Goal: Task Accomplishment & Management: Complete application form

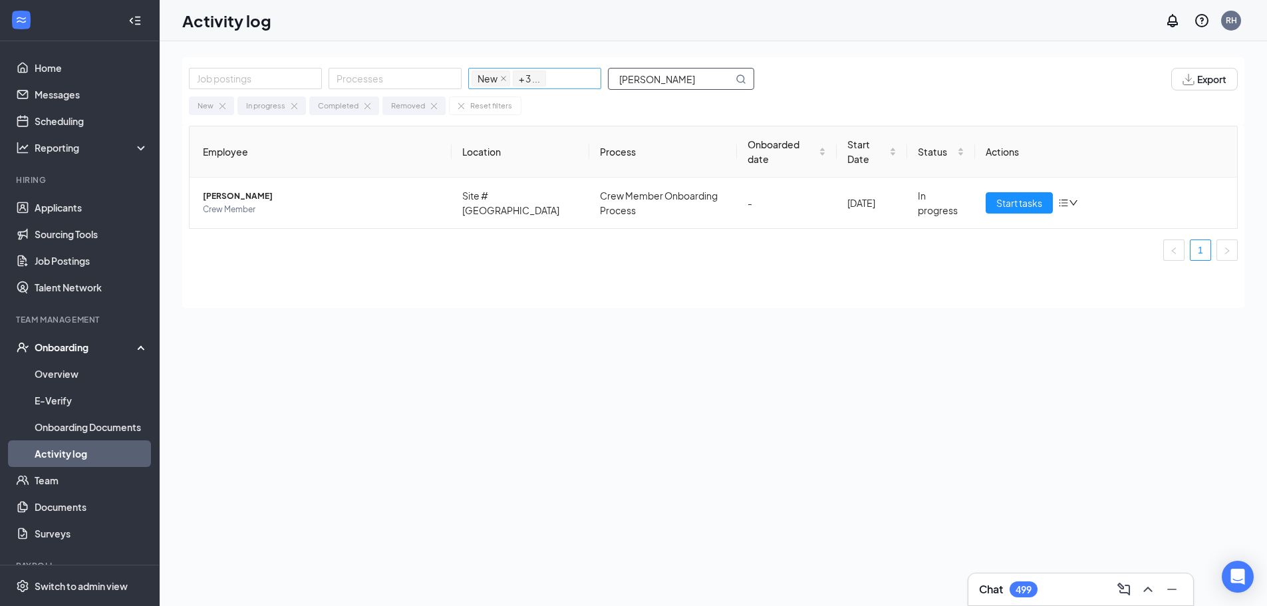
drag, startPoint x: 669, startPoint y: 82, endPoint x: 520, endPoint y: 81, distance: 149.0
click at [520, 81] on div "Job postings Processes New In progress Completed Removed + 3 ... [PERSON_NAME]" at bounding box center [478, 79] width 579 height 23
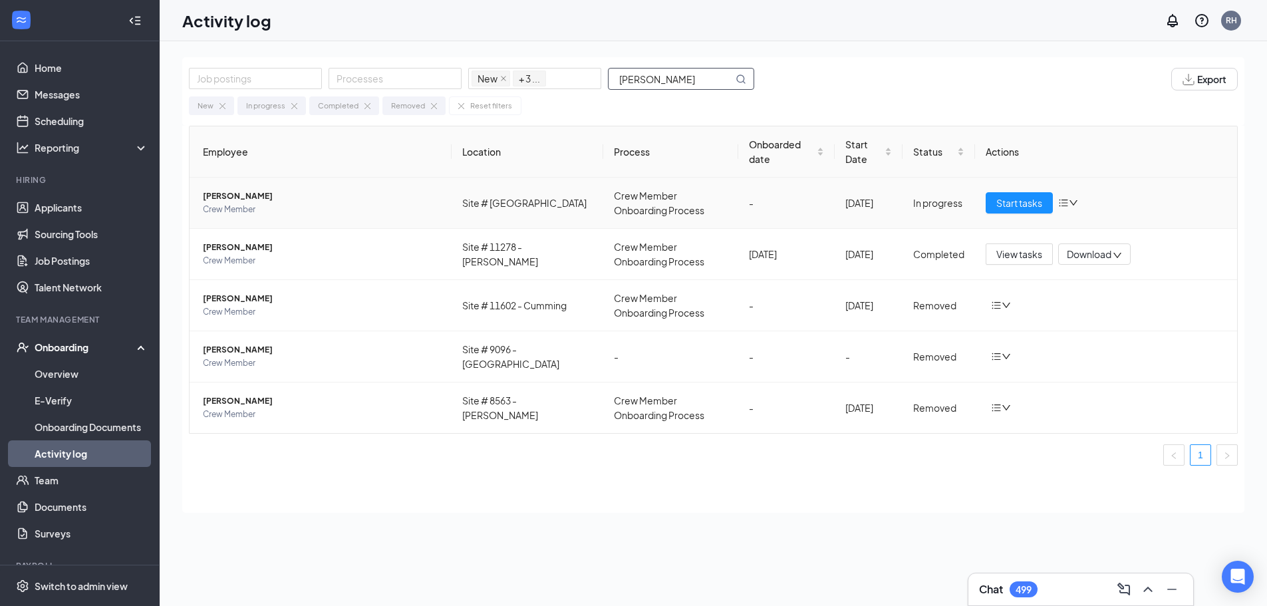
type input "[PERSON_NAME]"
click at [331, 202] on span "[PERSON_NAME]" at bounding box center [322, 196] width 238 height 13
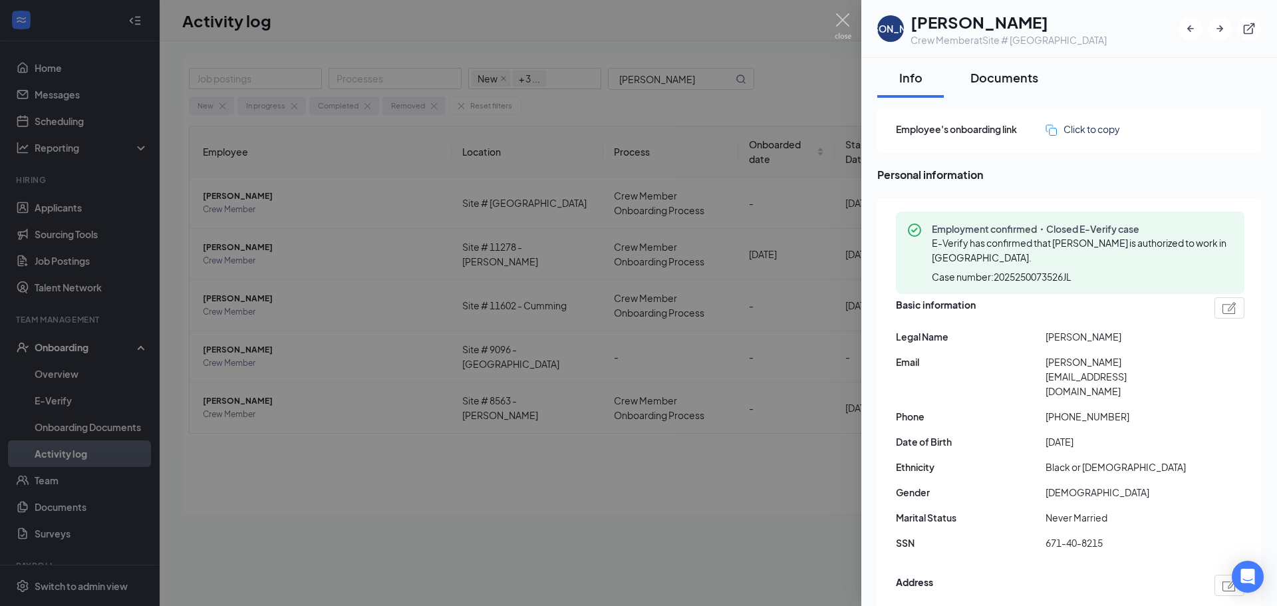
click at [1008, 79] on div "Documents" at bounding box center [1005, 77] width 68 height 17
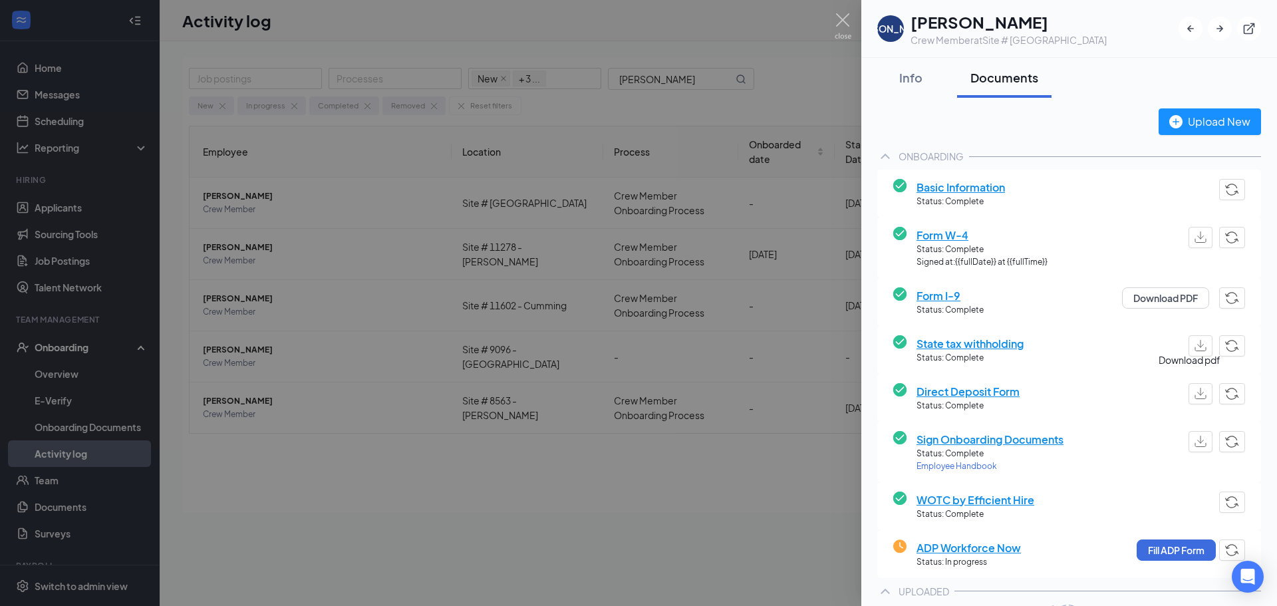
click at [1195, 394] on img "button" at bounding box center [1201, 393] width 12 height 11
click at [1174, 551] on button "Fill ADP Form" at bounding box center [1176, 549] width 79 height 21
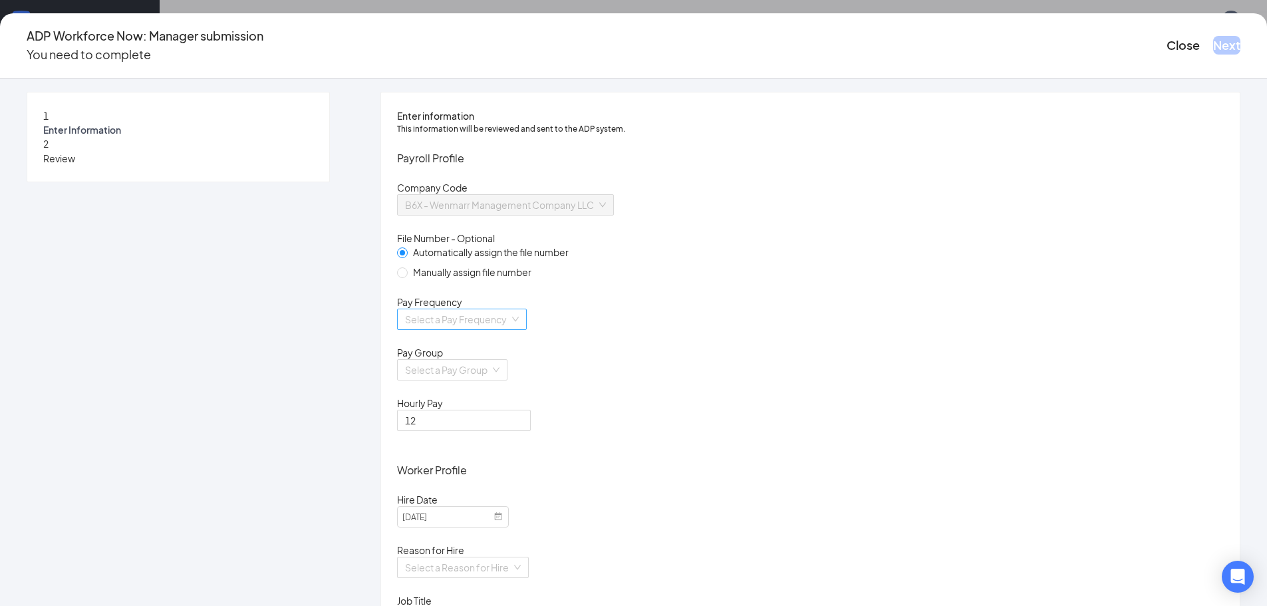
click at [510, 329] on input "search" at bounding box center [457, 319] width 104 height 20
click at [490, 443] on div "Biweekly" at bounding box center [551, 447] width 202 height 15
click at [490, 380] on input "search" at bounding box center [447, 370] width 85 height 20
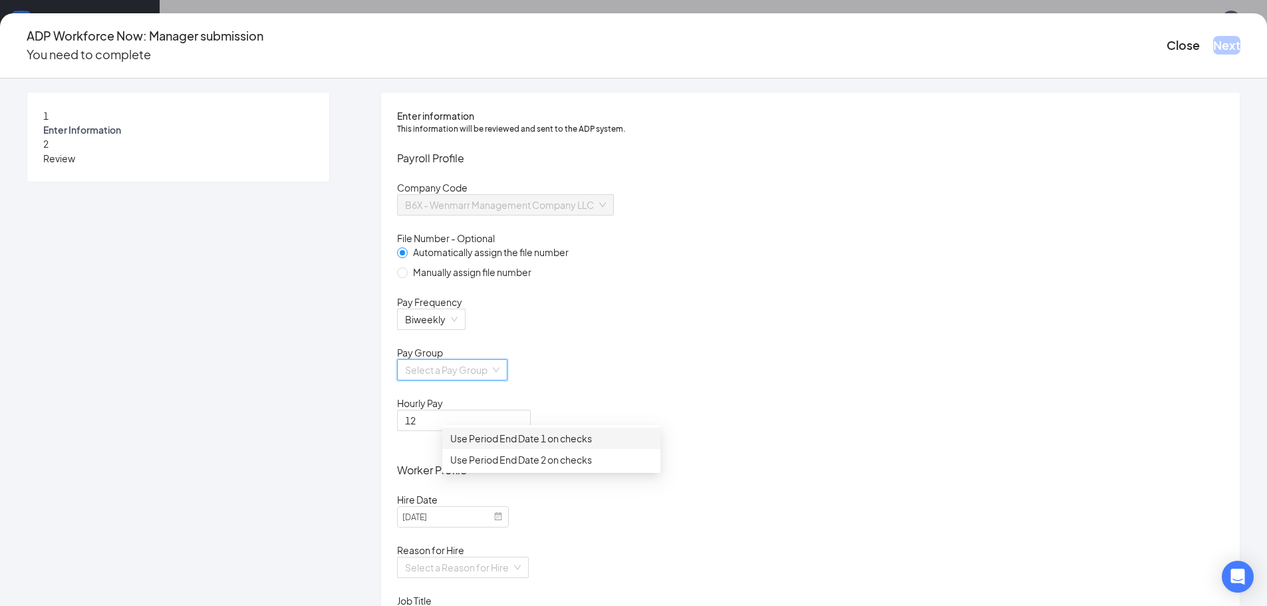
click at [514, 440] on div "Use Period End Date 1 on checks" at bounding box center [551, 438] width 202 height 15
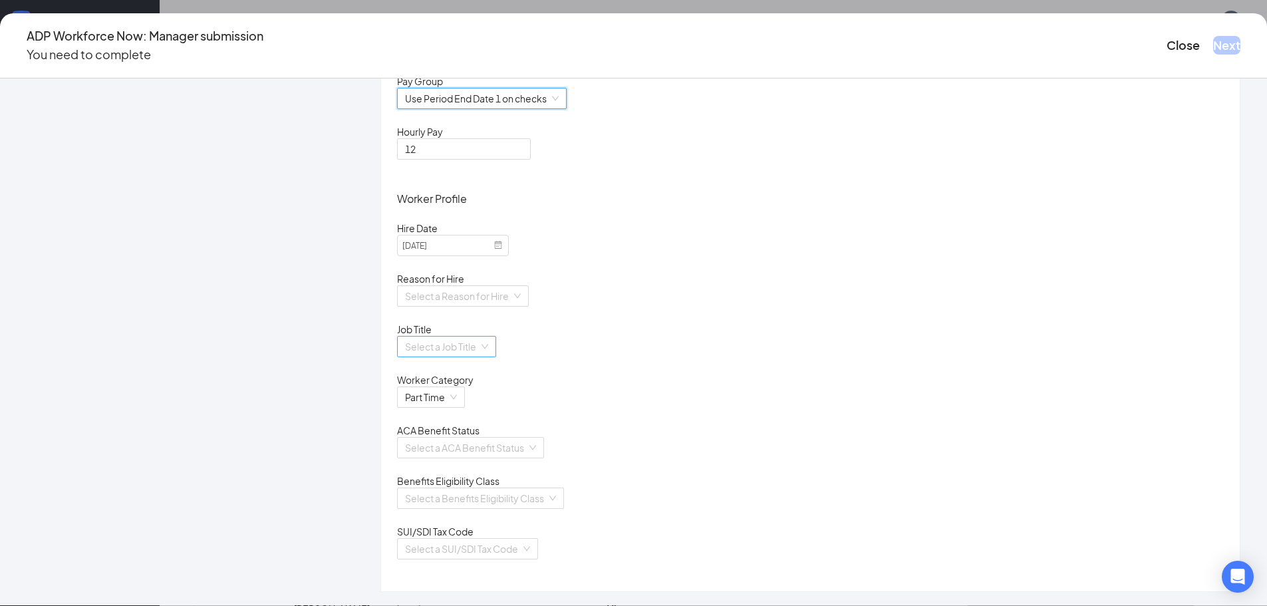
scroll to position [333, 0]
click at [512, 286] on input "search" at bounding box center [458, 296] width 106 height 20
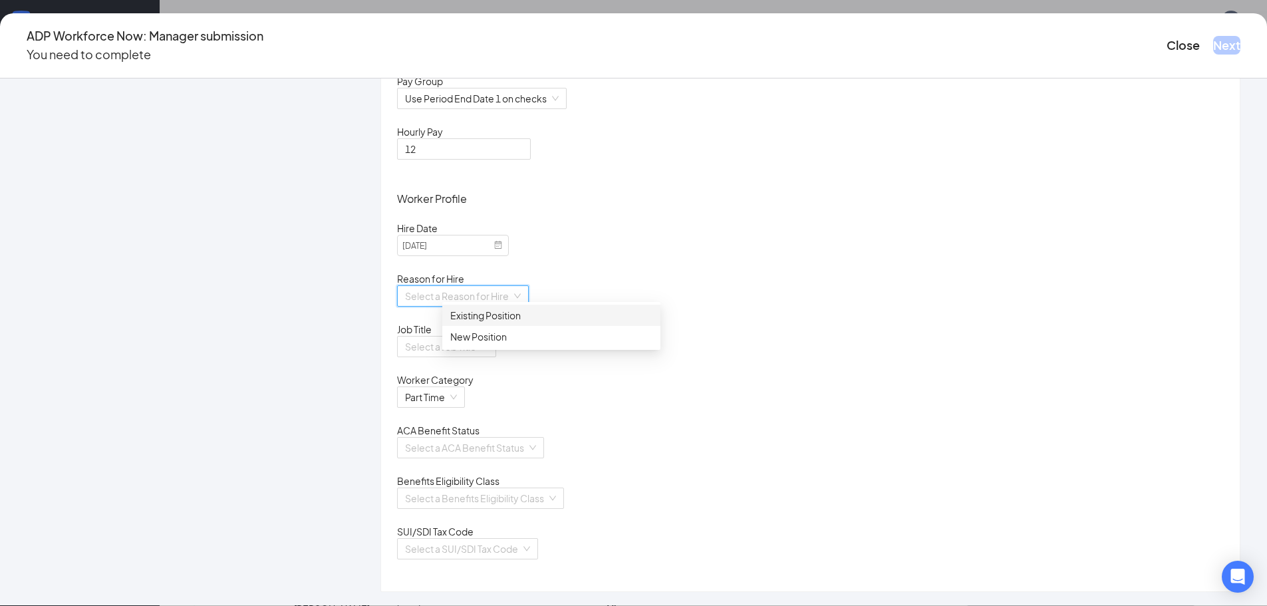
click at [510, 319] on div "Existing Position" at bounding box center [551, 315] width 202 height 15
click at [479, 337] on input "search" at bounding box center [442, 347] width 74 height 20
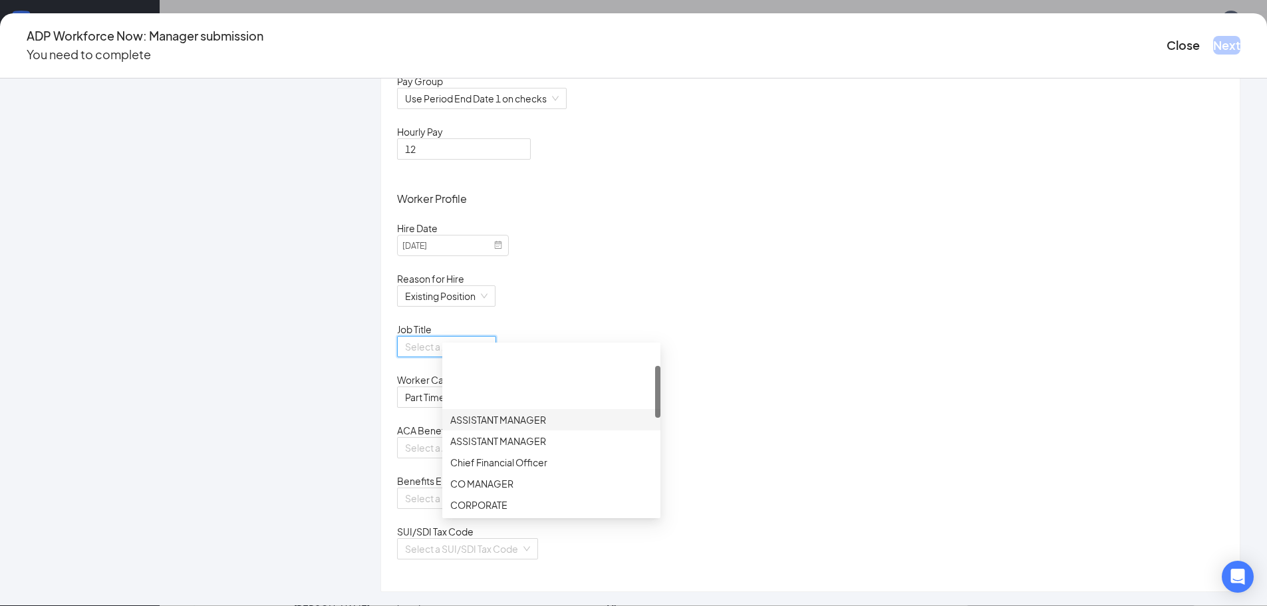
scroll to position [67, 0]
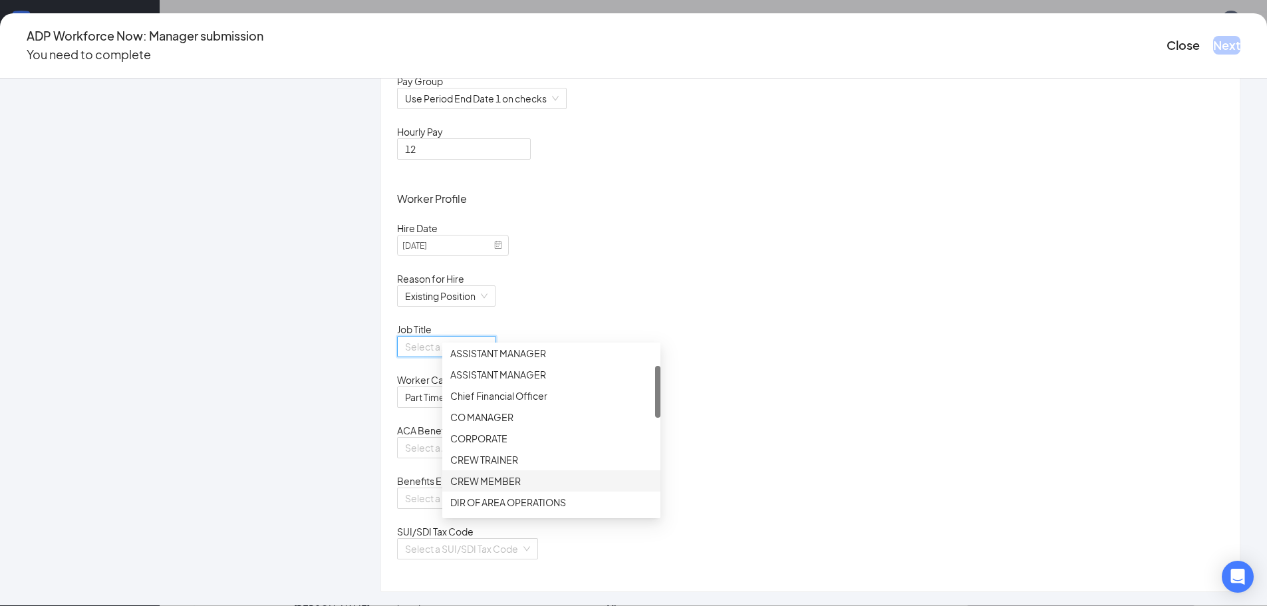
click at [506, 481] on div "CREW MEMBER" at bounding box center [551, 481] width 202 height 15
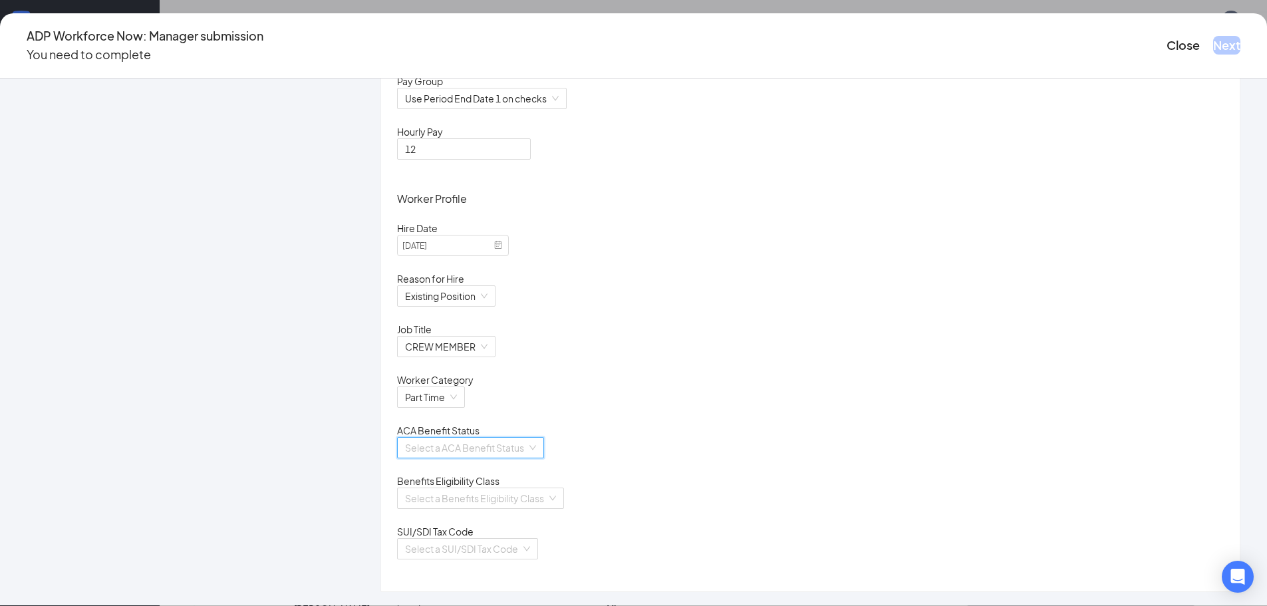
click at [525, 438] on input "search" at bounding box center [466, 448] width 122 height 20
click at [516, 470] on div "Calculate Using Measurement Periods" at bounding box center [551, 466] width 202 height 15
click at [507, 492] on input "search" at bounding box center [476, 498] width 142 height 20
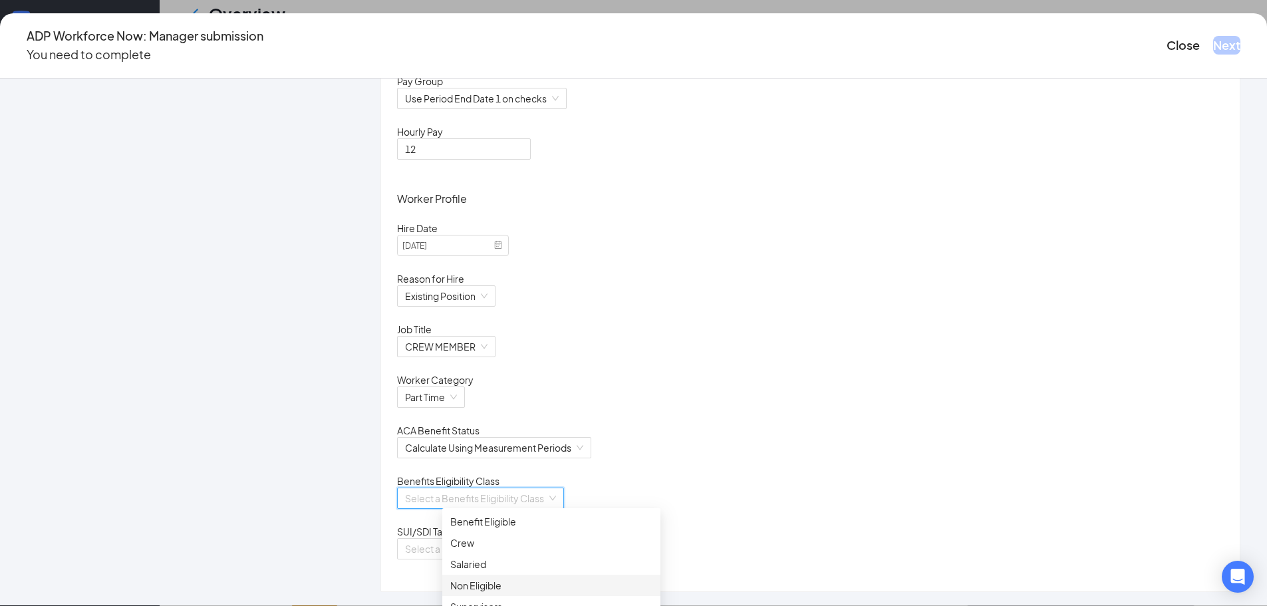
click at [480, 587] on div "Non Eligible" at bounding box center [551, 585] width 202 height 15
click at [501, 551] on input "search" at bounding box center [463, 549] width 116 height 20
click at [484, 581] on div "[US_STATE]" at bounding box center [551, 576] width 202 height 15
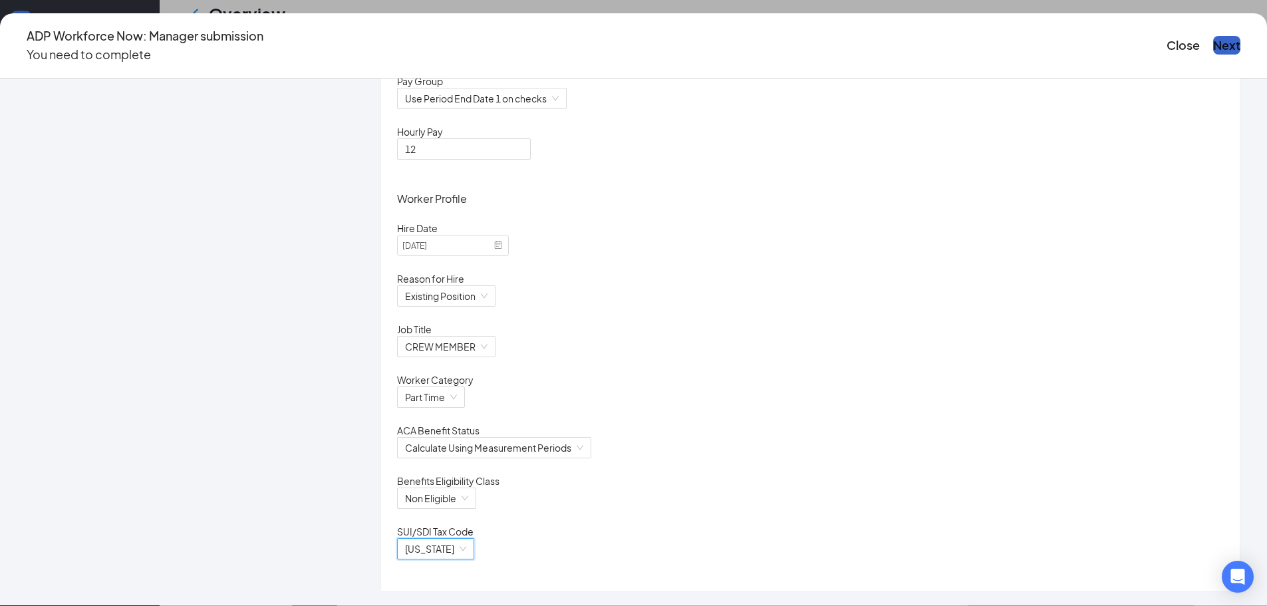
click at [1213, 38] on button "Next" at bounding box center [1226, 45] width 27 height 19
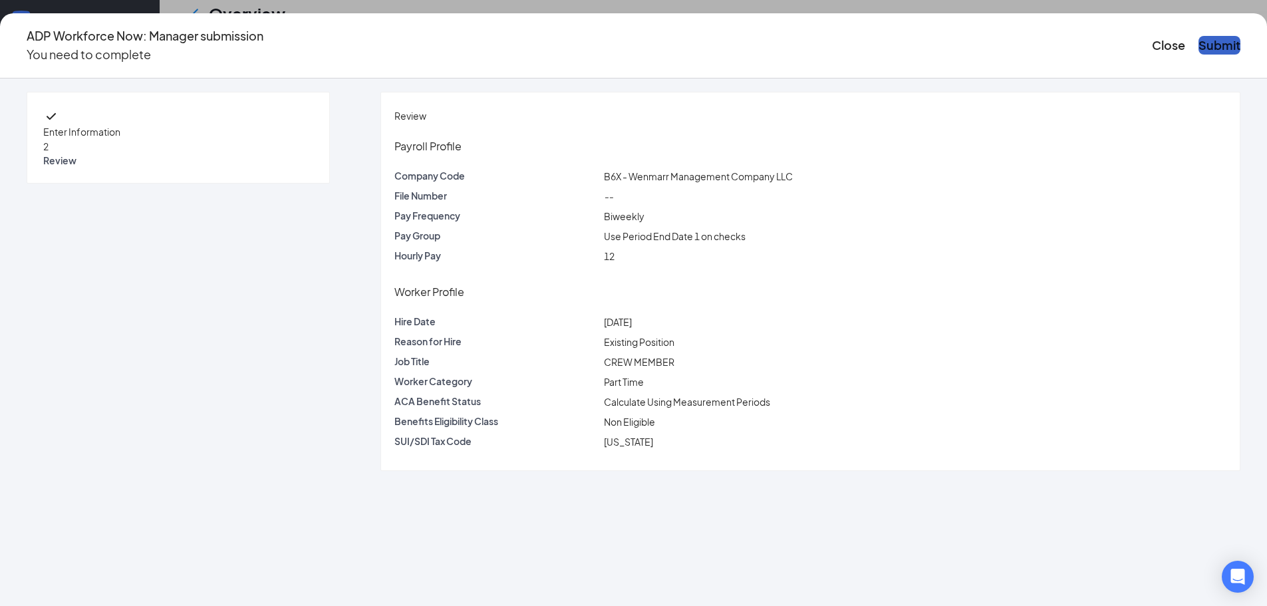
scroll to position [0, 0]
click at [1199, 38] on button "Submit" at bounding box center [1220, 45] width 42 height 19
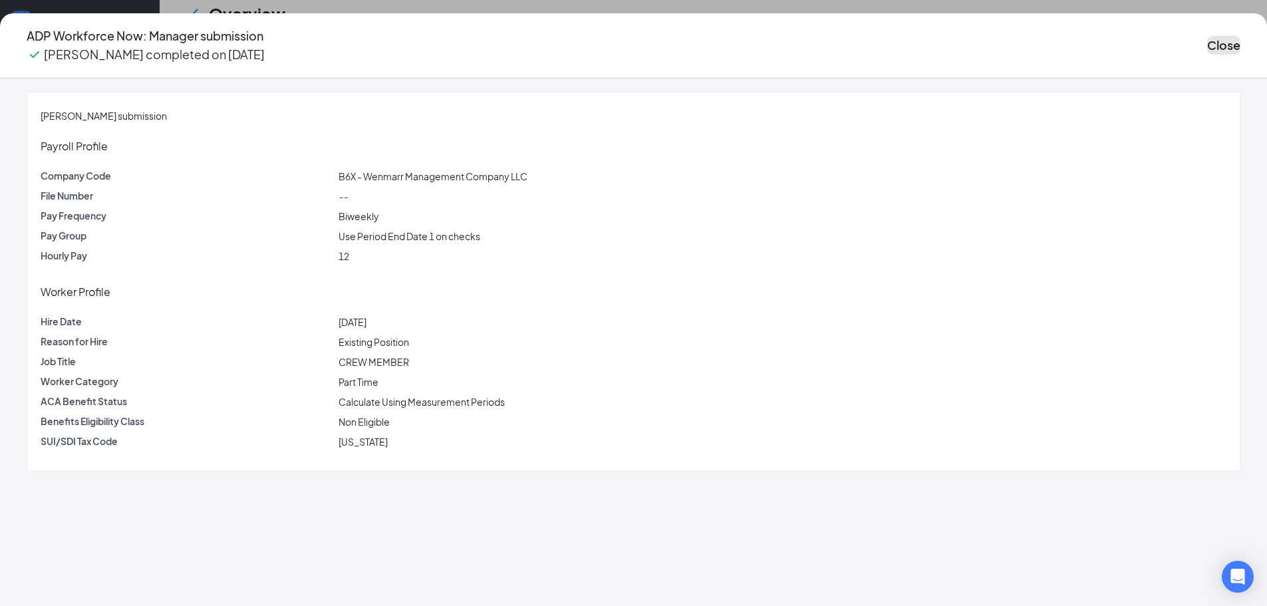
click at [1207, 40] on button "Close" at bounding box center [1223, 45] width 33 height 19
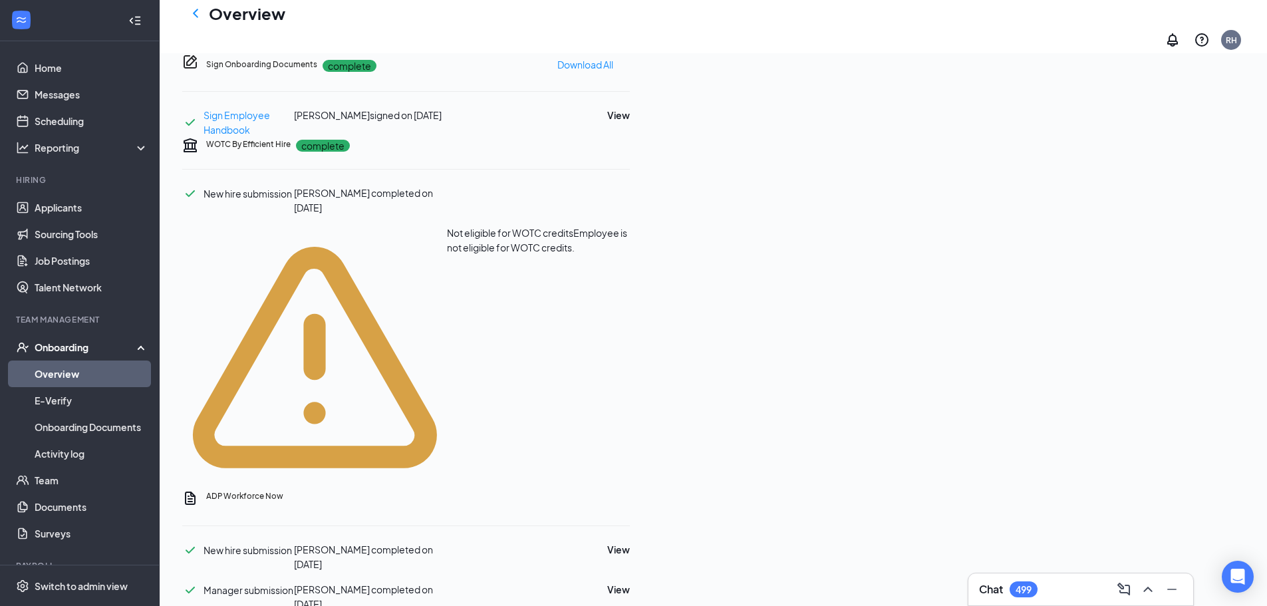
scroll to position [665, 0]
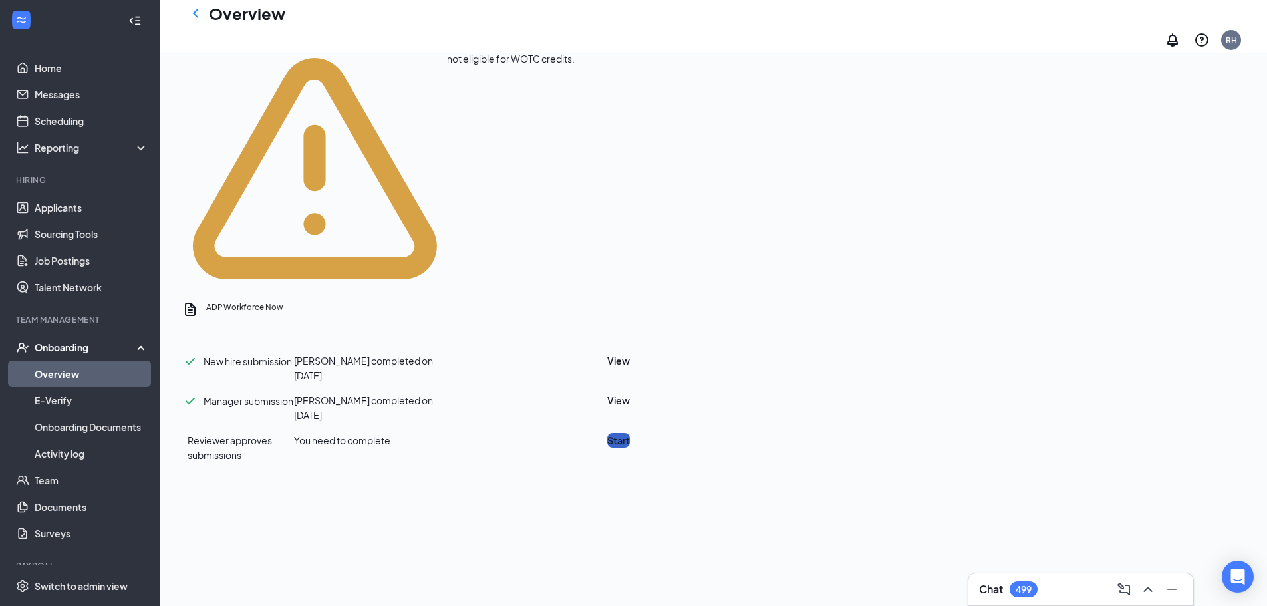
click at [630, 433] on button "Start" at bounding box center [618, 440] width 23 height 15
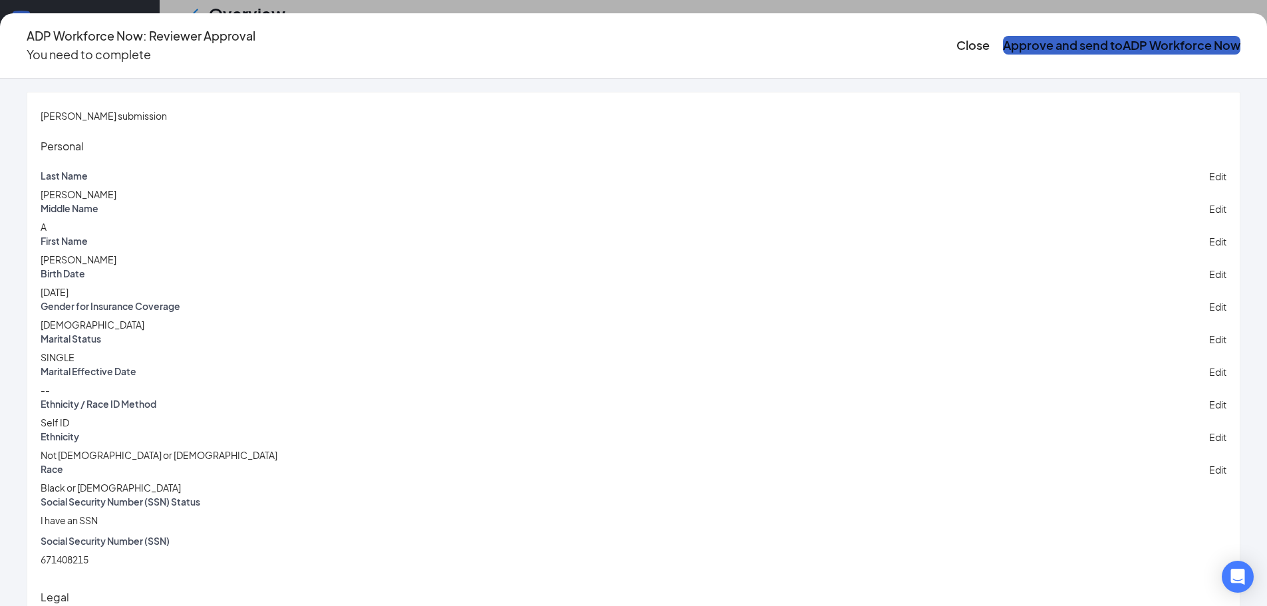
click at [1003, 36] on button "Approve and send to ADP Workforce Now" at bounding box center [1121, 45] width 237 height 19
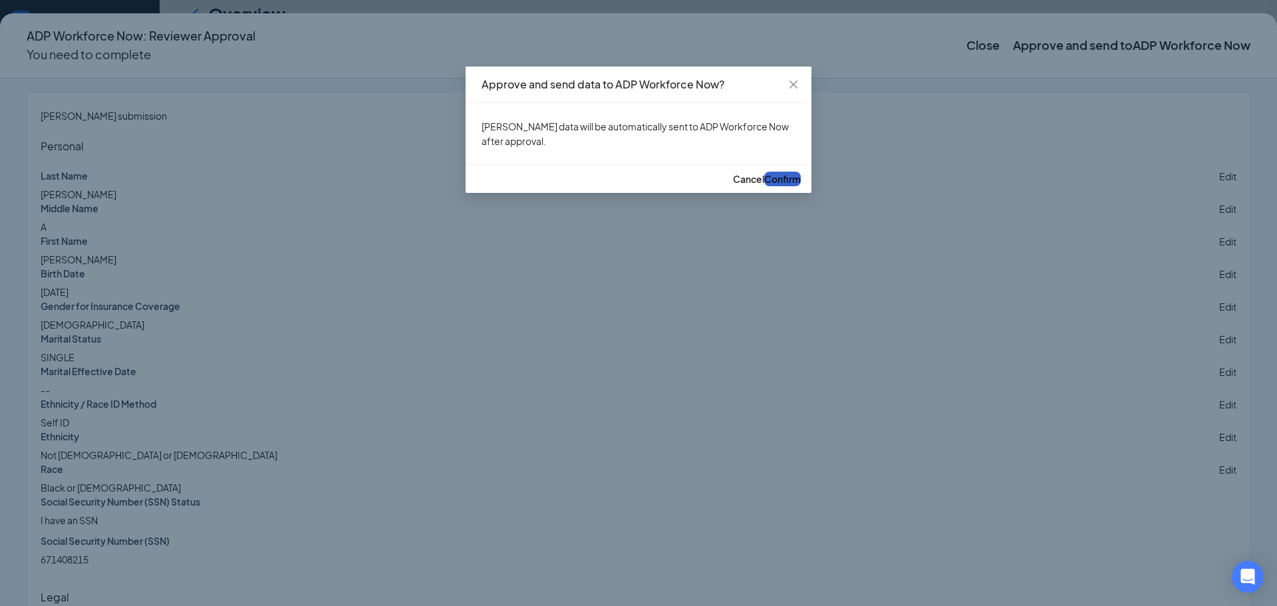
click at [774, 185] on span "Confirm" at bounding box center [782, 179] width 37 height 12
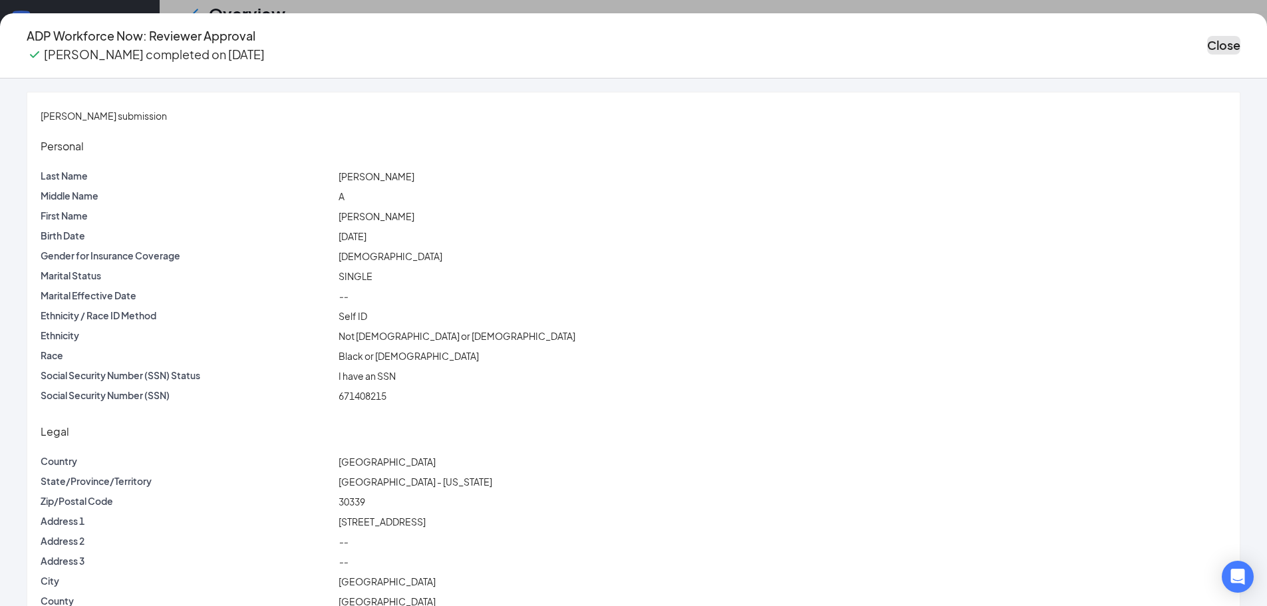
click at [1207, 39] on button "Close" at bounding box center [1223, 45] width 33 height 19
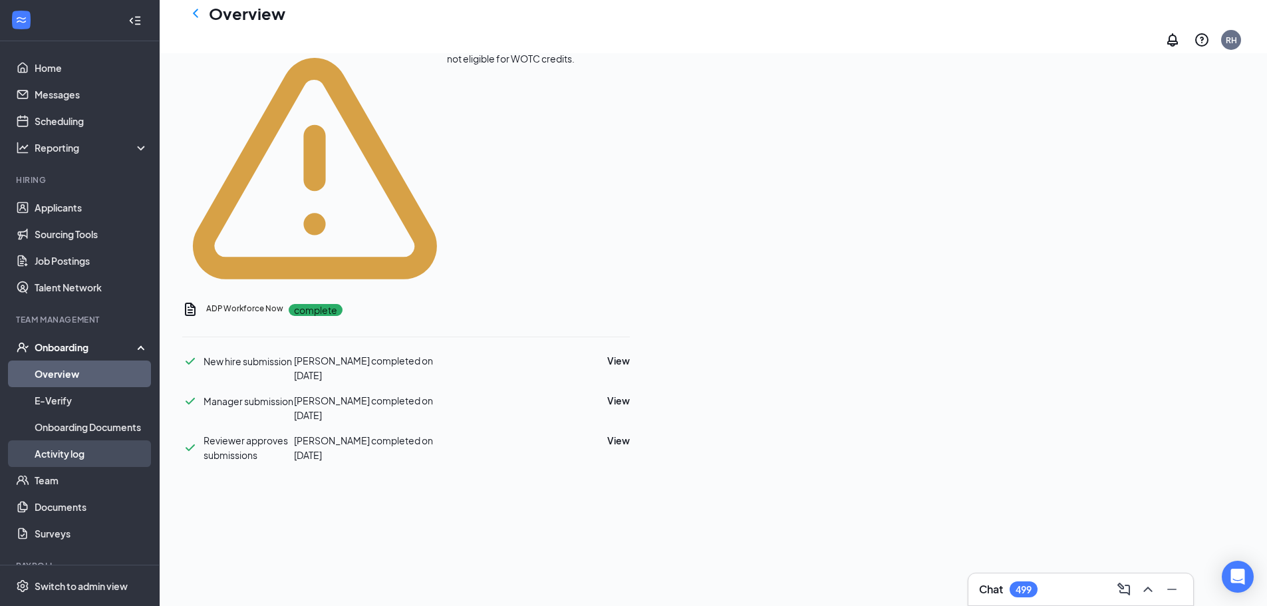
click at [71, 456] on link "Activity log" at bounding box center [92, 453] width 114 height 27
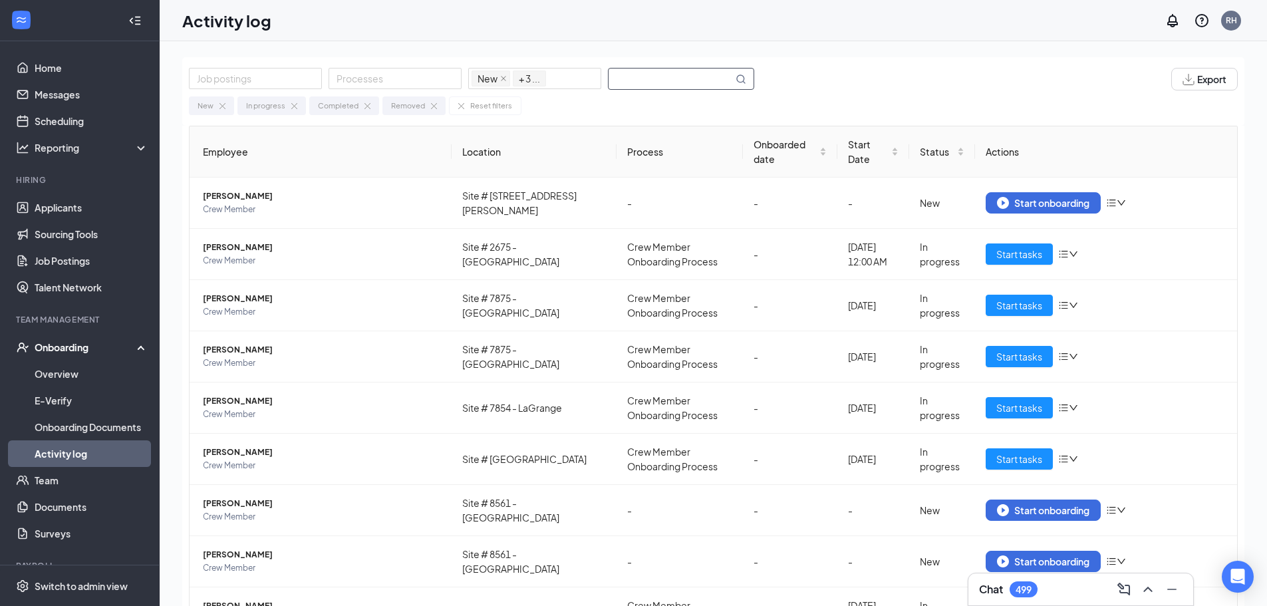
click at [675, 80] on input "text" at bounding box center [671, 79] width 124 height 21
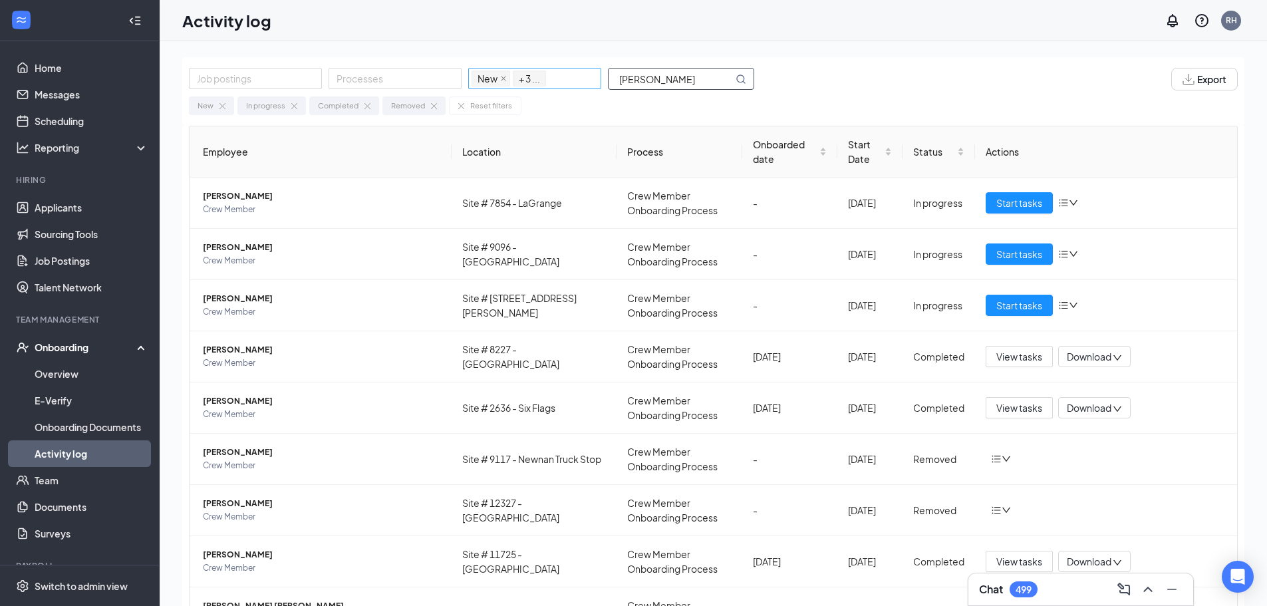
drag, startPoint x: 669, startPoint y: 82, endPoint x: 543, endPoint y: 78, distance: 125.1
click at [543, 78] on div "Job postings Processes New In progress Completed Removed + 3 ... [PERSON_NAME]" at bounding box center [478, 79] width 579 height 23
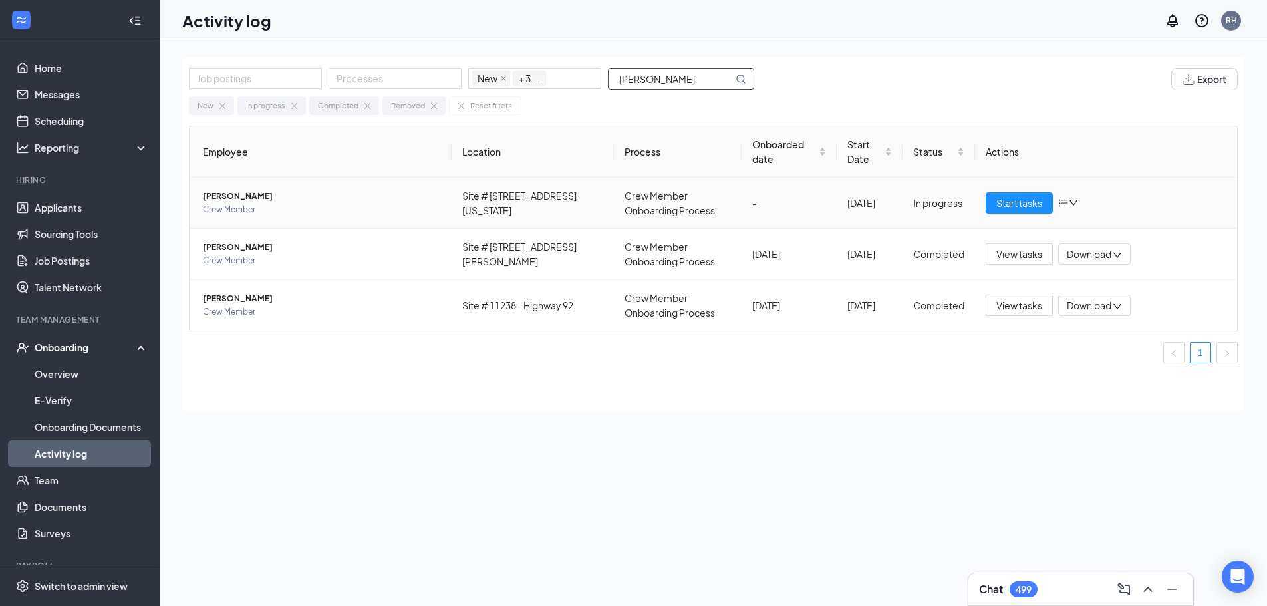
click at [373, 206] on span "Crew Member" at bounding box center [322, 209] width 238 height 13
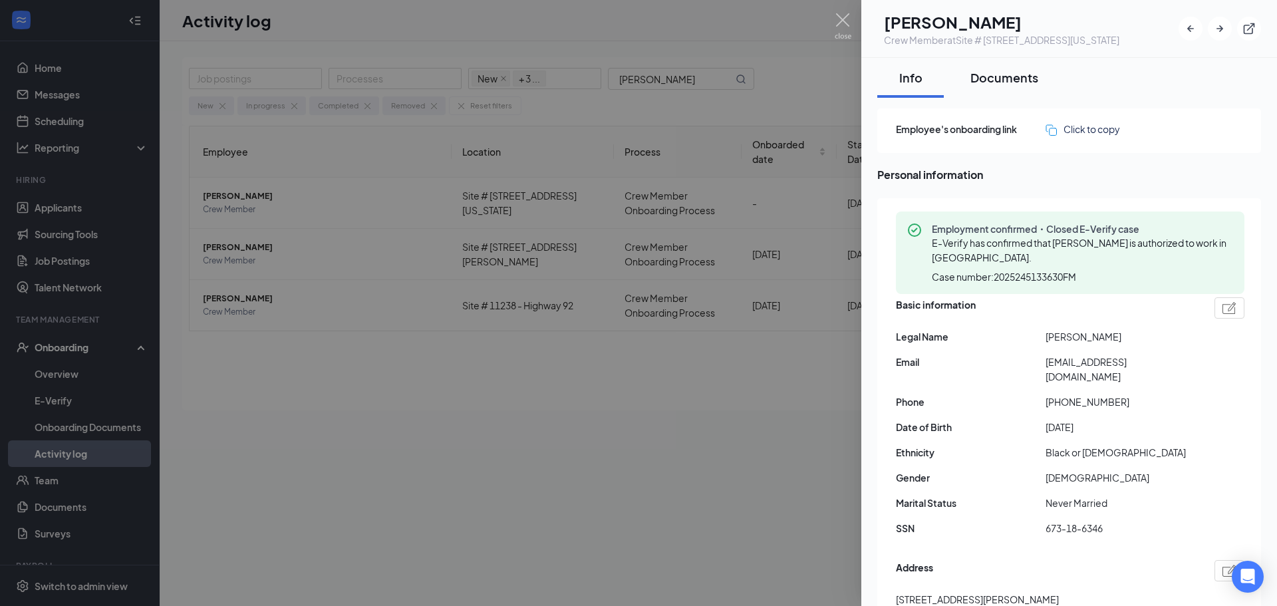
click at [1014, 72] on div "Documents" at bounding box center [1005, 77] width 68 height 17
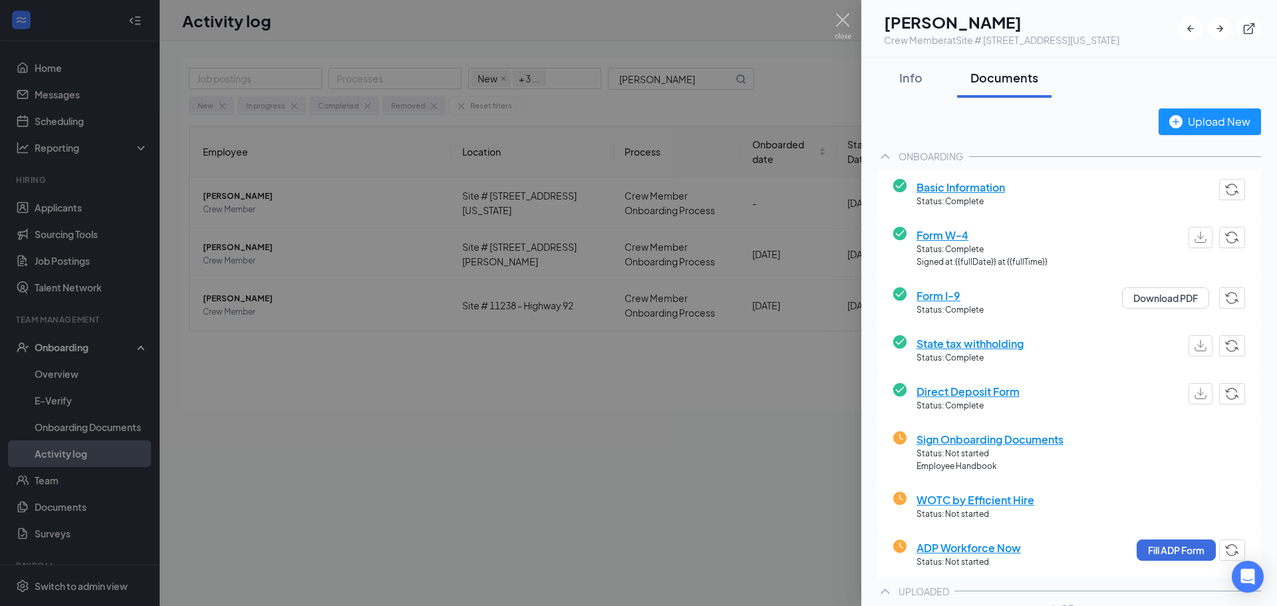
click at [563, 370] on div at bounding box center [638, 303] width 1277 height 606
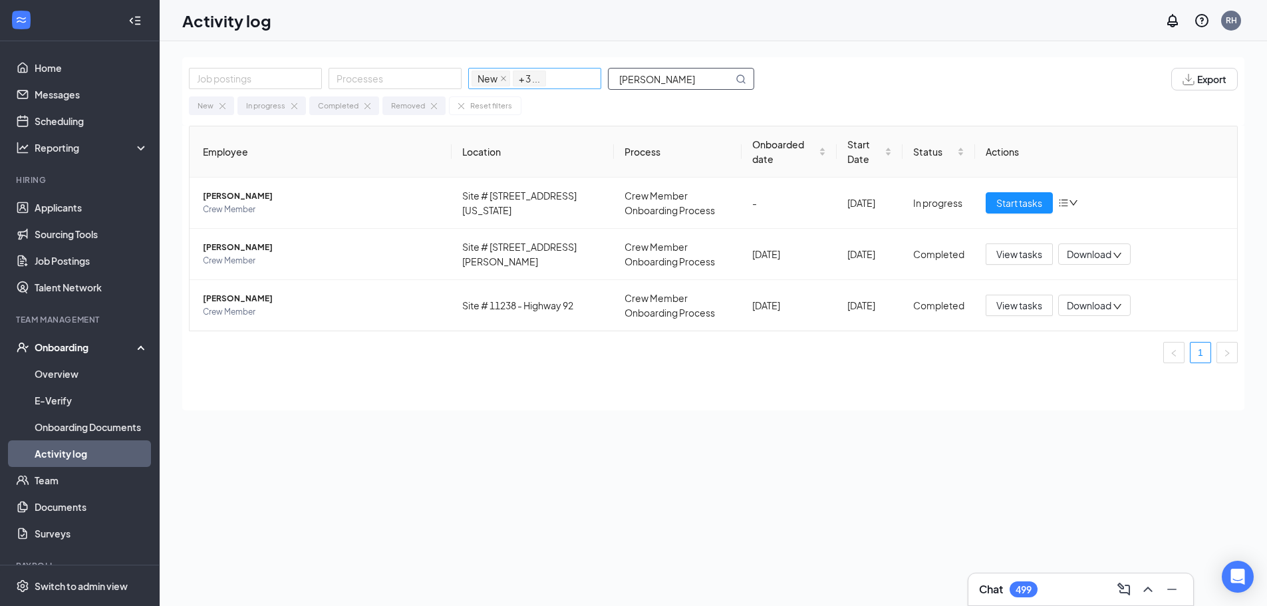
drag, startPoint x: 698, startPoint y: 75, endPoint x: 548, endPoint y: 77, distance: 149.7
click at [548, 77] on div "Job postings Processes New In progress Completed Removed + 3 ... [GEOGRAPHIC_DA…" at bounding box center [478, 79] width 579 height 23
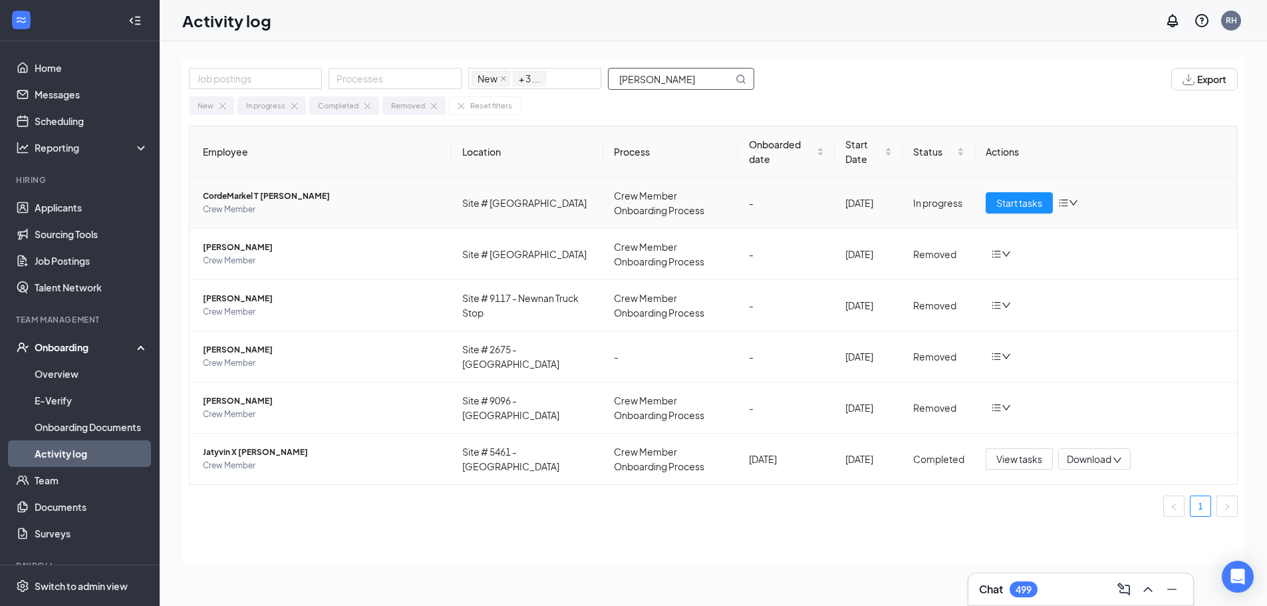
type input "[PERSON_NAME]"
click at [342, 200] on span "CordeMarkel T [PERSON_NAME]" at bounding box center [322, 196] width 238 height 13
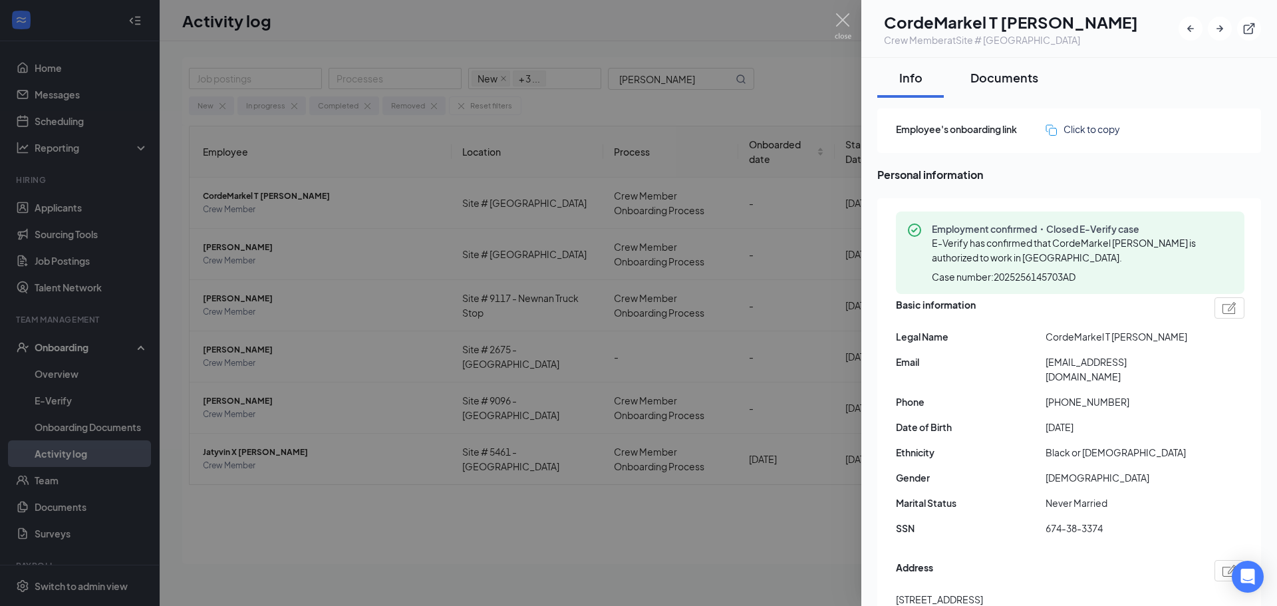
click at [1014, 78] on div "Documents" at bounding box center [1005, 77] width 68 height 17
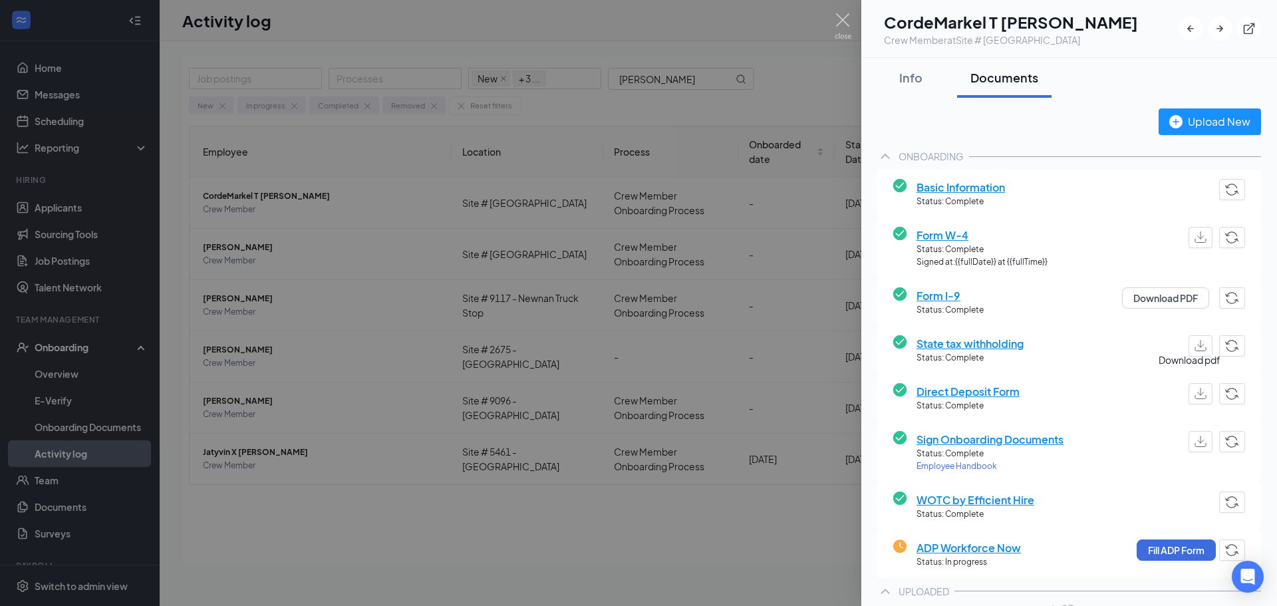
click at [1195, 392] on img "button" at bounding box center [1201, 393] width 12 height 11
click at [1165, 549] on button "Fill ADP Form" at bounding box center [1176, 549] width 79 height 21
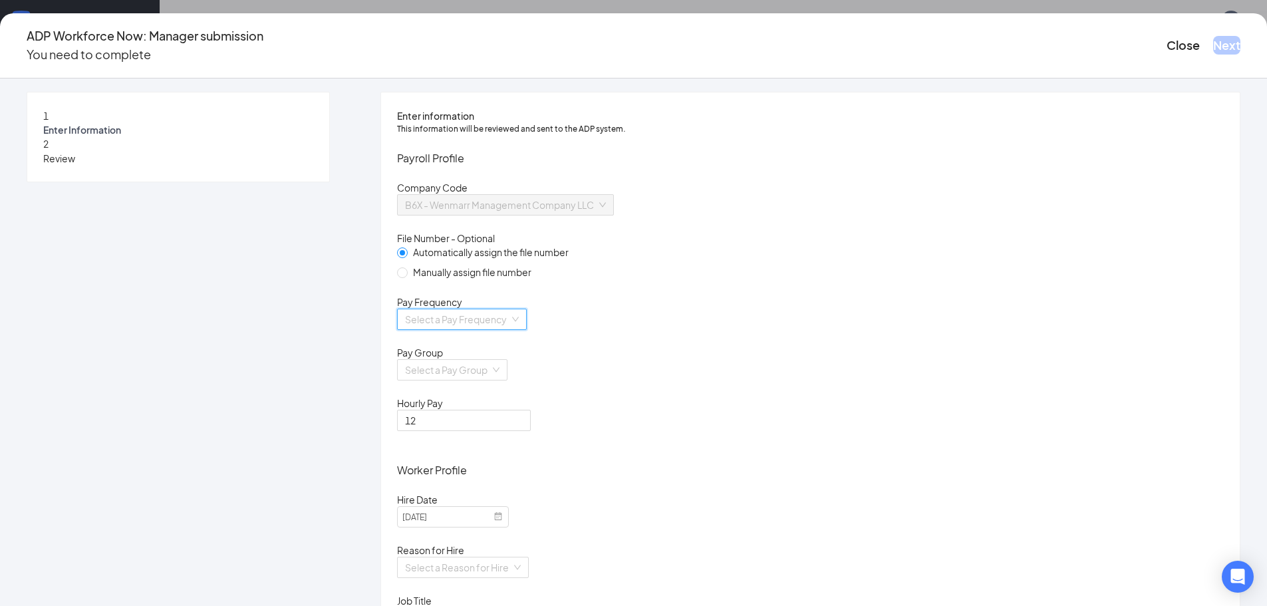
click at [510, 329] on input "search" at bounding box center [457, 319] width 104 height 20
click at [490, 441] on div "Biweekly" at bounding box center [551, 447] width 202 height 15
click at [490, 380] on input "search" at bounding box center [447, 370] width 85 height 20
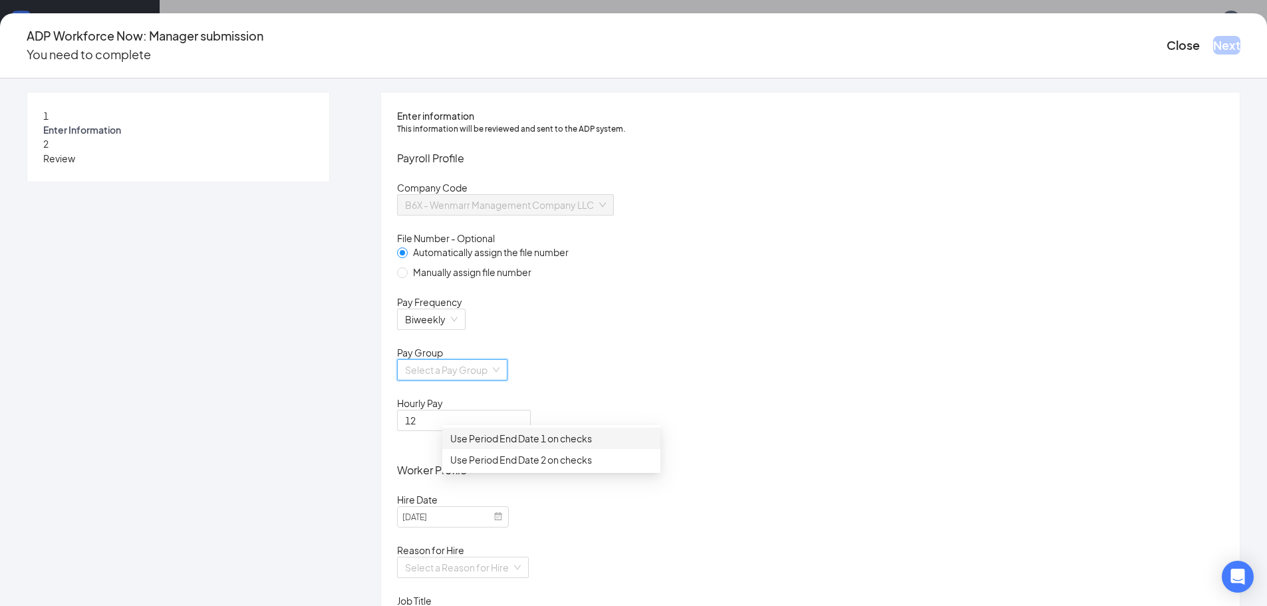
click at [521, 442] on div "Use Period End Date 1 on checks" at bounding box center [551, 438] width 202 height 15
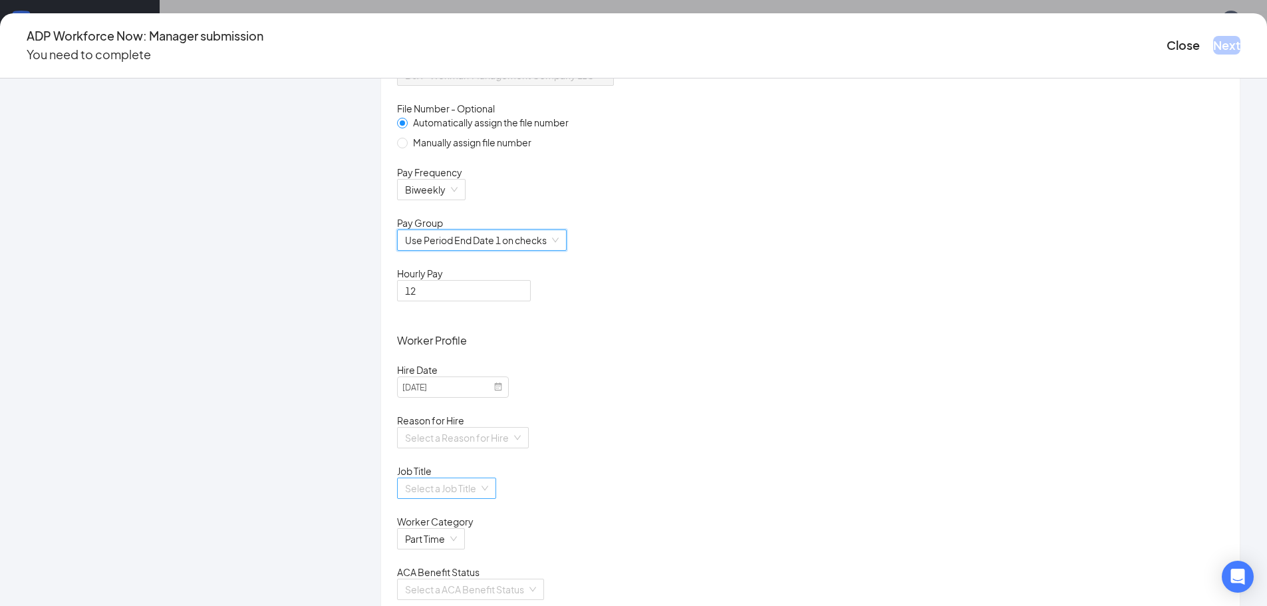
scroll to position [333, 0]
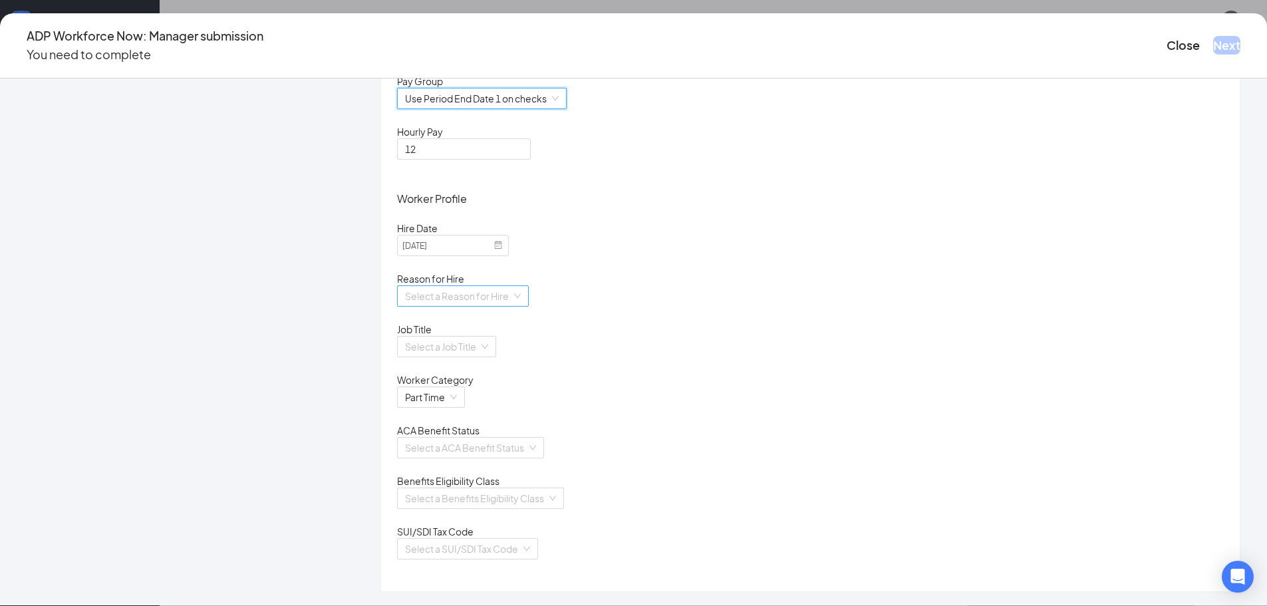
click at [512, 286] on input "search" at bounding box center [458, 296] width 106 height 20
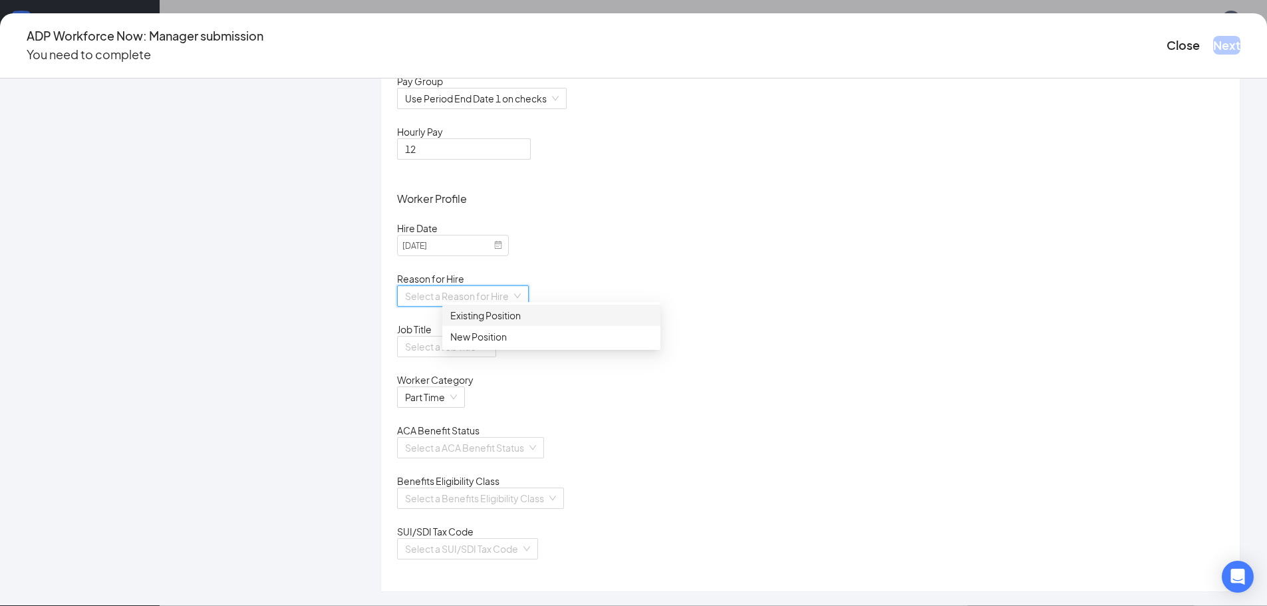
click at [508, 315] on div "Existing Position" at bounding box center [551, 315] width 202 height 15
click at [479, 337] on input "search" at bounding box center [442, 347] width 74 height 20
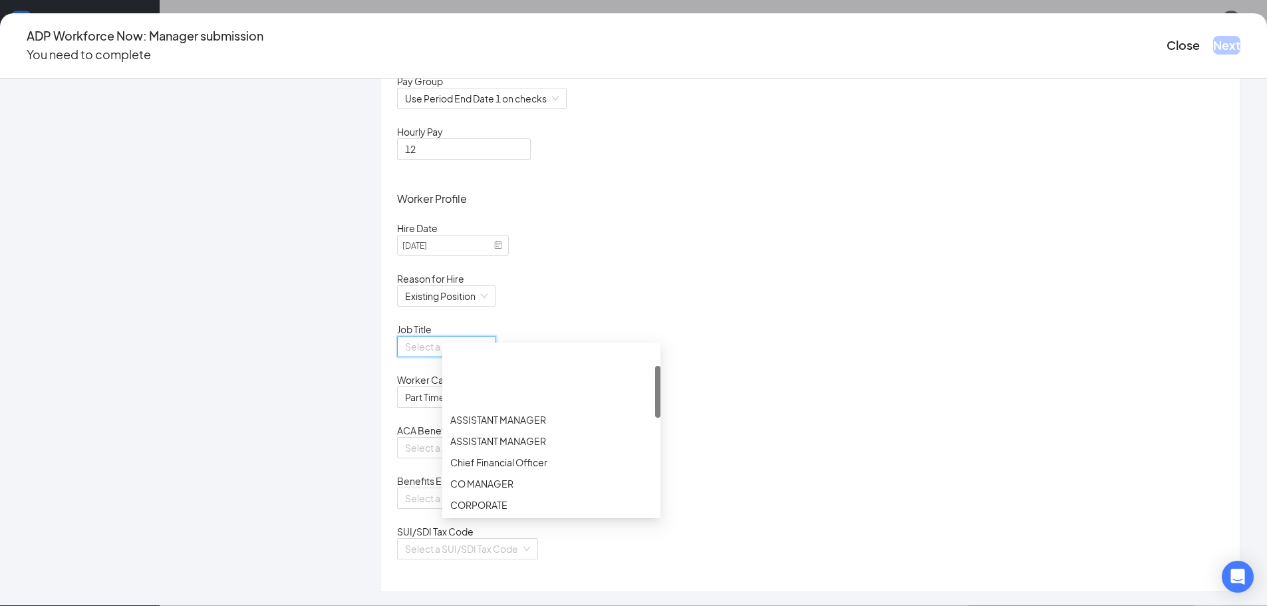
scroll to position [67, 0]
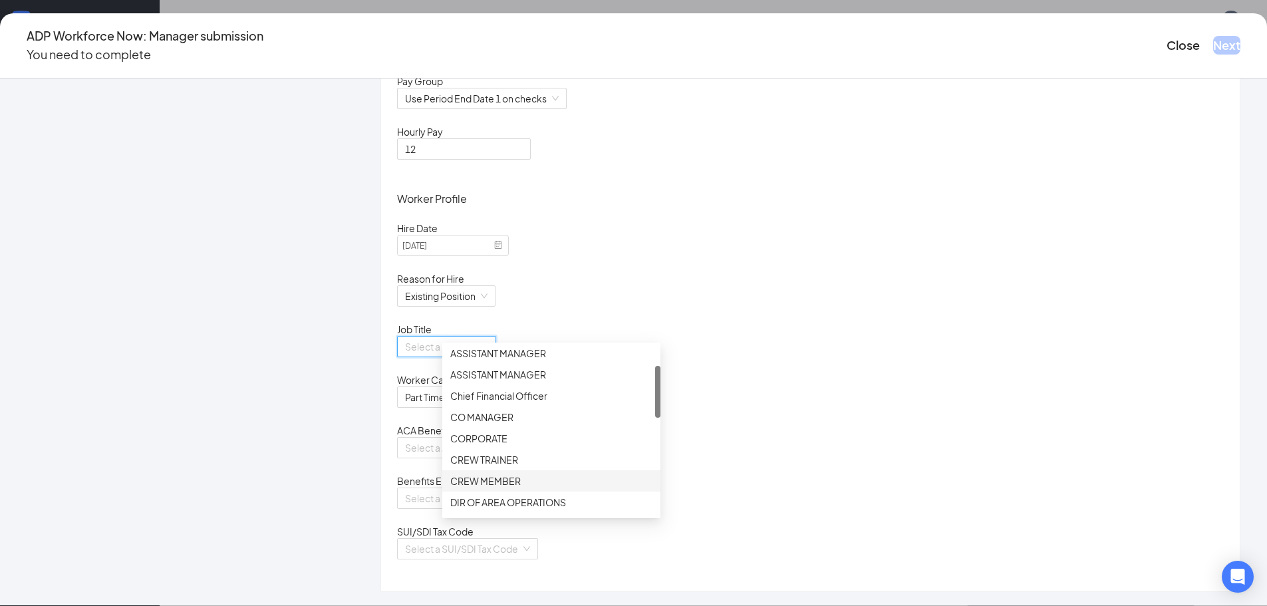
click at [510, 477] on div "CREW MEMBER" at bounding box center [551, 481] width 202 height 15
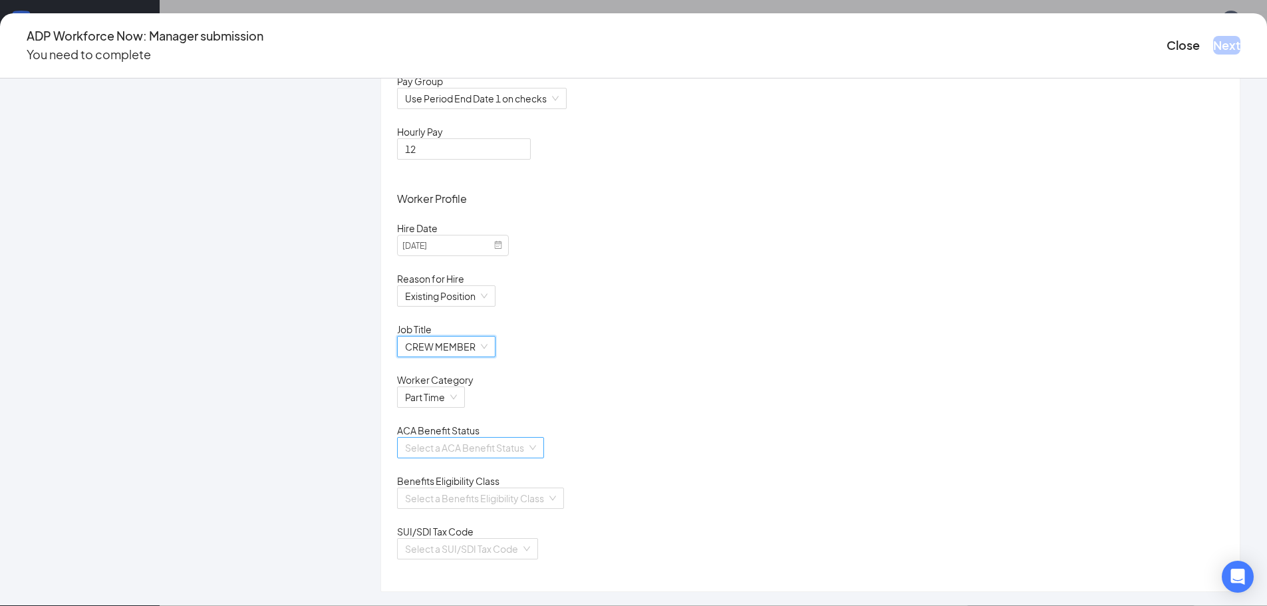
click at [527, 438] on input "search" at bounding box center [466, 448] width 122 height 20
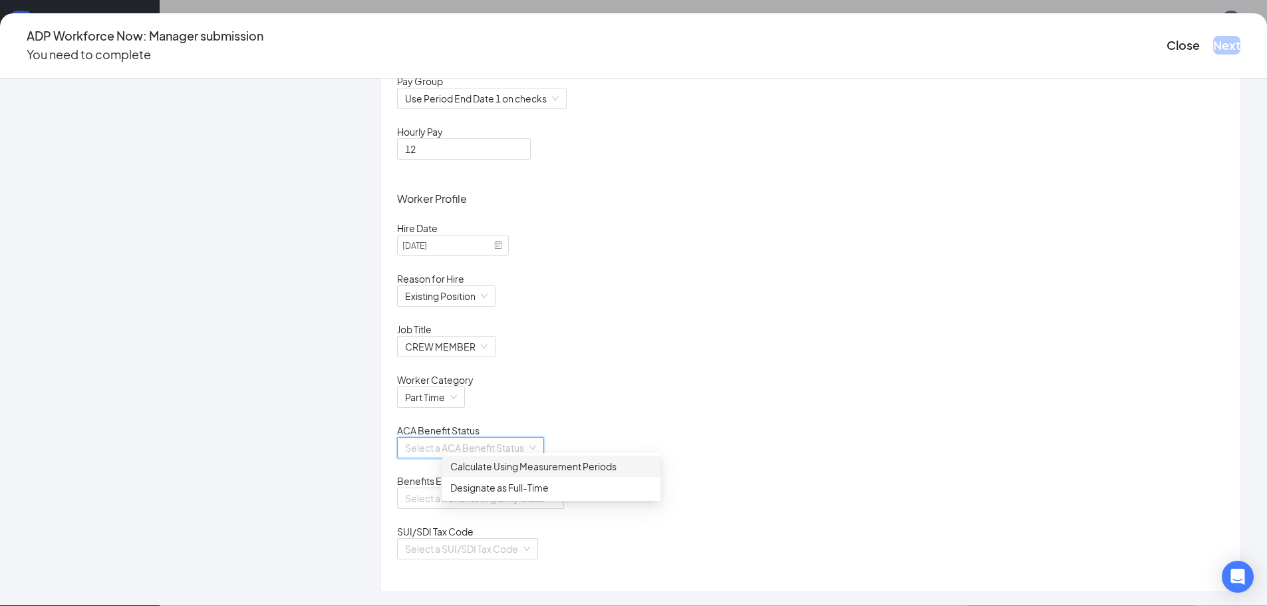
click at [524, 467] on div "Calculate Using Measurement Periods" at bounding box center [551, 466] width 202 height 15
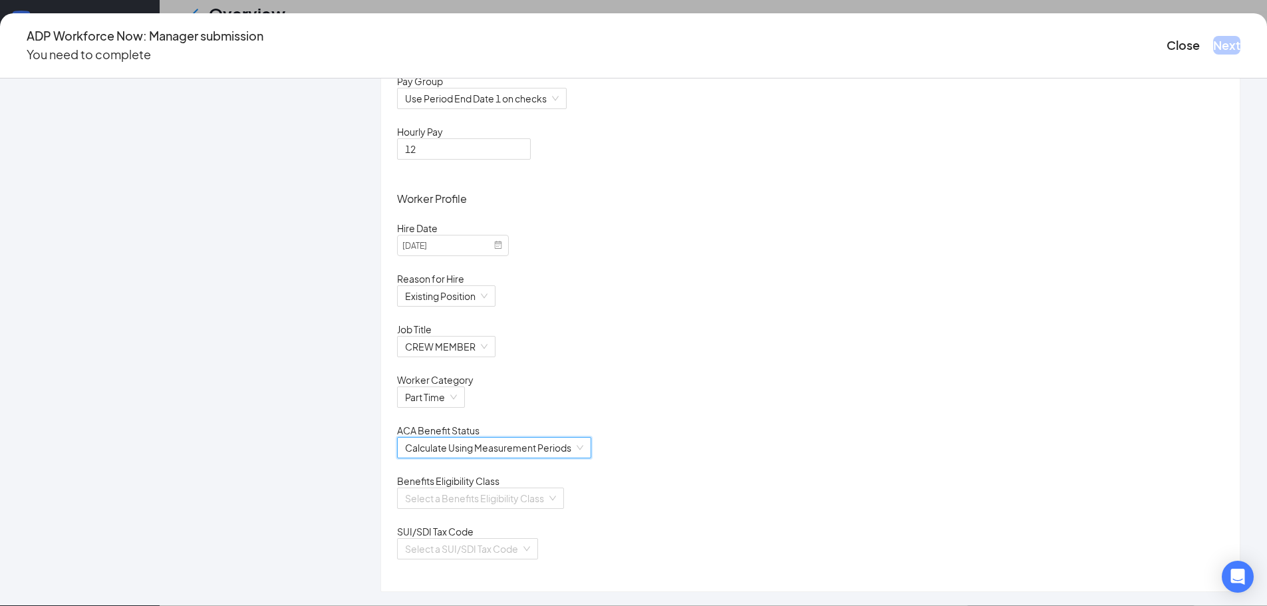
scroll to position [200, 0]
click at [518, 492] on input "search" at bounding box center [476, 498] width 142 height 20
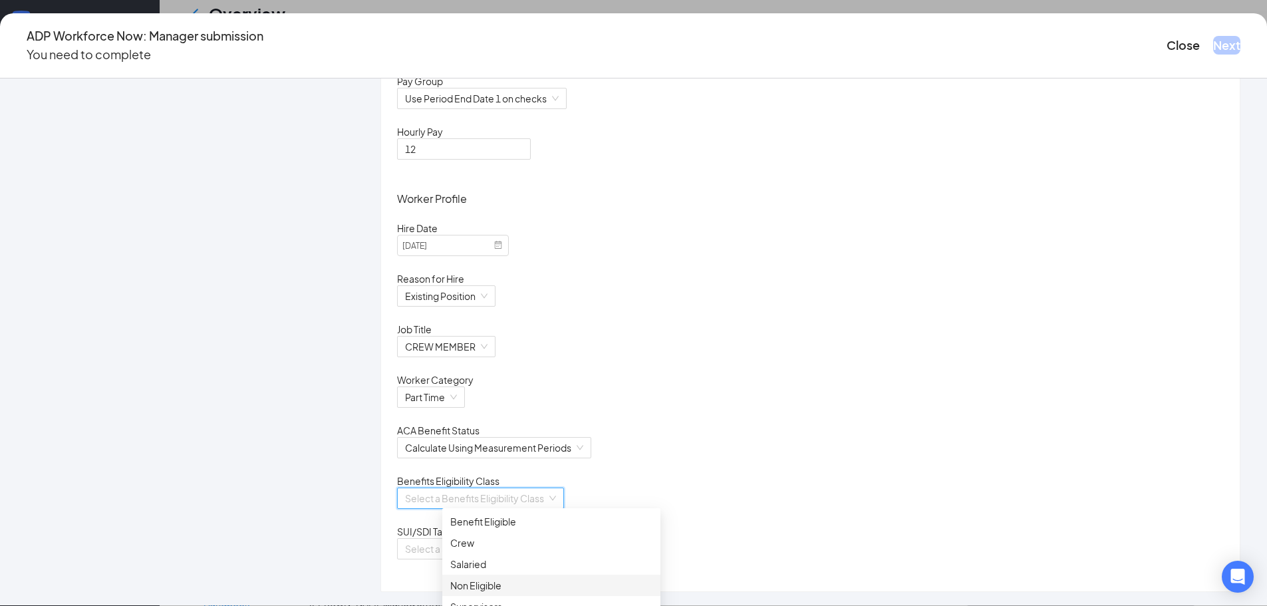
click at [508, 587] on div "Non Eligible" at bounding box center [551, 585] width 202 height 15
click at [521, 545] on input "search" at bounding box center [463, 549] width 116 height 20
click at [510, 576] on div "[US_STATE]" at bounding box center [551, 576] width 202 height 15
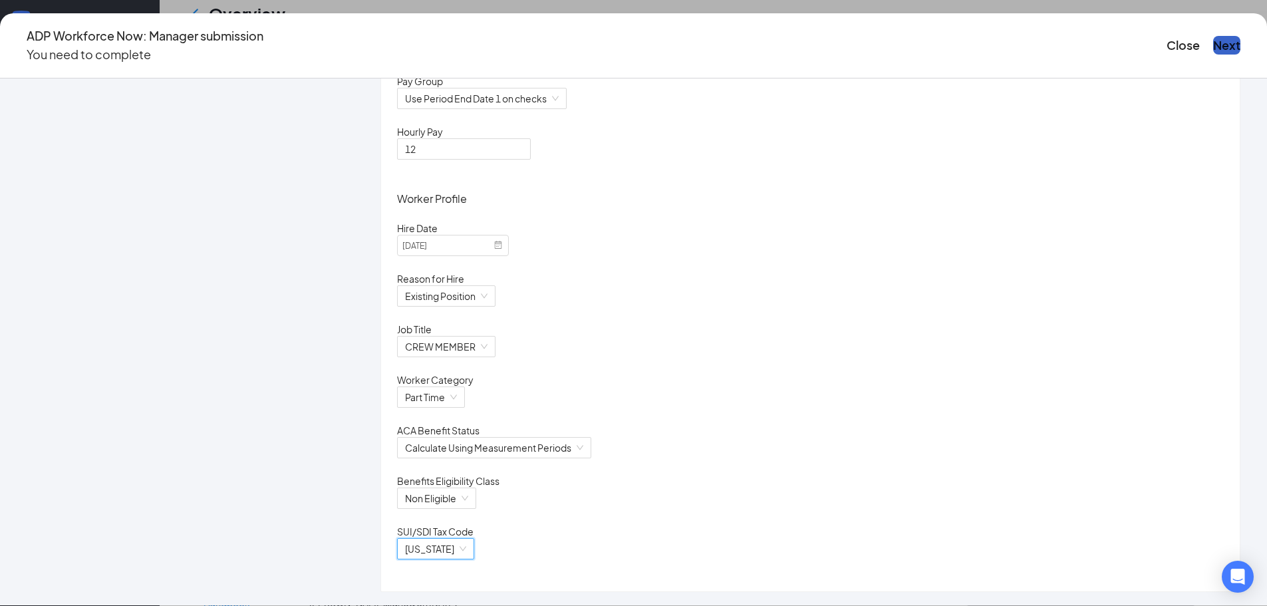
click at [1213, 43] on button "Next" at bounding box center [1226, 45] width 27 height 19
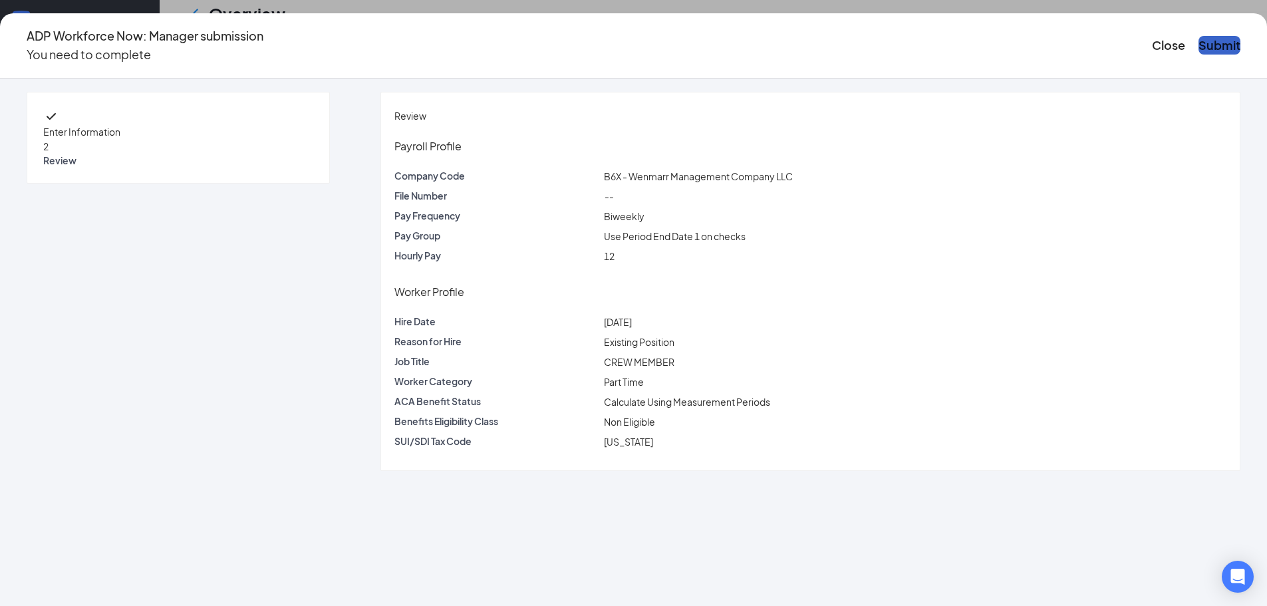
scroll to position [0, 0]
click at [1199, 43] on button "Submit" at bounding box center [1220, 45] width 42 height 19
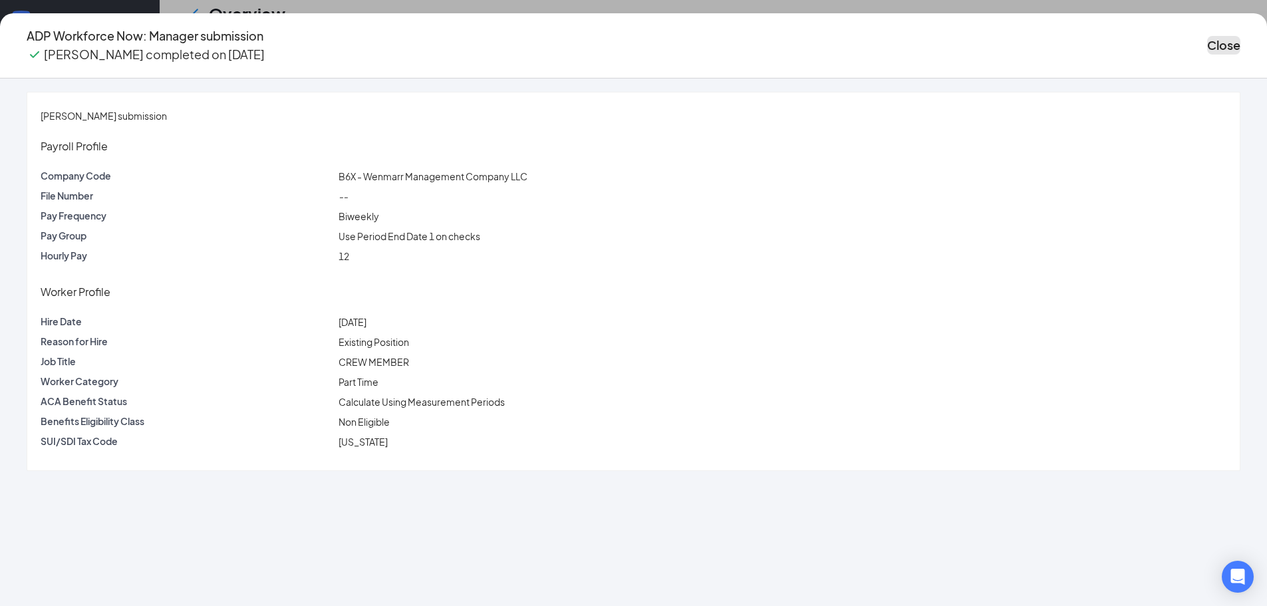
click at [1207, 43] on button "Close" at bounding box center [1223, 45] width 33 height 19
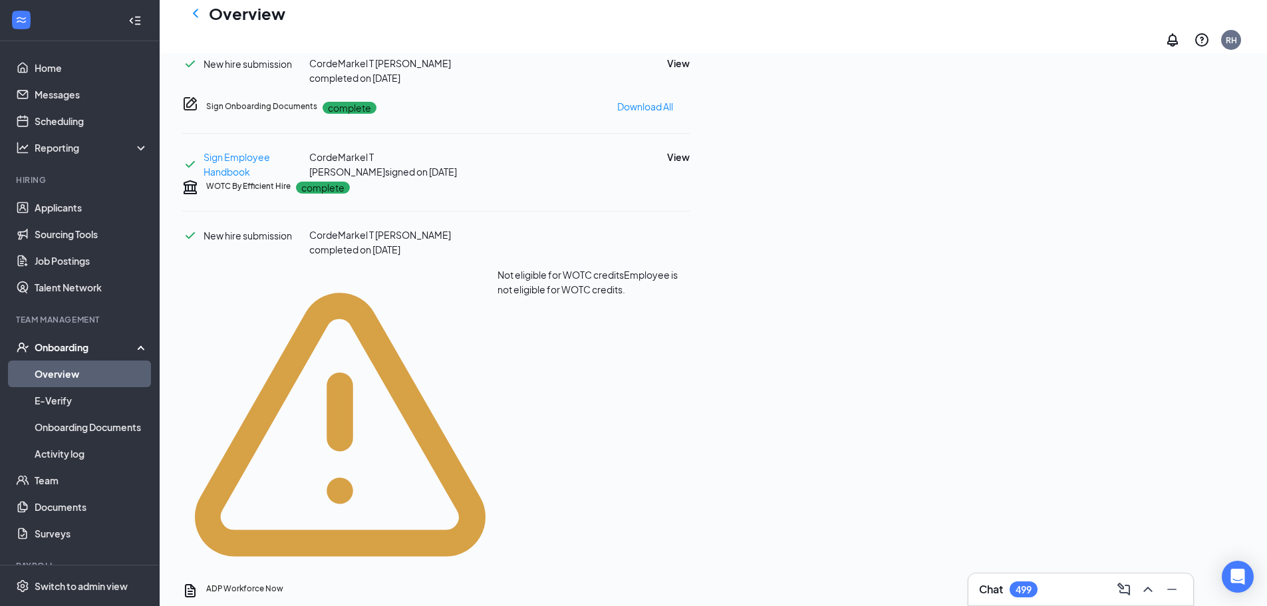
scroll to position [466, 0]
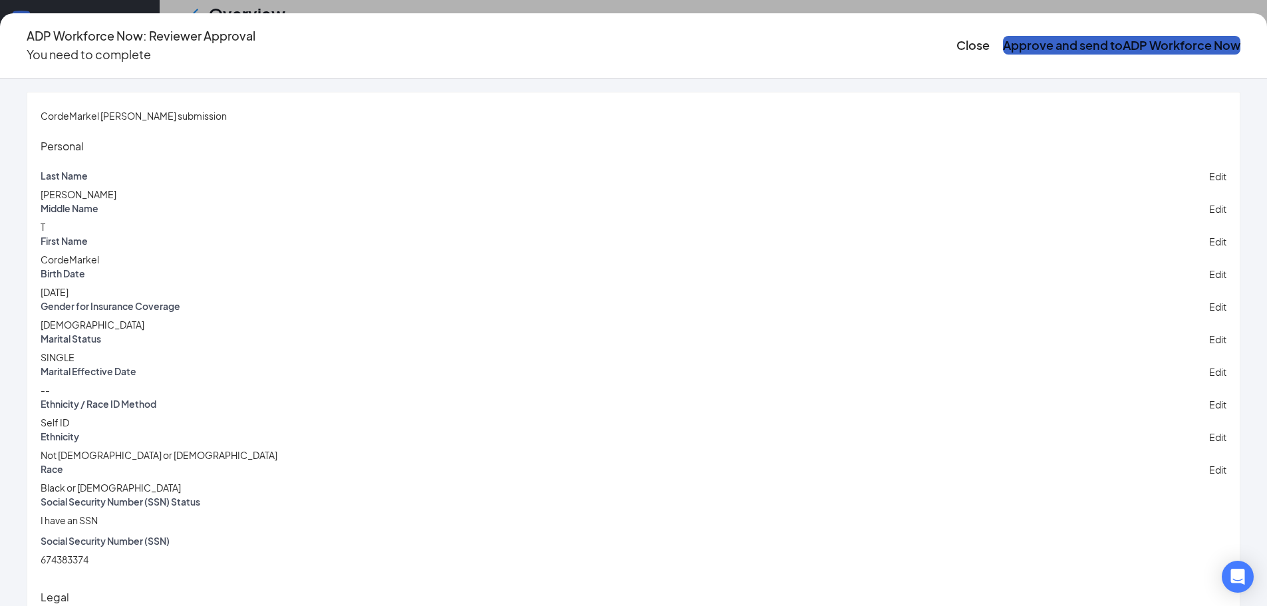
click at [1003, 36] on button "Approve and send to ADP Workforce Now" at bounding box center [1121, 45] width 237 height 19
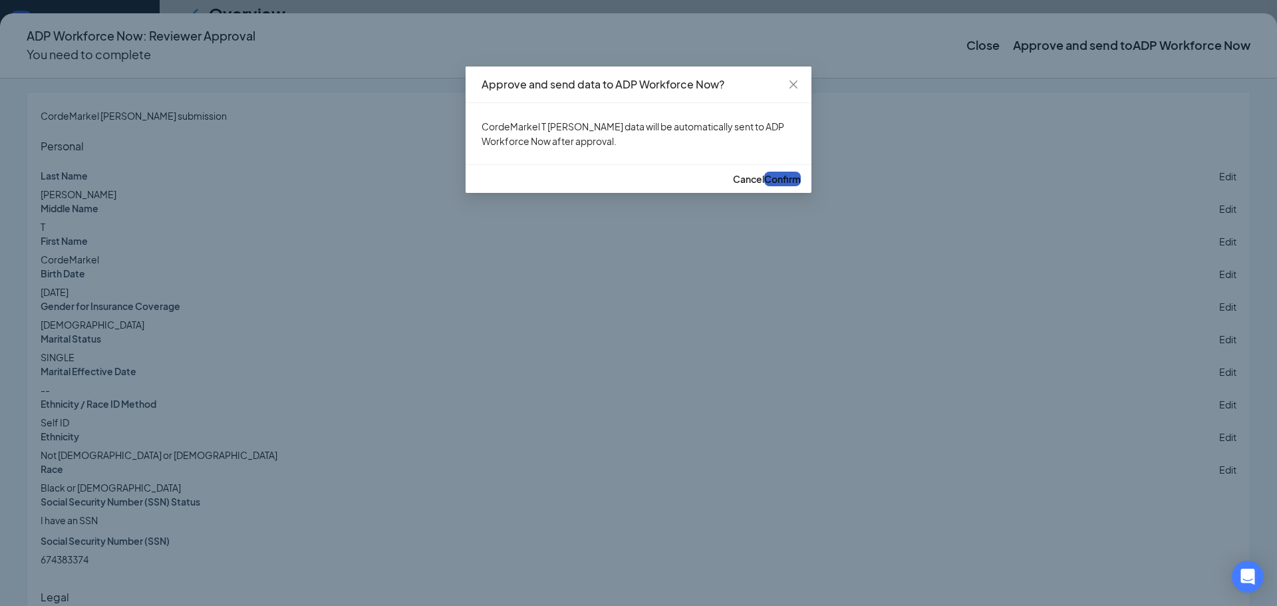
click at [772, 185] on span "Confirm" at bounding box center [782, 179] width 37 height 12
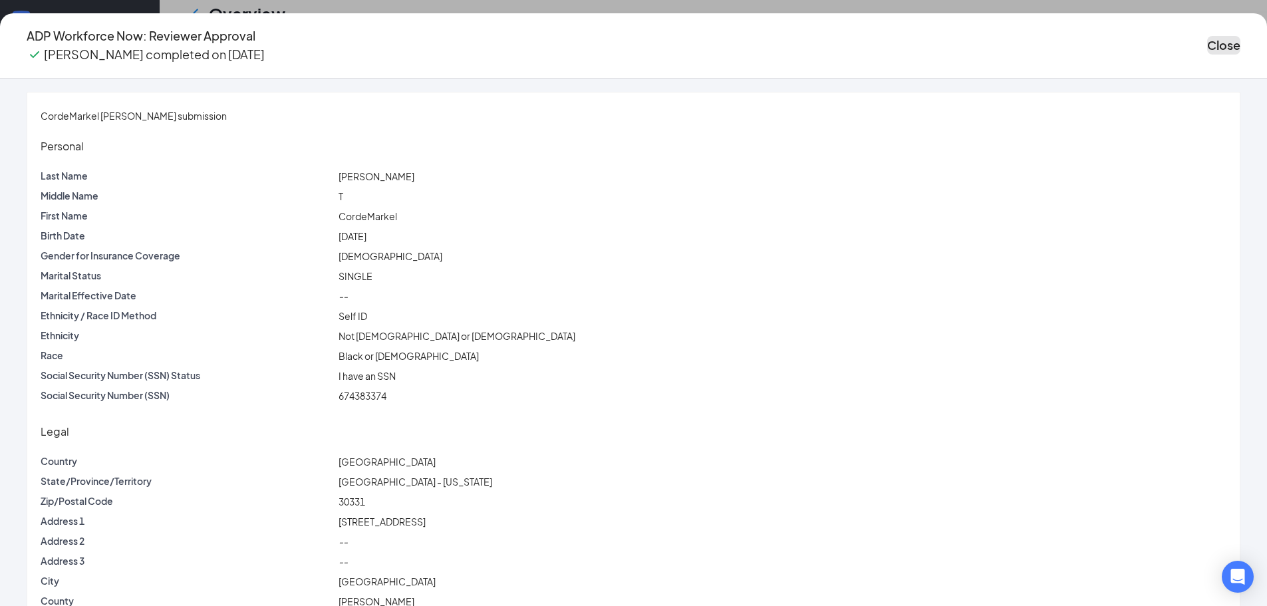
click at [1207, 37] on button "Close" at bounding box center [1223, 45] width 33 height 19
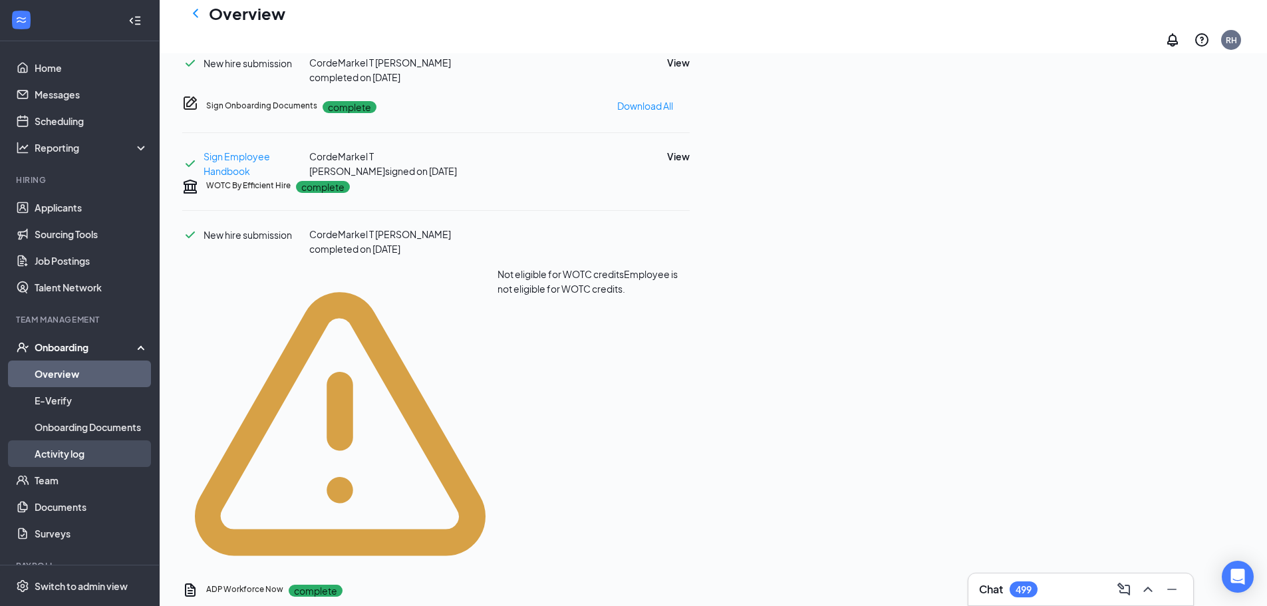
click at [90, 451] on link "Activity log" at bounding box center [92, 453] width 114 height 27
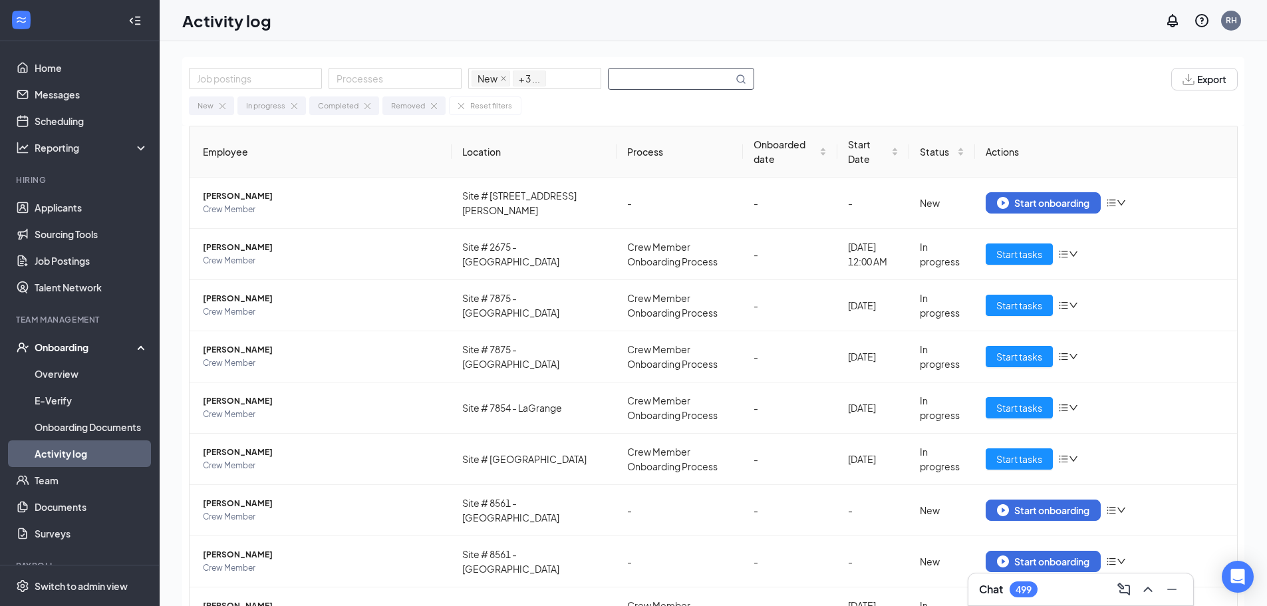
click at [663, 75] on input "text" at bounding box center [671, 79] width 124 height 21
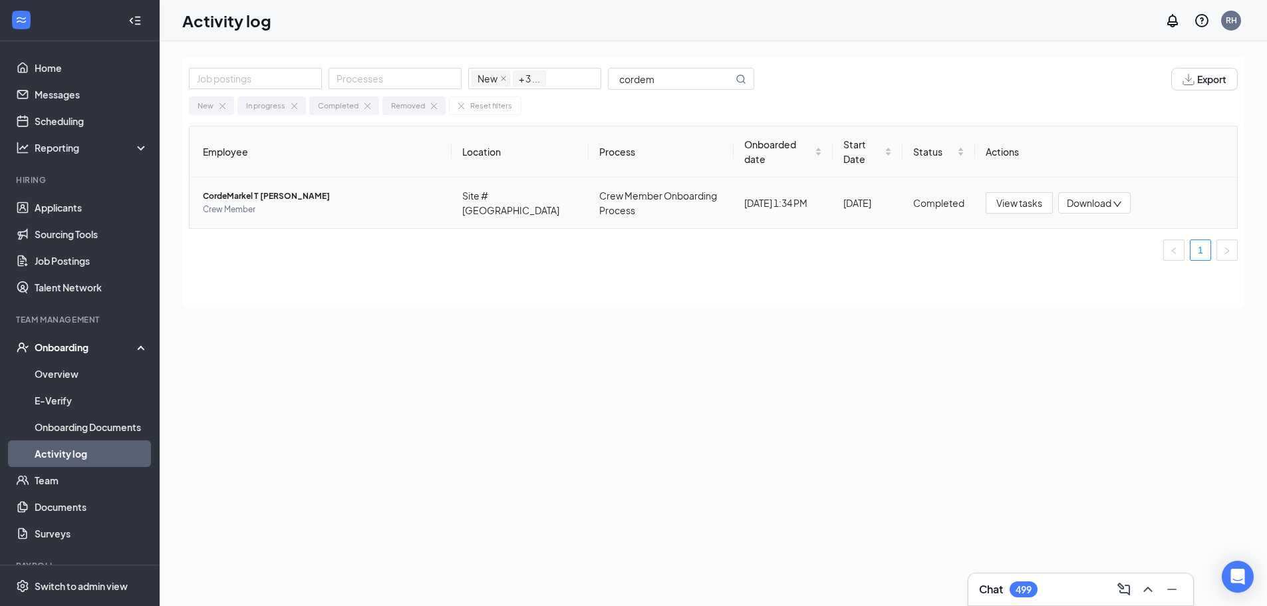
click at [379, 197] on span "CordeMarkel T [PERSON_NAME]" at bounding box center [322, 196] width 238 height 13
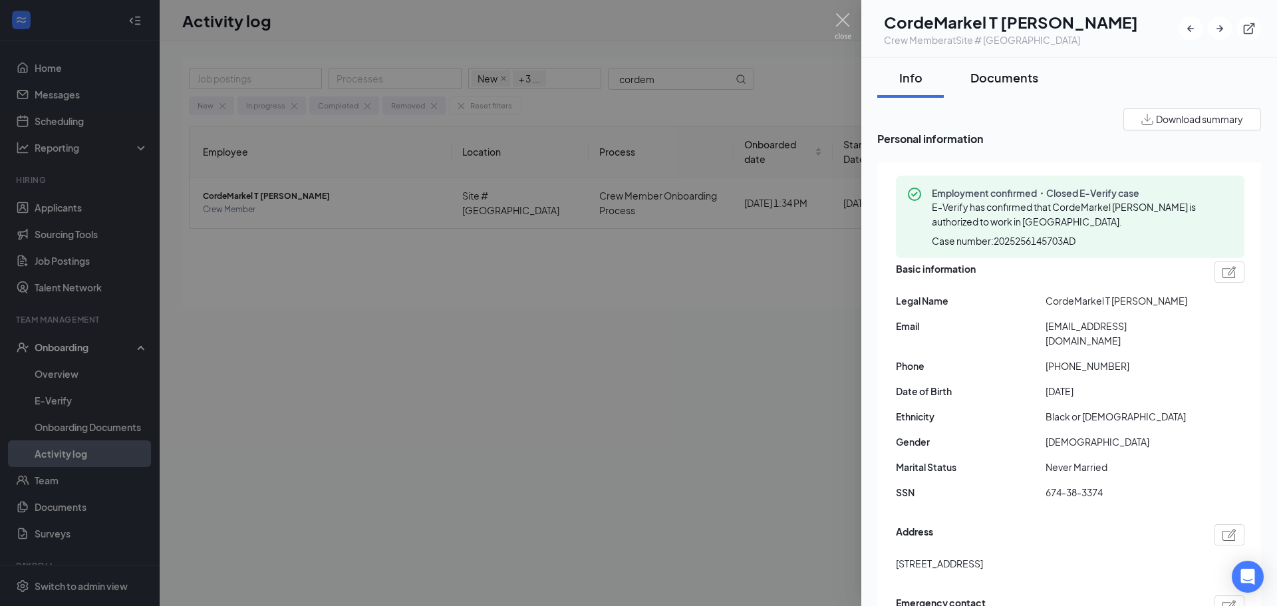
click at [1005, 79] on div "Documents" at bounding box center [1005, 77] width 68 height 17
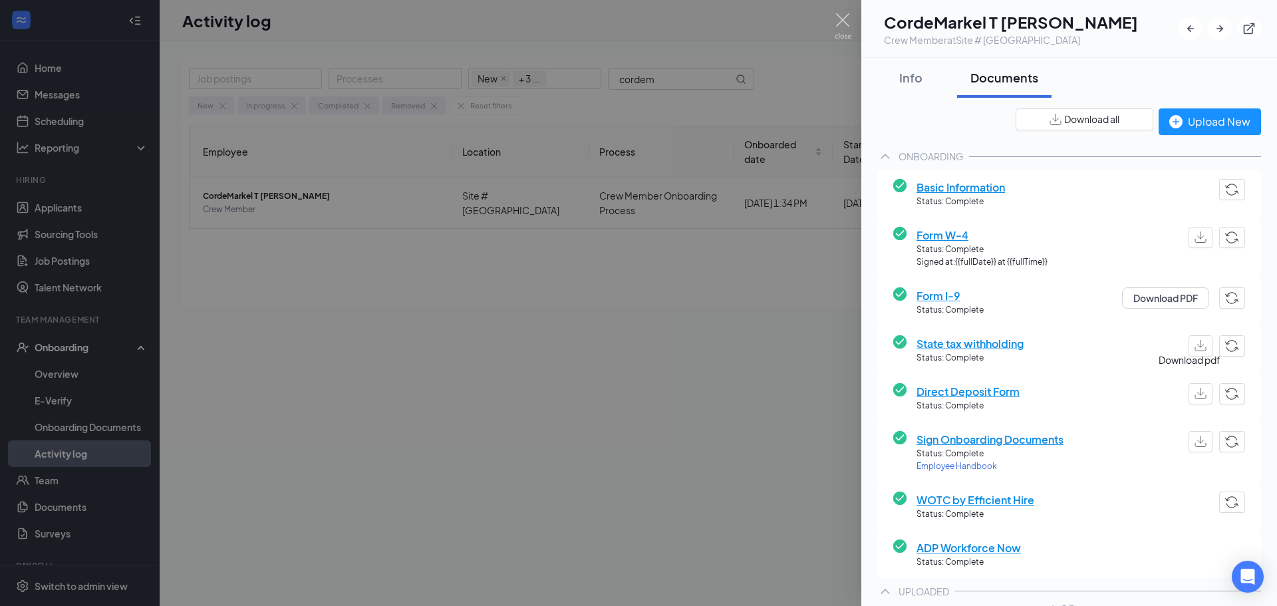
click at [1190, 383] on button "button" at bounding box center [1201, 393] width 24 height 21
click at [718, 418] on div at bounding box center [638, 303] width 1277 height 606
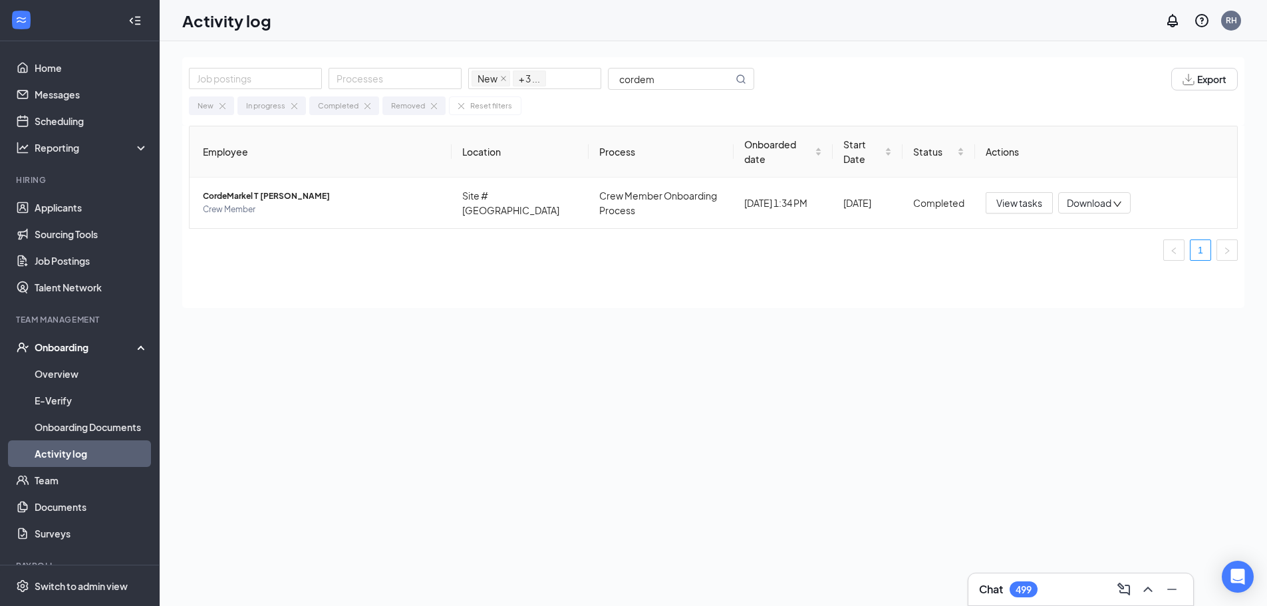
click at [94, 458] on link "Activity log" at bounding box center [92, 453] width 114 height 27
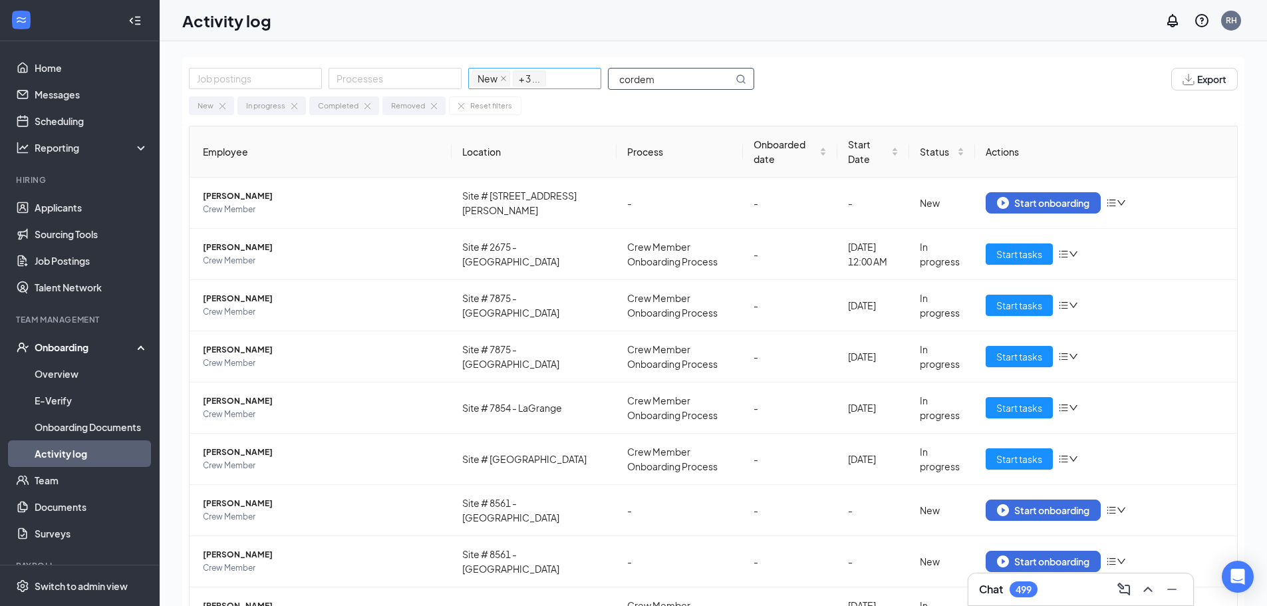
drag, startPoint x: 712, startPoint y: 76, endPoint x: 561, endPoint y: 76, distance: 151.0
click at [561, 76] on div "Job postings Processes New In progress Completed Removed + 3 ... cordem" at bounding box center [478, 79] width 579 height 23
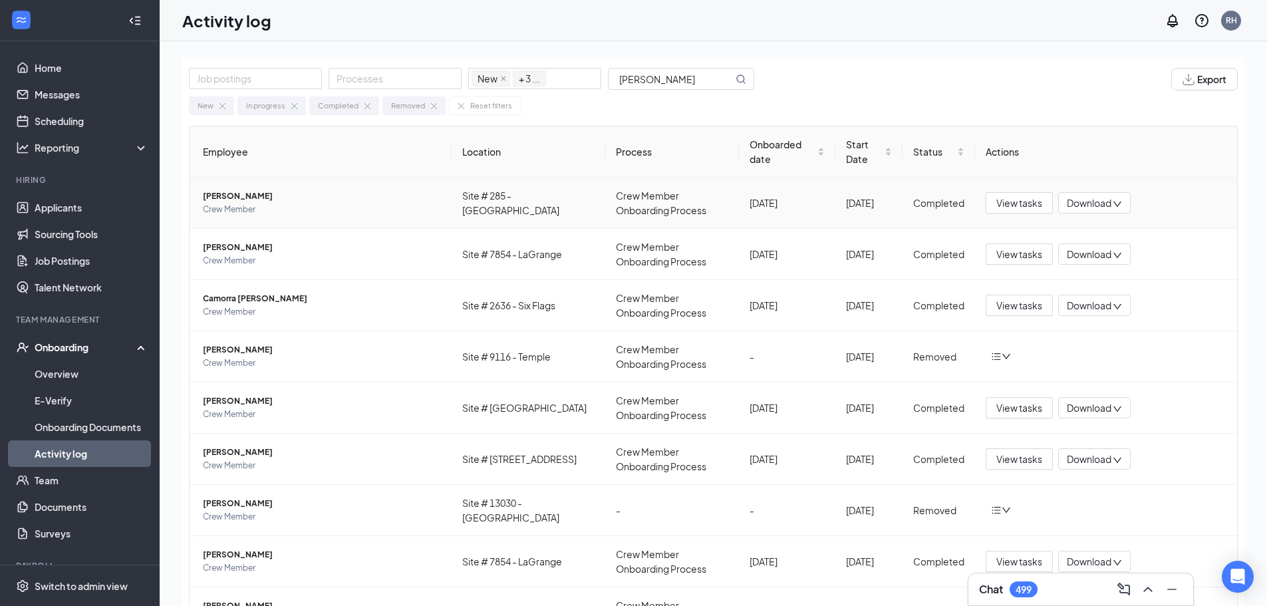
click at [337, 201] on span "[PERSON_NAME]" at bounding box center [322, 196] width 238 height 13
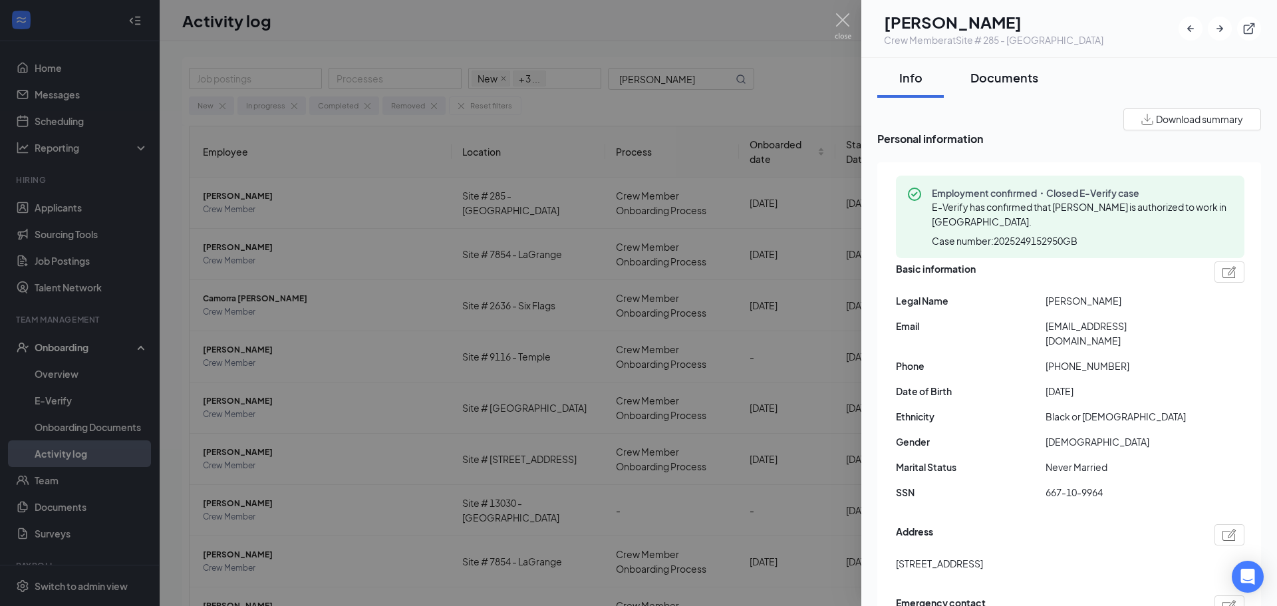
click at [1022, 81] on div "Documents" at bounding box center [1005, 77] width 68 height 17
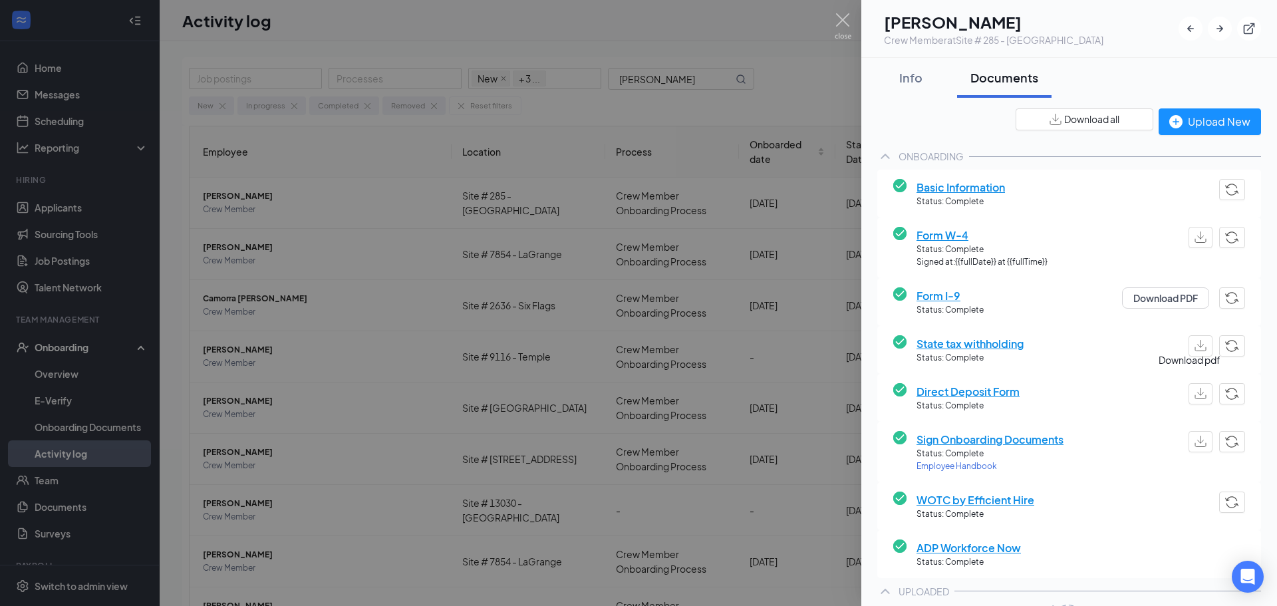
click at [1195, 394] on img "button" at bounding box center [1201, 393] width 12 height 11
click at [416, 231] on div at bounding box center [638, 303] width 1277 height 606
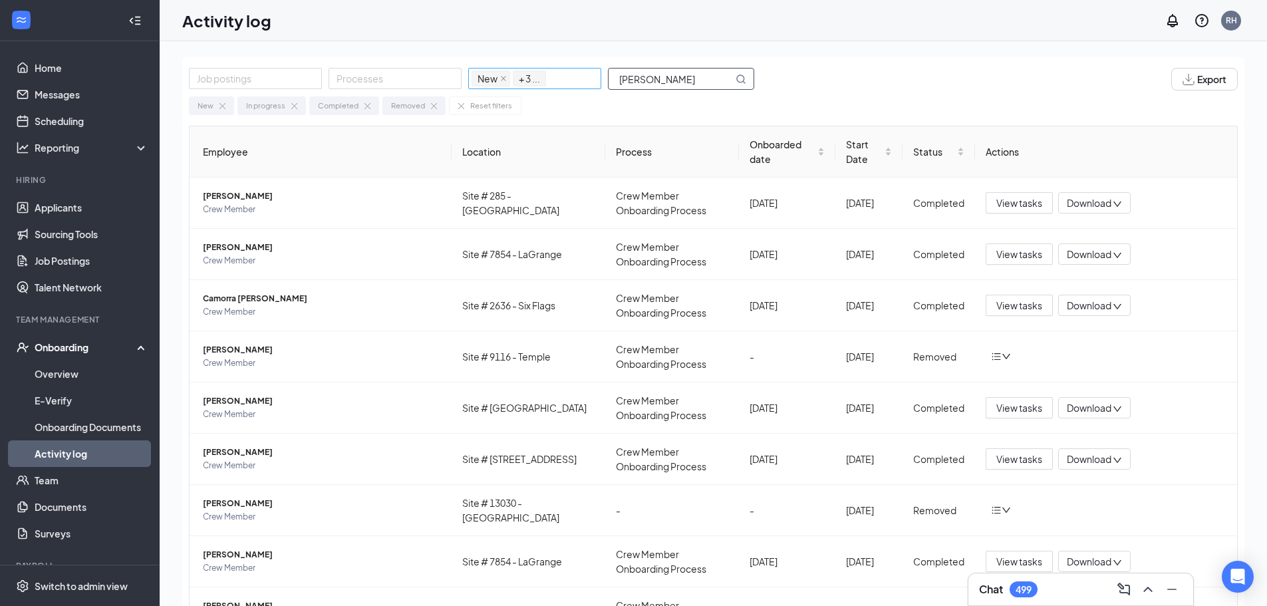
drag, startPoint x: 686, startPoint y: 88, endPoint x: 589, endPoint y: 84, distance: 96.6
click at [589, 84] on div "Job postings Processes New In progress Completed Removed + 3 ... [PERSON_NAME]" at bounding box center [478, 79] width 579 height 23
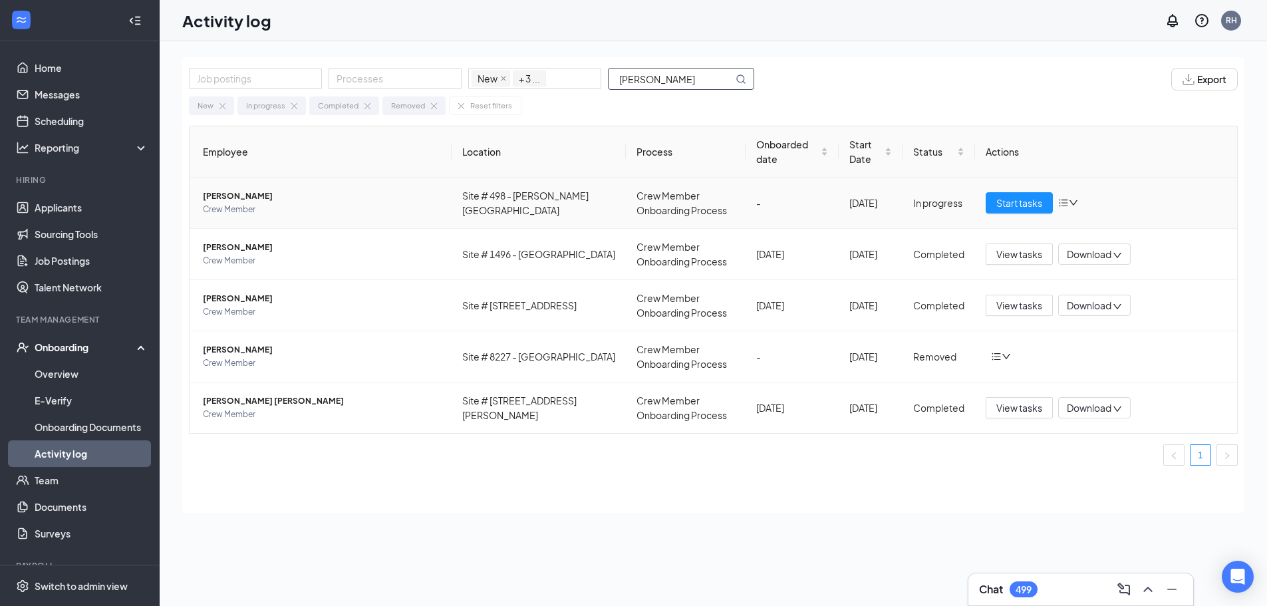
type input "[PERSON_NAME]"
click at [332, 200] on span "[PERSON_NAME]" at bounding box center [322, 196] width 238 height 13
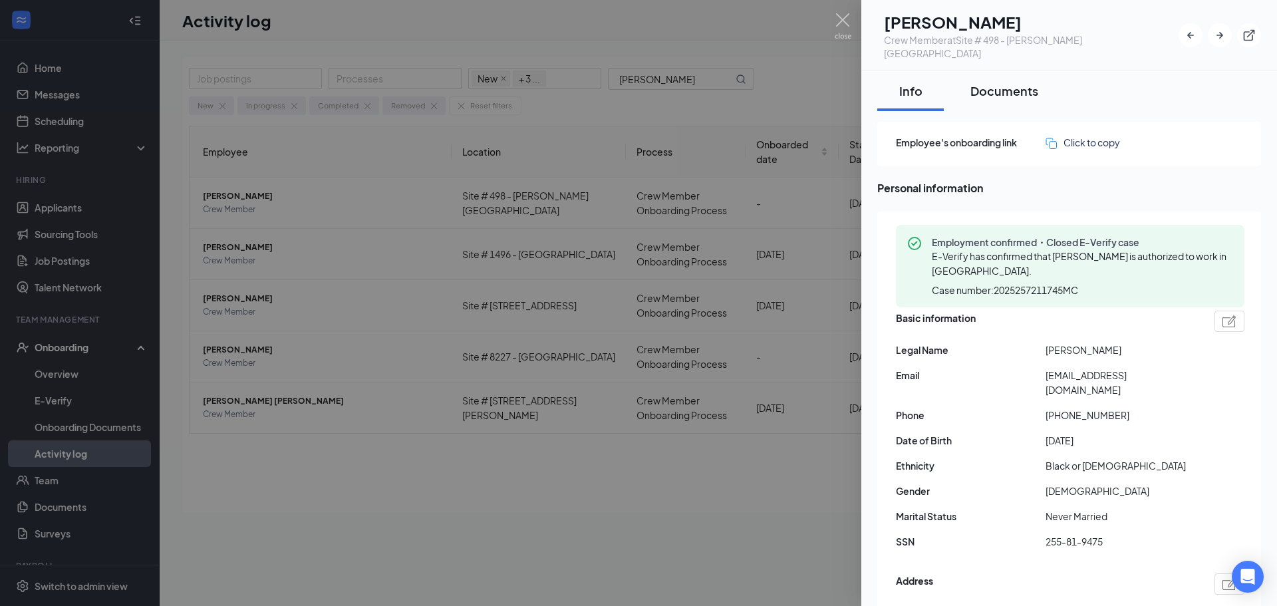
click at [1008, 82] on div "Documents" at bounding box center [1005, 90] width 68 height 17
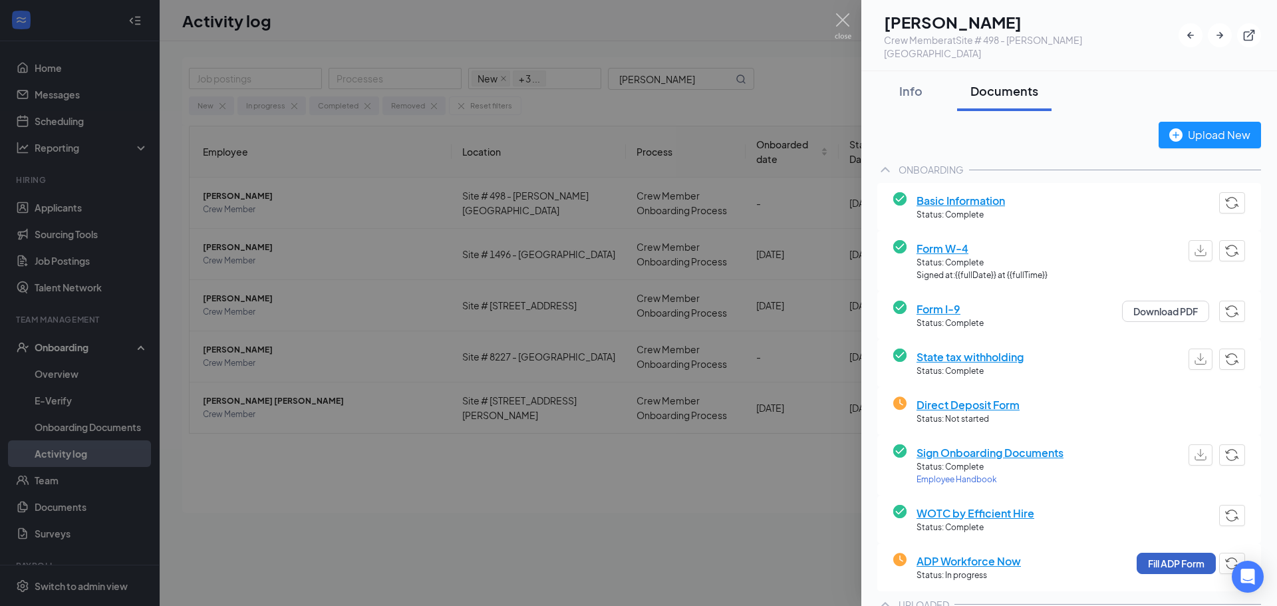
click at [1173, 553] on button "Fill ADP Form" at bounding box center [1176, 563] width 79 height 21
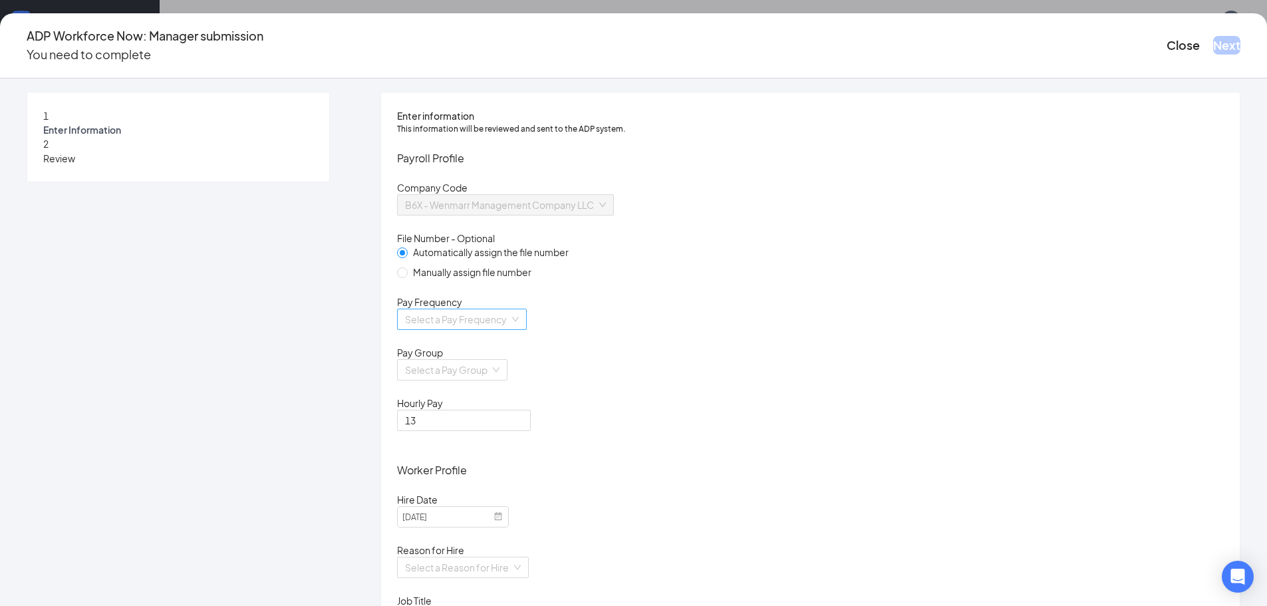
click at [510, 329] on input "search" at bounding box center [457, 319] width 104 height 20
click at [502, 442] on div "Biweekly" at bounding box center [551, 447] width 202 height 15
click at [490, 380] on input "search" at bounding box center [447, 370] width 85 height 20
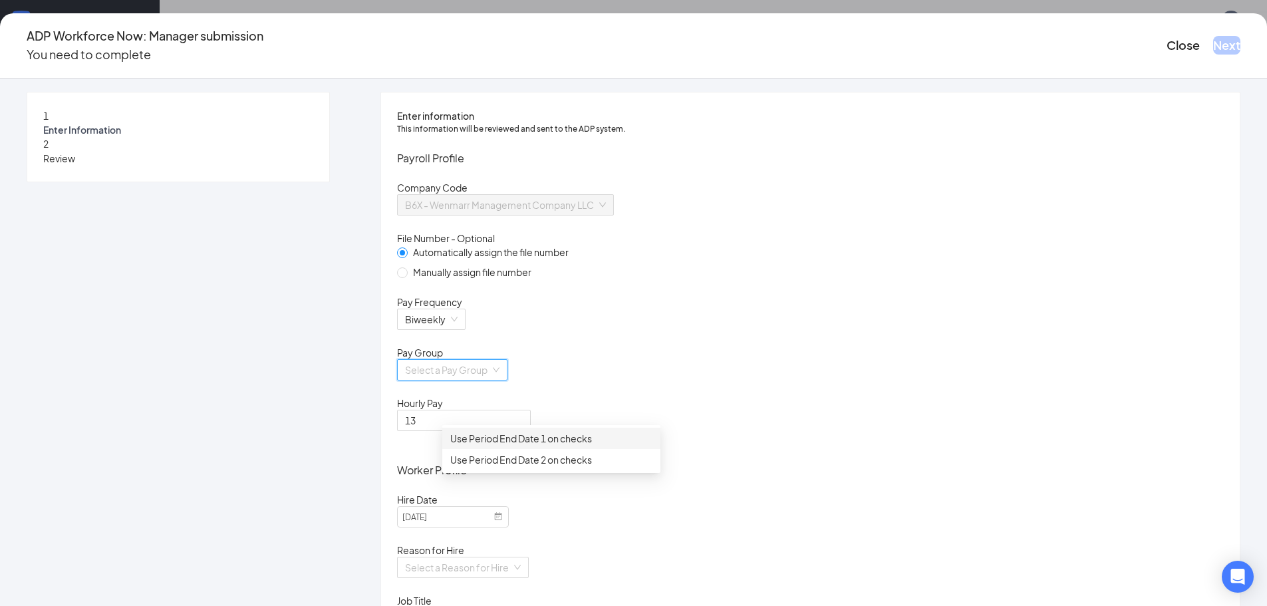
click at [504, 439] on div "Use Period End Date 1 on checks" at bounding box center [551, 438] width 202 height 15
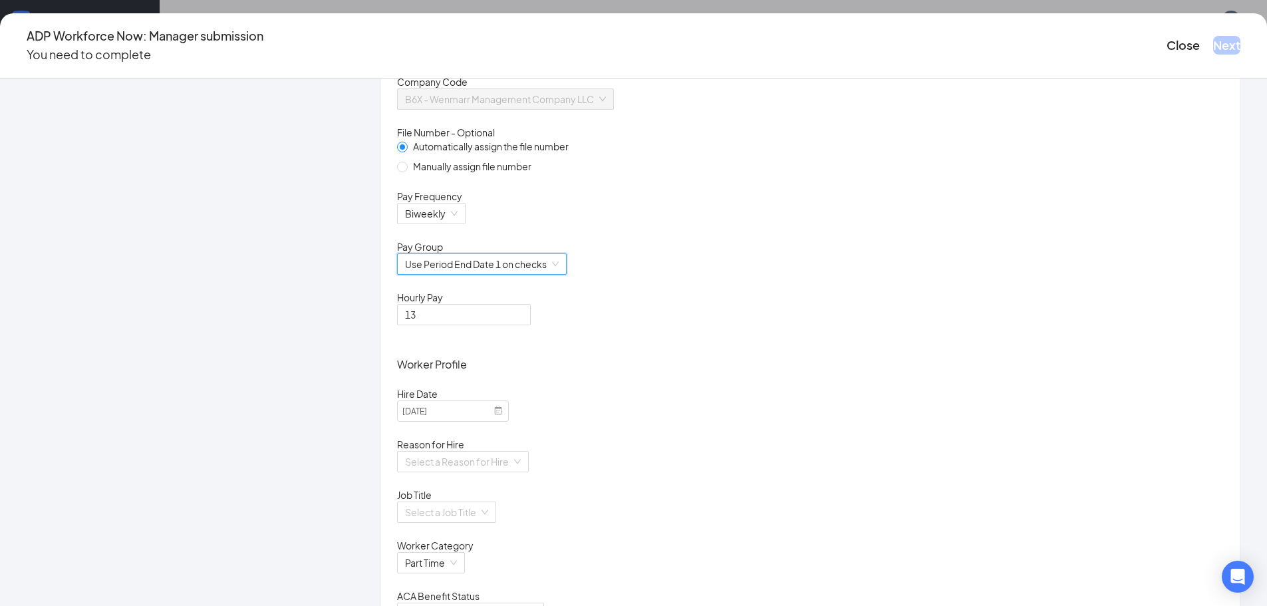
scroll to position [333, 0]
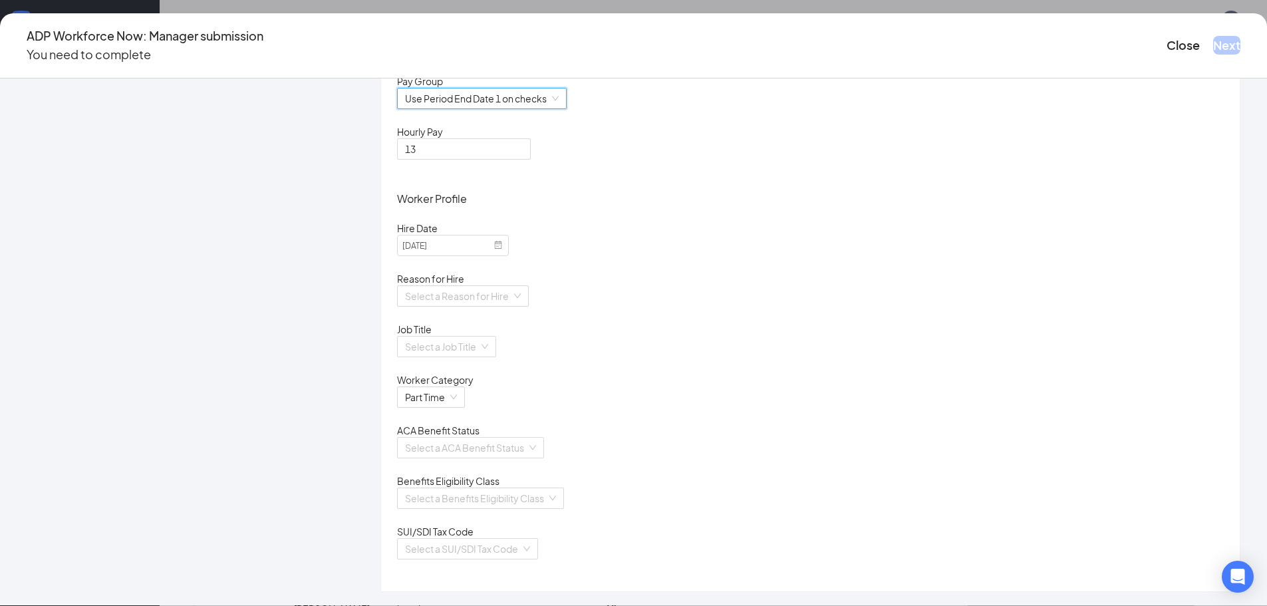
click at [544, 277] on div "Reason for Hire" at bounding box center [810, 278] width 827 height 13
click at [512, 289] on input "search" at bounding box center [458, 296] width 106 height 20
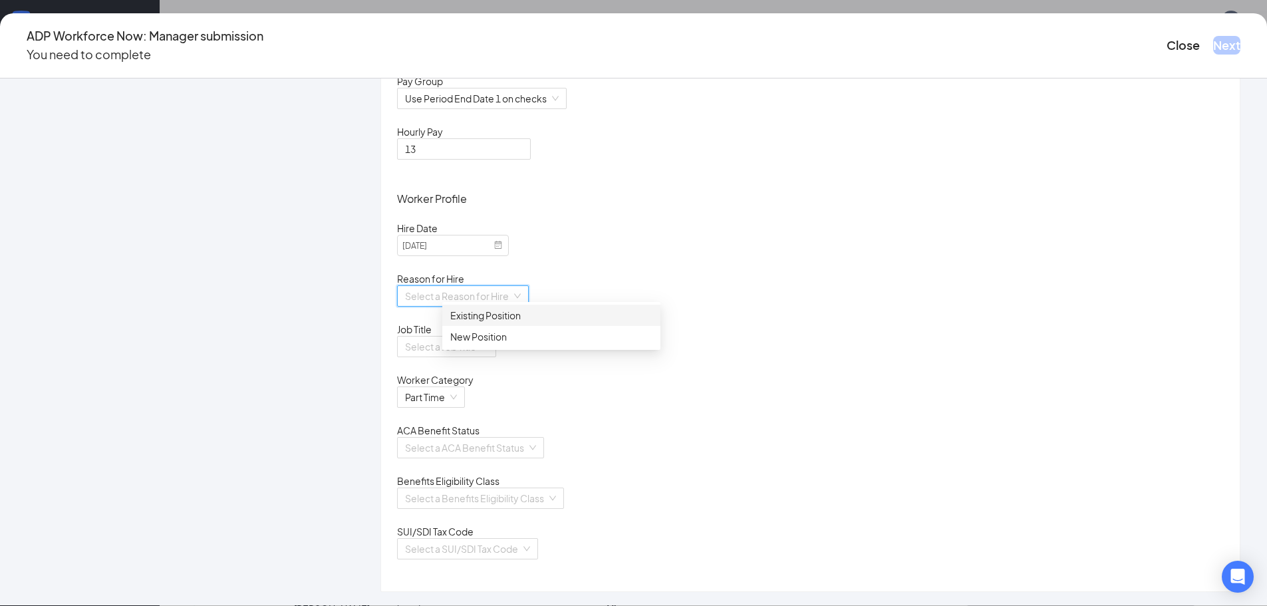
click at [506, 313] on div "Existing Position" at bounding box center [551, 315] width 202 height 15
click at [479, 346] on input "search" at bounding box center [442, 347] width 74 height 20
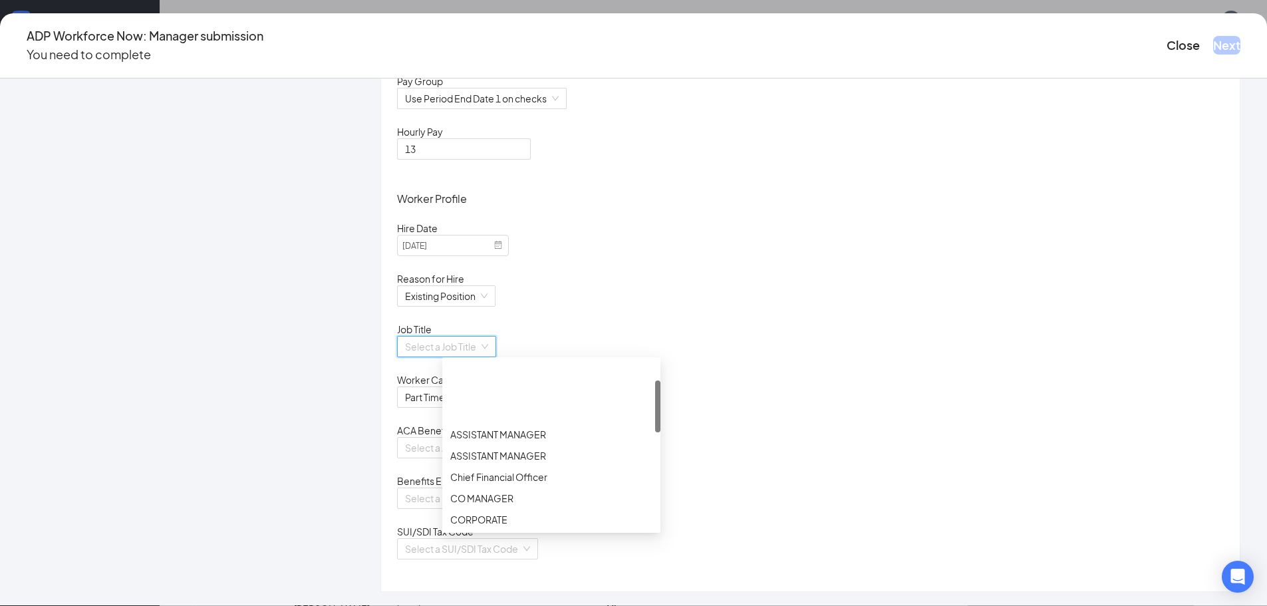
scroll to position [67, 0]
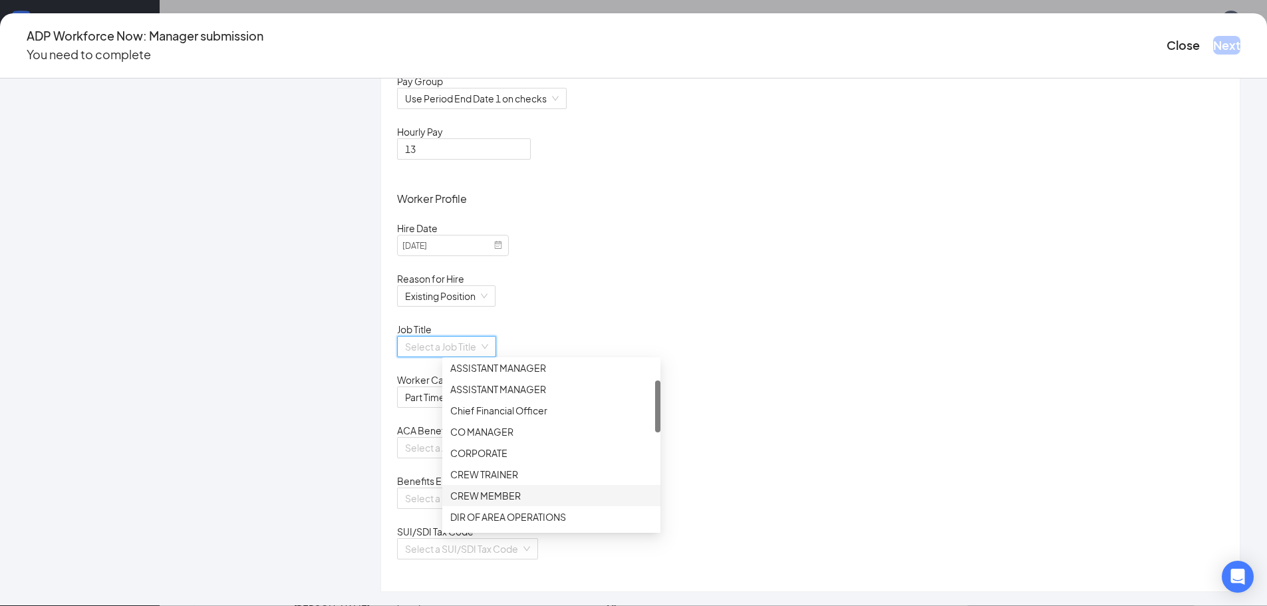
click at [506, 495] on div "CREW MEMBER" at bounding box center [551, 495] width 202 height 15
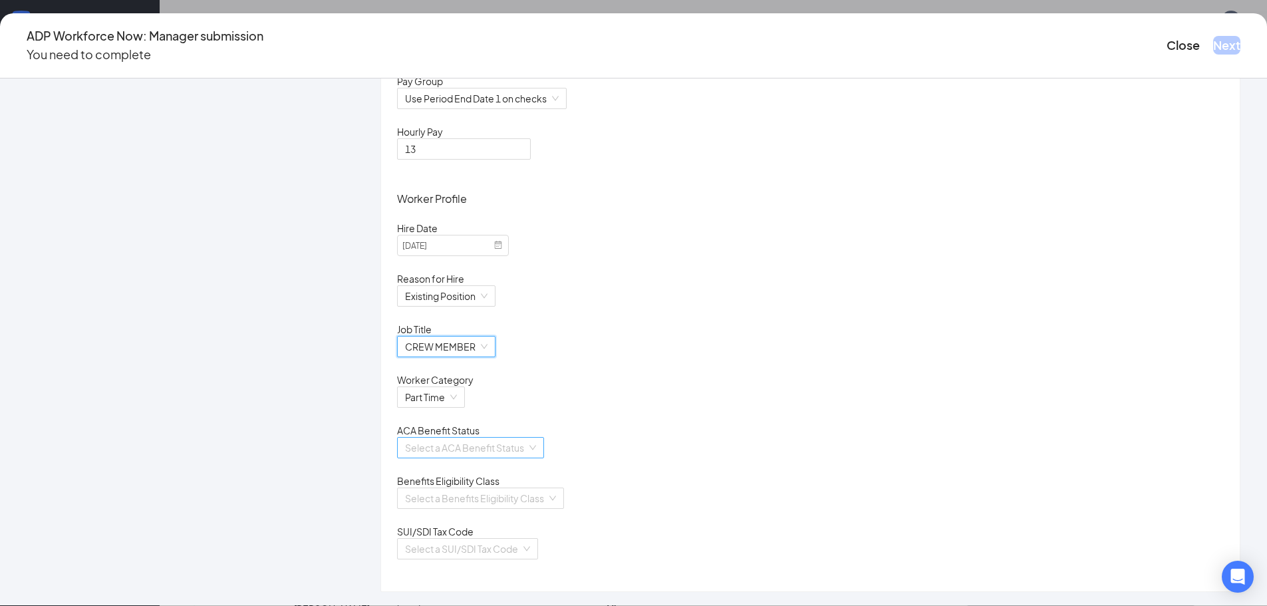
click at [527, 448] on input "search" at bounding box center [466, 448] width 122 height 20
click at [522, 480] on div "Calculate Using Measurement Periods" at bounding box center [551, 481] width 202 height 15
click at [527, 496] on input "search" at bounding box center [476, 498] width 142 height 20
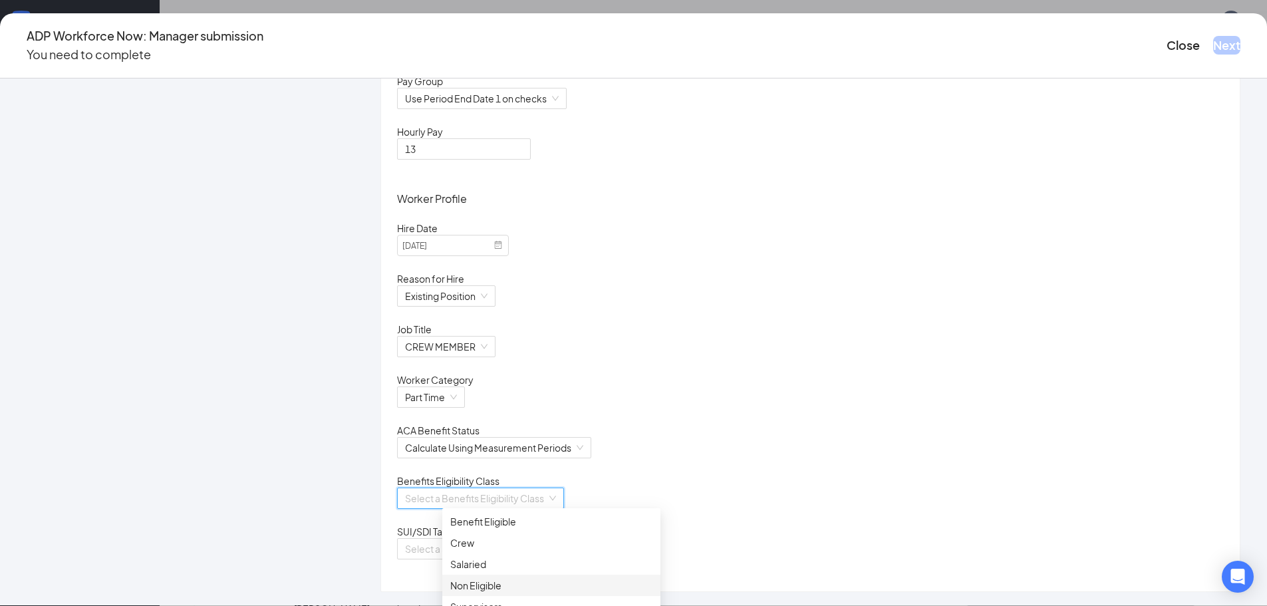
click at [480, 580] on div "Non Eligible" at bounding box center [551, 585] width 202 height 15
drag, startPoint x: 603, startPoint y: 532, endPoint x: 593, endPoint y: 545, distance: 16.1
click at [603, 533] on div "SUI/SDI Tax Code" at bounding box center [810, 531] width 827 height 13
click at [521, 551] on input "search" at bounding box center [463, 549] width 116 height 20
click at [513, 581] on div "[US_STATE]" at bounding box center [551, 576] width 202 height 15
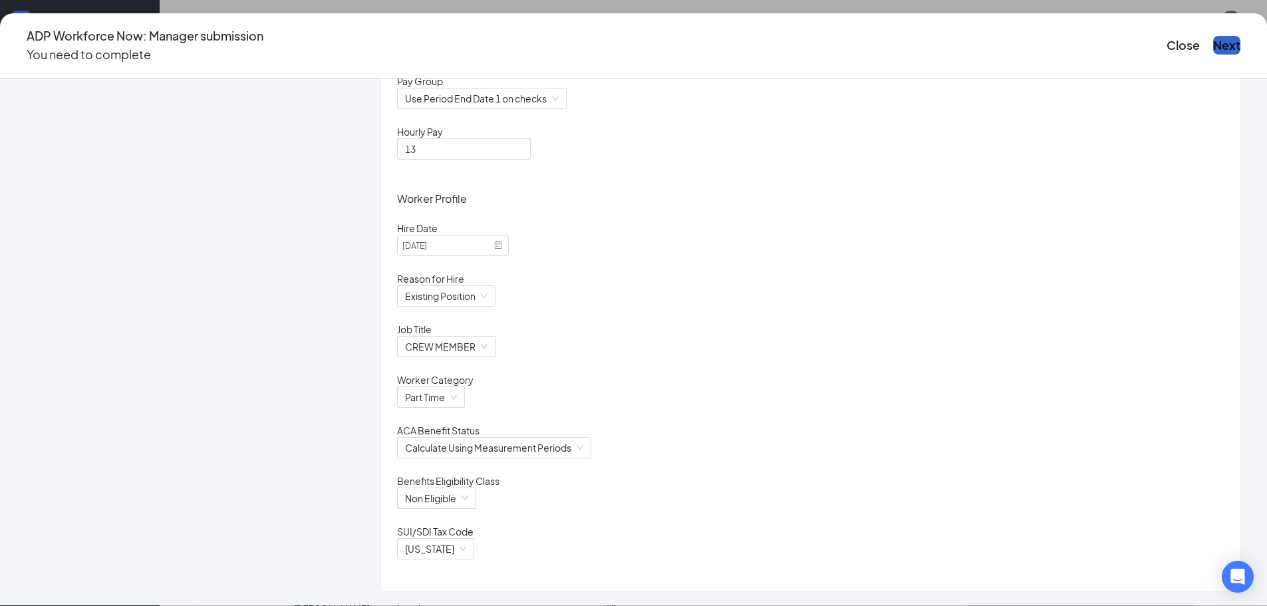
click at [1213, 38] on button "Next" at bounding box center [1226, 45] width 27 height 19
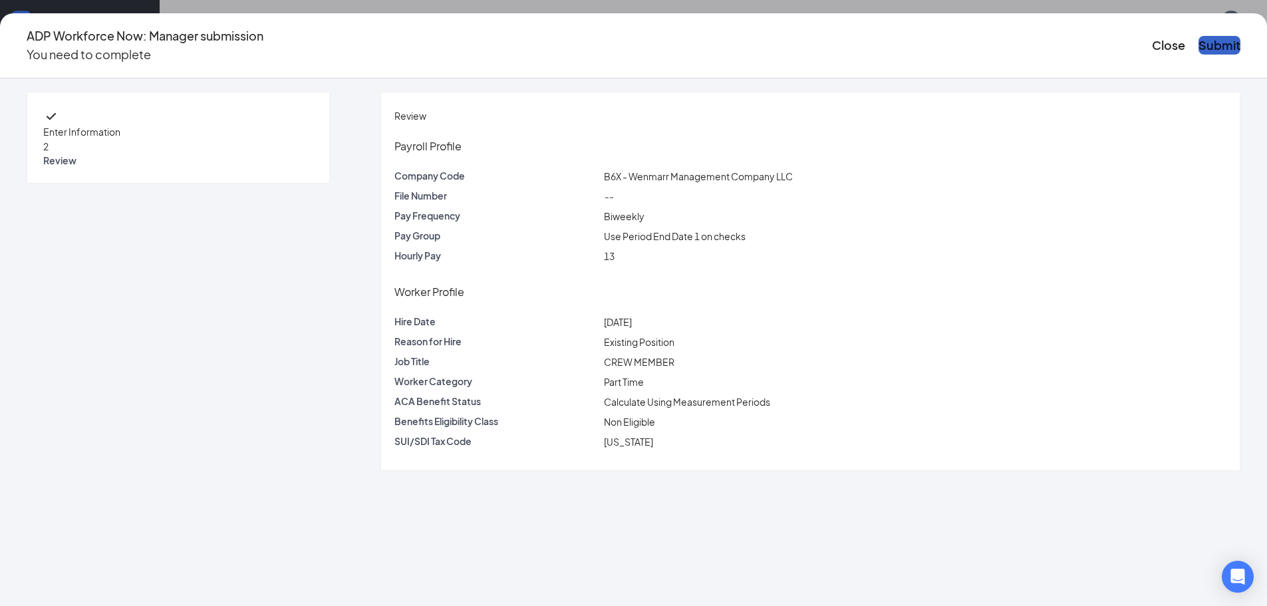
click at [1199, 38] on button "Submit" at bounding box center [1220, 45] width 42 height 19
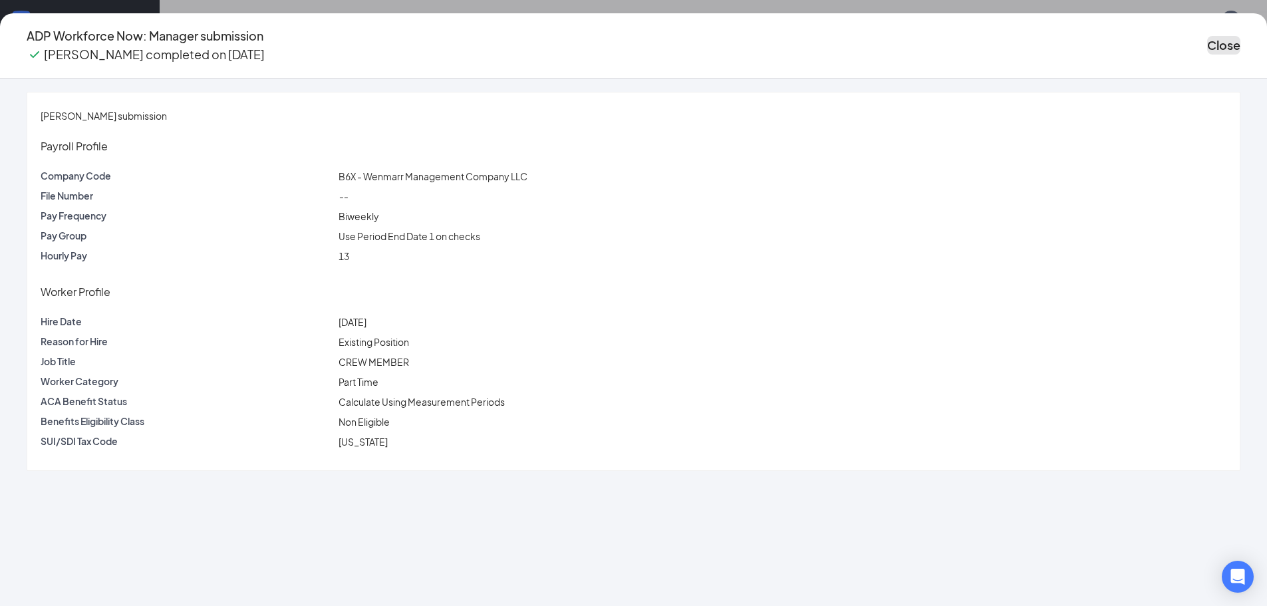
click at [1207, 38] on button "Close" at bounding box center [1223, 45] width 33 height 19
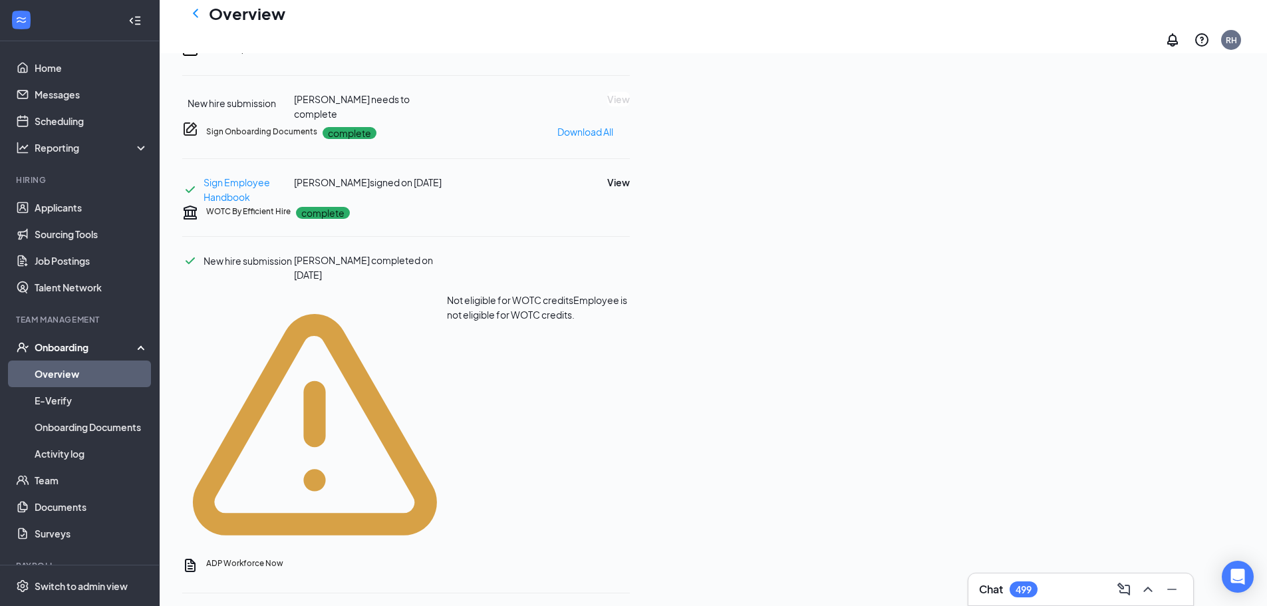
scroll to position [599, 0]
click at [630, 50] on icon "Ellipses" at bounding box center [630, 50] width 0 height 0
click at [1140, 261] on span "Mark as complete" at bounding box center [1153, 258] width 78 height 15
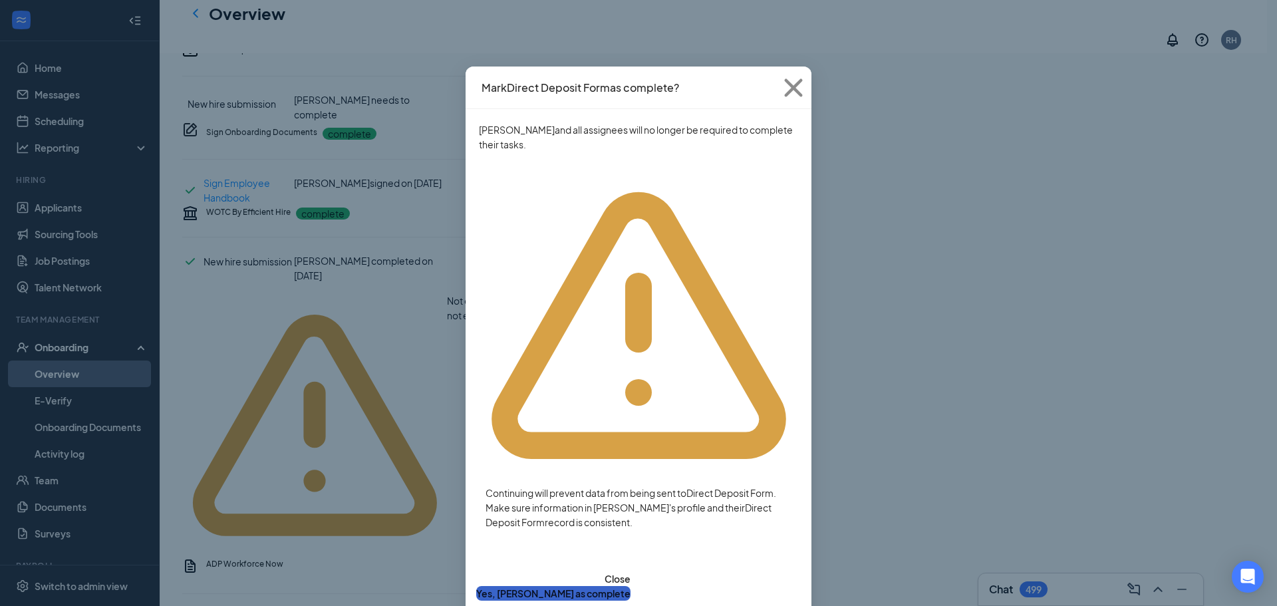
click at [631, 586] on button "Yes, [PERSON_NAME] as complete" at bounding box center [553, 593] width 154 height 15
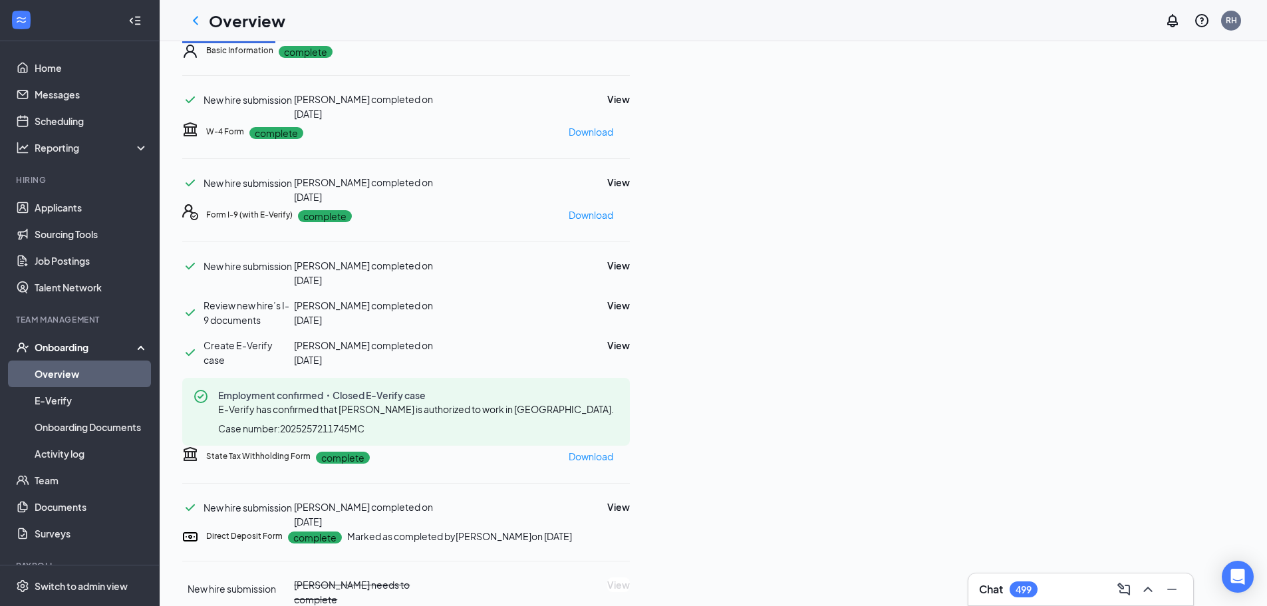
scroll to position [0, 0]
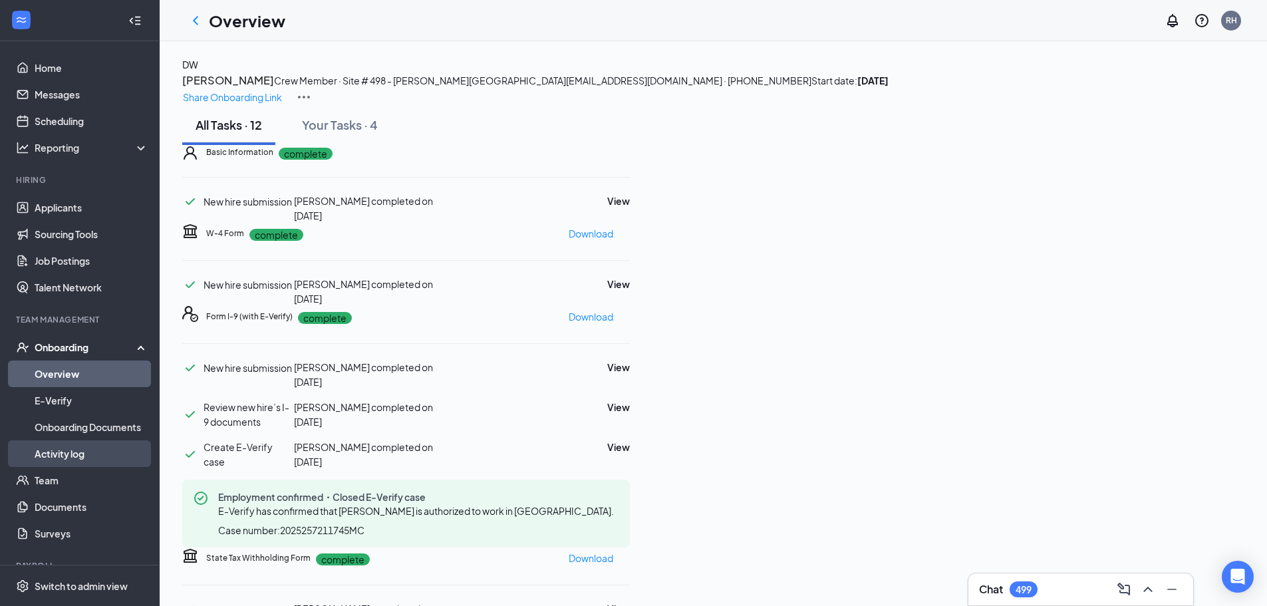
click at [84, 460] on link "Activity log" at bounding box center [92, 453] width 114 height 27
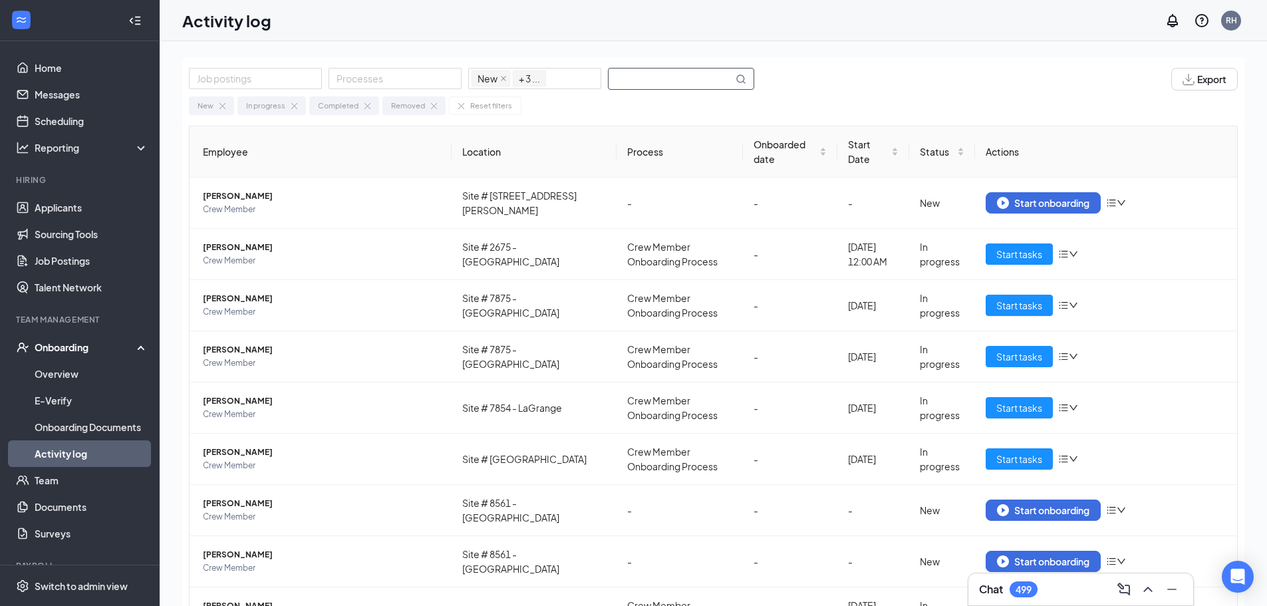
click at [660, 81] on input "text" at bounding box center [671, 79] width 124 height 21
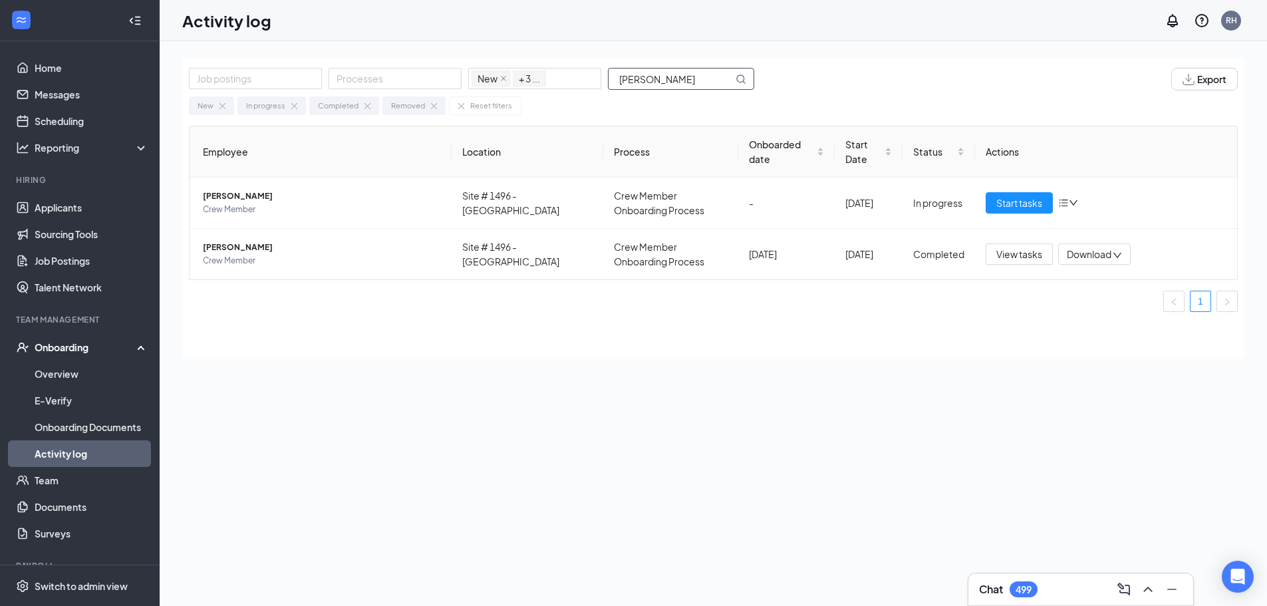
type input "[PERSON_NAME]"
click at [386, 200] on span "[PERSON_NAME]" at bounding box center [322, 196] width 238 height 13
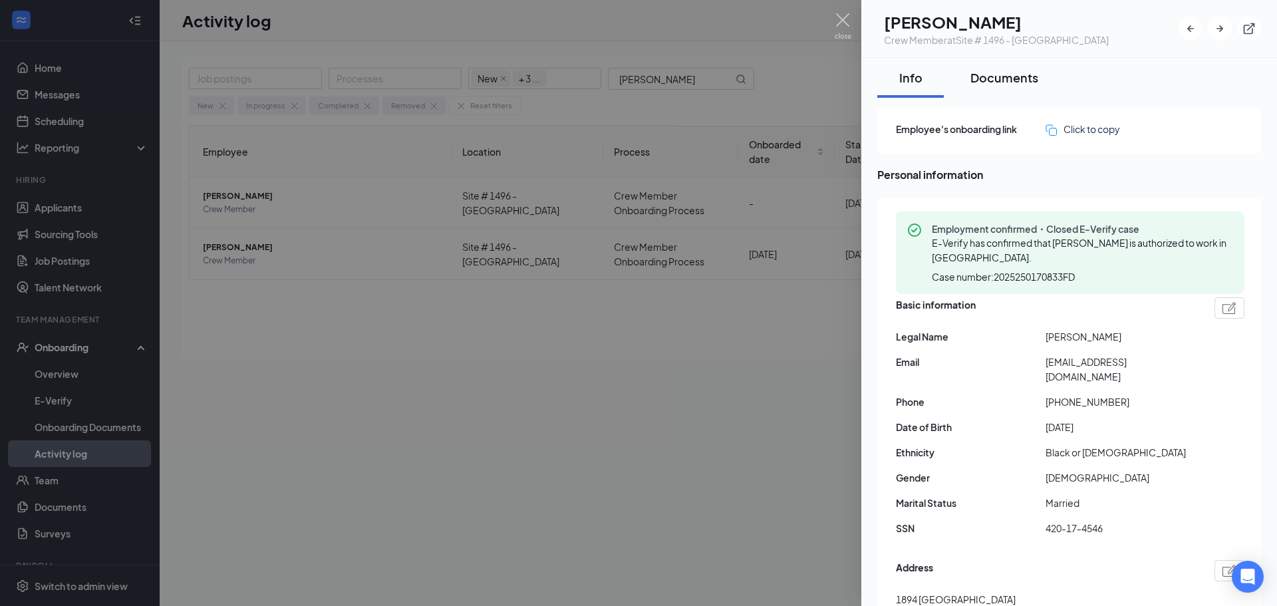
click at [1022, 76] on div "Documents" at bounding box center [1005, 77] width 68 height 17
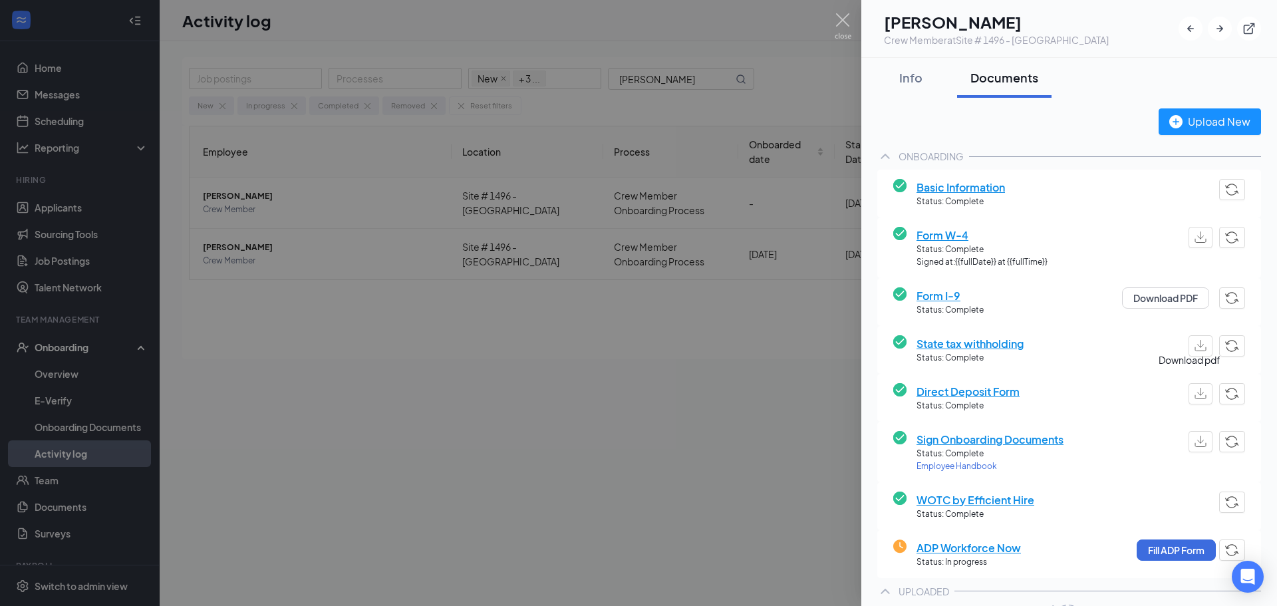
click at [1200, 396] on button "button" at bounding box center [1201, 393] width 24 height 21
click at [1157, 551] on button "Fill ADP Form" at bounding box center [1176, 549] width 79 height 21
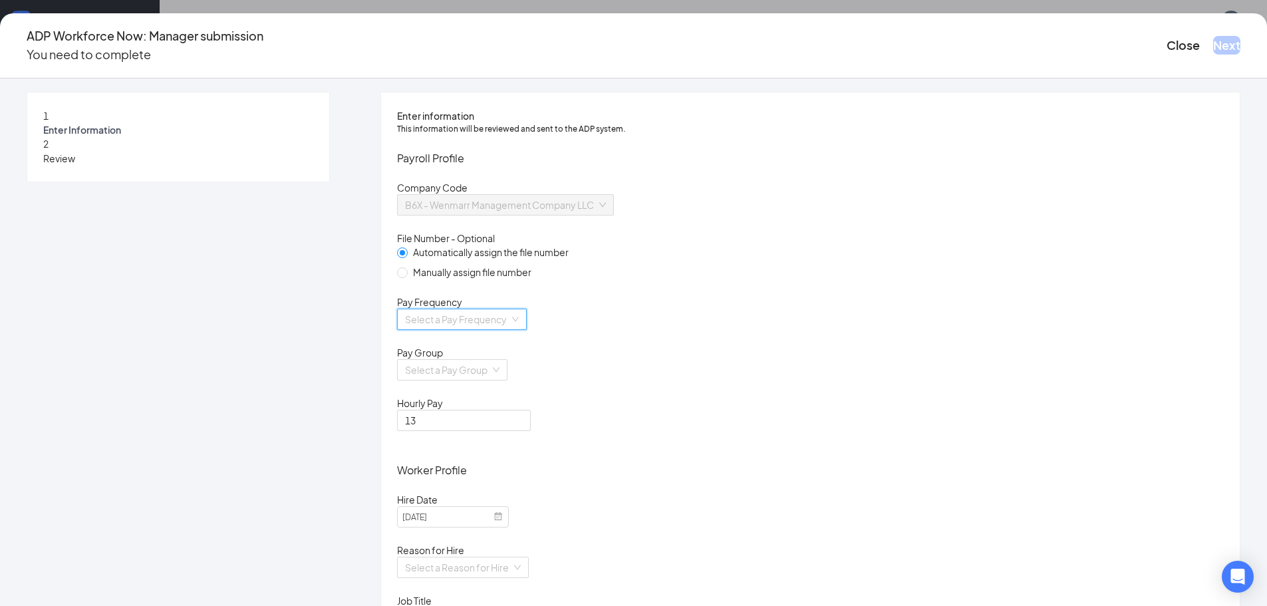
click at [510, 329] on input "search" at bounding box center [457, 319] width 104 height 20
click at [495, 442] on div "Biweekly" at bounding box center [551, 447] width 202 height 15
click at [490, 380] on input "search" at bounding box center [447, 370] width 85 height 20
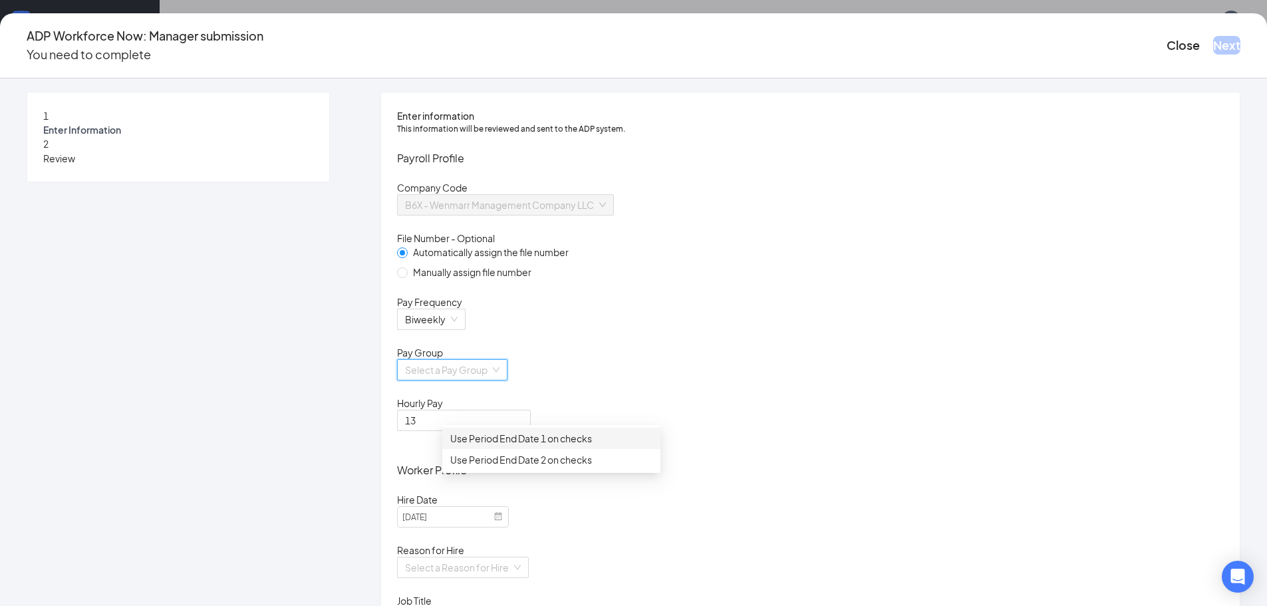
click at [516, 439] on div "Use Period End Date 1 on checks" at bounding box center [551, 438] width 202 height 15
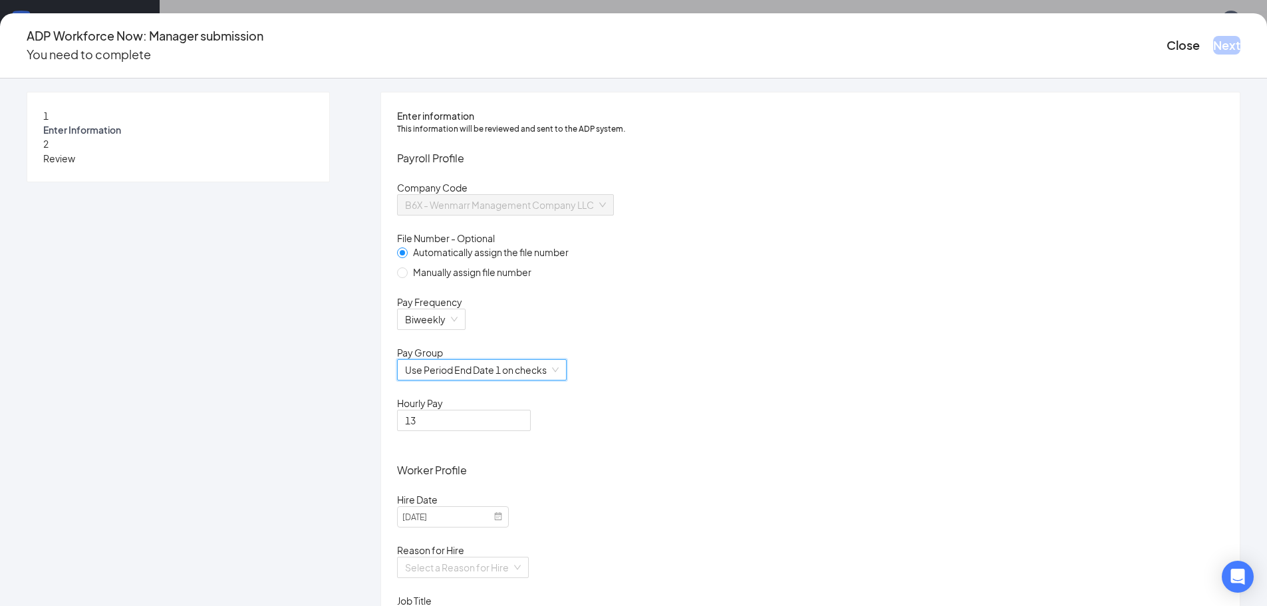
scroll to position [333, 0]
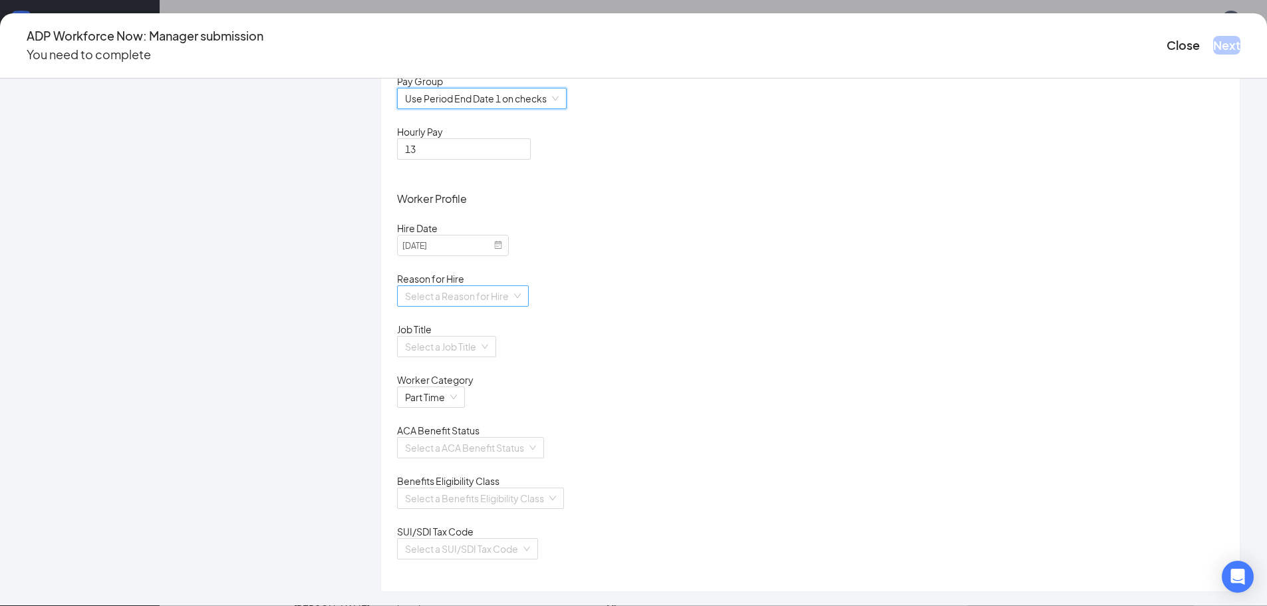
click at [512, 286] on input "search" at bounding box center [458, 296] width 106 height 20
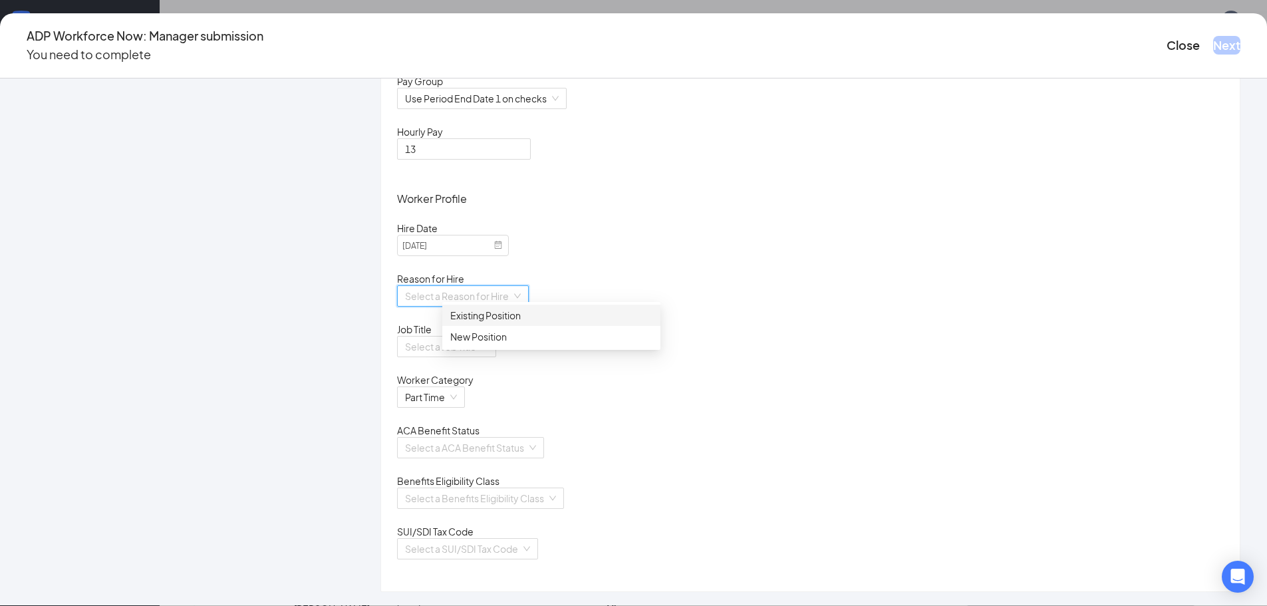
click at [502, 313] on div "Existing Position" at bounding box center [551, 315] width 202 height 15
click at [479, 343] on input "search" at bounding box center [442, 347] width 74 height 20
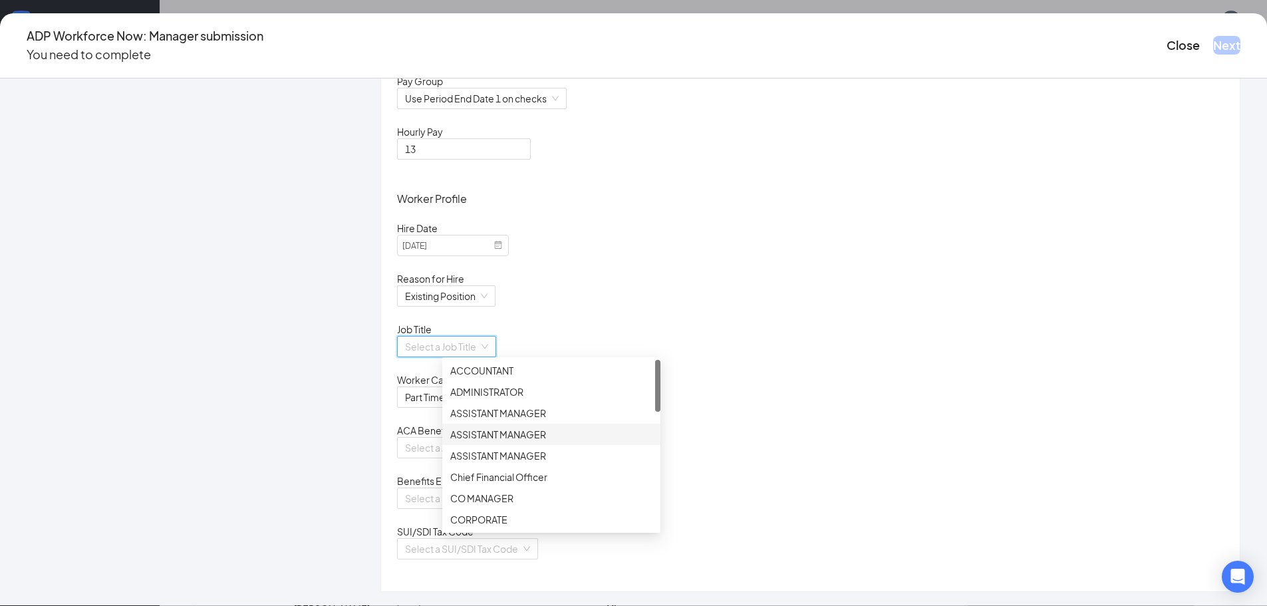
scroll to position [67, 0]
click at [496, 493] on div "CREW MEMBER" at bounding box center [551, 495] width 202 height 15
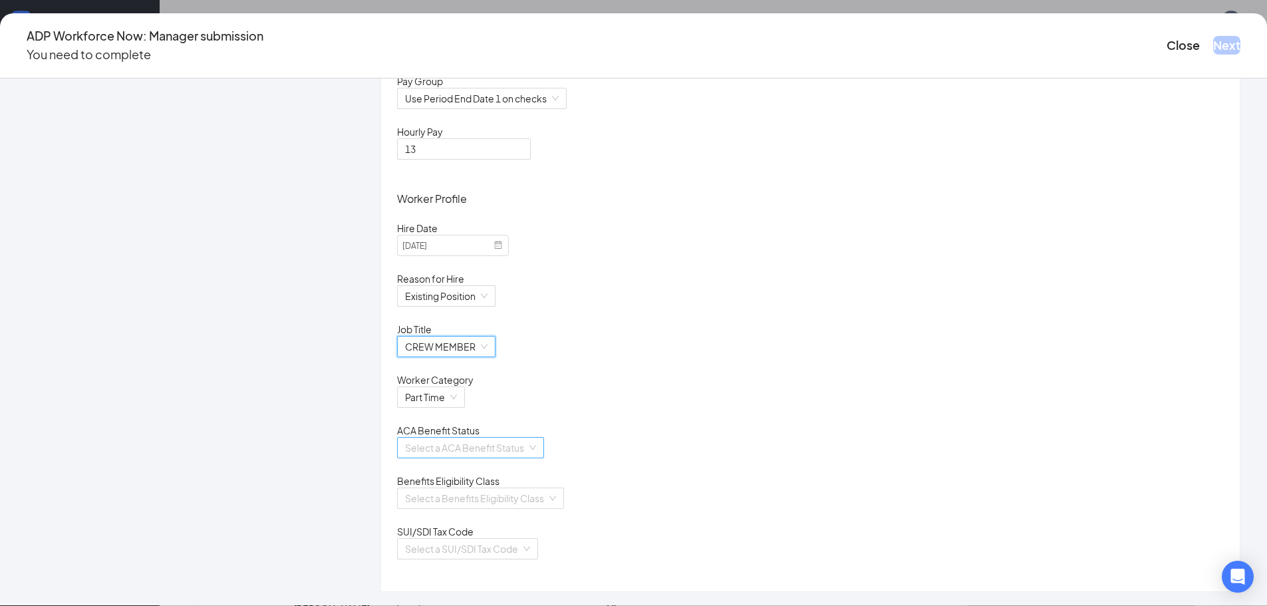
click at [516, 453] on input "search" at bounding box center [466, 448] width 122 height 20
click at [495, 484] on div "Calculate Using Measurement Periods" at bounding box center [551, 481] width 202 height 15
click at [510, 490] on input "search" at bounding box center [476, 498] width 142 height 20
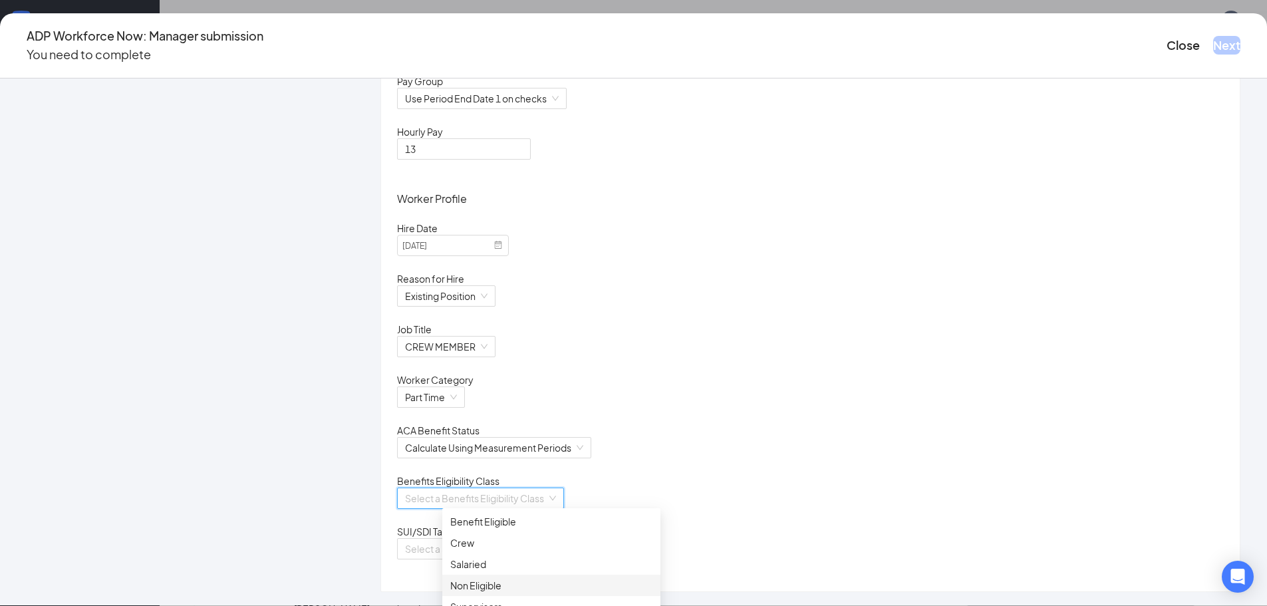
click at [487, 585] on div "Non Eligible" at bounding box center [551, 585] width 202 height 15
click at [521, 547] on input "search" at bounding box center [463, 549] width 116 height 20
click at [498, 579] on div "[US_STATE]" at bounding box center [551, 576] width 202 height 15
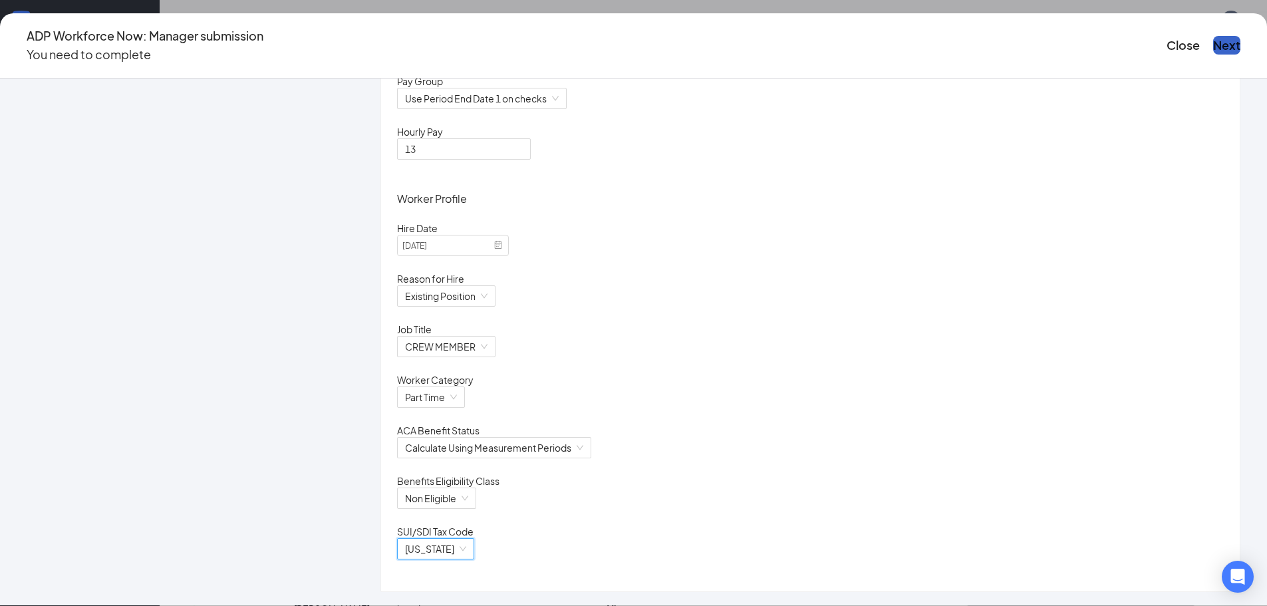
click at [1213, 36] on button "Next" at bounding box center [1226, 45] width 27 height 19
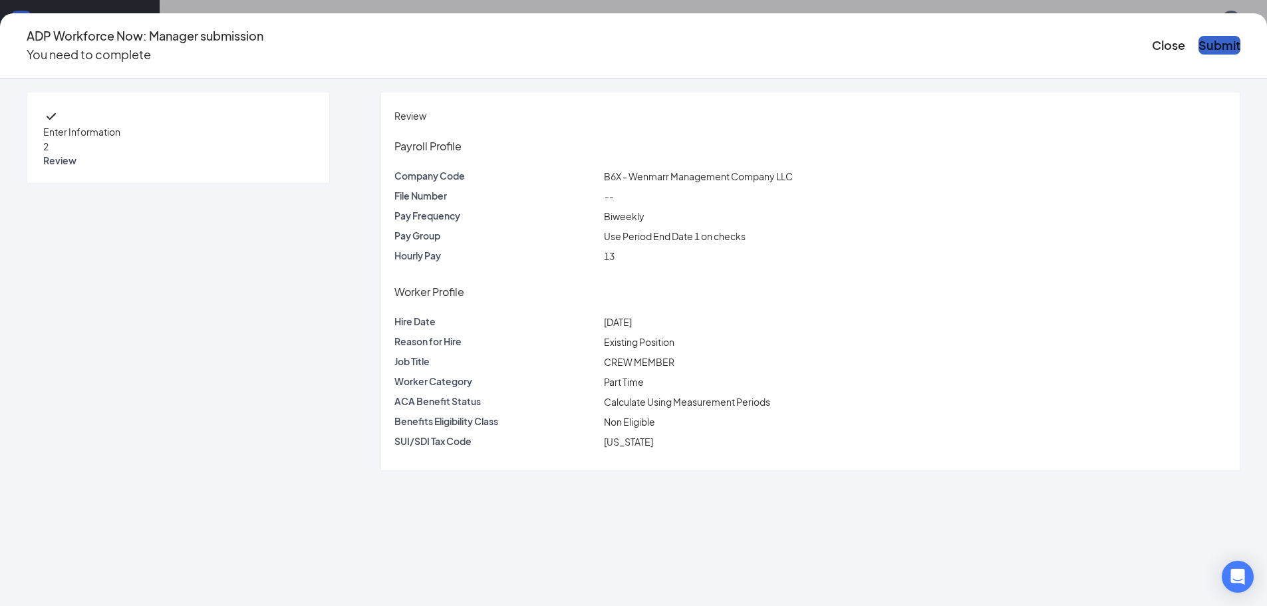
scroll to position [0, 0]
click at [1199, 36] on button "Submit" at bounding box center [1220, 45] width 42 height 19
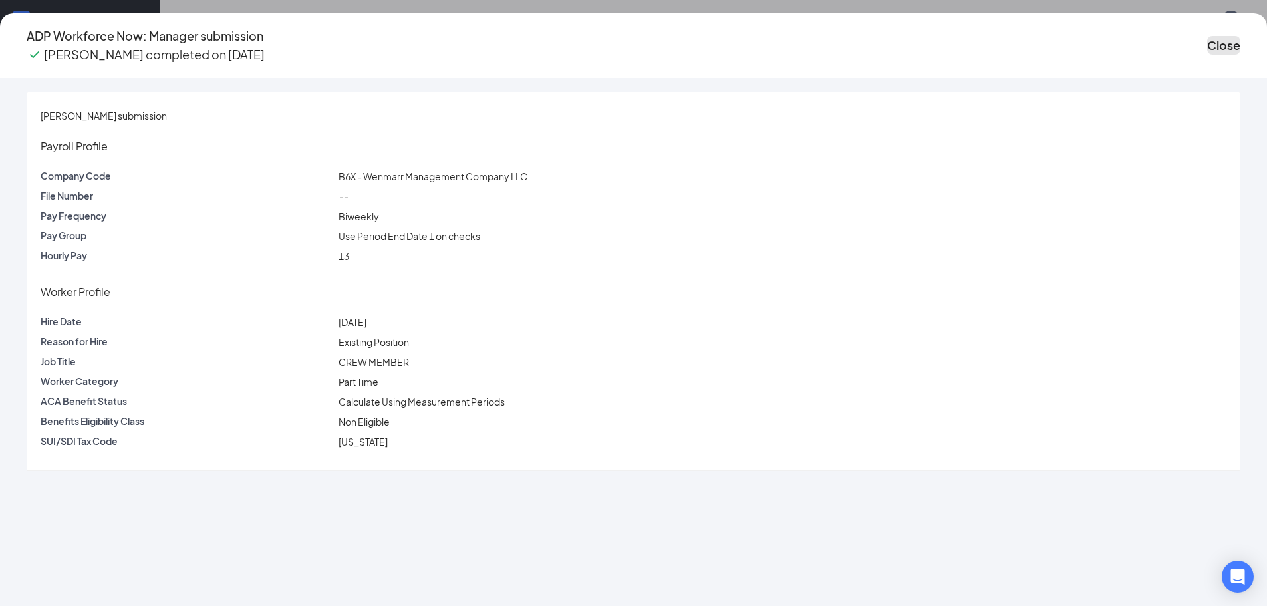
click at [1207, 36] on button "Close" at bounding box center [1223, 45] width 33 height 19
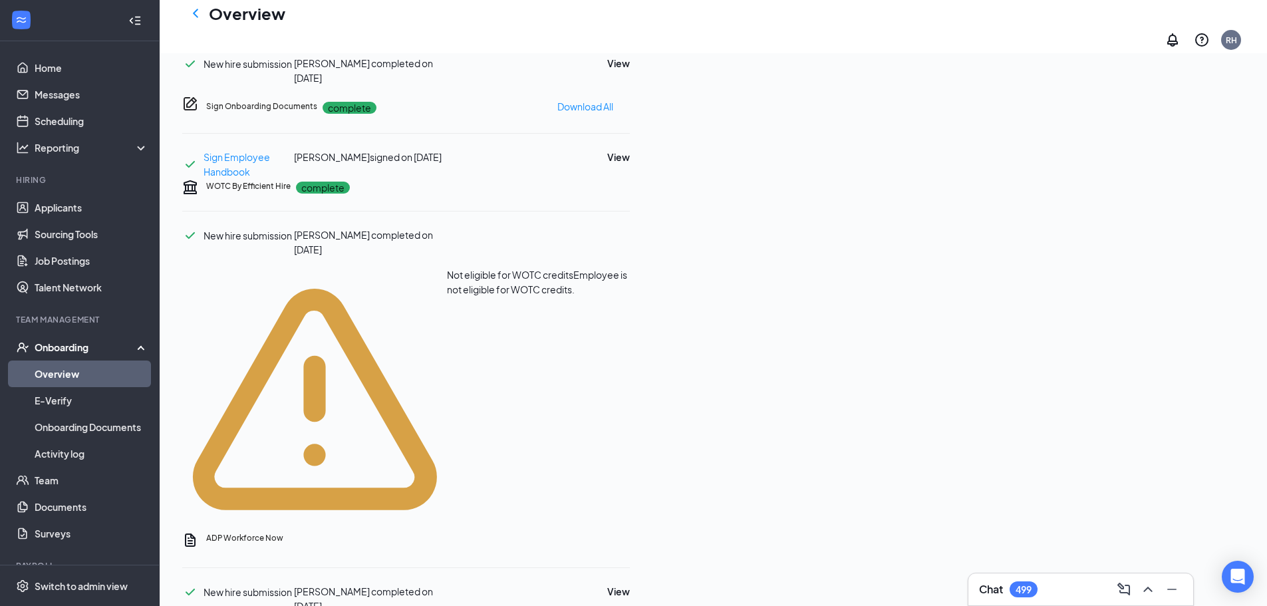
scroll to position [599, 0]
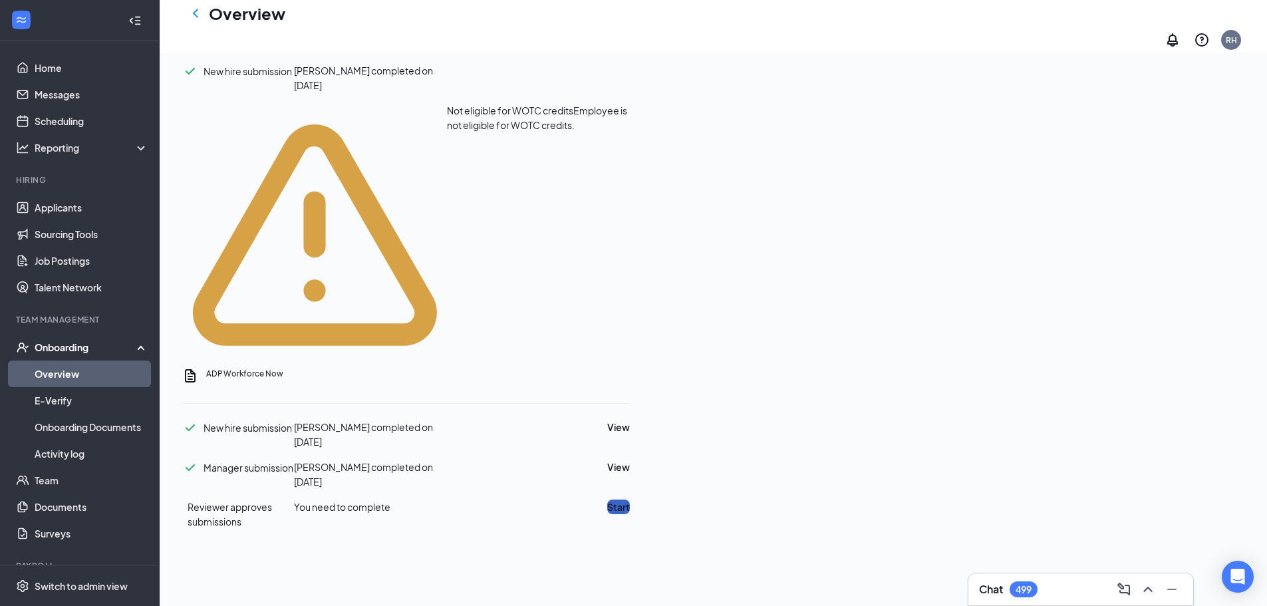
click at [630, 500] on button "Start" at bounding box center [618, 507] width 23 height 15
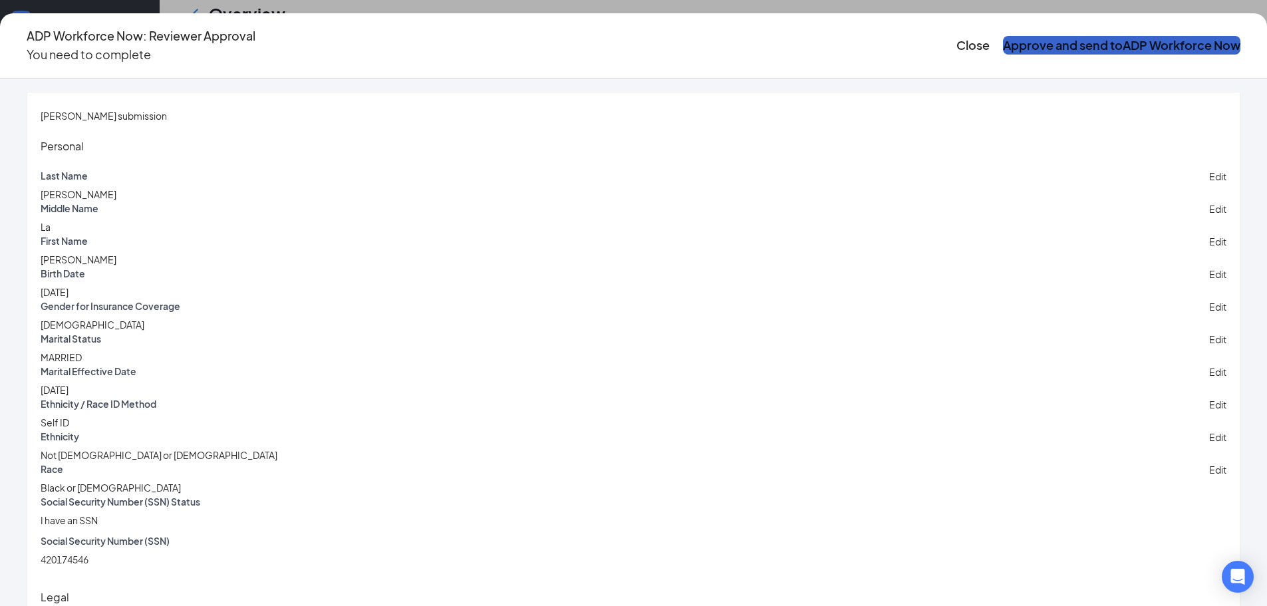
click at [1003, 42] on button "Approve and send to ADP Workforce Now" at bounding box center [1121, 45] width 237 height 19
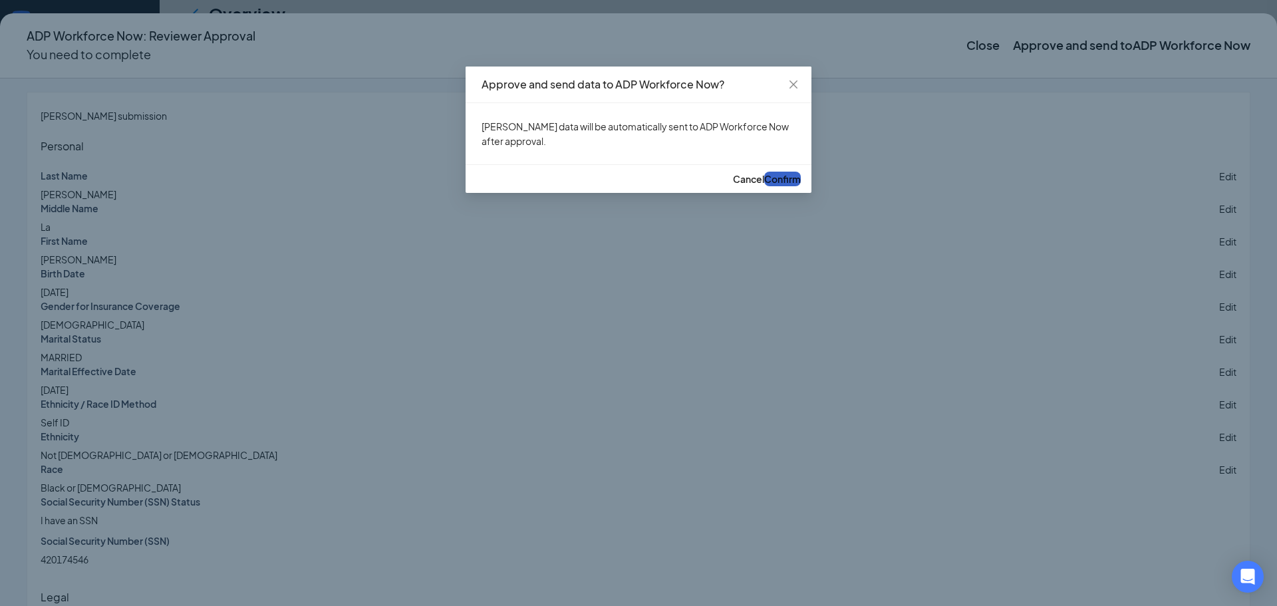
click at [773, 186] on button "Confirm" at bounding box center [782, 179] width 37 height 15
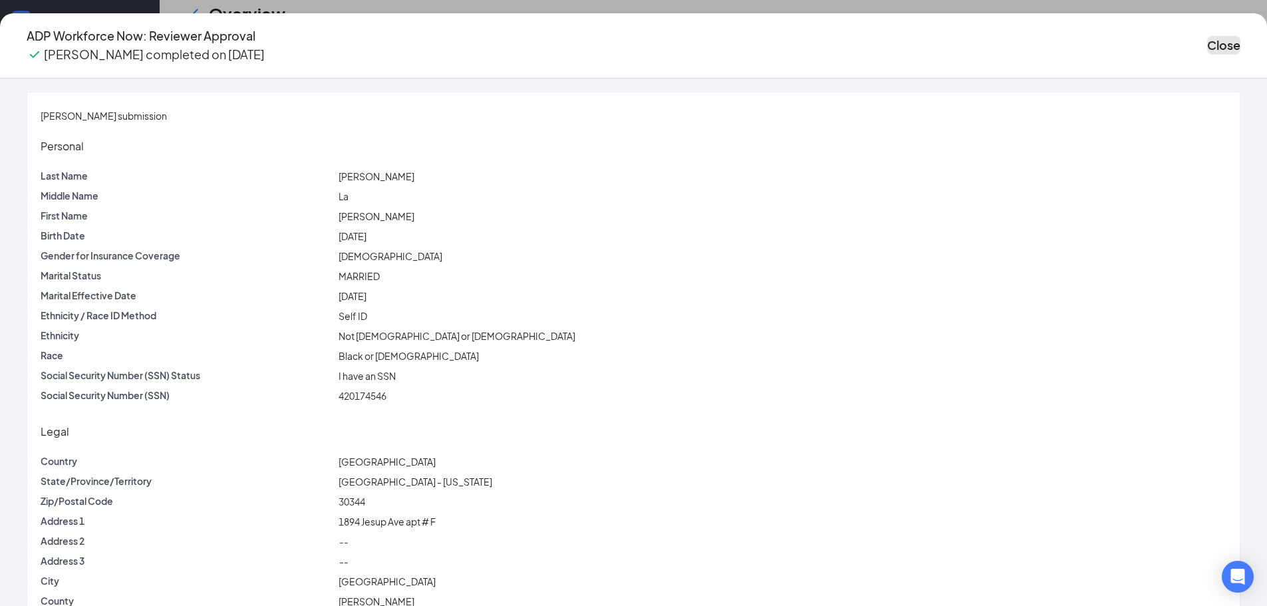
click at [1207, 44] on button "Close" at bounding box center [1223, 45] width 33 height 19
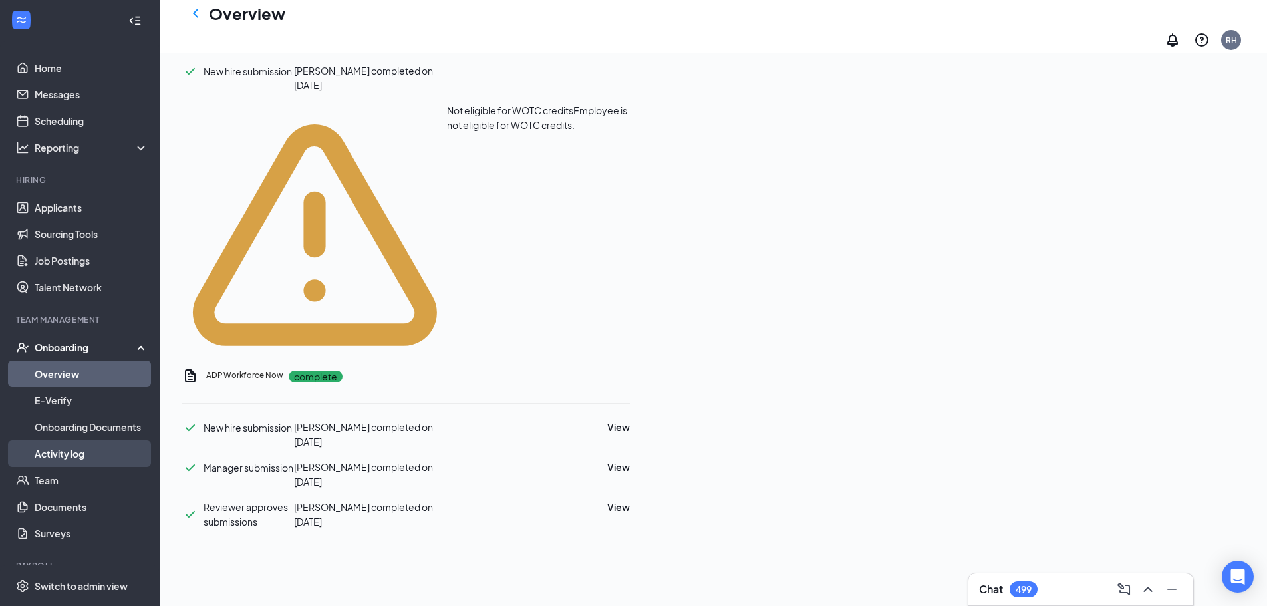
click at [57, 454] on link "Activity log" at bounding box center [92, 453] width 114 height 27
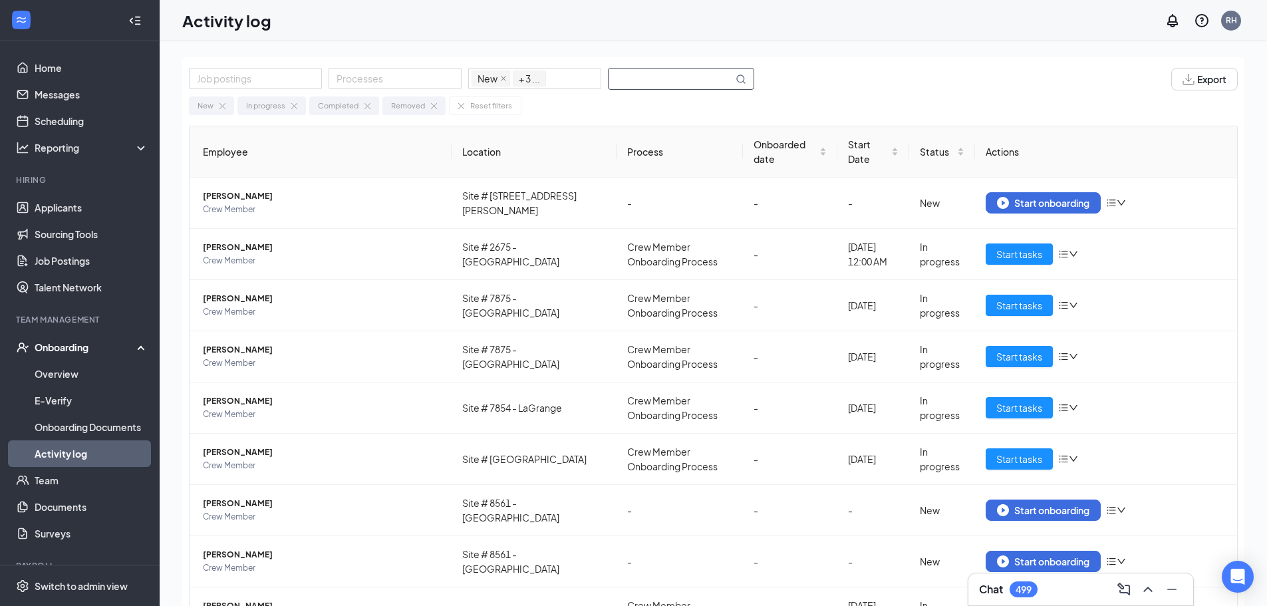
click at [667, 82] on input "text" at bounding box center [671, 79] width 124 height 21
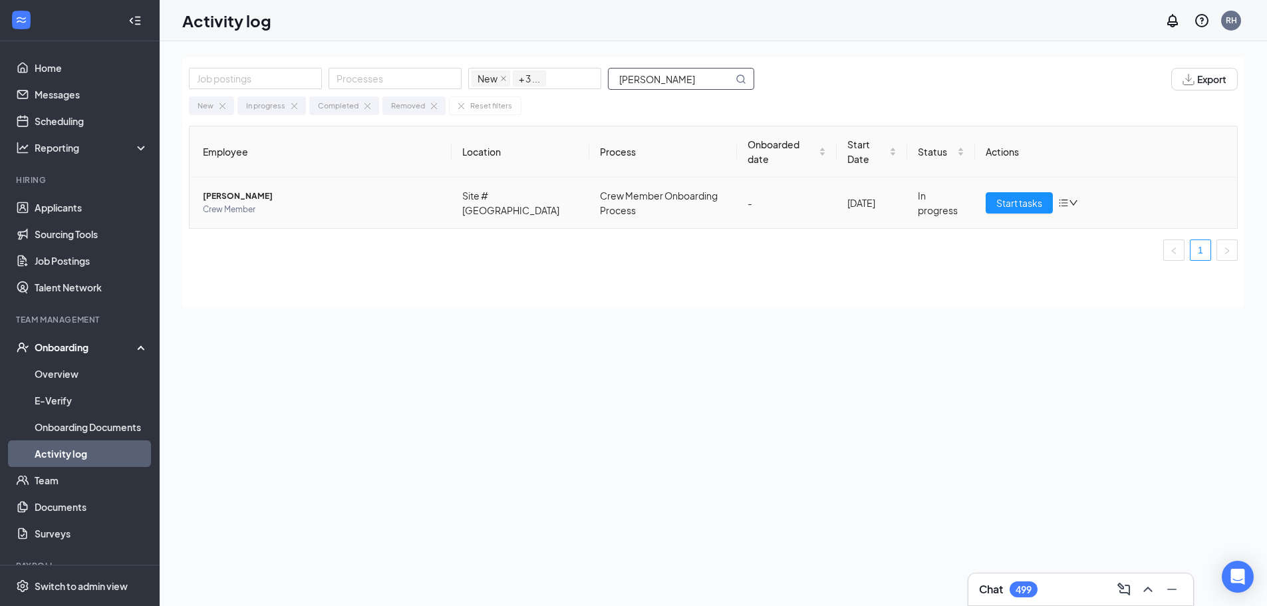
type input "[PERSON_NAME]"
click at [351, 200] on span "[PERSON_NAME]" at bounding box center [322, 196] width 238 height 13
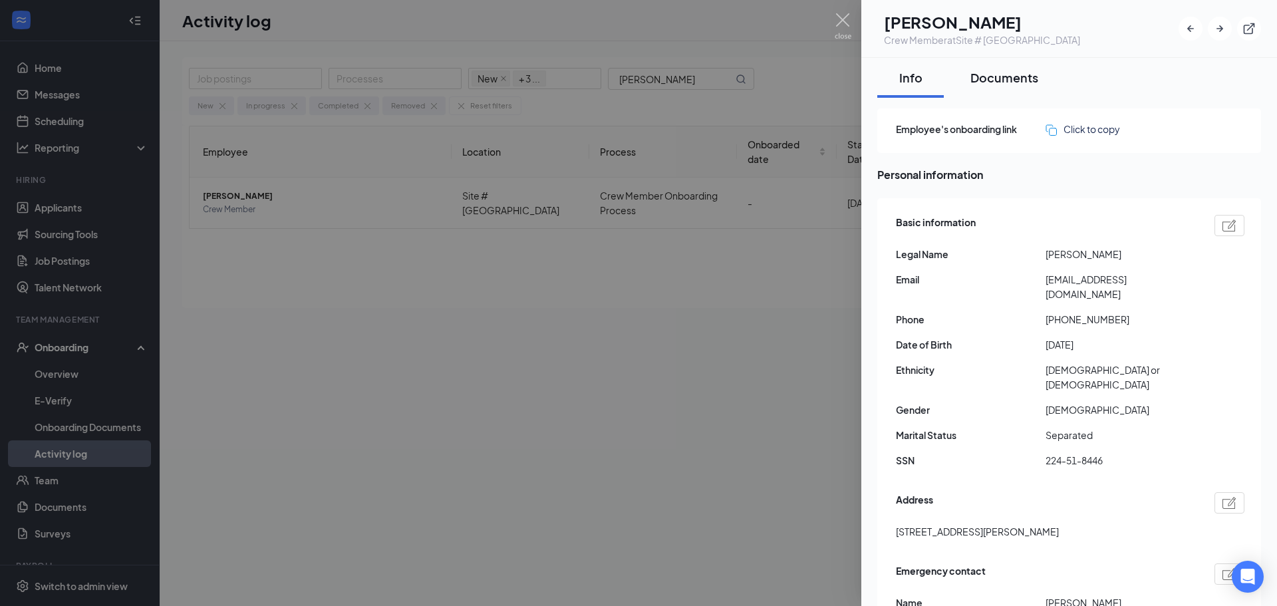
click at [1005, 82] on div "Documents" at bounding box center [1005, 77] width 68 height 17
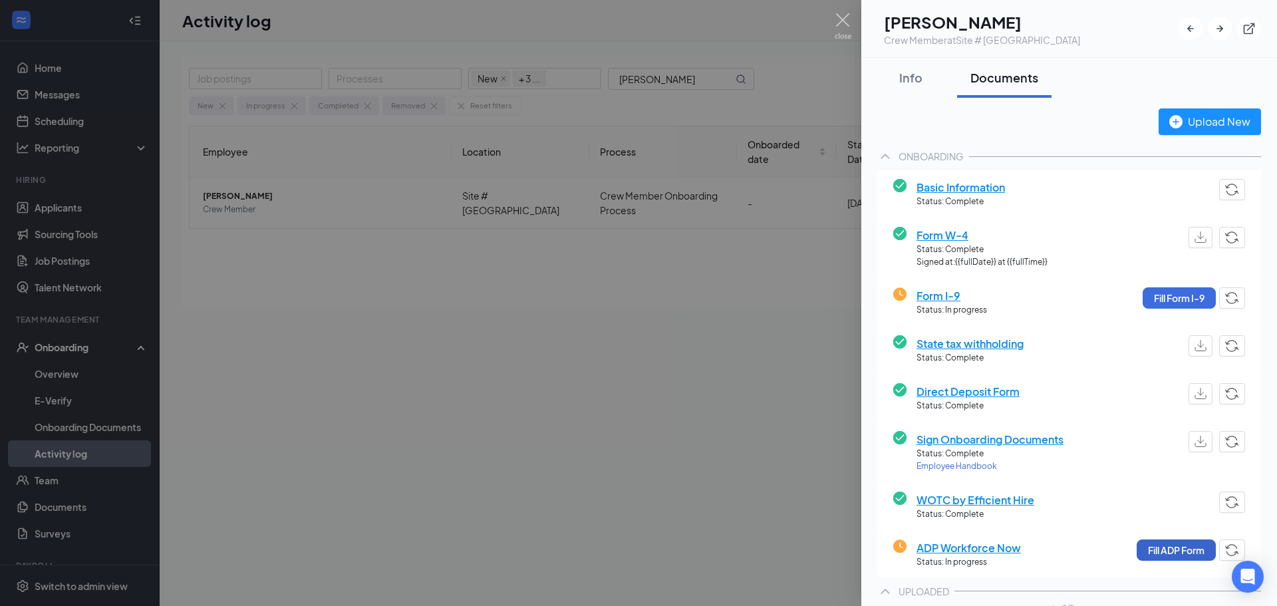
click at [1161, 551] on button "Fill ADP Form" at bounding box center [1176, 549] width 79 height 21
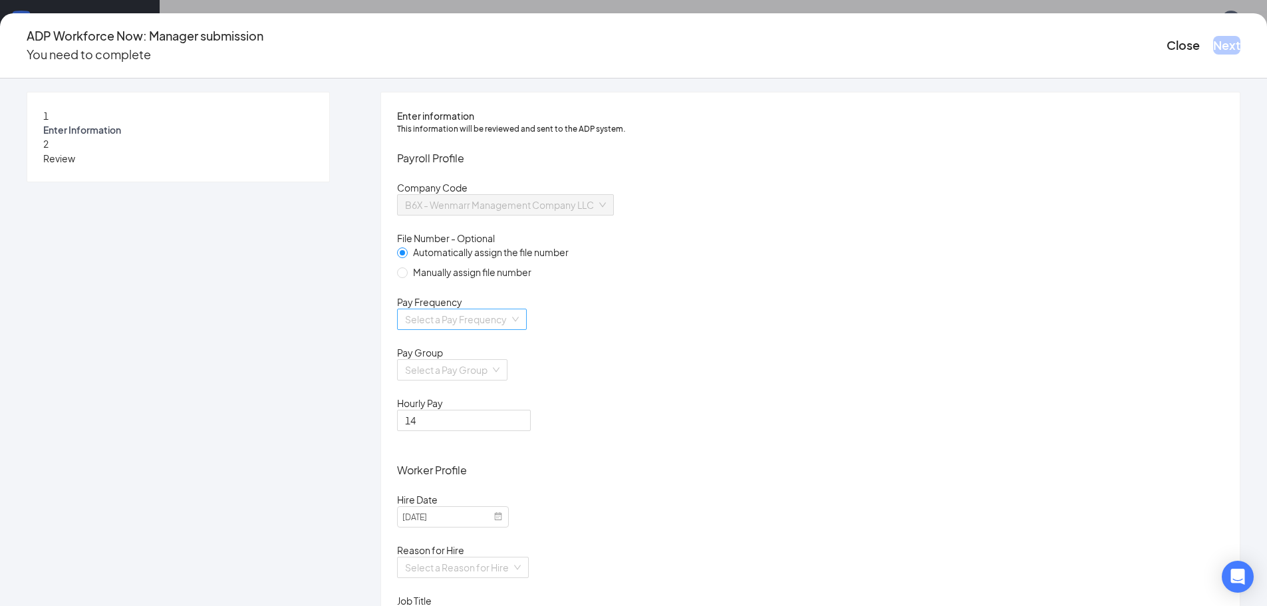
click at [510, 329] on input "search" at bounding box center [457, 319] width 104 height 20
click at [462, 447] on div "Biweekly" at bounding box center [551, 447] width 202 height 15
click at [490, 380] on input "search" at bounding box center [447, 370] width 85 height 20
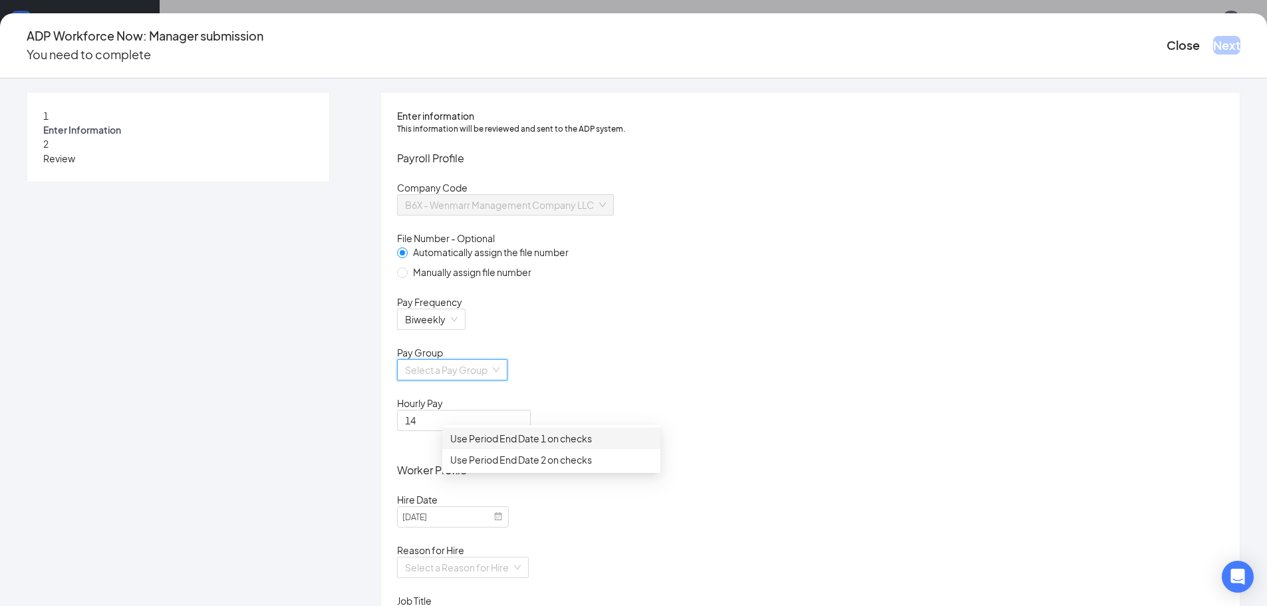
click at [496, 438] on div "Use Period End Date 1 on checks" at bounding box center [551, 438] width 202 height 15
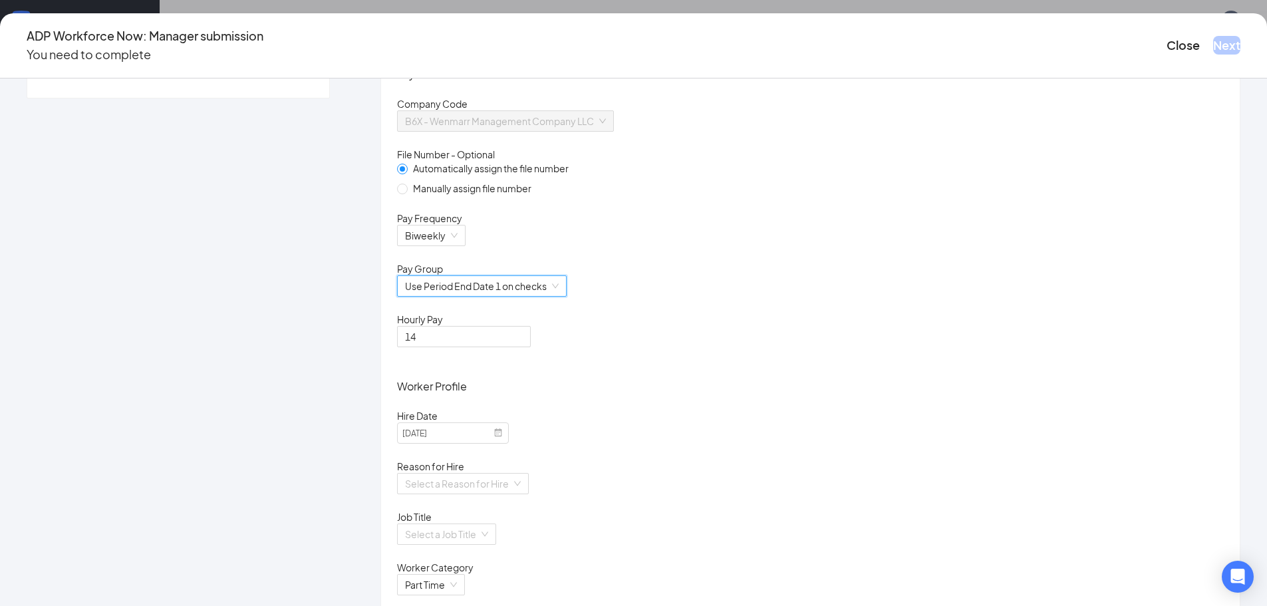
scroll to position [347, 0]
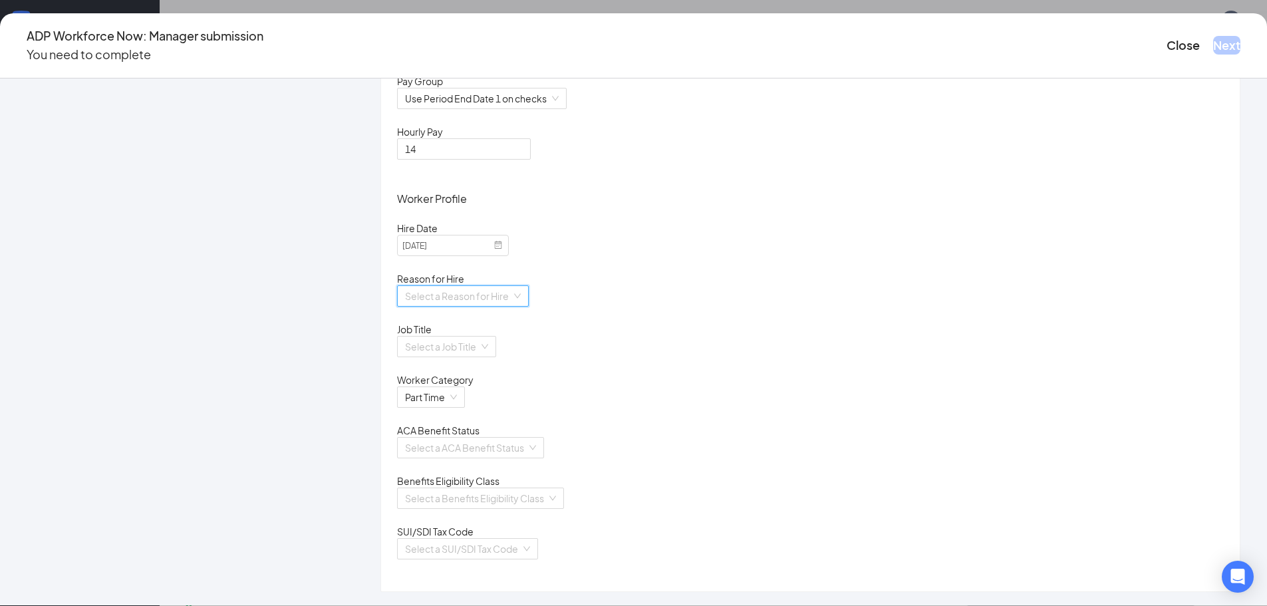
click at [507, 286] on input "search" at bounding box center [458, 296] width 106 height 20
click at [479, 295] on div "Existing Position" at bounding box center [551, 300] width 202 height 15
click at [479, 337] on input "search" at bounding box center [442, 347] width 74 height 20
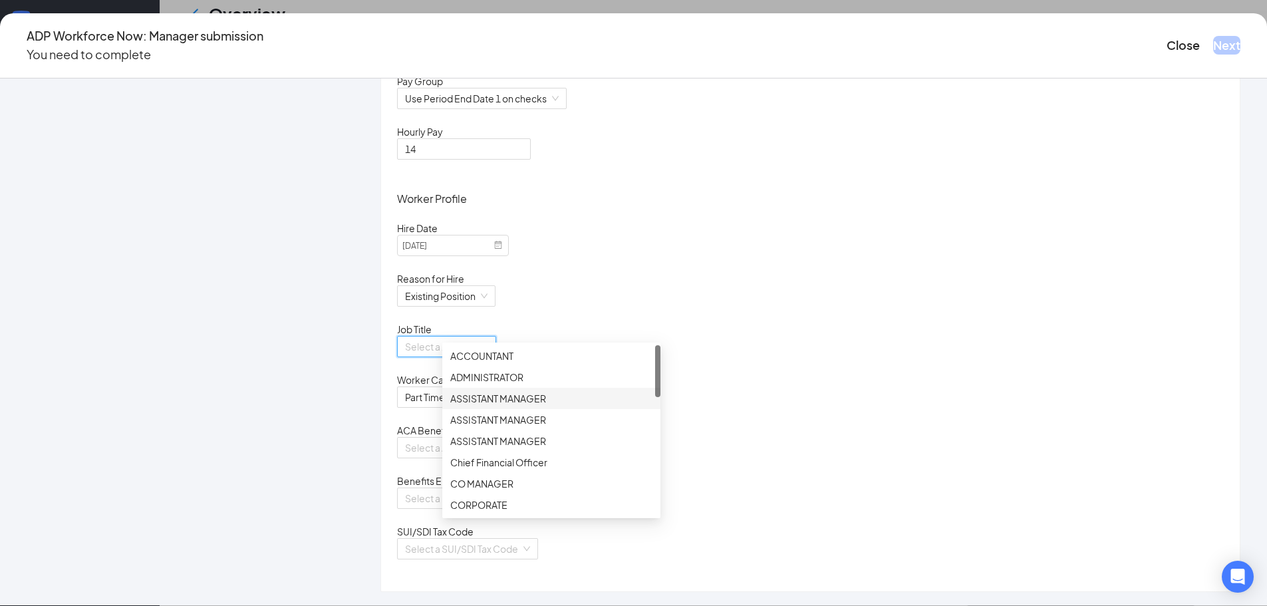
scroll to position [67, 0]
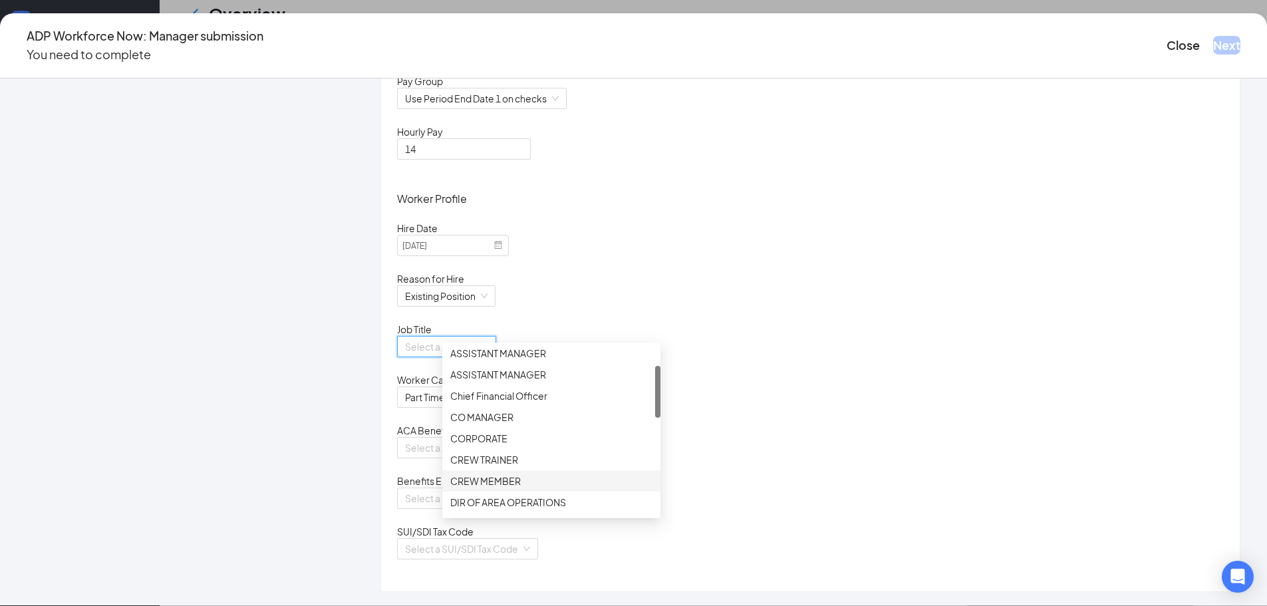
click at [505, 478] on div "CREW MEMBER" at bounding box center [551, 481] width 202 height 15
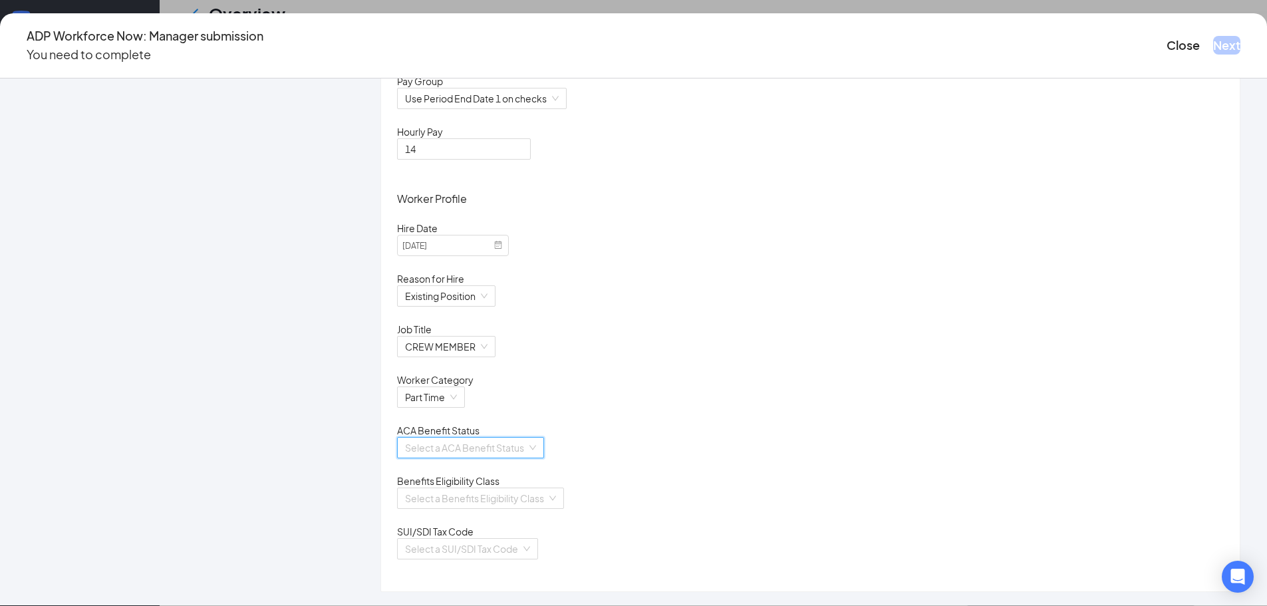
click at [522, 438] on input "search" at bounding box center [466, 448] width 122 height 20
click at [512, 456] on div "Calculate Using Measurement Periods" at bounding box center [551, 466] width 218 height 21
click at [523, 489] on input "search" at bounding box center [476, 498] width 142 height 20
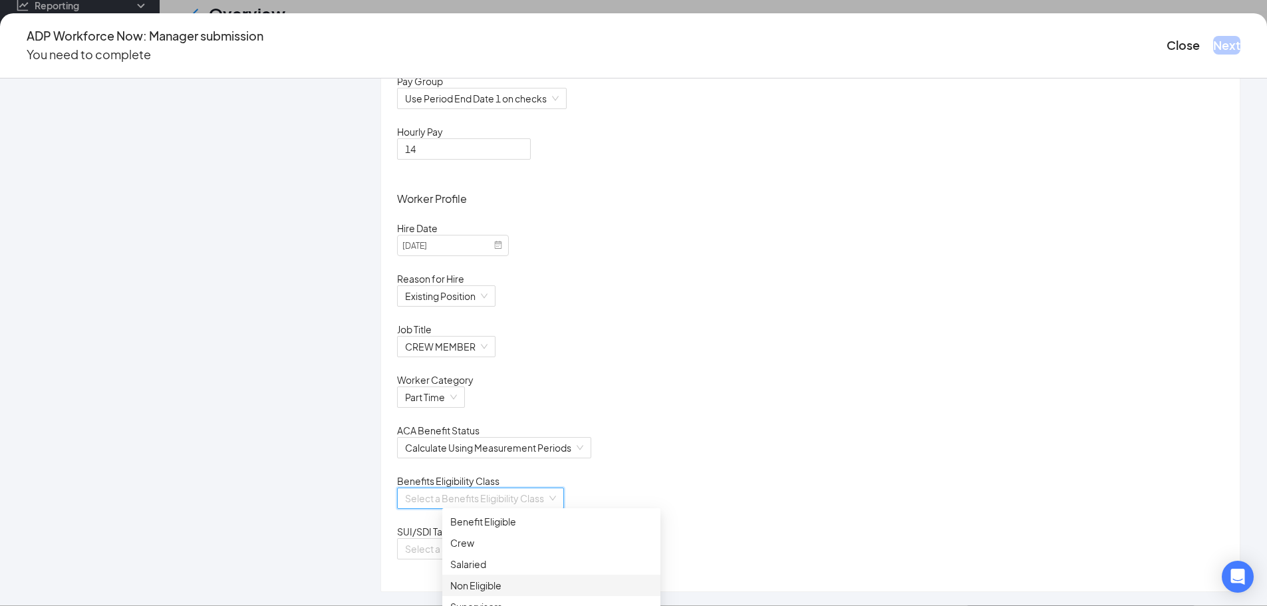
click at [490, 579] on div "Non Eligible" at bounding box center [551, 585] width 202 height 15
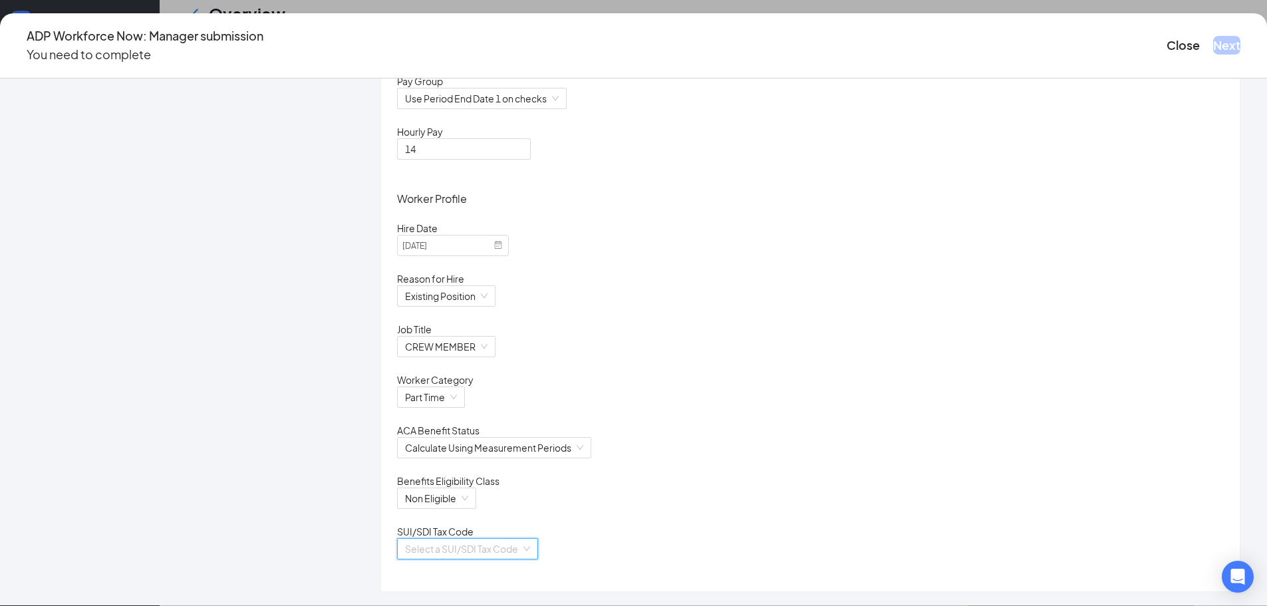
click at [521, 550] on input "search" at bounding box center [463, 549] width 116 height 20
click at [499, 582] on div "[US_STATE]" at bounding box center [551, 592] width 218 height 21
click at [1213, 39] on button "Next" at bounding box center [1226, 45] width 27 height 19
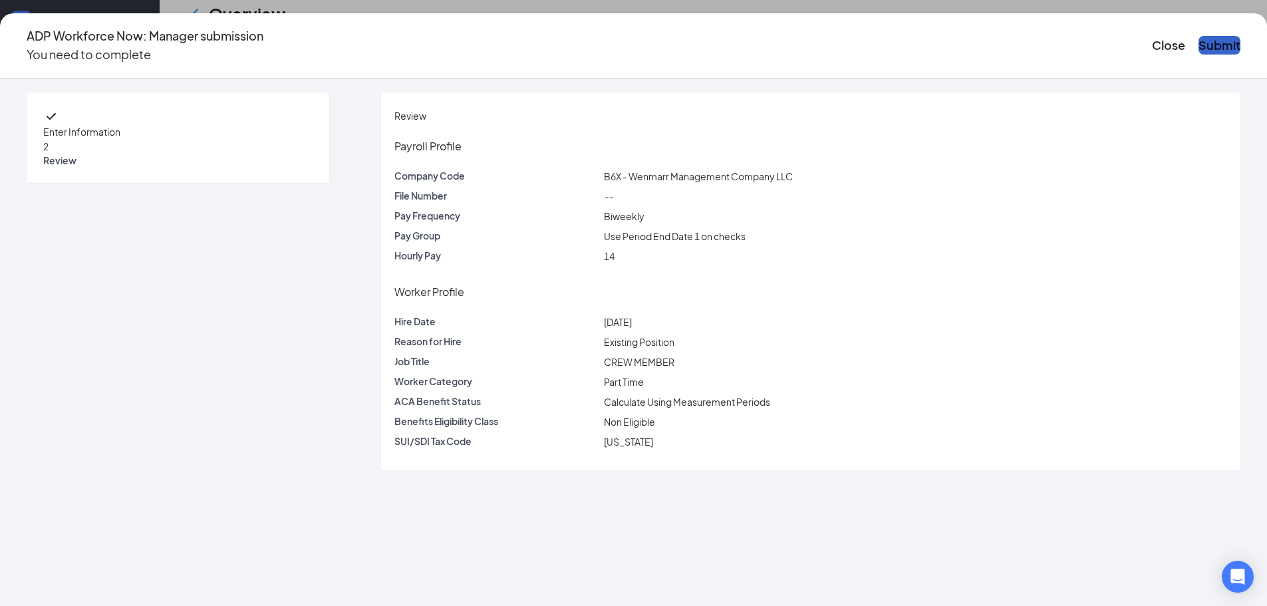
scroll to position [0, 0]
click at [1199, 39] on button "Submit" at bounding box center [1220, 45] width 42 height 19
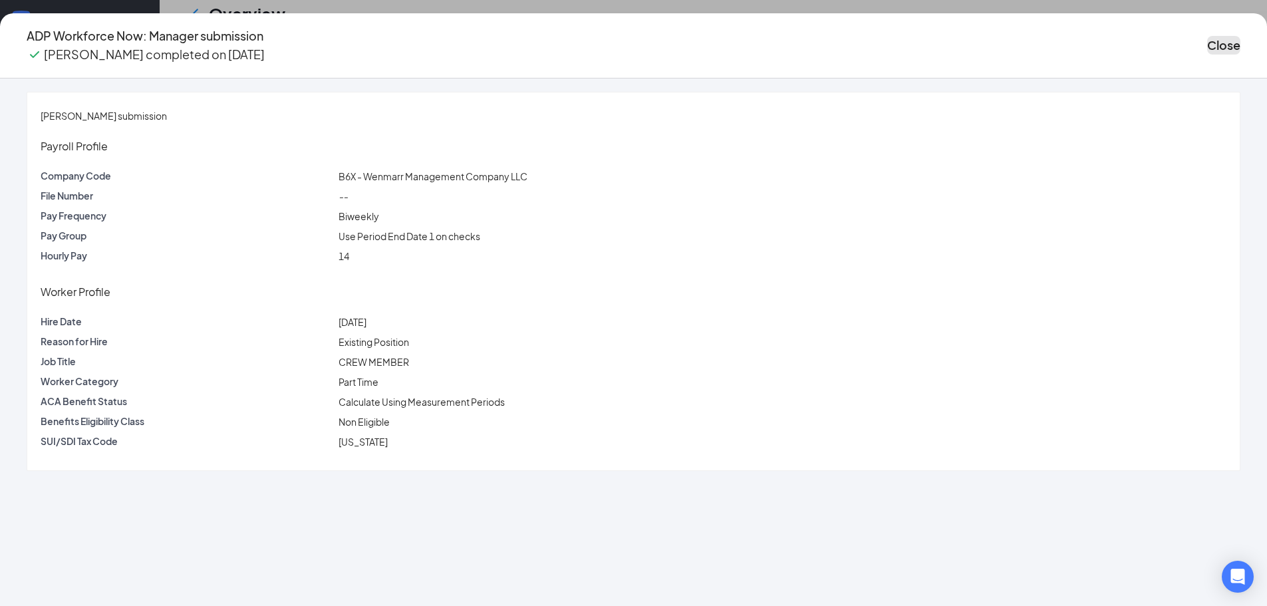
click at [1207, 39] on button "Close" at bounding box center [1223, 45] width 33 height 19
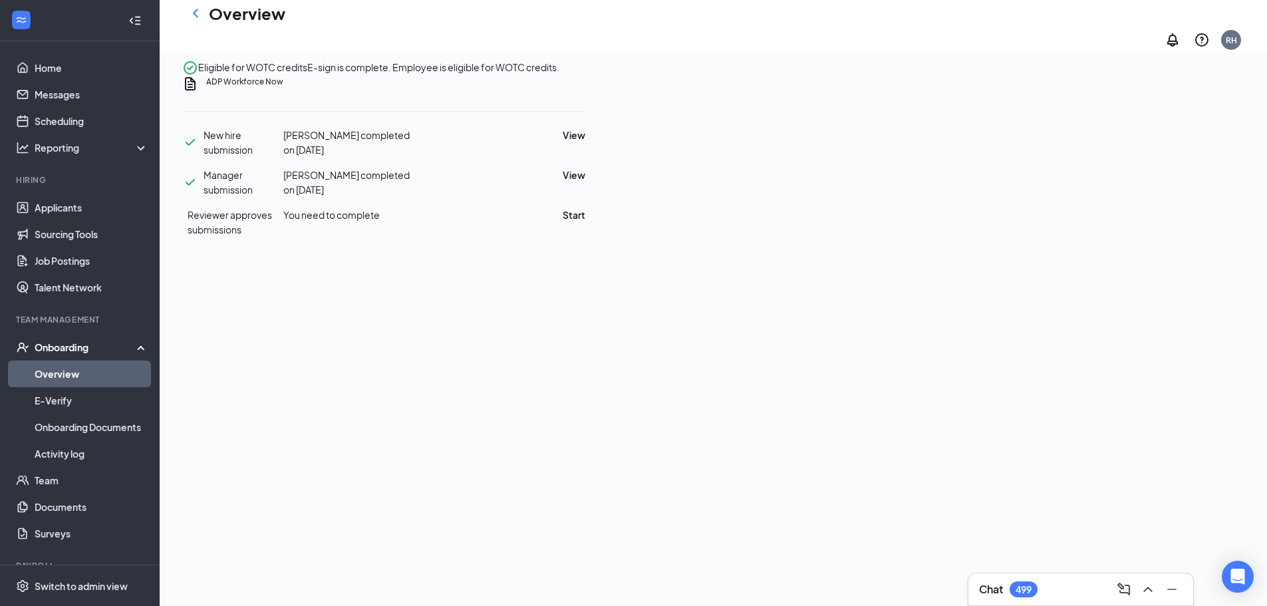
scroll to position [365, 0]
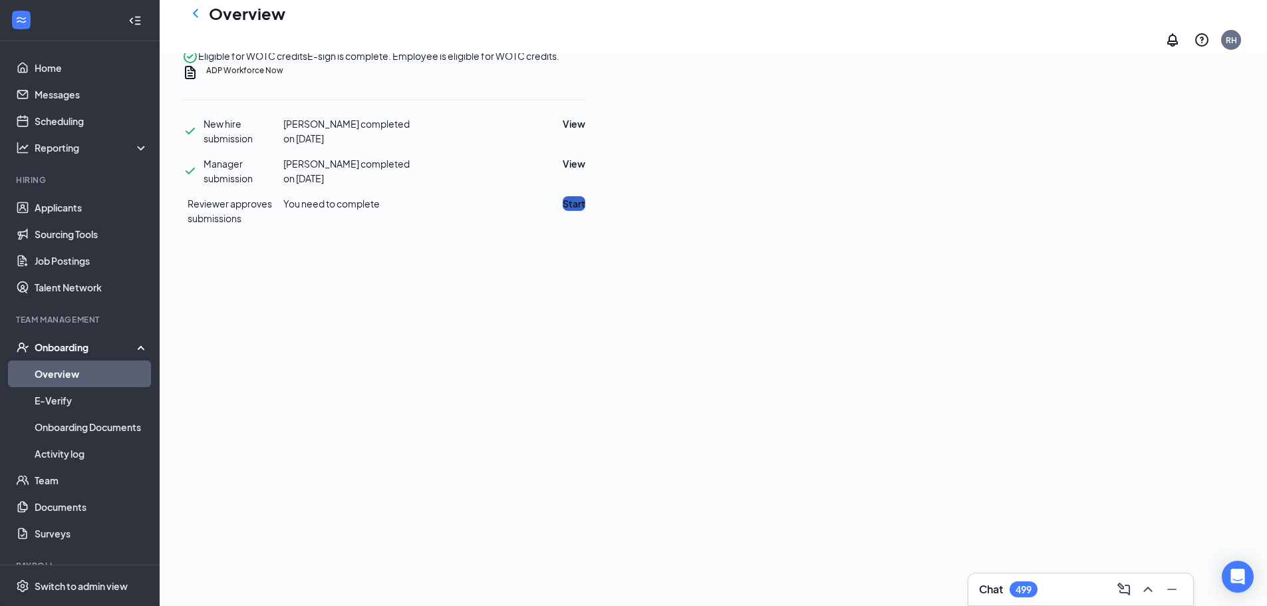
click at [585, 211] on button "Start" at bounding box center [574, 203] width 23 height 15
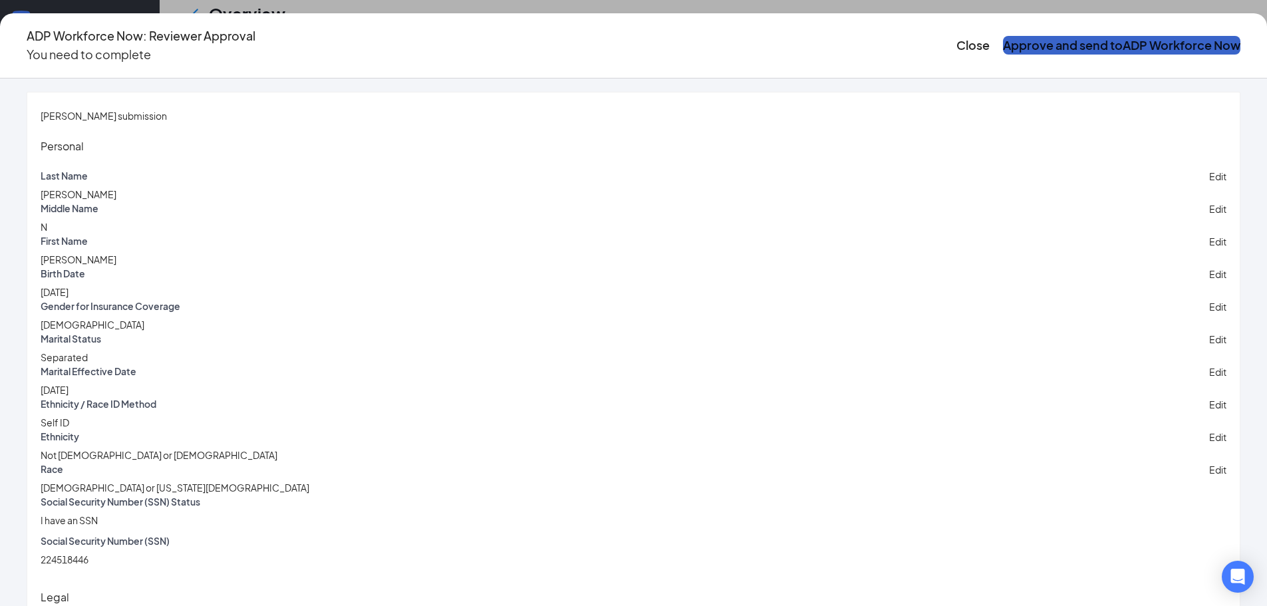
click at [1006, 36] on button "Approve and send to ADP Workforce Now" at bounding box center [1121, 45] width 237 height 19
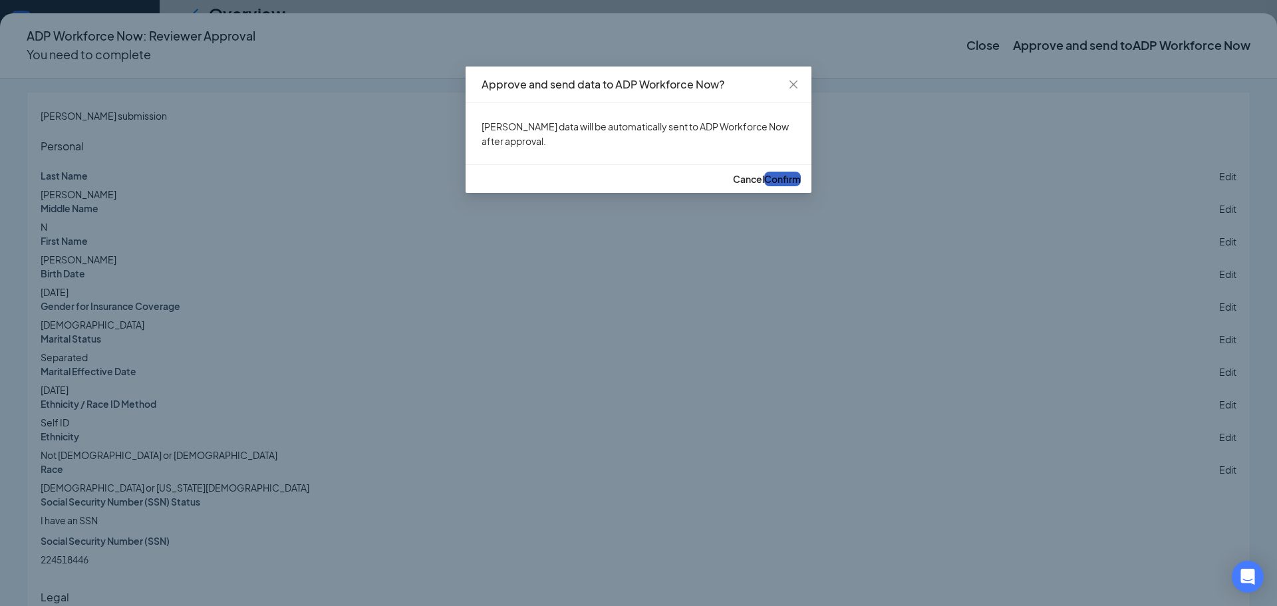
click at [776, 186] on button "Confirm" at bounding box center [782, 179] width 37 height 15
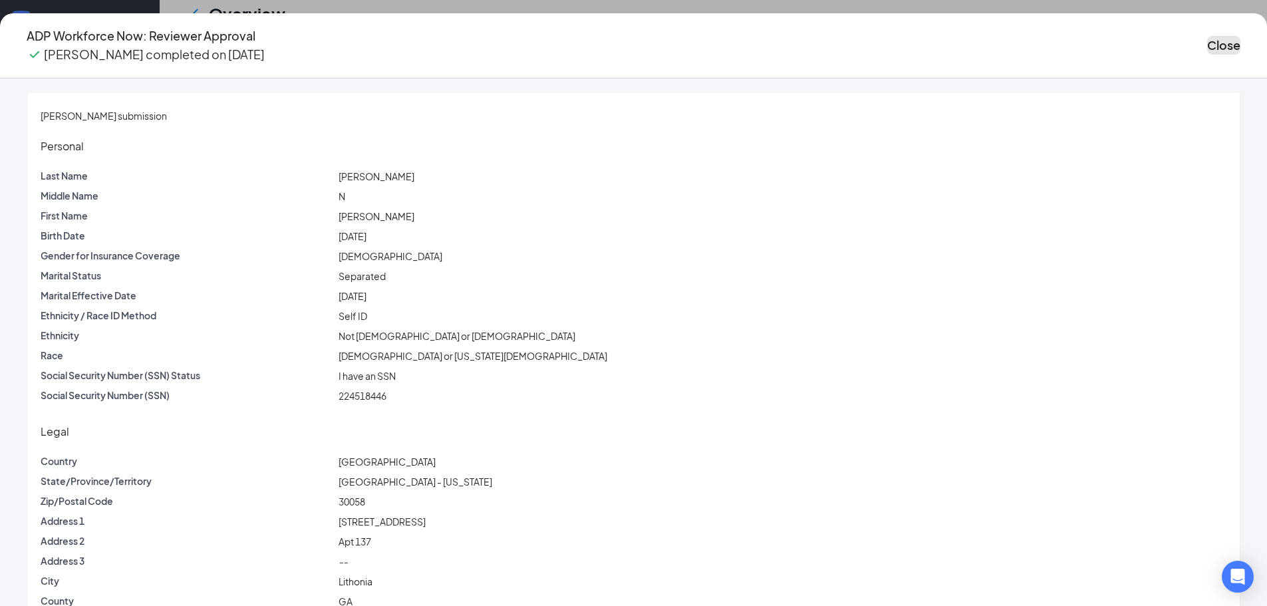
click at [1207, 39] on button "Close" at bounding box center [1223, 45] width 33 height 19
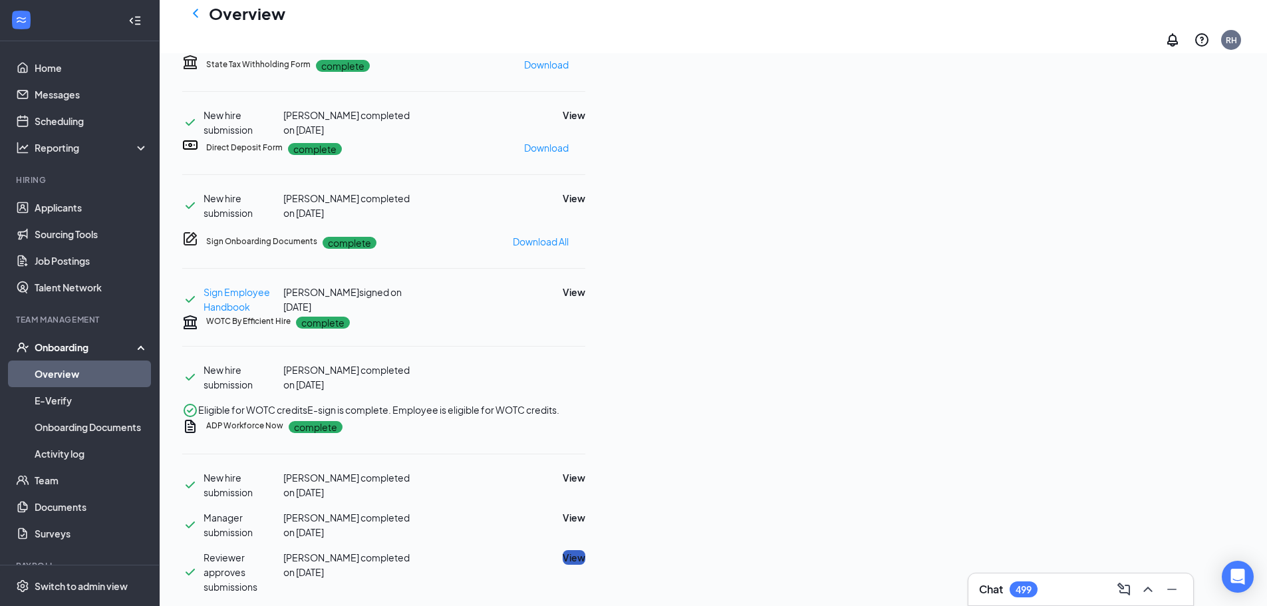
scroll to position [200, 0]
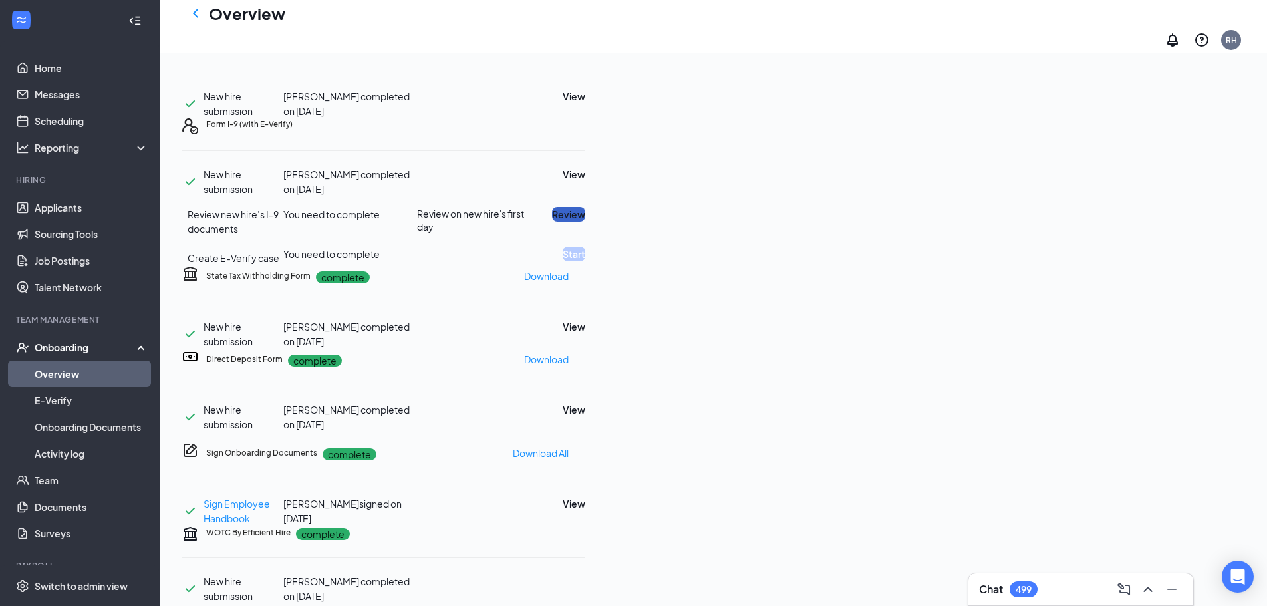
click at [585, 222] on button "Review" at bounding box center [568, 214] width 33 height 15
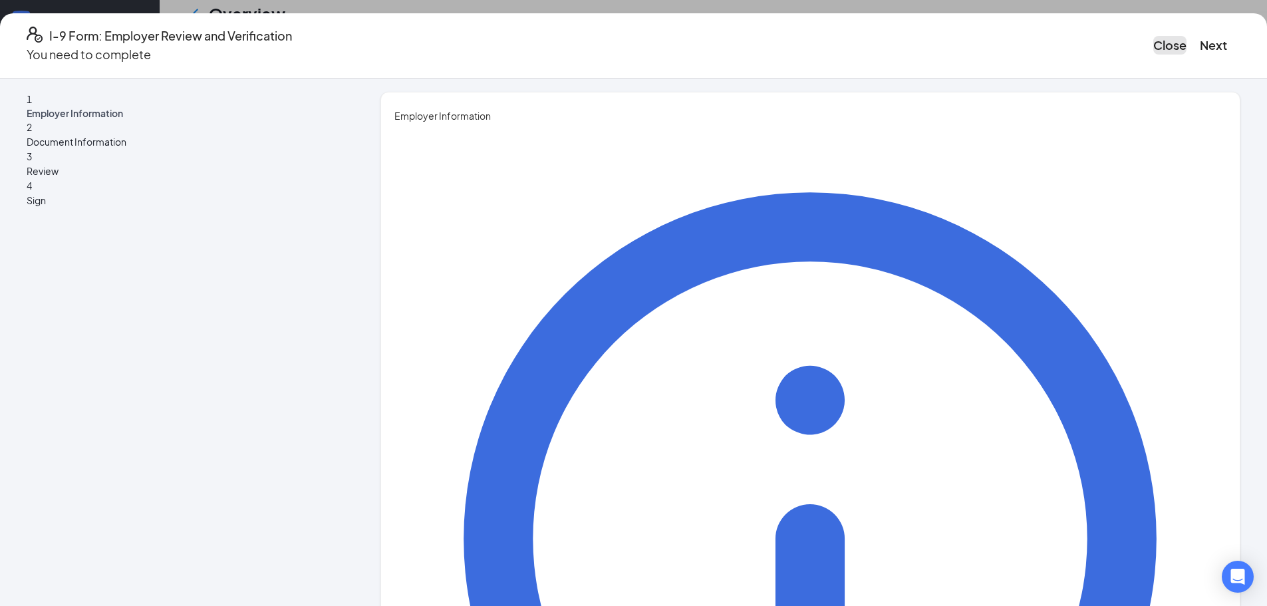
click at [1153, 40] on button "Close" at bounding box center [1169, 45] width 33 height 19
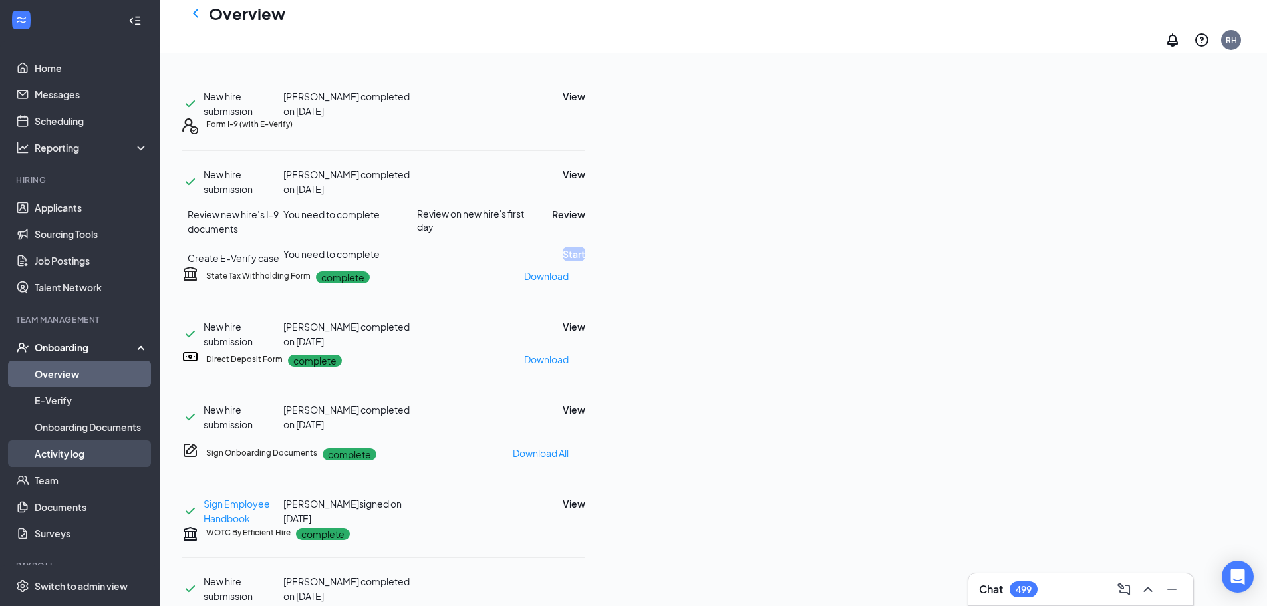
click at [67, 455] on link "Activity log" at bounding box center [92, 453] width 114 height 27
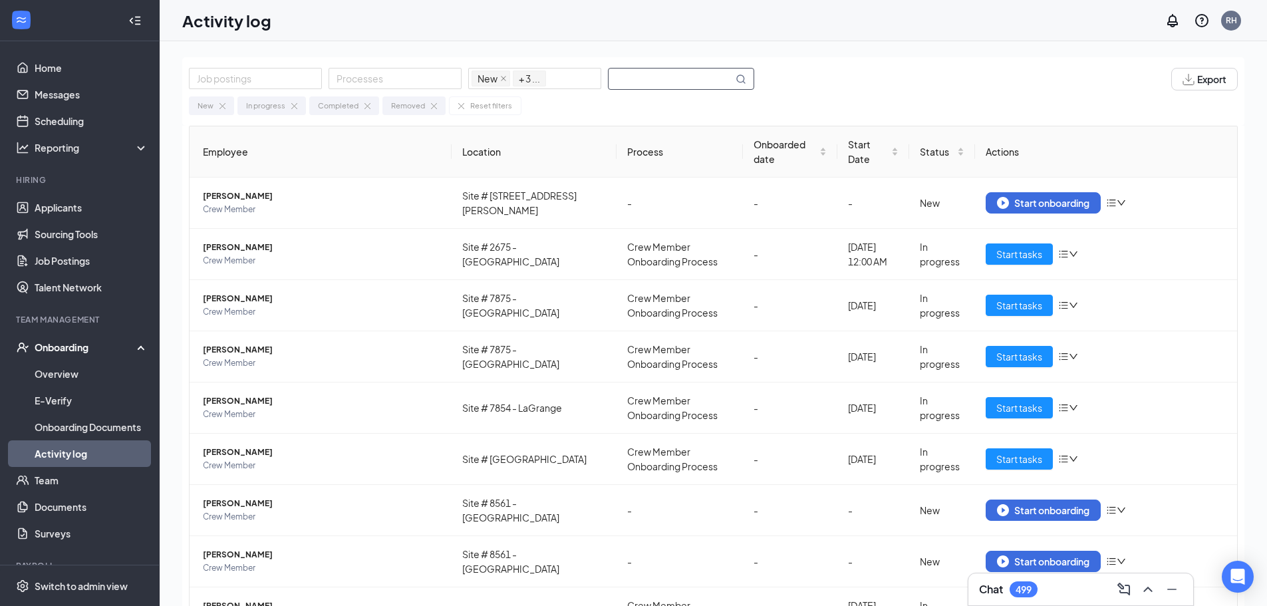
click at [681, 80] on input "text" at bounding box center [671, 79] width 124 height 21
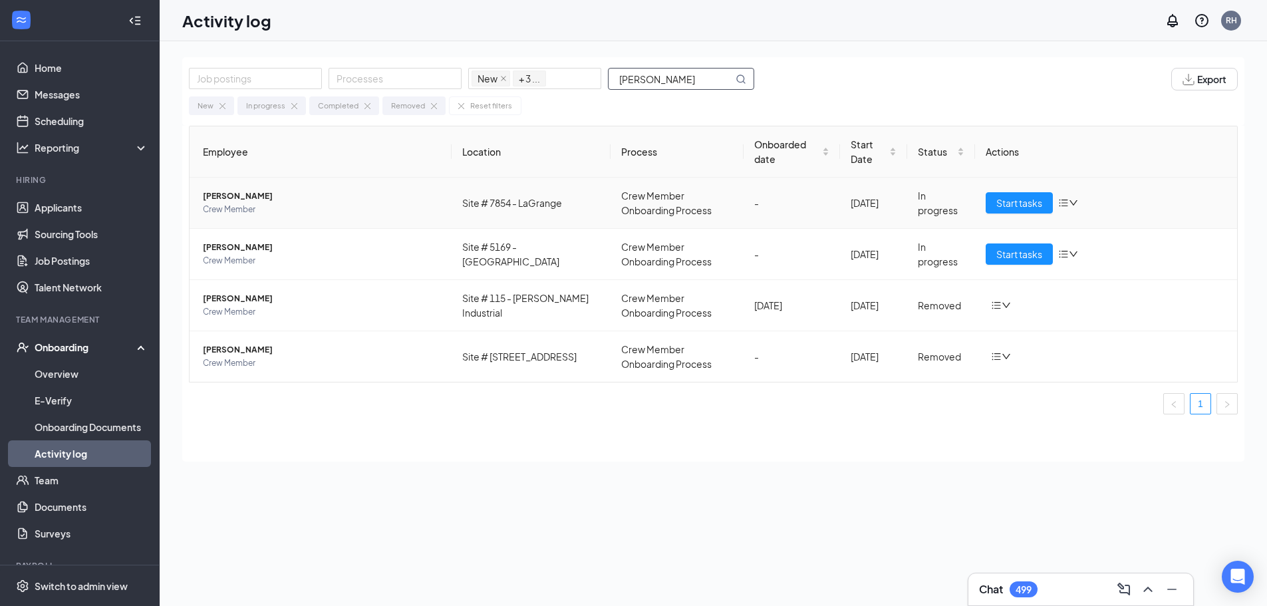
type input "[PERSON_NAME]"
click at [348, 199] on span "[PERSON_NAME]" at bounding box center [322, 196] width 238 height 13
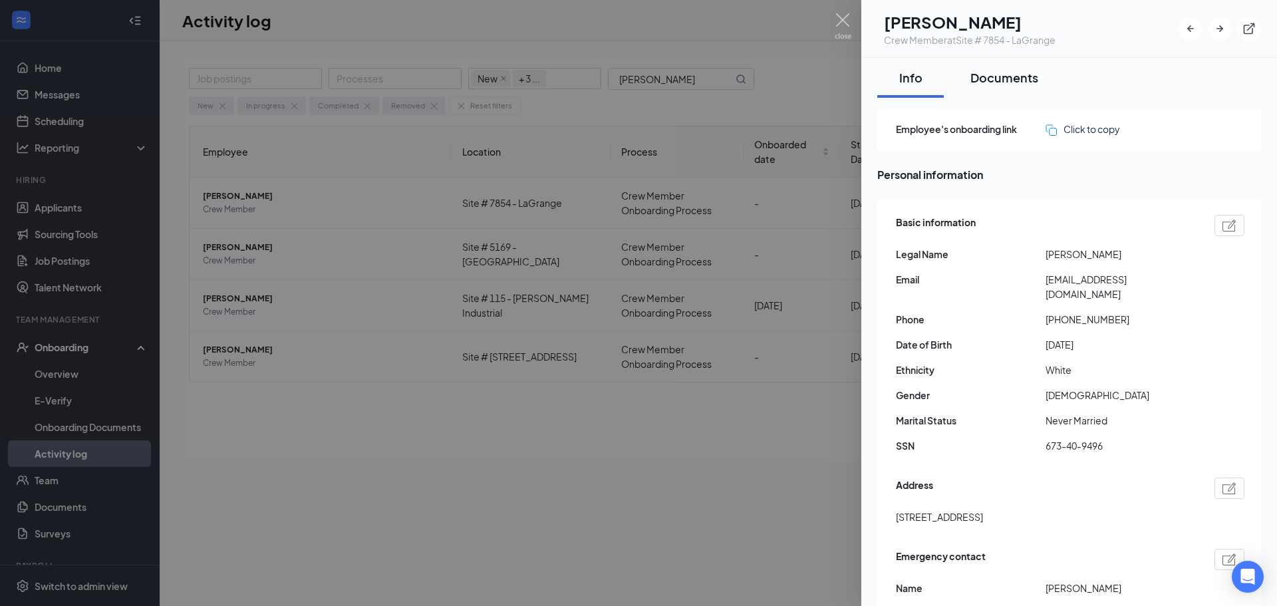
click at [996, 77] on div "Documents" at bounding box center [1005, 77] width 68 height 17
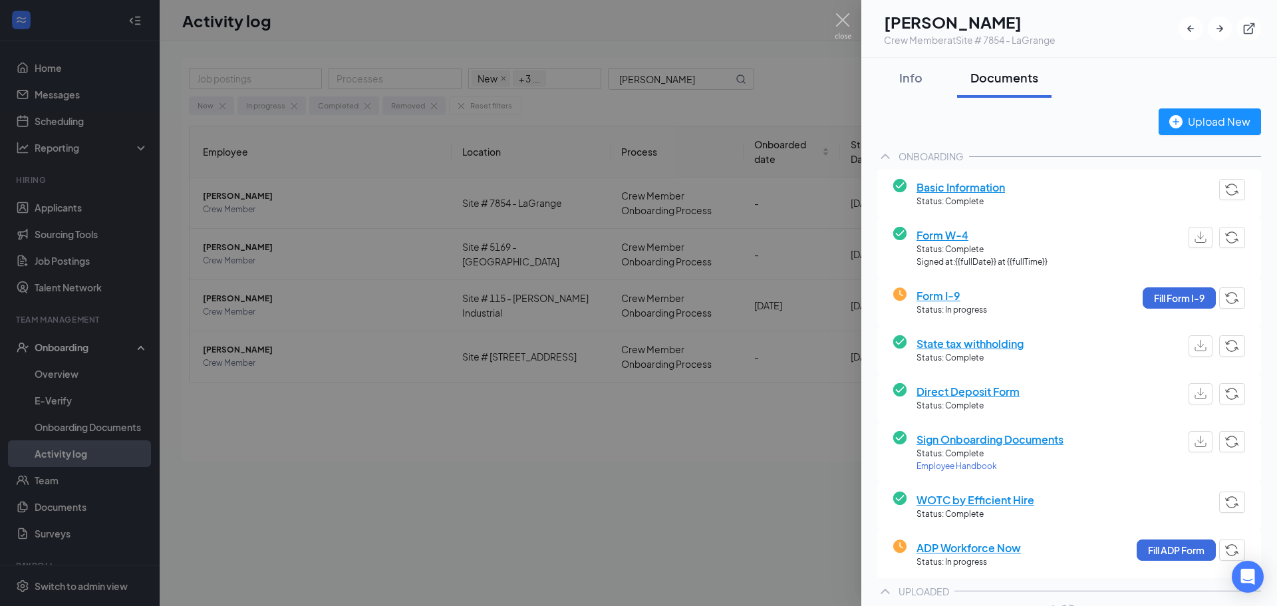
click at [611, 415] on div at bounding box center [638, 303] width 1277 height 606
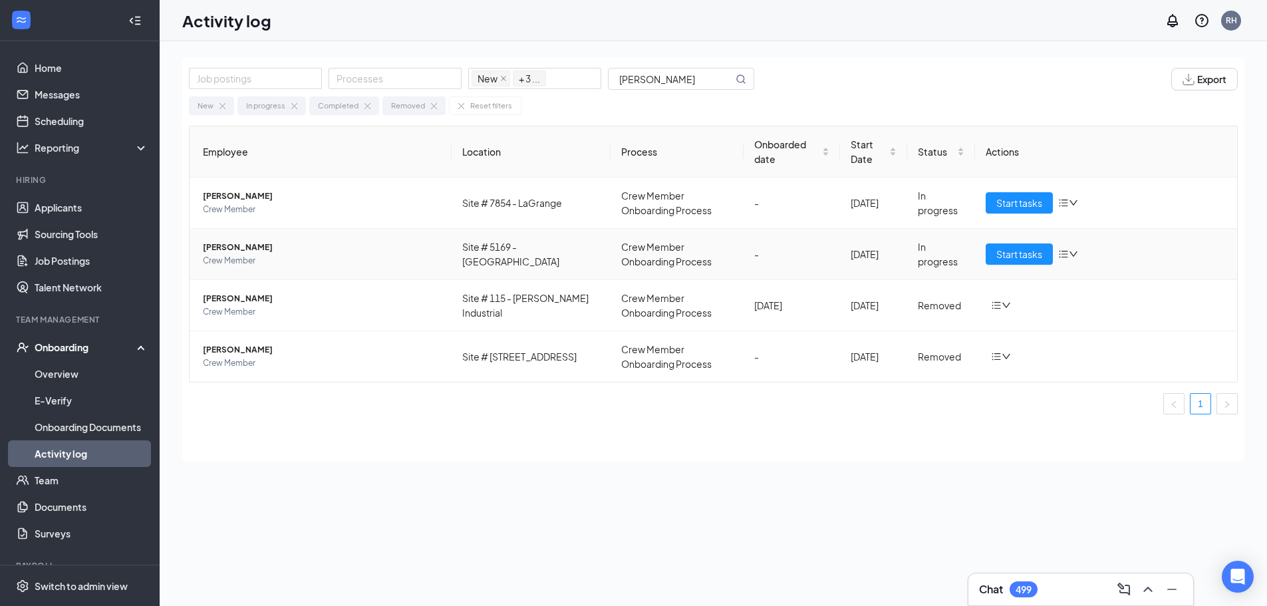
click at [307, 257] on span "Crew Member" at bounding box center [322, 260] width 238 height 13
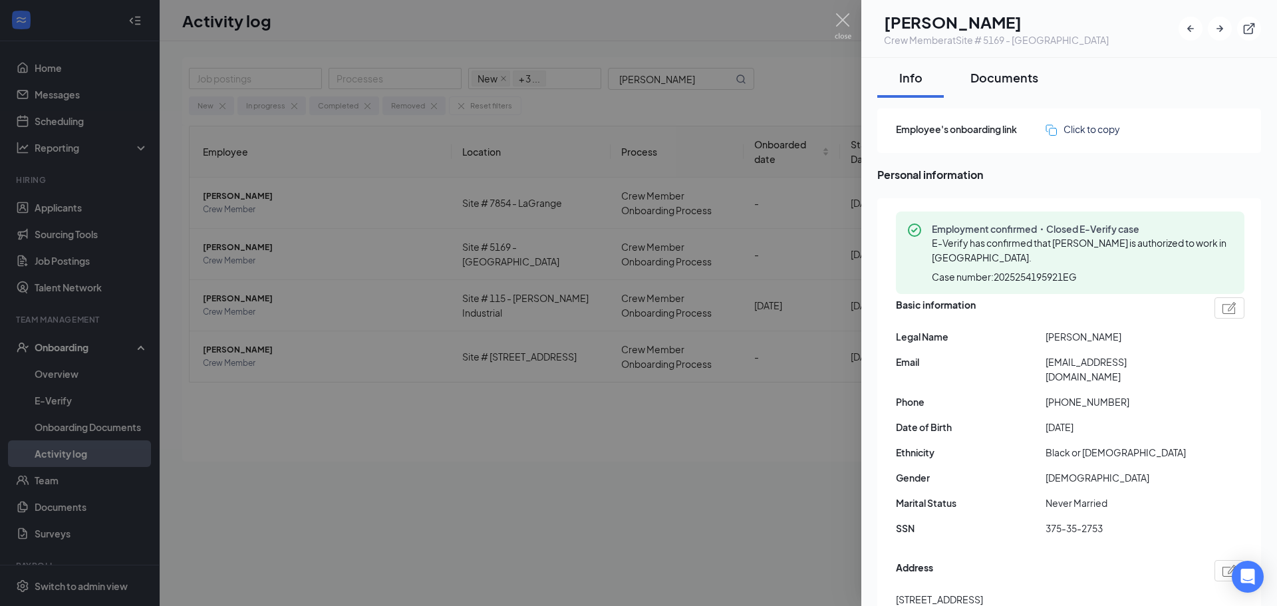
click at [1008, 79] on div "Documents" at bounding box center [1005, 77] width 68 height 17
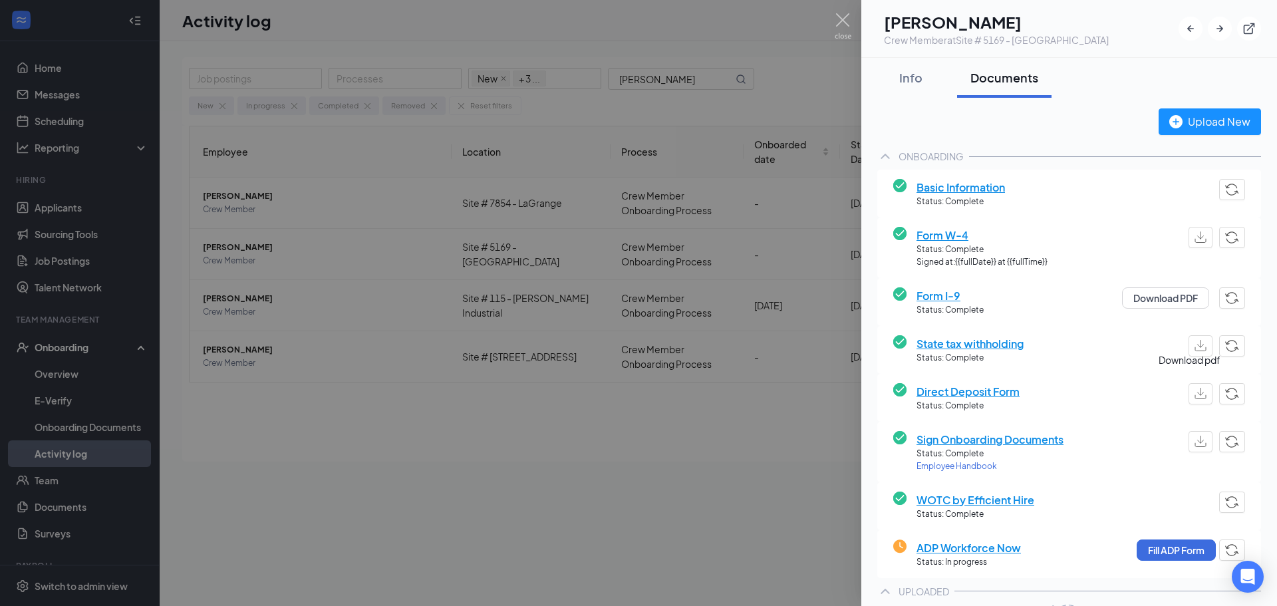
click at [1195, 391] on img "button" at bounding box center [1201, 393] width 12 height 11
click at [1157, 553] on button "Fill ADP Form" at bounding box center [1176, 549] width 79 height 21
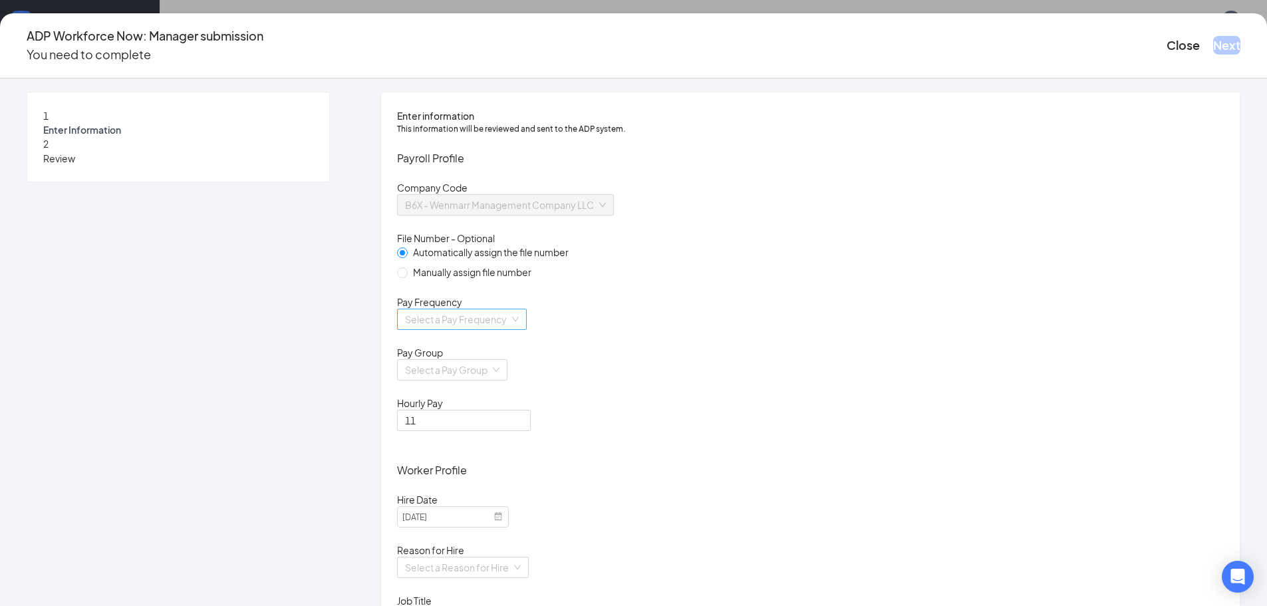
click at [510, 329] on input "search" at bounding box center [457, 319] width 104 height 20
click at [488, 453] on div "Biweekly" at bounding box center [551, 447] width 202 height 15
click at [490, 380] on input "search" at bounding box center [447, 370] width 85 height 20
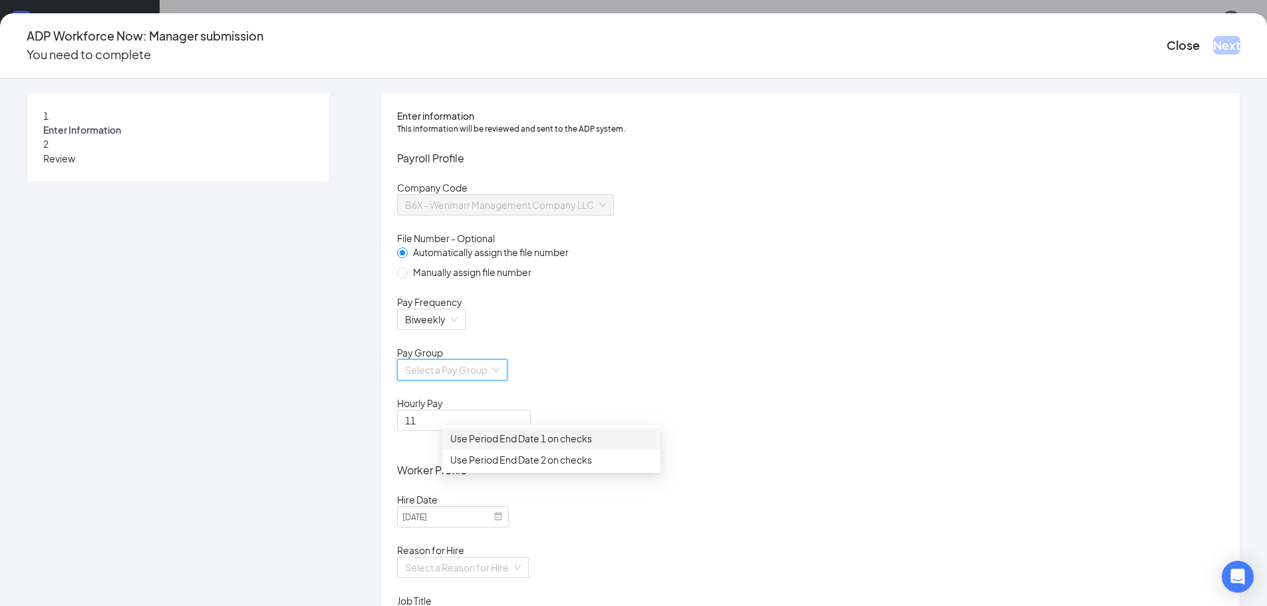
click at [502, 438] on div "Use Period End Date 1 on checks" at bounding box center [551, 438] width 202 height 15
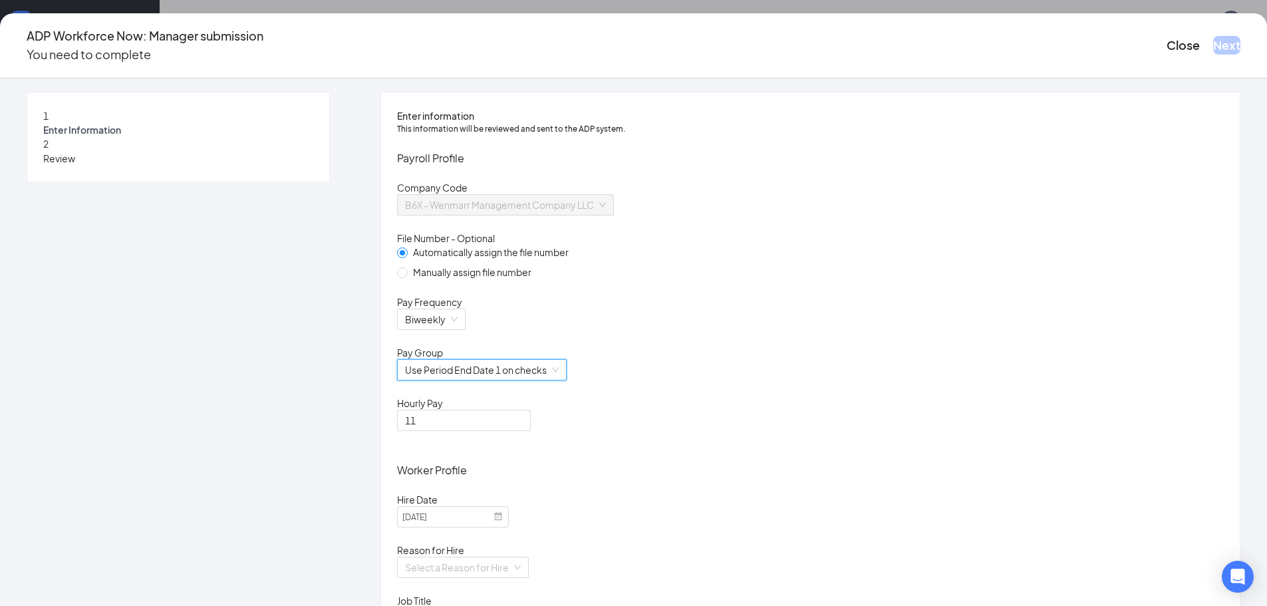
scroll to position [200, 0]
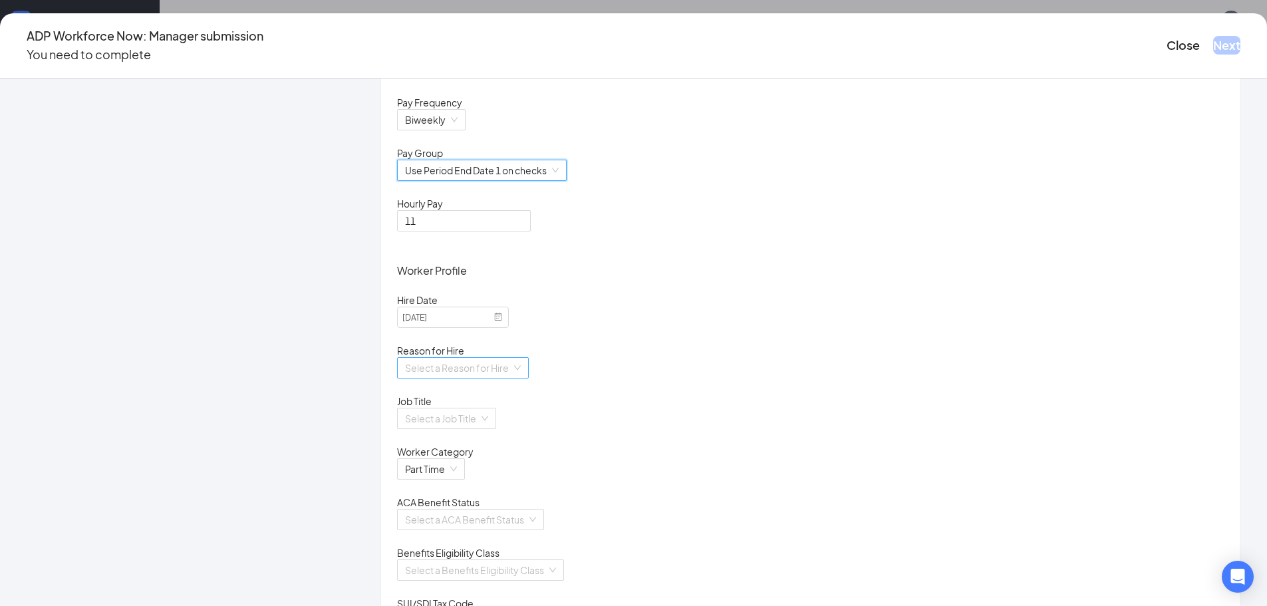
click at [512, 378] on input "search" at bounding box center [458, 368] width 106 height 20
click at [510, 446] on div "Existing Position" at bounding box center [551, 448] width 202 height 15
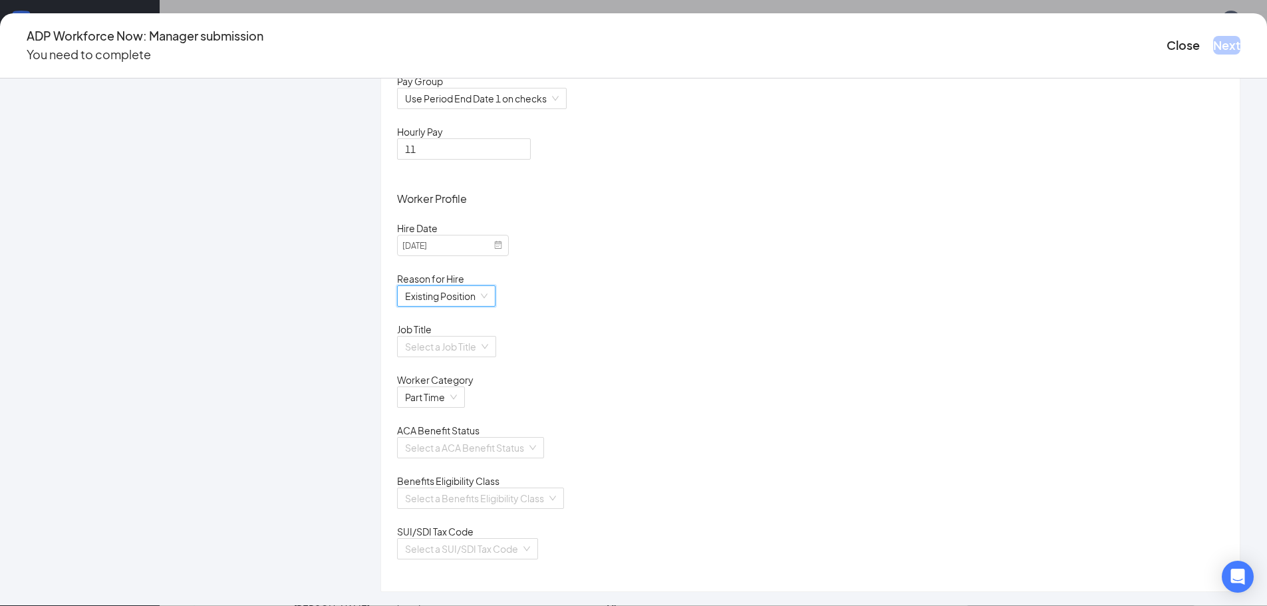
scroll to position [347, 0]
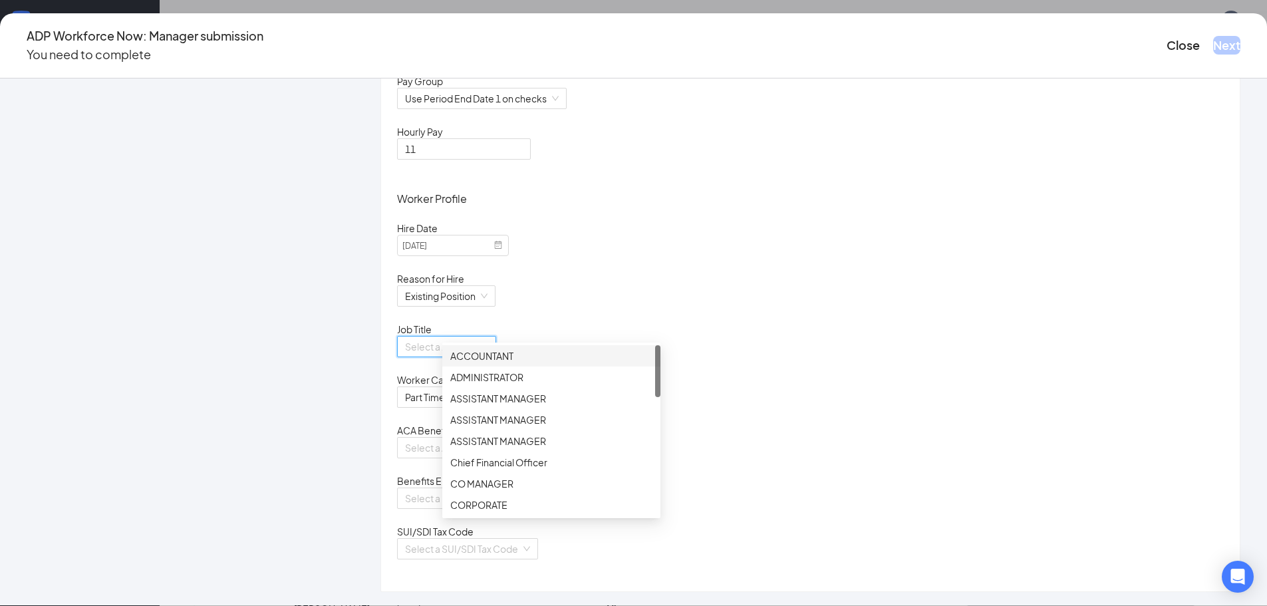
click at [479, 337] on input "search" at bounding box center [442, 347] width 74 height 20
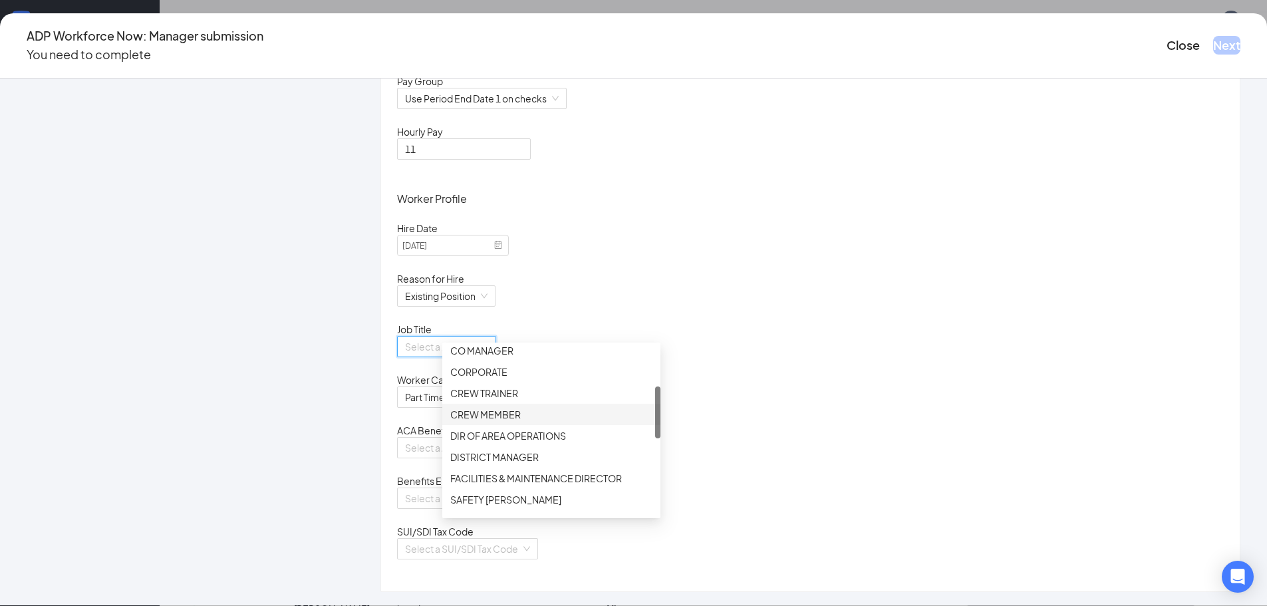
click at [494, 413] on div "CREW MEMBER" at bounding box center [551, 414] width 202 height 15
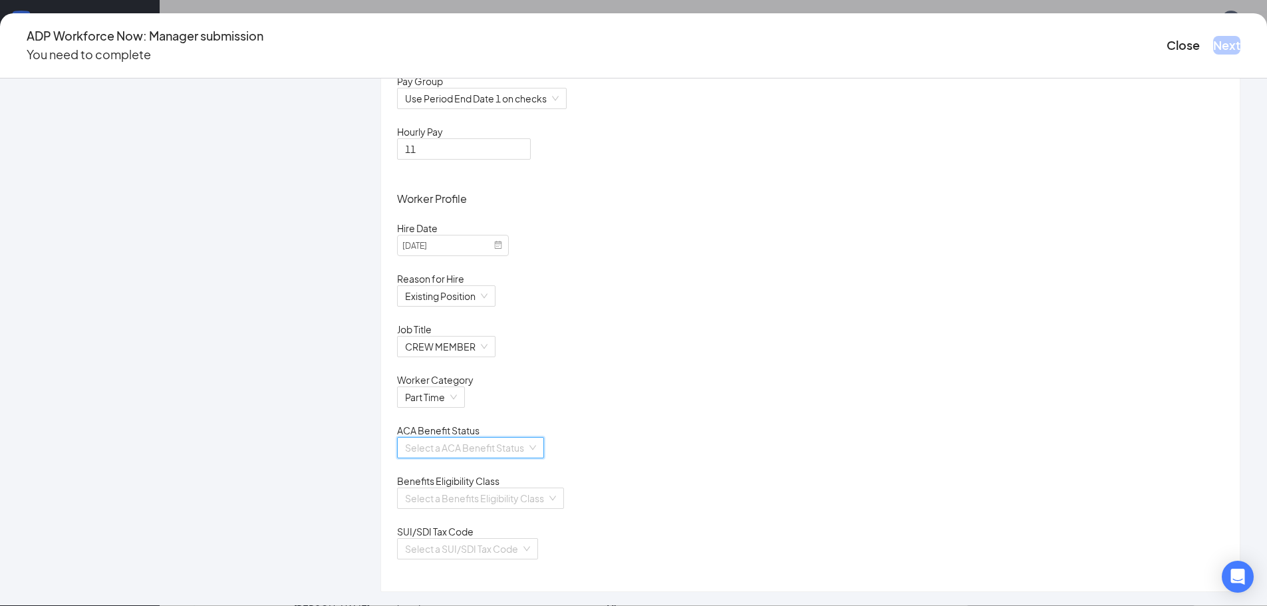
click at [512, 440] on input "search" at bounding box center [466, 448] width 122 height 20
click at [495, 462] on div "Calculate Using Measurement Periods" at bounding box center [551, 466] width 202 height 15
click at [524, 491] on input "search" at bounding box center [476, 498] width 142 height 20
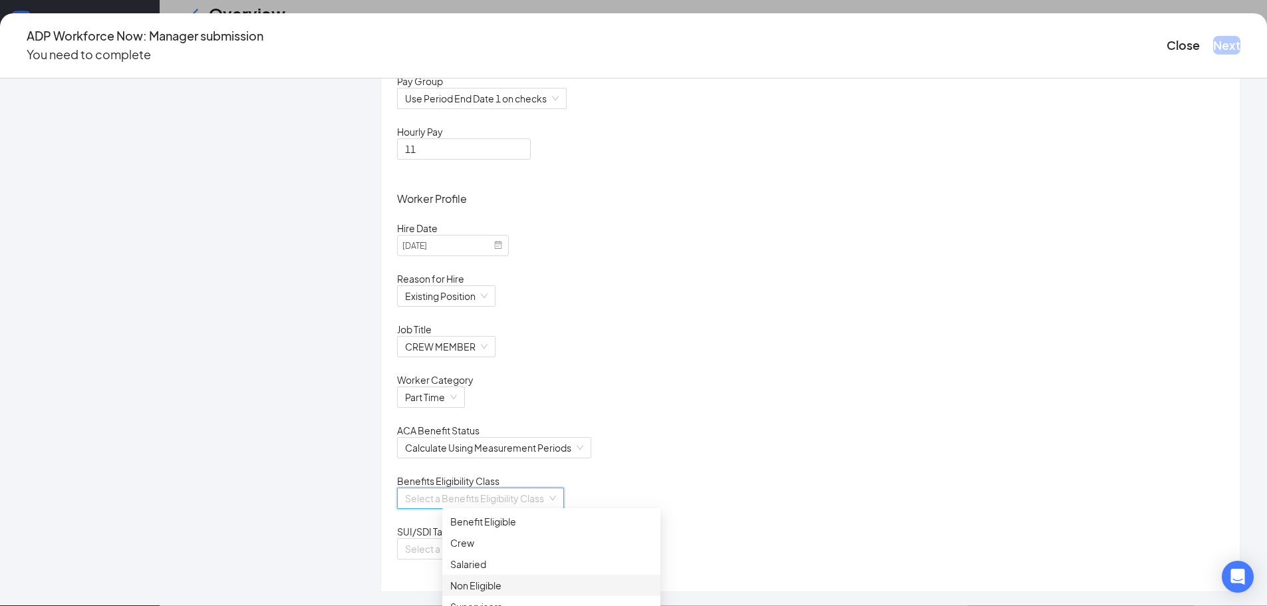
click at [464, 585] on div "Non Eligible" at bounding box center [551, 585] width 202 height 15
click at [503, 547] on input "search" at bounding box center [463, 549] width 116 height 20
click at [470, 577] on div "[US_STATE]" at bounding box center [551, 576] width 202 height 15
click at [1213, 39] on button "Next" at bounding box center [1226, 45] width 27 height 19
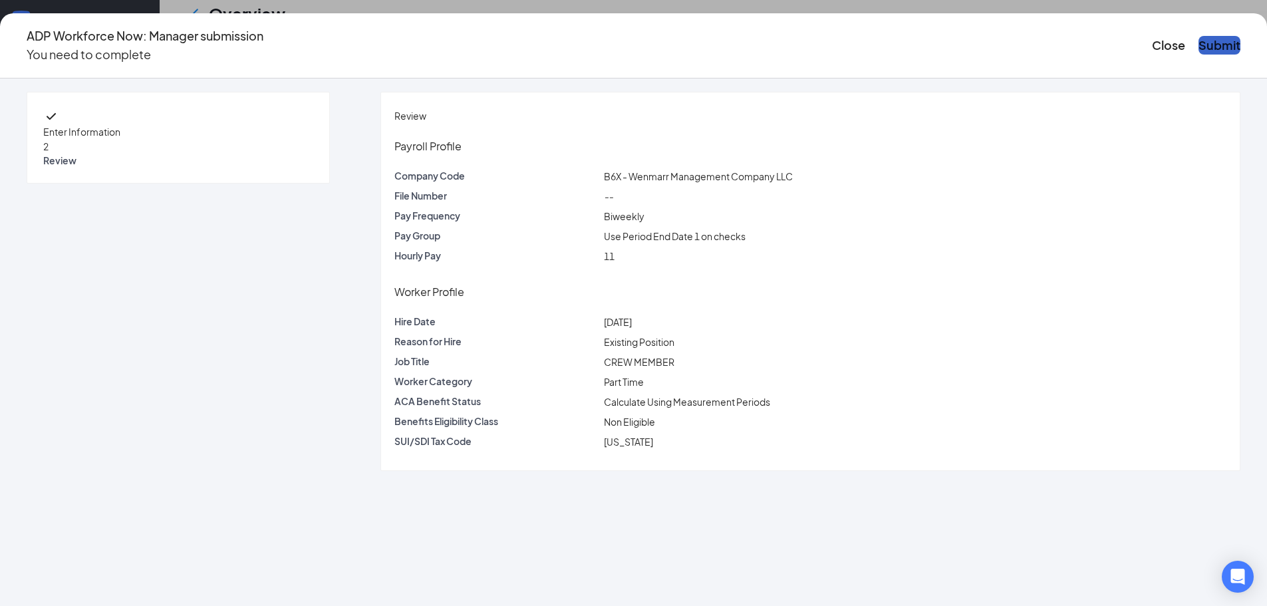
click at [1199, 40] on button "Submit" at bounding box center [1220, 45] width 42 height 19
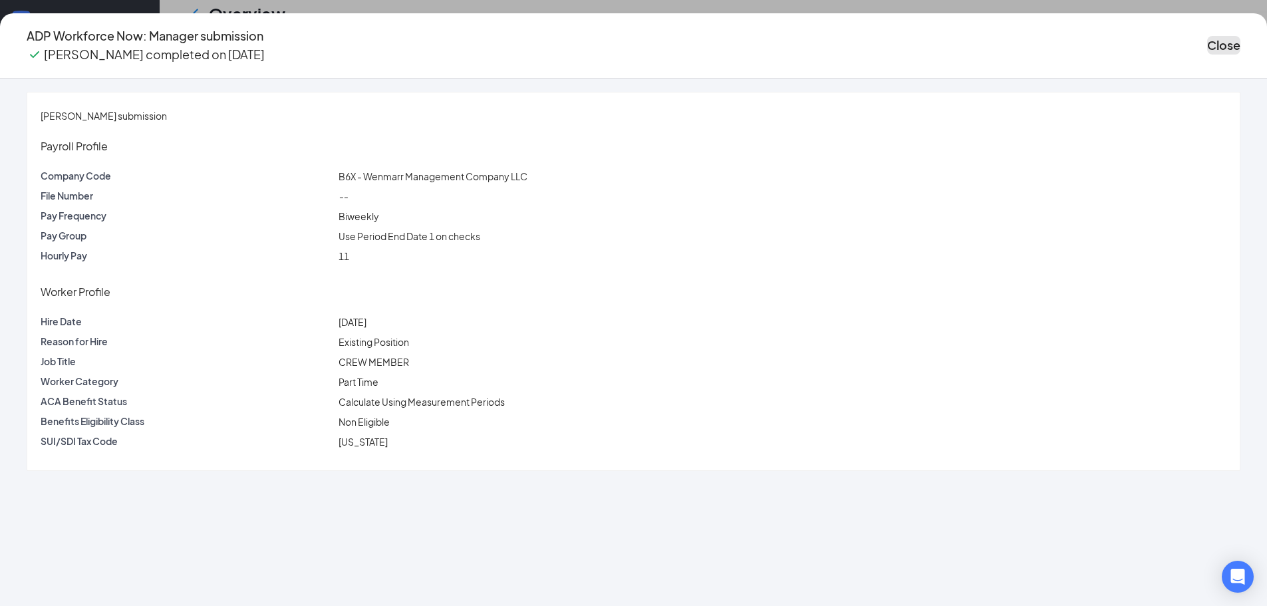
click at [1207, 40] on button "Close" at bounding box center [1223, 45] width 33 height 19
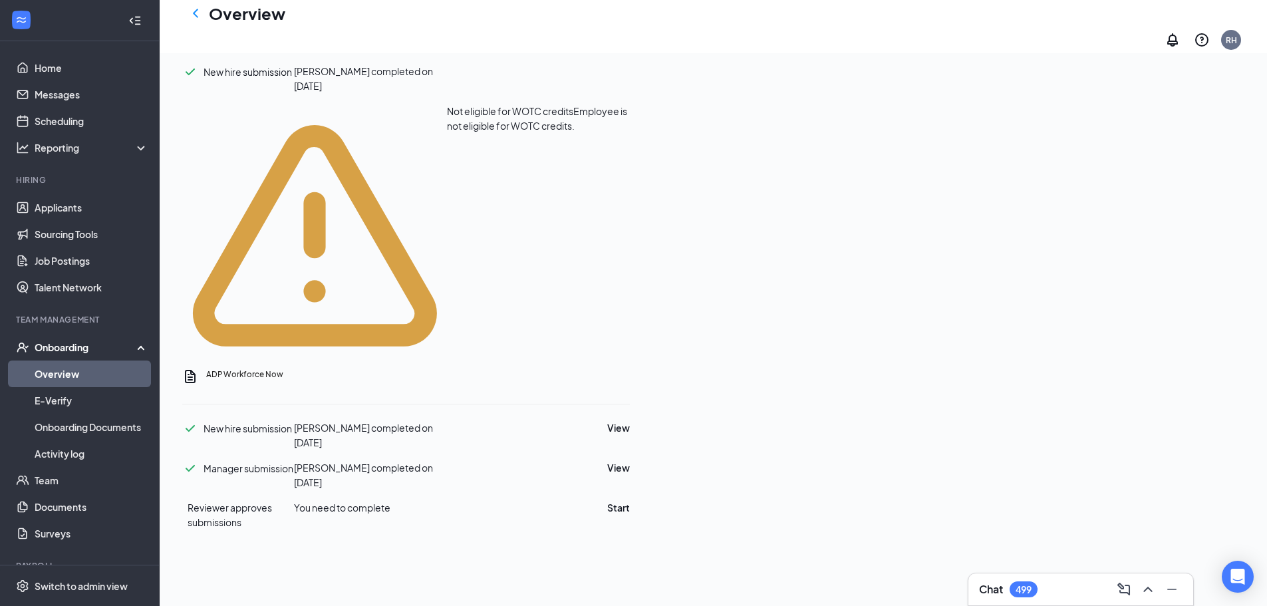
scroll to position [599, 0]
click at [630, 500] on button "Start" at bounding box center [618, 507] width 23 height 15
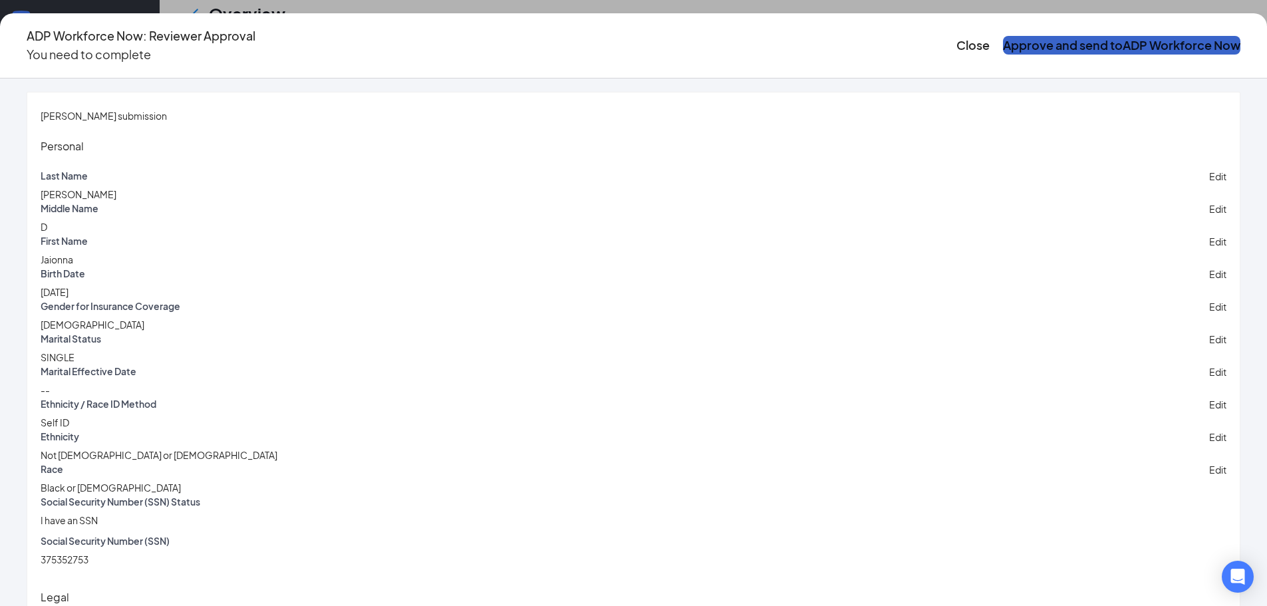
click at [1003, 45] on button "Approve and send to ADP Workforce Now" at bounding box center [1121, 45] width 237 height 19
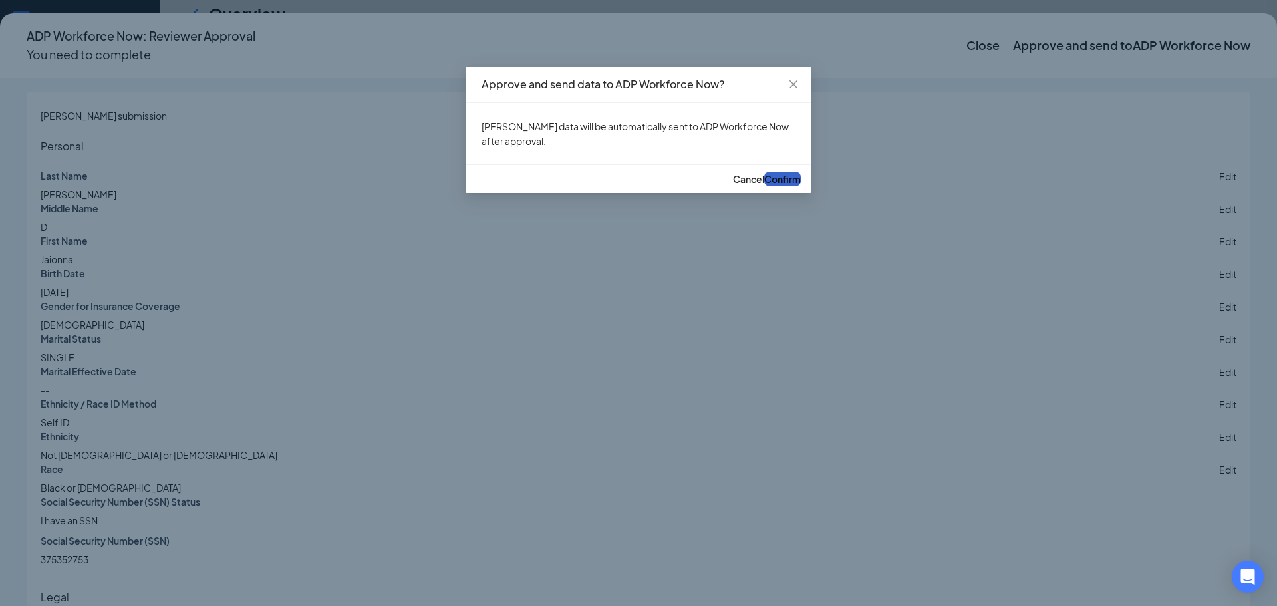
click at [768, 185] on span "Confirm" at bounding box center [782, 179] width 37 height 12
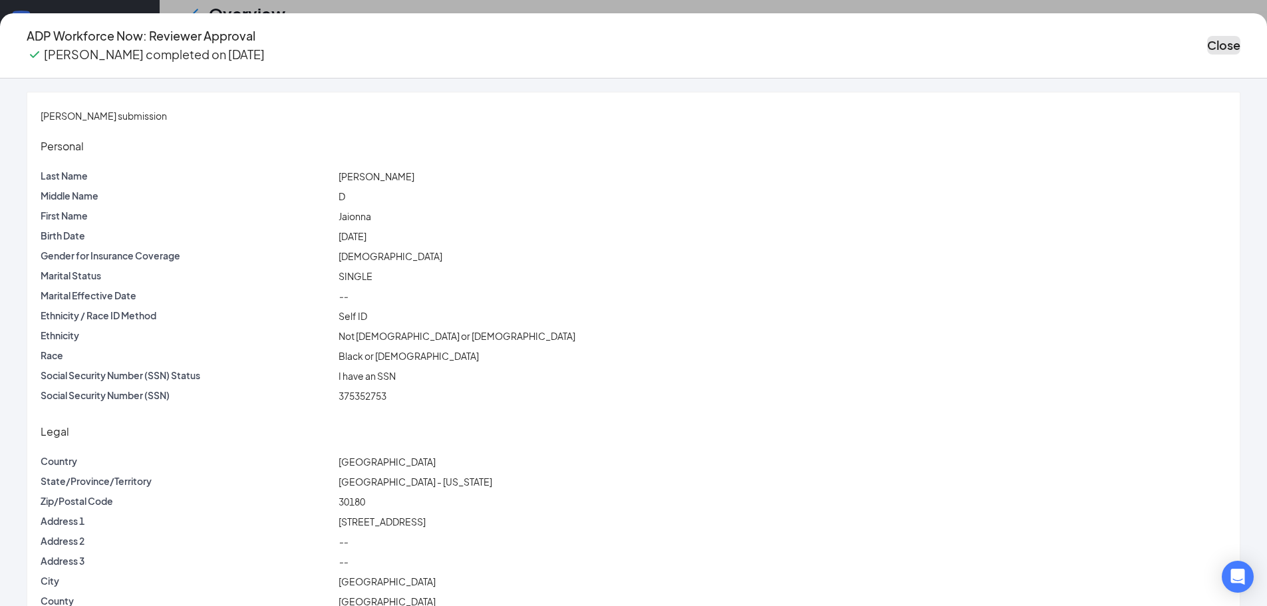
click at [1207, 44] on button "Close" at bounding box center [1223, 45] width 33 height 19
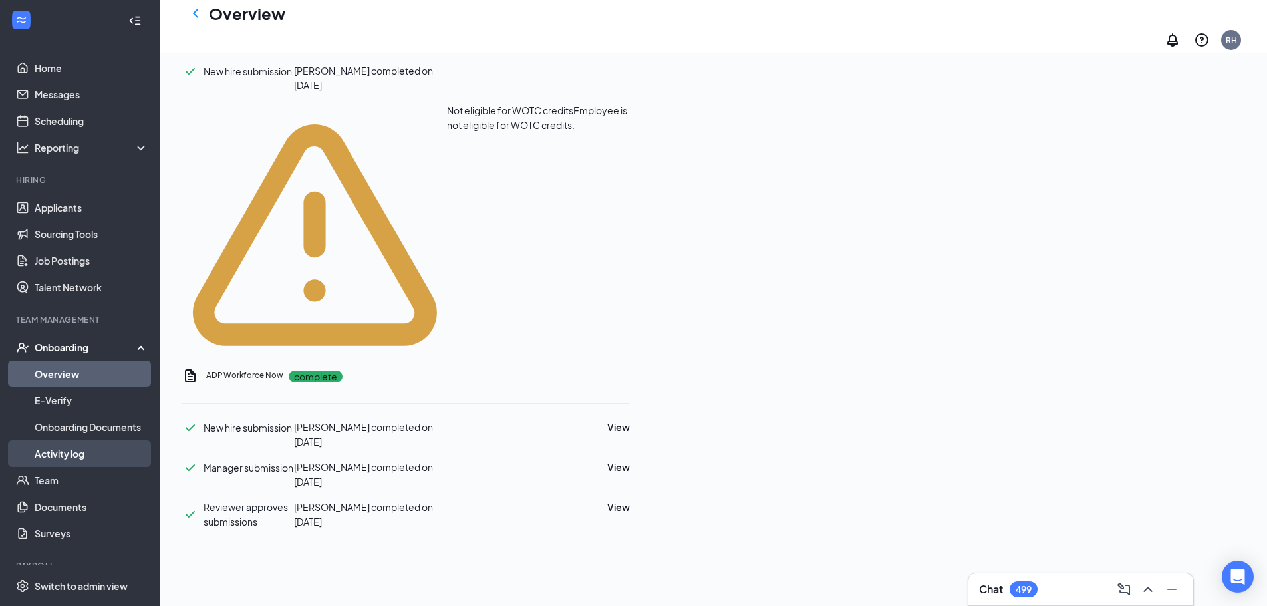
click at [96, 459] on link "Activity log" at bounding box center [92, 453] width 114 height 27
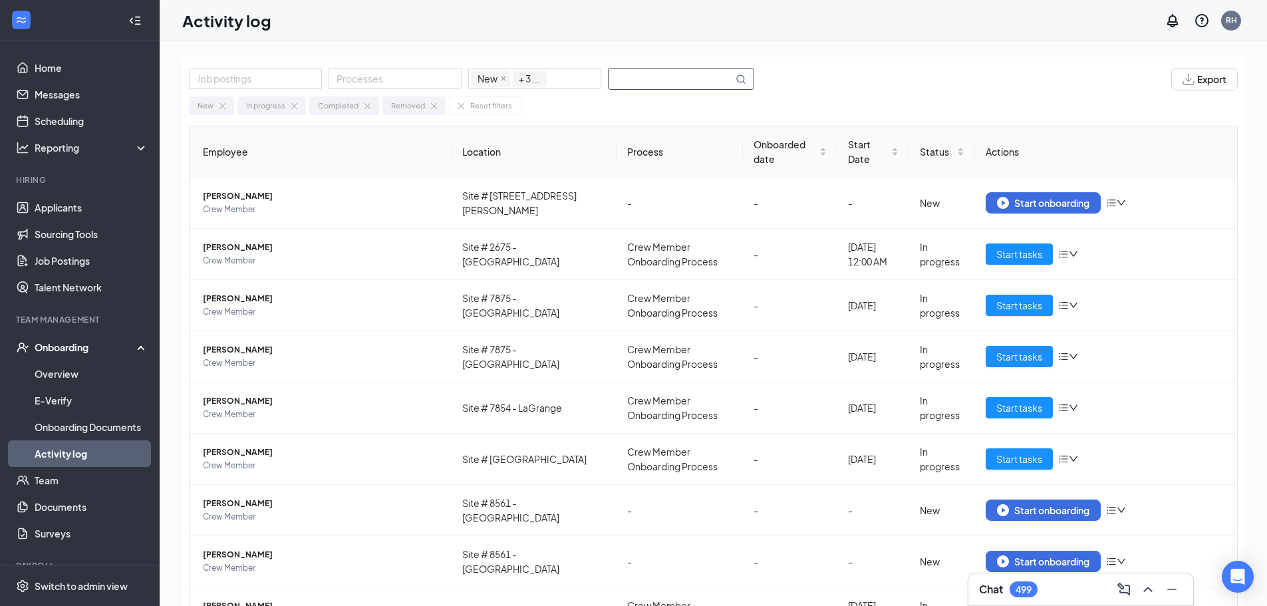
click at [664, 76] on input "text" at bounding box center [671, 79] width 124 height 21
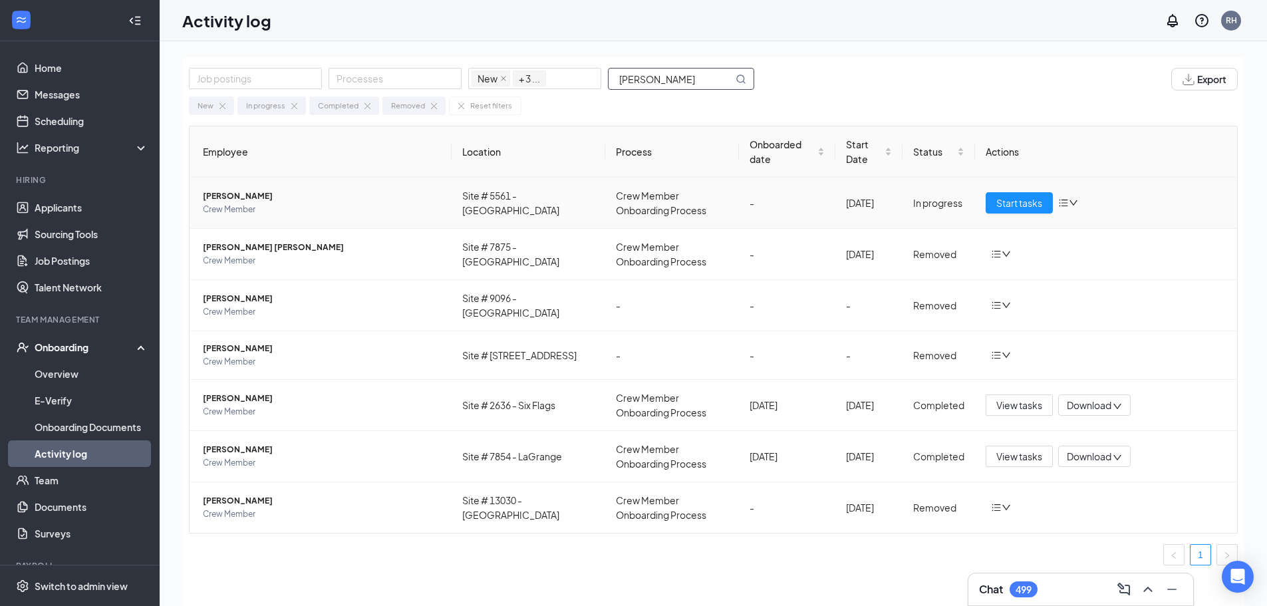
type input "[PERSON_NAME]"
click at [325, 200] on span "[PERSON_NAME]" at bounding box center [322, 196] width 238 height 13
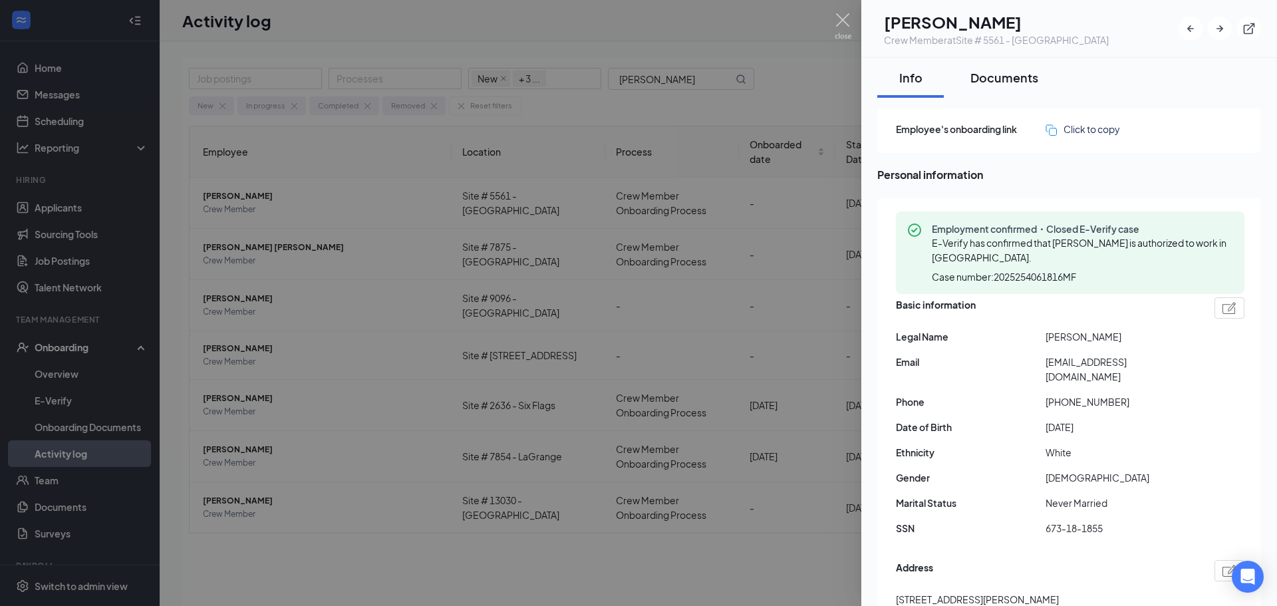
click at [1024, 77] on div "Documents" at bounding box center [1005, 77] width 68 height 17
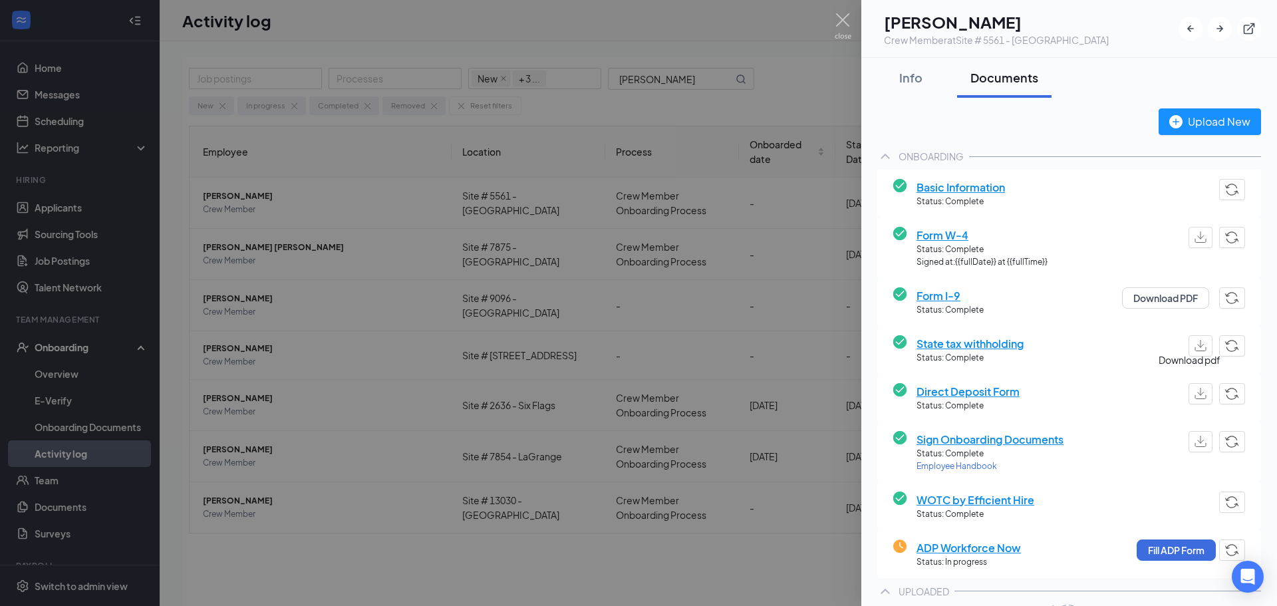
click at [1195, 393] on img "button" at bounding box center [1201, 393] width 12 height 11
click at [1173, 541] on button "Fill ADP Form" at bounding box center [1176, 549] width 79 height 21
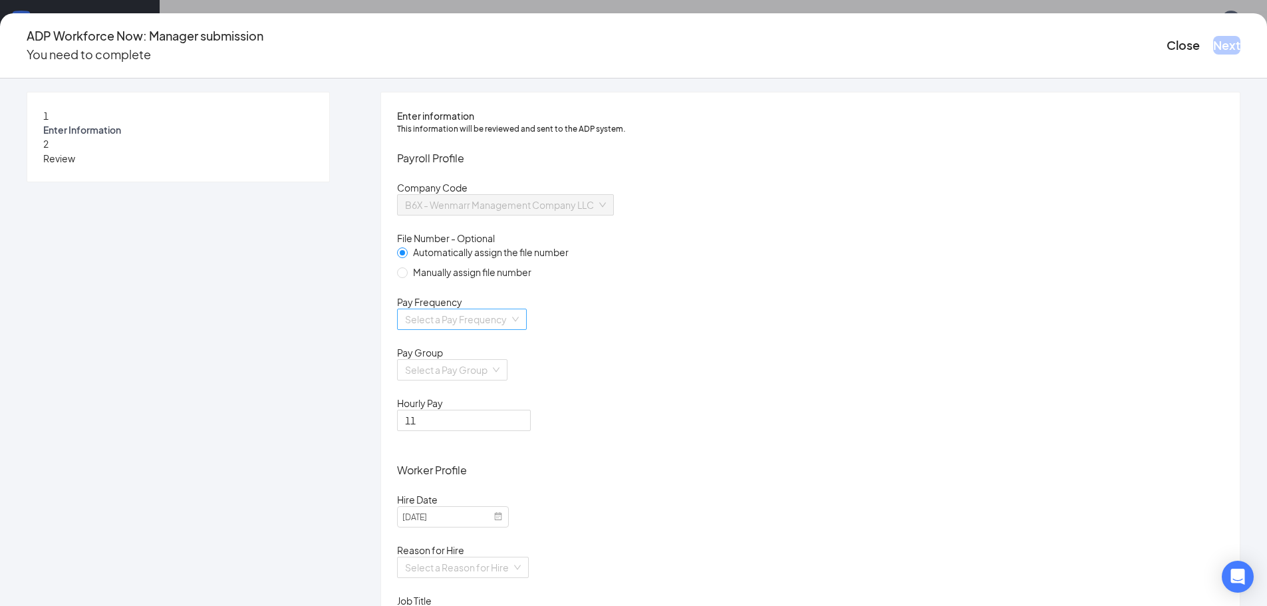
click at [510, 329] on input "search" at bounding box center [457, 319] width 104 height 20
click at [481, 454] on div "Biweekly" at bounding box center [551, 447] width 202 height 15
click at [490, 380] on input "search" at bounding box center [447, 370] width 85 height 20
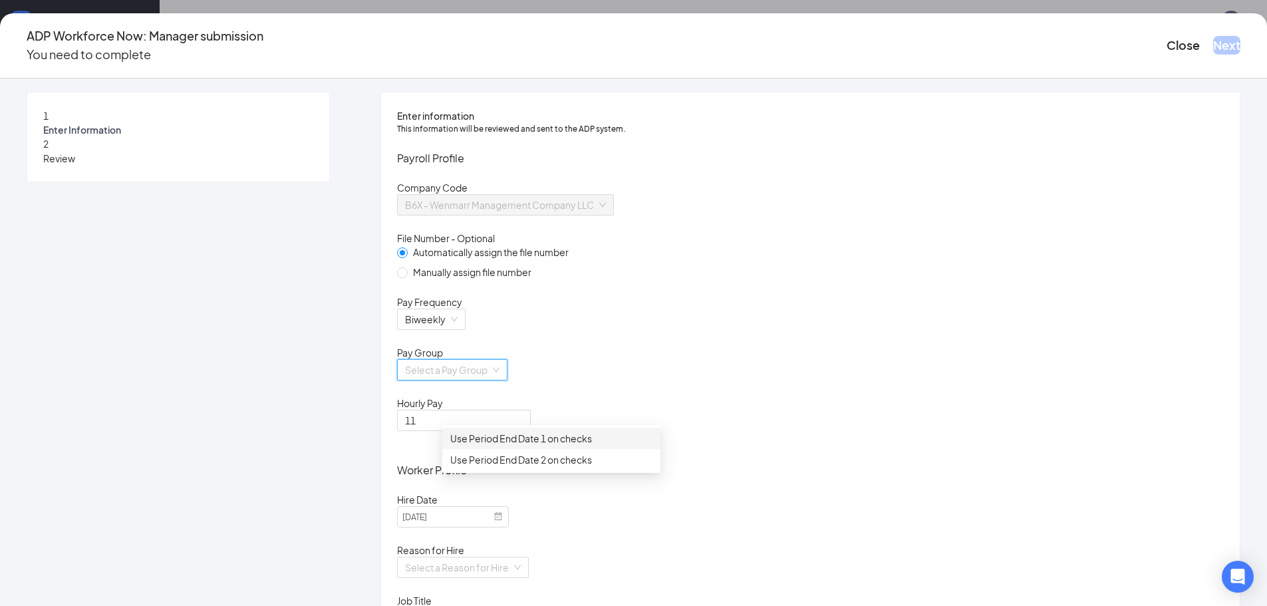
click at [518, 442] on div "Use Period End Date 1 on checks" at bounding box center [551, 438] width 202 height 15
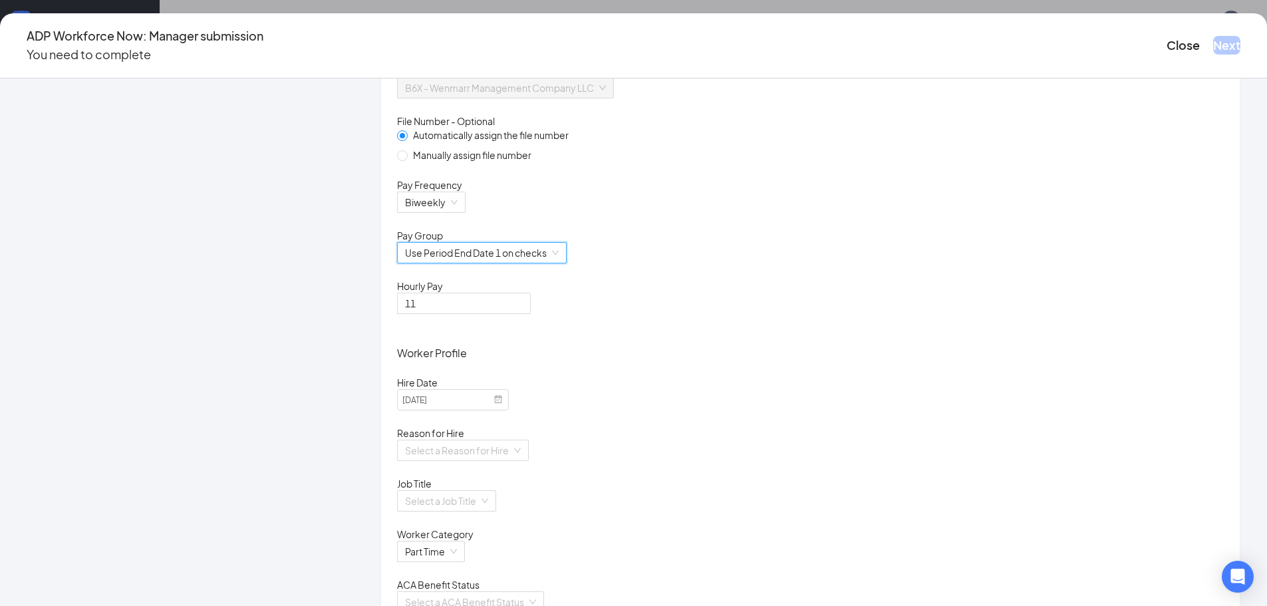
scroll to position [333, 0]
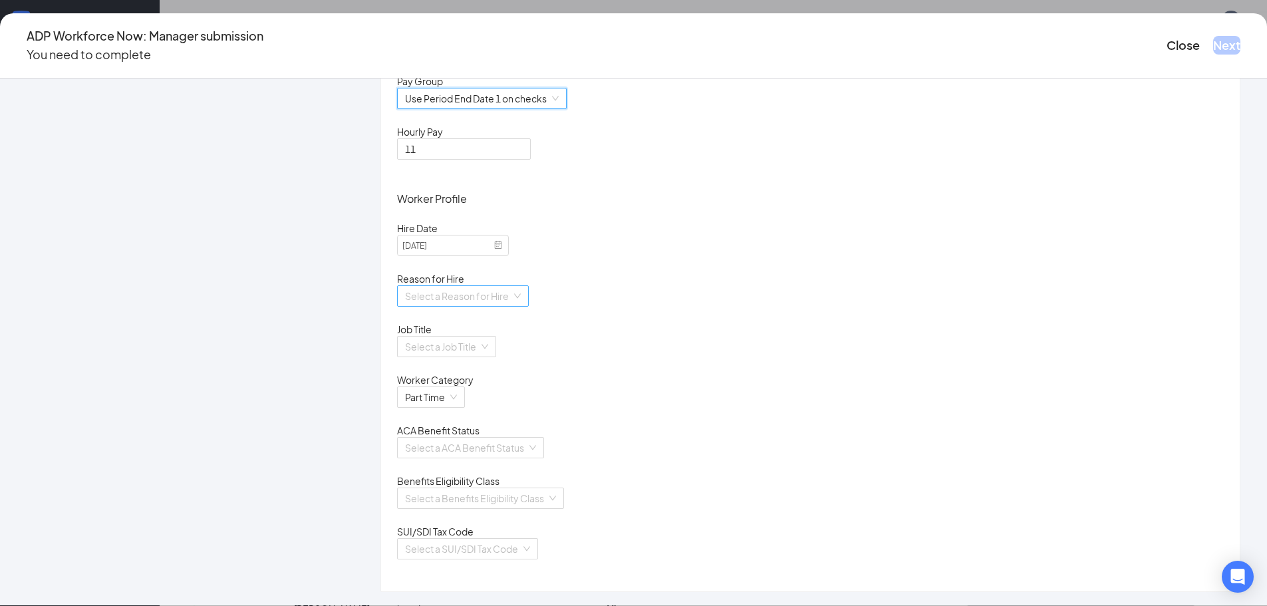
click at [512, 286] on input "search" at bounding box center [458, 296] width 106 height 20
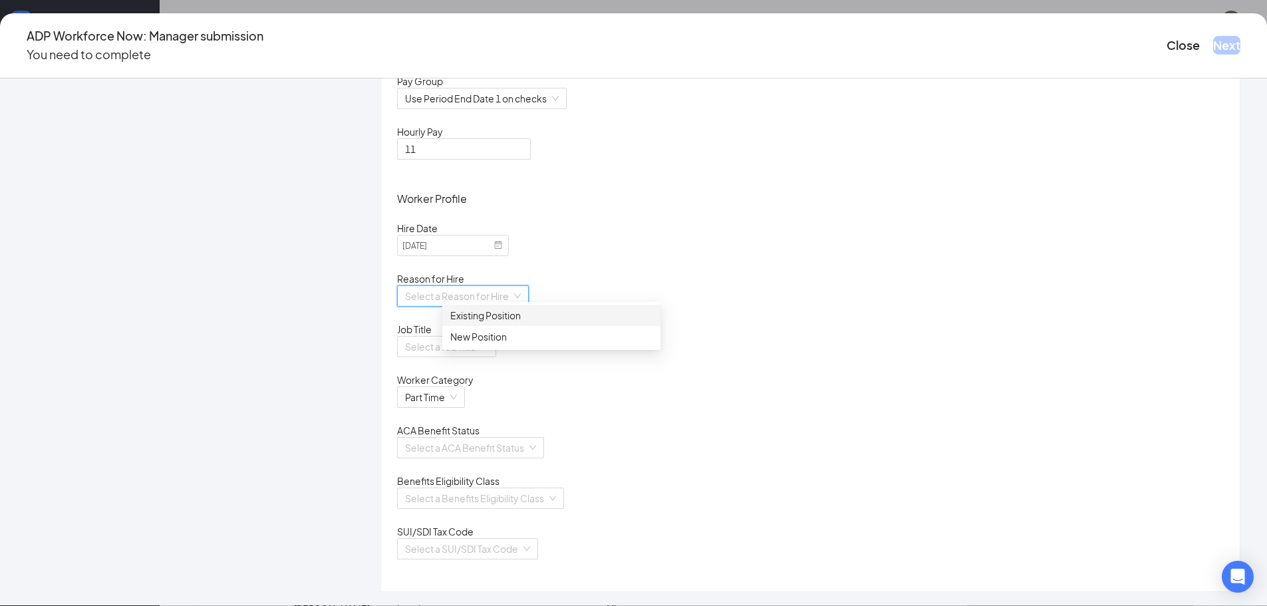
click at [523, 321] on div "Existing Position" at bounding box center [551, 315] width 202 height 15
click at [479, 345] on input "search" at bounding box center [442, 347] width 74 height 20
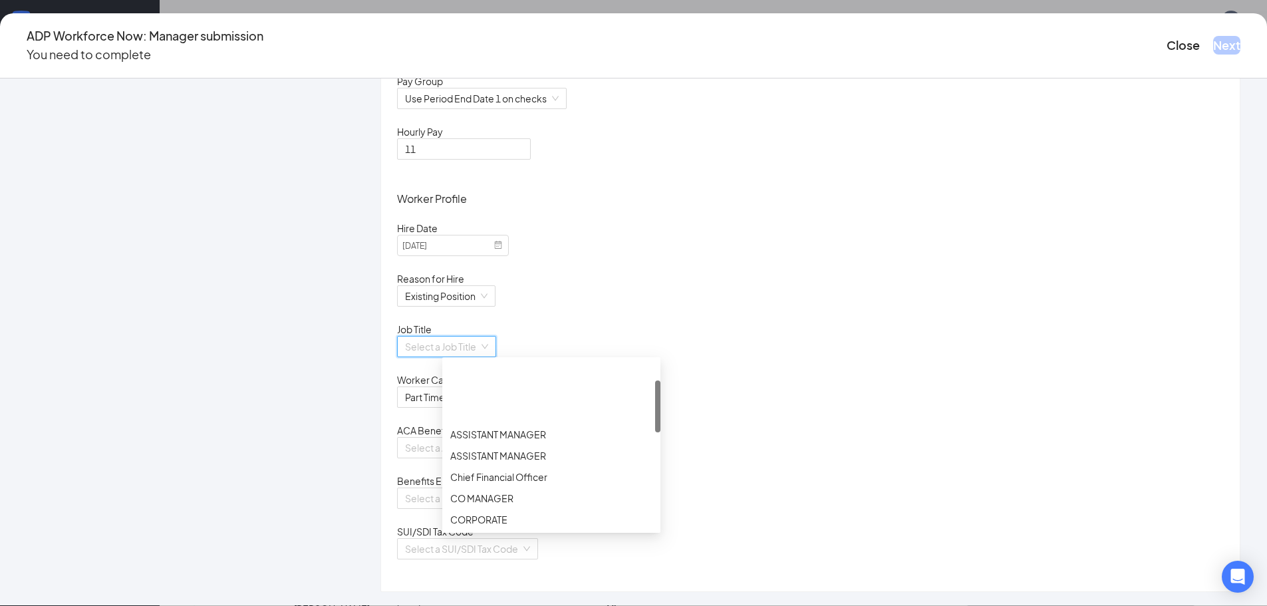
scroll to position [67, 0]
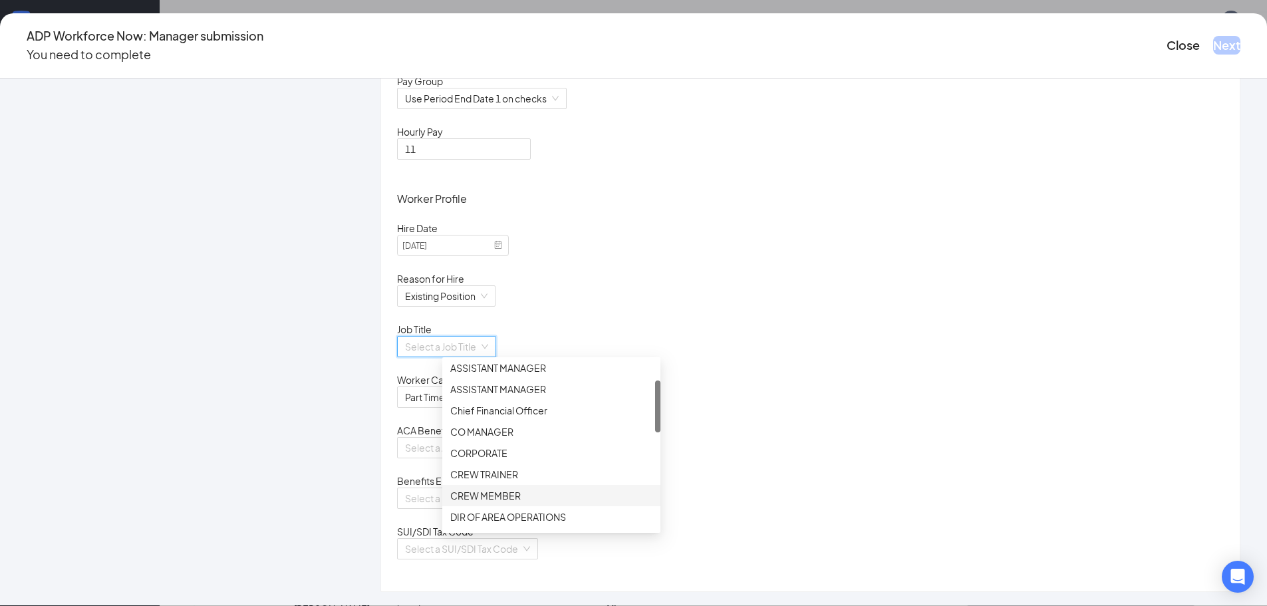
click at [491, 494] on div "CREW MEMBER" at bounding box center [551, 495] width 202 height 15
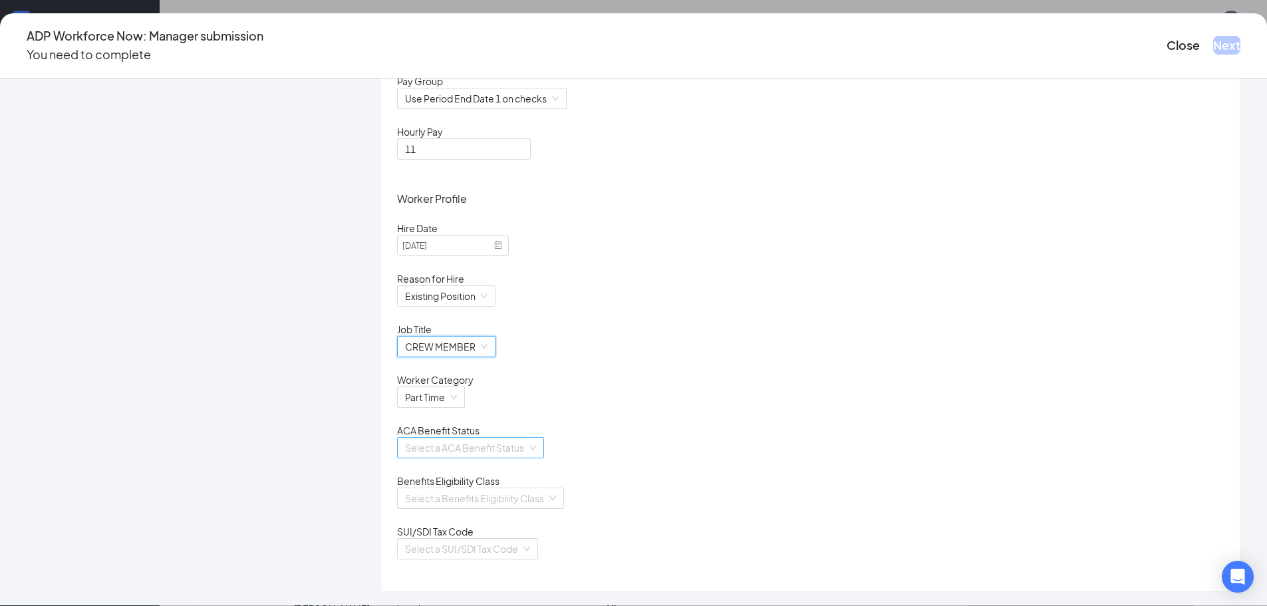
click at [500, 458] on input "search" at bounding box center [466, 448] width 122 height 20
click at [488, 486] on div "Calculate Using Measurement Periods" at bounding box center [551, 481] width 202 height 15
click at [502, 508] on input "search" at bounding box center [476, 498] width 142 height 20
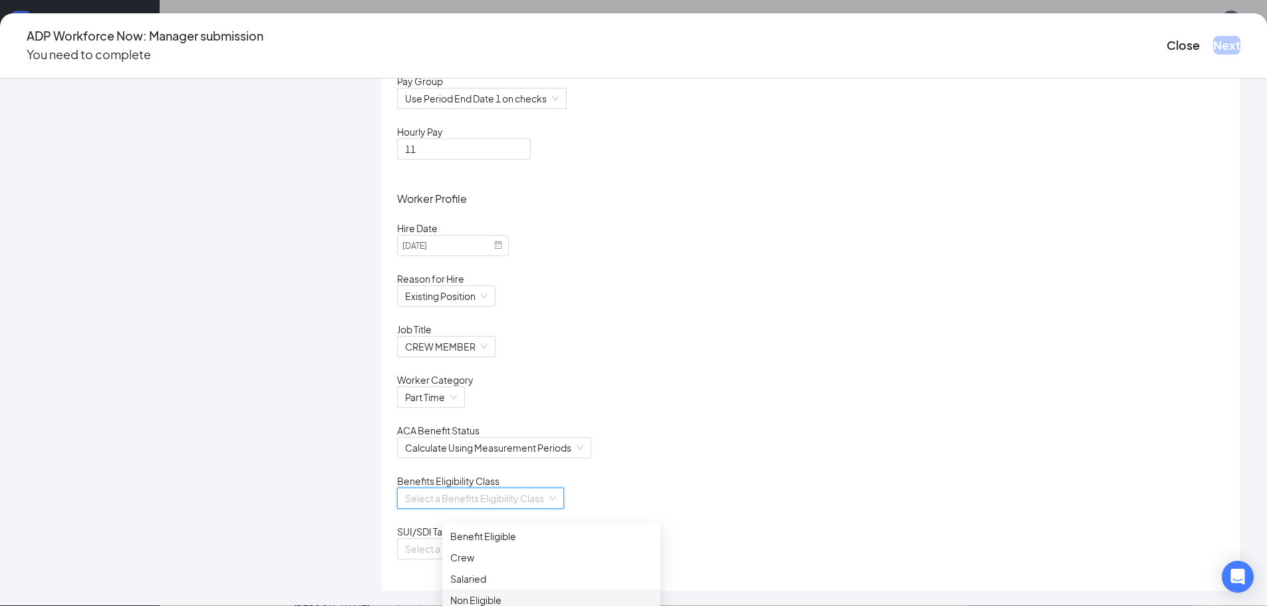
click at [470, 596] on div "Non Eligible" at bounding box center [551, 600] width 202 height 15
click at [487, 551] on input "search" at bounding box center [463, 549] width 116 height 20
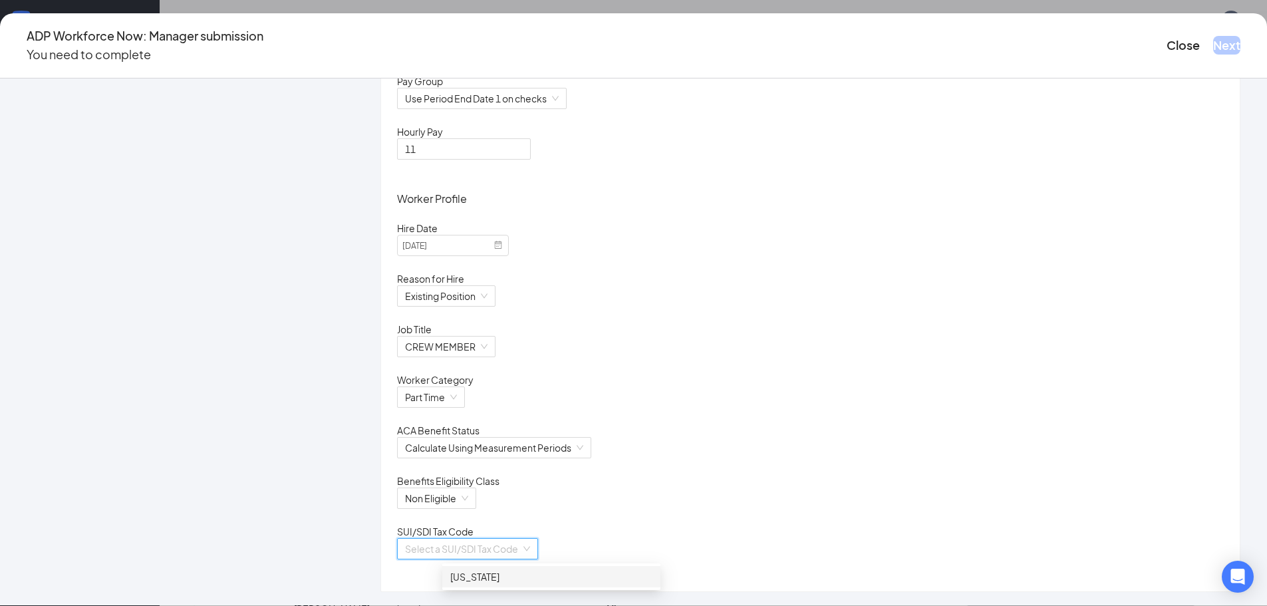
click at [475, 575] on div "[US_STATE]" at bounding box center [551, 576] width 202 height 15
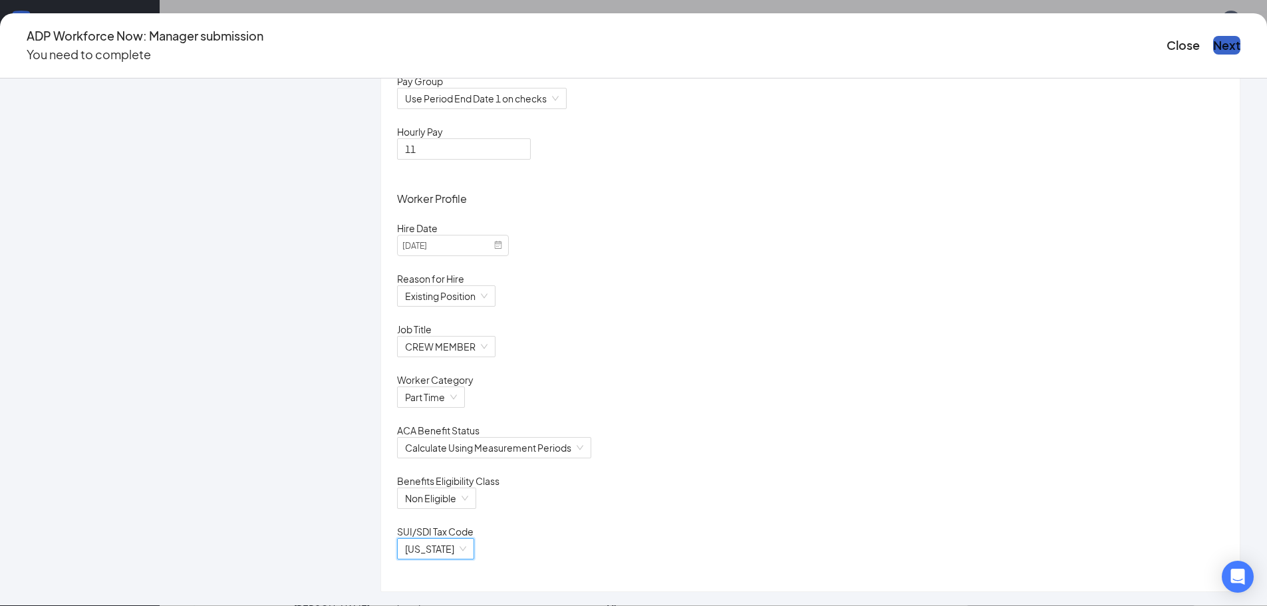
click at [1213, 36] on button "Next" at bounding box center [1226, 45] width 27 height 19
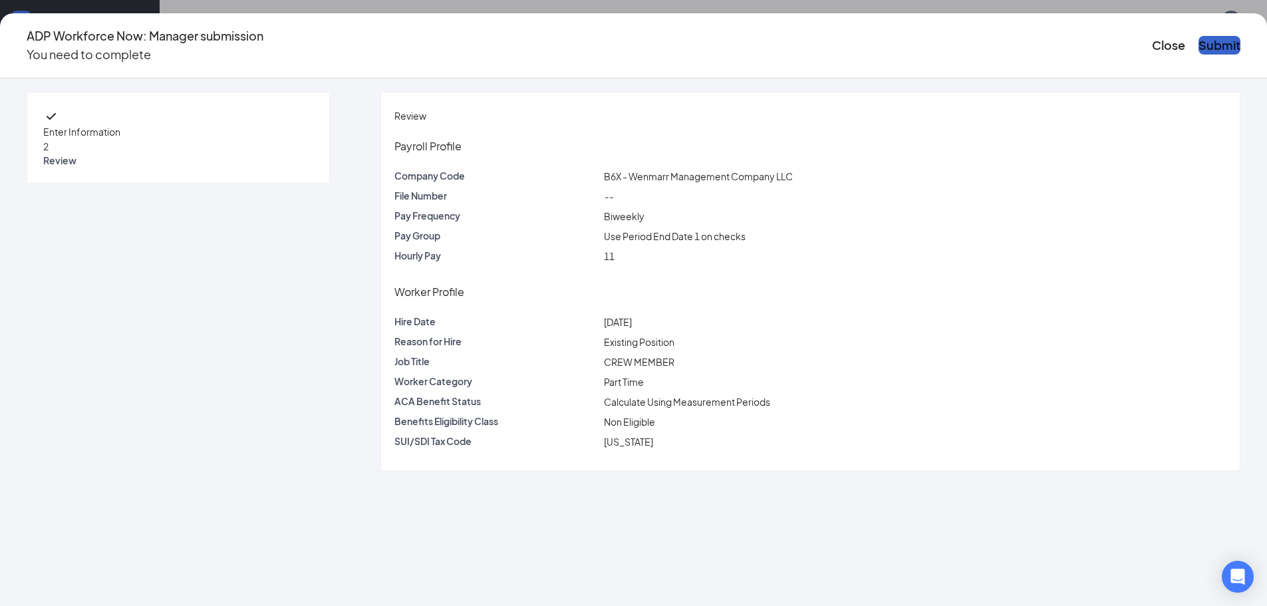
click at [1199, 36] on button "Submit" at bounding box center [1220, 45] width 42 height 19
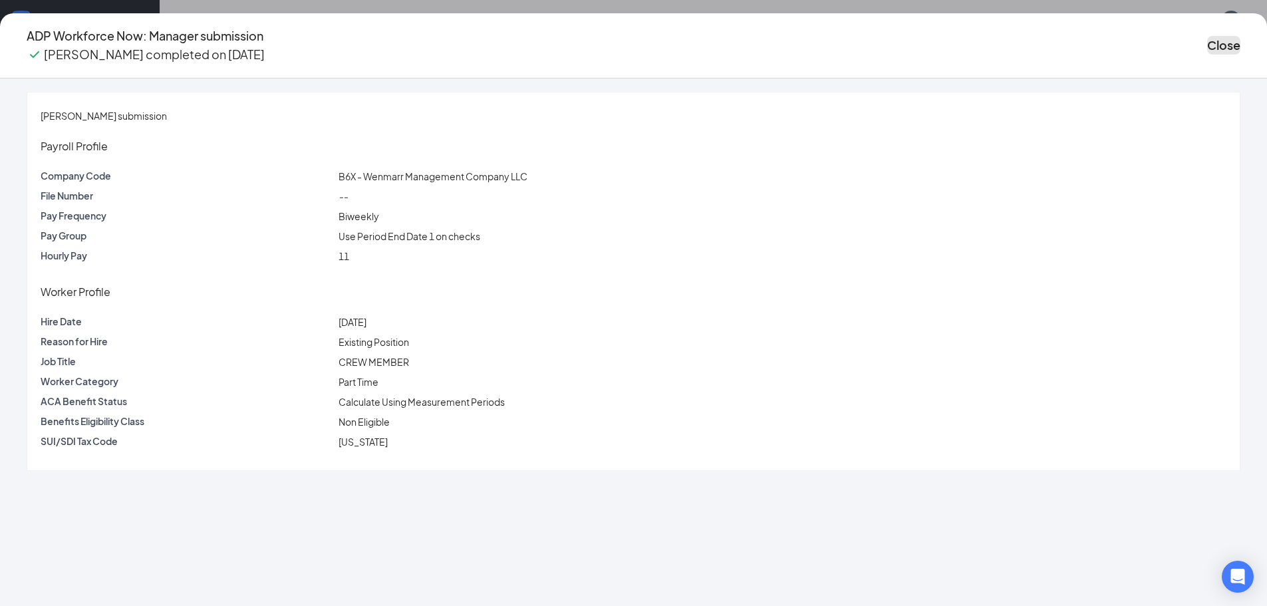
click at [1207, 36] on button "Close" at bounding box center [1223, 45] width 33 height 19
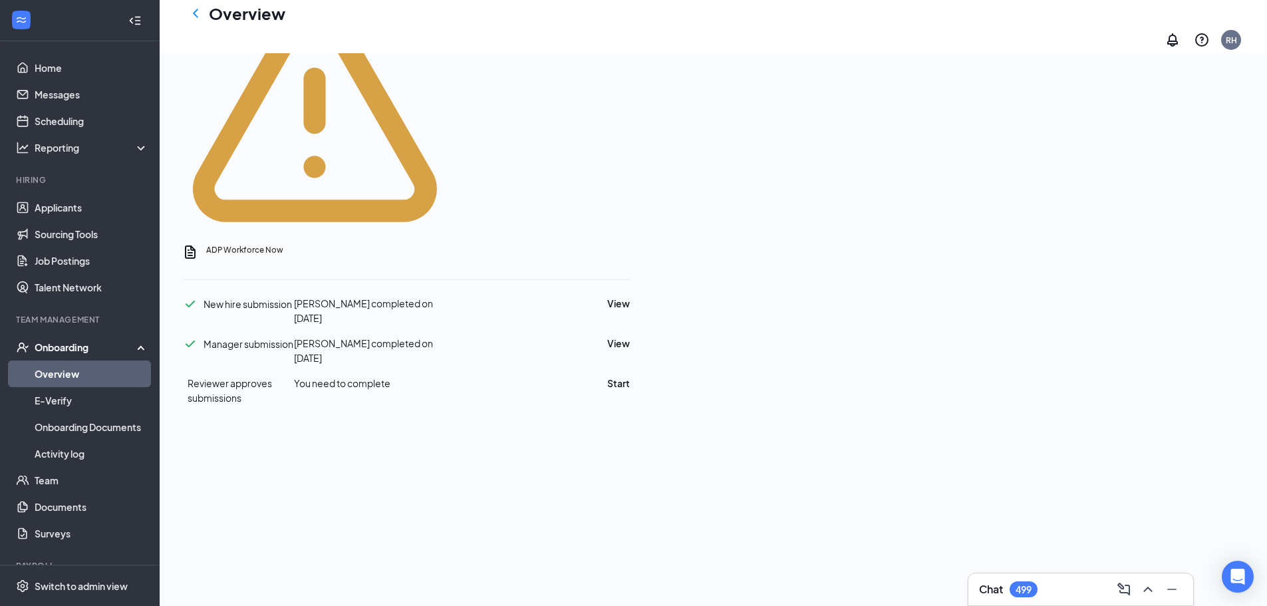
scroll to position [732, 0]
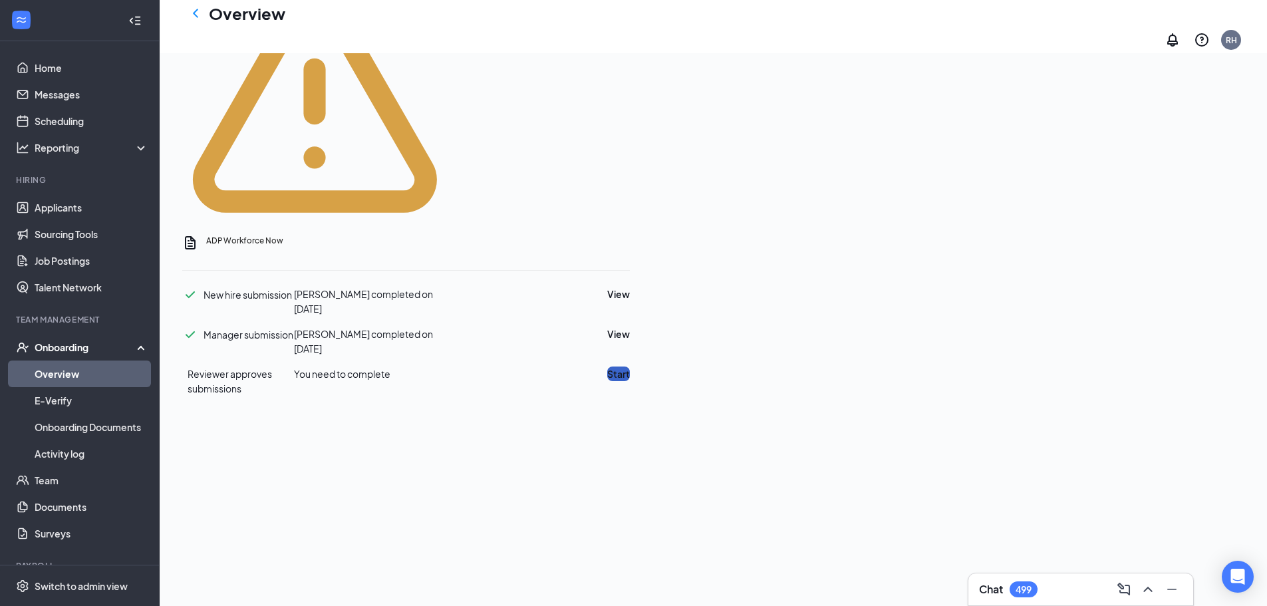
click at [630, 367] on button "Start" at bounding box center [618, 374] width 23 height 15
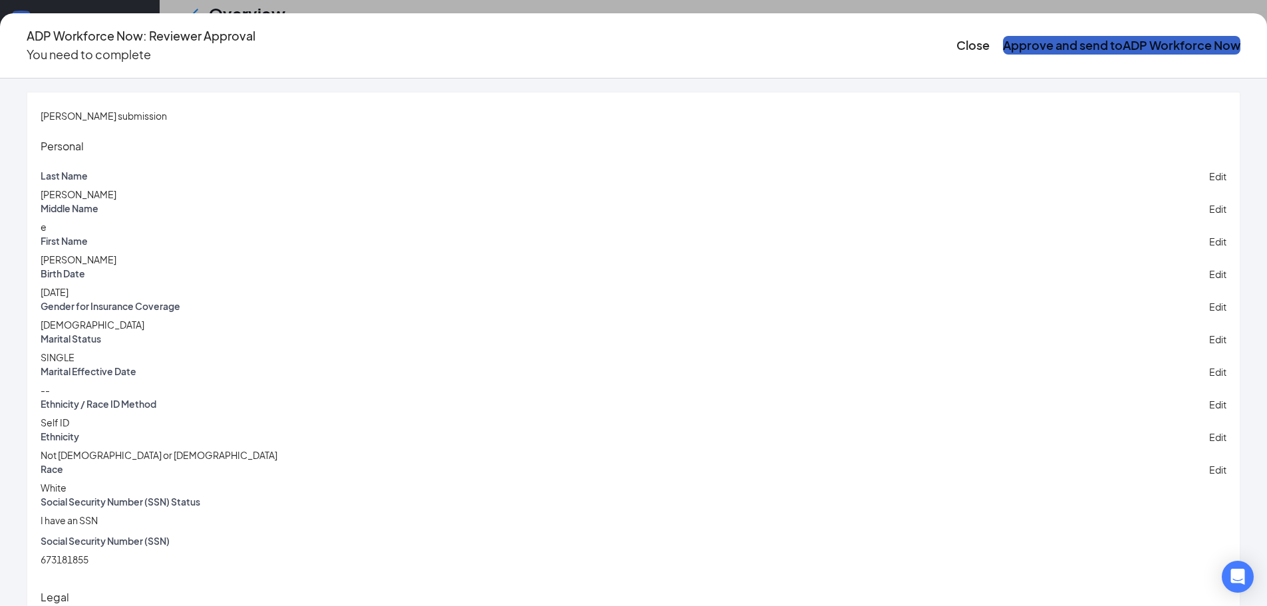
click at [1044, 36] on button "Approve and send to ADP Workforce Now" at bounding box center [1121, 45] width 237 height 19
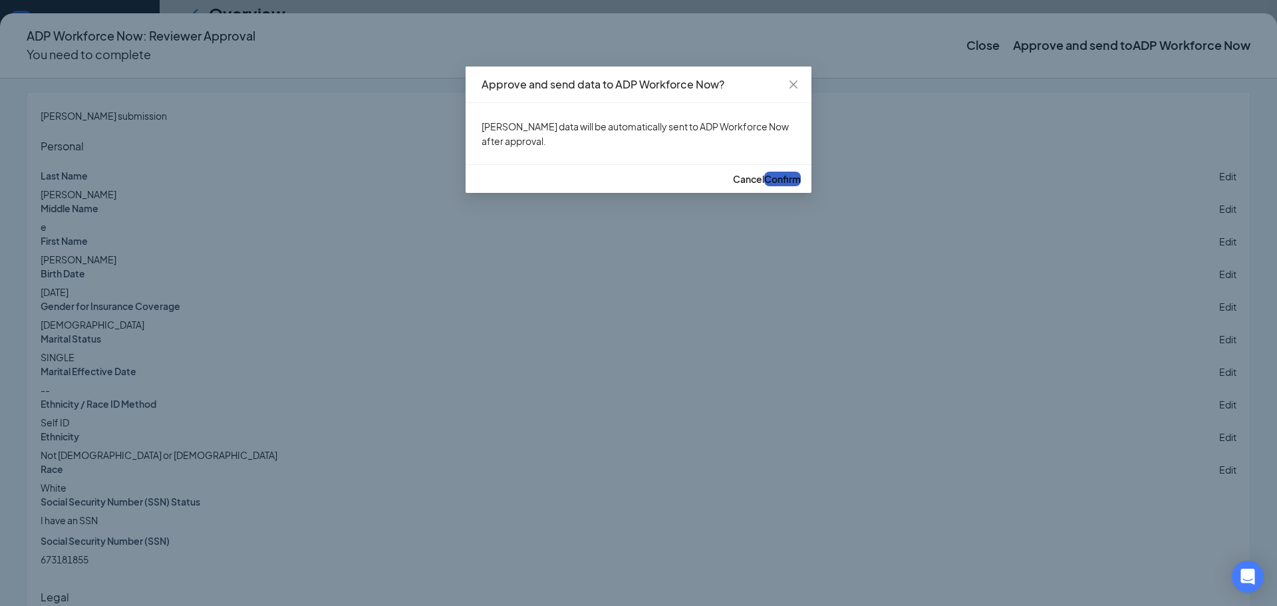
click at [764, 185] on span "Confirm" at bounding box center [782, 179] width 37 height 12
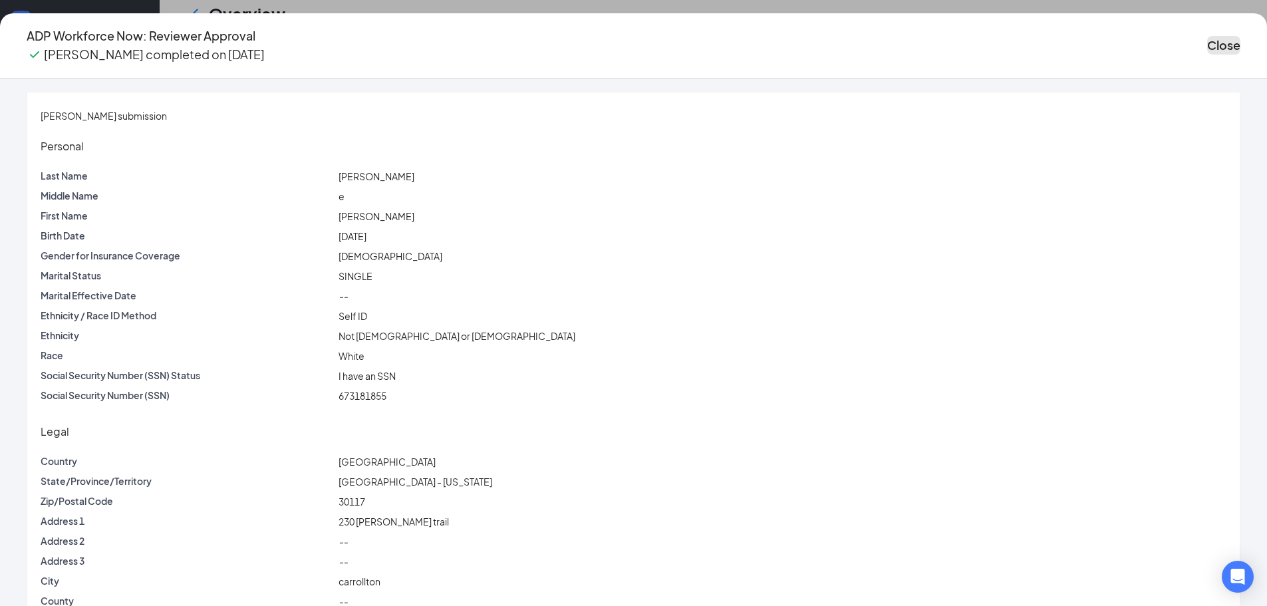
click at [1207, 45] on button "Close" at bounding box center [1223, 45] width 33 height 19
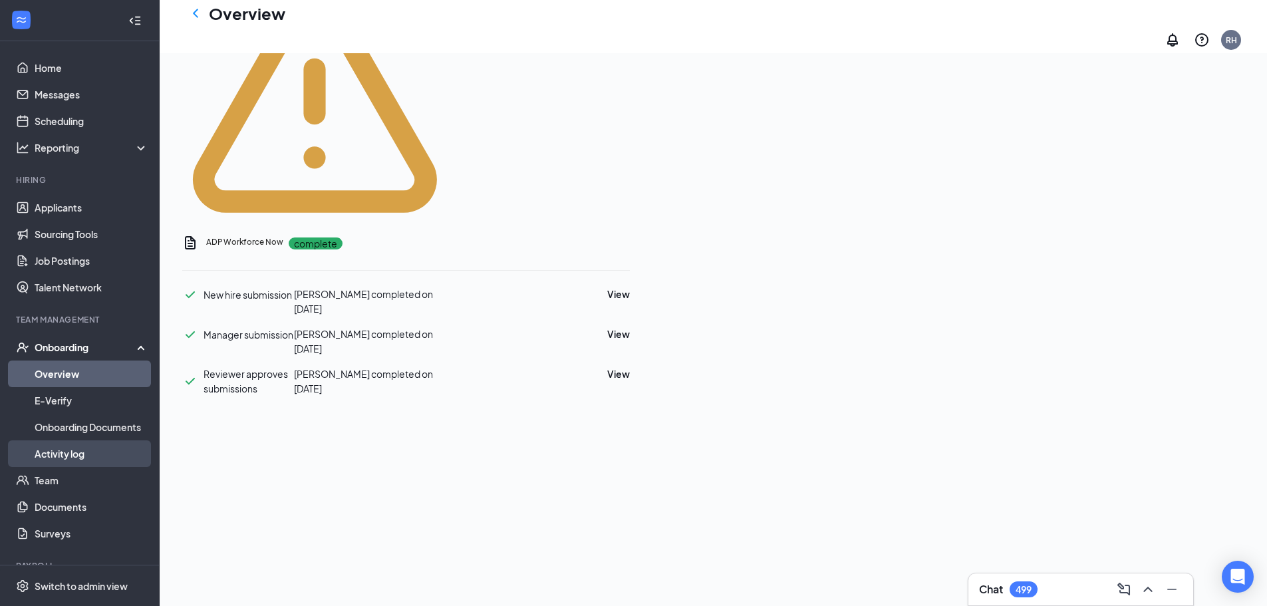
click at [78, 451] on link "Activity log" at bounding box center [92, 453] width 114 height 27
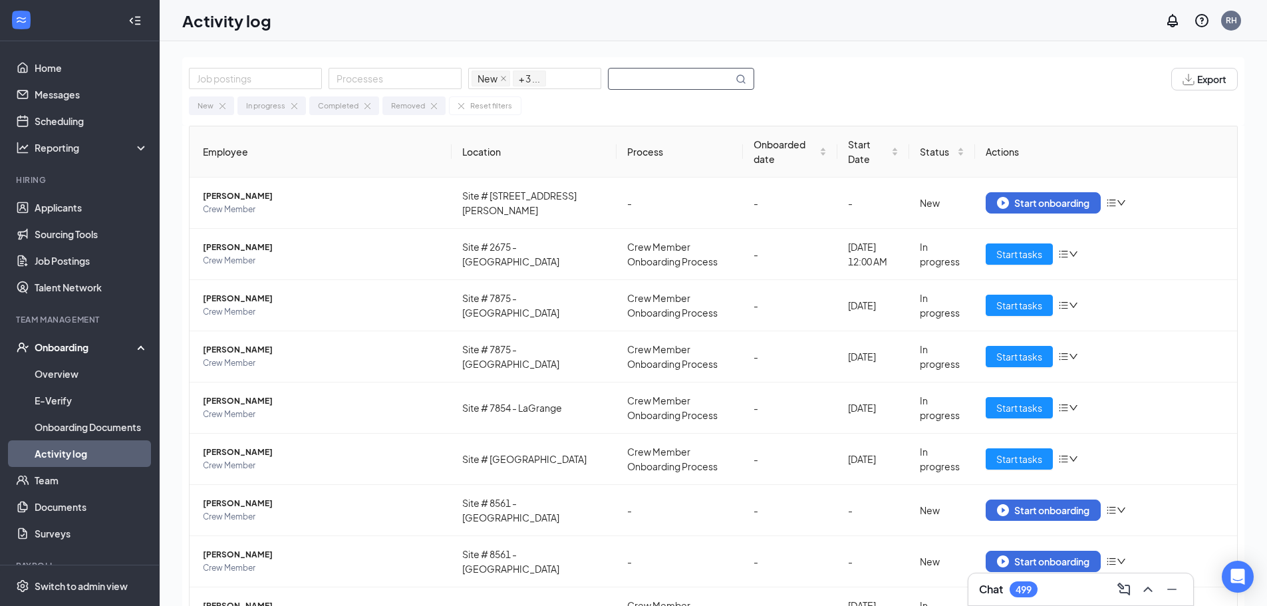
click at [679, 78] on input "text" at bounding box center [671, 79] width 124 height 21
click at [651, 84] on input "text" at bounding box center [671, 79] width 124 height 21
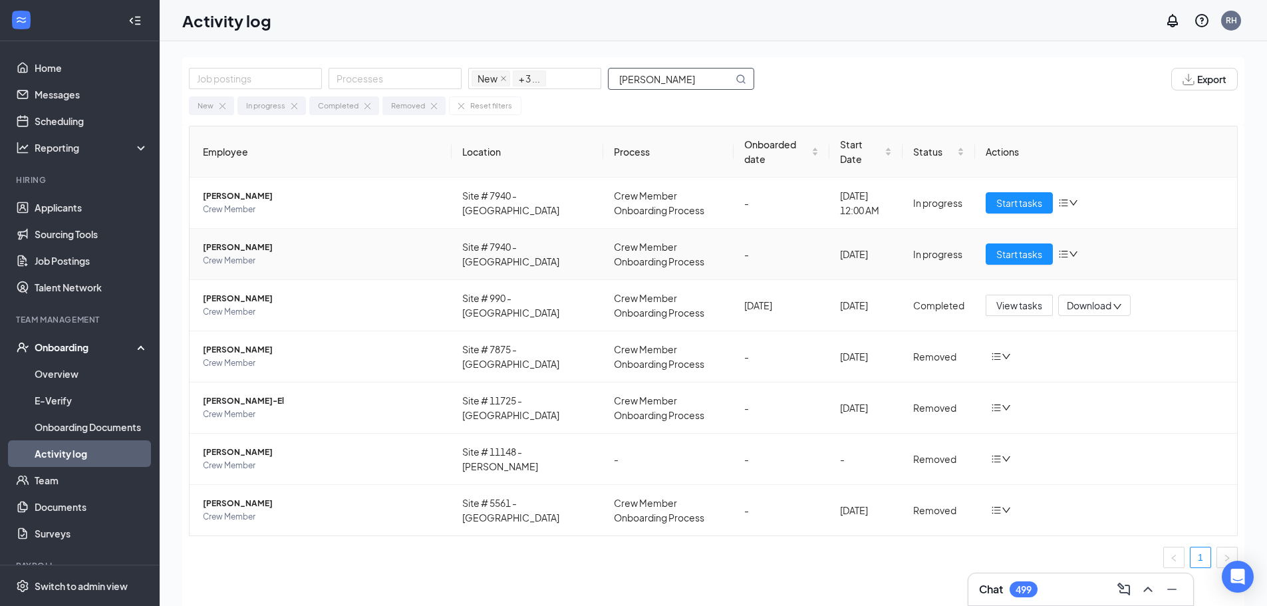
type input "[PERSON_NAME]"
click at [331, 258] on span "Crew Member" at bounding box center [322, 260] width 238 height 13
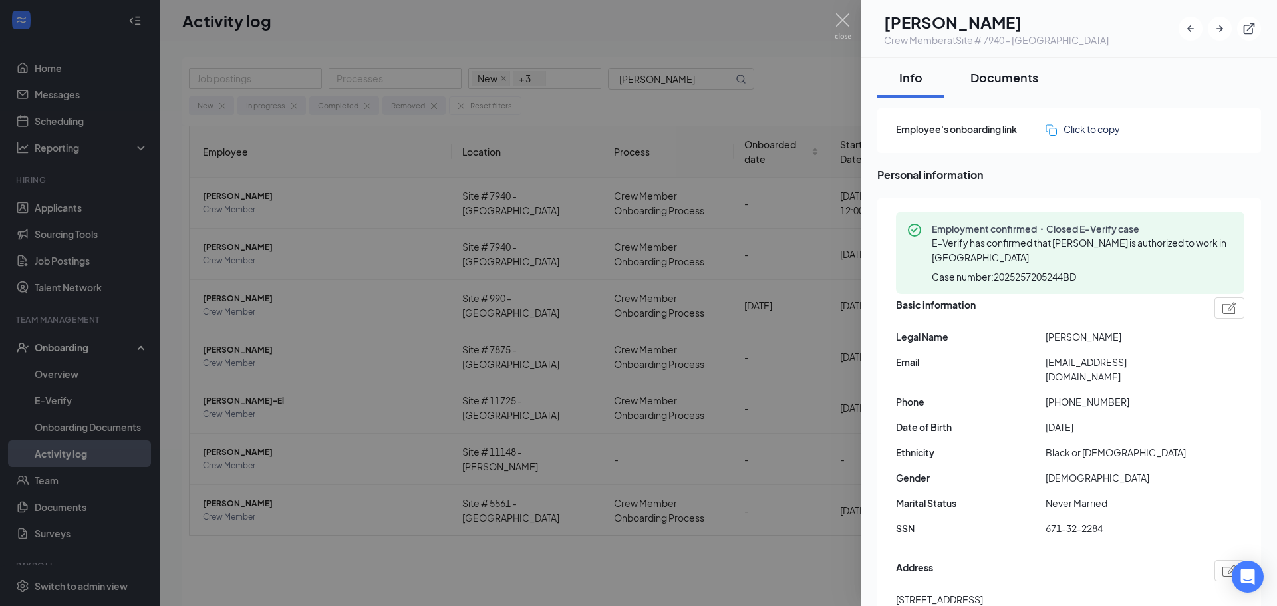
click at [1022, 75] on div "Documents" at bounding box center [1005, 77] width 68 height 17
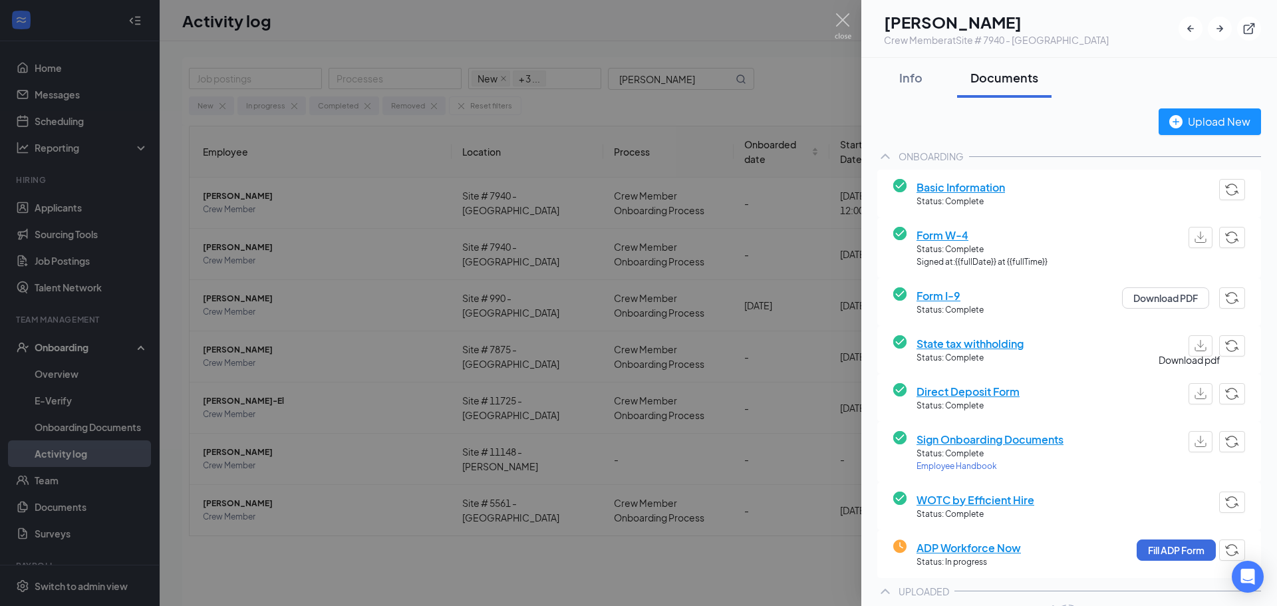
drag, startPoint x: 1191, startPoint y: 393, endPoint x: 1214, endPoint y: 366, distance: 35.9
click at [1195, 392] on img "button" at bounding box center [1201, 393] width 12 height 11
click at [1175, 550] on button "Fill ADP Form" at bounding box center [1176, 549] width 79 height 21
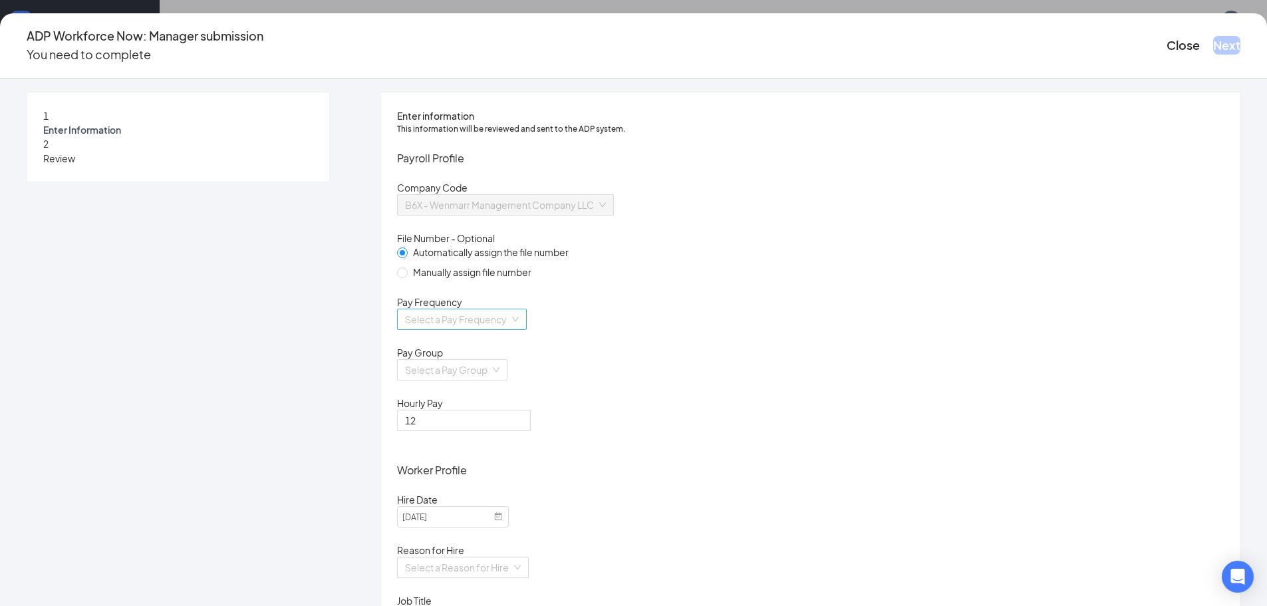
click at [510, 329] on input "search" at bounding box center [457, 319] width 104 height 20
click at [507, 441] on div "Biweekly" at bounding box center [551, 447] width 202 height 15
click at [490, 380] on input "search" at bounding box center [447, 370] width 85 height 20
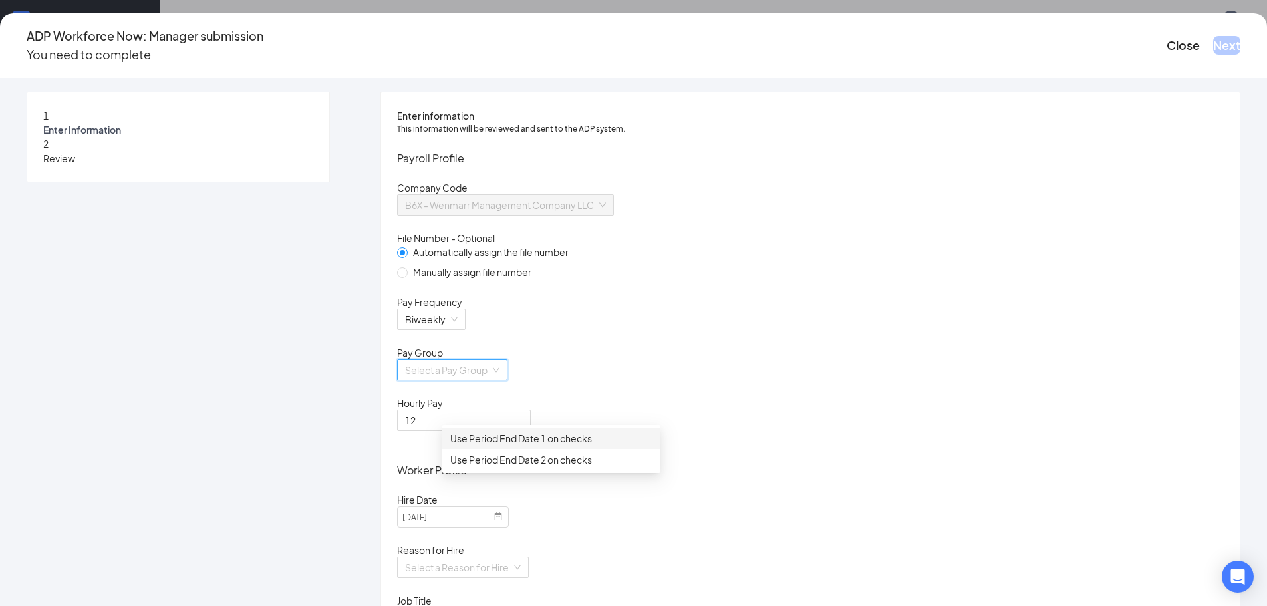
click at [528, 438] on div "Use Period End Date 1 on checks" at bounding box center [551, 438] width 202 height 15
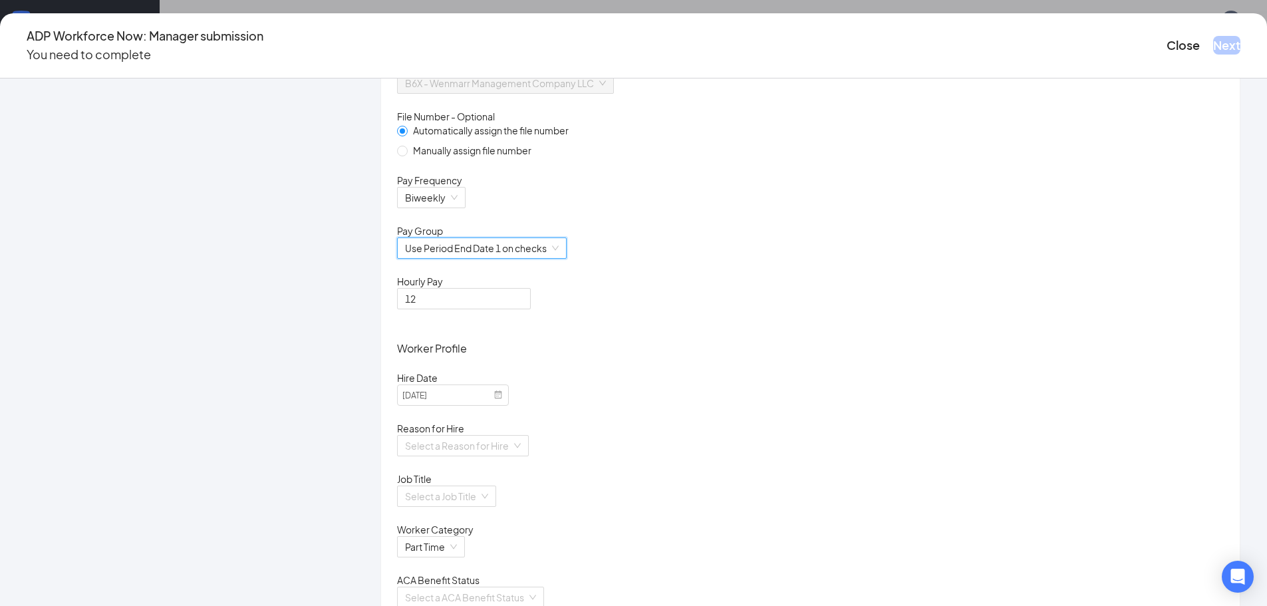
scroll to position [266, 0]
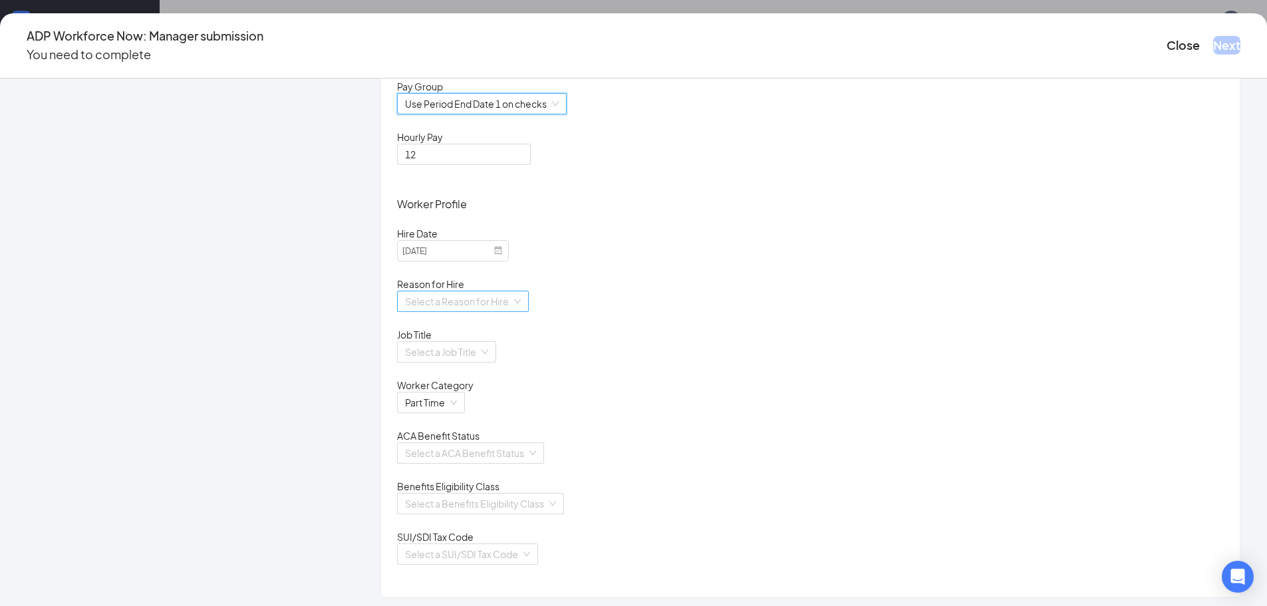
click at [512, 311] on input "search" at bounding box center [458, 301] width 106 height 20
click at [518, 378] on div "Existing Position" at bounding box center [551, 382] width 202 height 15
click at [479, 362] on input "search" at bounding box center [442, 352] width 74 height 20
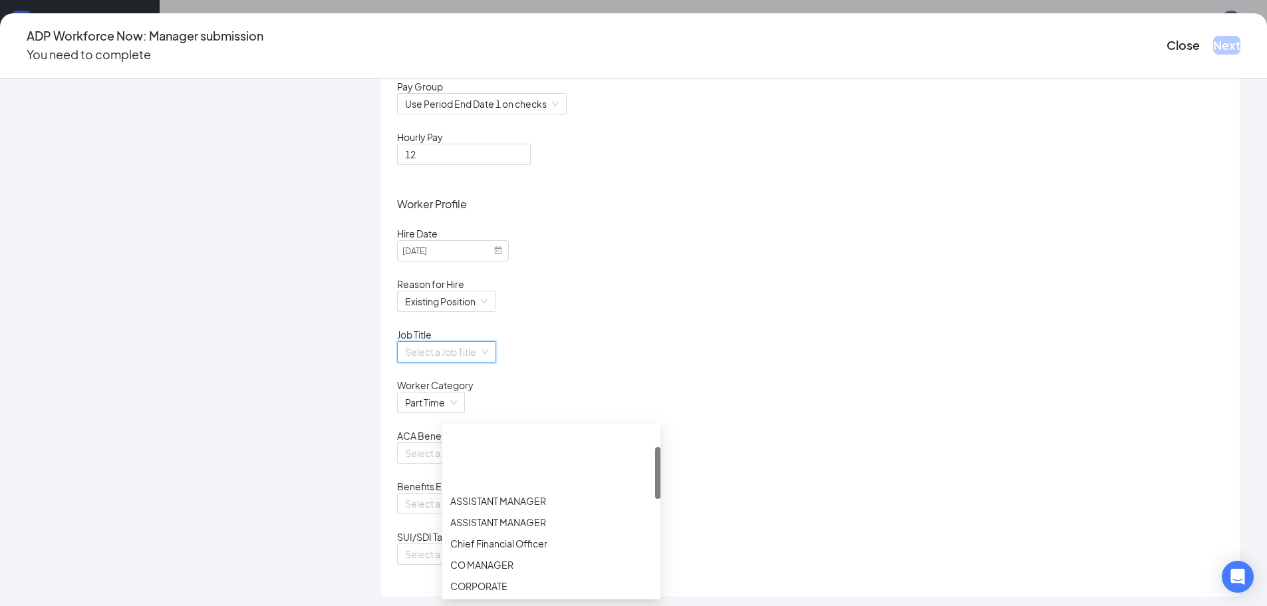
scroll to position [67, 0]
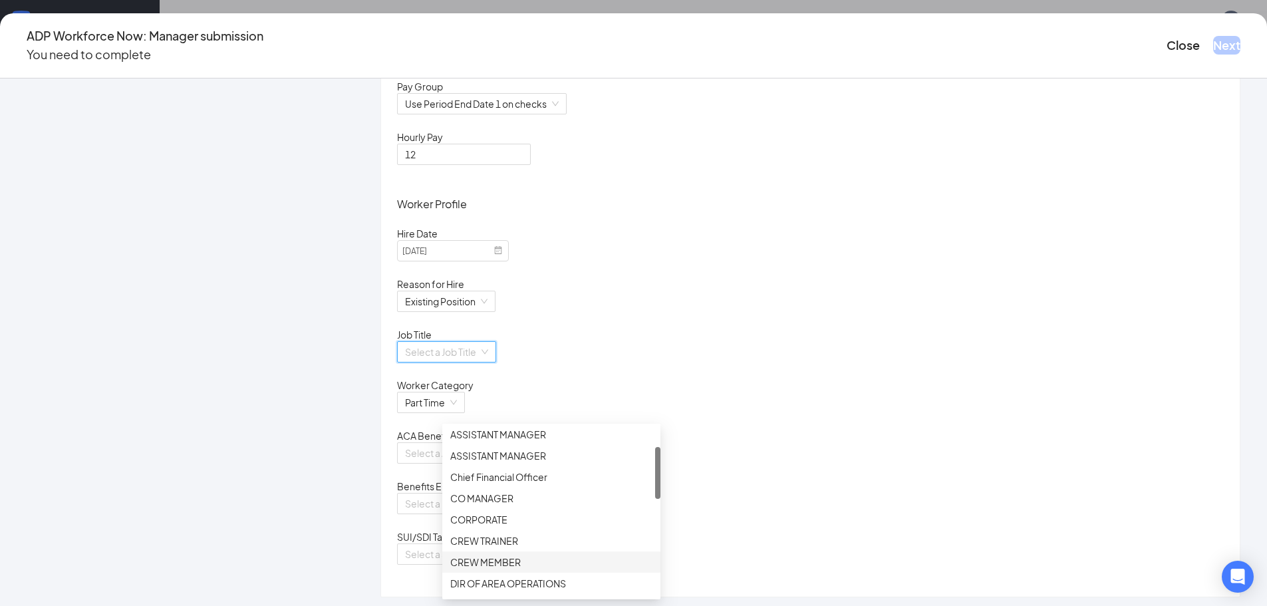
click at [512, 557] on div "CREW MEMBER" at bounding box center [551, 562] width 202 height 15
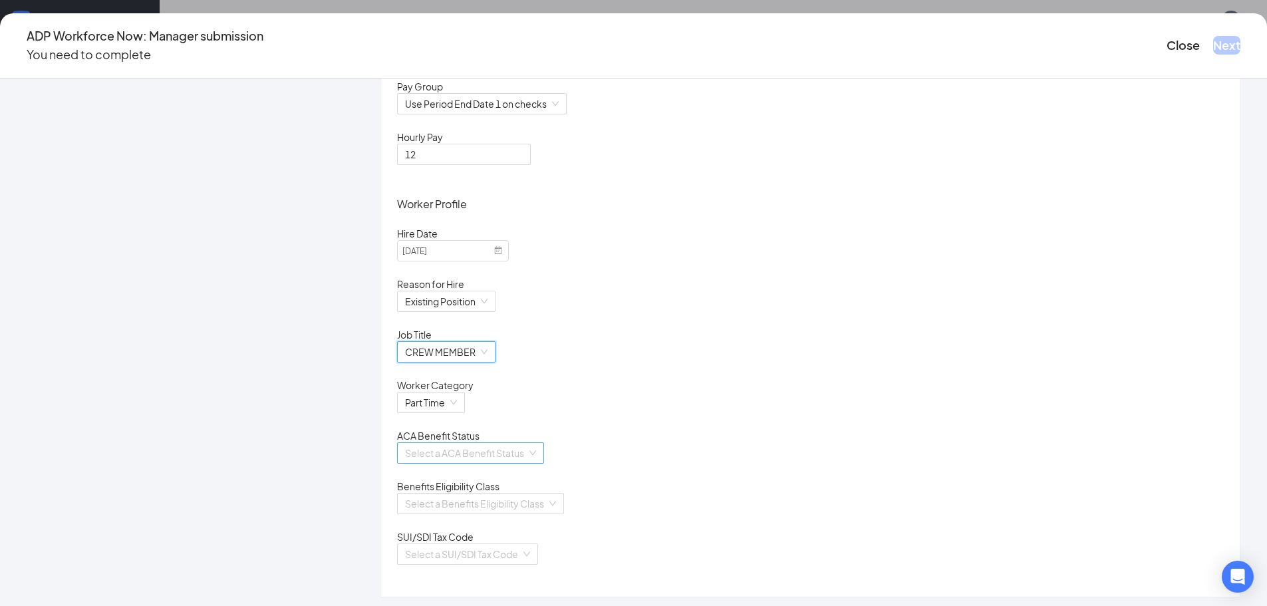
click at [527, 463] on input "search" at bounding box center [466, 453] width 122 height 20
click at [505, 553] on div "Calculate Using Measurement Periods" at bounding box center [551, 547] width 202 height 15
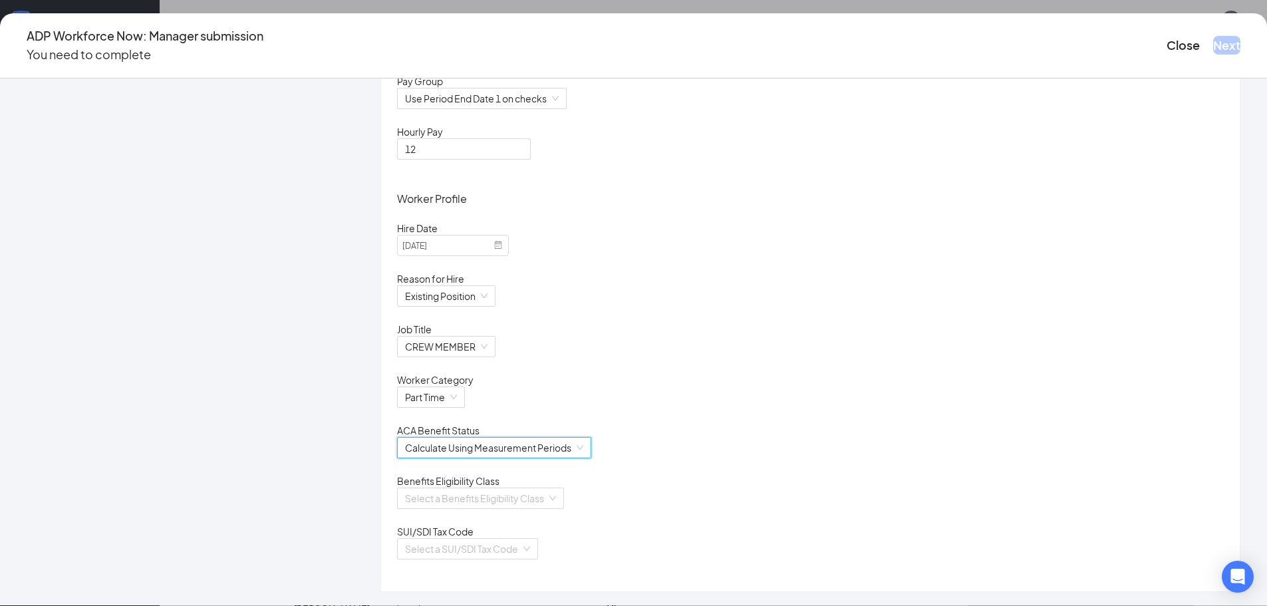
scroll to position [347, 0]
click at [539, 489] on input "search" at bounding box center [476, 498] width 142 height 20
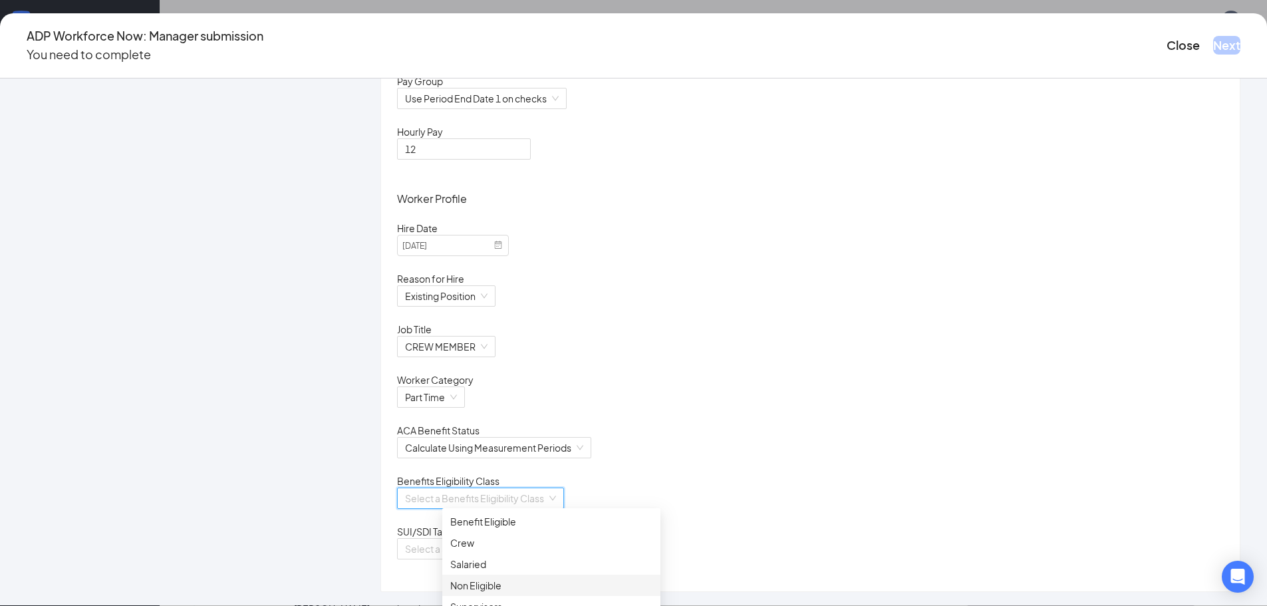
click at [493, 582] on div "Non Eligible" at bounding box center [551, 585] width 202 height 15
click at [521, 541] on input "search" at bounding box center [463, 549] width 116 height 20
click at [523, 576] on div "[US_STATE]" at bounding box center [551, 576] width 202 height 15
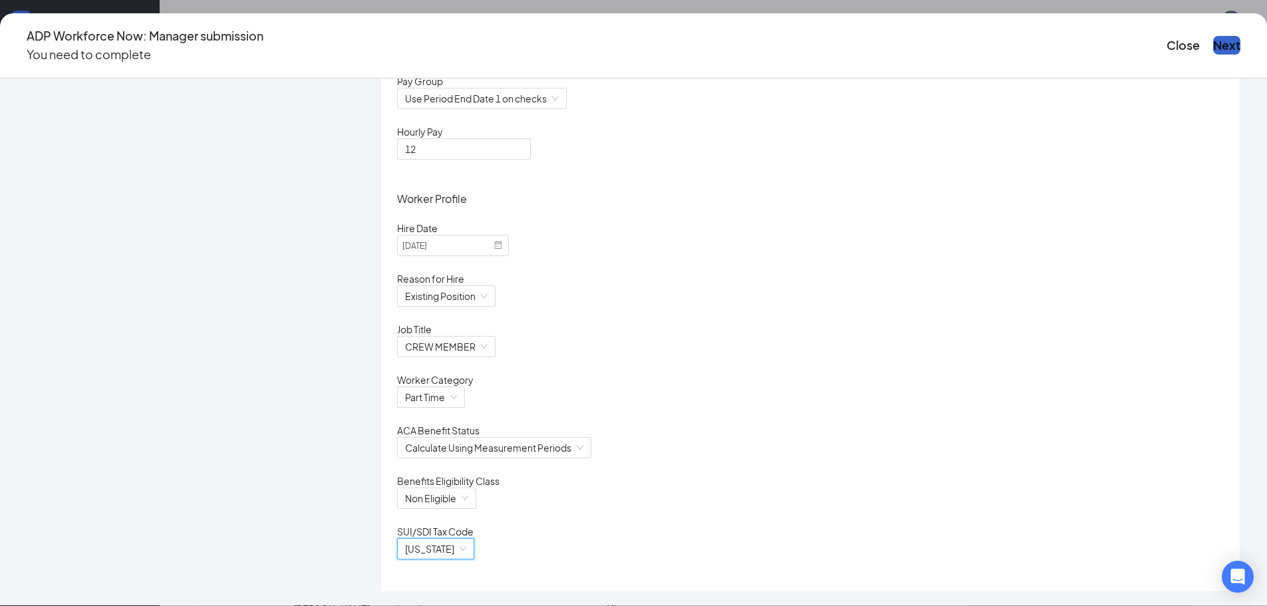
click at [1213, 44] on button "Next" at bounding box center [1226, 45] width 27 height 19
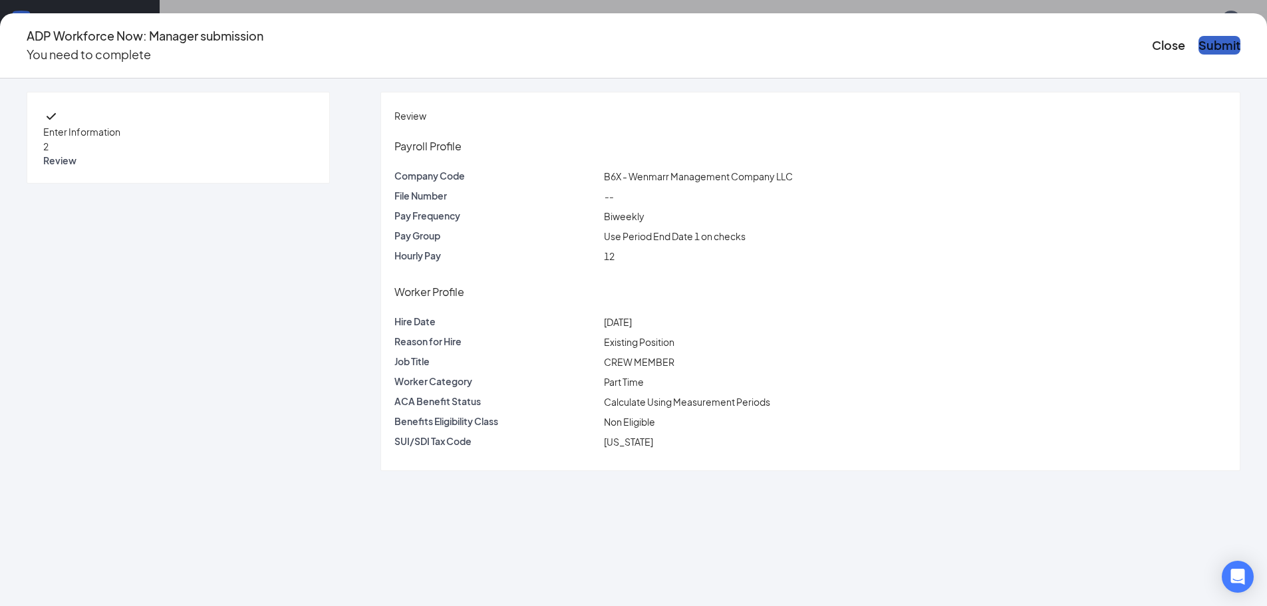
scroll to position [0, 0]
click at [1199, 43] on button "Submit" at bounding box center [1220, 45] width 42 height 19
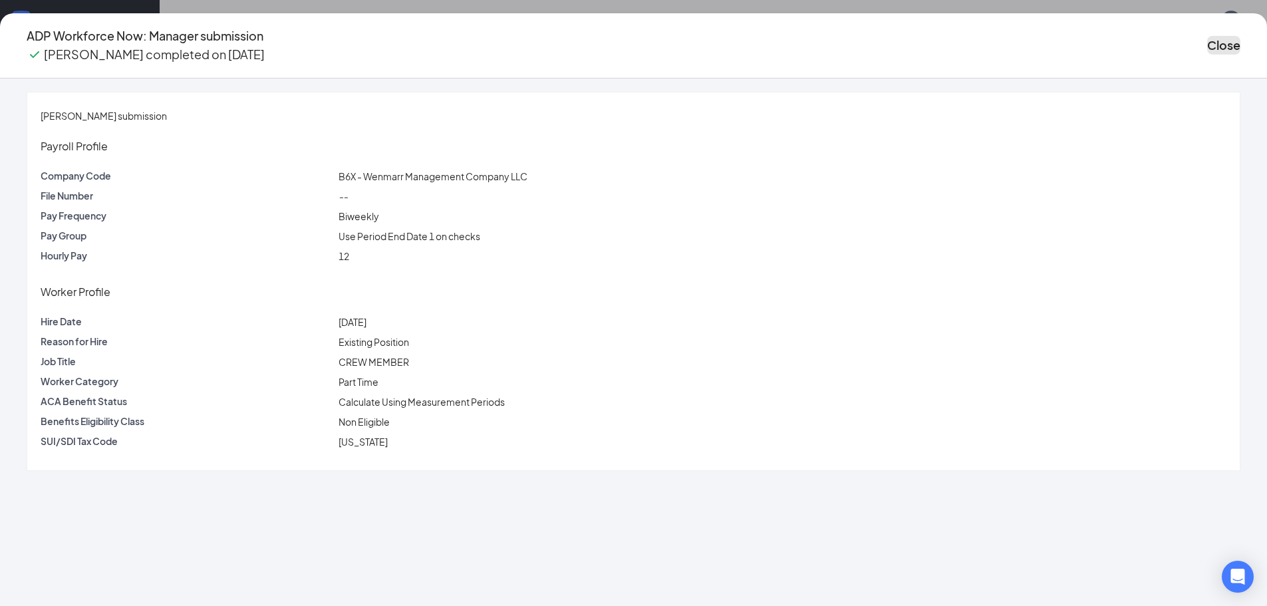
click at [1207, 48] on button "Close" at bounding box center [1223, 45] width 33 height 19
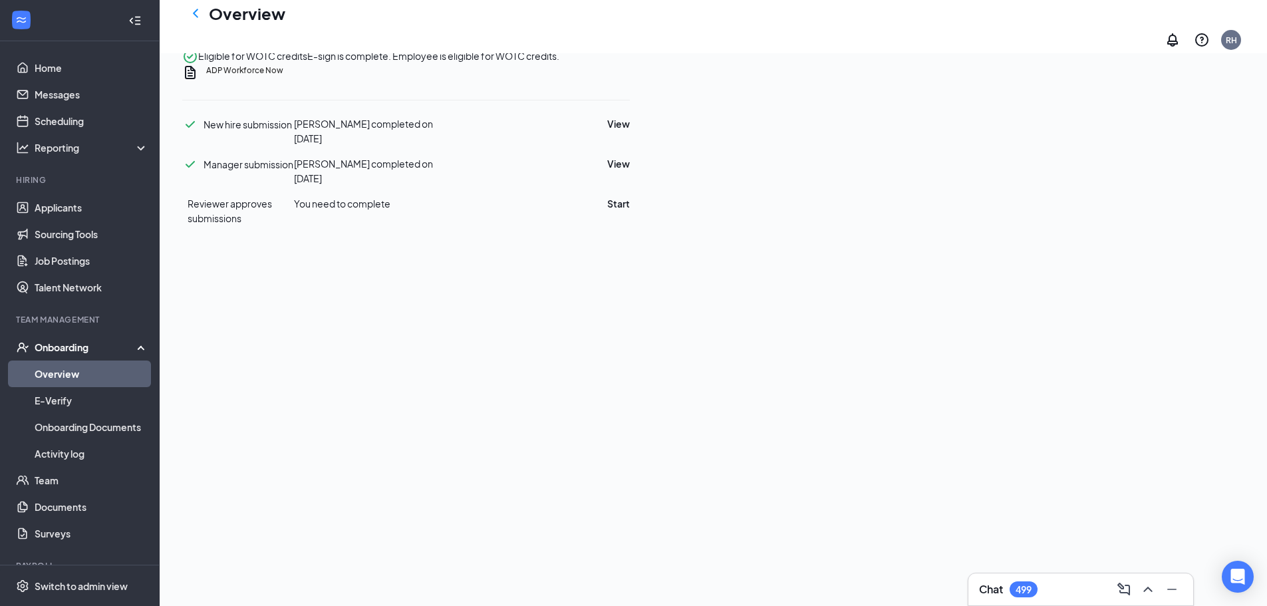
scroll to position [748, 0]
click at [630, 196] on button "Start" at bounding box center [618, 203] width 23 height 15
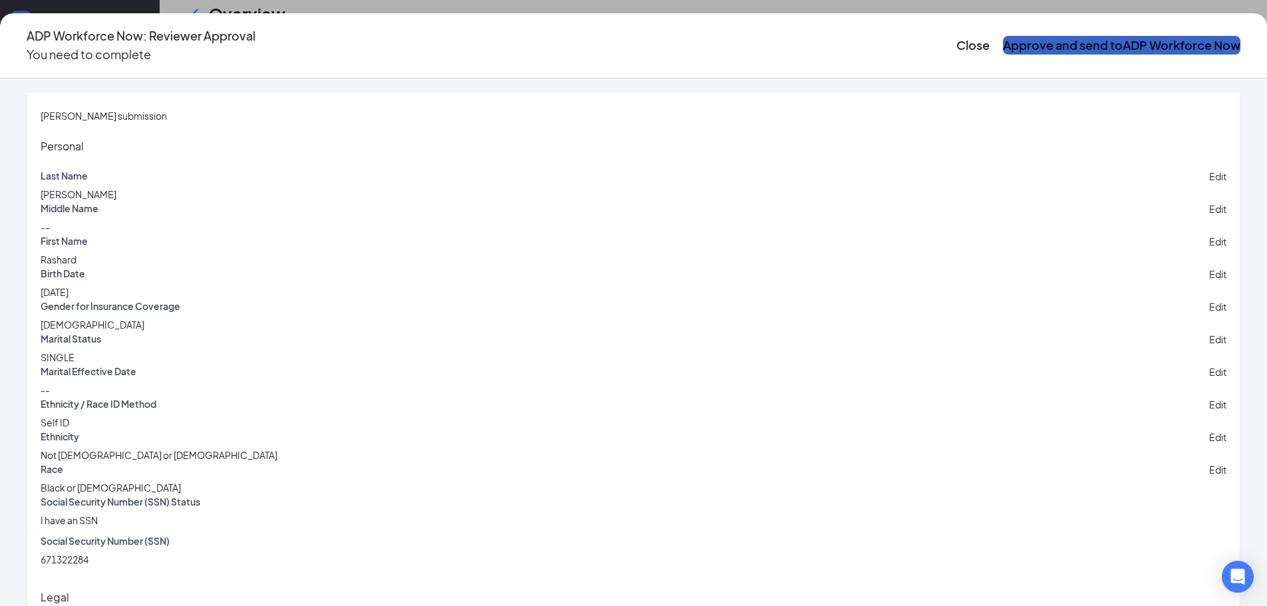
click at [1018, 39] on button "Approve and send to ADP Workforce Now" at bounding box center [1121, 45] width 237 height 19
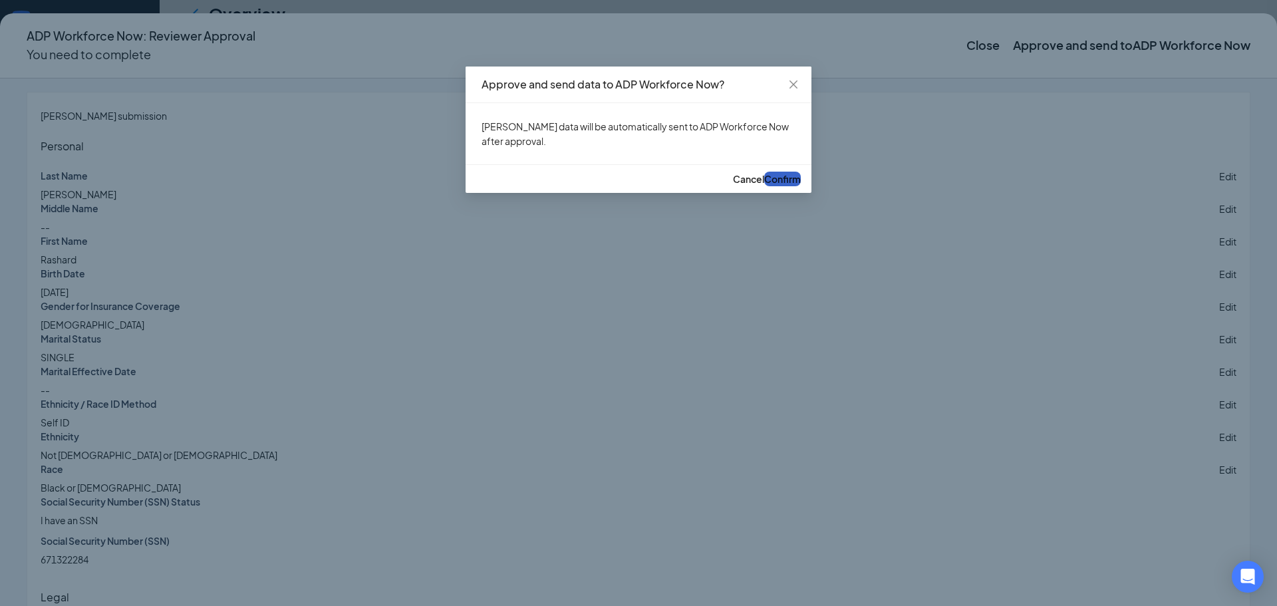
click at [781, 185] on span "Confirm" at bounding box center [782, 179] width 37 height 12
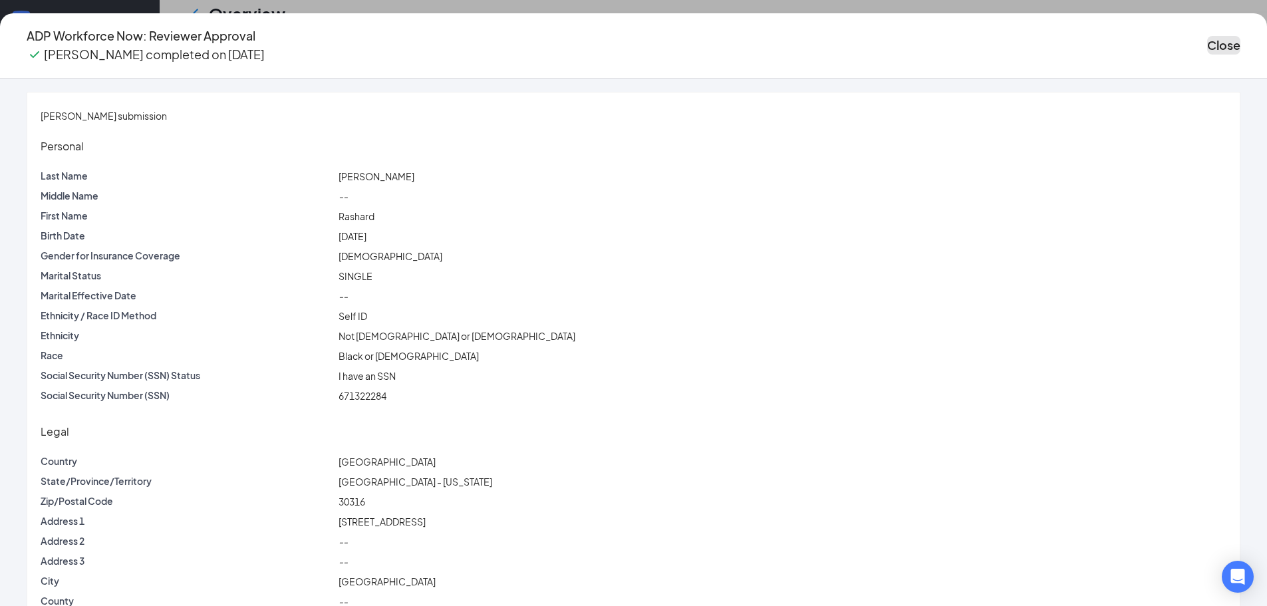
click at [1207, 39] on button "Close" at bounding box center [1223, 45] width 33 height 19
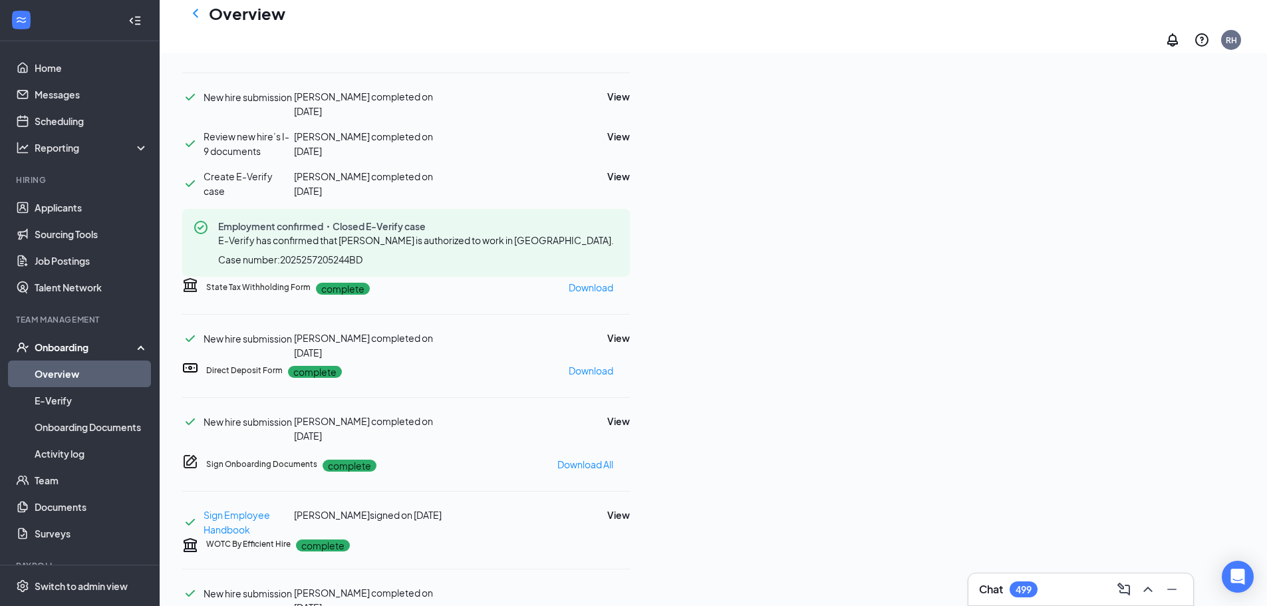
scroll to position [0, 0]
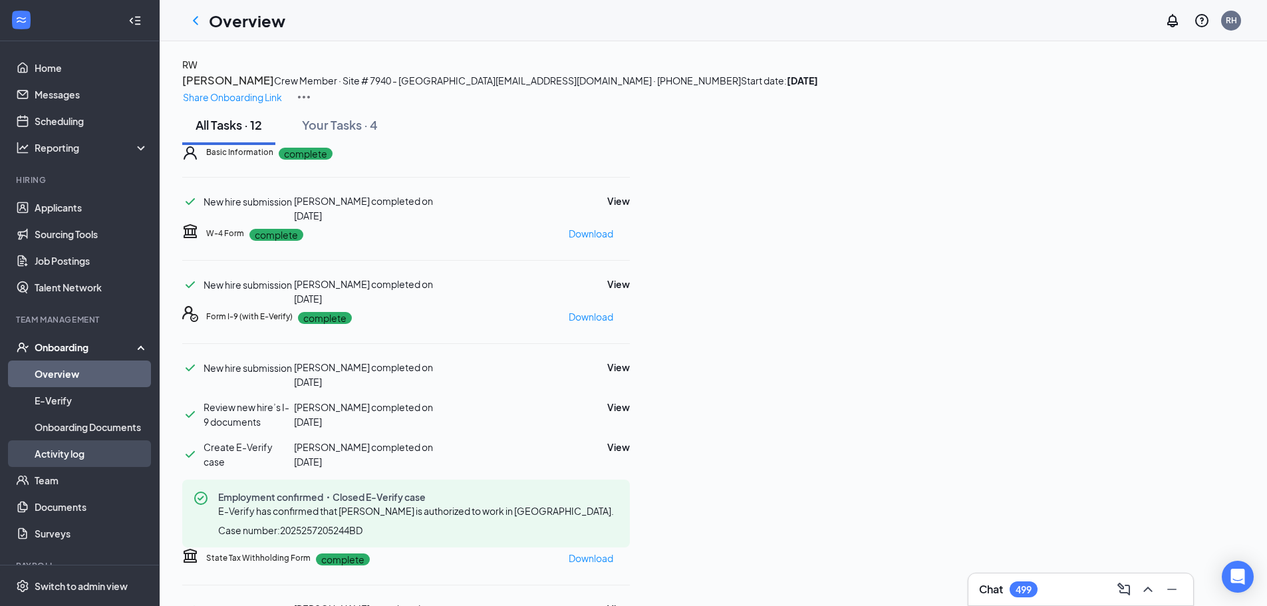
click at [71, 453] on link "Activity log" at bounding box center [92, 453] width 114 height 27
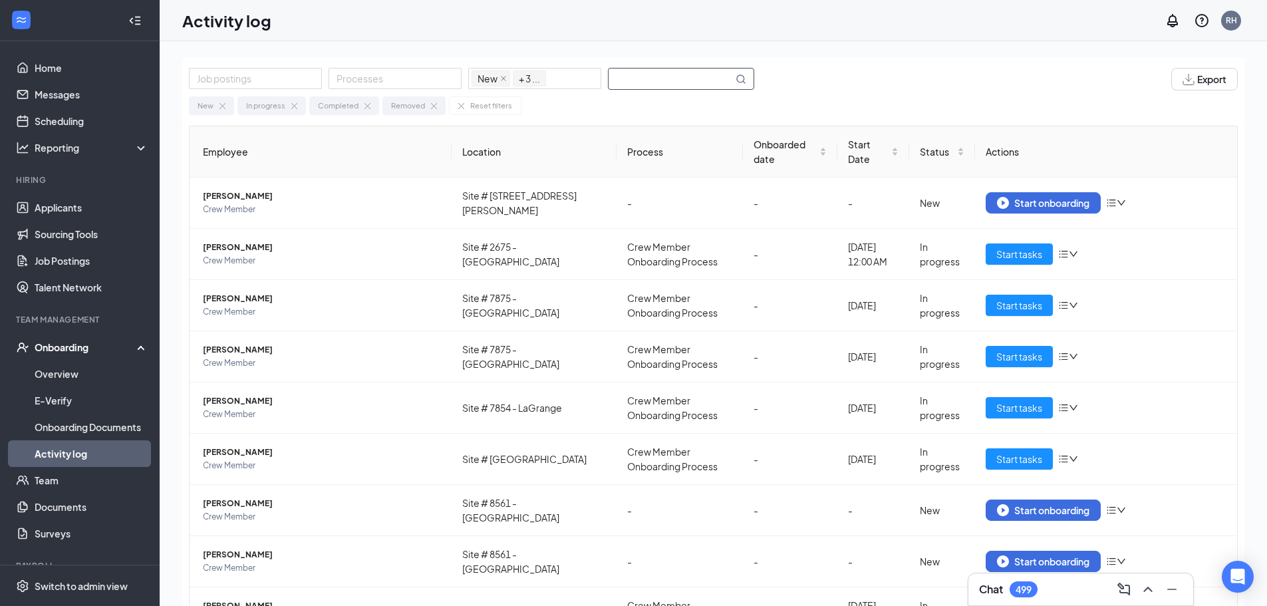
click at [659, 80] on input "text" at bounding box center [671, 79] width 124 height 21
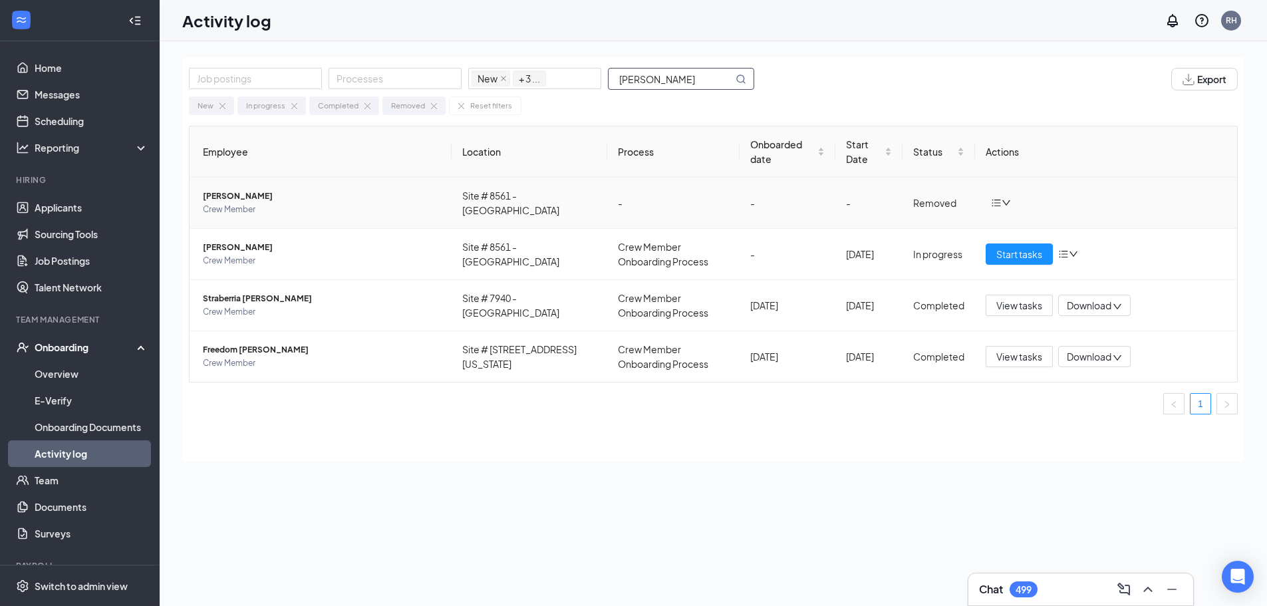
type input "[PERSON_NAME]"
click at [343, 201] on span "[PERSON_NAME]" at bounding box center [322, 196] width 238 height 13
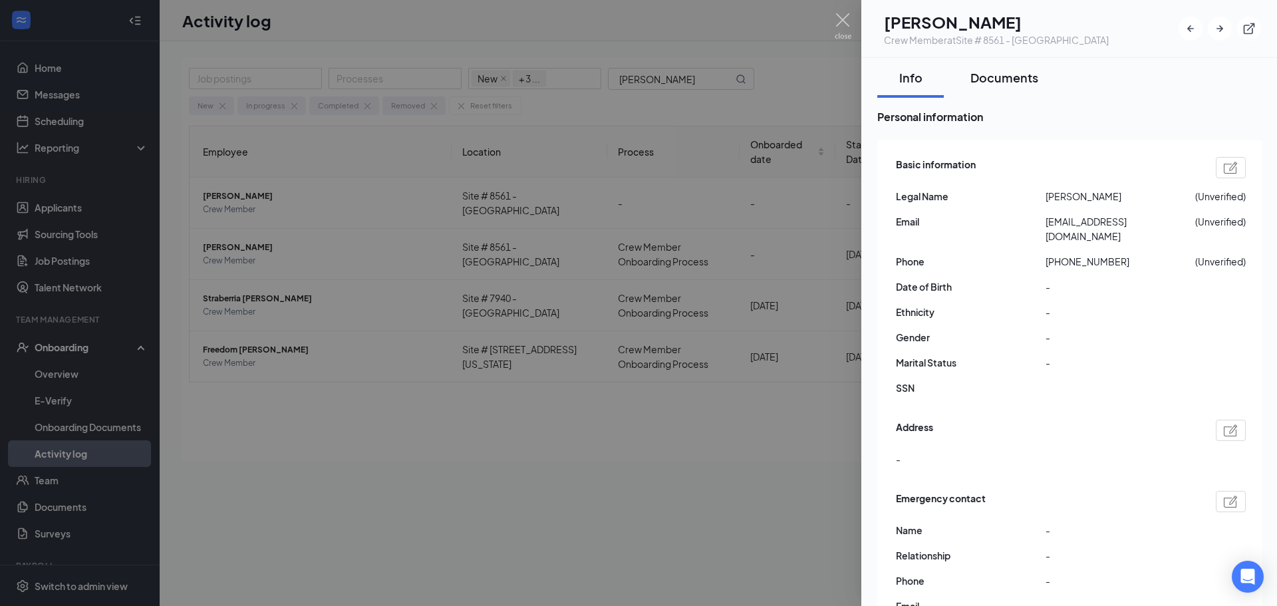
click at [1011, 76] on div "Documents" at bounding box center [1005, 77] width 68 height 17
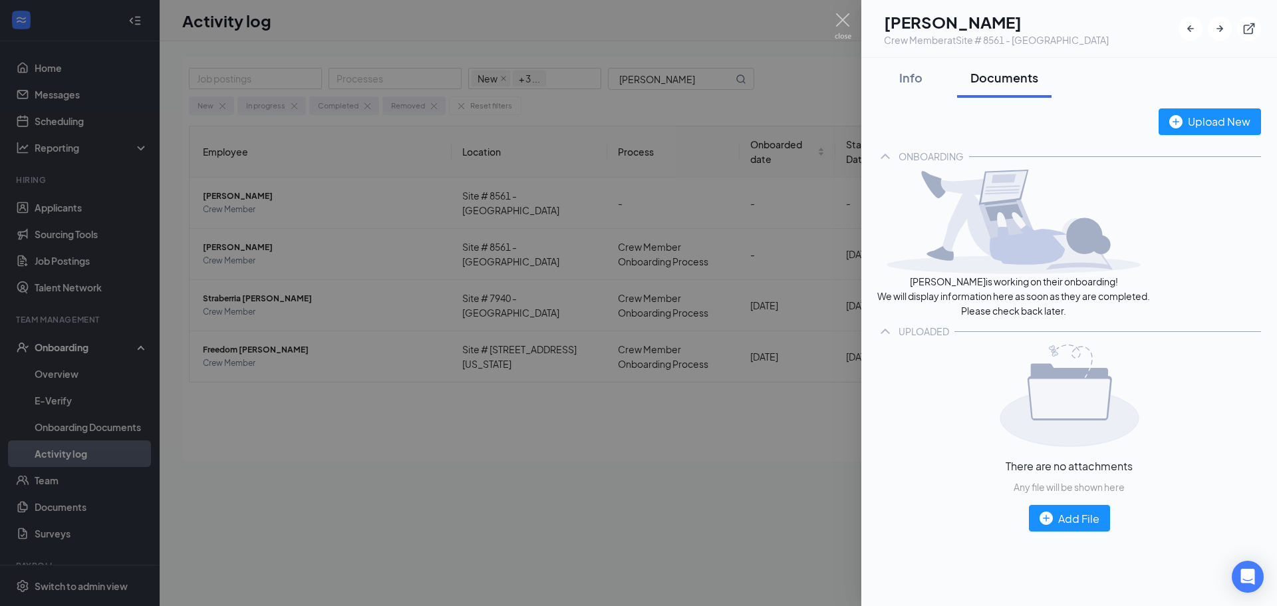
click at [730, 434] on div at bounding box center [638, 303] width 1277 height 606
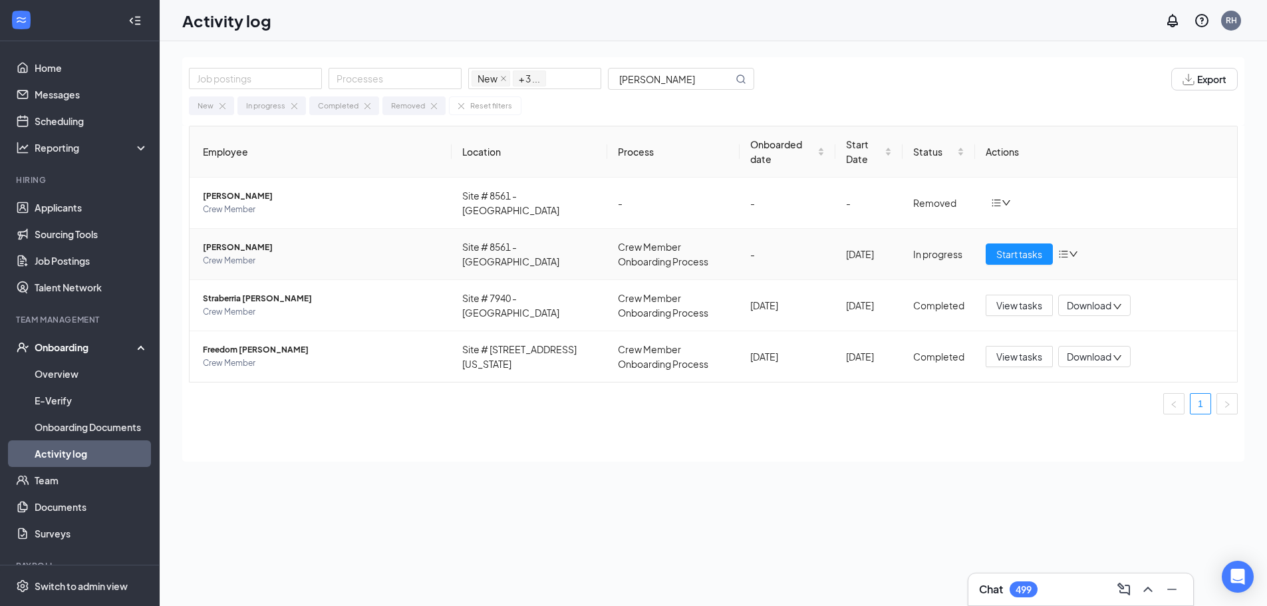
click at [367, 254] on span "Crew Member" at bounding box center [322, 260] width 238 height 13
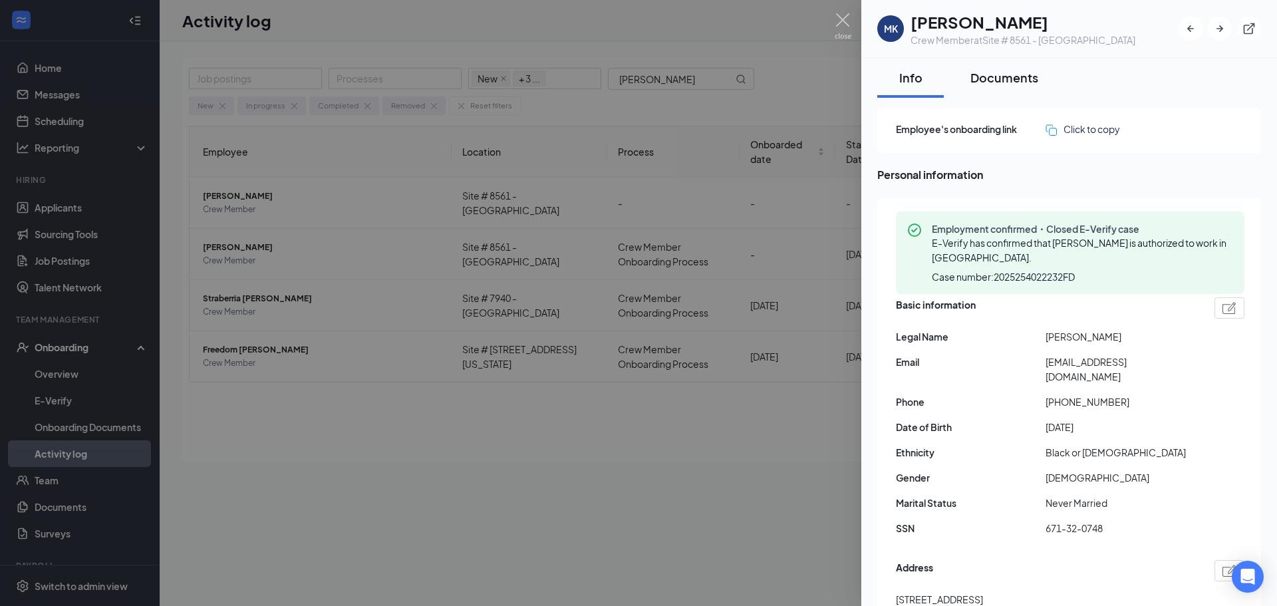
click at [1014, 80] on div "Documents" at bounding box center [1005, 77] width 68 height 17
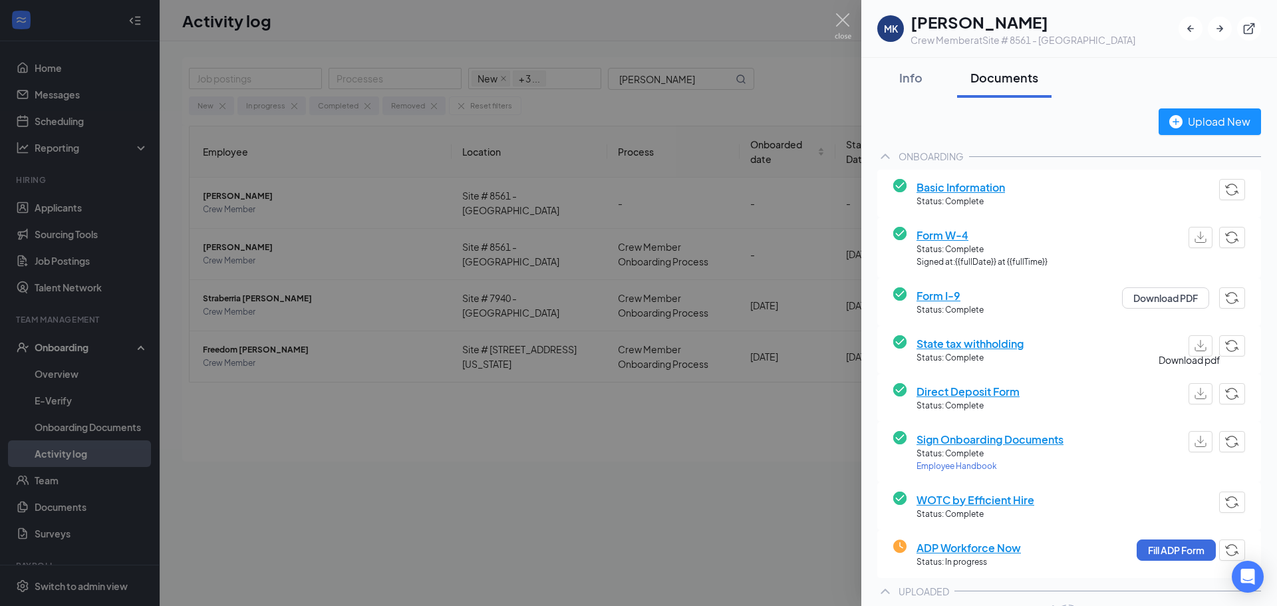
click at [1197, 392] on button "button" at bounding box center [1201, 393] width 24 height 21
click at [1163, 545] on button "Fill ADP Form" at bounding box center [1176, 549] width 79 height 21
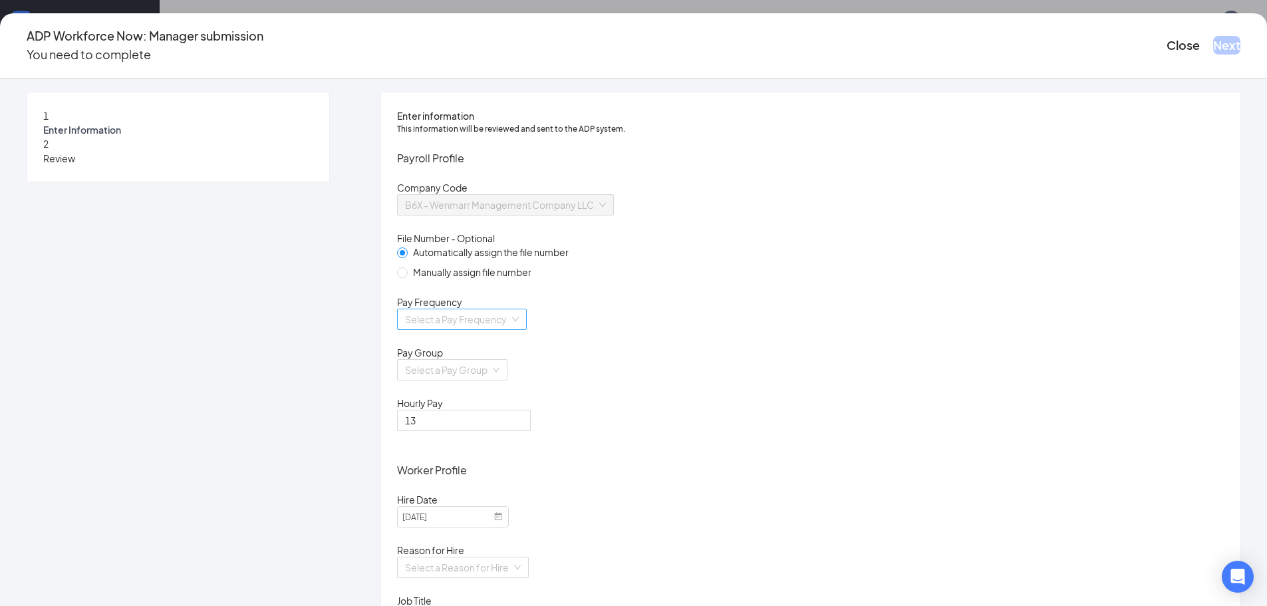
click at [506, 329] on input "search" at bounding box center [457, 319] width 104 height 20
click at [492, 441] on div "Biweekly" at bounding box center [551, 447] width 202 height 15
click at [490, 380] on input "search" at bounding box center [447, 370] width 85 height 20
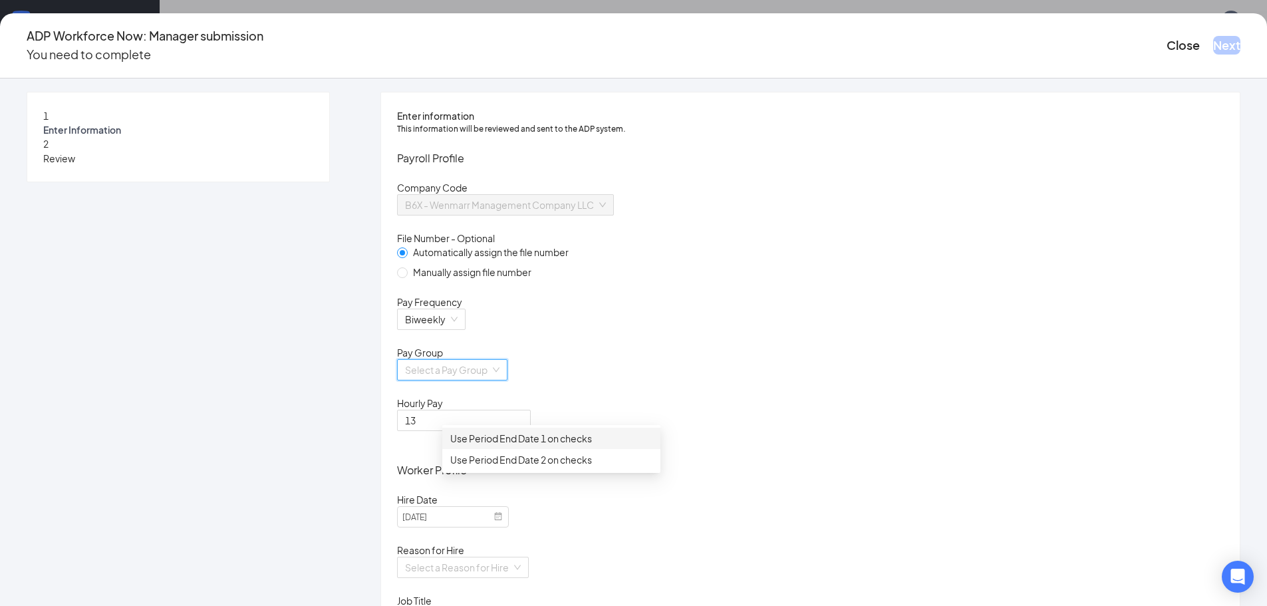
click at [514, 439] on div "Use Period End Date 1 on checks" at bounding box center [551, 438] width 202 height 15
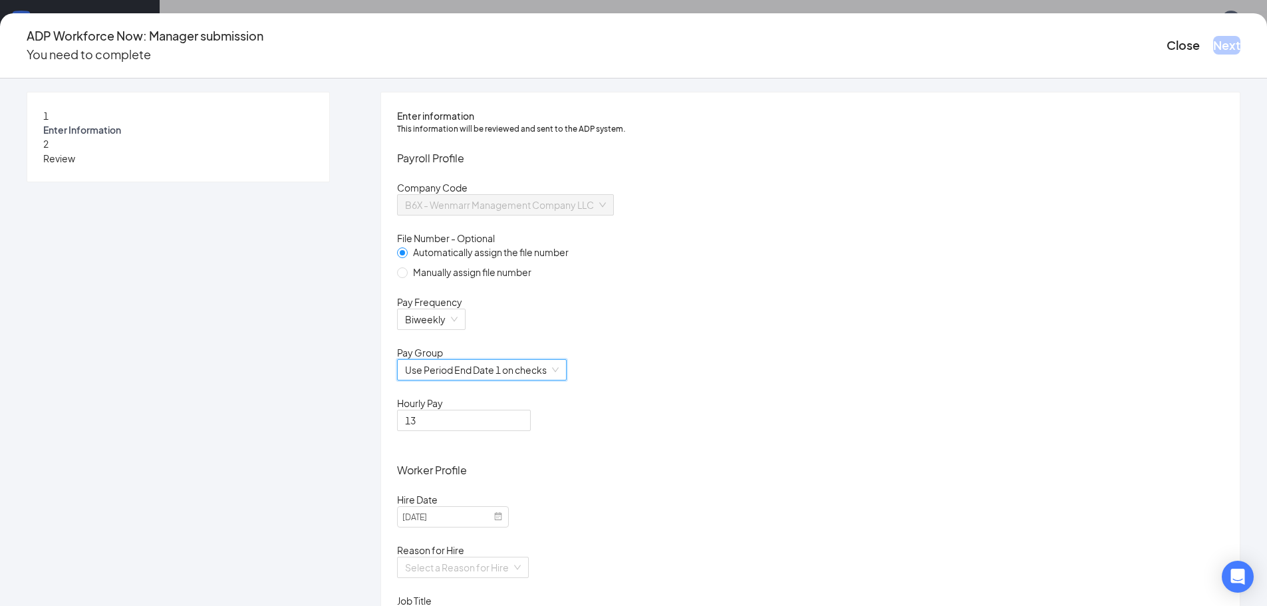
scroll to position [200, 0]
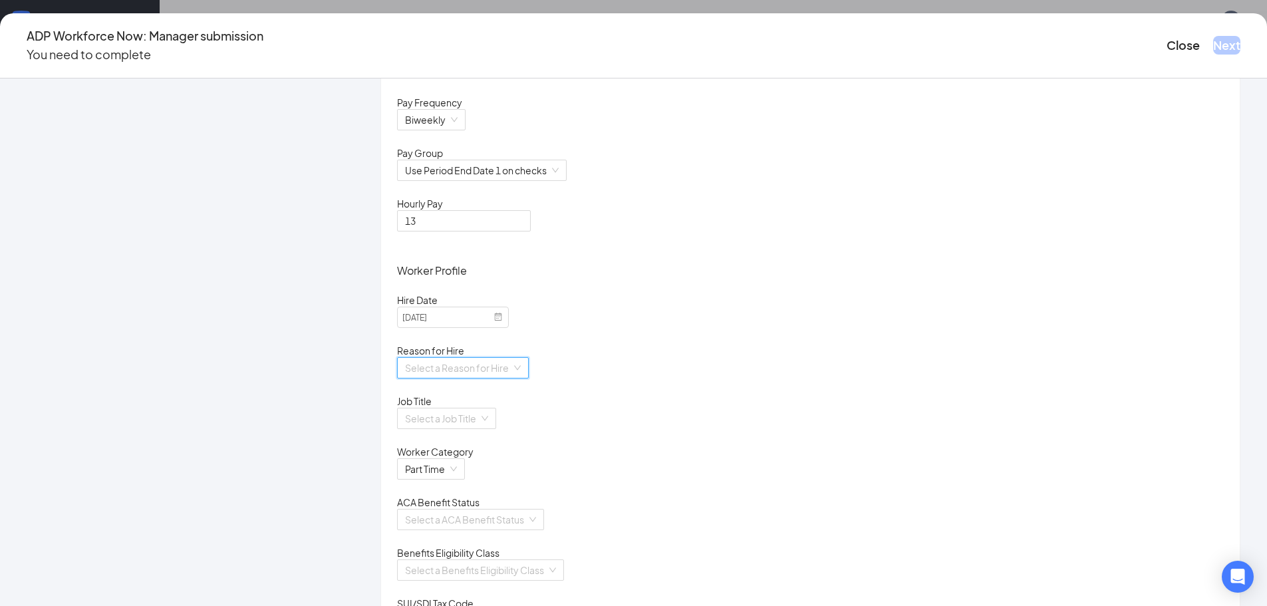
click at [512, 378] on input "search" at bounding box center [458, 368] width 106 height 20
click at [522, 451] on div "Existing Position" at bounding box center [551, 448] width 202 height 15
click at [479, 428] on input "search" at bounding box center [442, 418] width 74 height 20
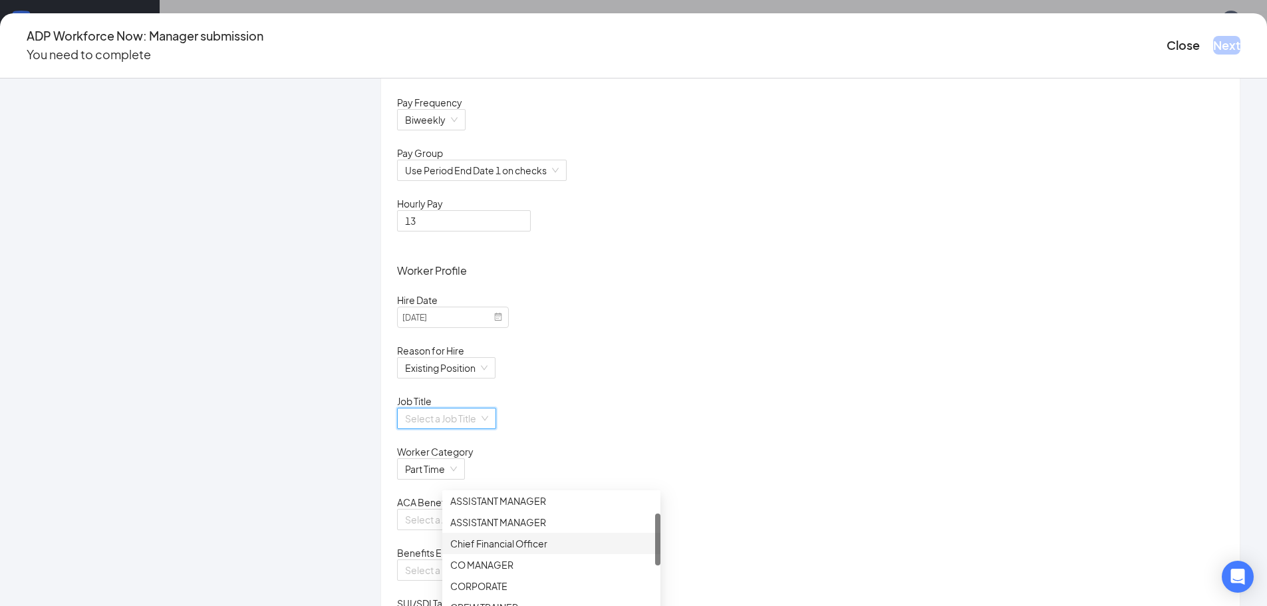
scroll to position [133, 0]
click at [511, 563] on div "CREW MEMBER" at bounding box center [551, 562] width 202 height 15
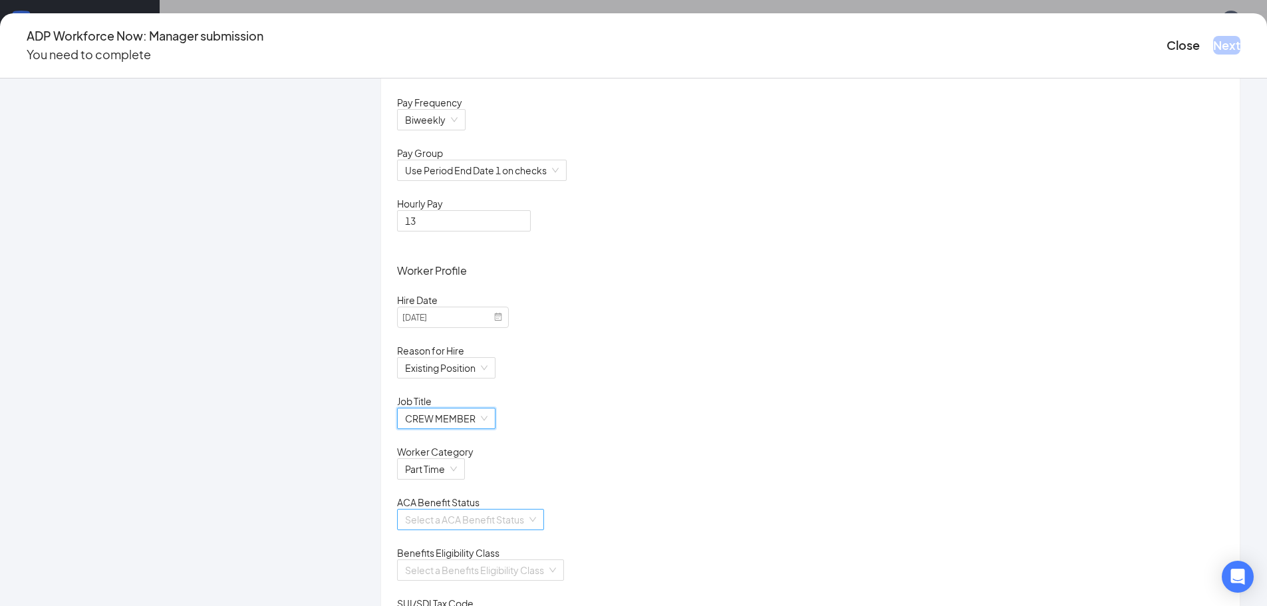
click at [520, 530] on input "search" at bounding box center [466, 520] width 122 height 20
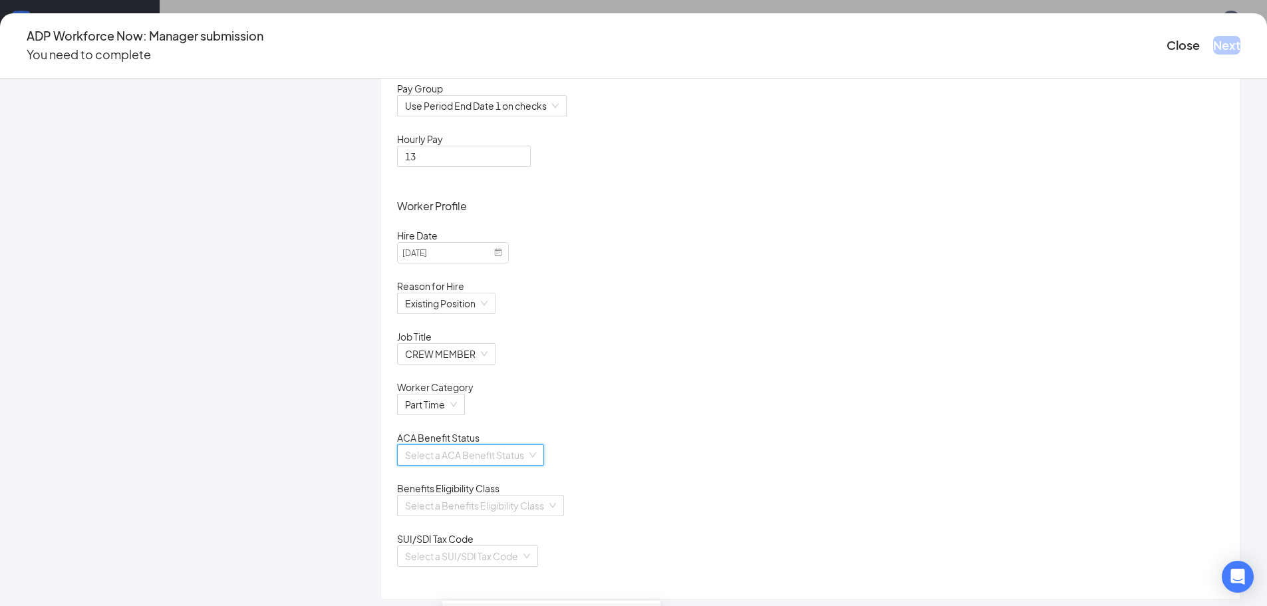
scroll to position [347, 0]
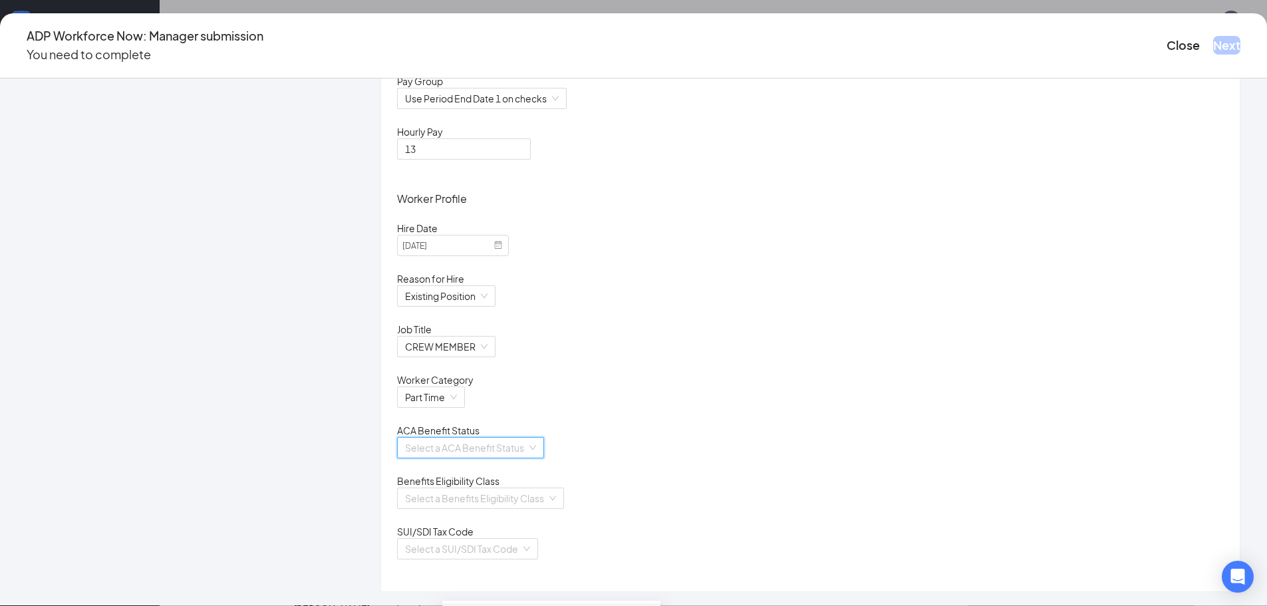
click at [497, 438] on input "search" at bounding box center [466, 448] width 122 height 20
click at [505, 438] on input "search" at bounding box center [466, 448] width 122 height 20
click at [492, 469] on div "Calculate Using Measurement Periods" at bounding box center [551, 466] width 202 height 15
click at [547, 492] on input "search" at bounding box center [476, 498] width 142 height 20
click at [487, 586] on div "Non Eligible" at bounding box center [551, 585] width 202 height 15
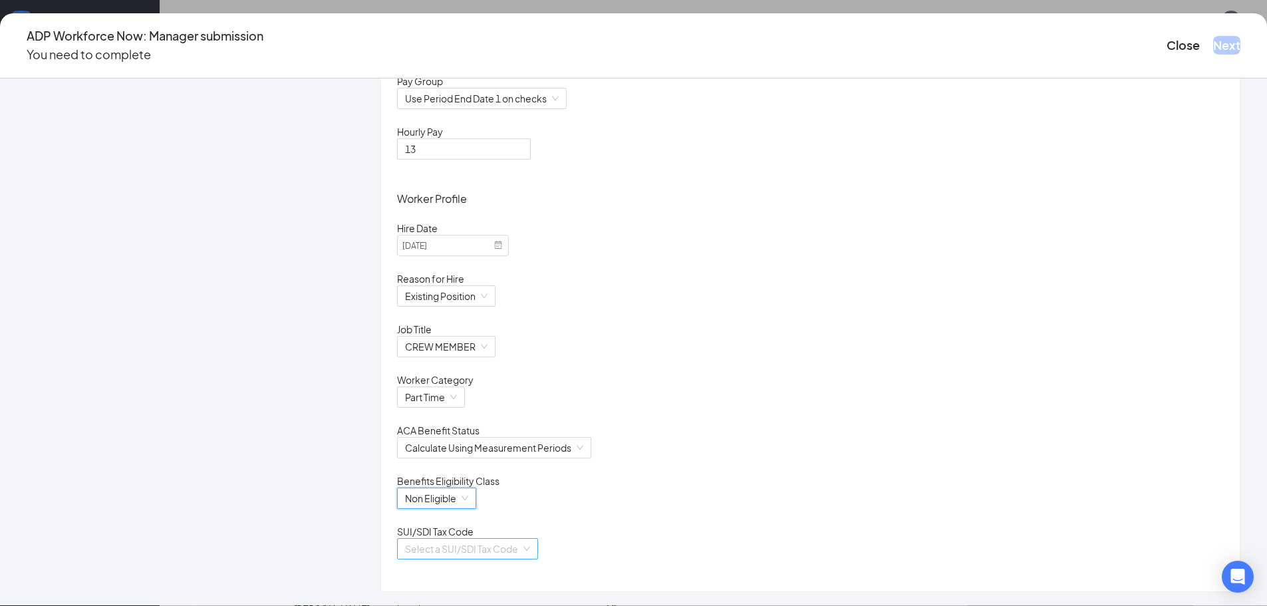
click at [521, 554] on input "search" at bounding box center [463, 549] width 116 height 20
click at [527, 580] on div "[US_STATE]" at bounding box center [551, 576] width 202 height 15
click at [1213, 43] on button "Next" at bounding box center [1226, 45] width 27 height 19
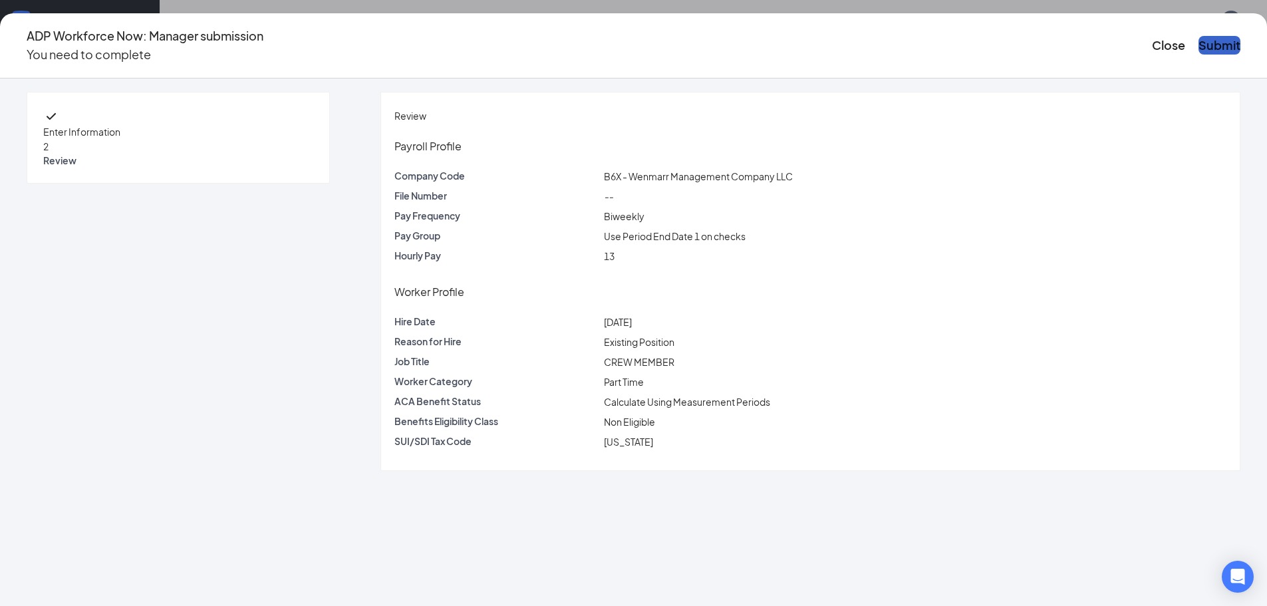
scroll to position [0, 0]
click at [1199, 43] on button "Submit" at bounding box center [1220, 45] width 42 height 19
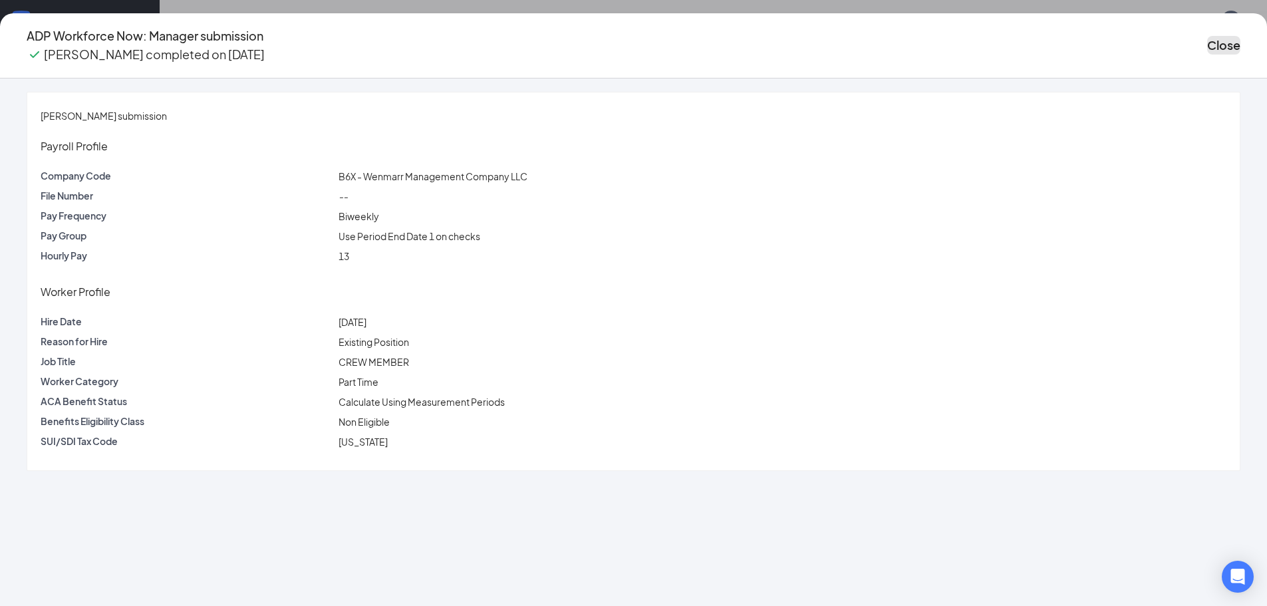
click at [1207, 37] on button "Close" at bounding box center [1223, 45] width 33 height 19
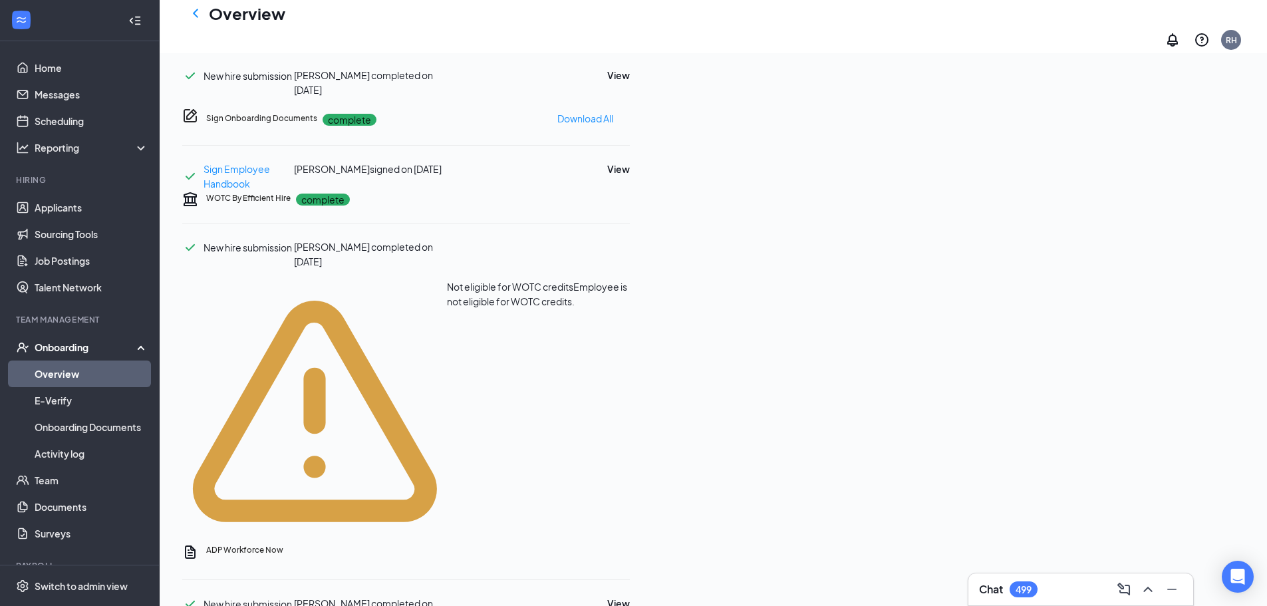
scroll to position [665, 0]
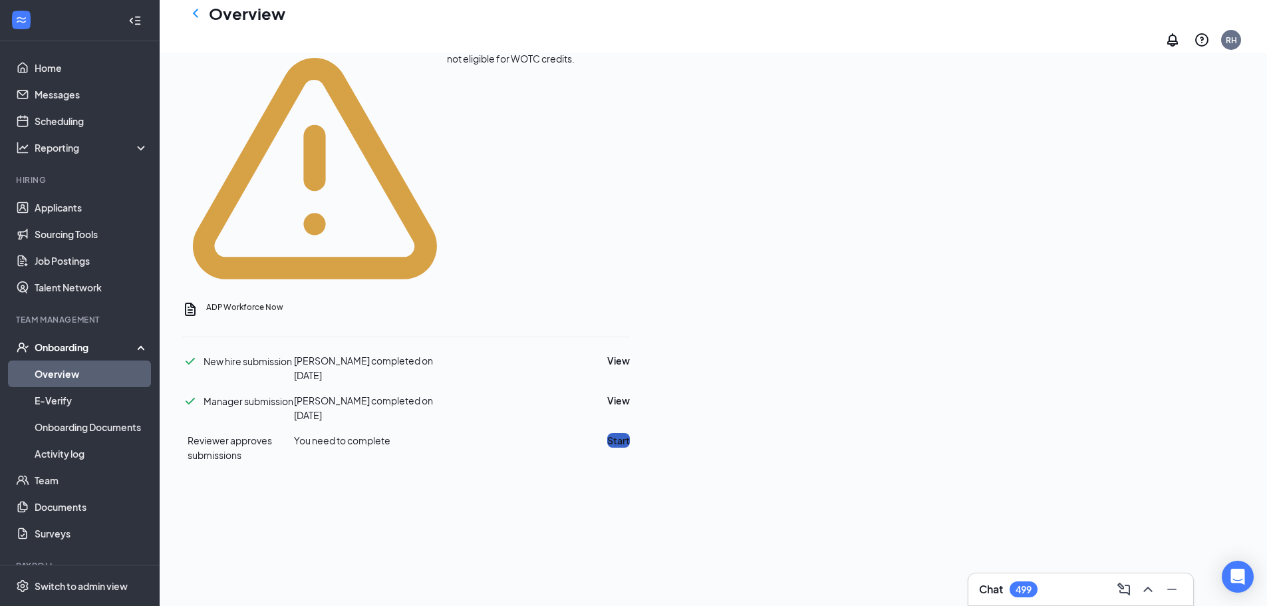
click at [630, 433] on button "Start" at bounding box center [618, 440] width 23 height 15
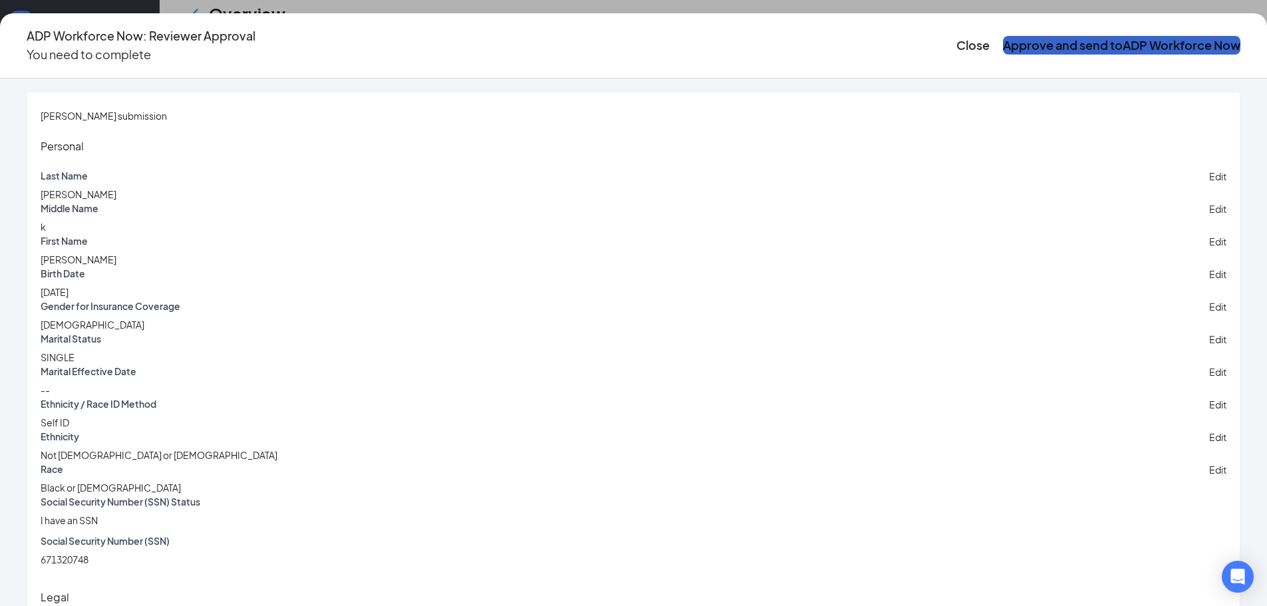
click at [1003, 36] on button "Approve and send to ADP Workforce Now" at bounding box center [1121, 45] width 237 height 19
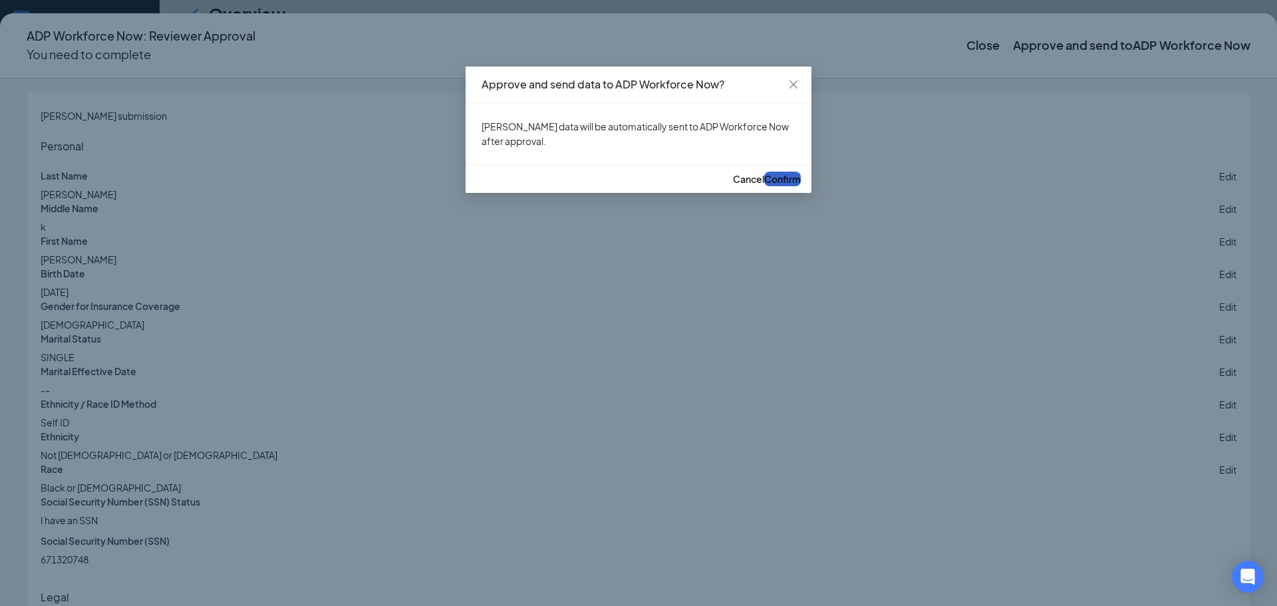
click at [785, 186] on button "Confirm" at bounding box center [782, 179] width 37 height 15
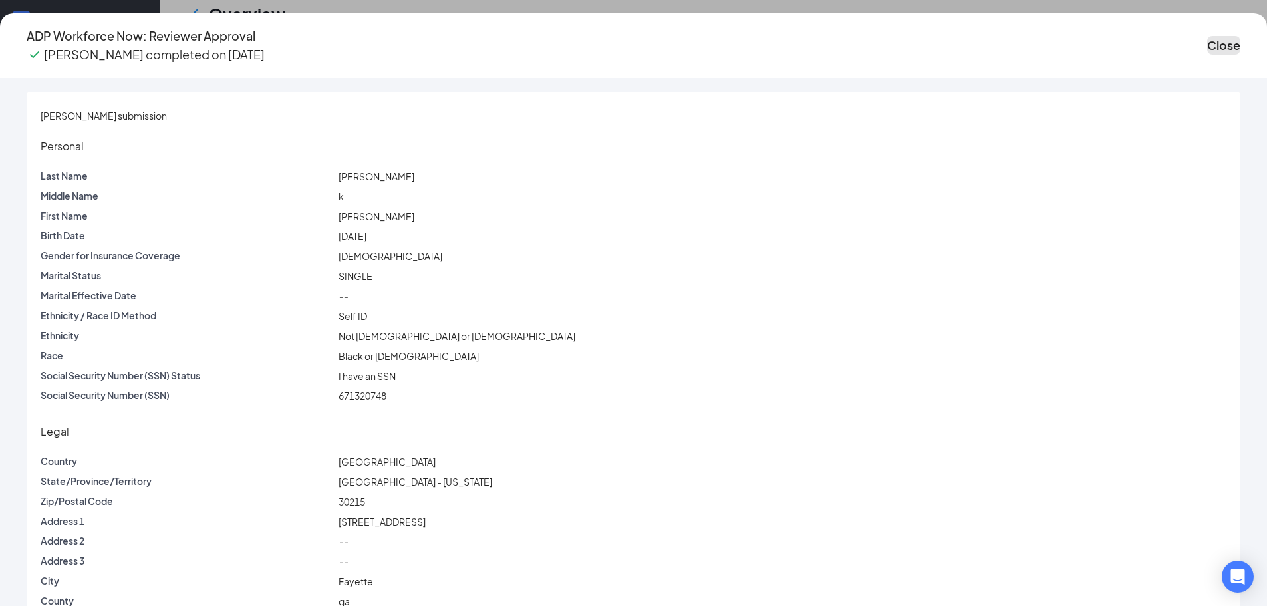
click at [1207, 41] on button "Close" at bounding box center [1223, 45] width 33 height 19
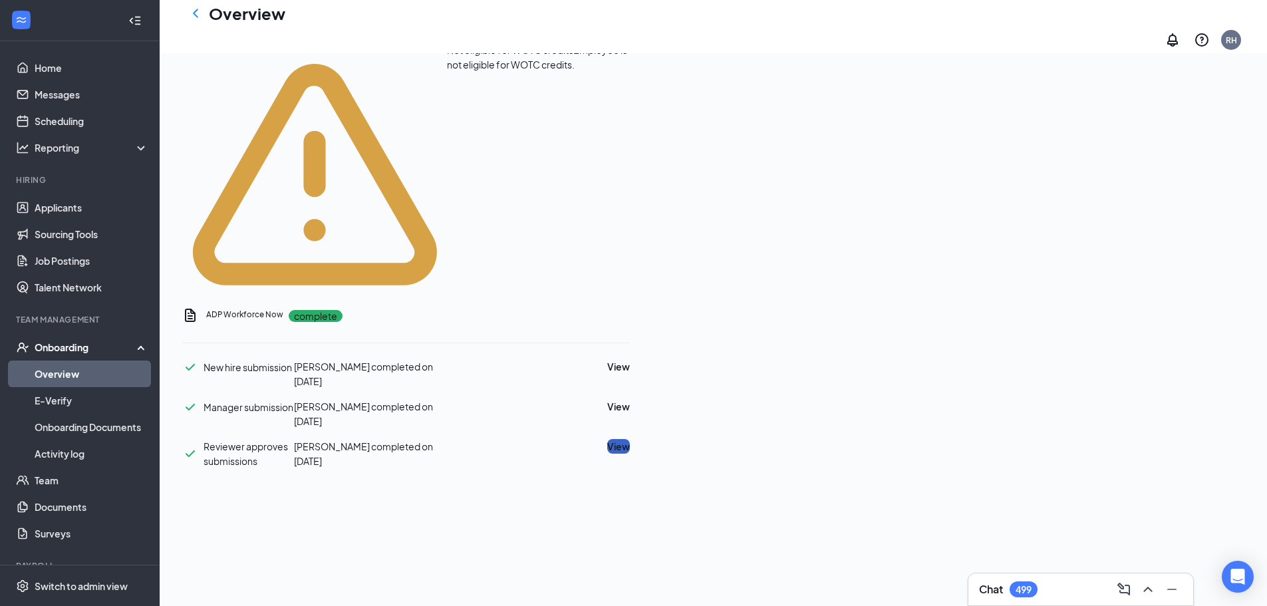
scroll to position [0, 0]
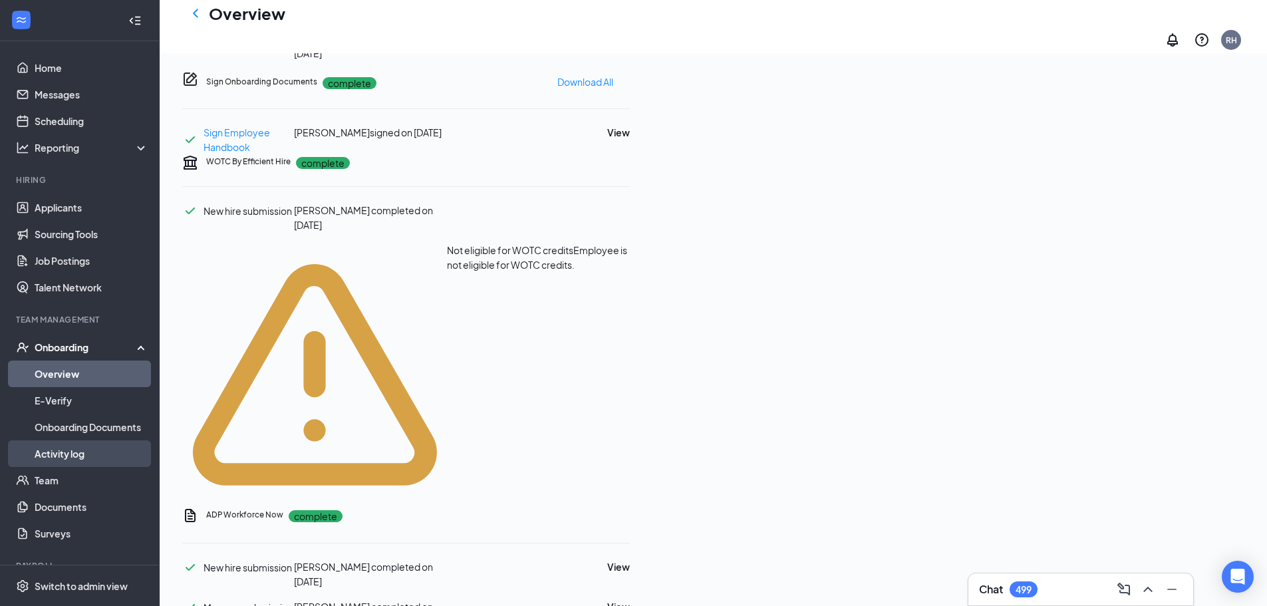
click at [70, 456] on link "Activity log" at bounding box center [92, 453] width 114 height 27
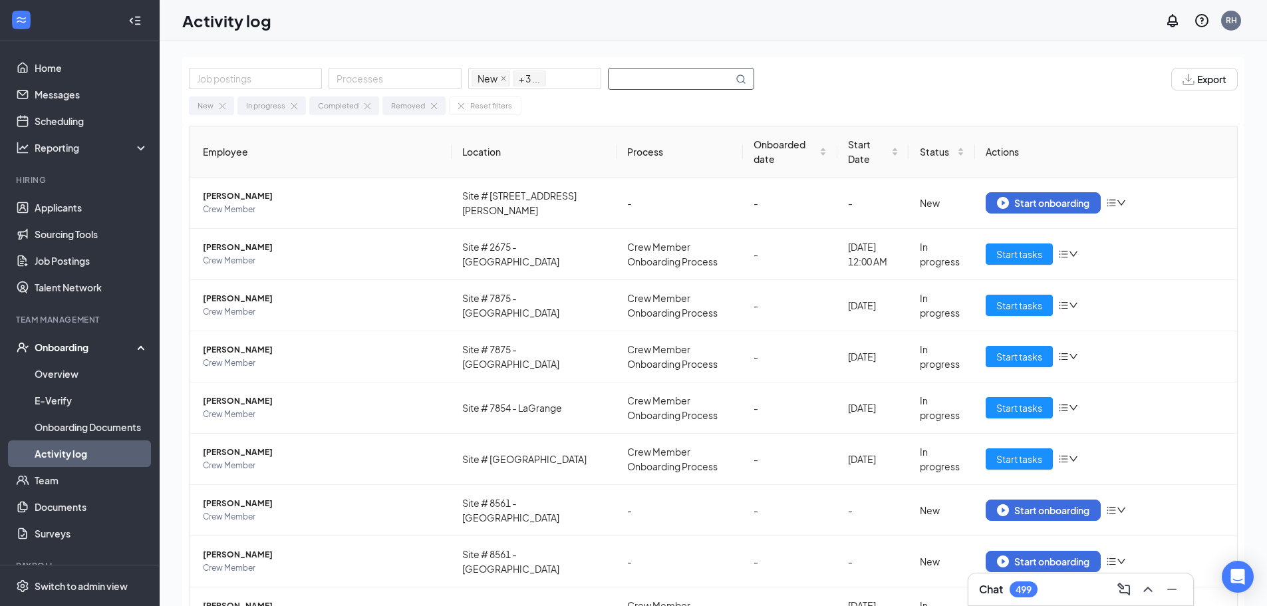
click at [669, 76] on input "text" at bounding box center [671, 79] width 124 height 21
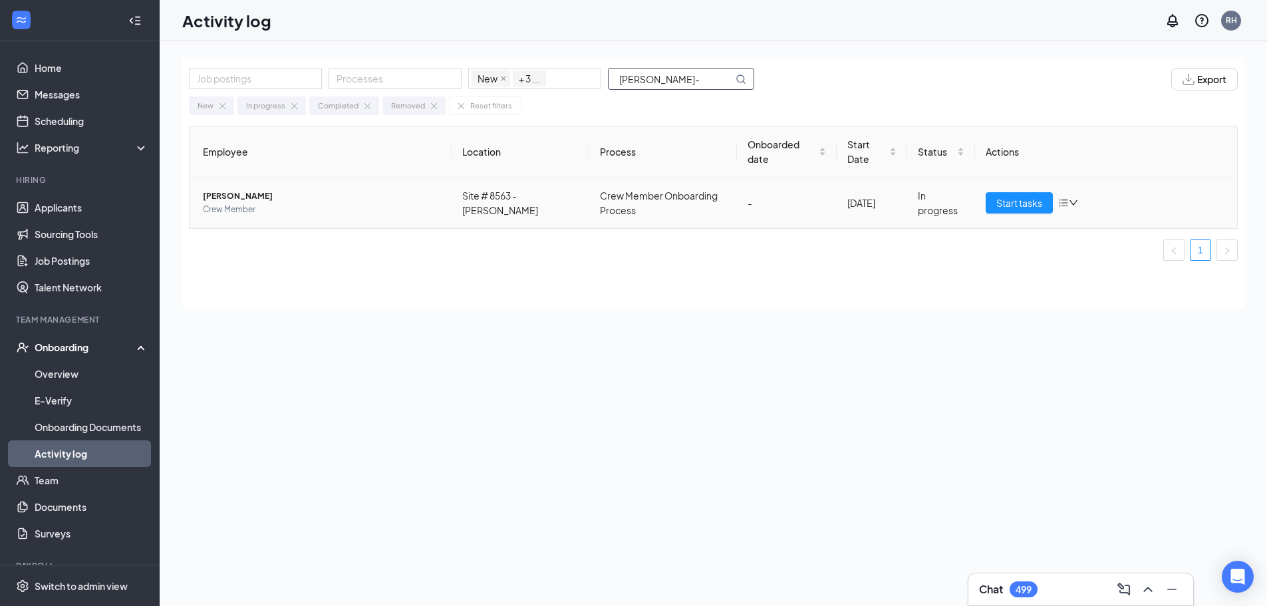
click at [365, 205] on span "Crew Member" at bounding box center [322, 209] width 238 height 13
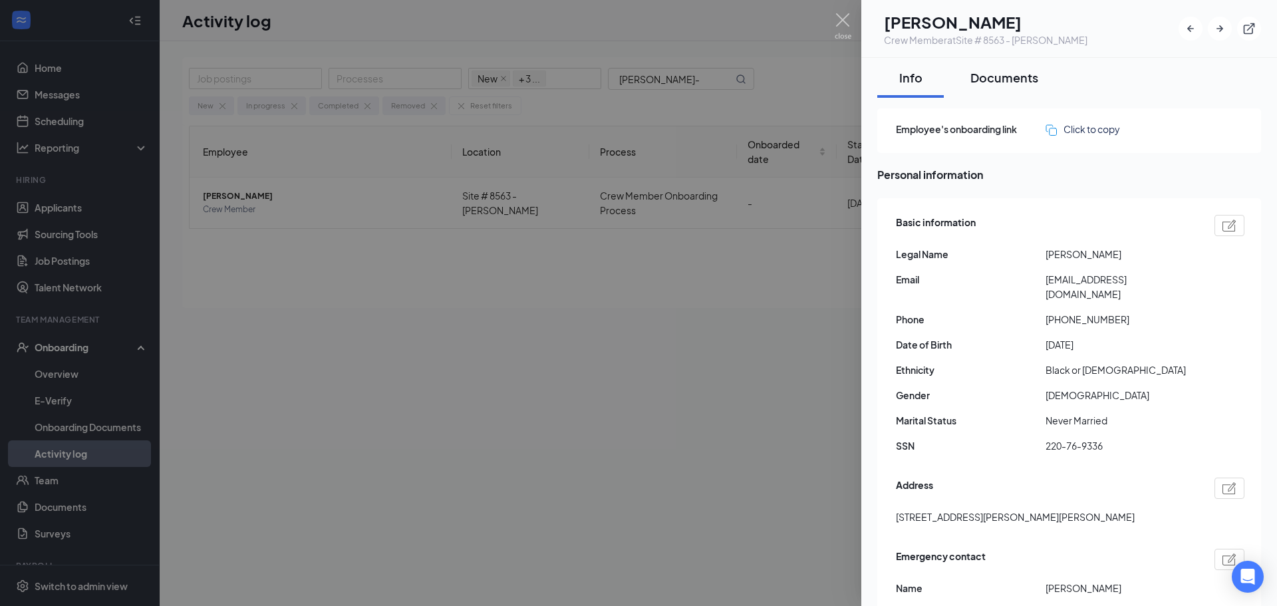
click at [1016, 75] on div "Documents" at bounding box center [1005, 77] width 68 height 17
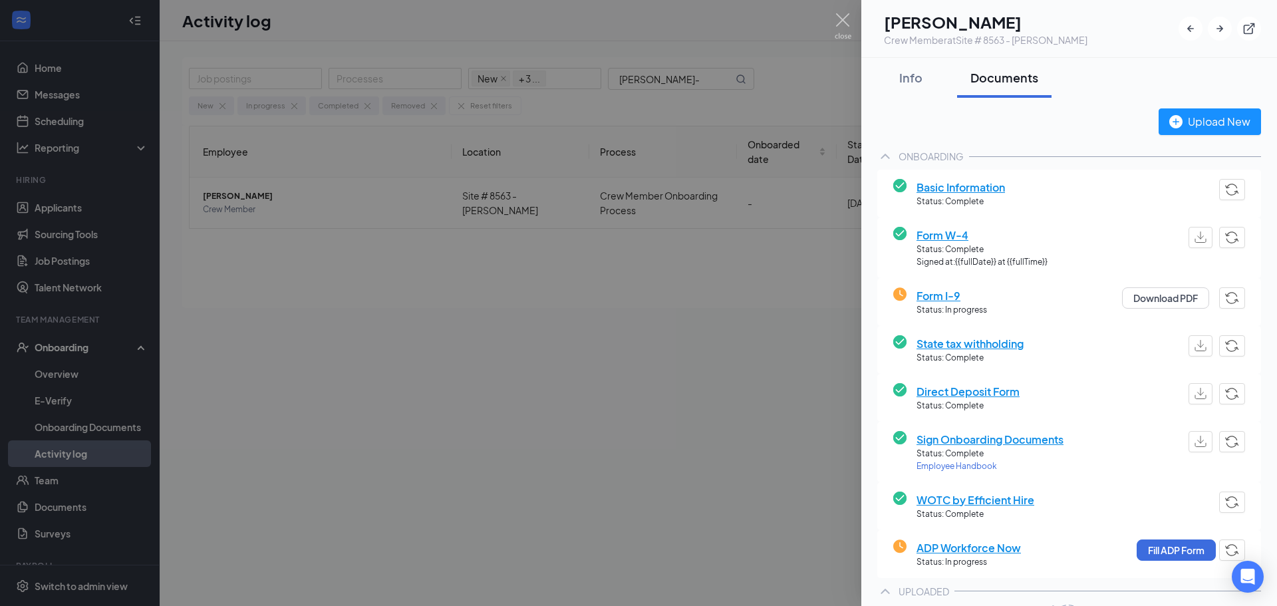
click at [477, 316] on div at bounding box center [638, 303] width 1277 height 606
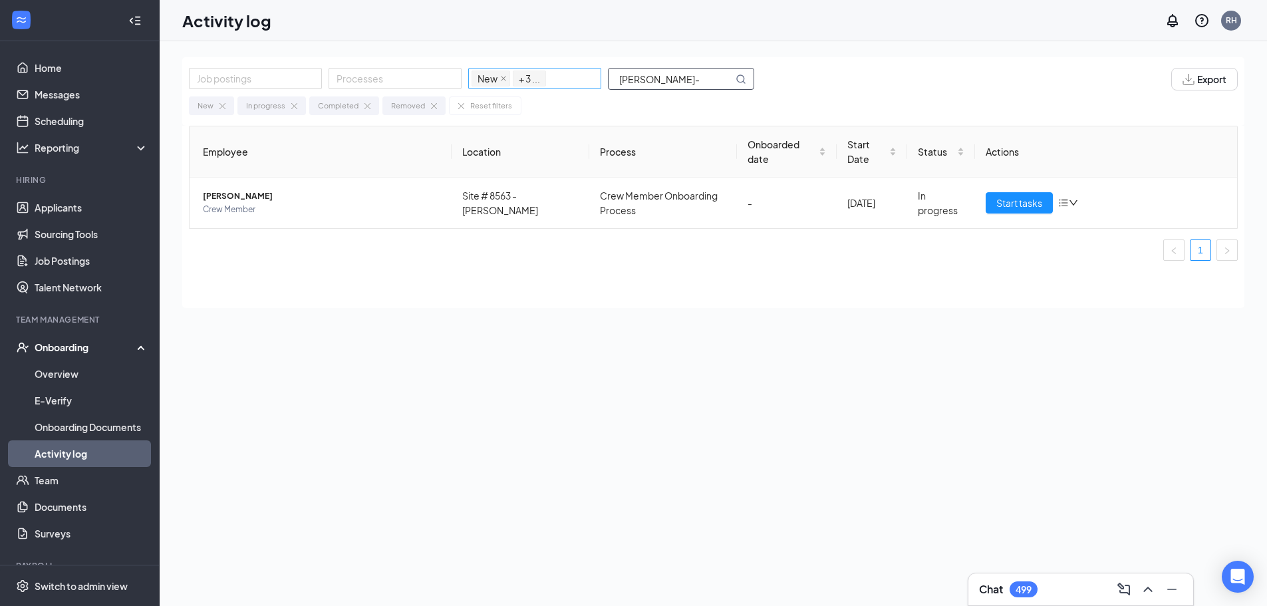
drag, startPoint x: 708, startPoint y: 81, endPoint x: 543, endPoint y: 80, distance: 164.3
click at [543, 80] on div "Job postings Processes New In progress Completed Removed + 3 ... [PERSON_NAME]-" at bounding box center [478, 79] width 579 height 23
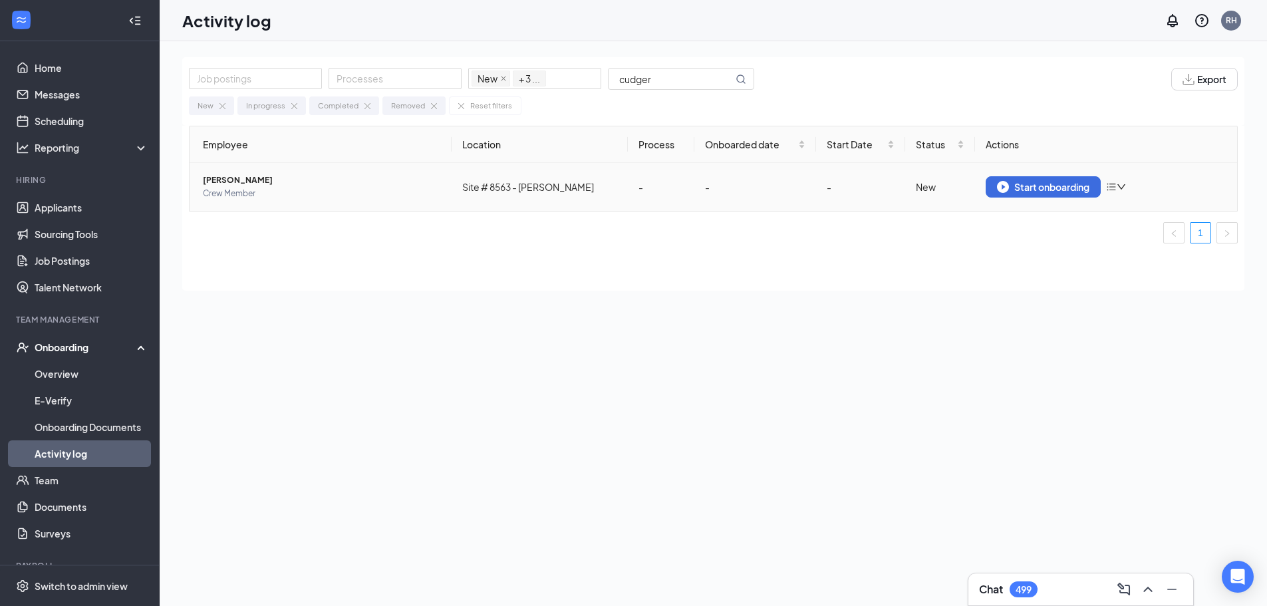
click at [335, 184] on span "[PERSON_NAME]" at bounding box center [322, 180] width 238 height 13
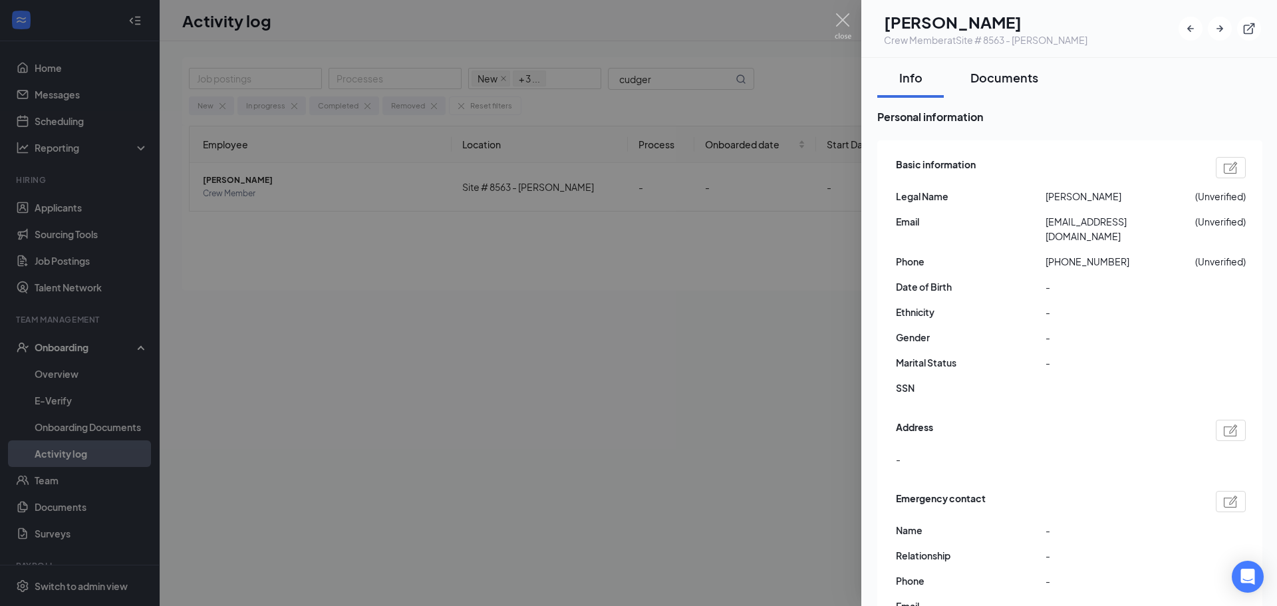
click at [1018, 75] on div "Documents" at bounding box center [1005, 77] width 68 height 17
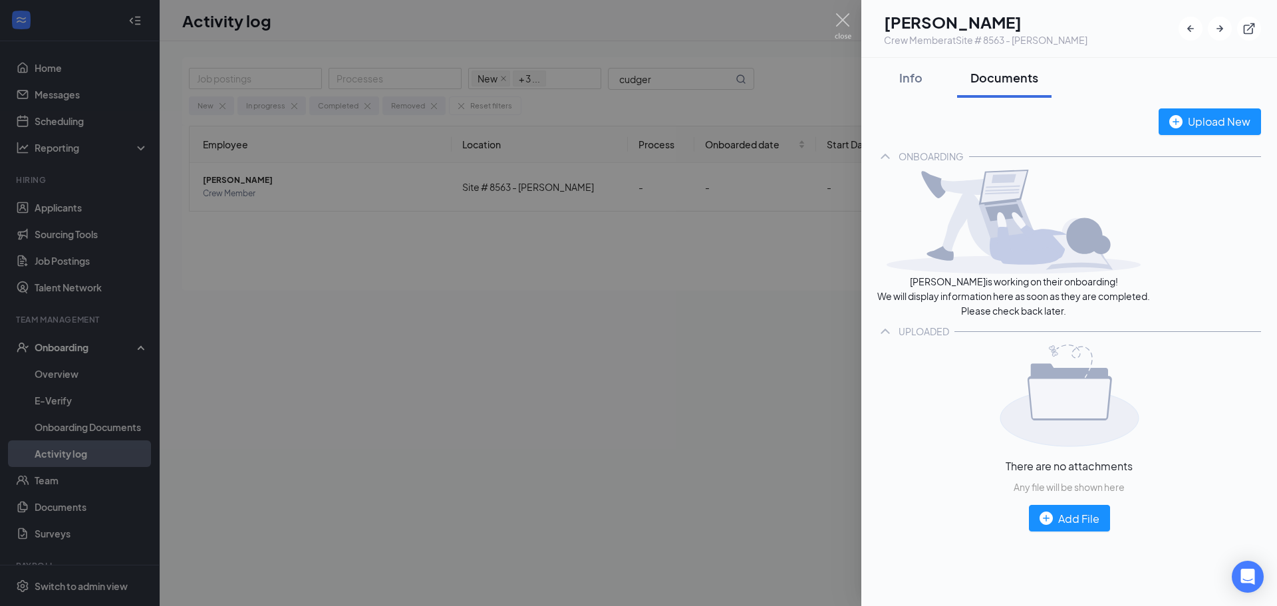
click at [424, 275] on div at bounding box center [638, 303] width 1277 height 606
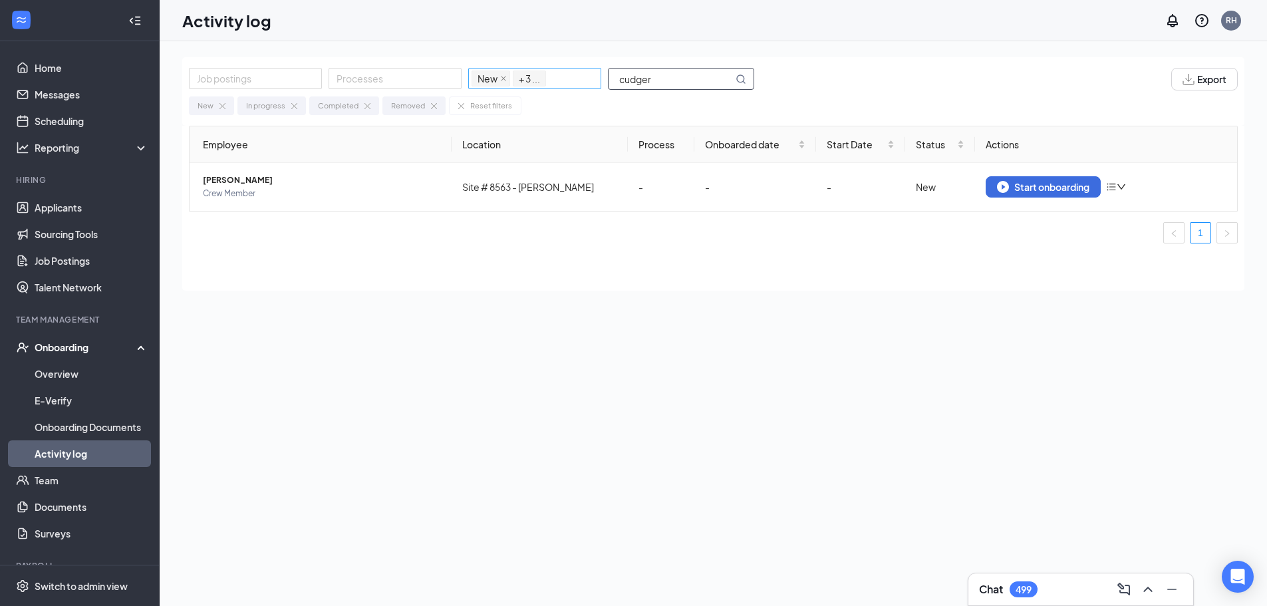
drag, startPoint x: 685, startPoint y: 76, endPoint x: 552, endPoint y: 75, distance: 133.0
click at [555, 77] on div "Job postings Processes New In progress Completed Removed + 3 ... cudger" at bounding box center [478, 79] width 579 height 23
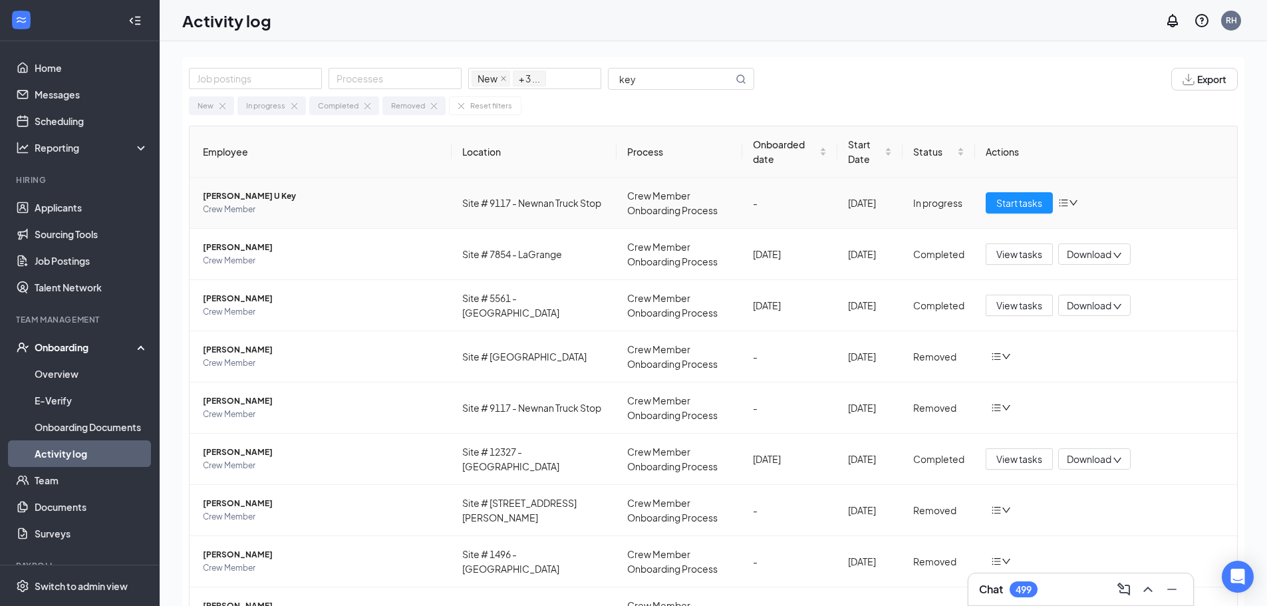
click at [356, 210] on span "Crew Member" at bounding box center [322, 209] width 238 height 13
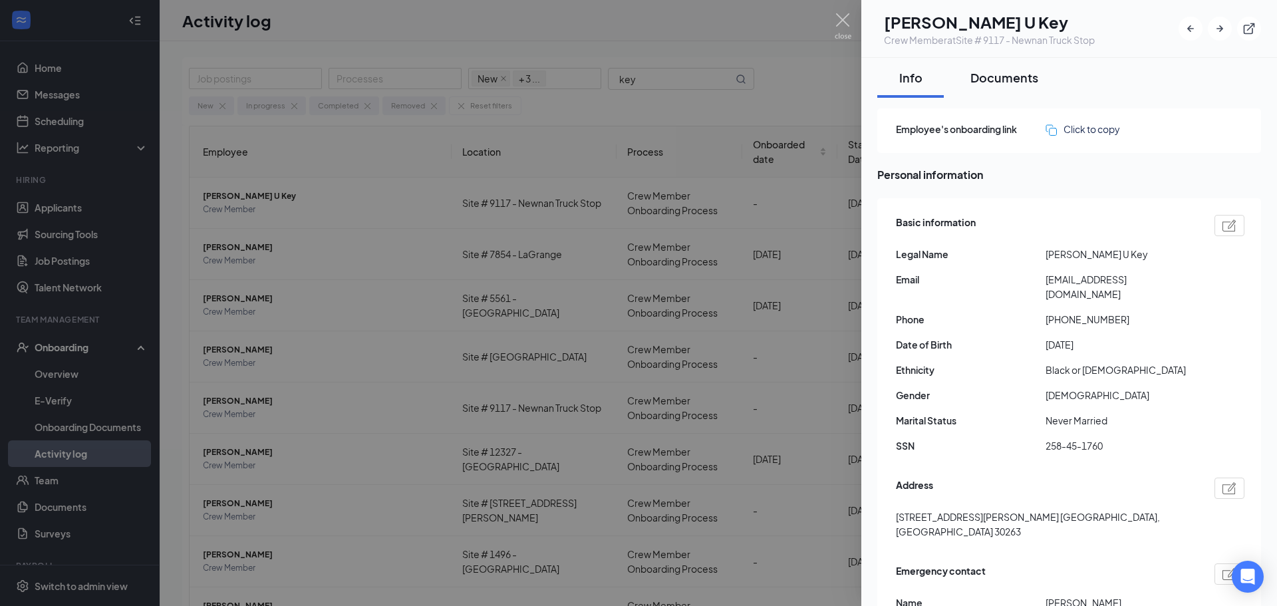
click at [1020, 71] on div "Documents" at bounding box center [1005, 77] width 68 height 17
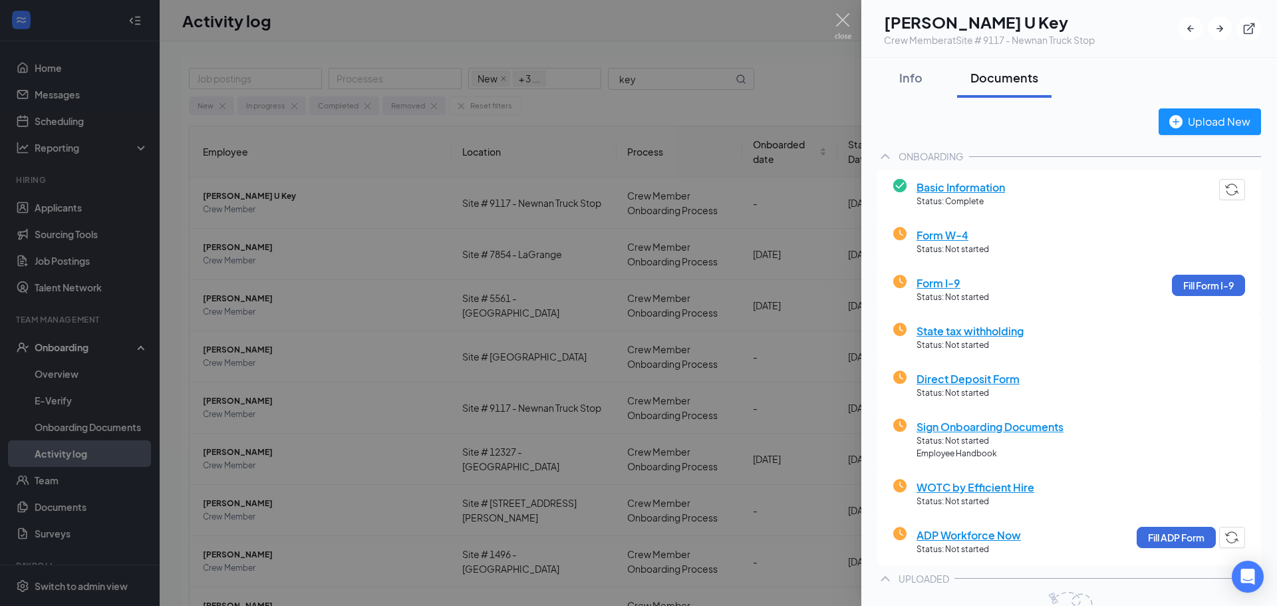
click at [782, 107] on div at bounding box center [638, 303] width 1277 height 606
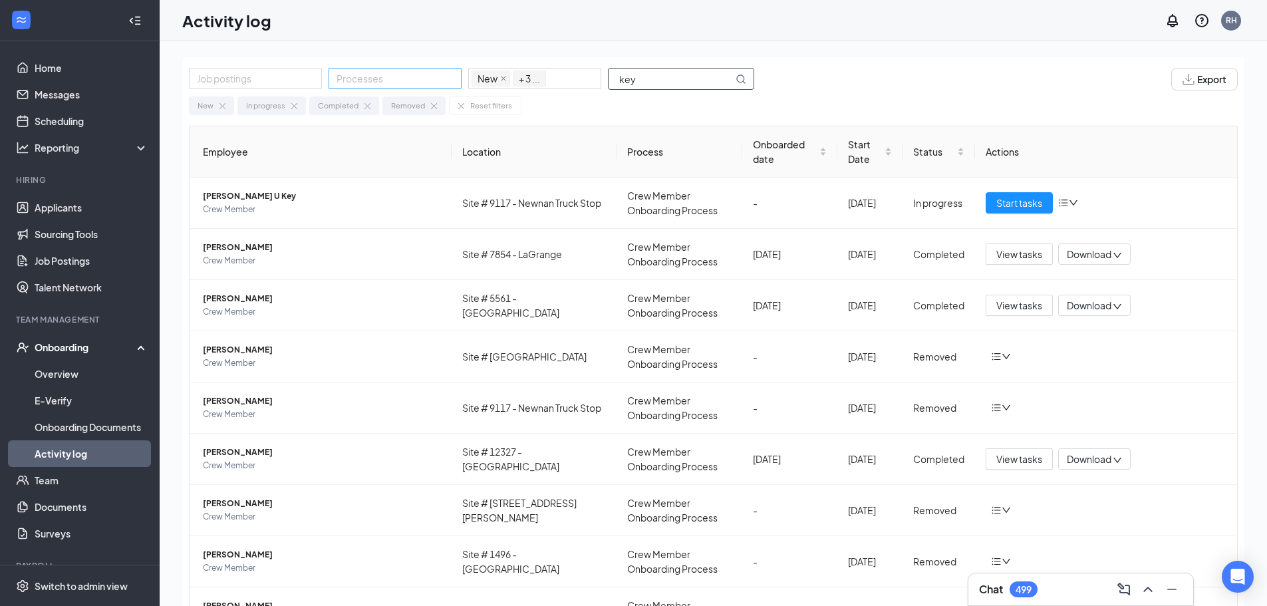
drag, startPoint x: 689, startPoint y: 83, endPoint x: 438, endPoint y: 86, distance: 250.8
click at [438, 86] on div "Job postings Processes New In progress Completed Removed + 3 ... key" at bounding box center [478, 79] width 579 height 23
click at [665, 79] on input "key" at bounding box center [671, 79] width 124 height 21
drag, startPoint x: 665, startPoint y: 79, endPoint x: 555, endPoint y: 76, distance: 110.5
click at [555, 76] on div "Job postings Processes New In progress Completed Removed + 3 ... key" at bounding box center [478, 79] width 579 height 23
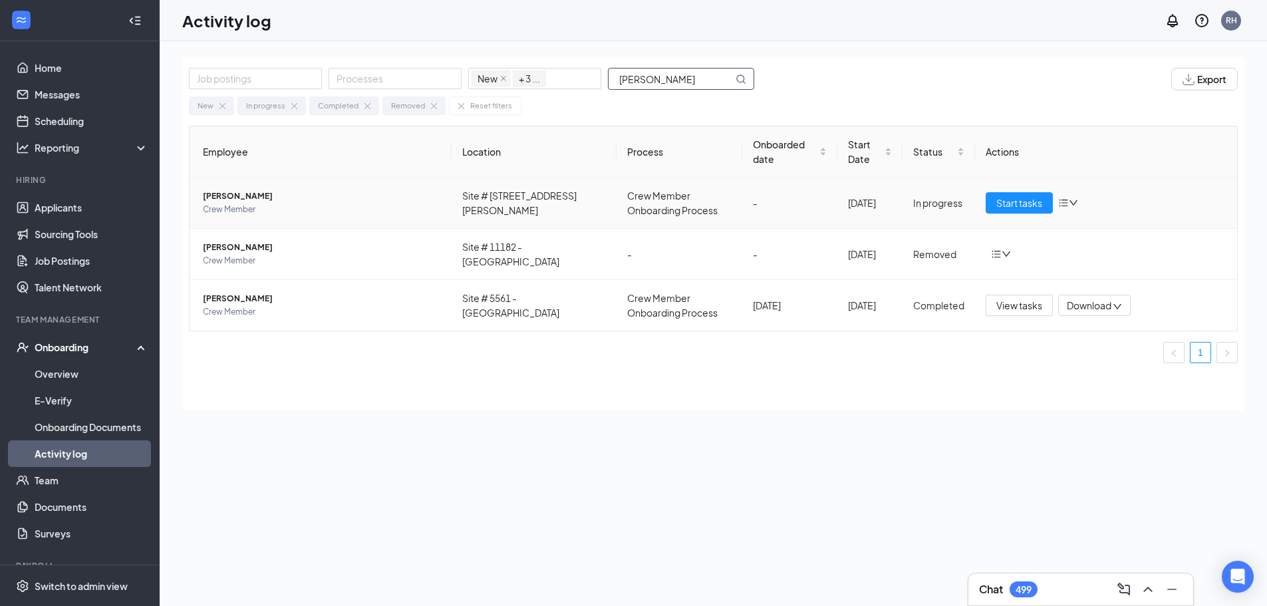
type input "[PERSON_NAME]"
click at [371, 203] on span "Crew Member" at bounding box center [322, 209] width 238 height 13
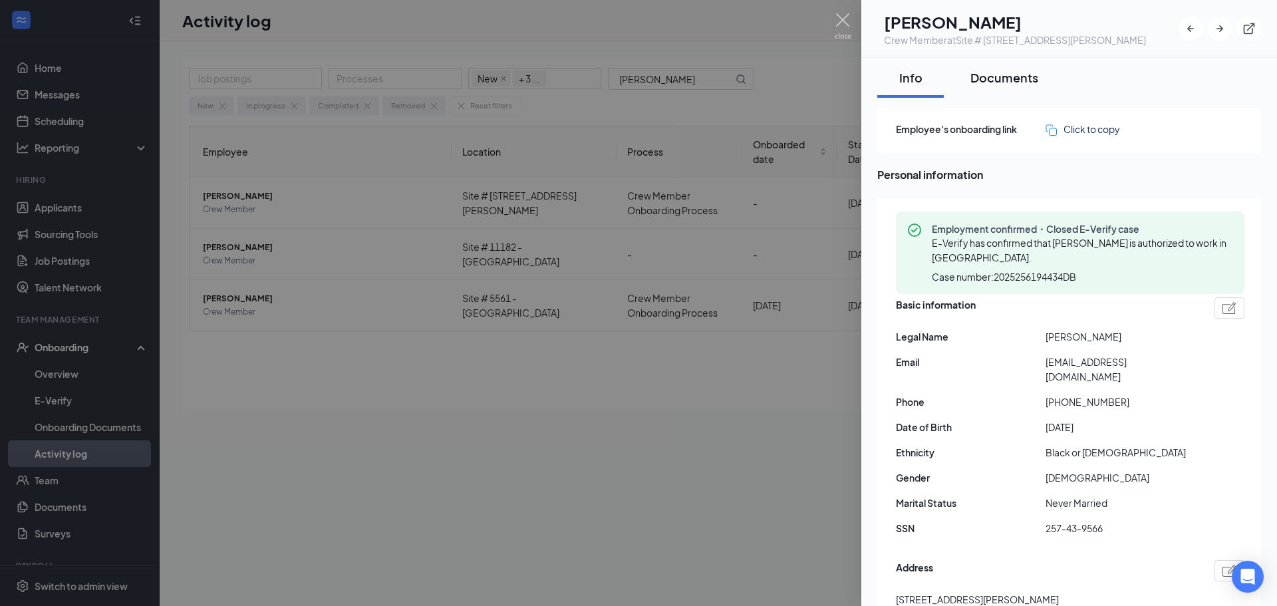
click at [1005, 81] on div "Documents" at bounding box center [1005, 77] width 68 height 17
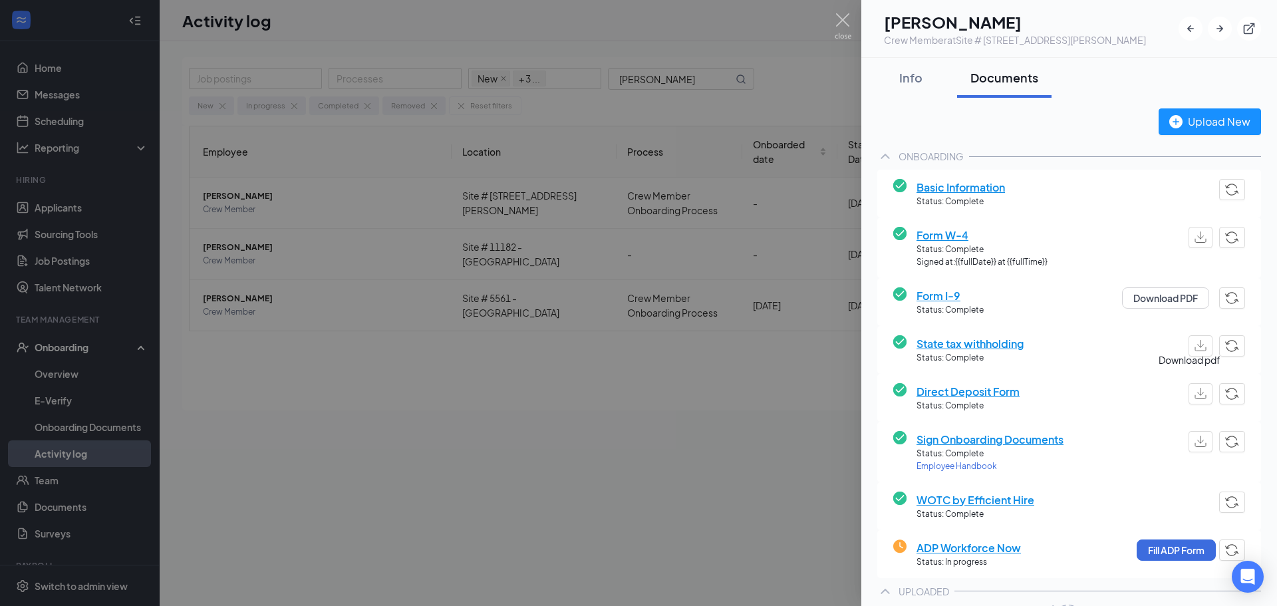
click at [1199, 392] on button "button" at bounding box center [1201, 393] width 24 height 21
click at [1162, 545] on button "Fill ADP Form" at bounding box center [1176, 549] width 79 height 21
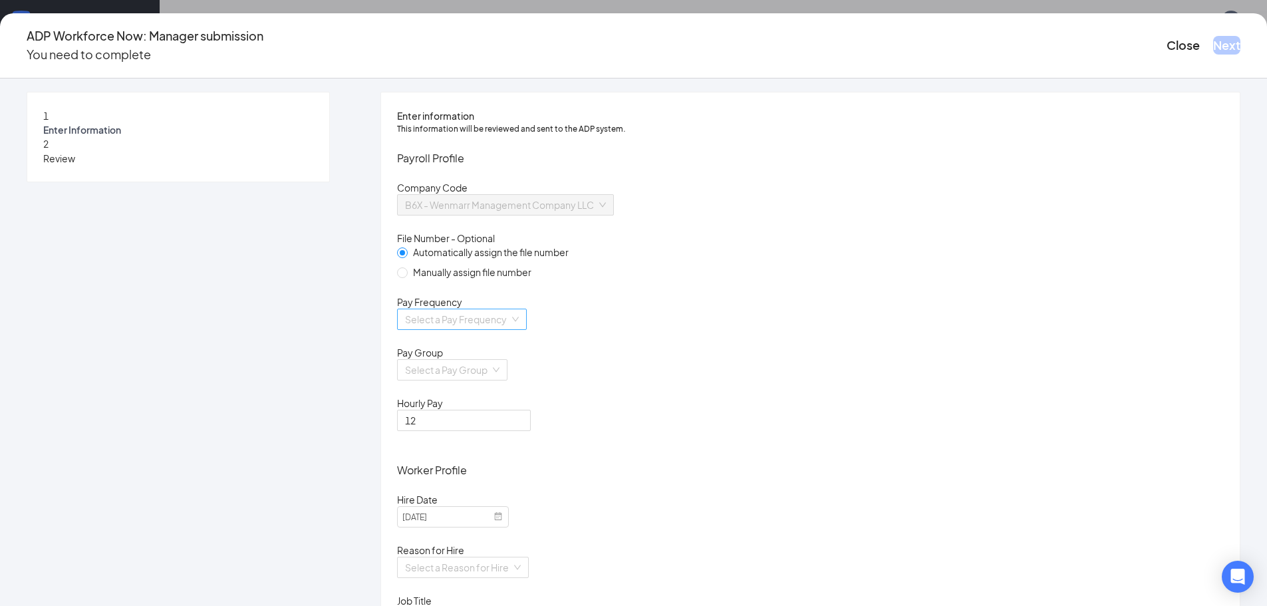
click at [510, 329] on input "search" at bounding box center [457, 319] width 104 height 20
click at [506, 443] on div "Biweekly" at bounding box center [551, 447] width 202 height 15
click at [490, 380] on input "search" at bounding box center [447, 370] width 85 height 20
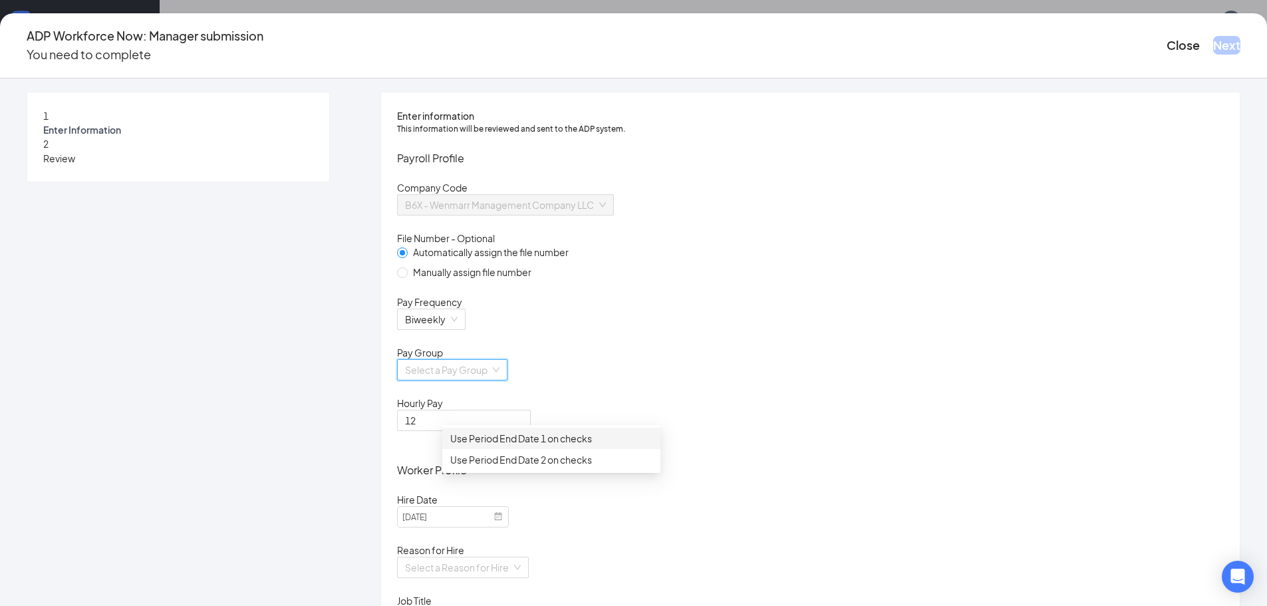
click at [506, 436] on div "Use Period End Date 1 on checks" at bounding box center [551, 438] width 202 height 15
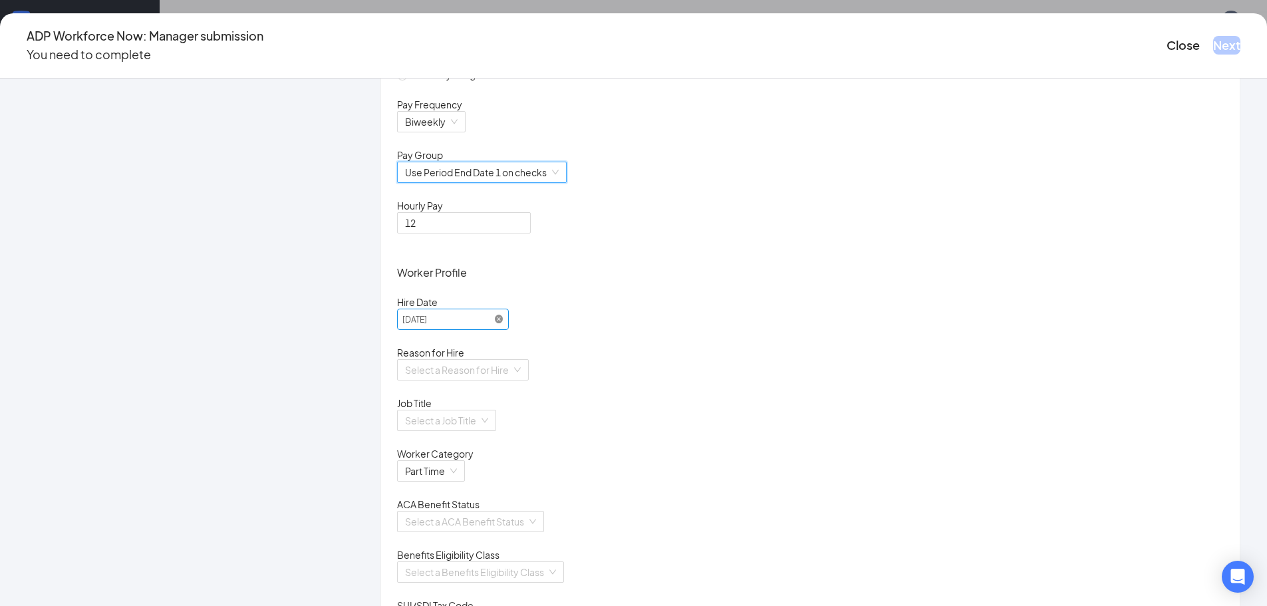
scroll to position [200, 0]
click at [512, 378] on input "search" at bounding box center [458, 368] width 106 height 20
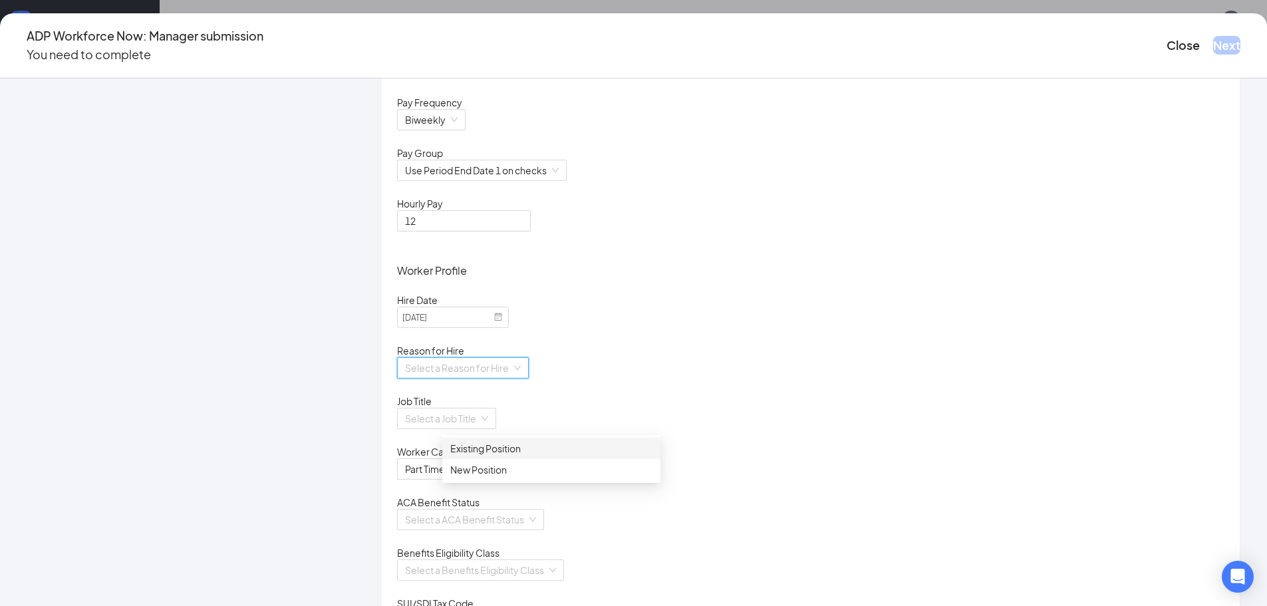
click at [505, 445] on div "Existing Position" at bounding box center [551, 448] width 202 height 15
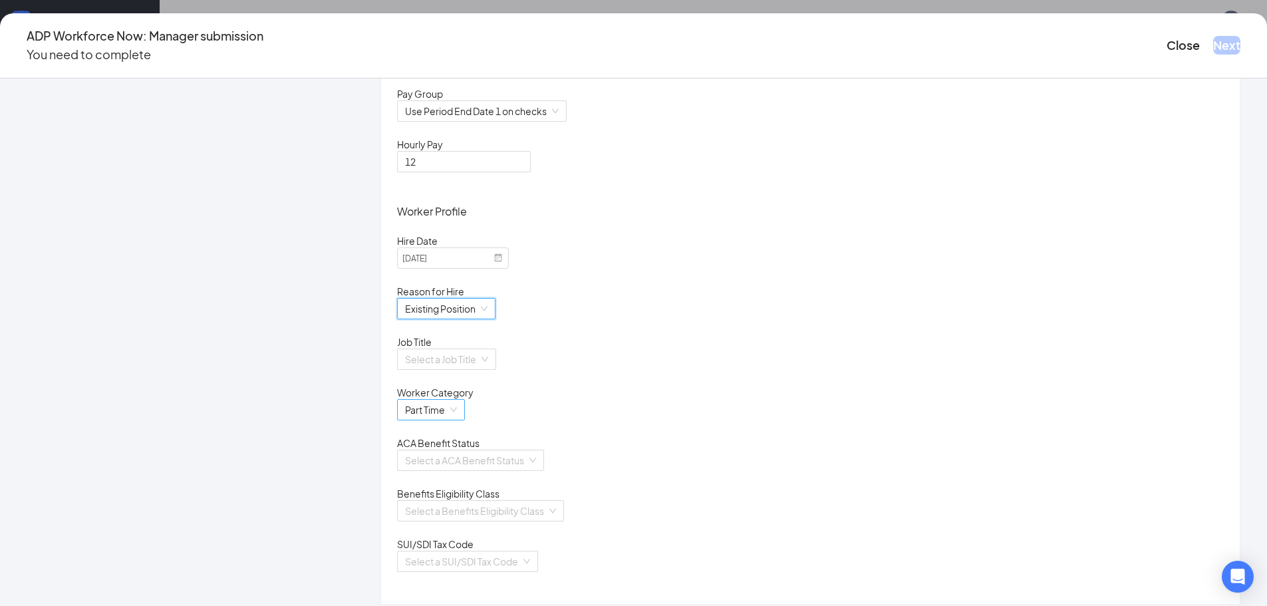
scroll to position [347, 0]
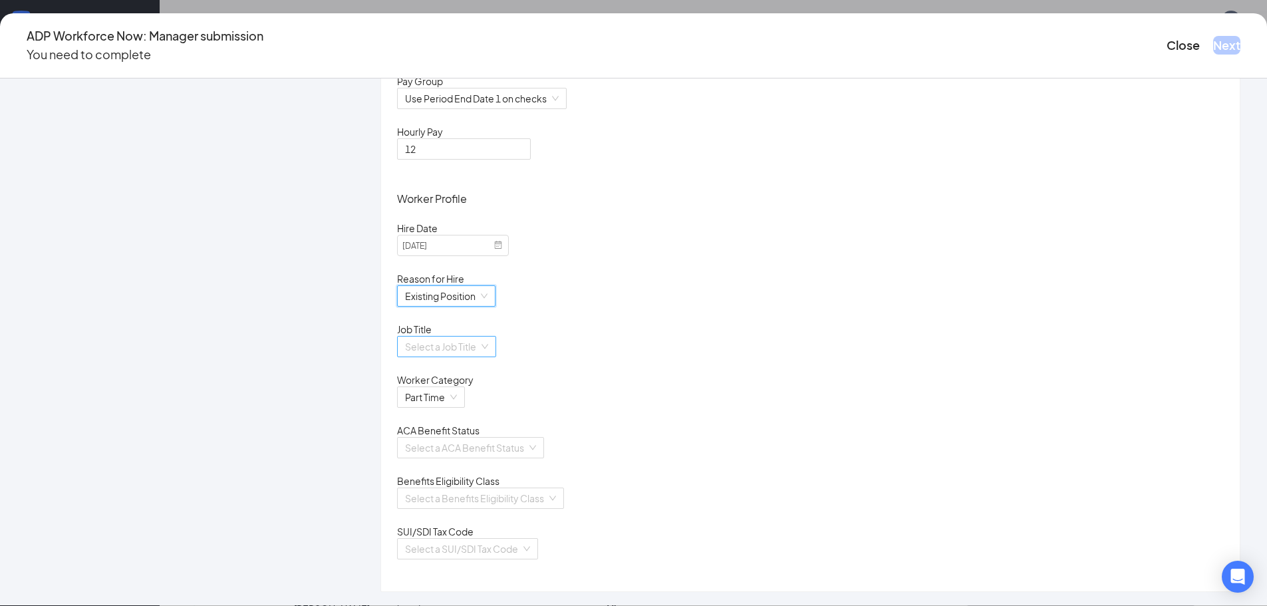
click at [479, 337] on input "search" at bounding box center [442, 347] width 74 height 20
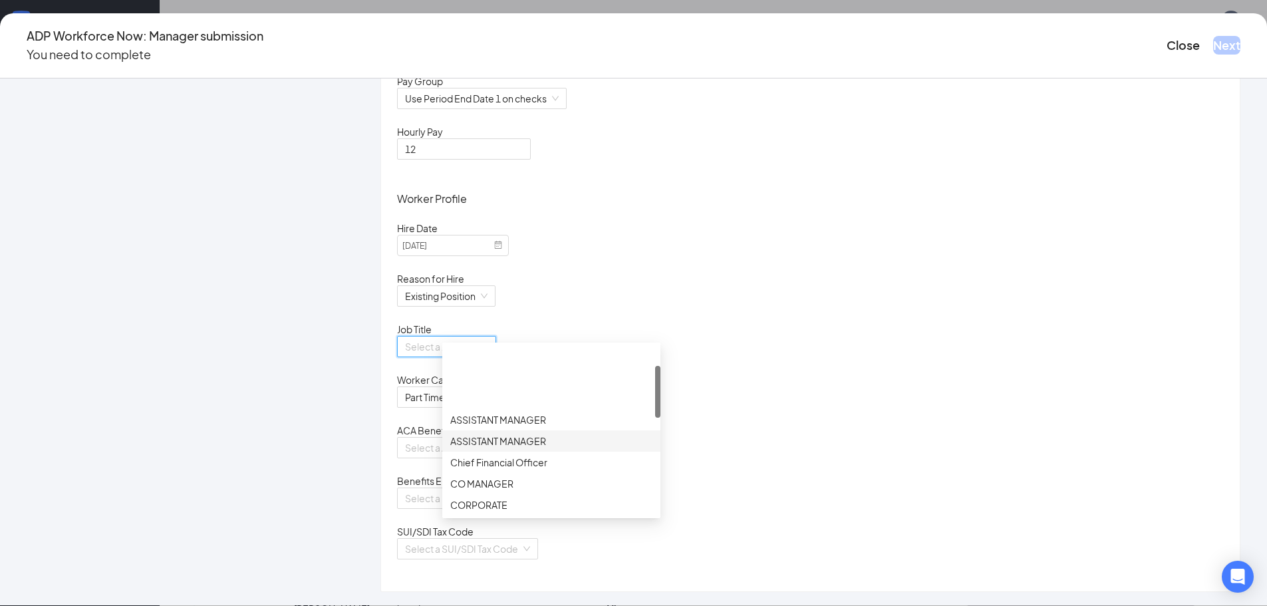
scroll to position [67, 0]
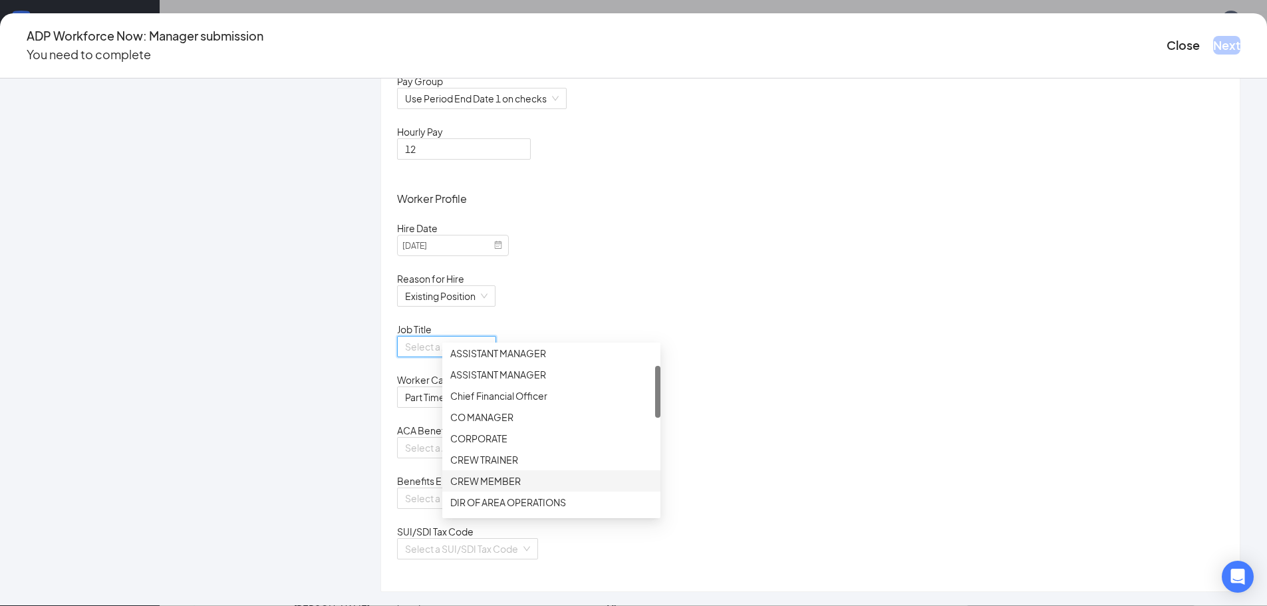
click at [506, 482] on div "CREW MEMBER" at bounding box center [551, 481] width 202 height 15
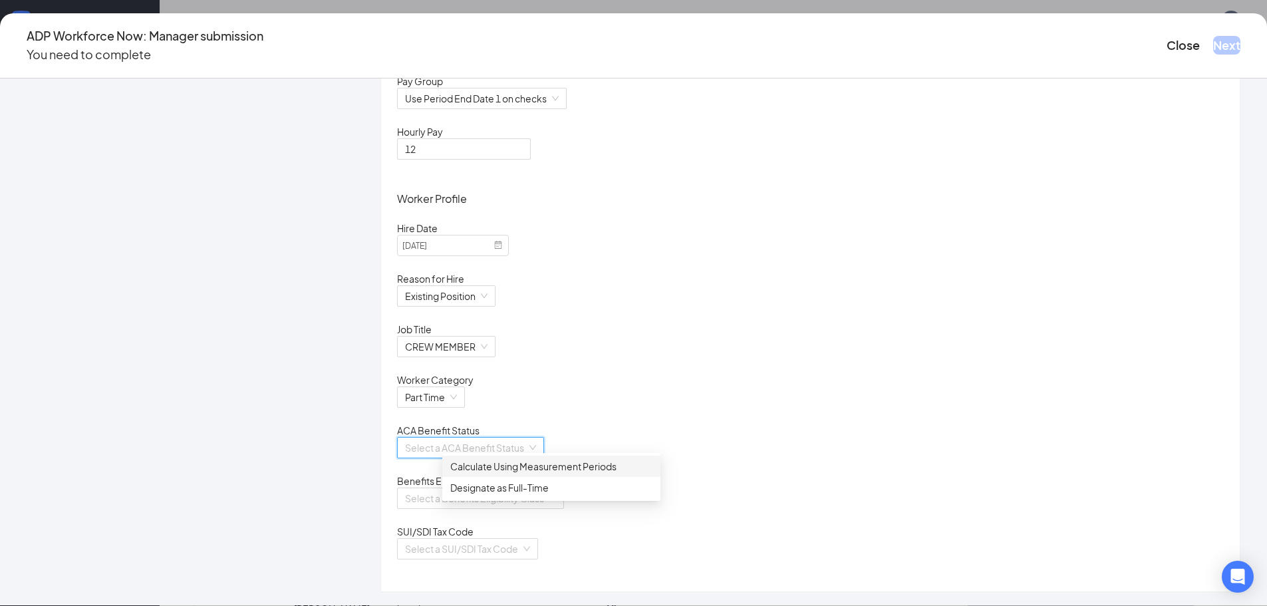
click at [518, 438] on input "search" at bounding box center [466, 448] width 122 height 20
click at [504, 467] on div "Calculate Using Measurement Periods" at bounding box center [551, 466] width 202 height 15
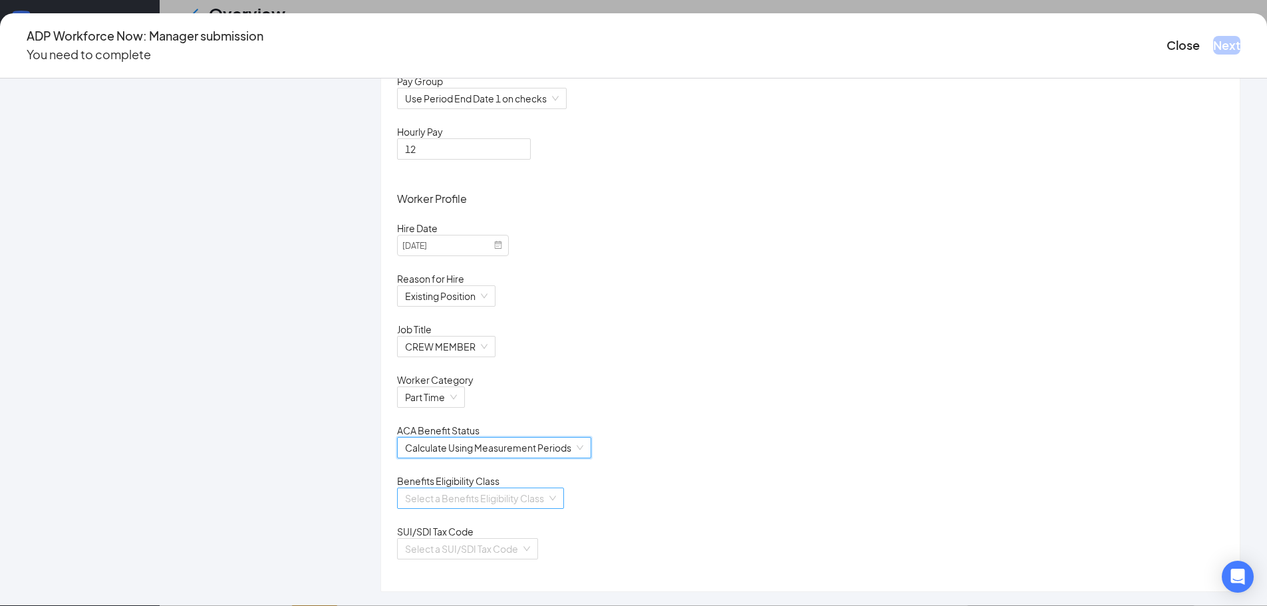
click at [546, 494] on input "search" at bounding box center [476, 498] width 142 height 20
click at [501, 583] on div "Non Eligible" at bounding box center [551, 585] width 202 height 15
click at [521, 549] on input "search" at bounding box center [463, 549] width 116 height 20
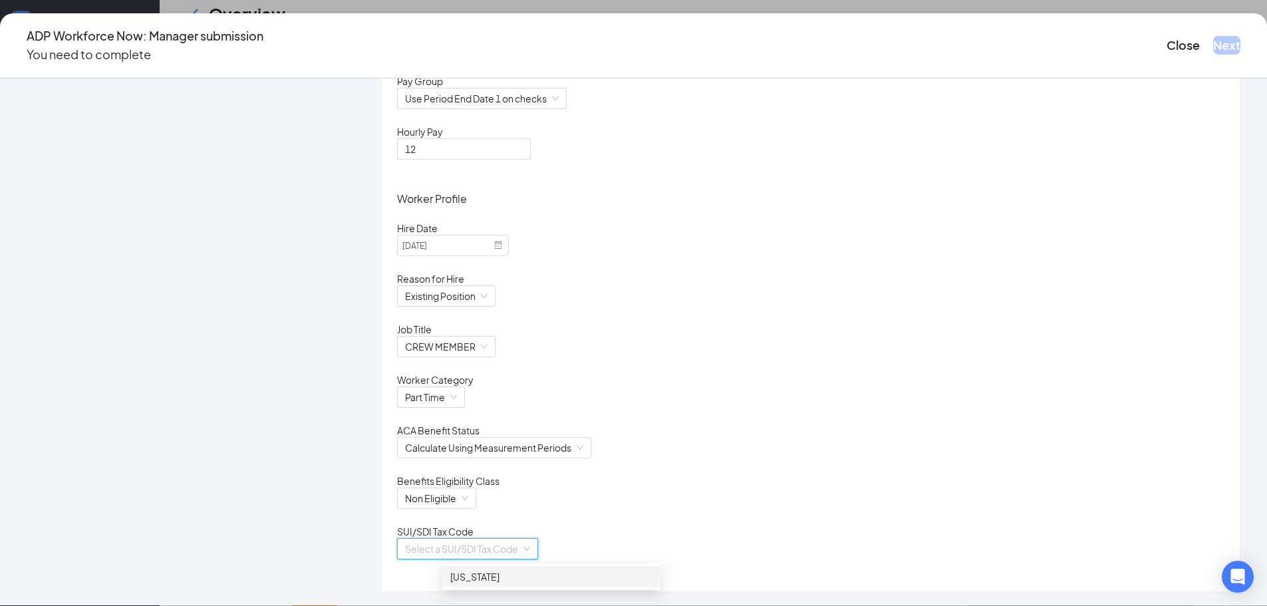
click at [484, 583] on div "[US_STATE]" at bounding box center [551, 576] width 202 height 15
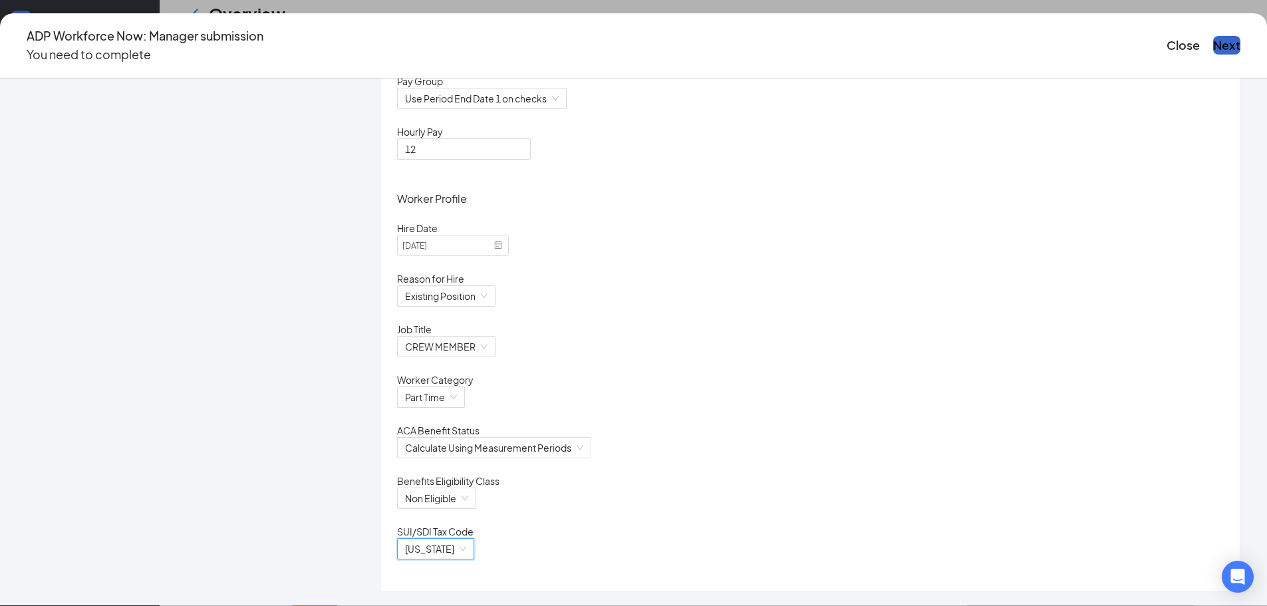
click at [1213, 44] on button "Next" at bounding box center [1226, 45] width 27 height 19
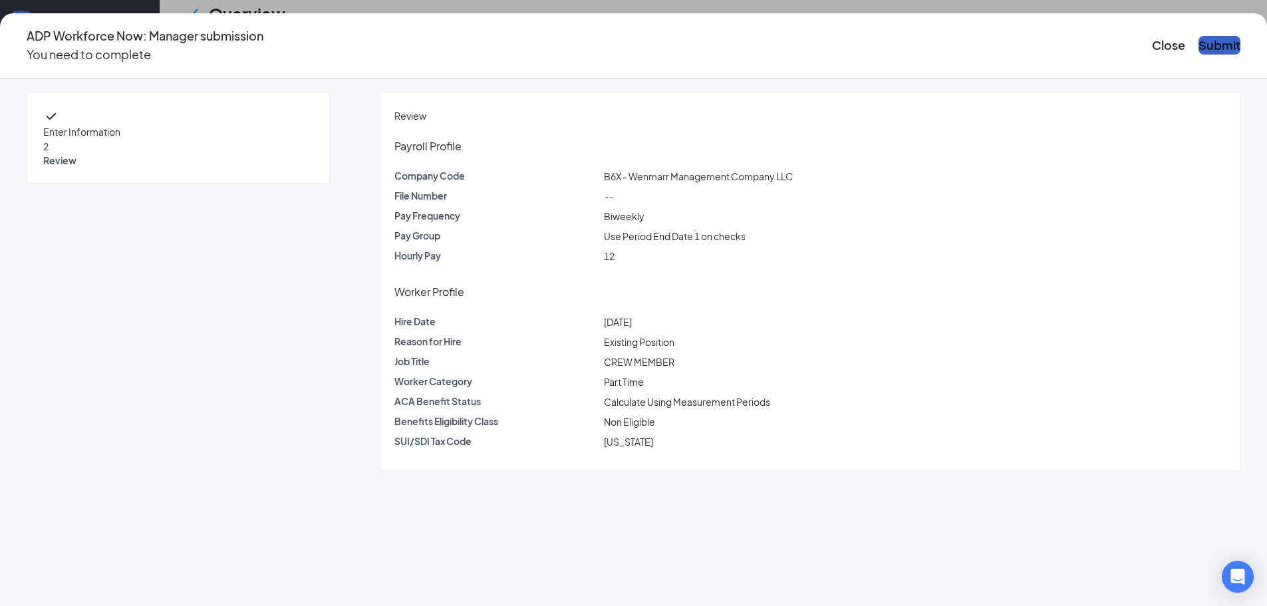
click at [1199, 44] on button "Submit" at bounding box center [1220, 45] width 42 height 19
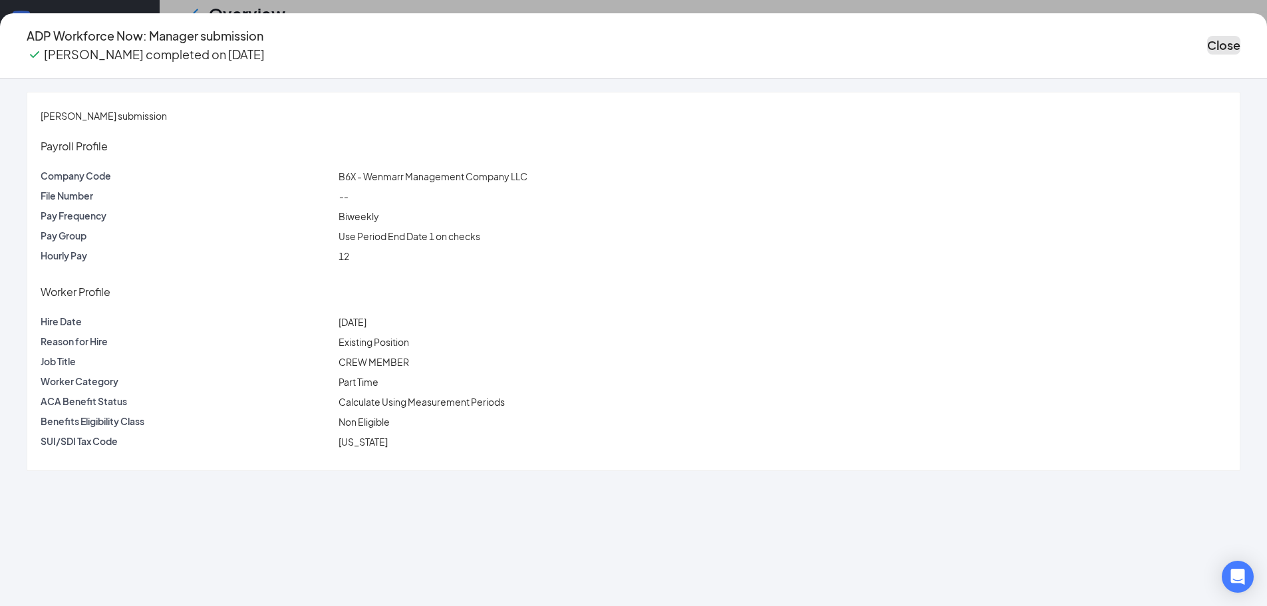
click at [1207, 44] on button "Close" at bounding box center [1223, 45] width 33 height 19
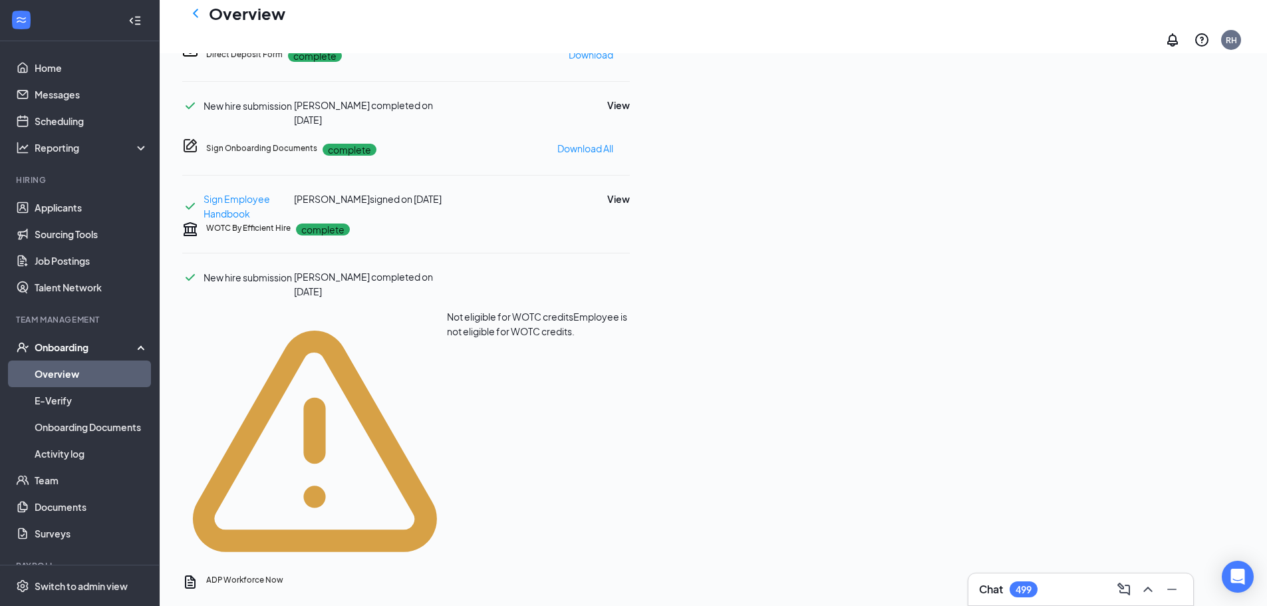
scroll to position [532, 0]
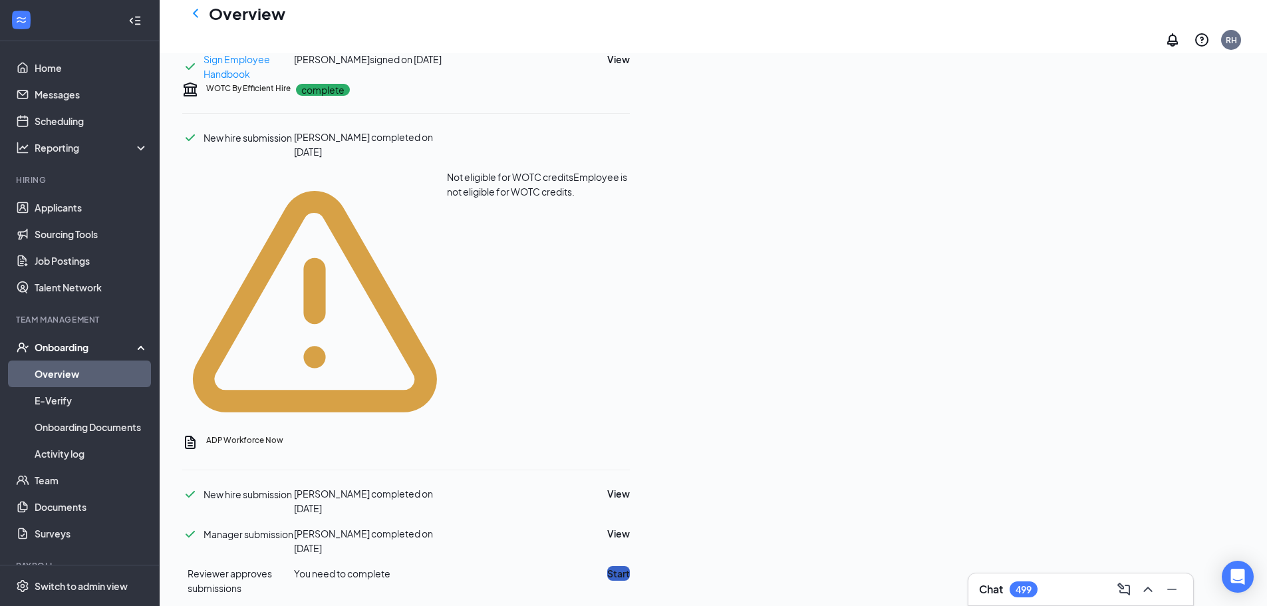
click at [630, 566] on button "Start" at bounding box center [618, 573] width 23 height 15
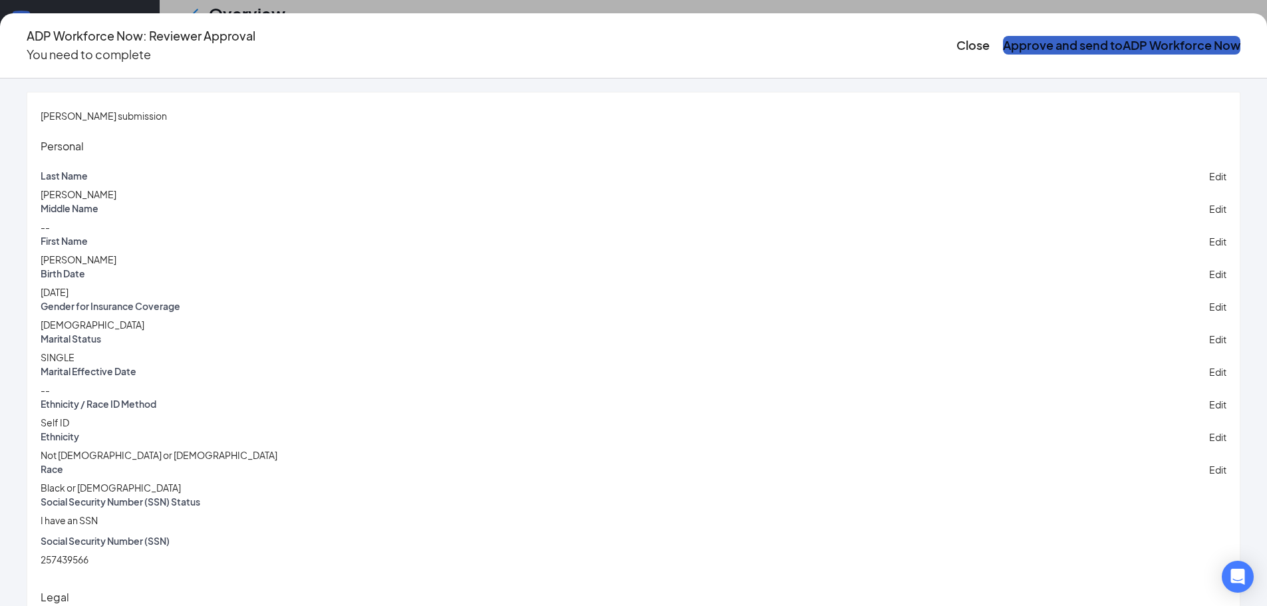
click at [1003, 37] on button "Approve and send to ADP Workforce Now" at bounding box center [1121, 45] width 237 height 19
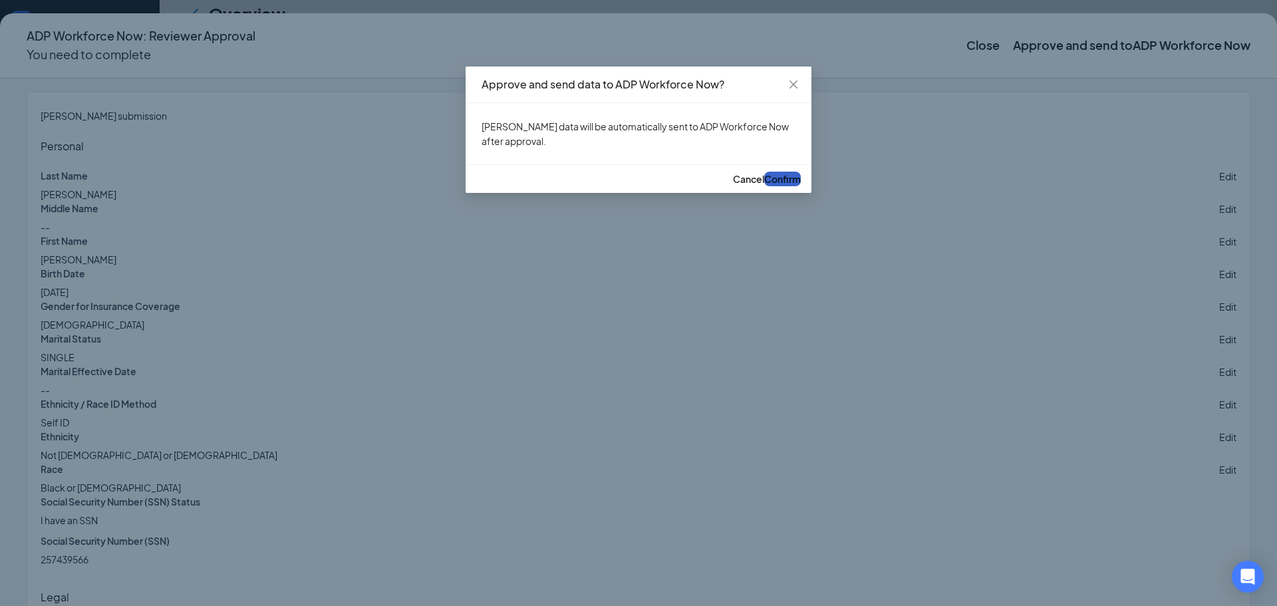
click at [773, 185] on span "Confirm" at bounding box center [782, 179] width 37 height 12
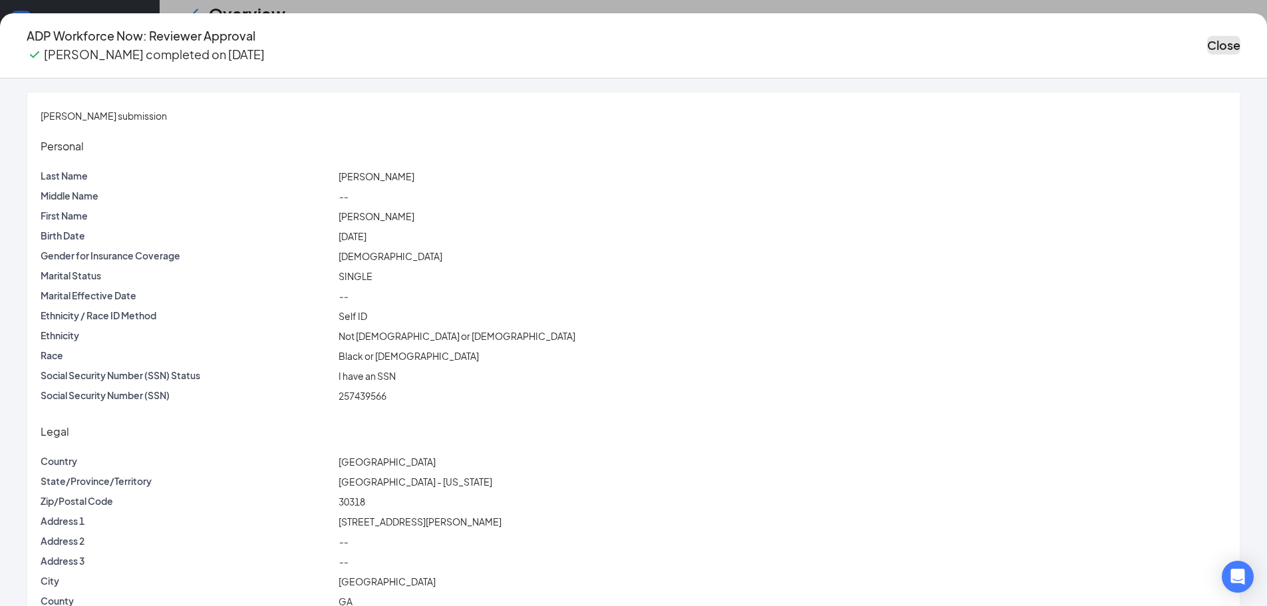
click at [1207, 37] on button "Close" at bounding box center [1223, 45] width 33 height 19
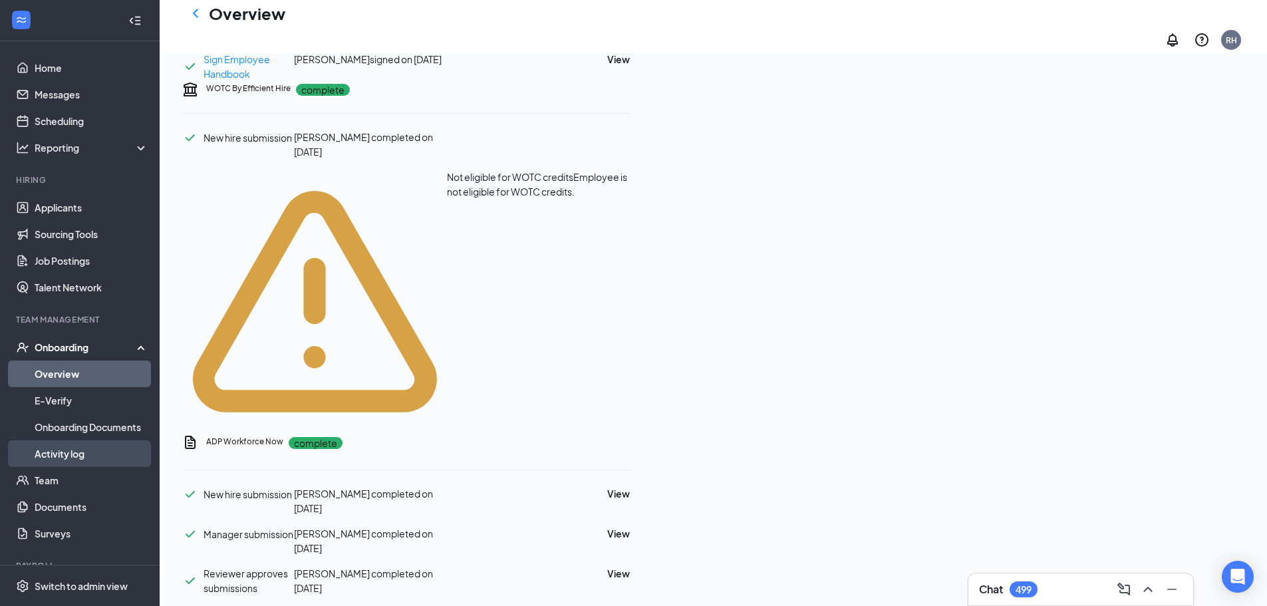
click at [53, 457] on link "Activity log" at bounding box center [92, 453] width 114 height 27
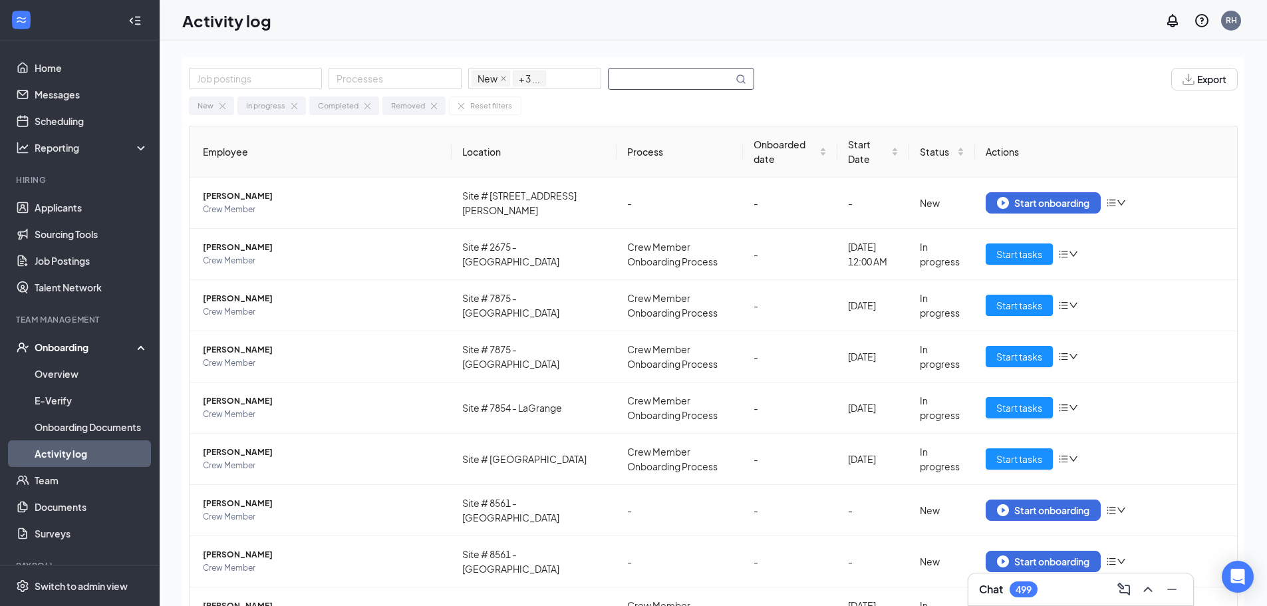
click at [671, 75] on input "text" at bounding box center [671, 79] width 124 height 21
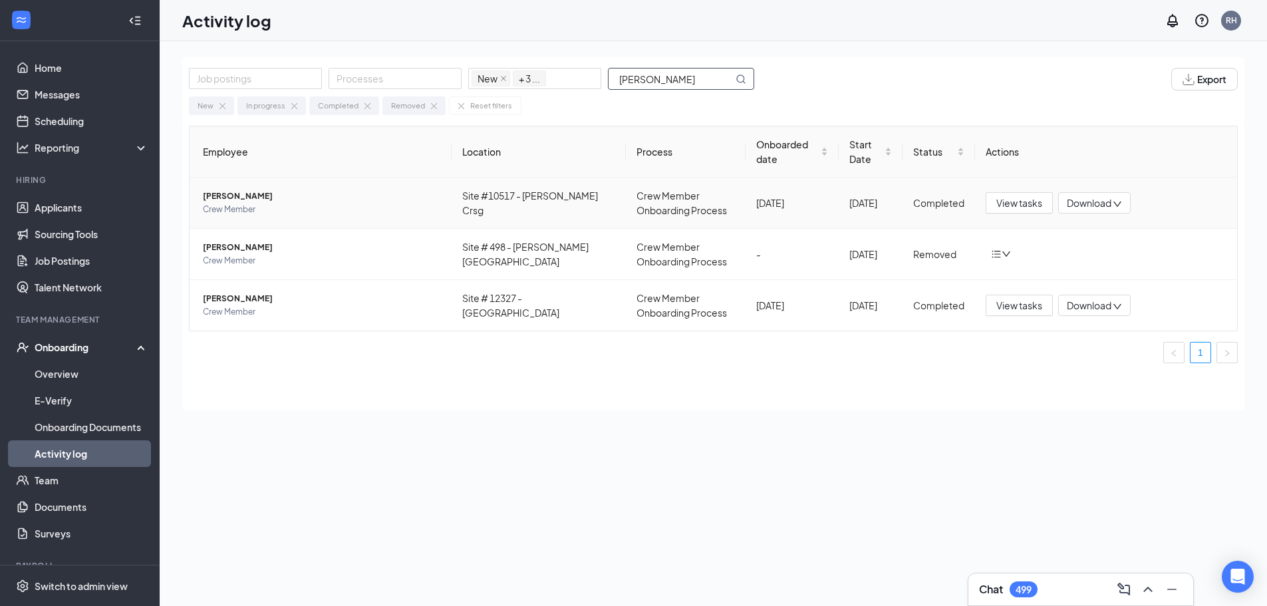
type input "[PERSON_NAME]"
click at [341, 200] on span "[PERSON_NAME]" at bounding box center [322, 196] width 238 height 13
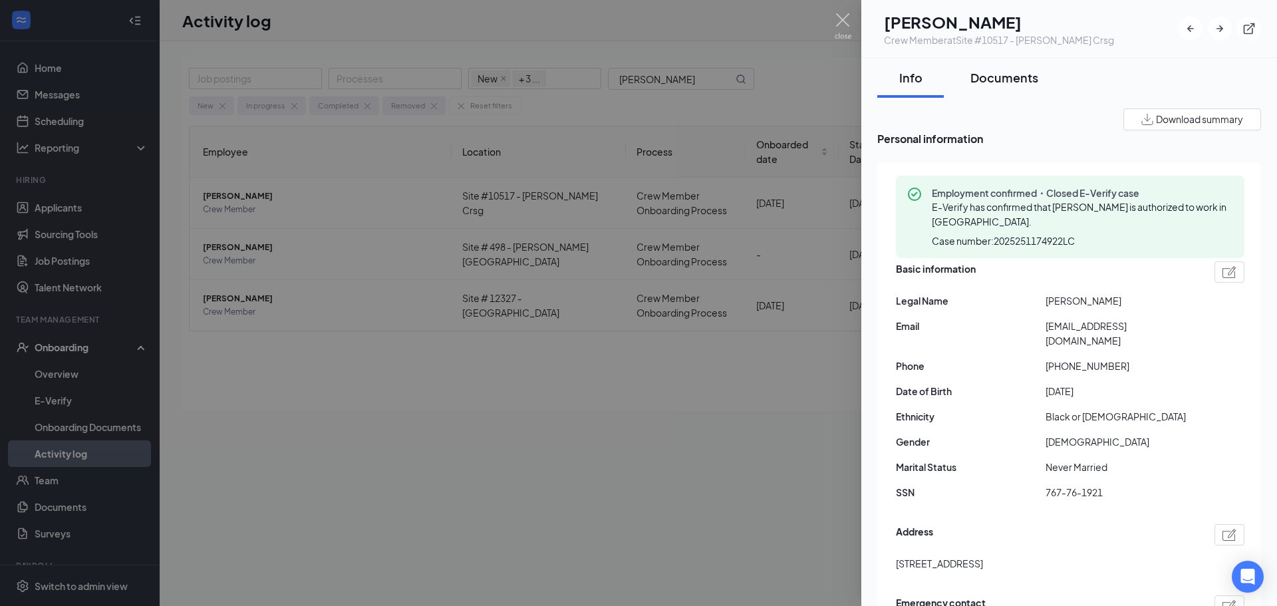
click at [1008, 82] on div "Documents" at bounding box center [1005, 77] width 68 height 17
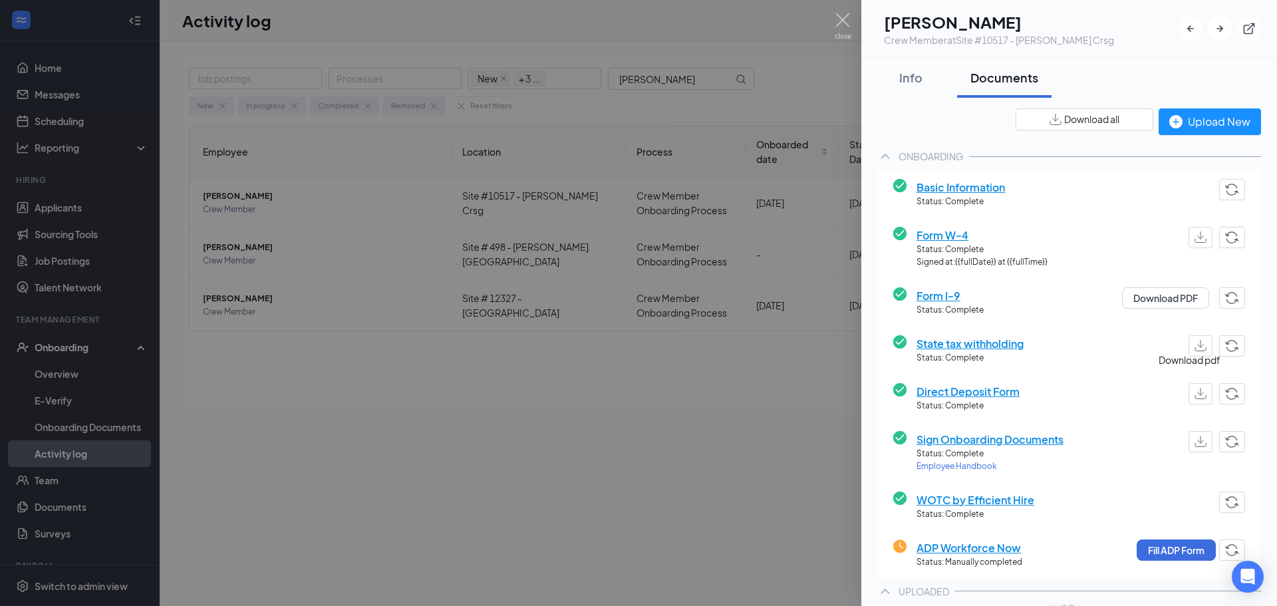
click at [1195, 388] on img "button" at bounding box center [1201, 393] width 12 height 11
click at [1172, 547] on button "Fill ADP Form" at bounding box center [1176, 549] width 79 height 21
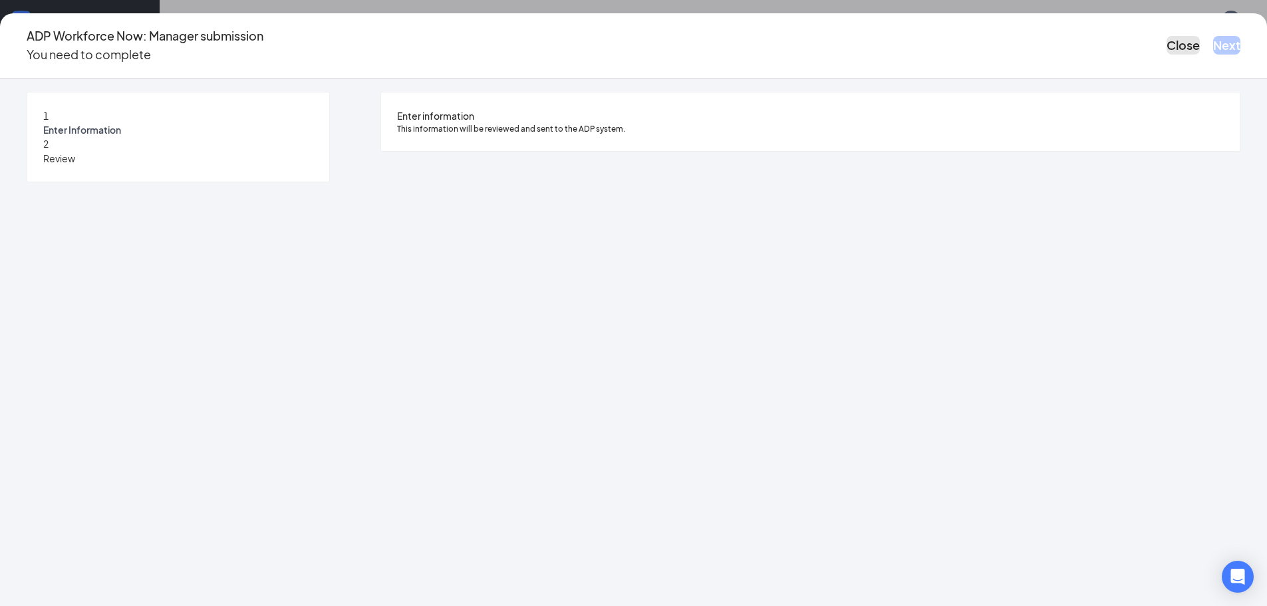
click at [1167, 40] on button "Close" at bounding box center [1183, 45] width 33 height 19
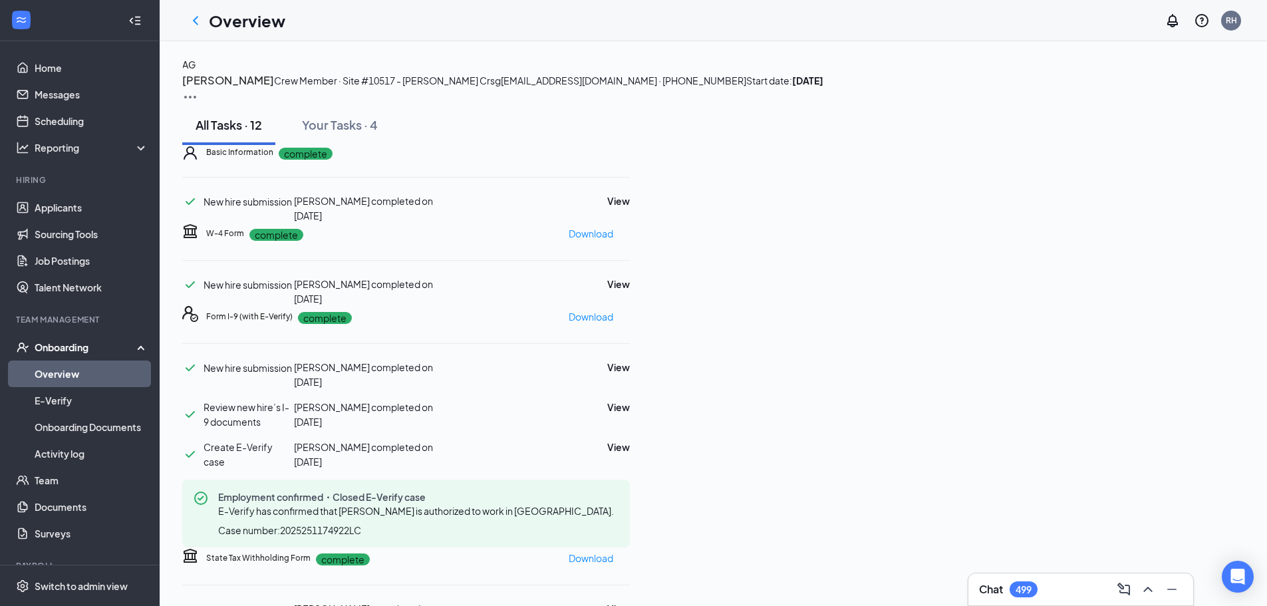
click at [200, 20] on icon "ChevronLeft" at bounding box center [196, 21] width 16 height 16
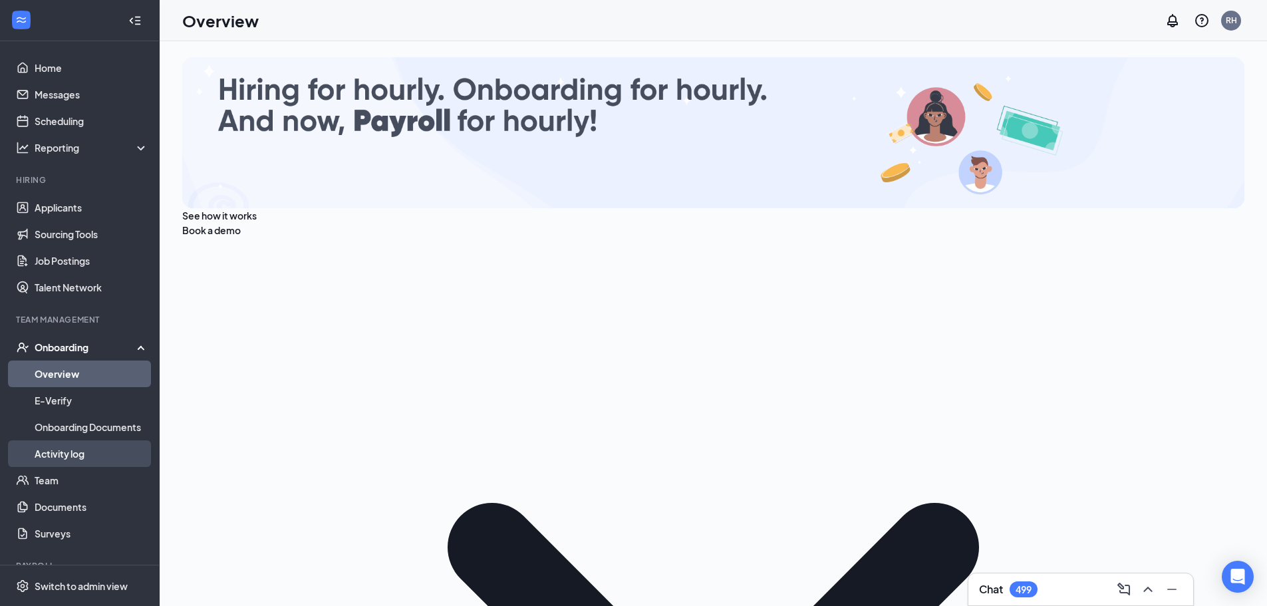
click at [86, 444] on link "Activity log" at bounding box center [92, 453] width 114 height 27
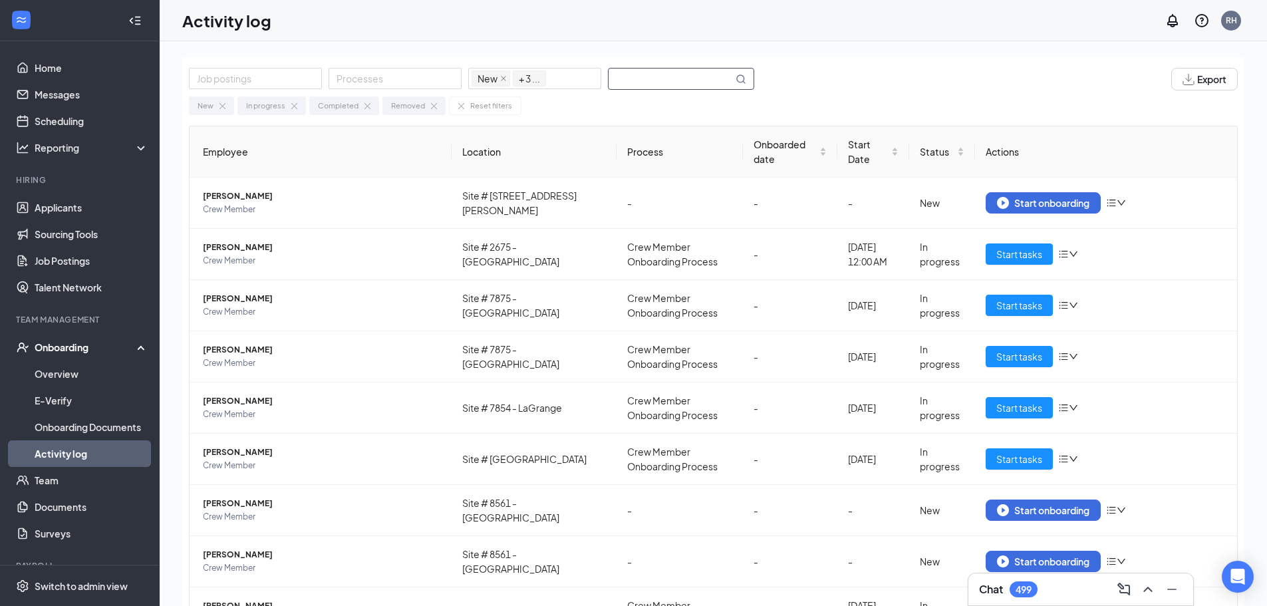
click at [663, 76] on input "text" at bounding box center [671, 79] width 124 height 21
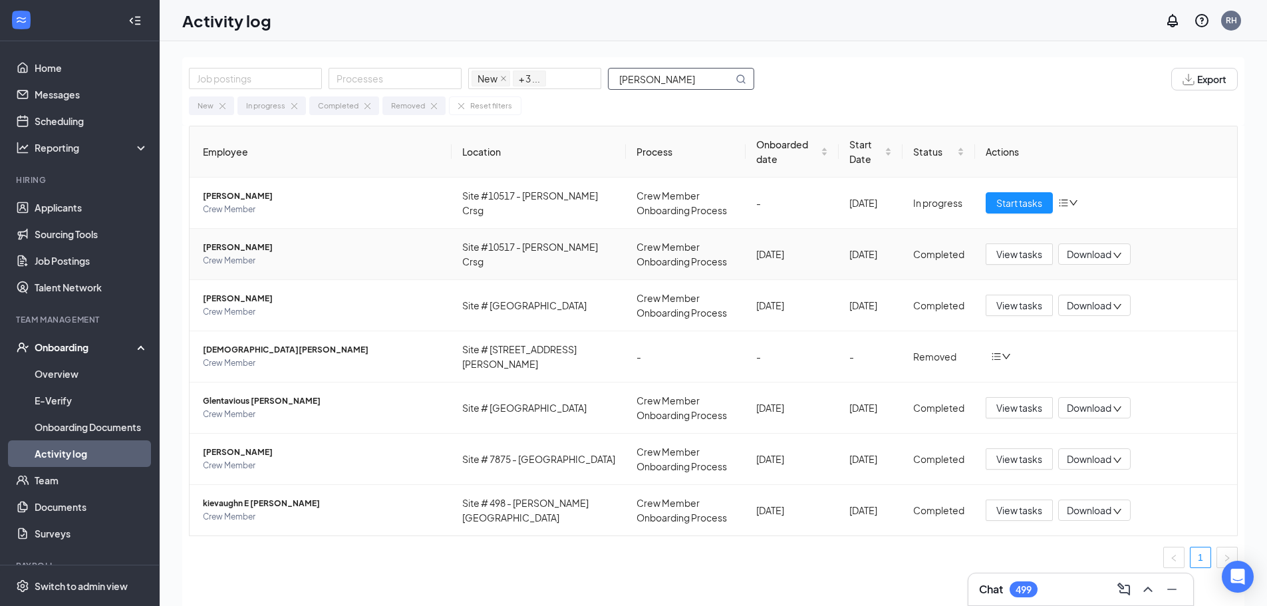
type input "[PERSON_NAME]"
click at [307, 250] on span "[PERSON_NAME]" at bounding box center [322, 247] width 238 height 13
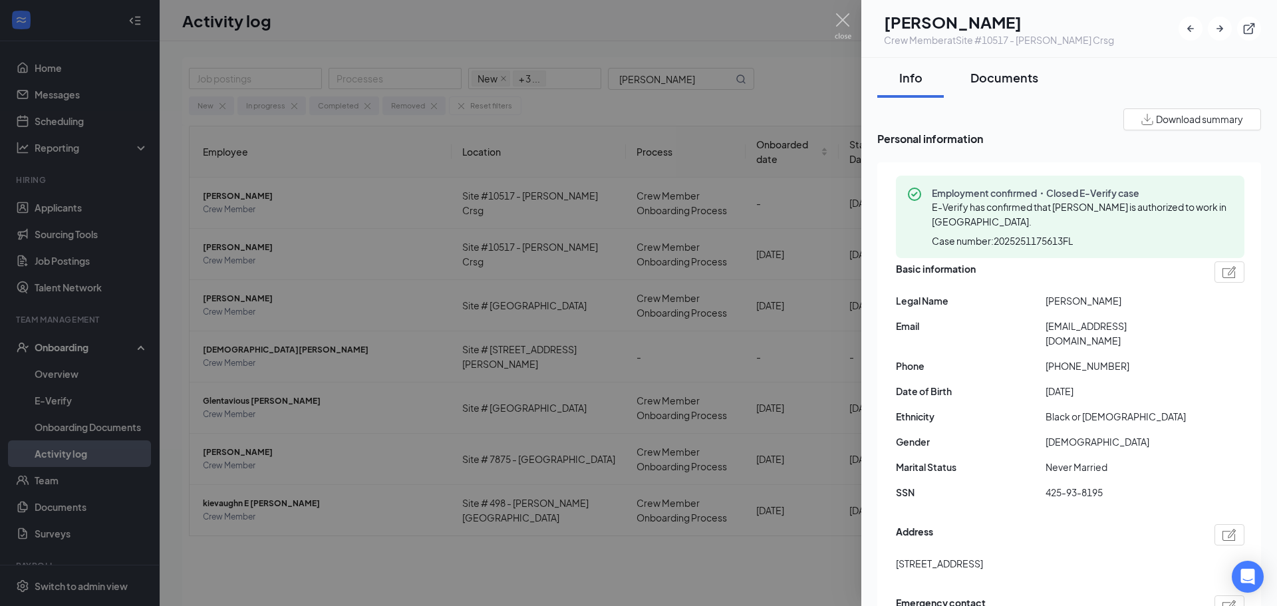
click at [1022, 77] on div "Documents" at bounding box center [1005, 77] width 68 height 17
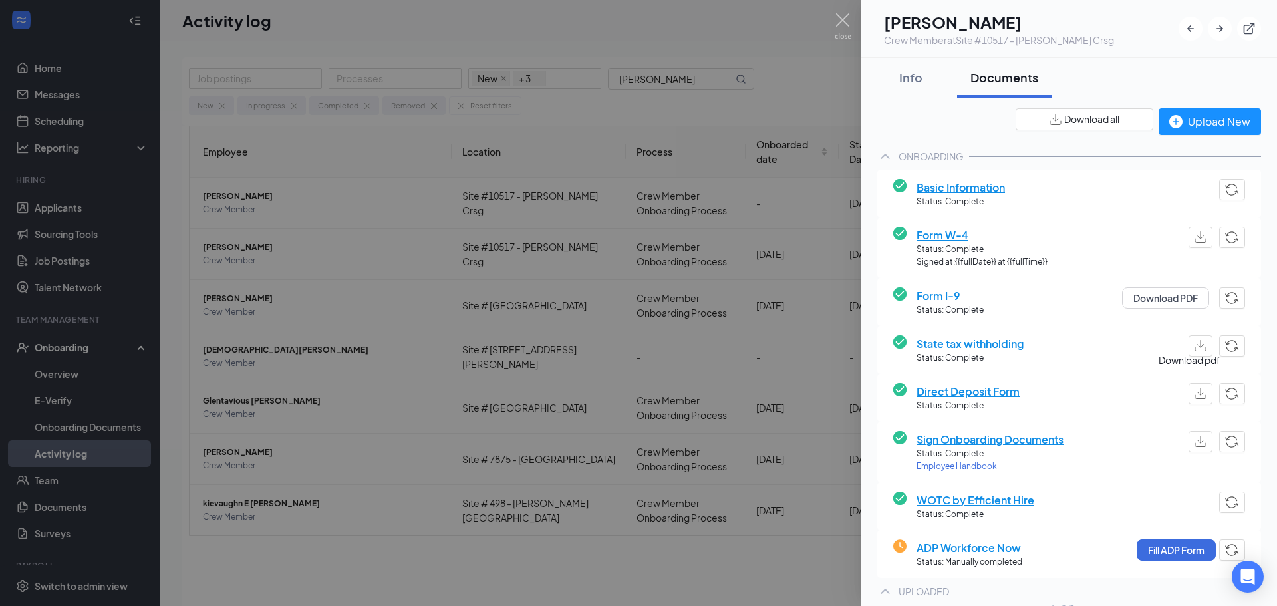
click at [1195, 392] on img "button" at bounding box center [1201, 393] width 12 height 11
click at [1167, 542] on button "Fill ADP Form" at bounding box center [1176, 549] width 79 height 21
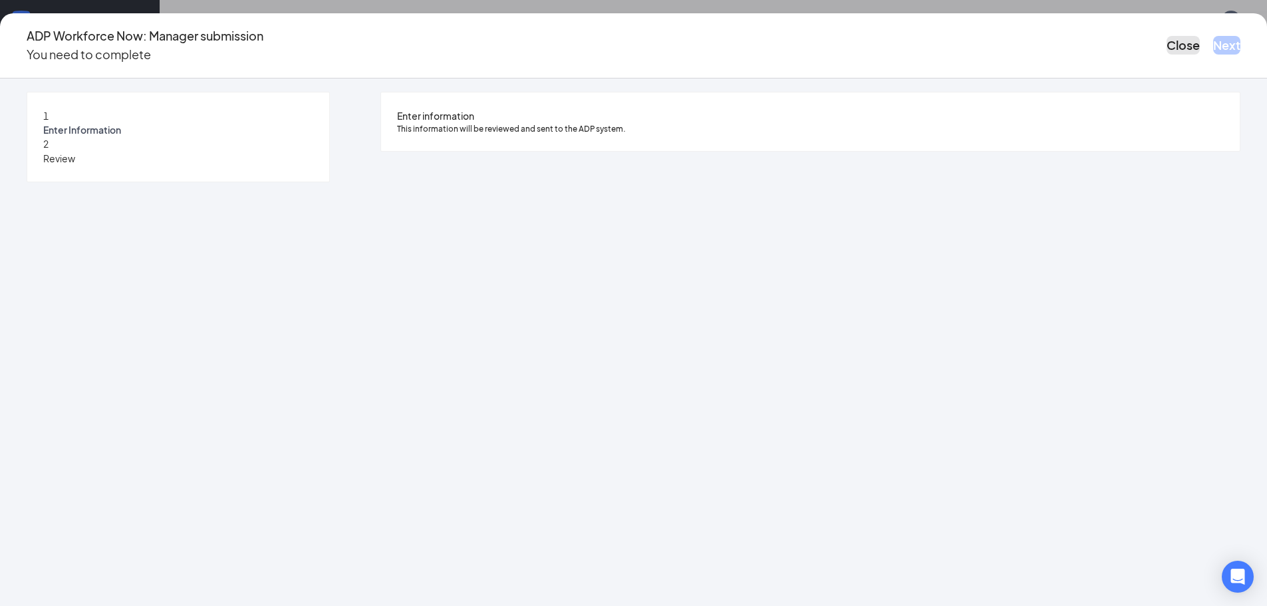
click at [1167, 36] on button "Close" at bounding box center [1183, 45] width 33 height 19
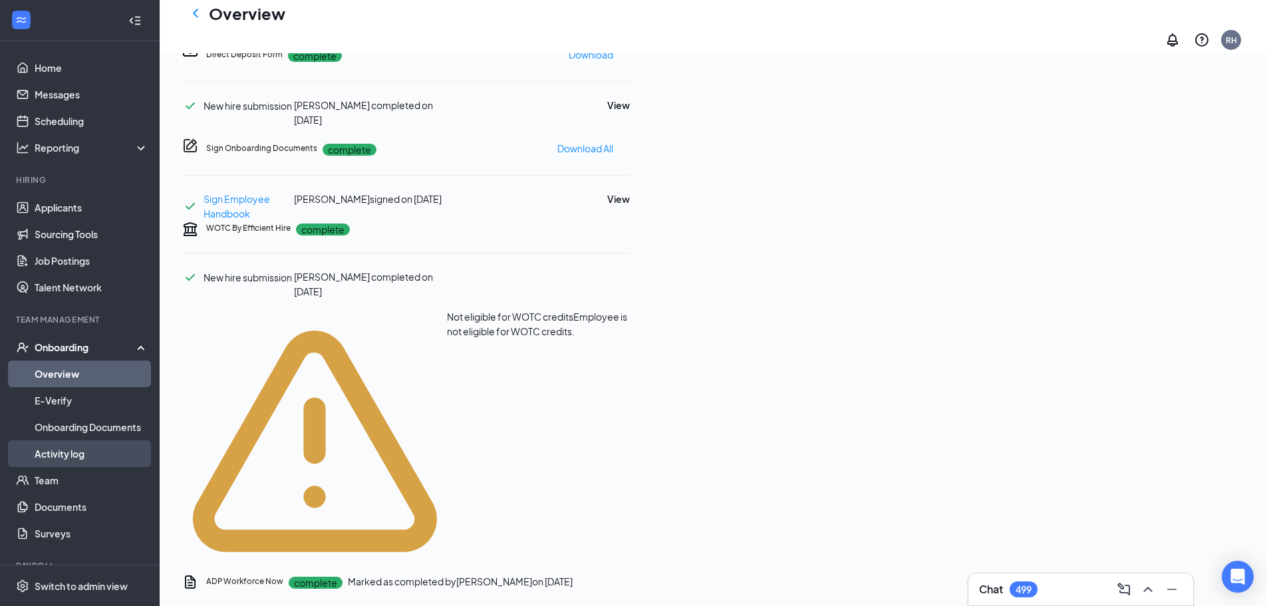
click at [48, 452] on link "Activity log" at bounding box center [92, 453] width 114 height 27
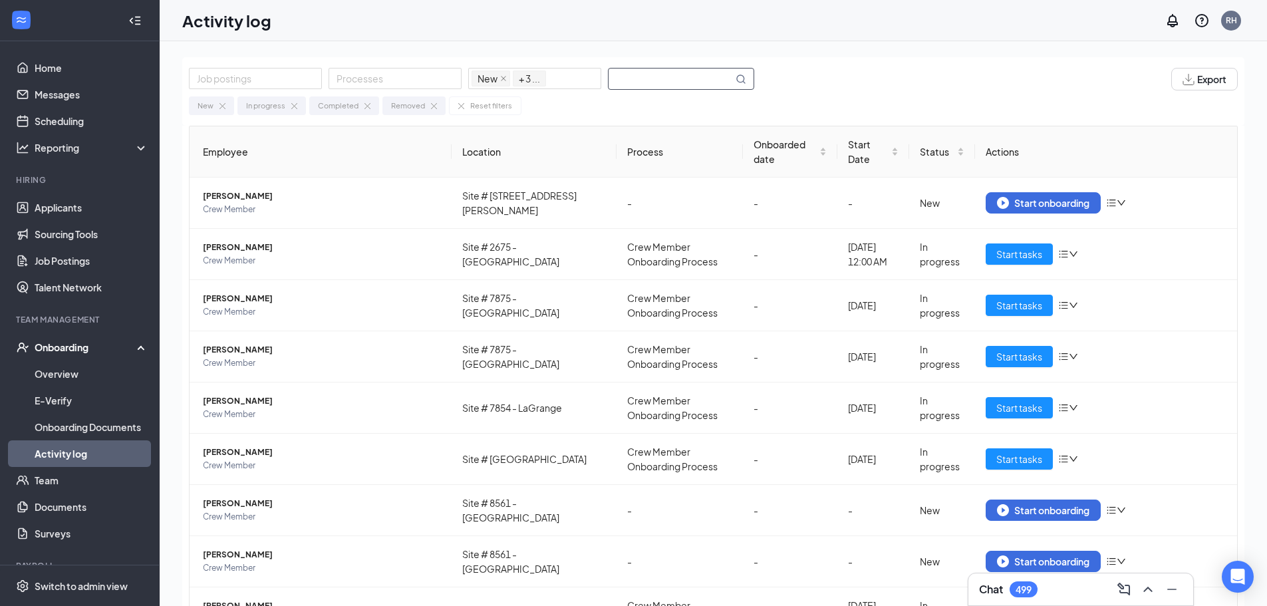
click at [675, 78] on input "text" at bounding box center [671, 79] width 124 height 21
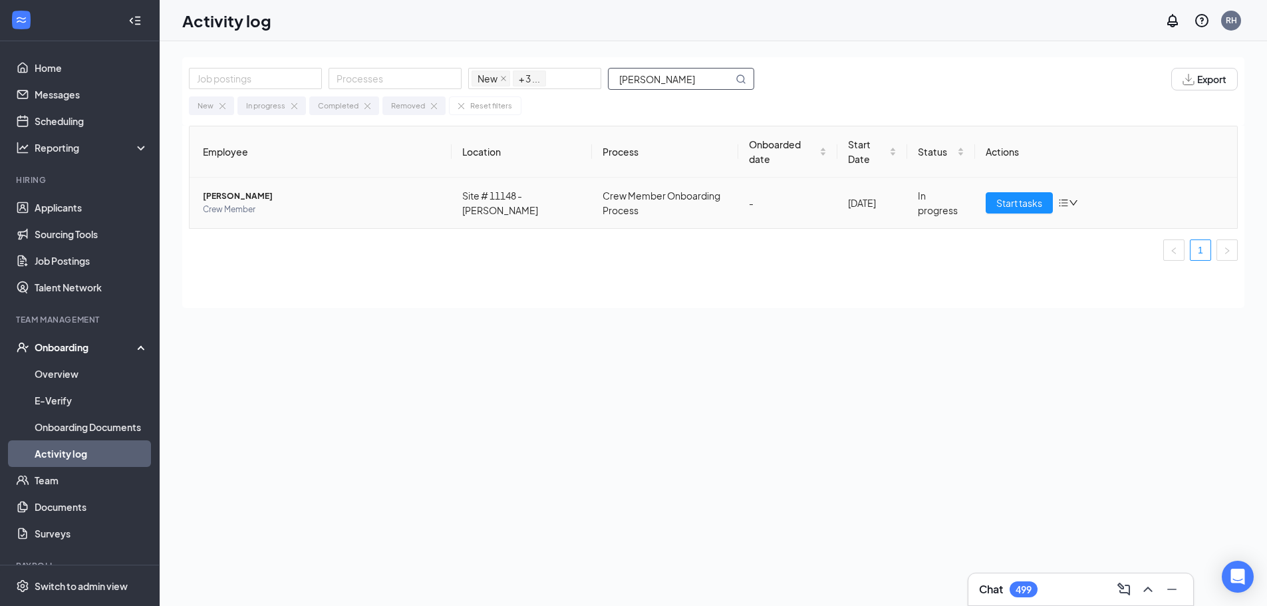
type input "[PERSON_NAME]"
click at [351, 200] on span "[PERSON_NAME]" at bounding box center [322, 196] width 238 height 13
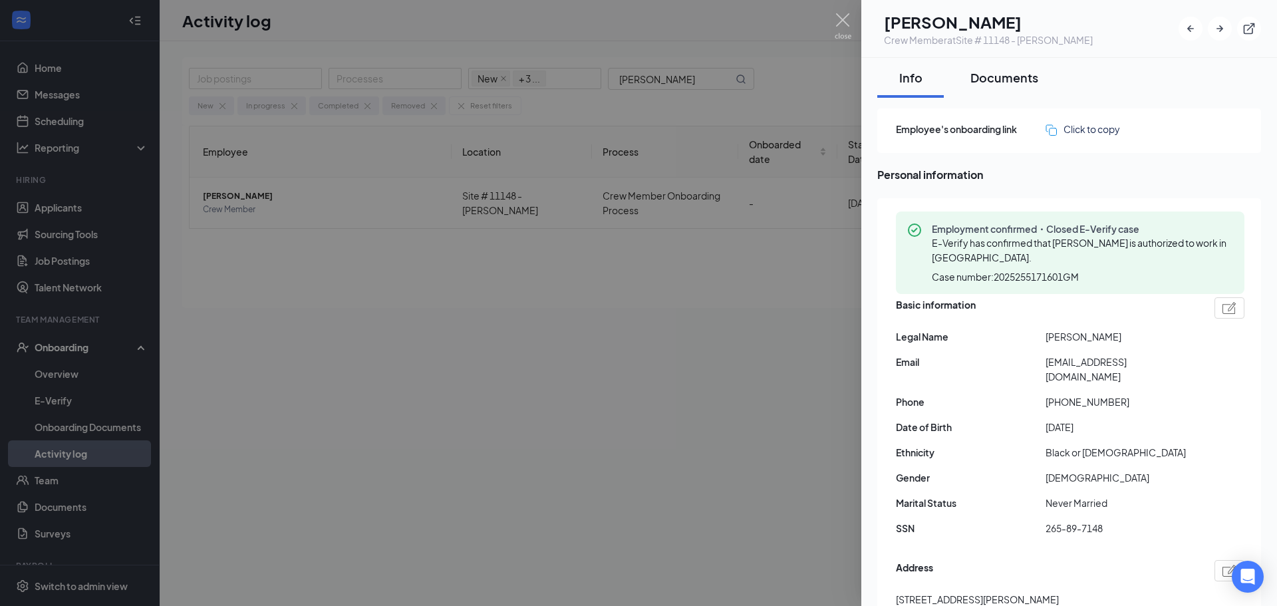
click at [1019, 80] on div "Documents" at bounding box center [1005, 77] width 68 height 17
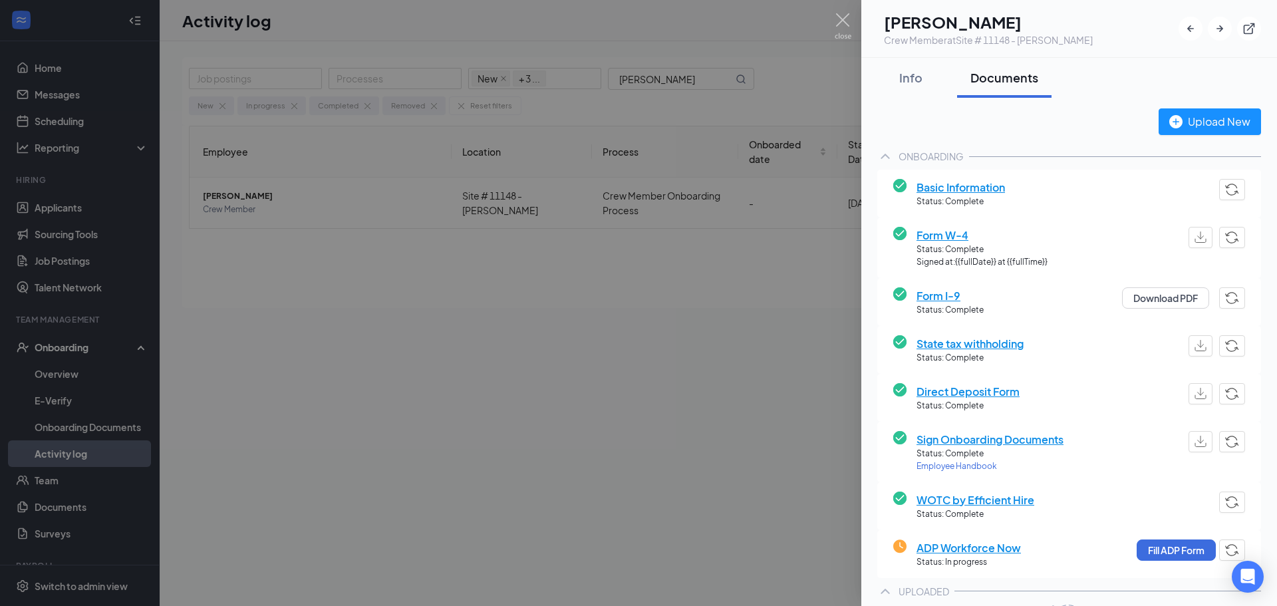
click at [1203, 386] on div "Direct Deposit Form Status: Complete Employee Information Employee Name [PERSON…" at bounding box center [1069, 397] width 352 height 29
click at [1195, 392] on img "button" at bounding box center [1201, 393] width 12 height 11
click at [1154, 544] on button "Fill ADP Form" at bounding box center [1176, 549] width 79 height 21
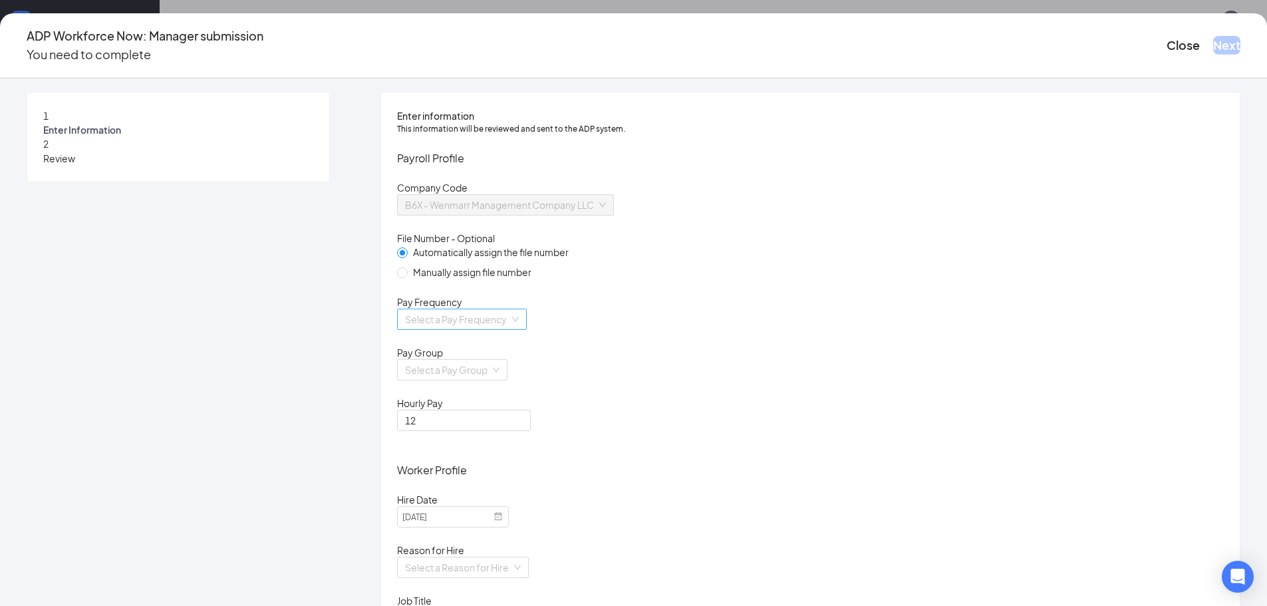
click at [510, 329] on input "search" at bounding box center [457, 319] width 104 height 20
click at [494, 448] on div "Biweekly" at bounding box center [551, 447] width 202 height 15
click at [490, 380] on input "search" at bounding box center [447, 370] width 85 height 20
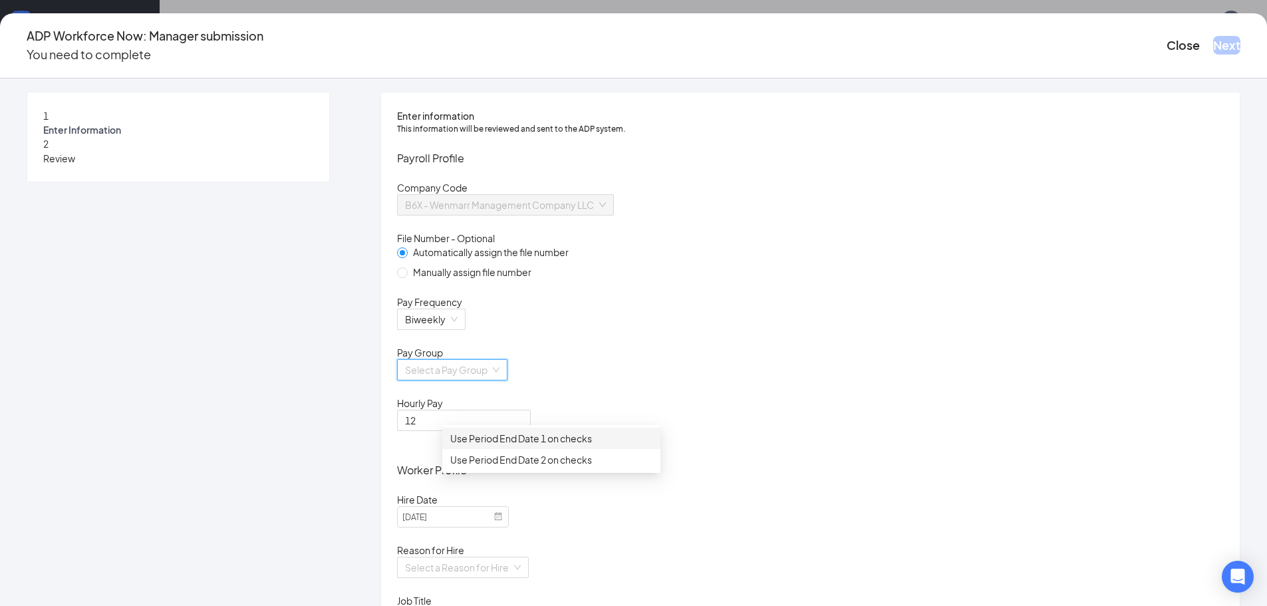
click at [519, 440] on div "Use Period End Date 1 on checks" at bounding box center [551, 438] width 202 height 15
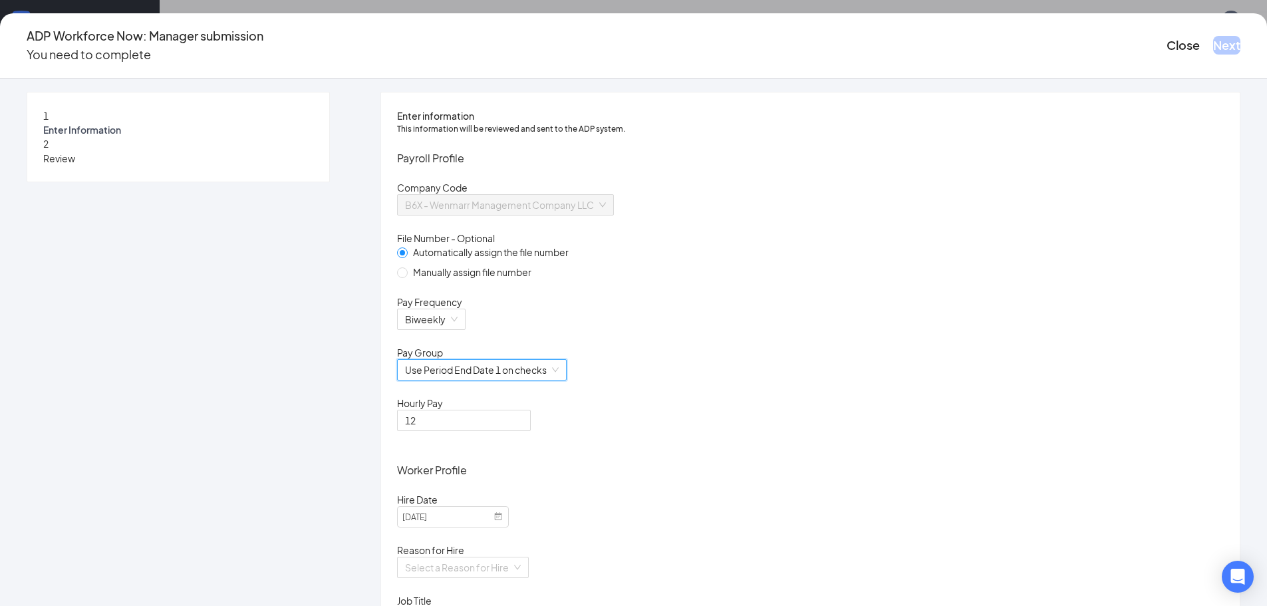
scroll to position [266, 0]
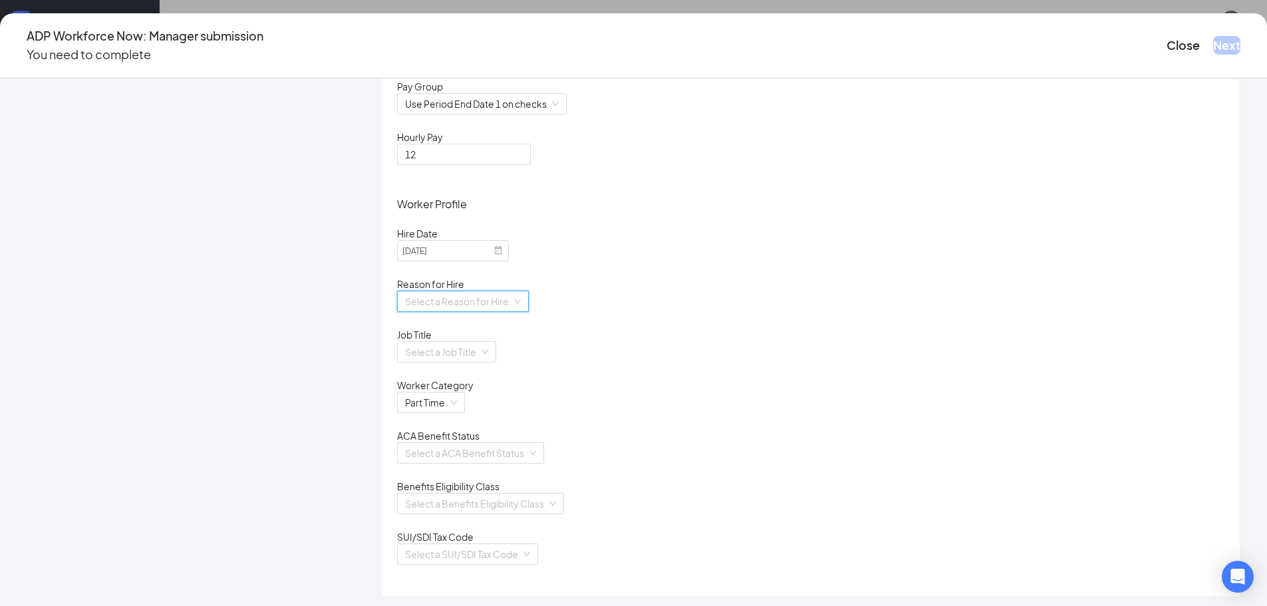
click at [512, 311] on input "search" at bounding box center [458, 301] width 106 height 20
click at [528, 382] on div "Existing Position" at bounding box center [551, 382] width 202 height 15
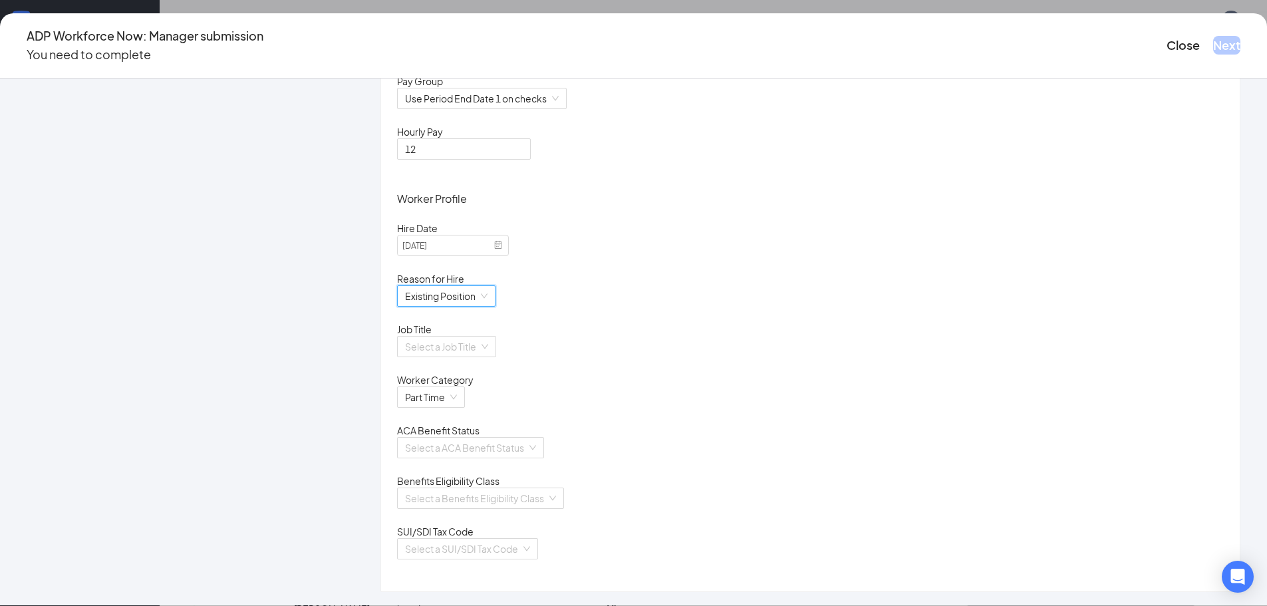
scroll to position [347, 0]
click at [479, 337] on input "search" at bounding box center [442, 347] width 74 height 20
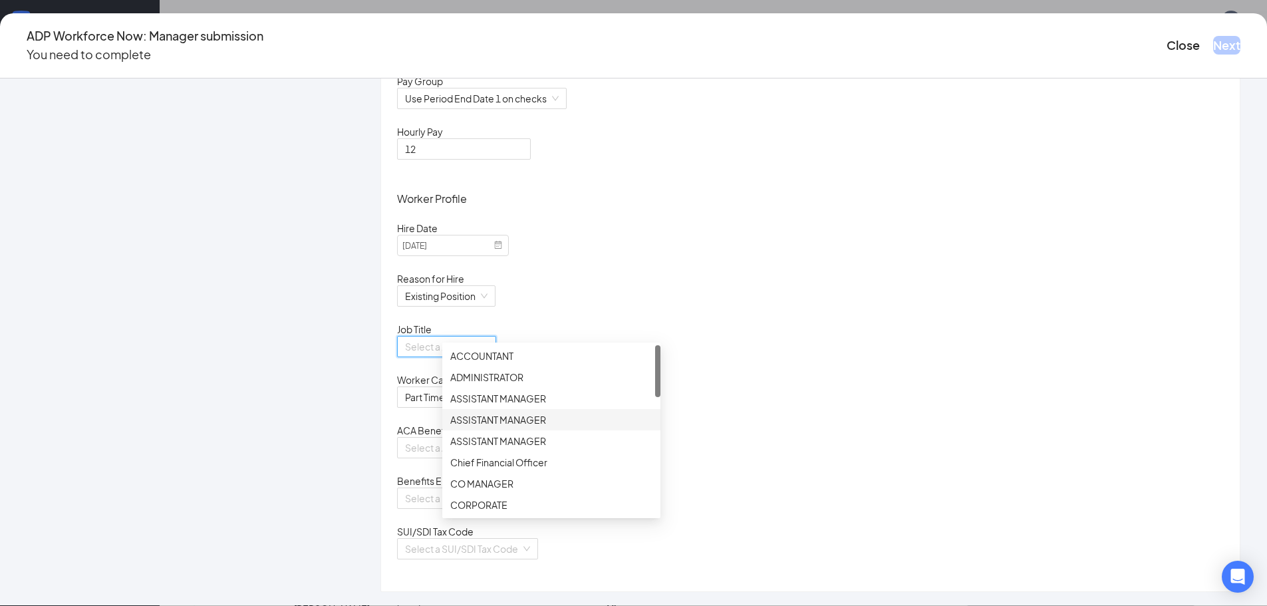
scroll to position [133, 0]
click at [511, 413] on div "CREW MEMBER" at bounding box center [551, 414] width 202 height 15
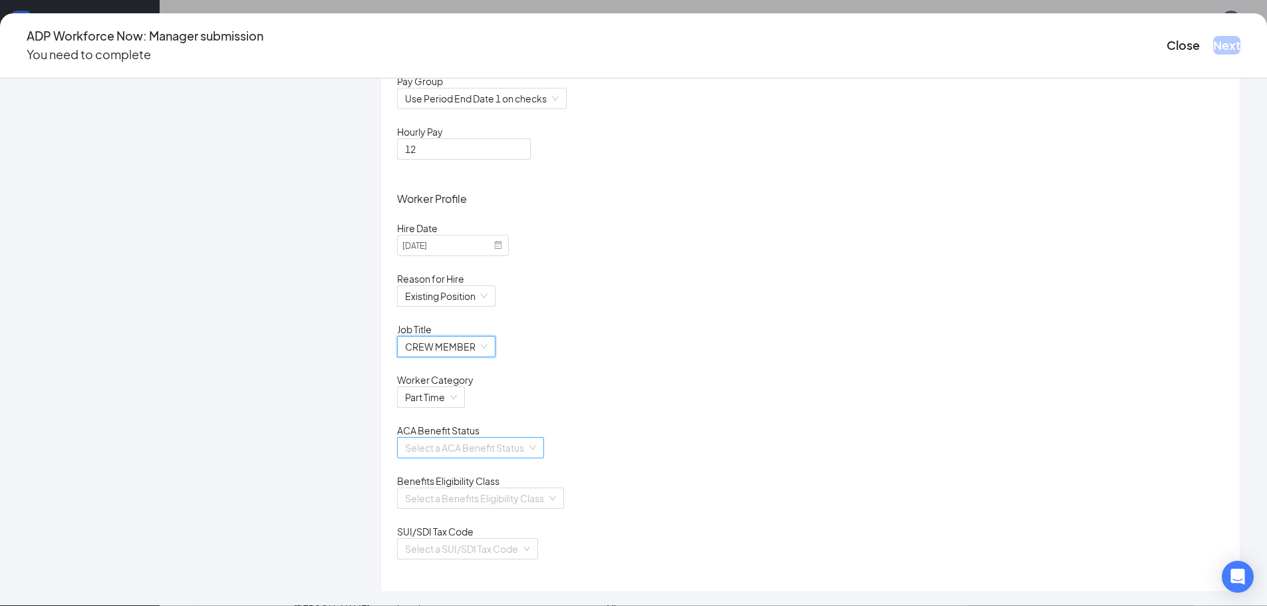
click at [524, 440] on input "search" at bounding box center [466, 448] width 122 height 20
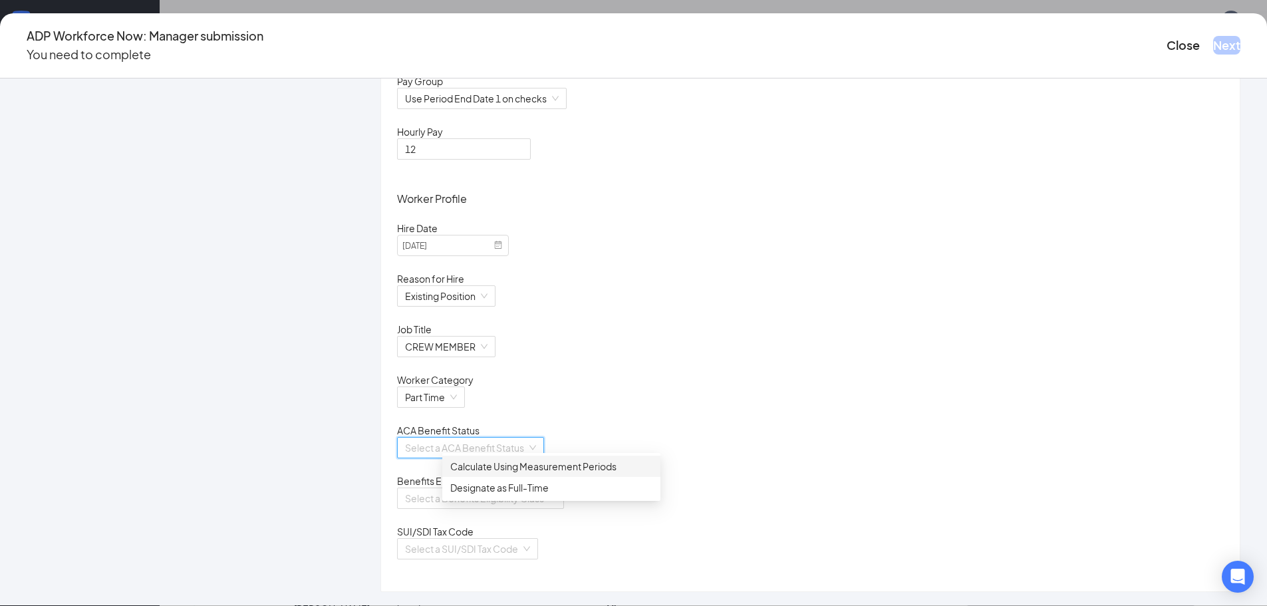
click at [516, 464] on div "Calculate Using Measurement Periods" at bounding box center [551, 466] width 202 height 15
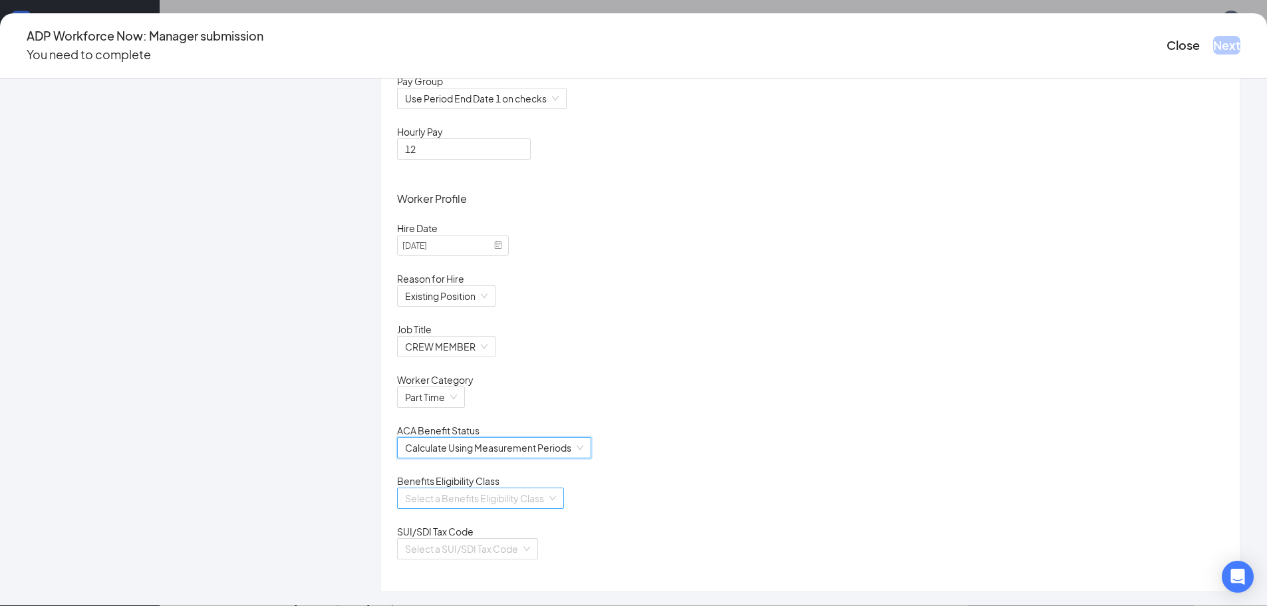
scroll to position [266, 0]
click at [547, 488] on input "search" at bounding box center [476, 498] width 142 height 20
click at [498, 587] on div "Non Eligible" at bounding box center [551, 585] width 202 height 15
click at [521, 551] on input "search" at bounding box center [463, 549] width 116 height 20
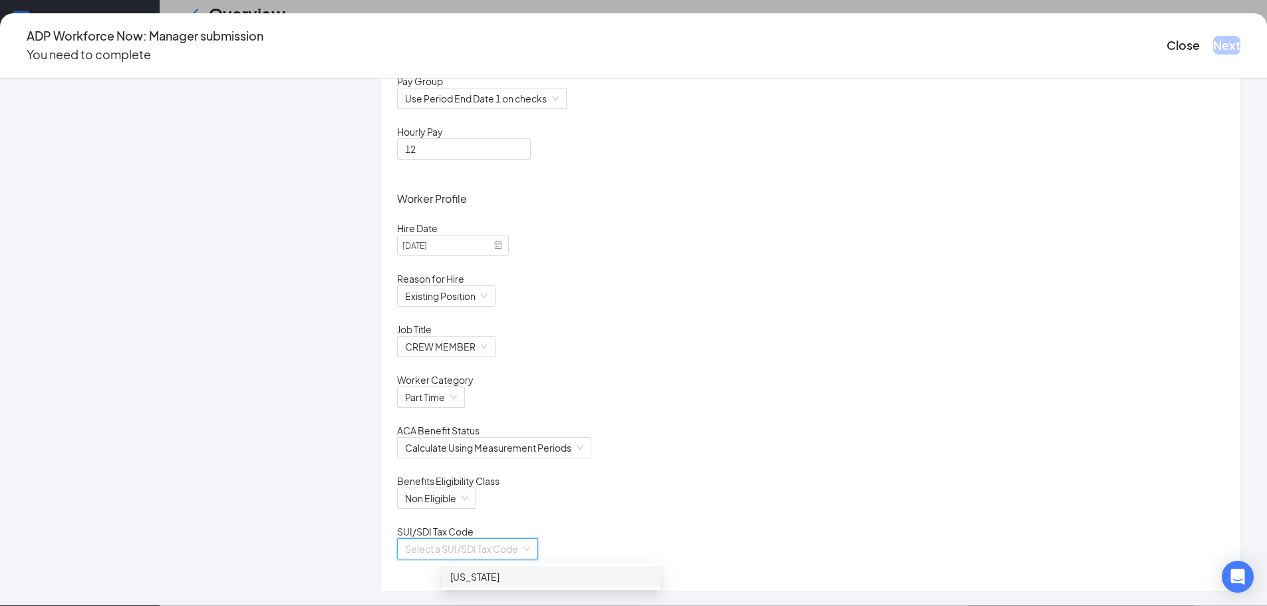
click at [505, 574] on div "[US_STATE]" at bounding box center [551, 576] width 202 height 15
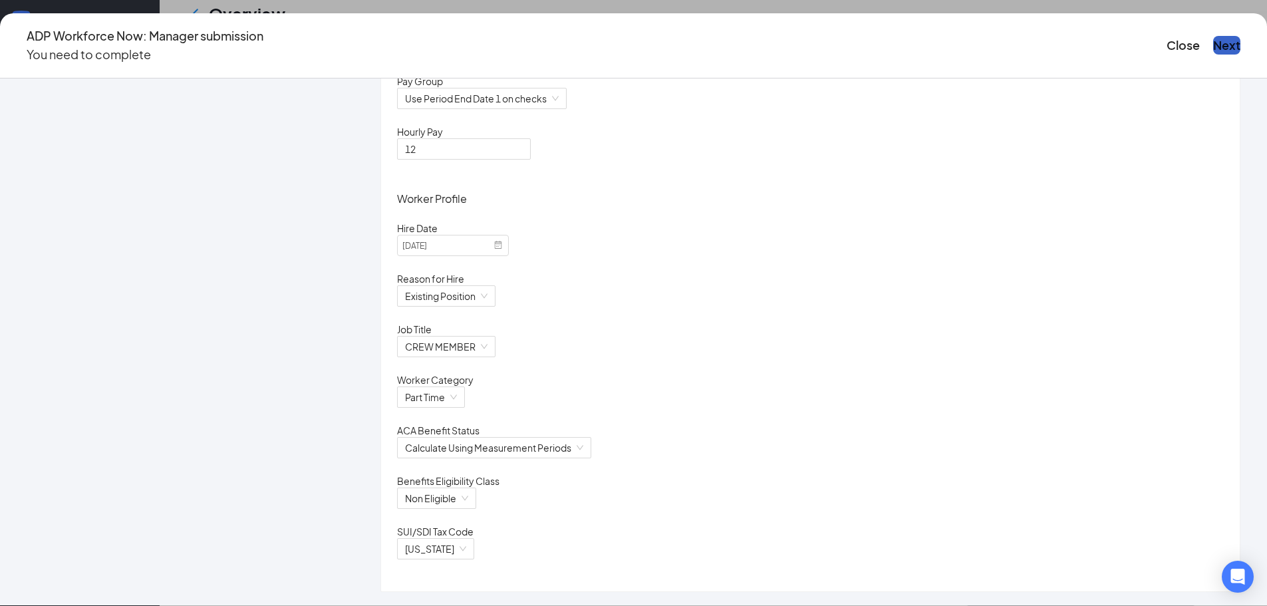
click at [1213, 36] on button "Next" at bounding box center [1226, 45] width 27 height 19
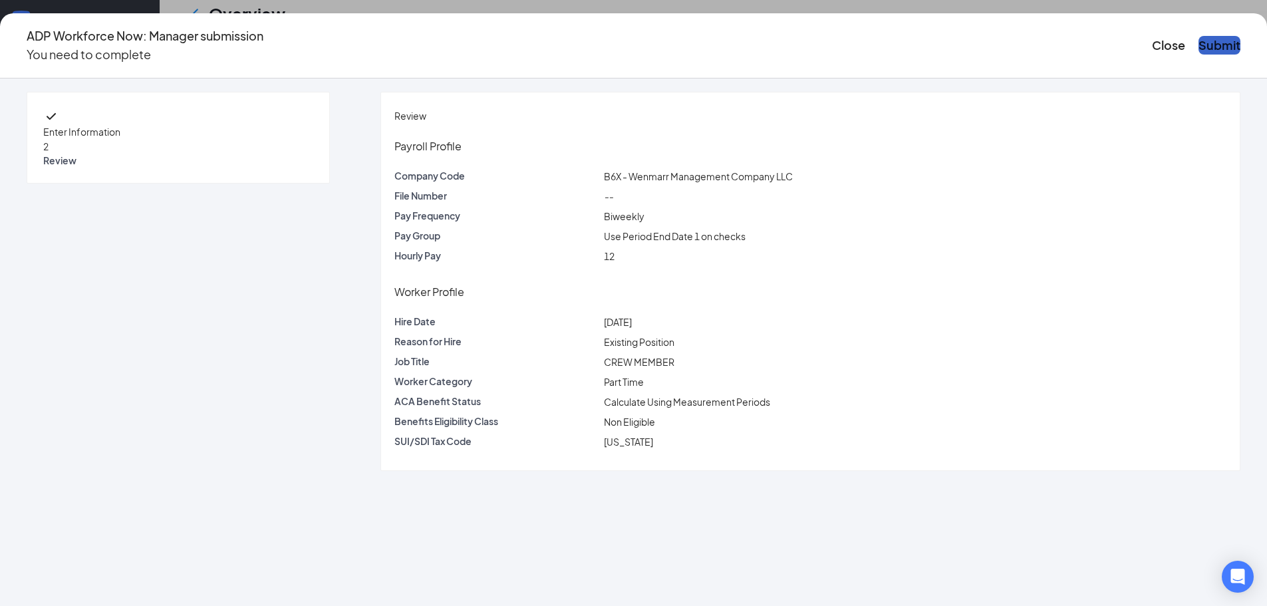
click at [1199, 36] on button "Submit" at bounding box center [1220, 45] width 42 height 19
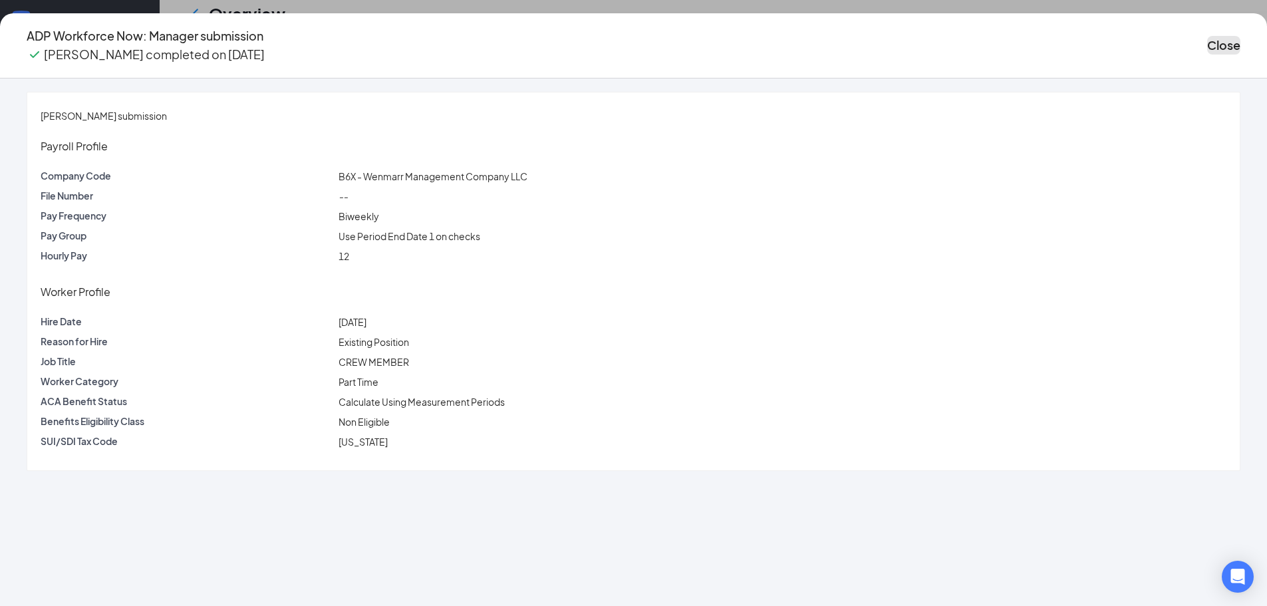
click at [1207, 36] on button "Close" at bounding box center [1223, 45] width 33 height 19
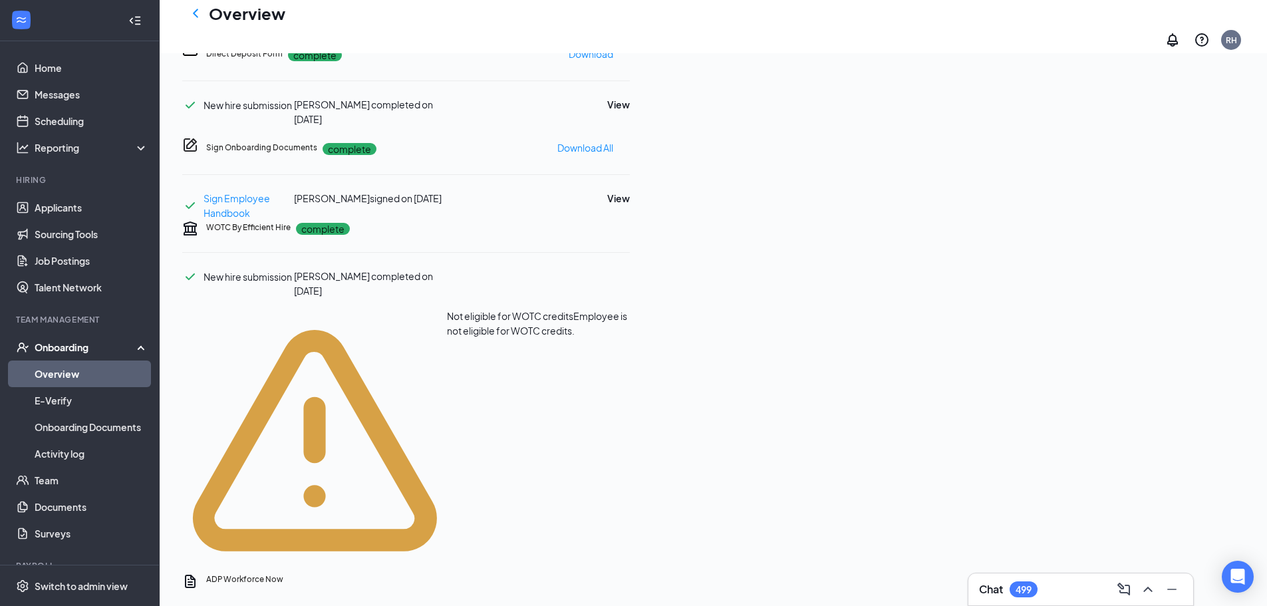
scroll to position [532, 0]
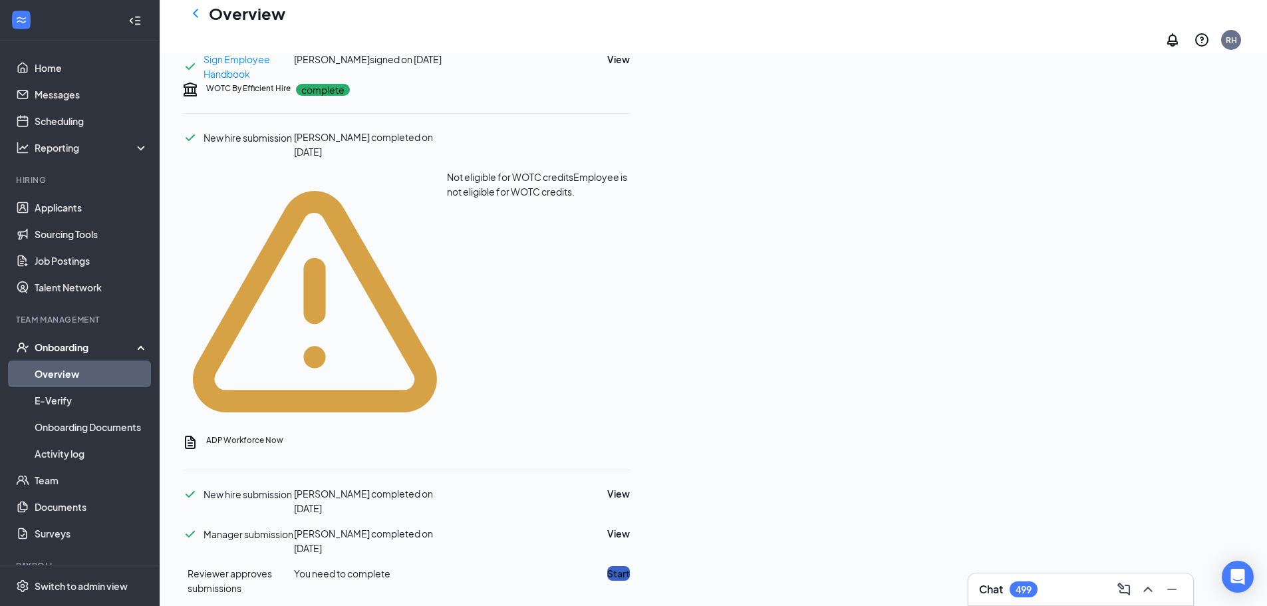
click at [630, 566] on button "Start" at bounding box center [618, 573] width 23 height 15
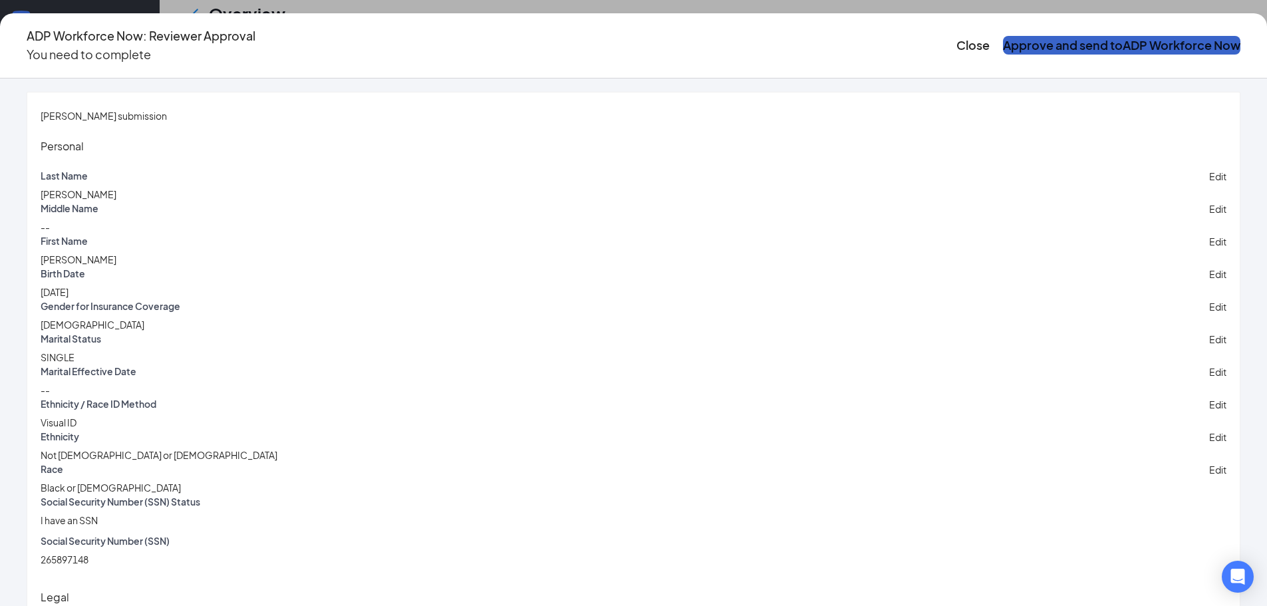
click at [1003, 43] on button "Approve and send to ADP Workforce Now" at bounding box center [1121, 45] width 237 height 19
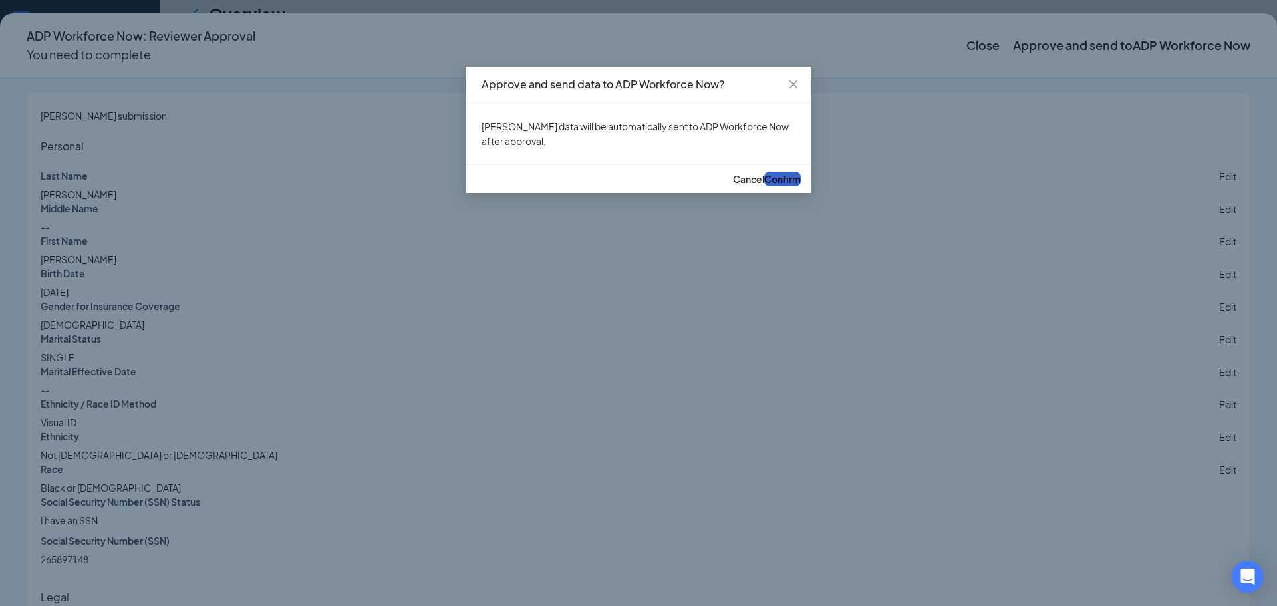
click at [769, 185] on span "Confirm" at bounding box center [782, 179] width 37 height 12
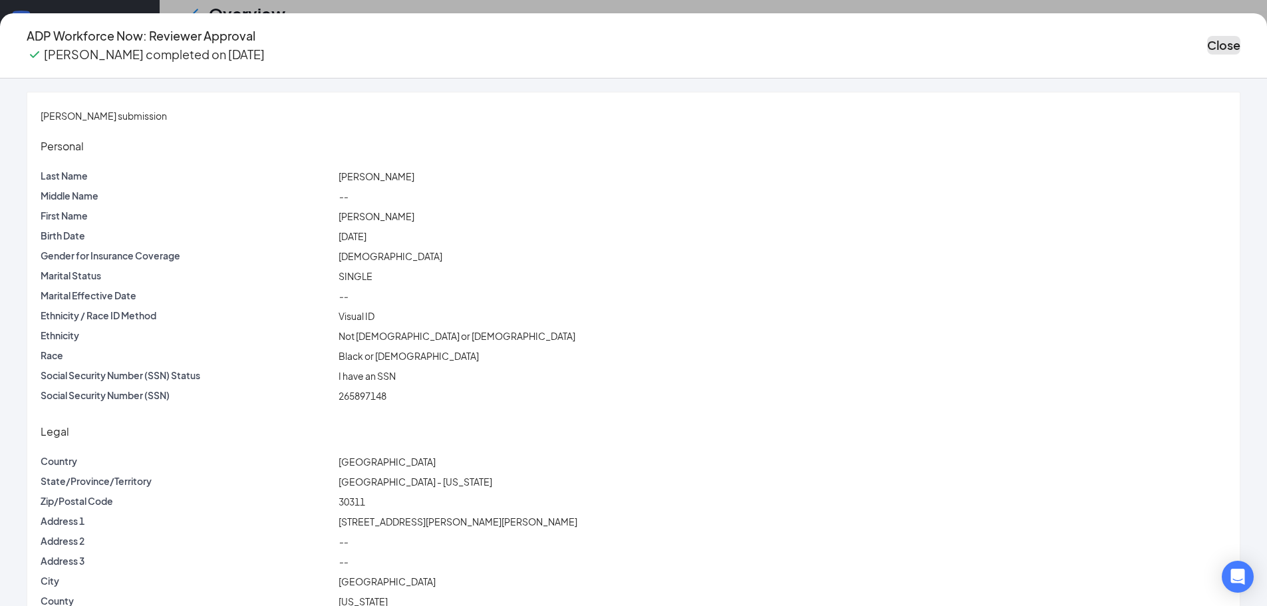
click at [1207, 47] on button "Close" at bounding box center [1223, 45] width 33 height 19
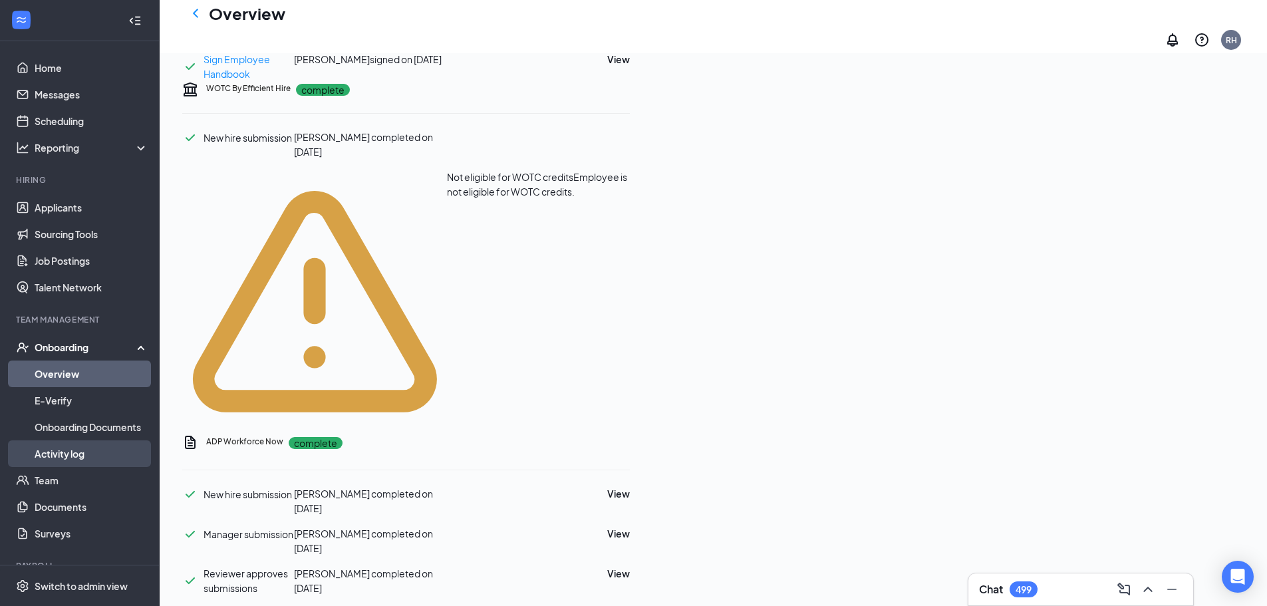
click at [104, 454] on link "Activity log" at bounding box center [92, 453] width 114 height 27
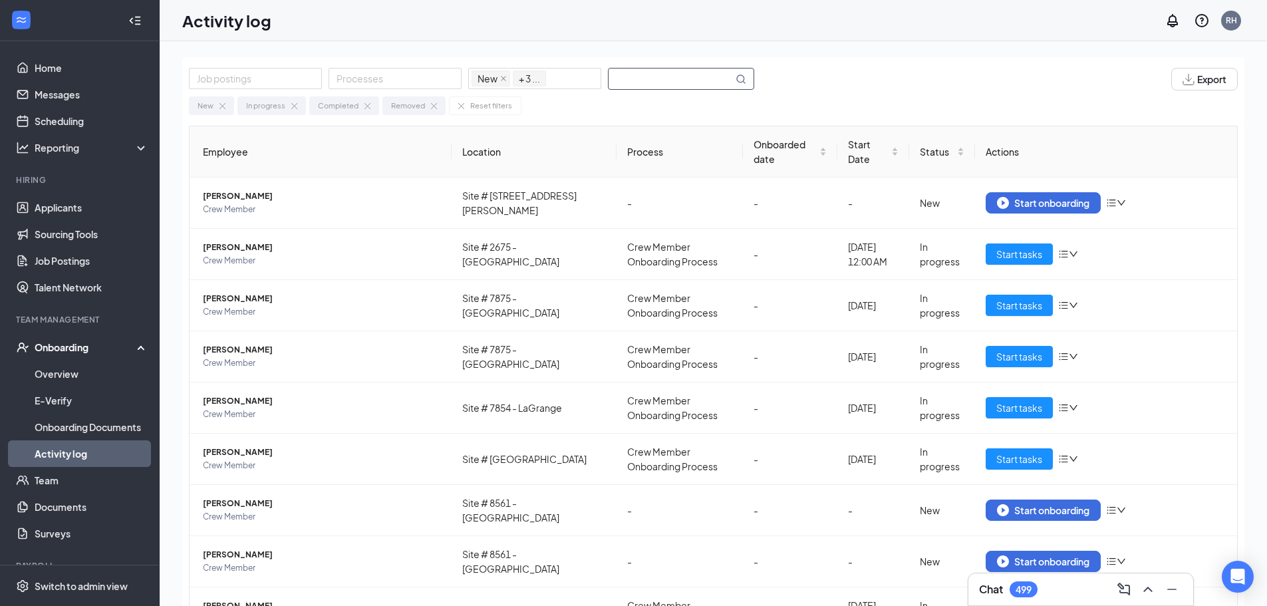
click at [685, 78] on input "text" at bounding box center [671, 79] width 124 height 21
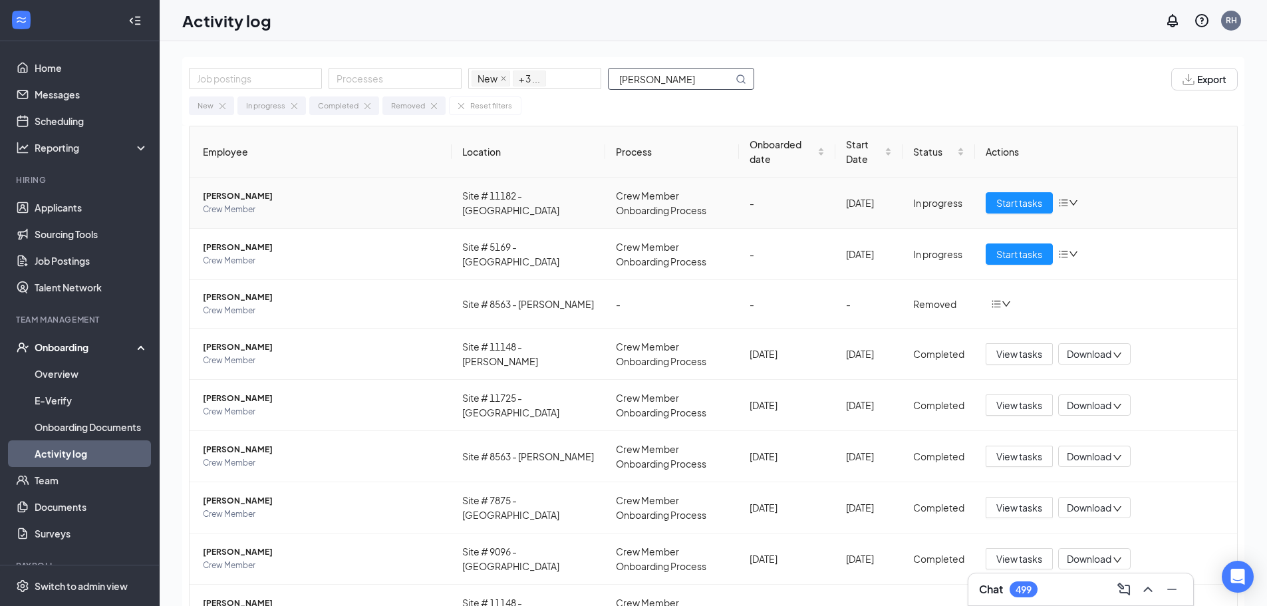
type input "[PERSON_NAME]"
click at [371, 207] on span "Crew Member" at bounding box center [322, 209] width 238 height 13
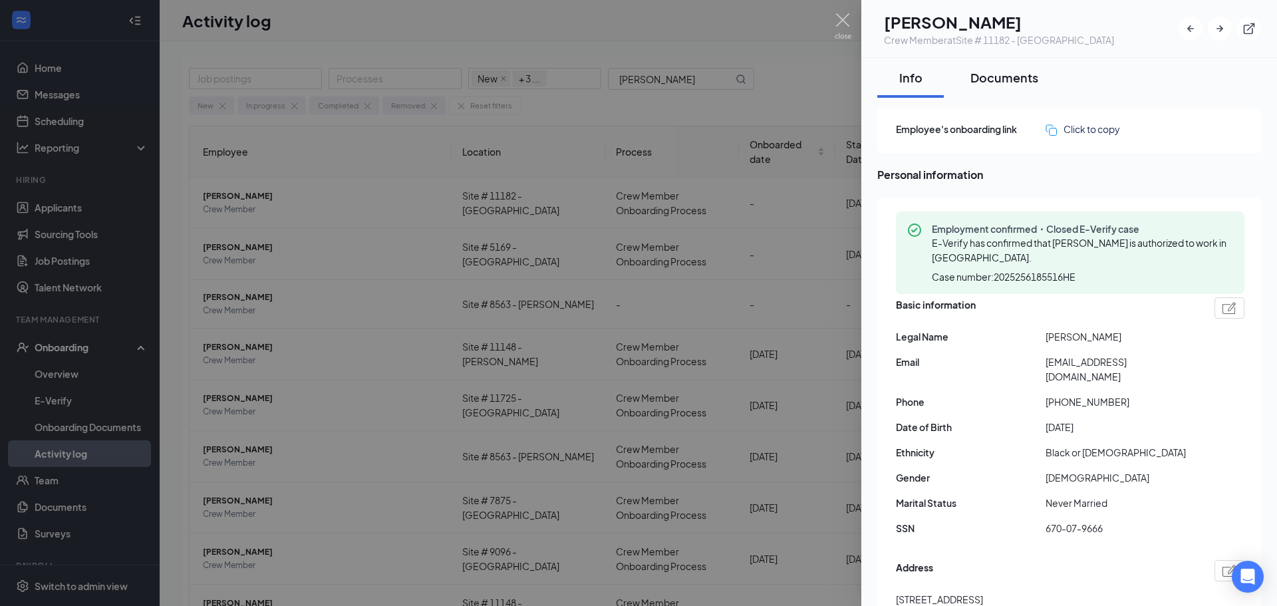
click at [1015, 75] on div "Documents" at bounding box center [1005, 77] width 68 height 17
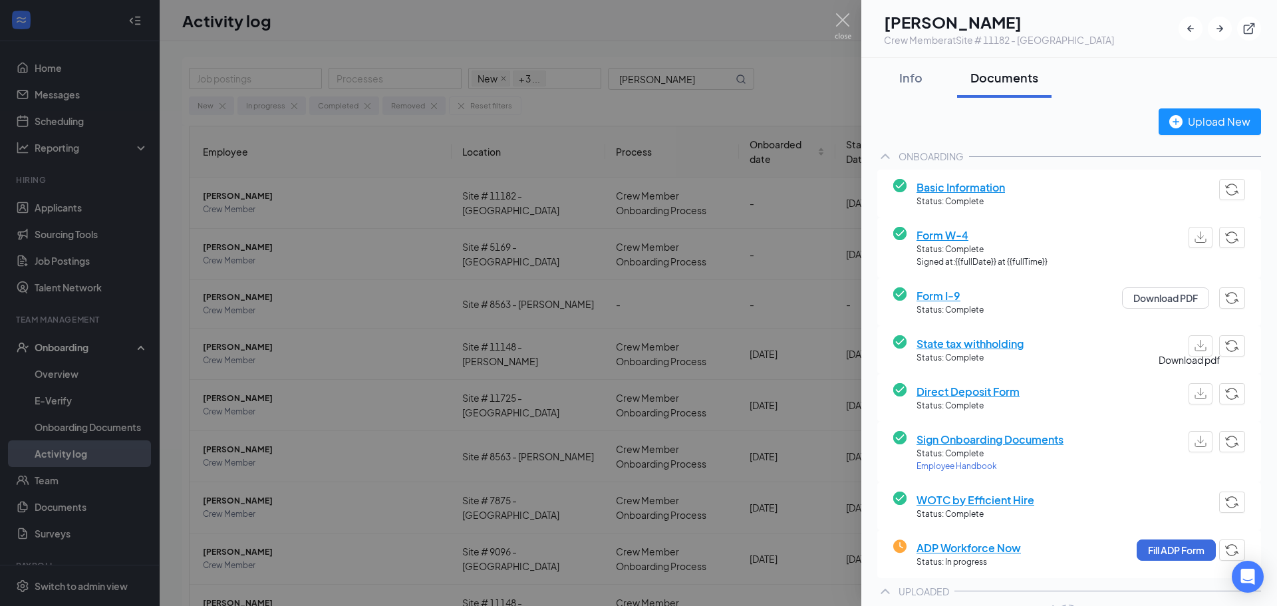
click at [1195, 395] on img "button" at bounding box center [1201, 393] width 12 height 11
click at [1163, 549] on button "Fill ADP Form" at bounding box center [1176, 549] width 79 height 21
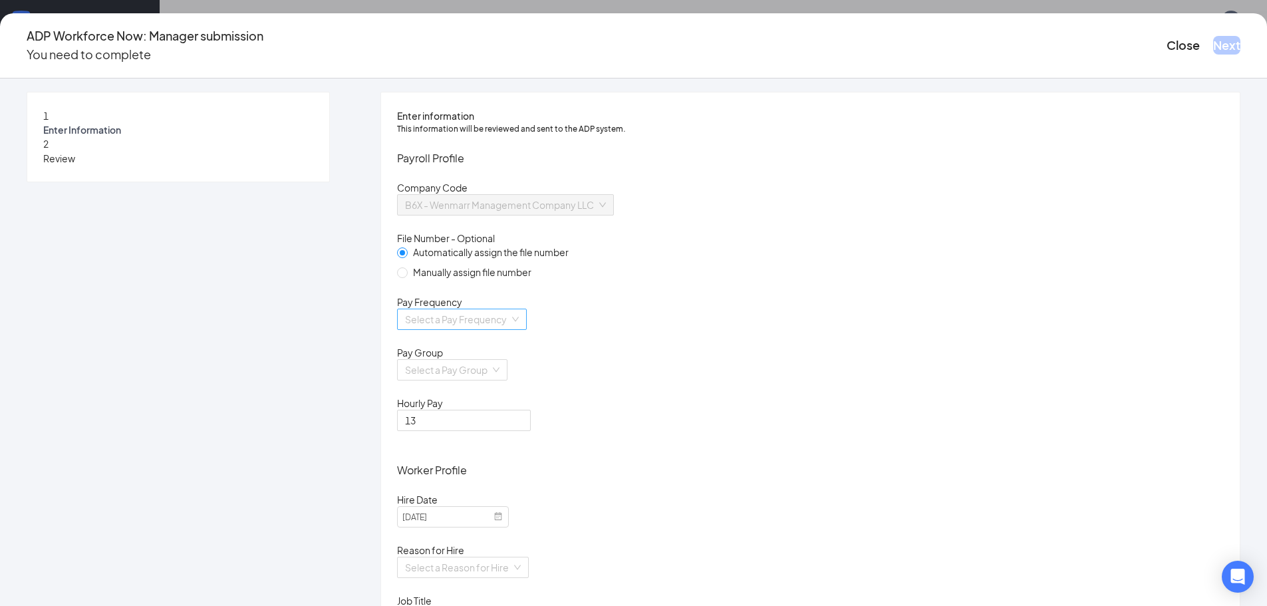
click at [510, 329] on input "search" at bounding box center [457, 319] width 104 height 20
click at [488, 451] on div "Biweekly" at bounding box center [551, 447] width 202 height 15
click at [490, 380] on input "search" at bounding box center [447, 370] width 85 height 20
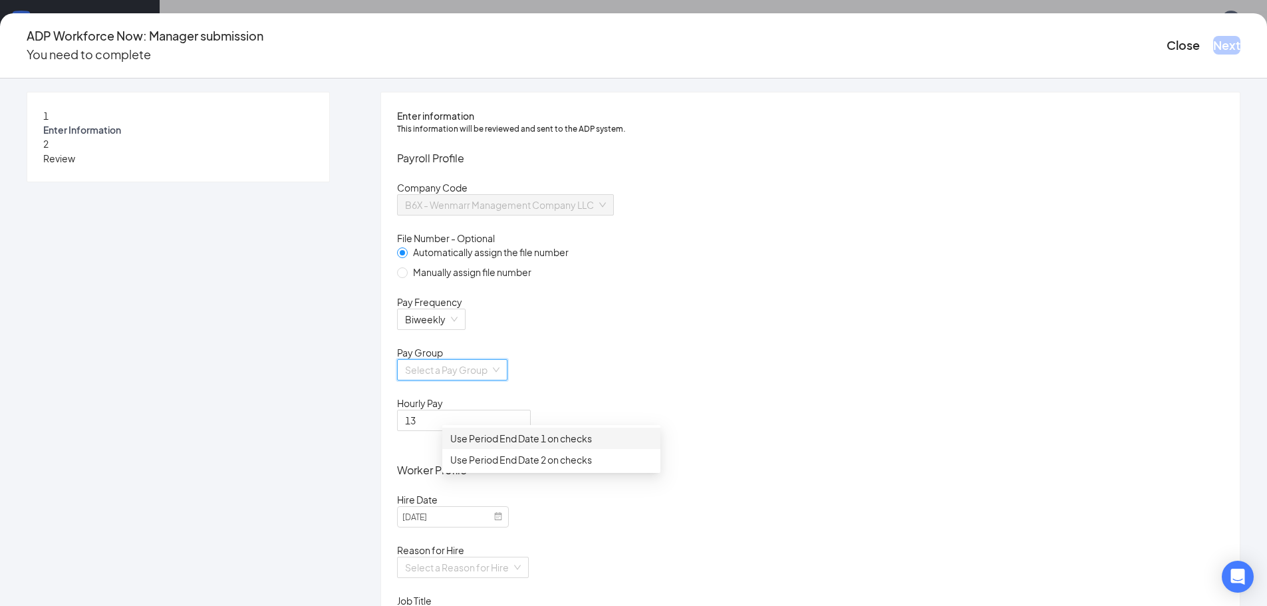
click at [499, 440] on div "Use Period End Date 1 on checks" at bounding box center [551, 438] width 202 height 15
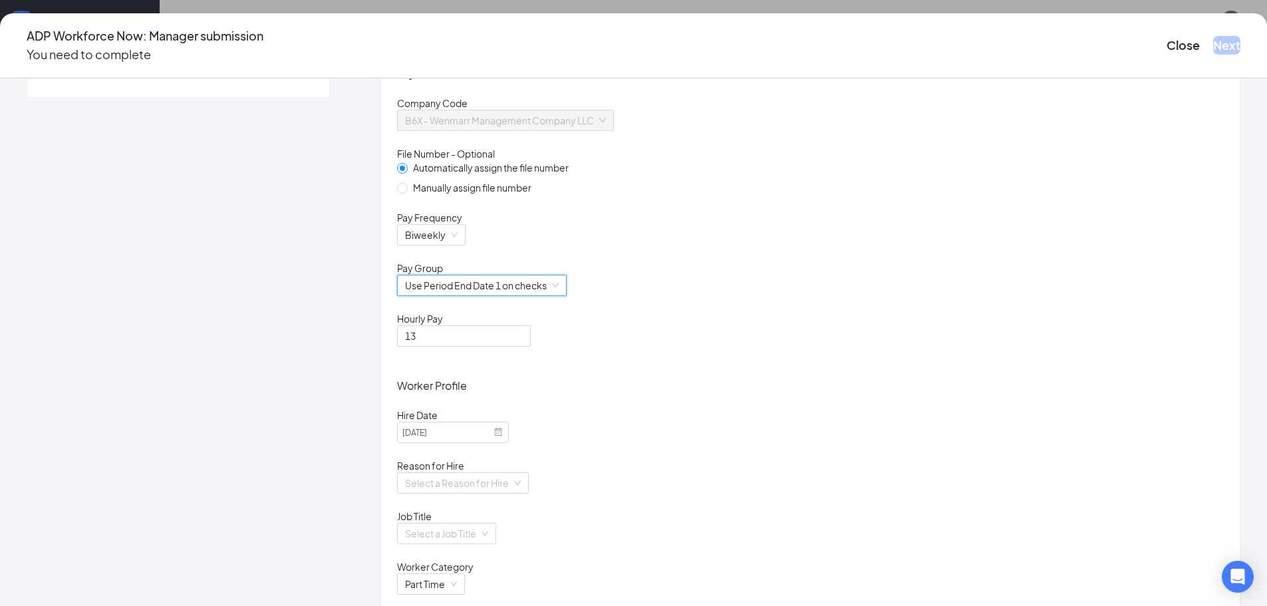
scroll to position [266, 0]
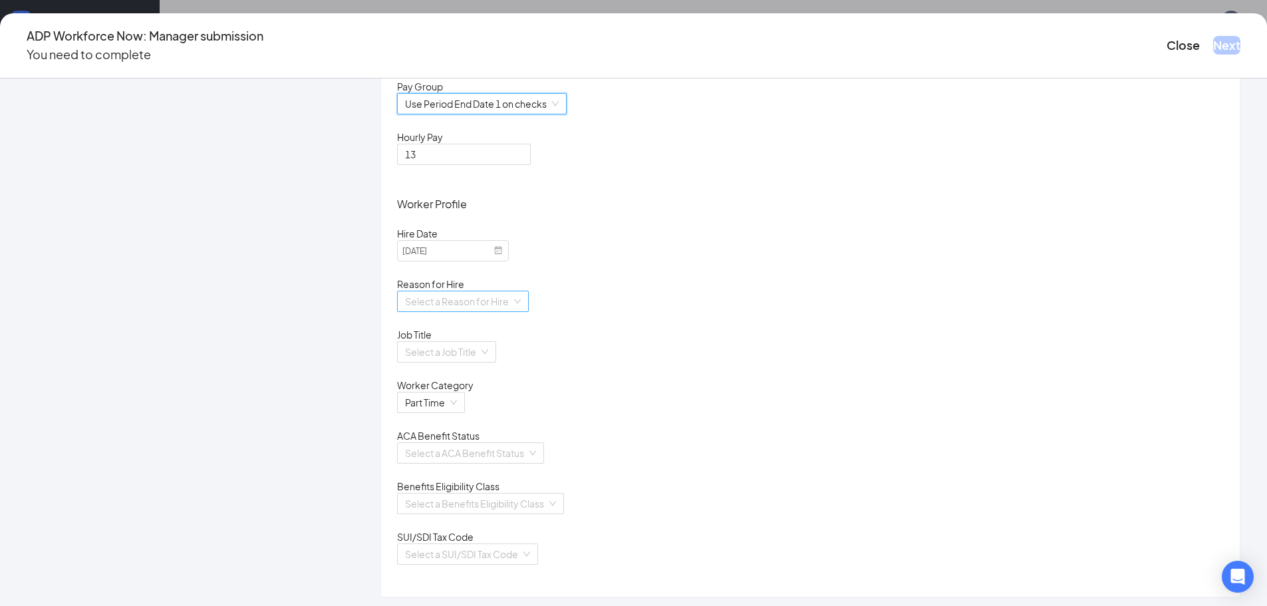
click at [512, 311] on input "search" at bounding box center [458, 301] width 106 height 20
click at [510, 381] on div "Existing Position" at bounding box center [551, 382] width 202 height 15
click at [479, 362] on input "search" at bounding box center [442, 352] width 74 height 20
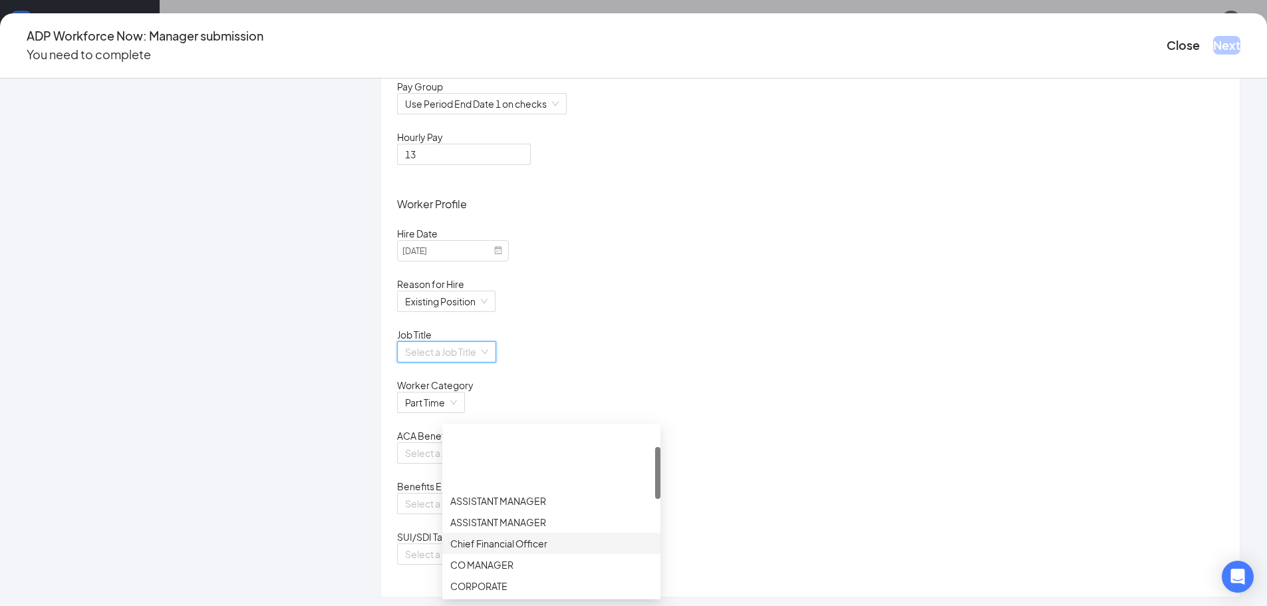
scroll to position [133, 0]
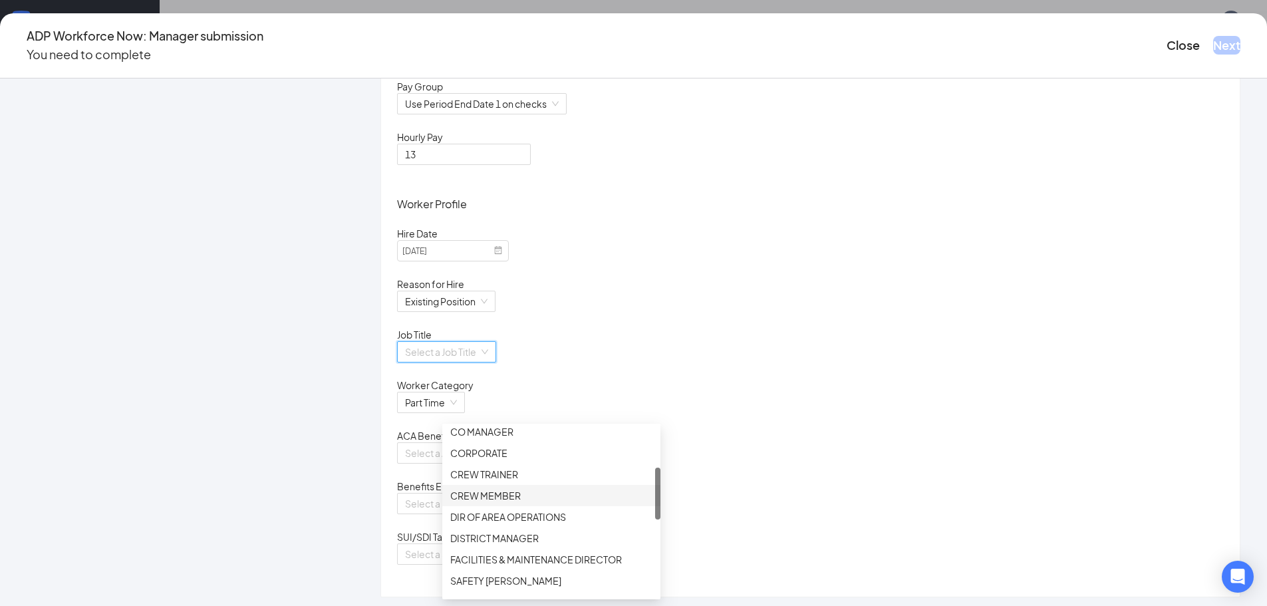
click at [501, 491] on div "CREW MEMBER" at bounding box center [551, 495] width 202 height 15
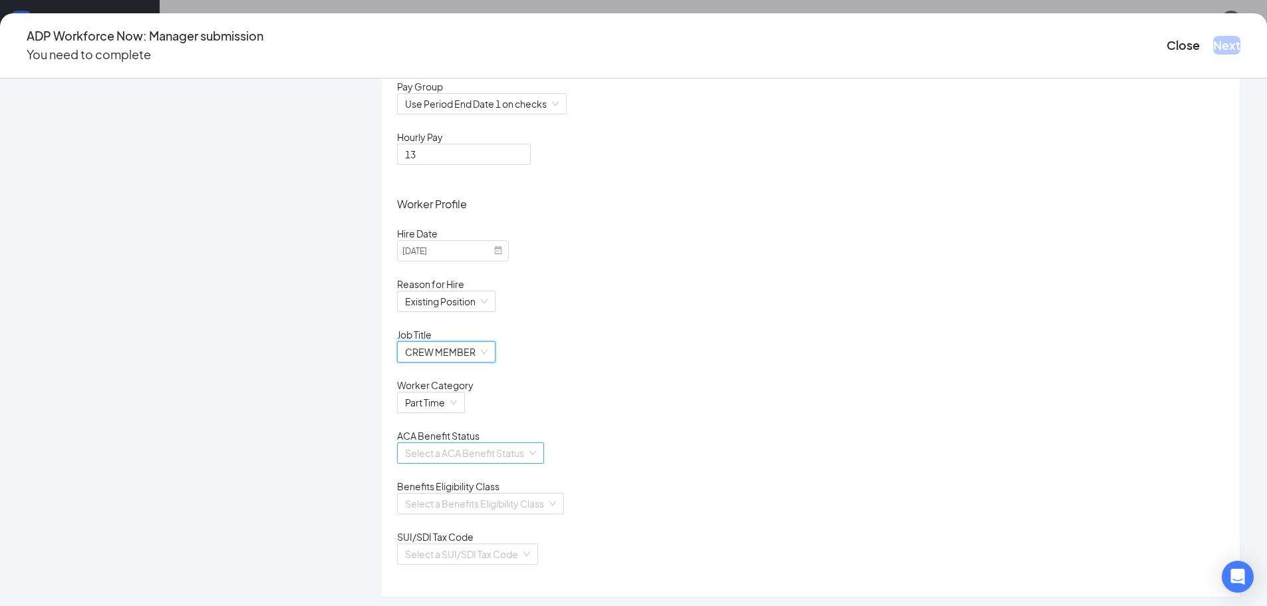
click at [516, 464] on div "Select a ACA Benefit Status" at bounding box center [470, 452] width 147 height 21
click at [512, 549] on div "Calculate Using Measurement Periods" at bounding box center [551, 547] width 202 height 15
click at [495, 514] on input "search" at bounding box center [476, 504] width 142 height 20
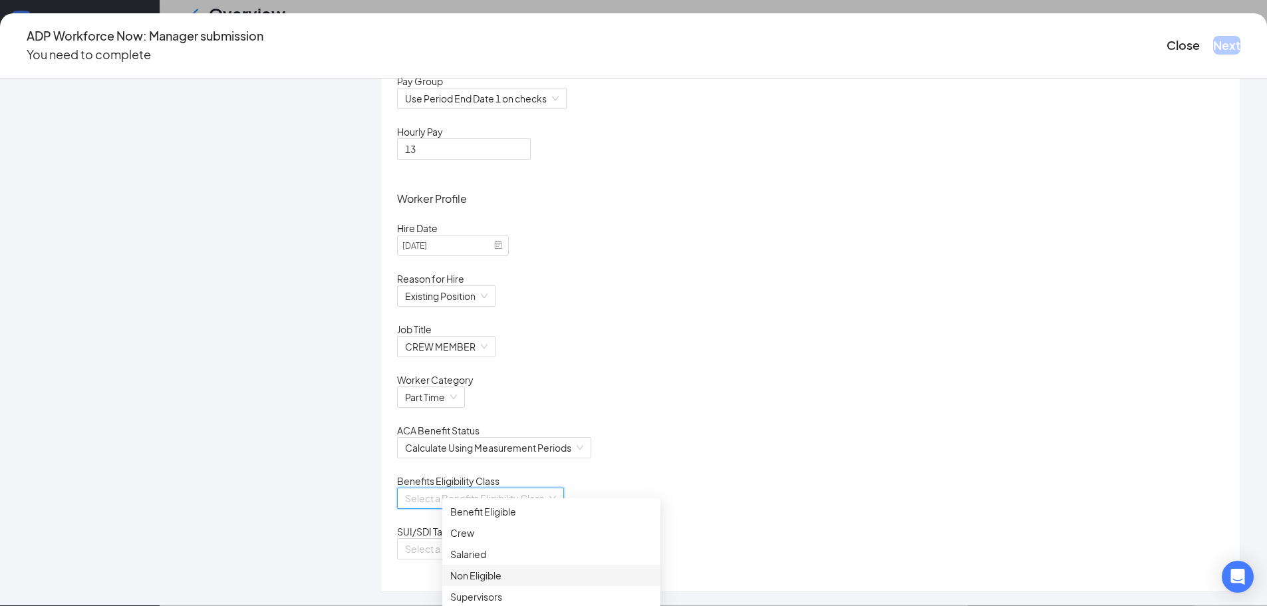
scroll to position [266, 0]
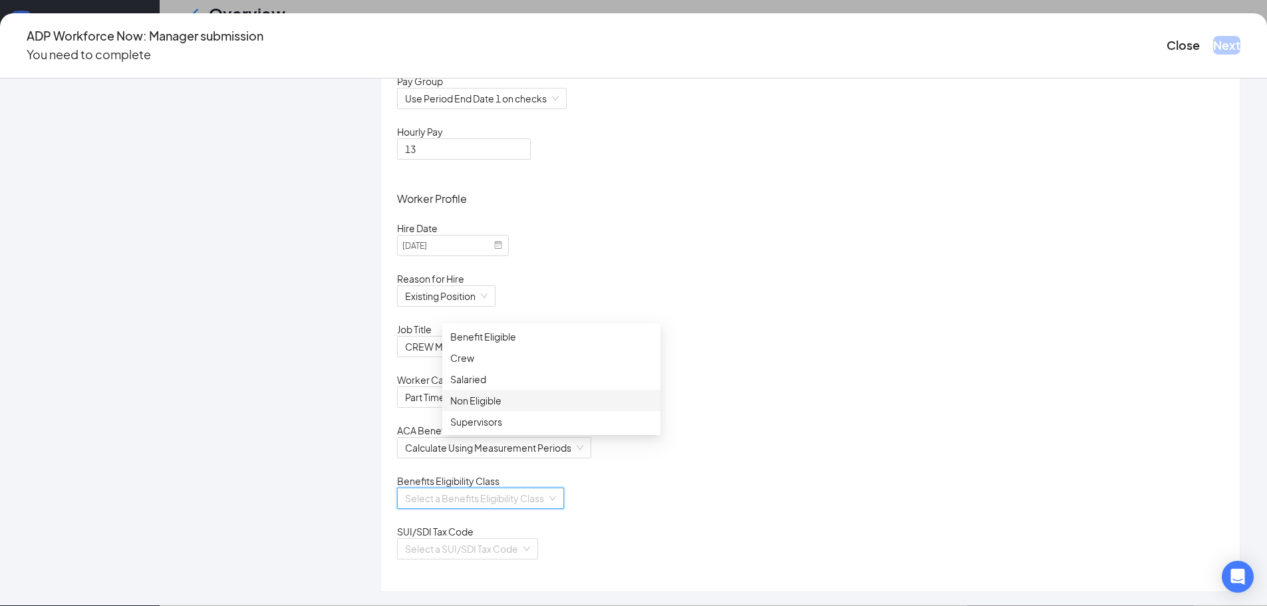
click at [488, 399] on div "Non Eligible" at bounding box center [551, 400] width 202 height 15
click at [518, 548] on input "search" at bounding box center [463, 549] width 116 height 20
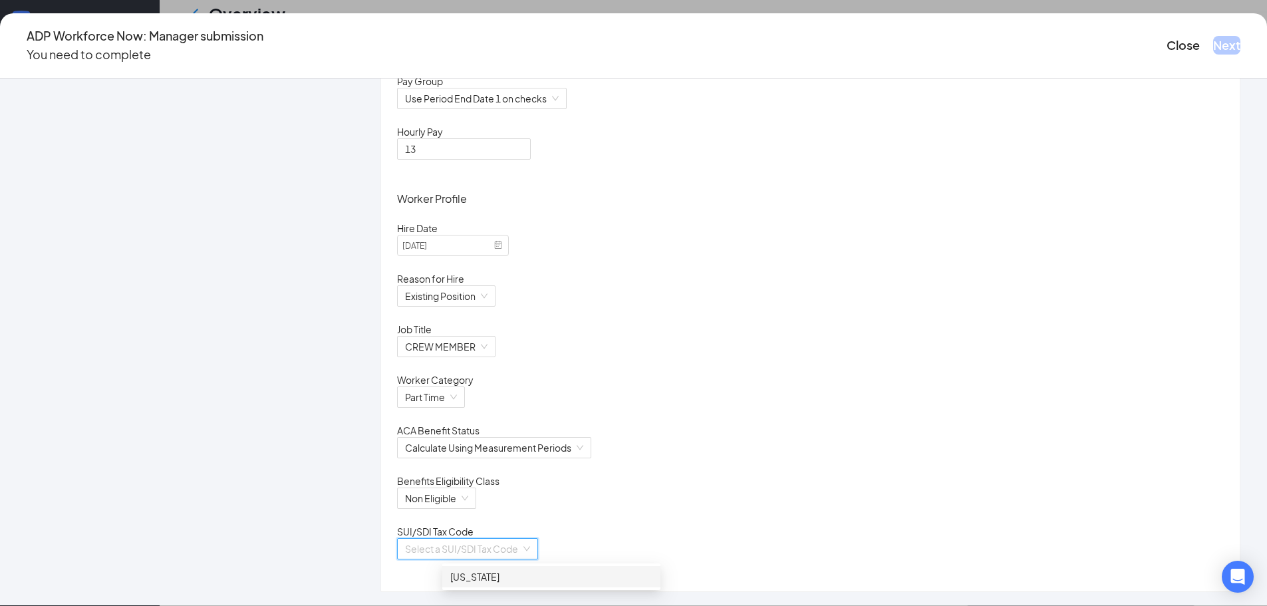
click at [490, 571] on div "[US_STATE]" at bounding box center [551, 576] width 202 height 15
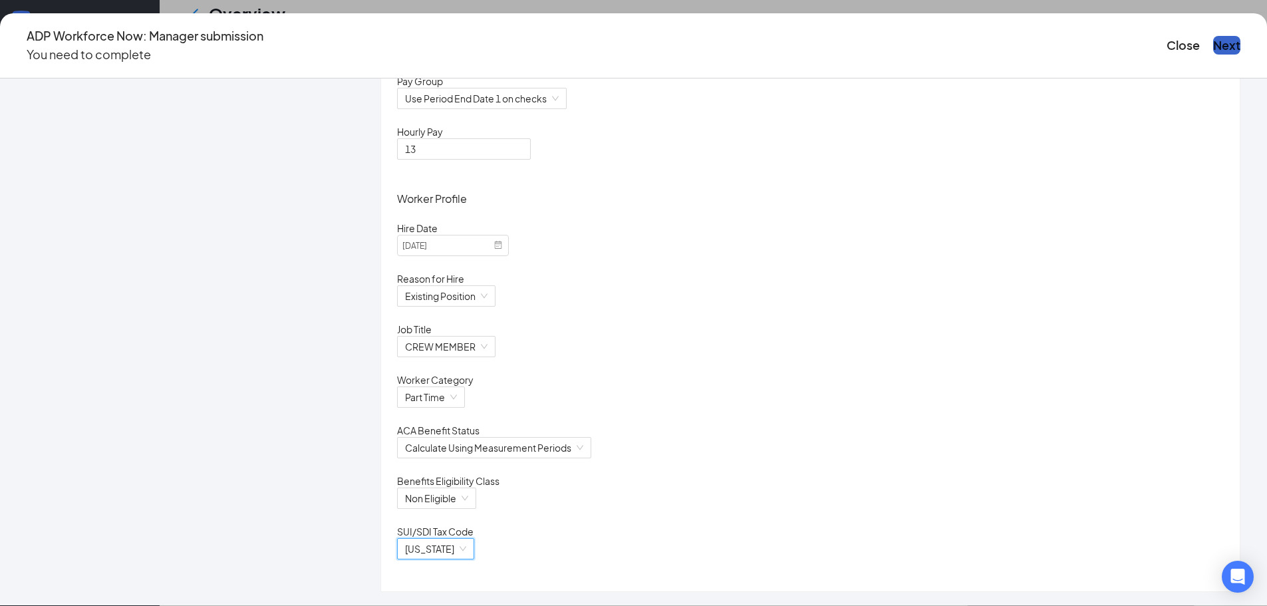
click at [1213, 38] on button "Next" at bounding box center [1226, 45] width 27 height 19
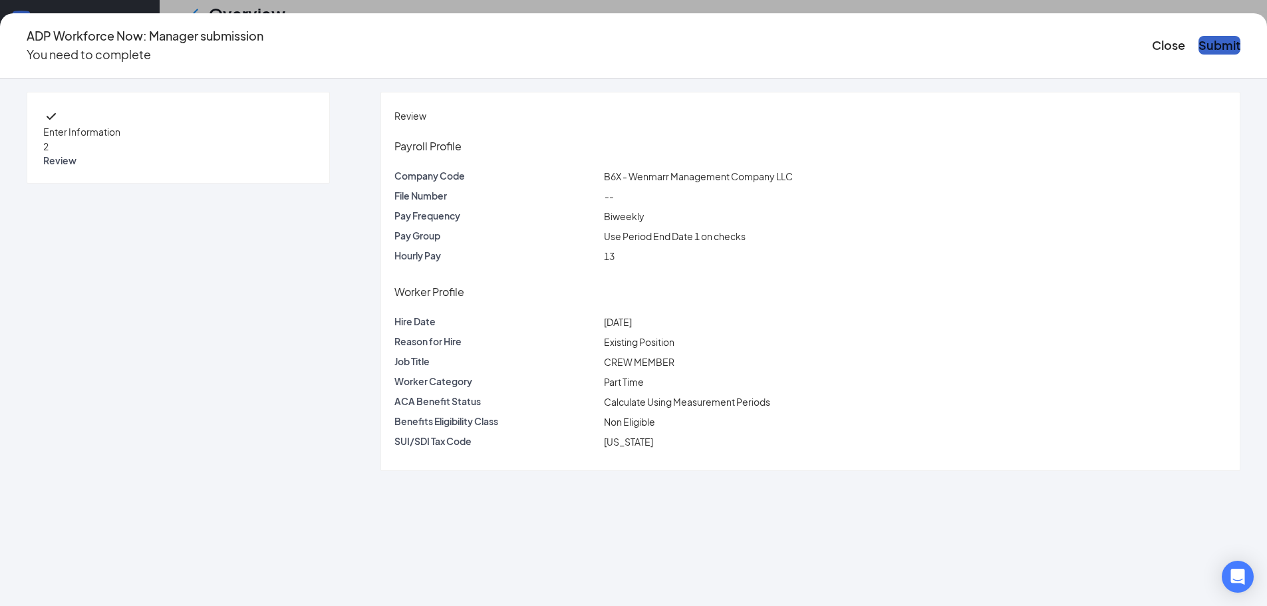
click at [1199, 38] on button "Submit" at bounding box center [1220, 45] width 42 height 19
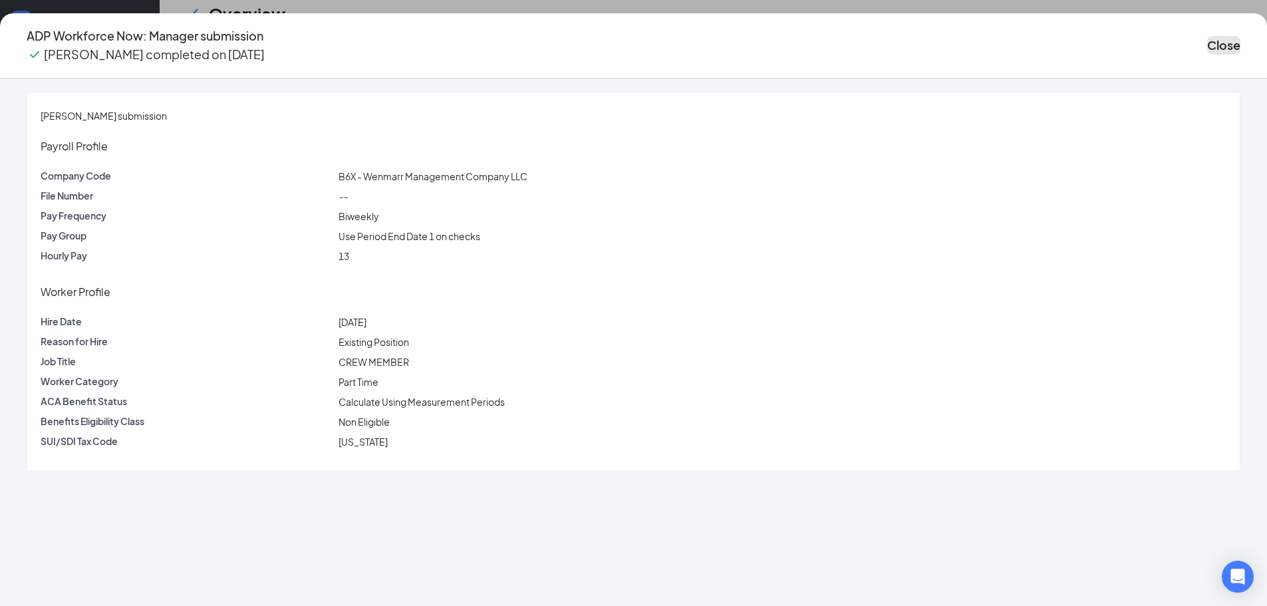
click at [1207, 38] on button "Close" at bounding box center [1223, 45] width 33 height 19
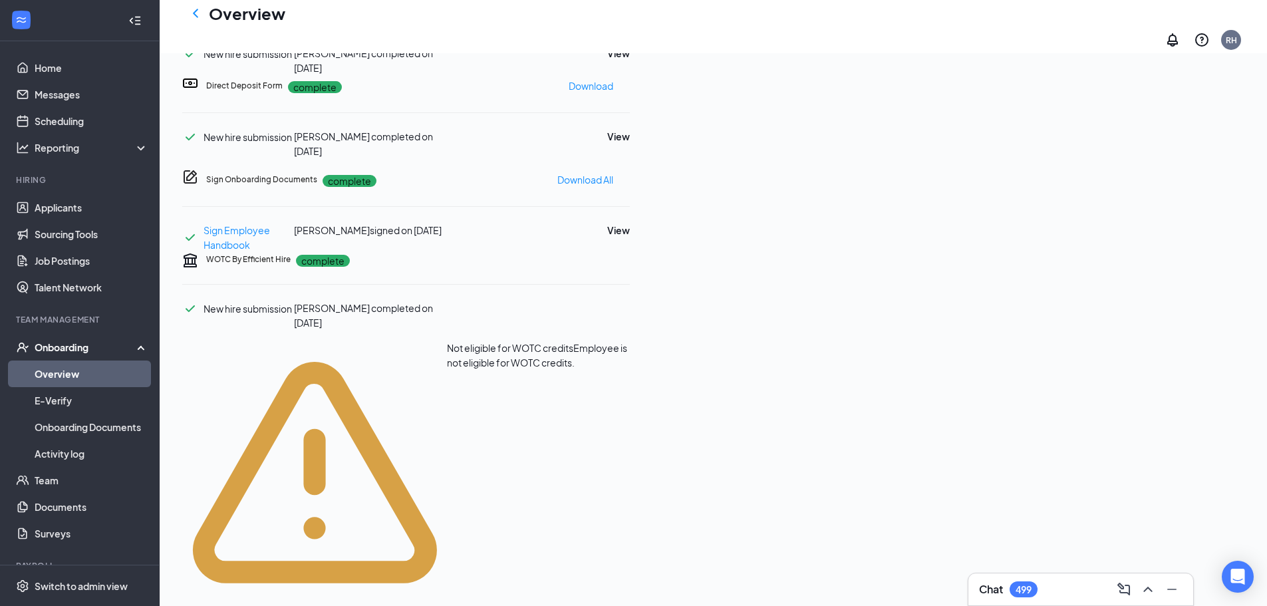
scroll to position [599, 0]
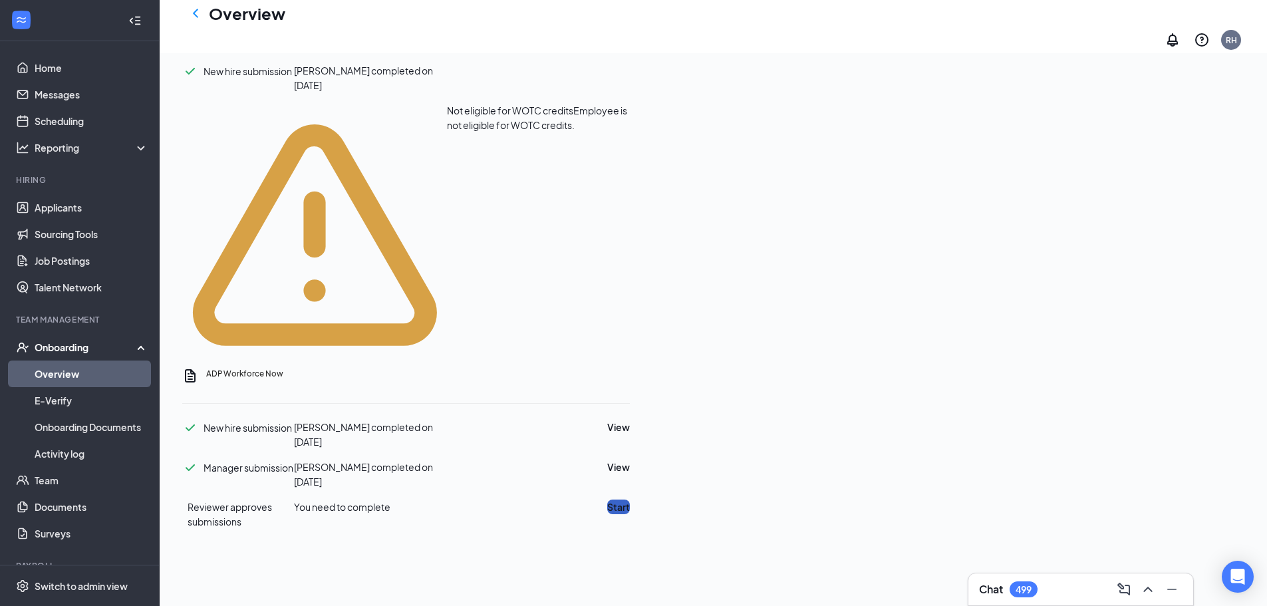
click at [630, 500] on button "Start" at bounding box center [618, 507] width 23 height 15
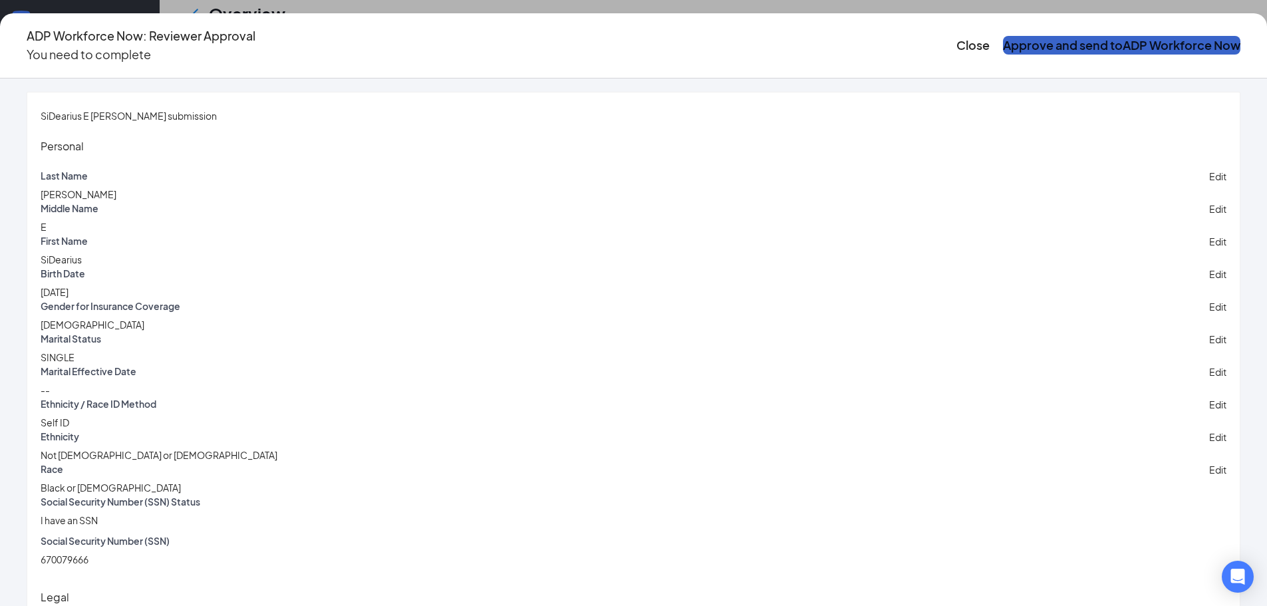
click at [1019, 36] on button "Approve and send to ADP Workforce Now" at bounding box center [1121, 45] width 237 height 19
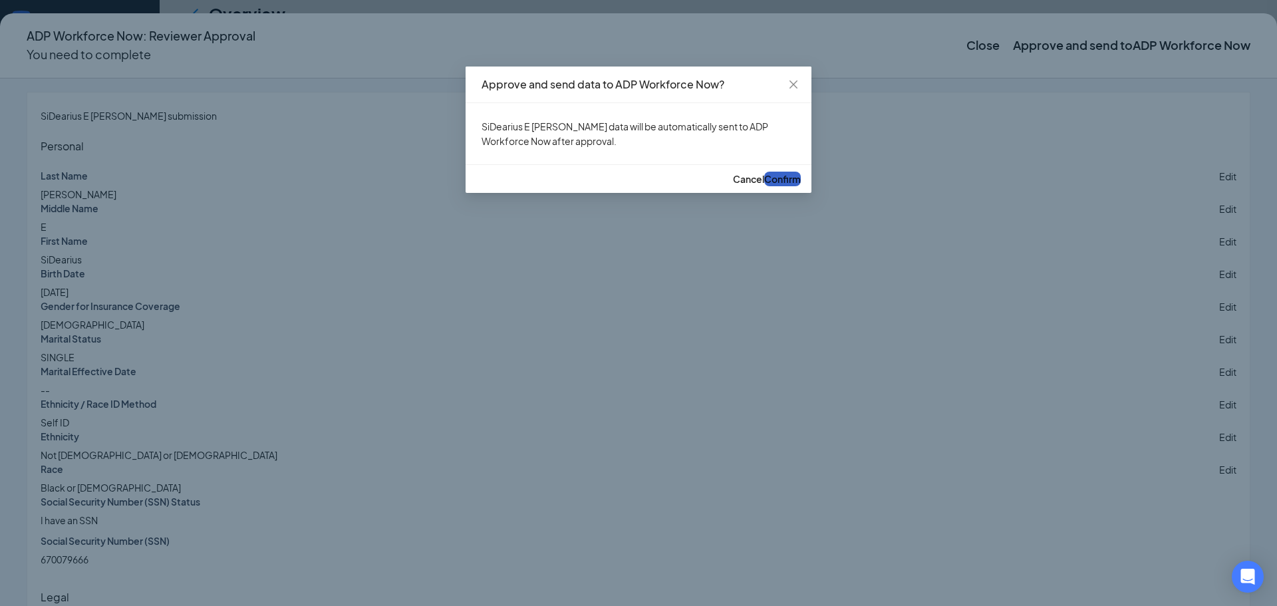
click at [783, 185] on span "Confirm" at bounding box center [782, 179] width 37 height 12
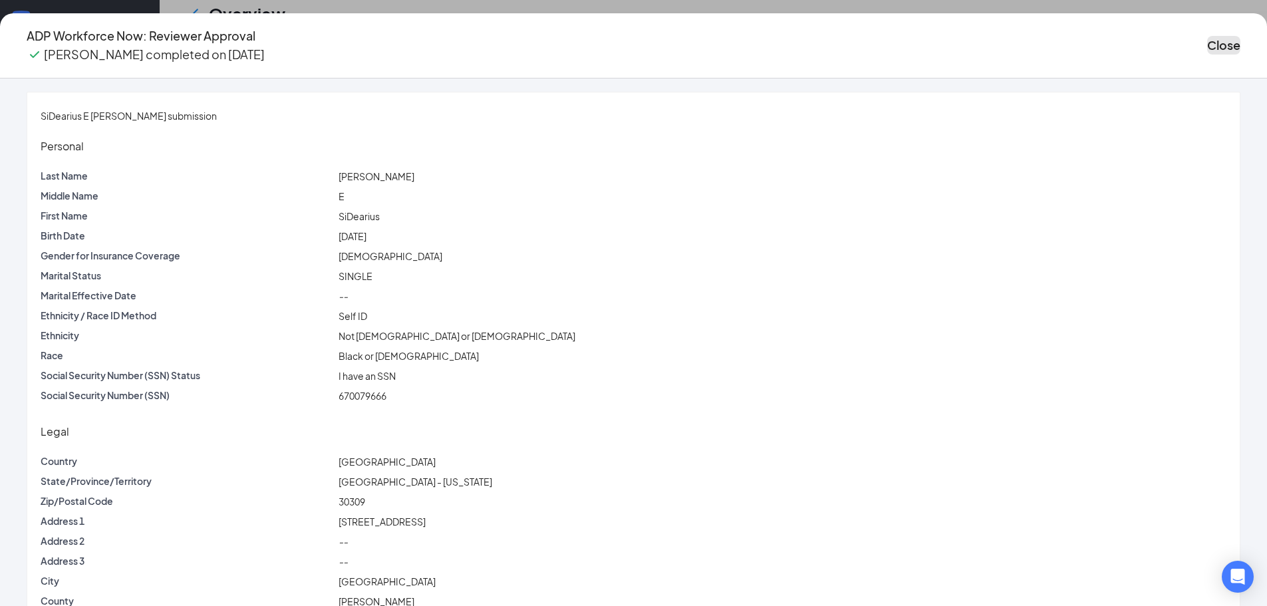
click at [1207, 37] on button "Close" at bounding box center [1223, 45] width 33 height 19
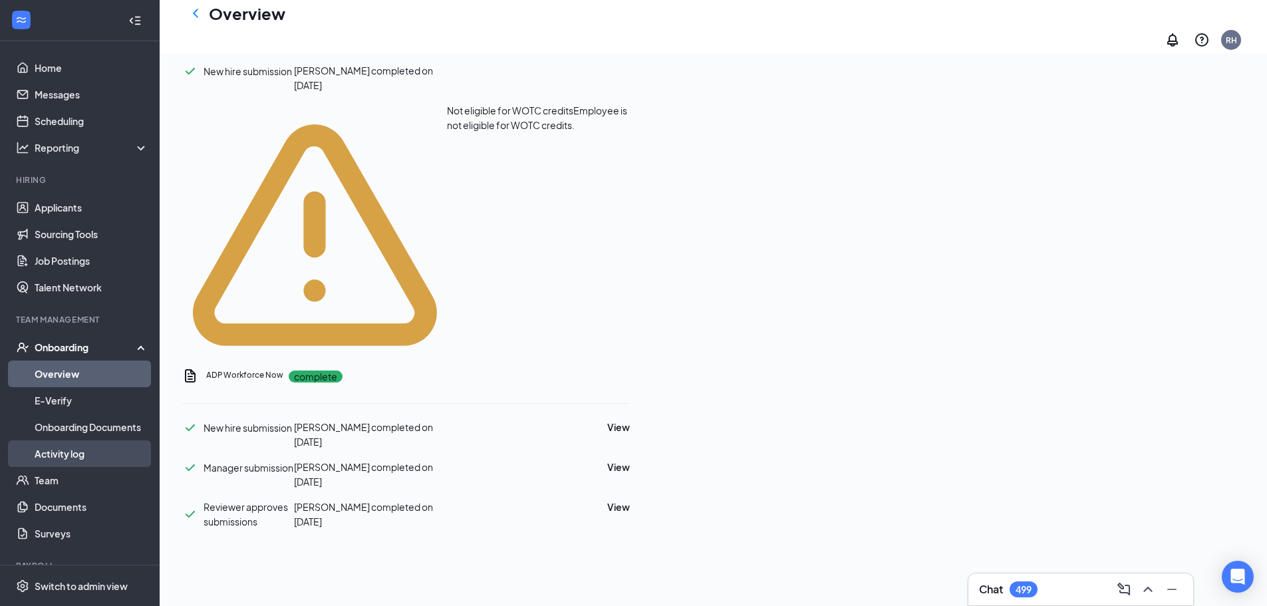
click at [63, 454] on link "Activity log" at bounding box center [92, 453] width 114 height 27
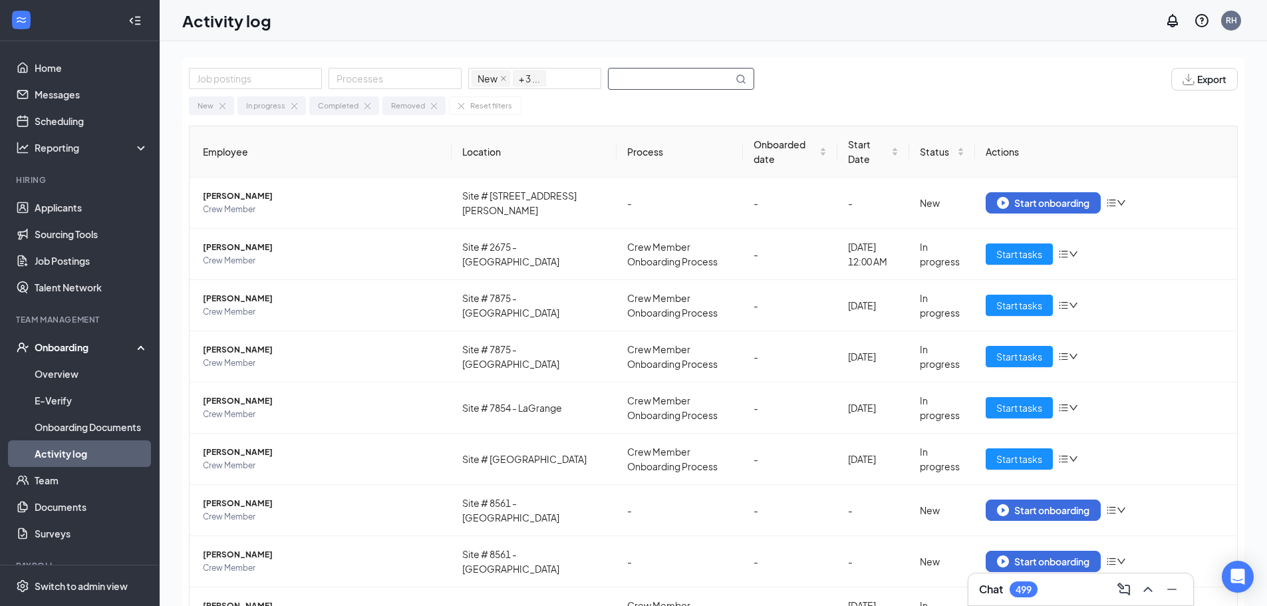
click at [680, 70] on input "text" at bounding box center [671, 79] width 124 height 21
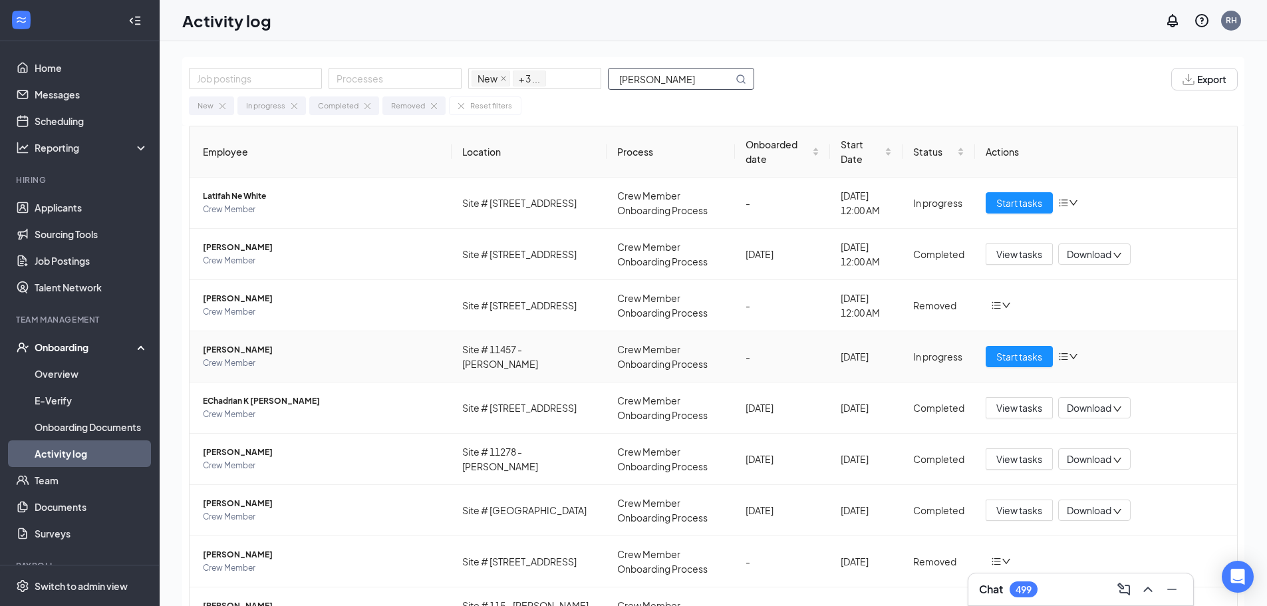
type input "[PERSON_NAME]"
click at [331, 356] on span "[PERSON_NAME]" at bounding box center [322, 349] width 238 height 13
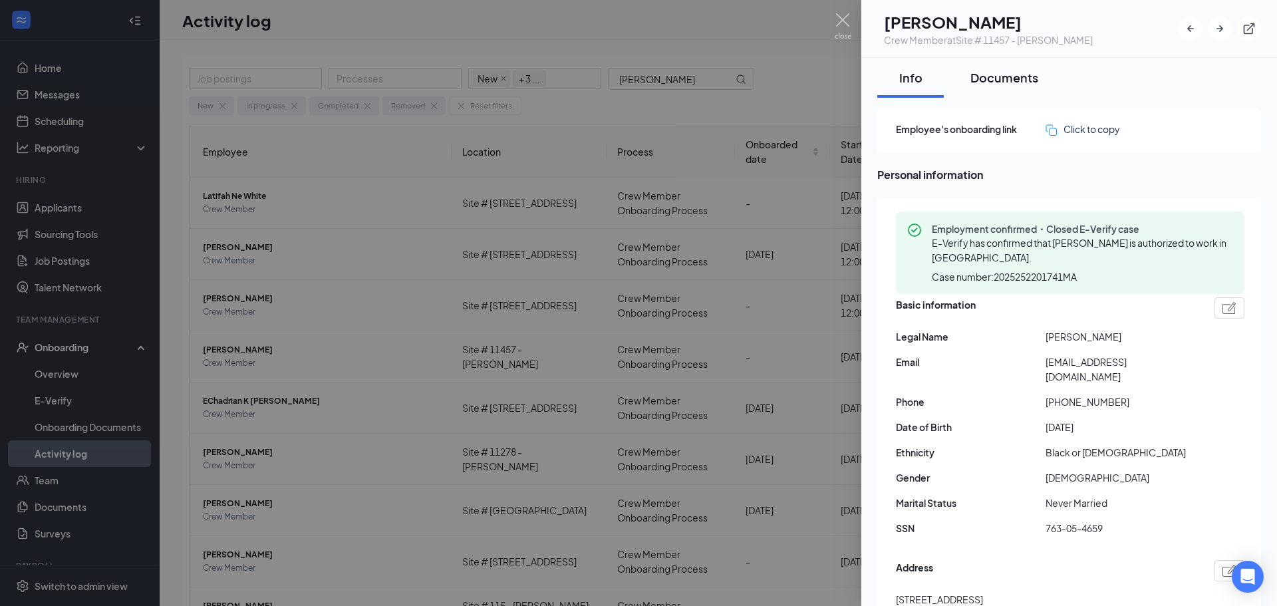
click at [991, 73] on div "Documents" at bounding box center [1005, 77] width 68 height 17
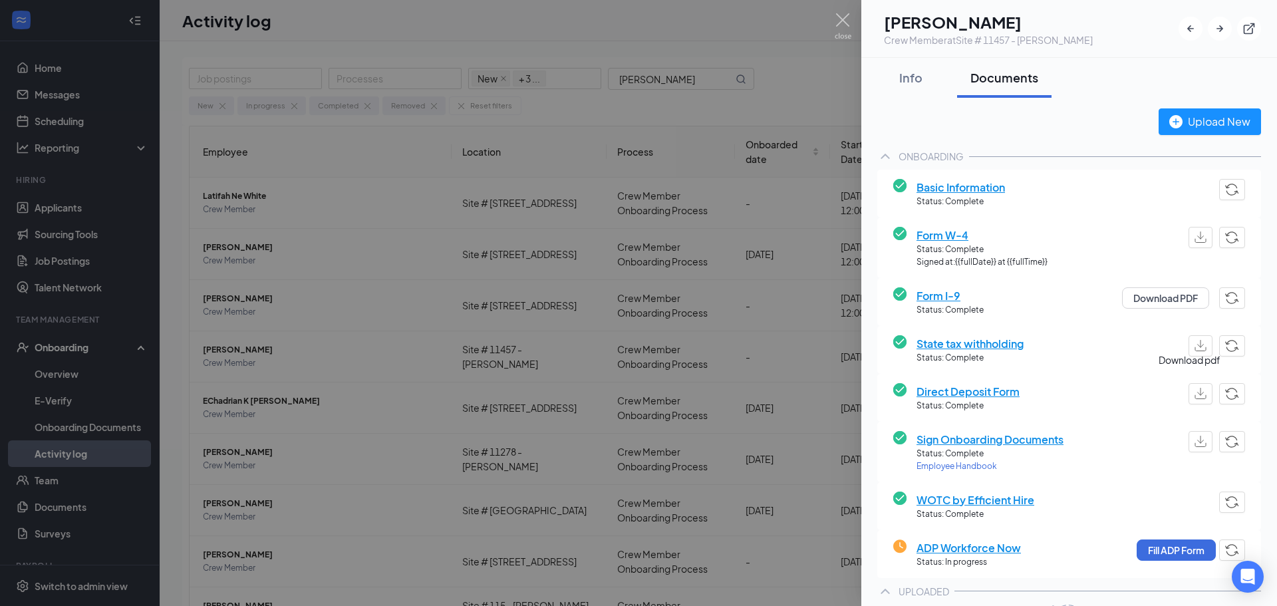
click at [1191, 386] on button "button" at bounding box center [1201, 393] width 24 height 21
click at [1156, 548] on button "Fill ADP Form" at bounding box center [1176, 549] width 79 height 21
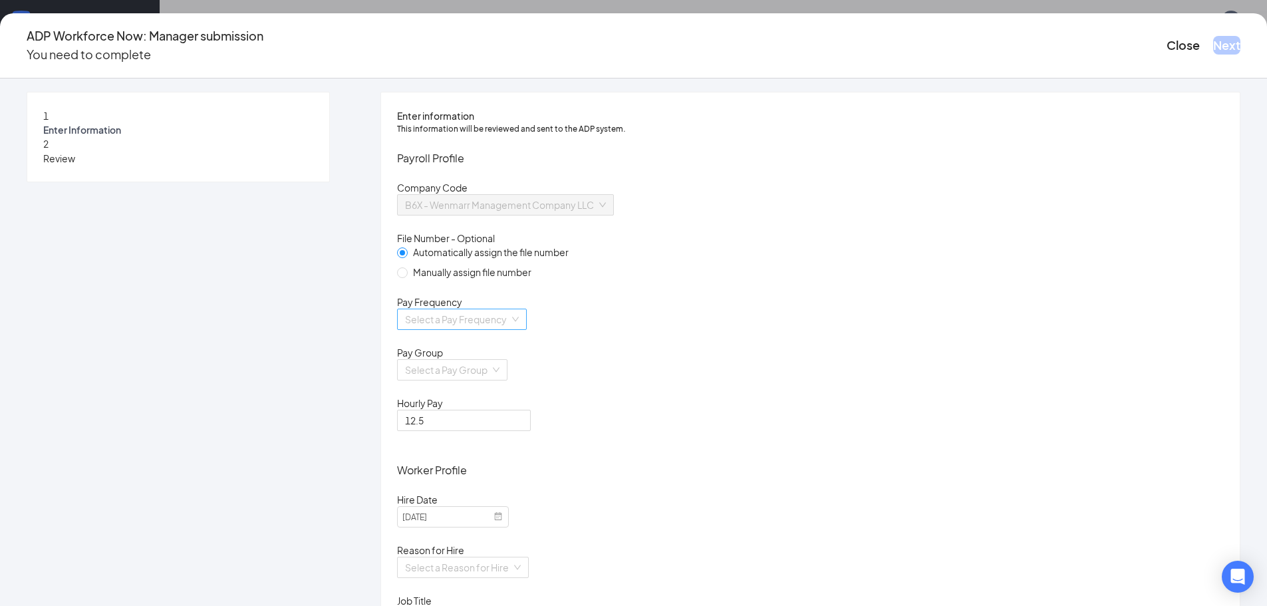
click at [510, 329] on input "search" at bounding box center [457, 319] width 104 height 20
click at [492, 448] on div "Biweekly" at bounding box center [551, 447] width 202 height 15
click at [490, 380] on input "search" at bounding box center [447, 370] width 85 height 20
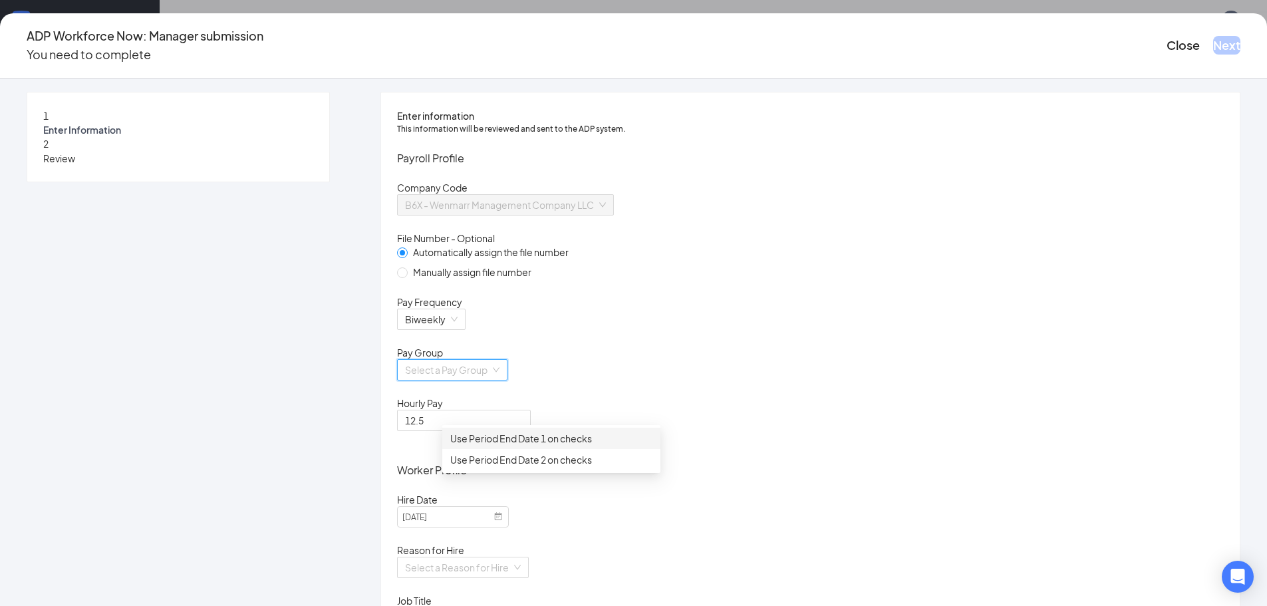
click at [485, 441] on div "Use Period End Date 1 on checks" at bounding box center [551, 438] width 202 height 15
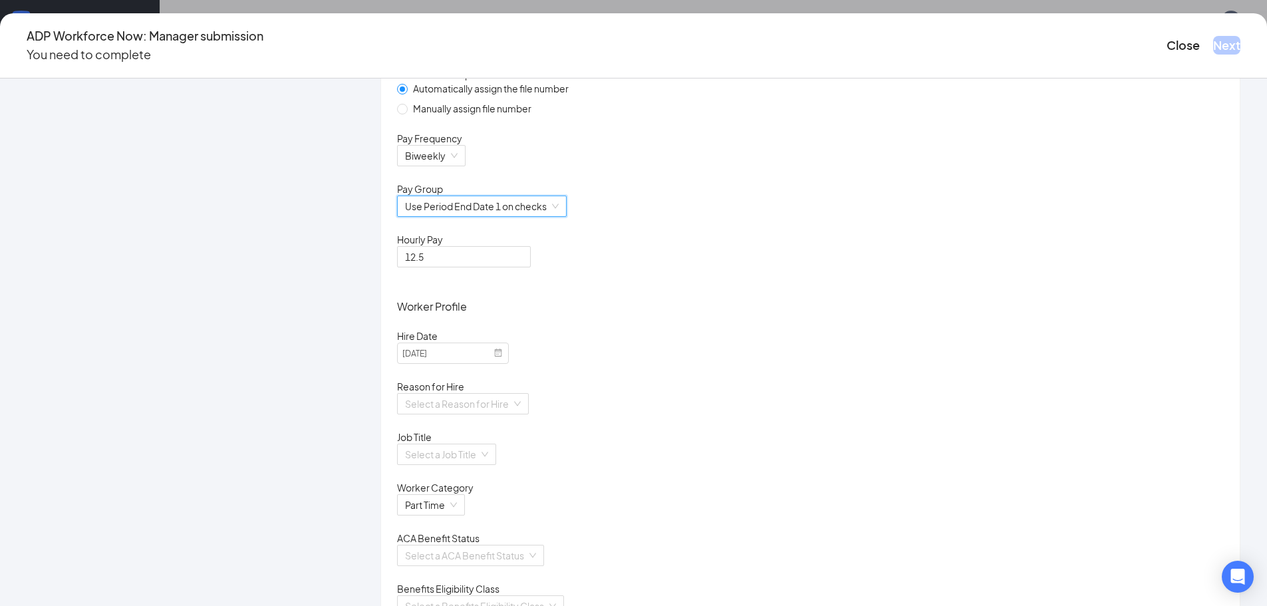
scroll to position [266, 0]
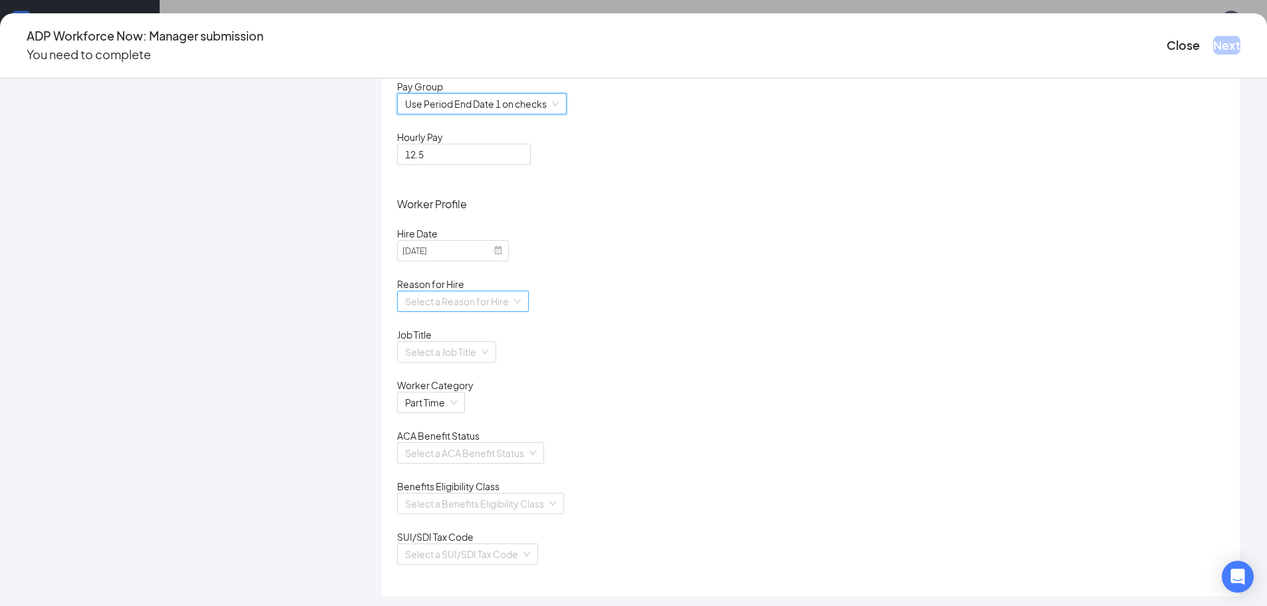
click at [512, 311] on input "search" at bounding box center [458, 301] width 106 height 20
click at [512, 382] on div "Existing Position" at bounding box center [551, 382] width 202 height 15
click at [479, 362] on input "search" at bounding box center [442, 352] width 74 height 20
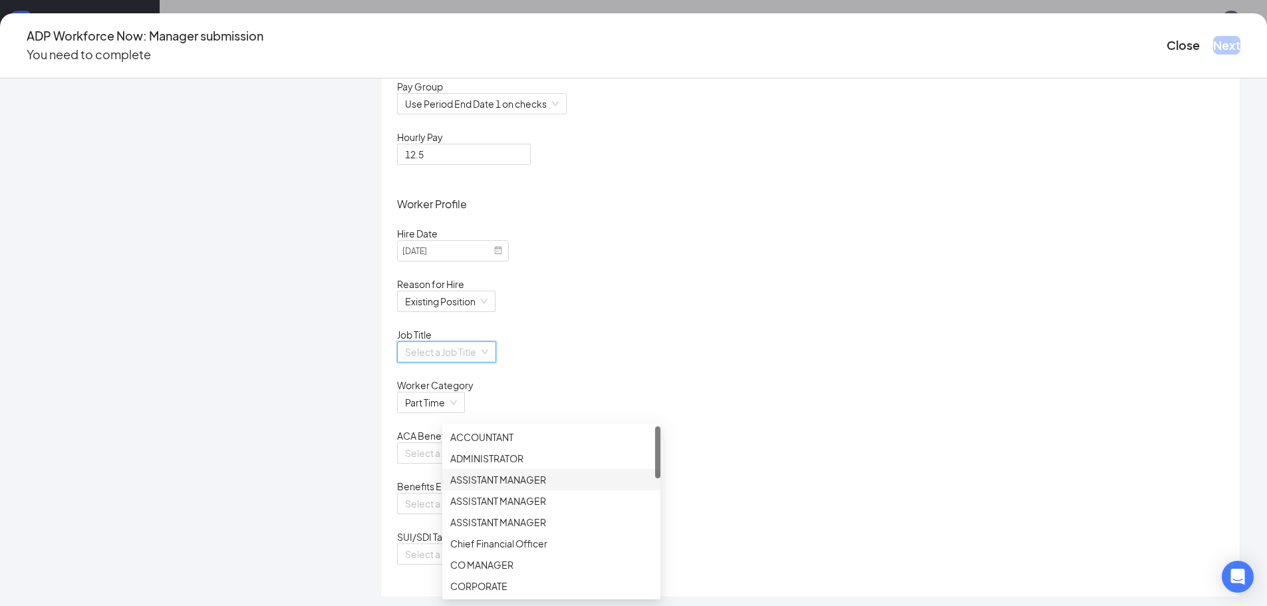
scroll to position [67, 0]
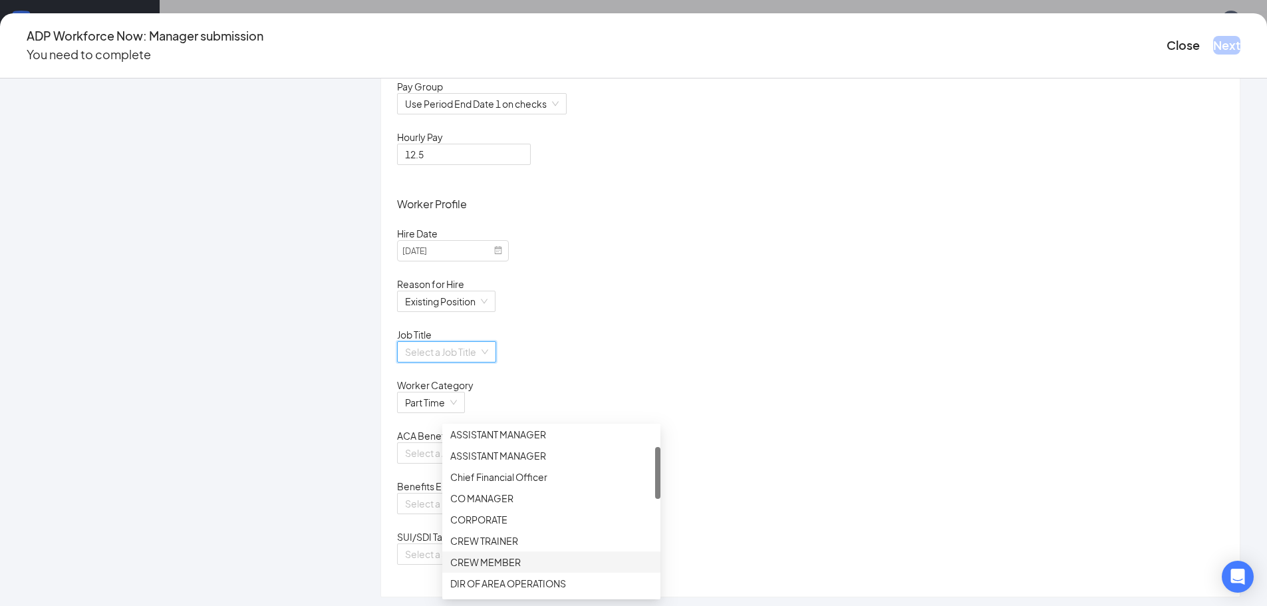
click at [500, 558] on div "CREW MEMBER" at bounding box center [551, 562] width 202 height 15
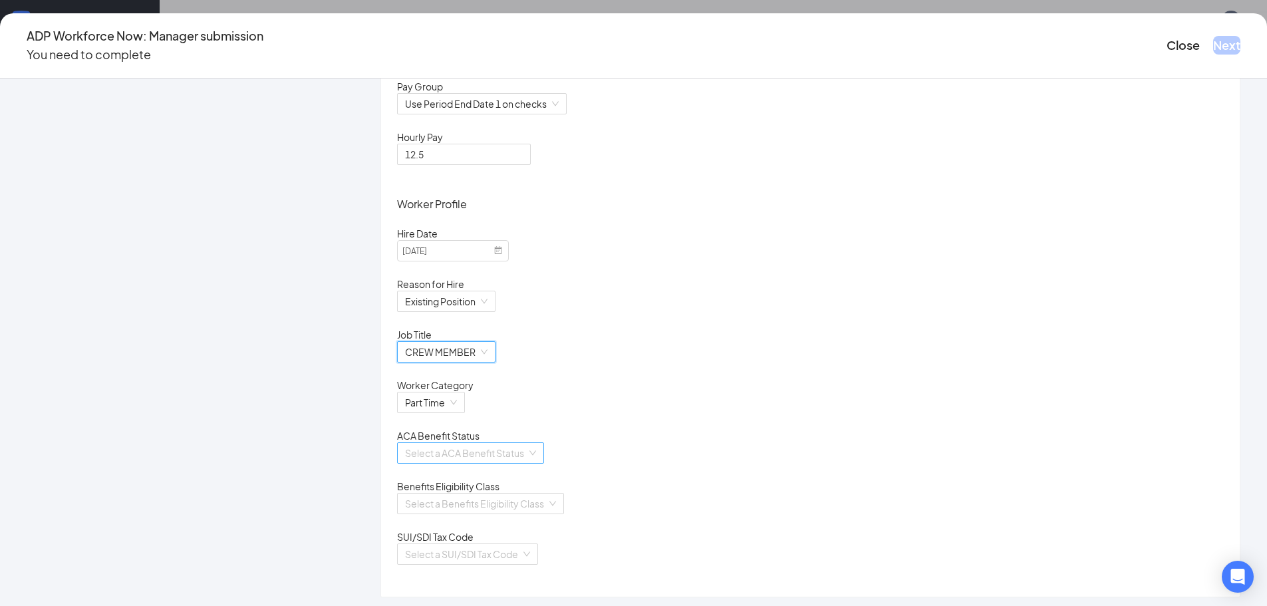
click at [517, 463] on input "search" at bounding box center [466, 453] width 122 height 20
click at [502, 542] on div "Calculate Using Measurement Periods" at bounding box center [551, 547] width 202 height 15
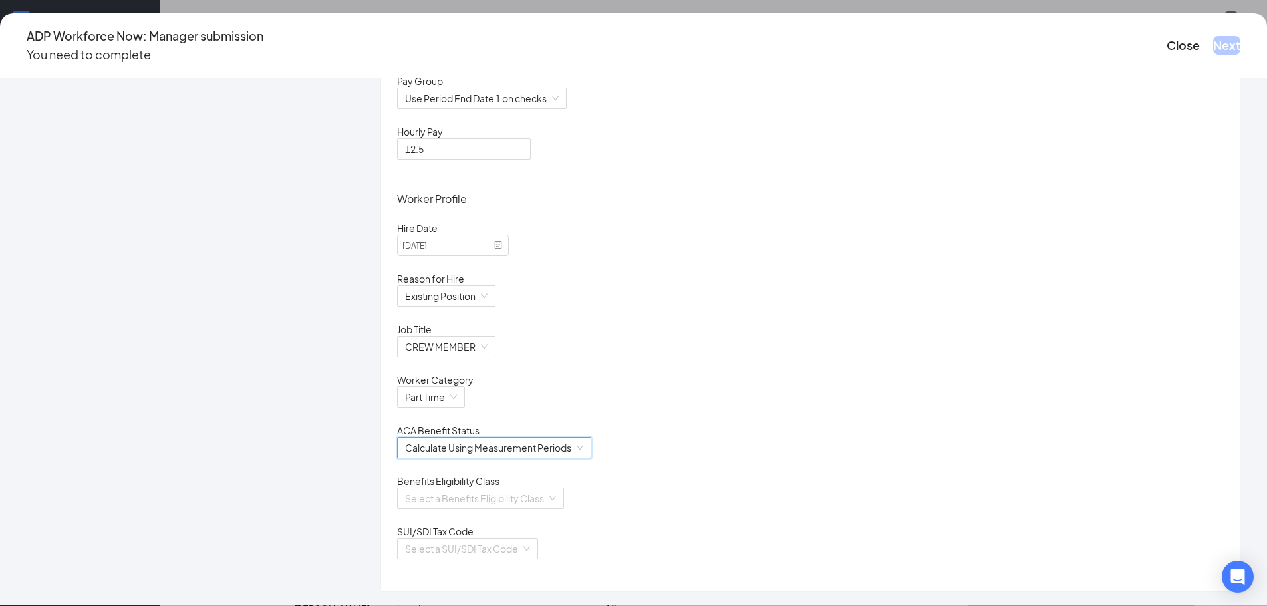
scroll to position [347, 0]
click at [547, 494] on input "search" at bounding box center [476, 498] width 142 height 20
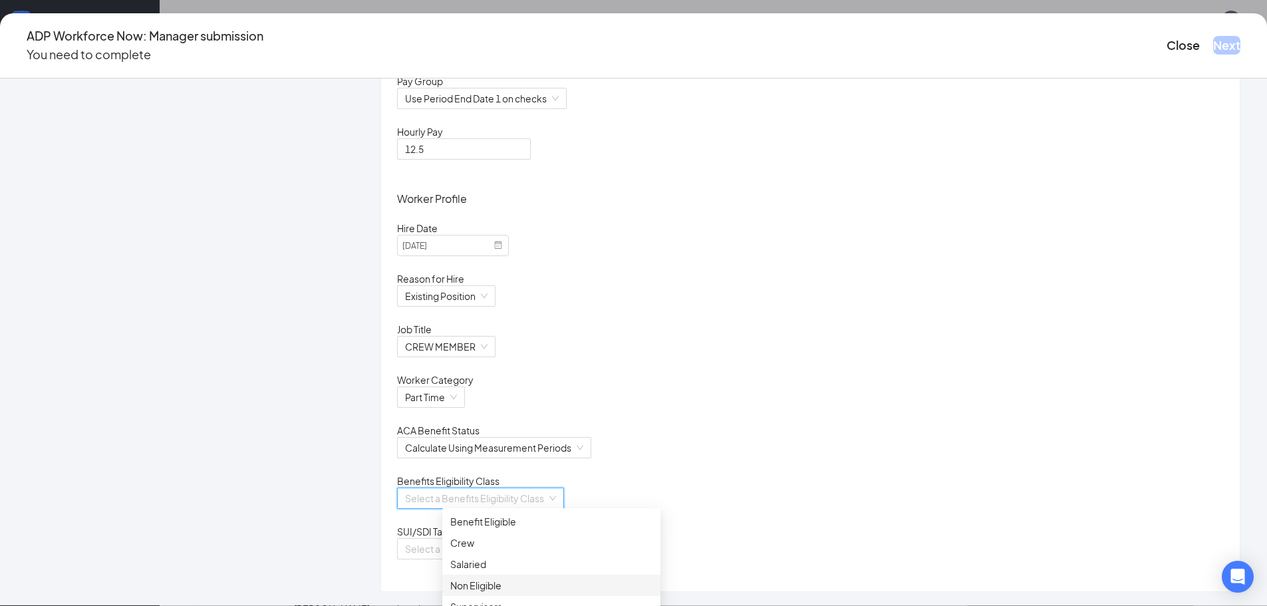
click at [480, 585] on div "Non Eligible" at bounding box center [551, 585] width 202 height 15
click at [521, 549] on input "search" at bounding box center [463, 549] width 116 height 20
click at [491, 571] on div "[US_STATE]" at bounding box center [551, 576] width 202 height 15
click at [1213, 44] on button "Next" at bounding box center [1226, 45] width 27 height 19
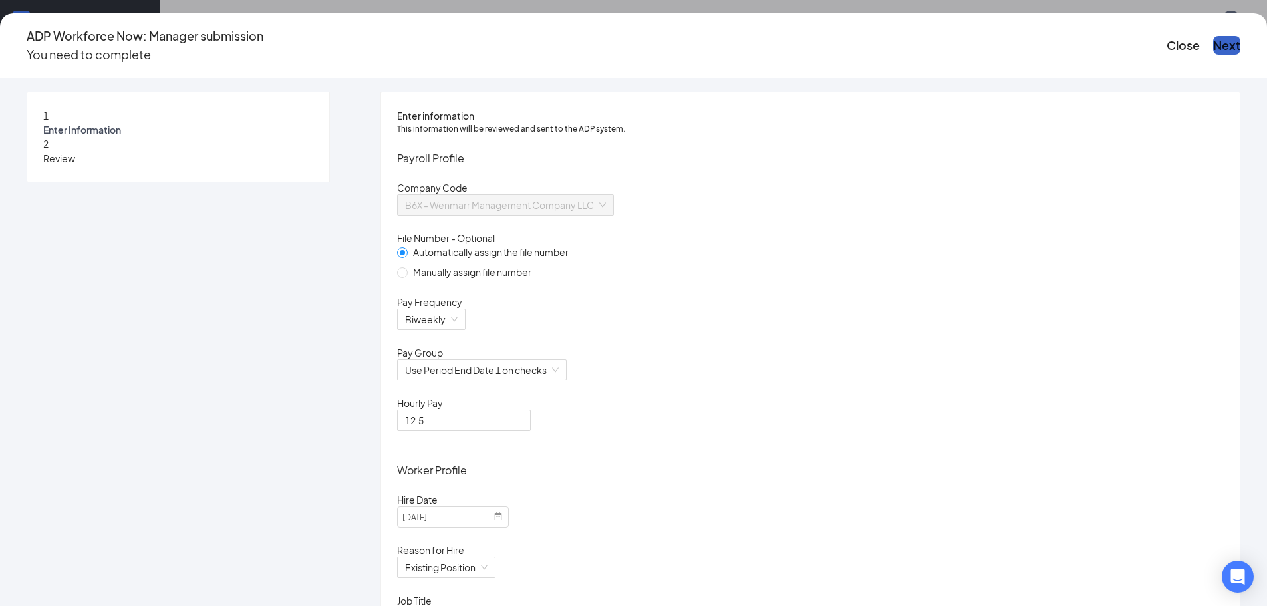
click at [1213, 44] on button "Next" at bounding box center [1226, 45] width 27 height 19
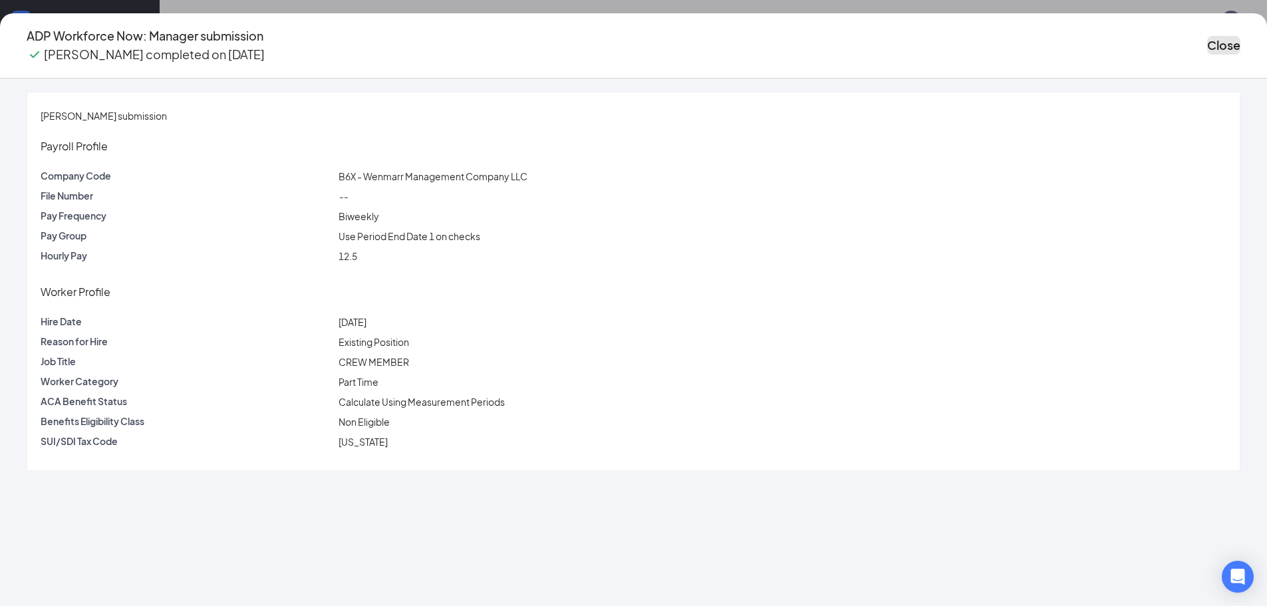
click at [1207, 44] on button "Close" at bounding box center [1223, 45] width 33 height 19
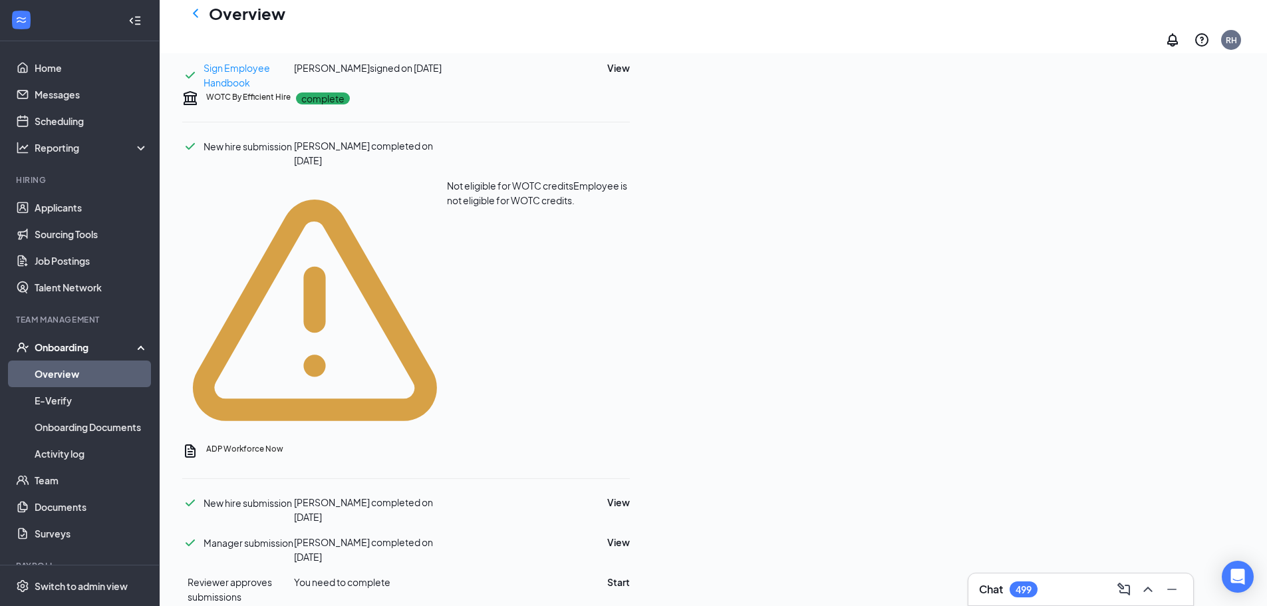
scroll to position [732, 0]
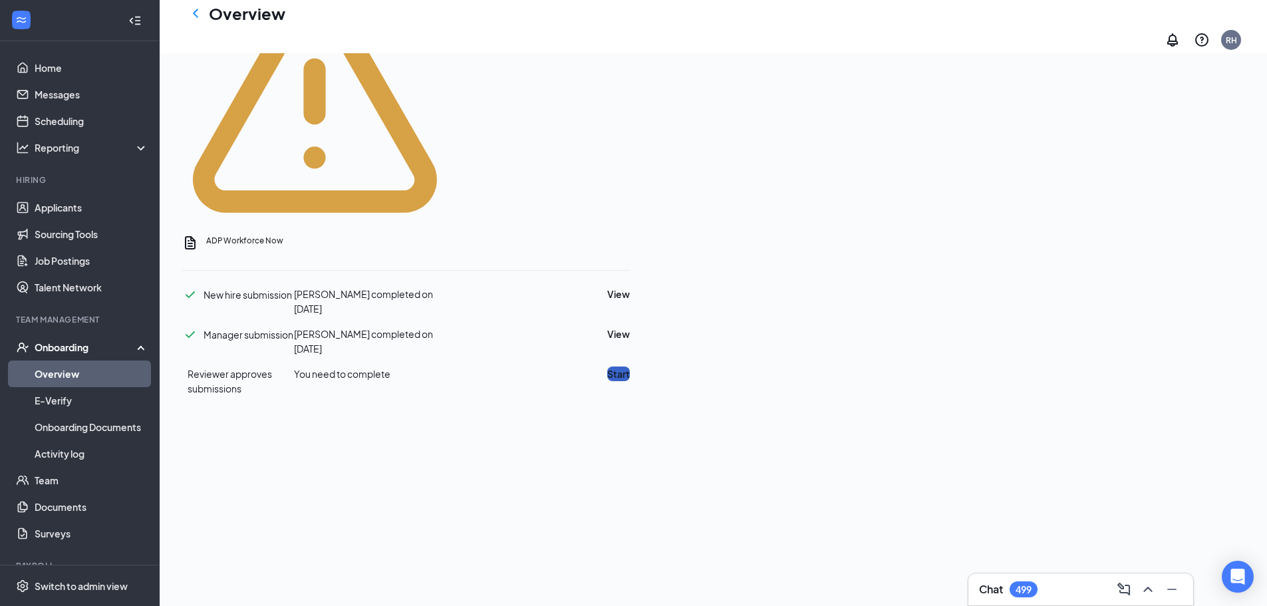
click at [630, 367] on button "Start" at bounding box center [618, 374] width 23 height 15
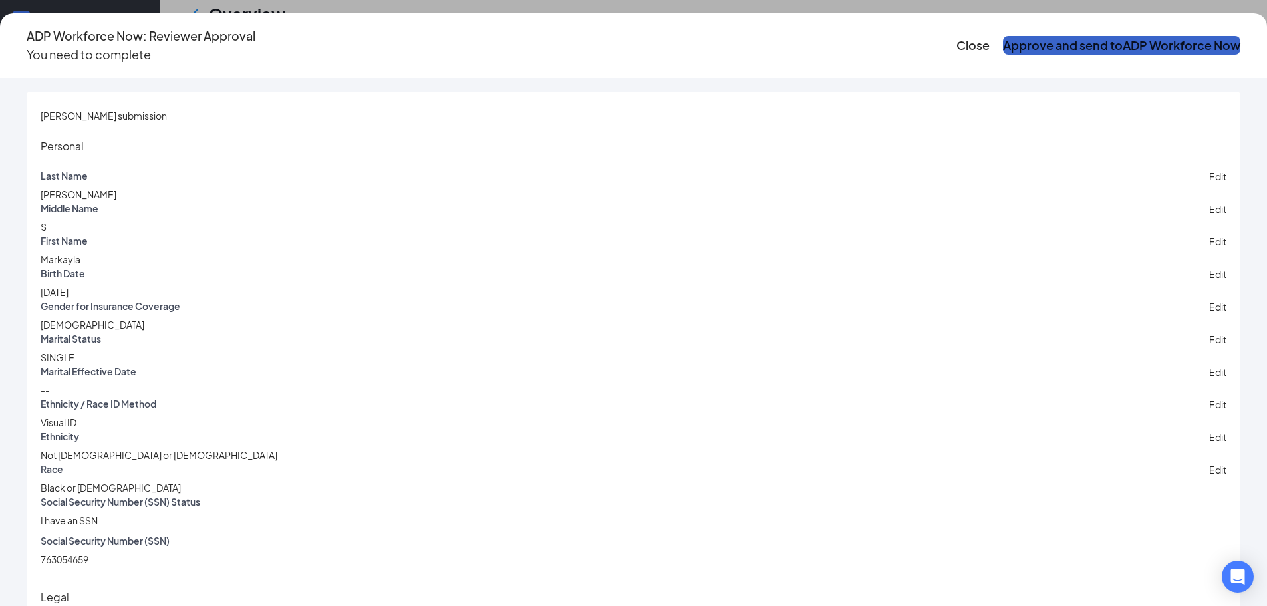
click at [1003, 36] on button "Approve and send to ADP Workforce Now" at bounding box center [1121, 45] width 237 height 19
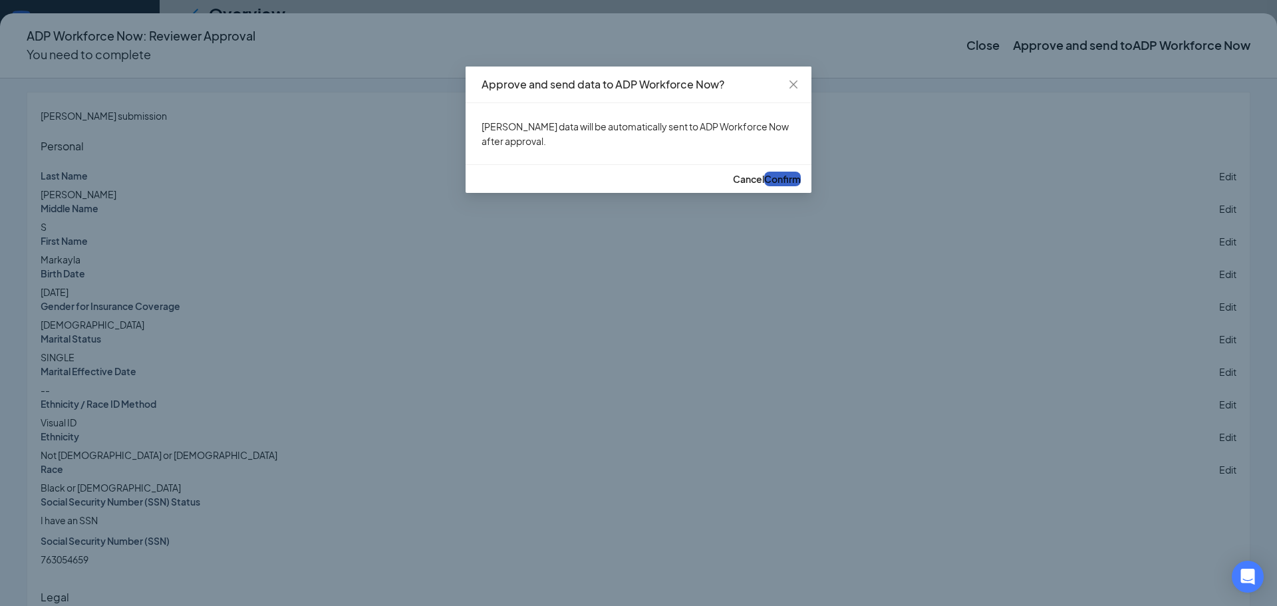
click at [764, 186] on button "Confirm" at bounding box center [782, 179] width 37 height 15
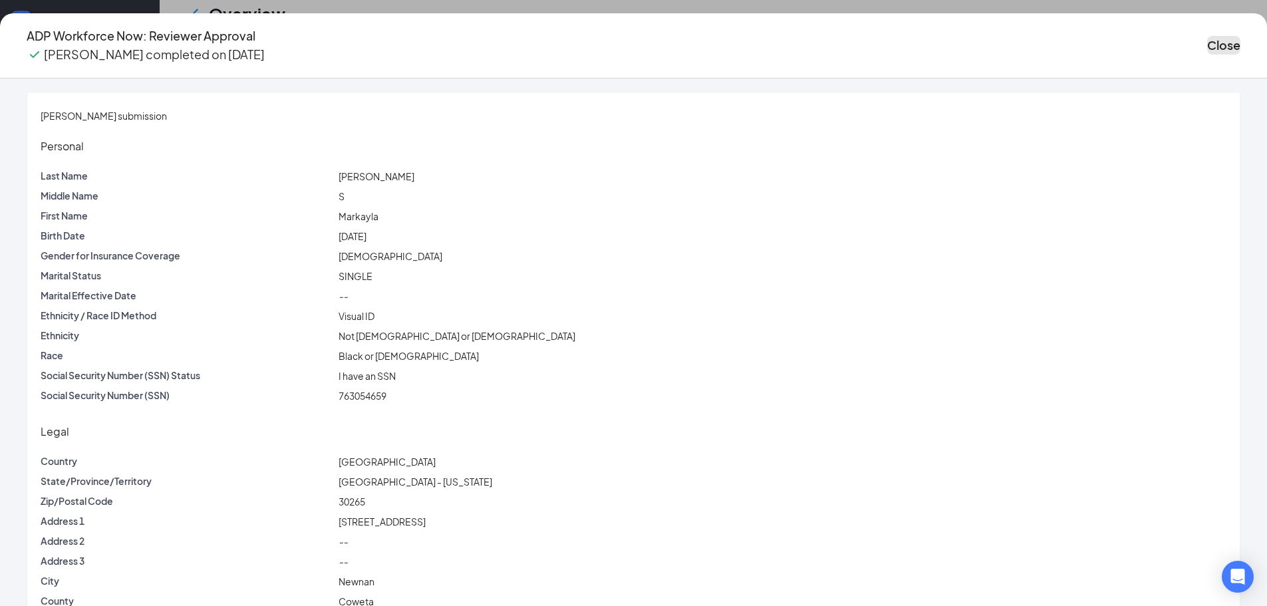
click at [1207, 36] on button "Close" at bounding box center [1223, 45] width 33 height 19
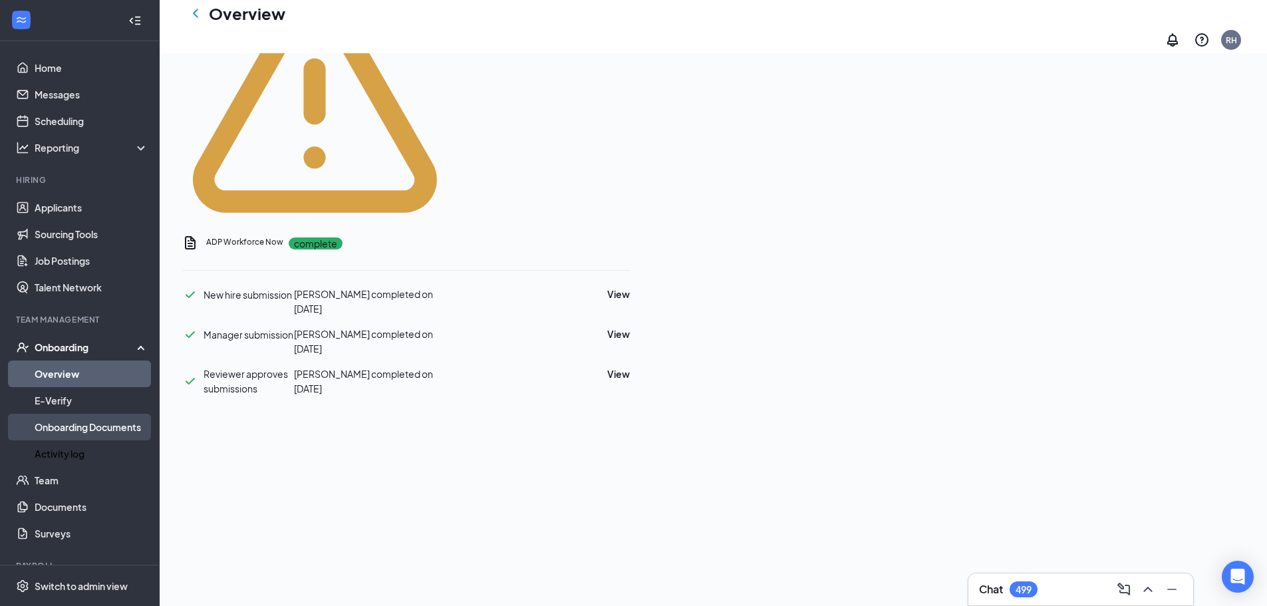
drag, startPoint x: 88, startPoint y: 449, endPoint x: 136, endPoint y: 438, distance: 49.1
click at [88, 449] on link "Activity log" at bounding box center [92, 453] width 114 height 27
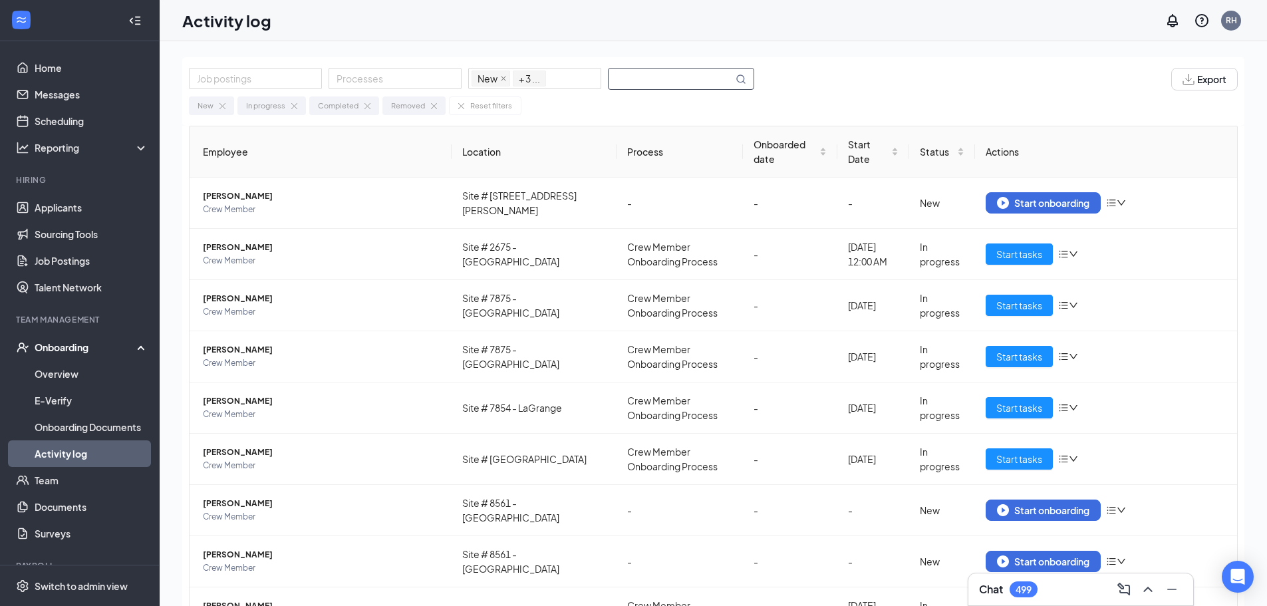
click at [675, 78] on input "text" at bounding box center [671, 79] width 124 height 21
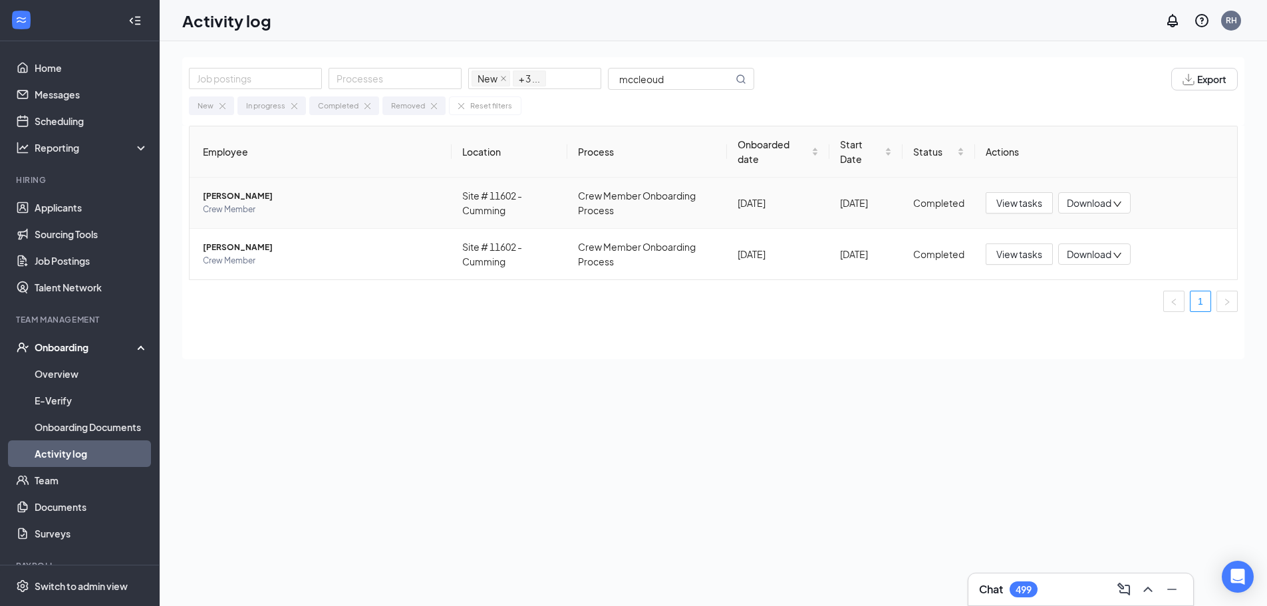
click at [373, 206] on span "Crew Member" at bounding box center [322, 209] width 238 height 13
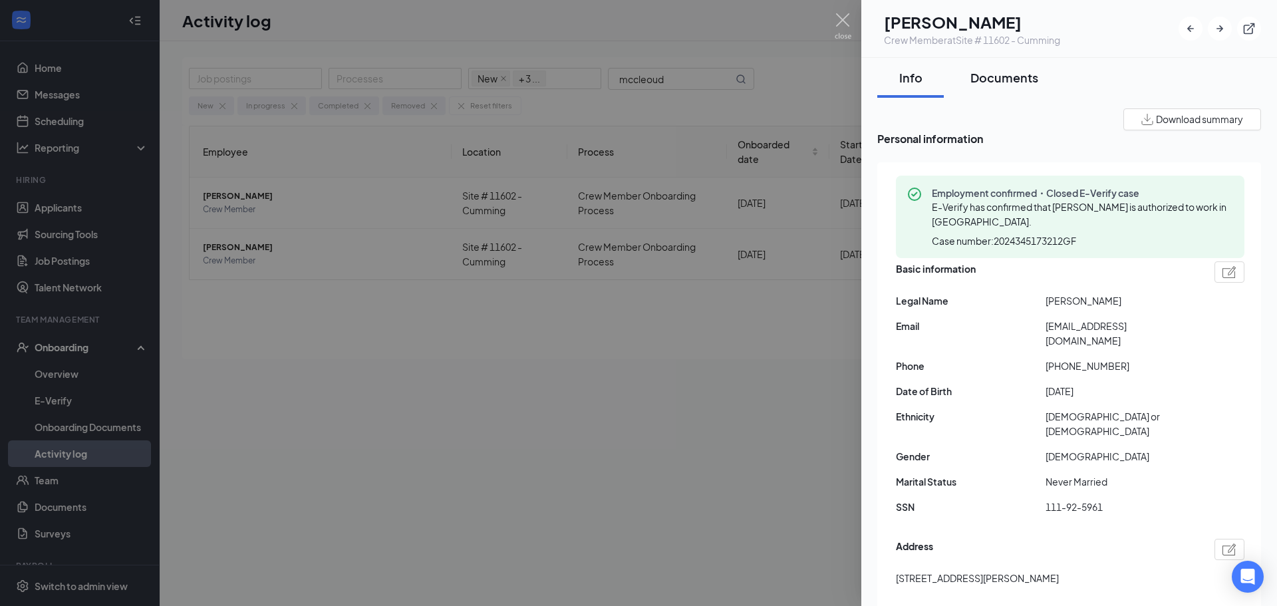
click at [998, 81] on div "Documents" at bounding box center [1005, 77] width 68 height 17
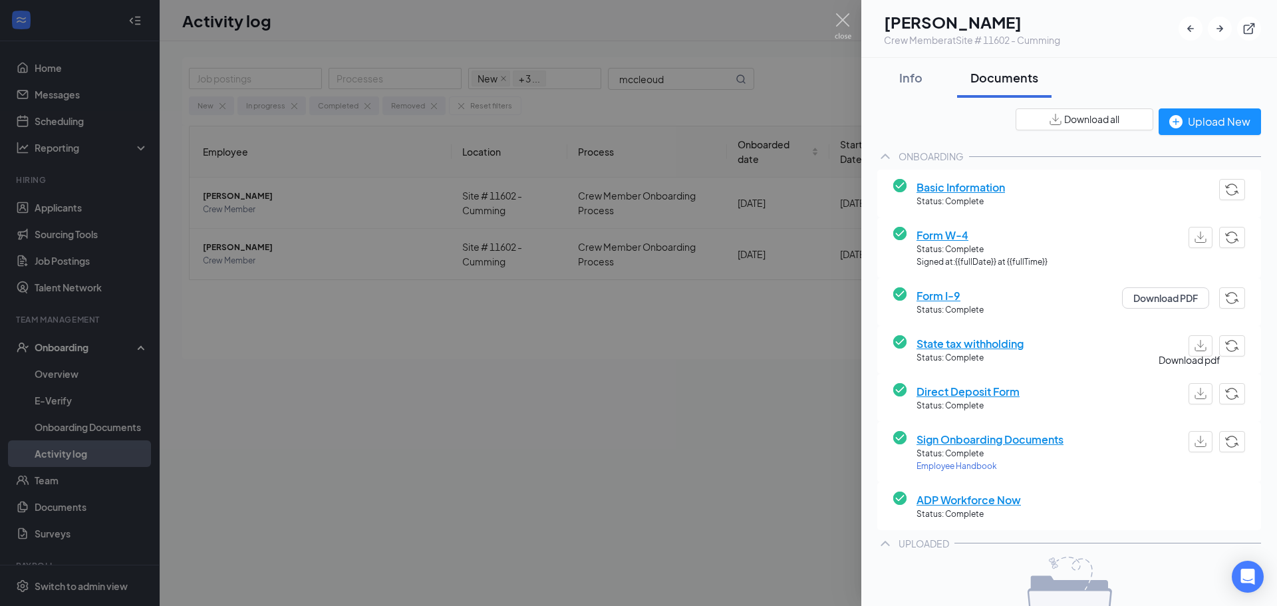
click at [1195, 395] on img "button" at bounding box center [1201, 393] width 12 height 11
click at [743, 462] on div at bounding box center [638, 303] width 1277 height 606
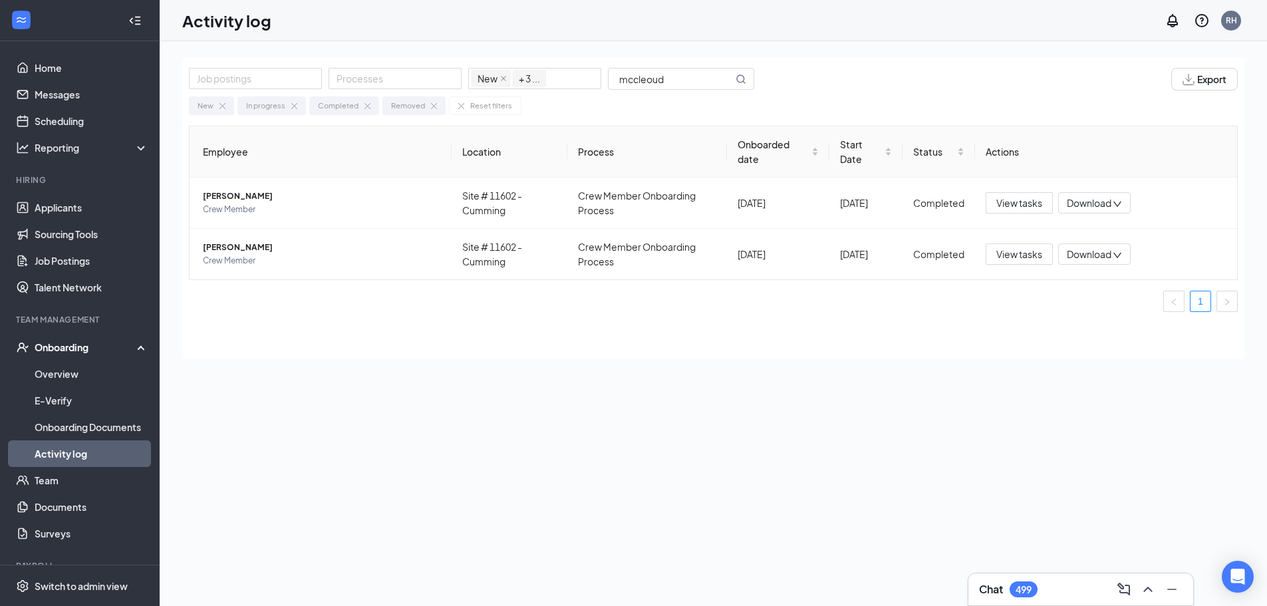
click at [581, 373] on div "Job postings Processes New In progress Completed Removed + 3 ... mccleoud Expor…" at bounding box center [713, 353] width 1062 height 593
drag, startPoint x: 675, startPoint y: 79, endPoint x: 504, endPoint y: 59, distance: 172.8
click at [504, 59] on div "Job postings Processes New In progress Completed Removed + 3 ... mccleoud Expor…" at bounding box center [713, 91] width 1062 height 69
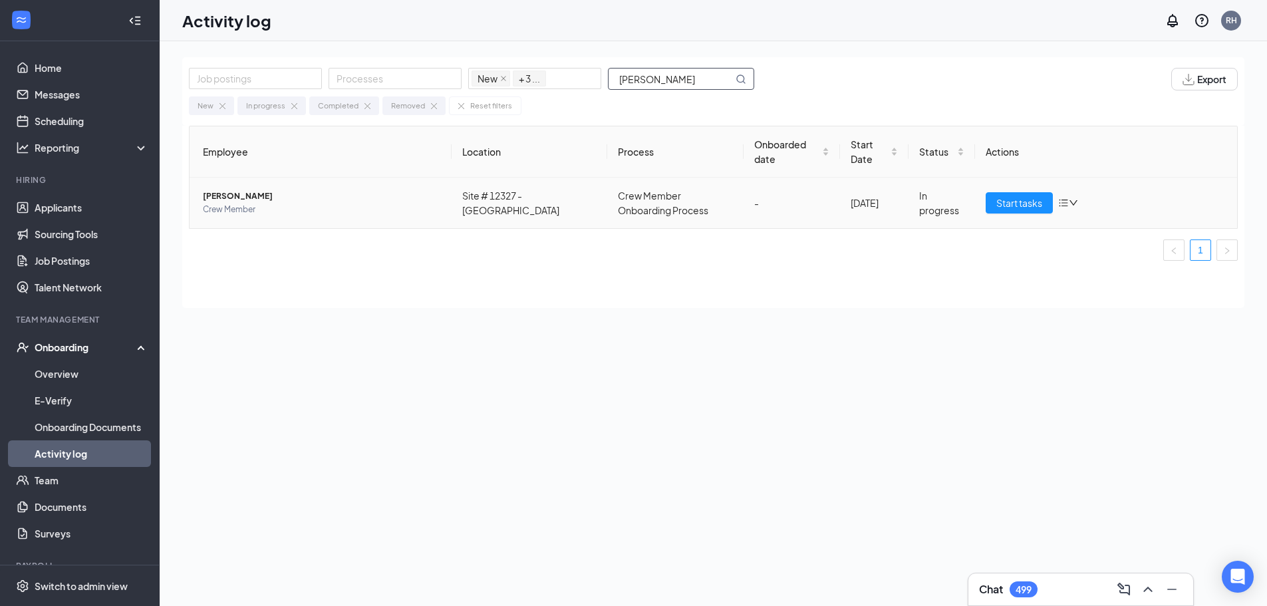
type input "[PERSON_NAME]"
click at [369, 217] on td "[PERSON_NAME] Crew Member" at bounding box center [321, 203] width 262 height 51
click at [359, 209] on span "Crew Member" at bounding box center [322, 209] width 238 height 13
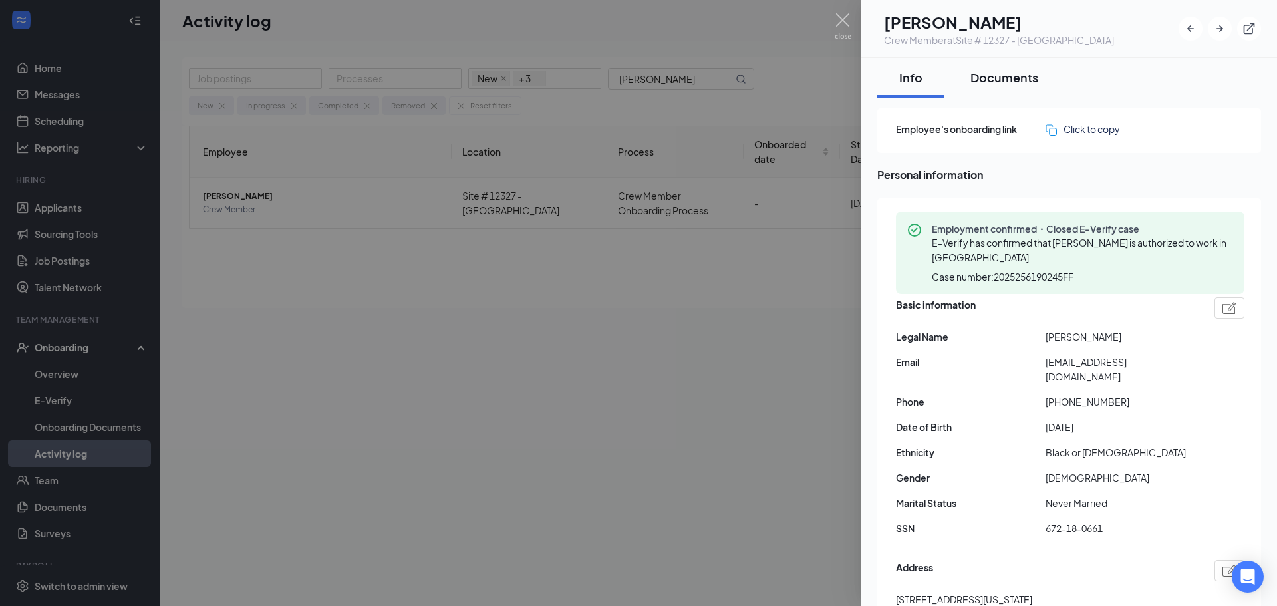
click at [1016, 76] on div "Documents" at bounding box center [1005, 77] width 68 height 17
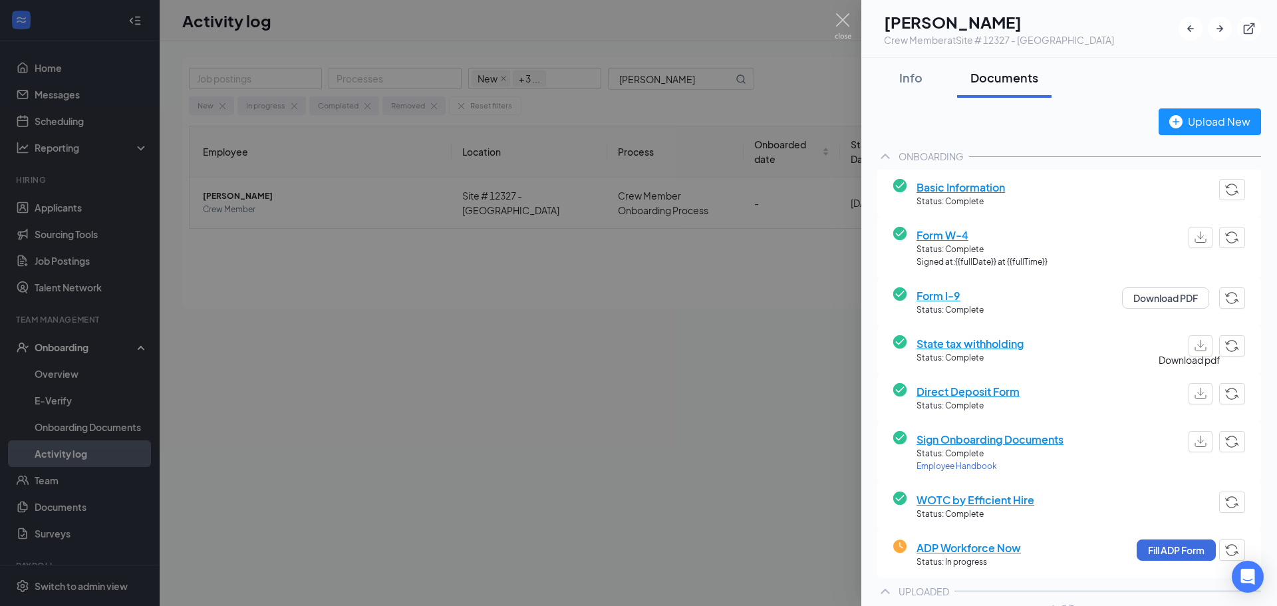
click at [1195, 391] on img "button" at bounding box center [1201, 393] width 12 height 11
click at [1157, 546] on button "Fill ADP Form" at bounding box center [1176, 549] width 79 height 21
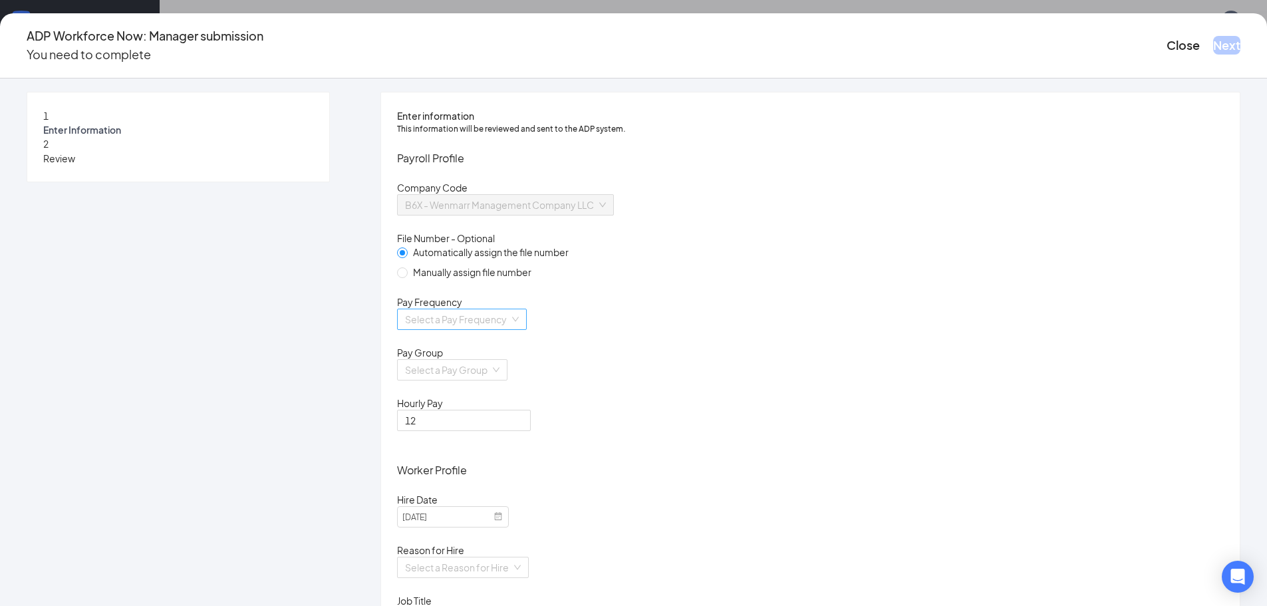
click at [510, 329] on input "search" at bounding box center [457, 319] width 104 height 20
click at [490, 448] on div "Biweekly" at bounding box center [551, 447] width 202 height 15
click at [490, 380] on input "search" at bounding box center [447, 370] width 85 height 20
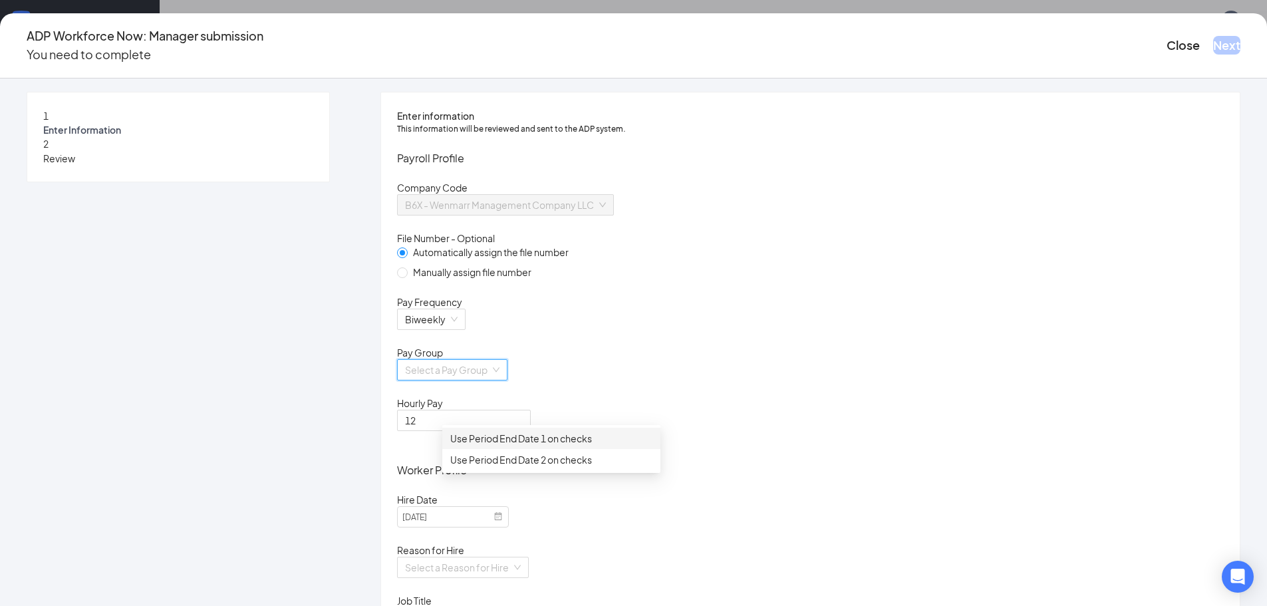
click at [510, 448] on div "Use Period End Date 1 on checks" at bounding box center [551, 438] width 218 height 21
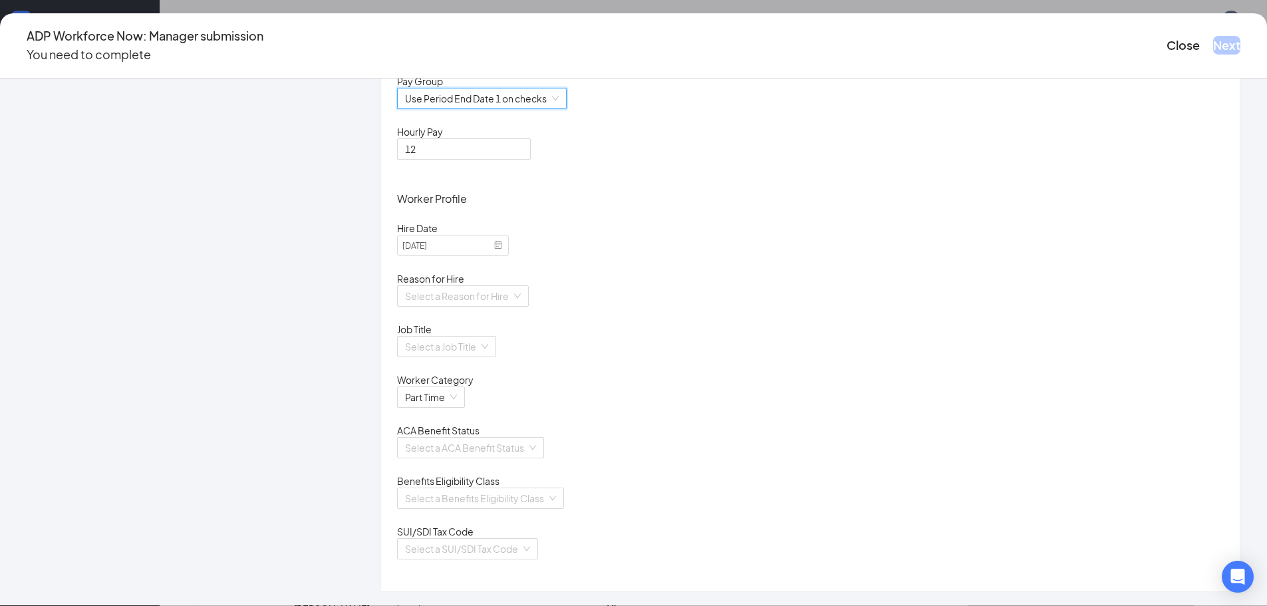
scroll to position [347, 0]
click at [512, 286] on input "search" at bounding box center [458, 296] width 106 height 20
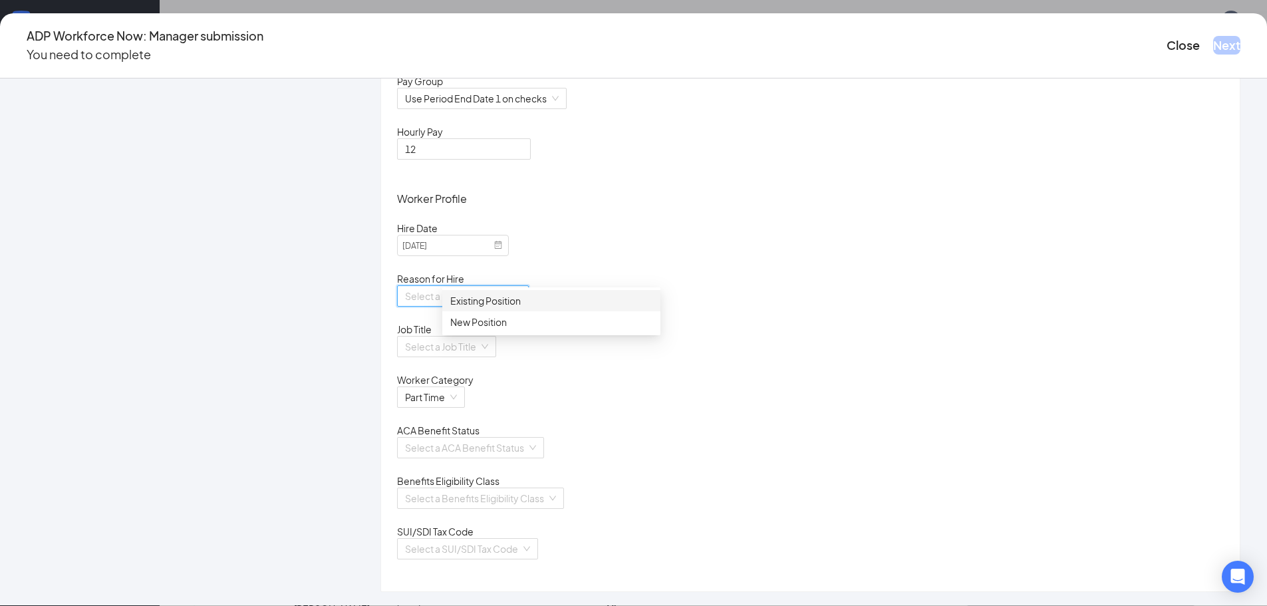
click at [502, 299] on div "Existing Position" at bounding box center [551, 300] width 202 height 15
click at [479, 337] on input "search" at bounding box center [442, 347] width 74 height 20
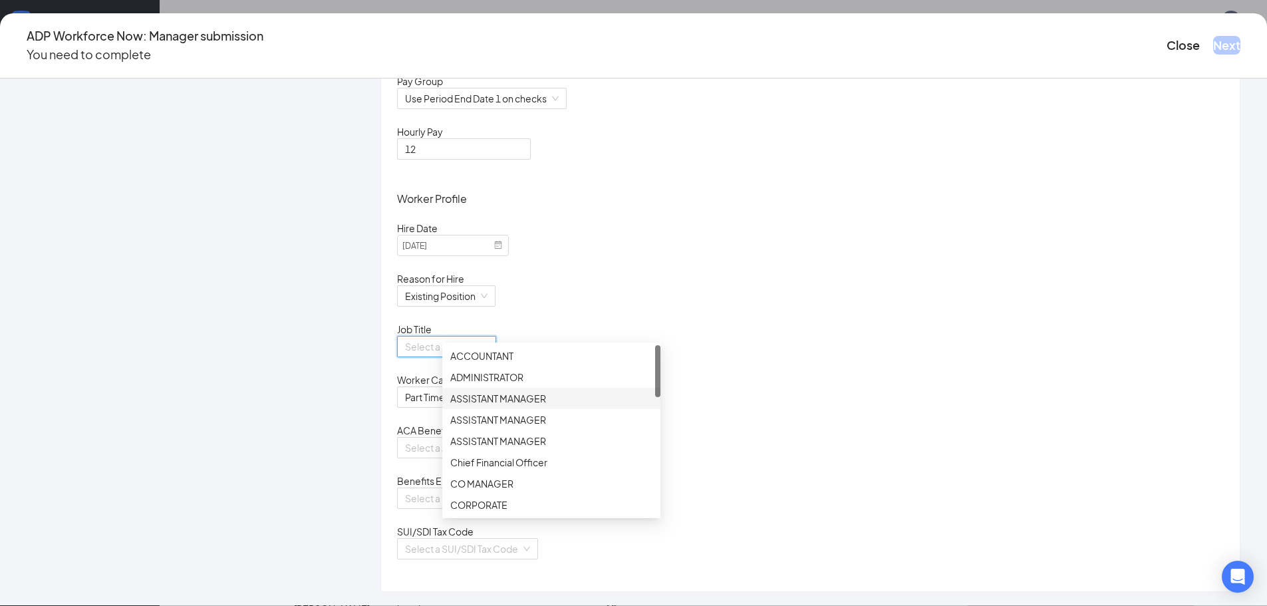
scroll to position [67, 0]
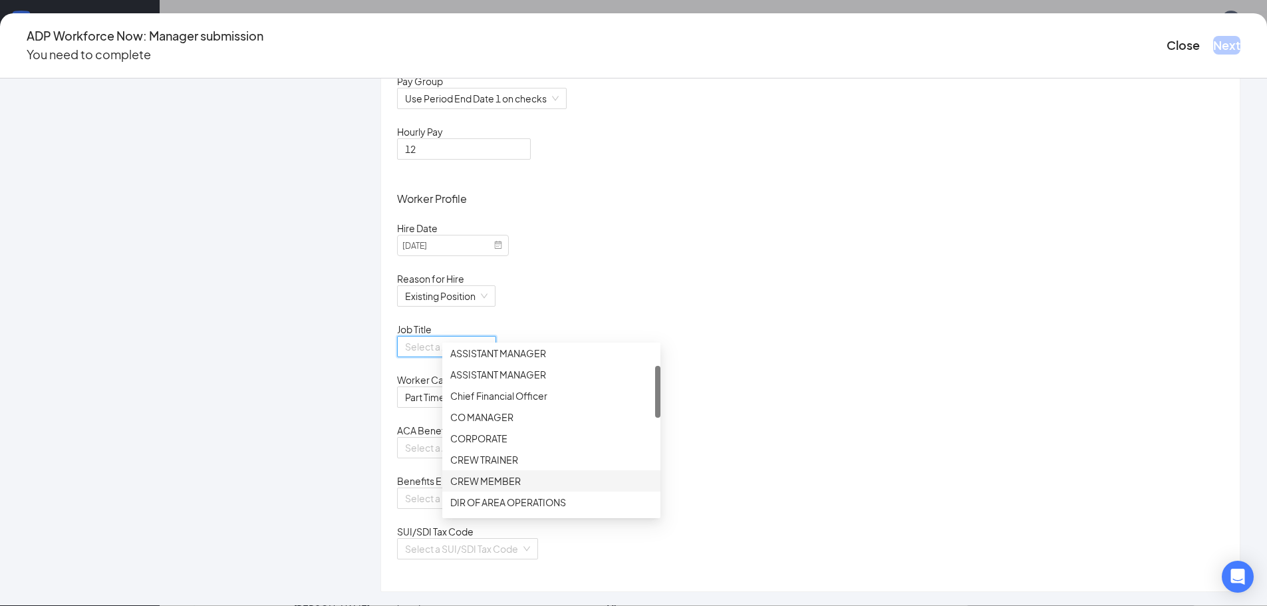
click at [508, 473] on div "CREW MEMBER" at bounding box center [551, 480] width 218 height 21
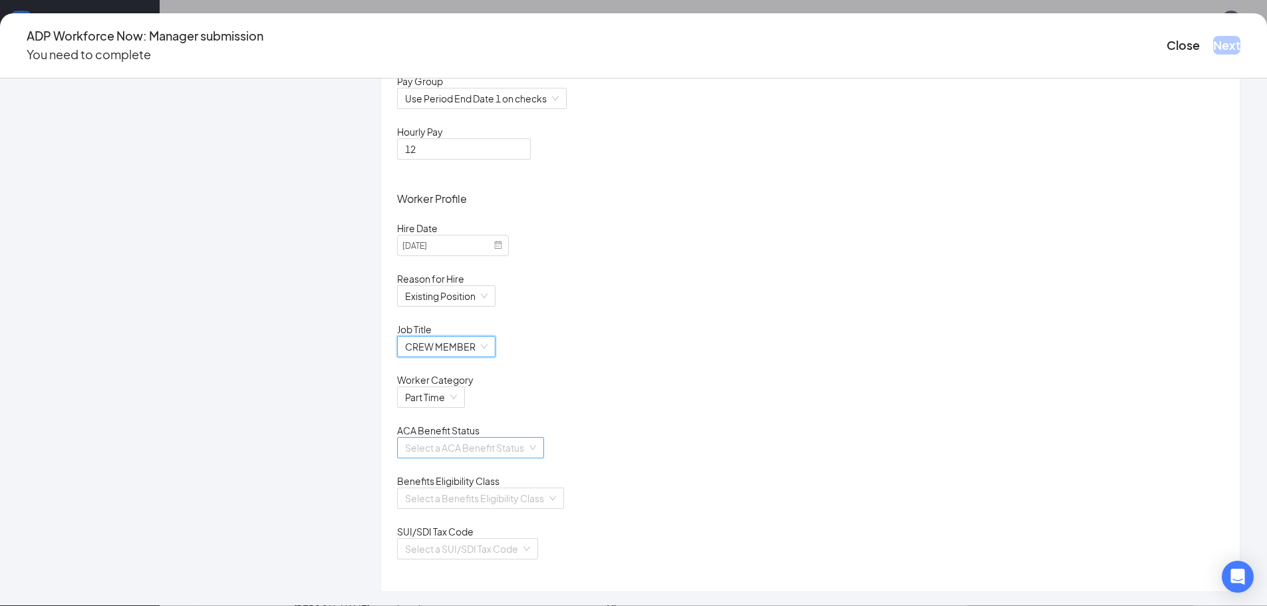
click at [515, 440] on input "search" at bounding box center [466, 448] width 122 height 20
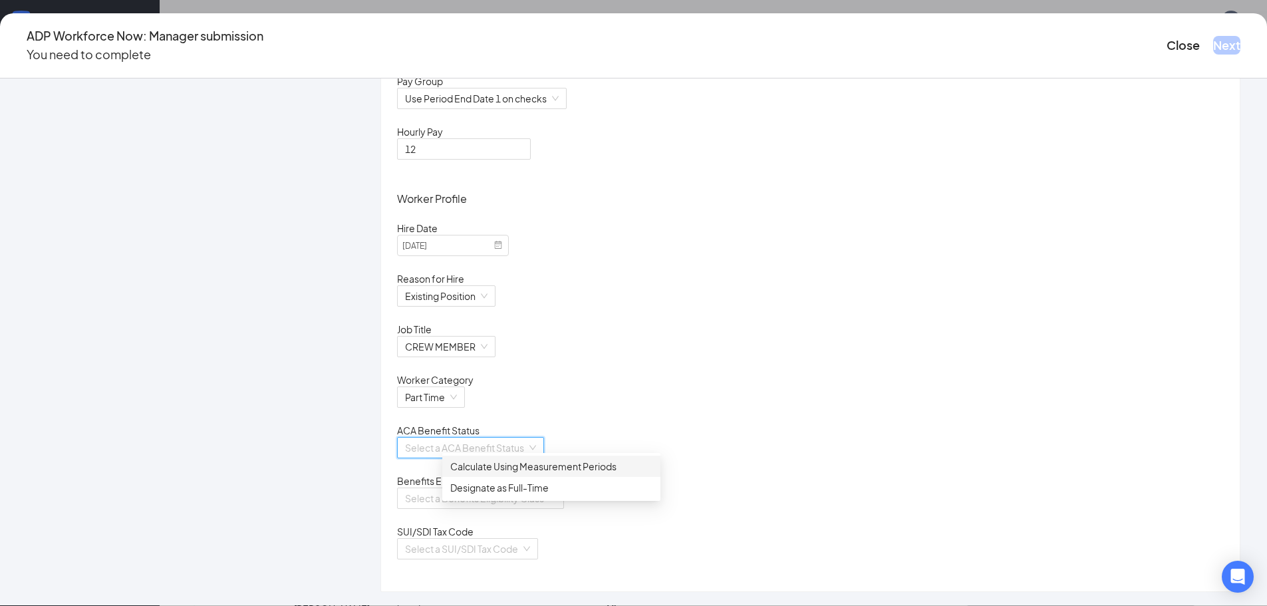
click at [490, 466] on div "Calculate Using Measurement Periods" at bounding box center [551, 466] width 202 height 15
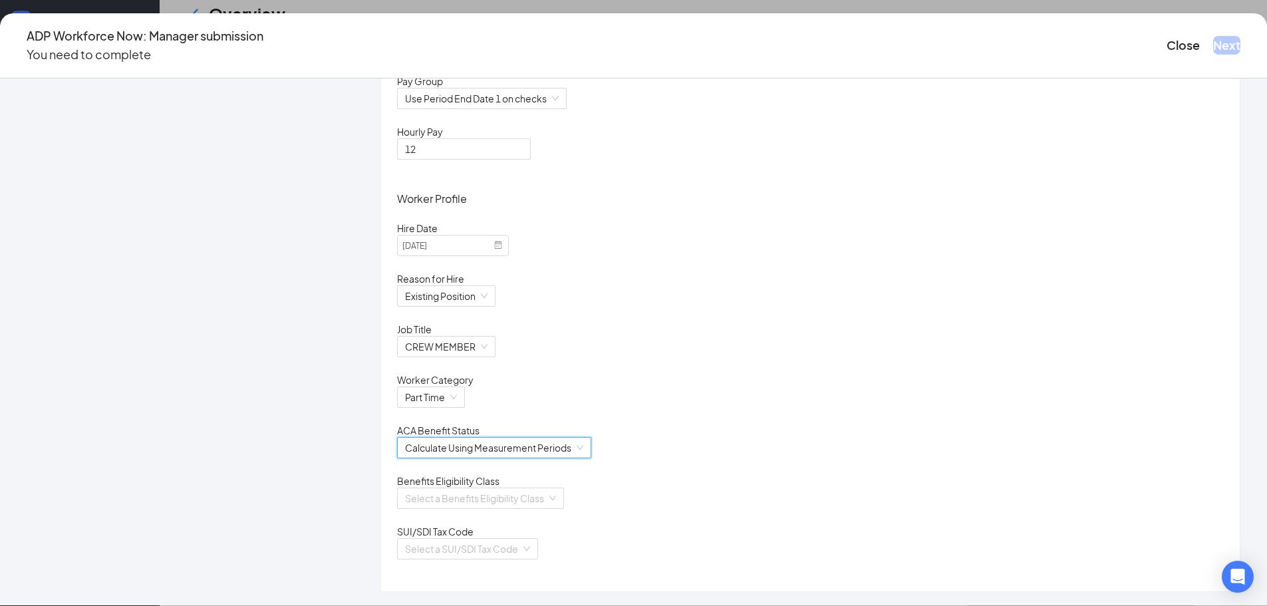
scroll to position [200, 0]
click at [517, 496] on input "search" at bounding box center [476, 498] width 142 height 20
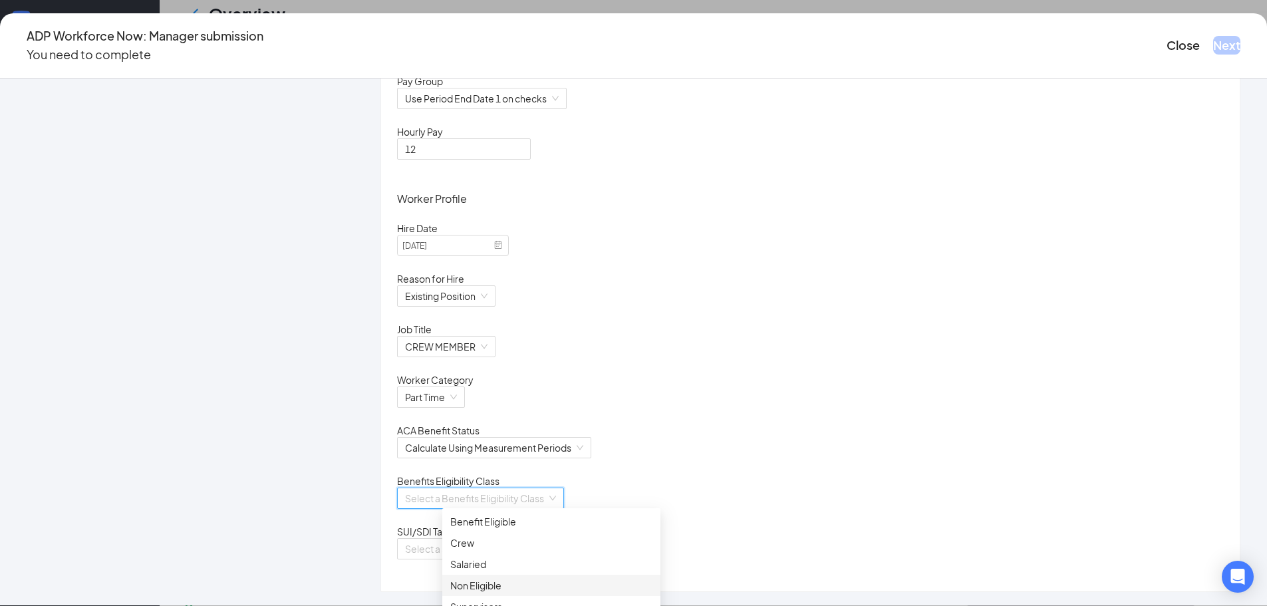
click at [480, 589] on div "Non Eligible" at bounding box center [551, 585] width 202 height 15
click at [521, 550] on input "search" at bounding box center [463, 549] width 116 height 20
click at [491, 581] on div "[US_STATE]" at bounding box center [551, 576] width 202 height 15
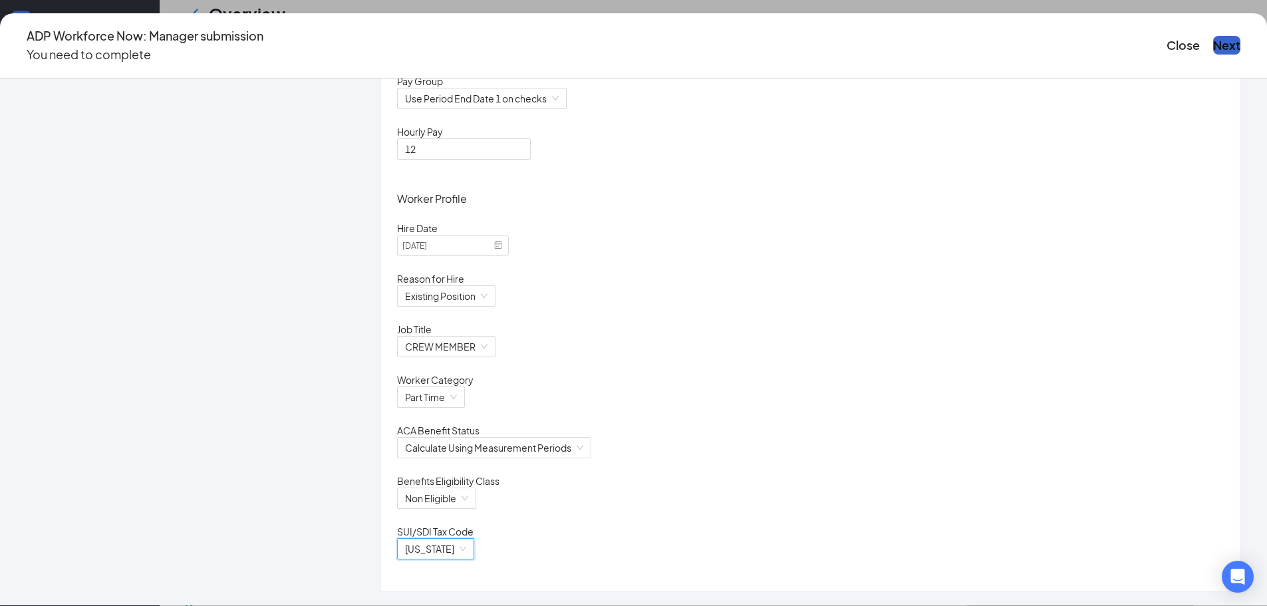
click at [1213, 41] on button "Next" at bounding box center [1226, 45] width 27 height 19
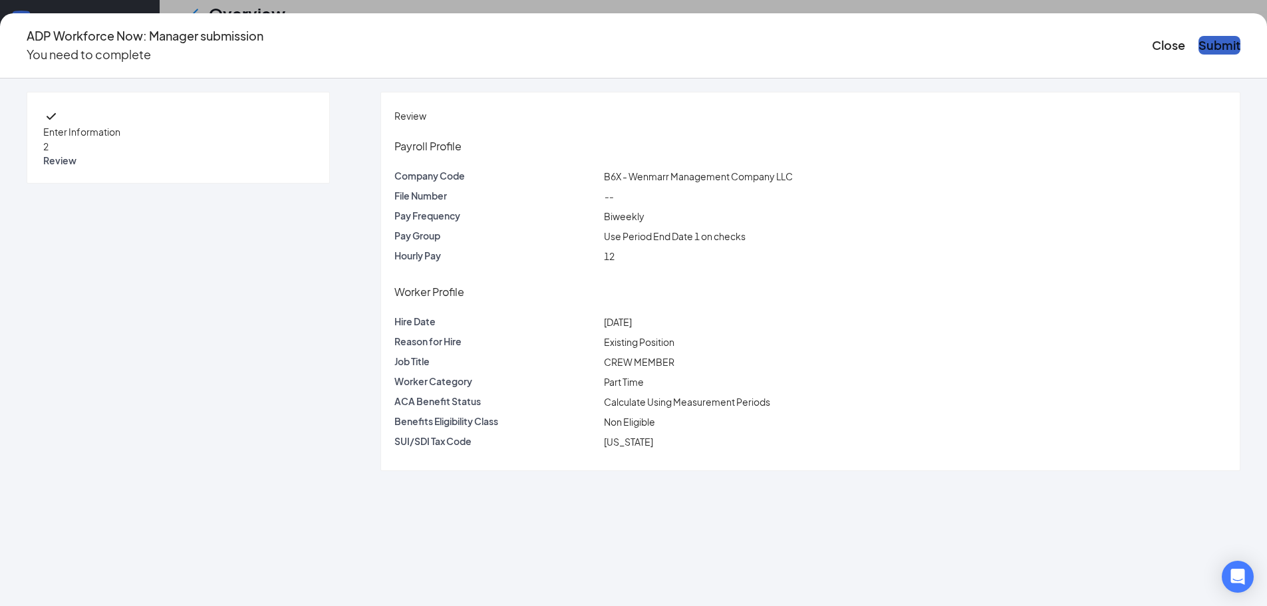
scroll to position [0, 0]
click at [1199, 41] on button "Submit" at bounding box center [1220, 45] width 42 height 19
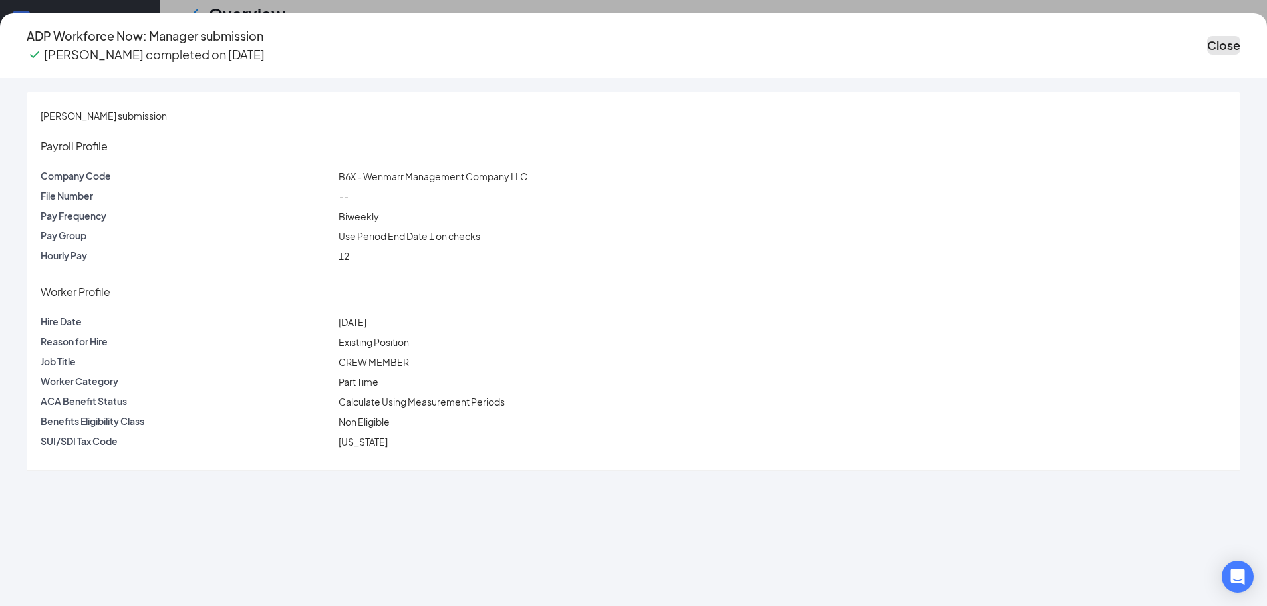
click at [1207, 41] on button "Close" at bounding box center [1223, 45] width 33 height 19
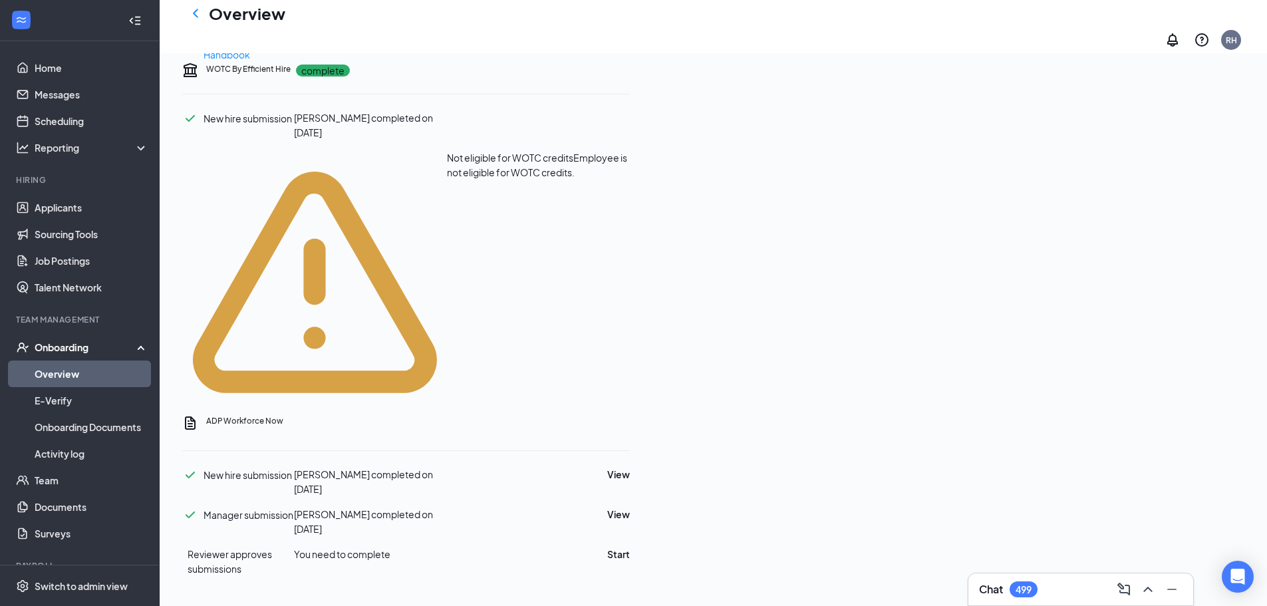
scroll to position [665, 0]
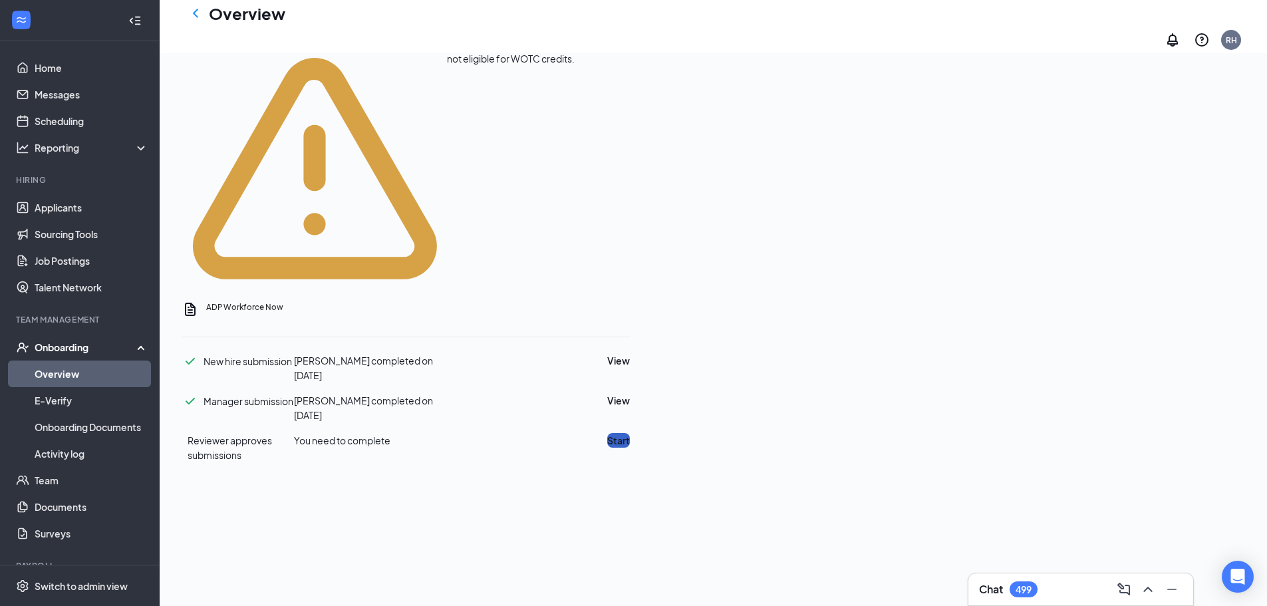
click at [630, 433] on button "Start" at bounding box center [618, 440] width 23 height 15
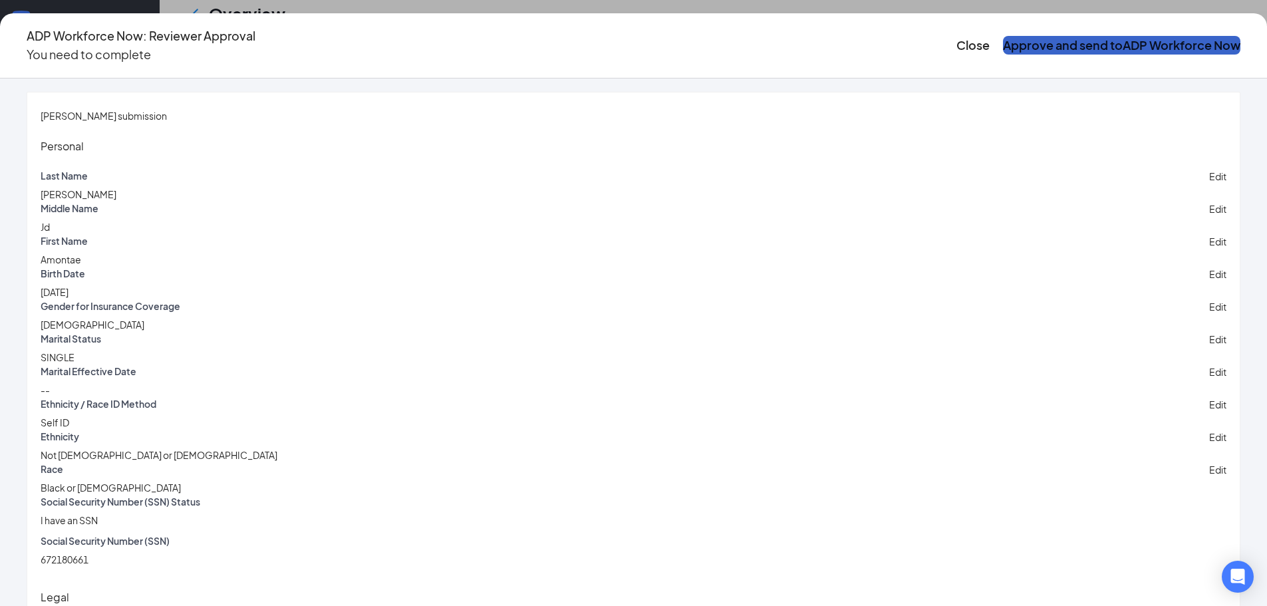
click at [1034, 36] on button "Approve and send to ADP Workforce Now" at bounding box center [1121, 45] width 237 height 19
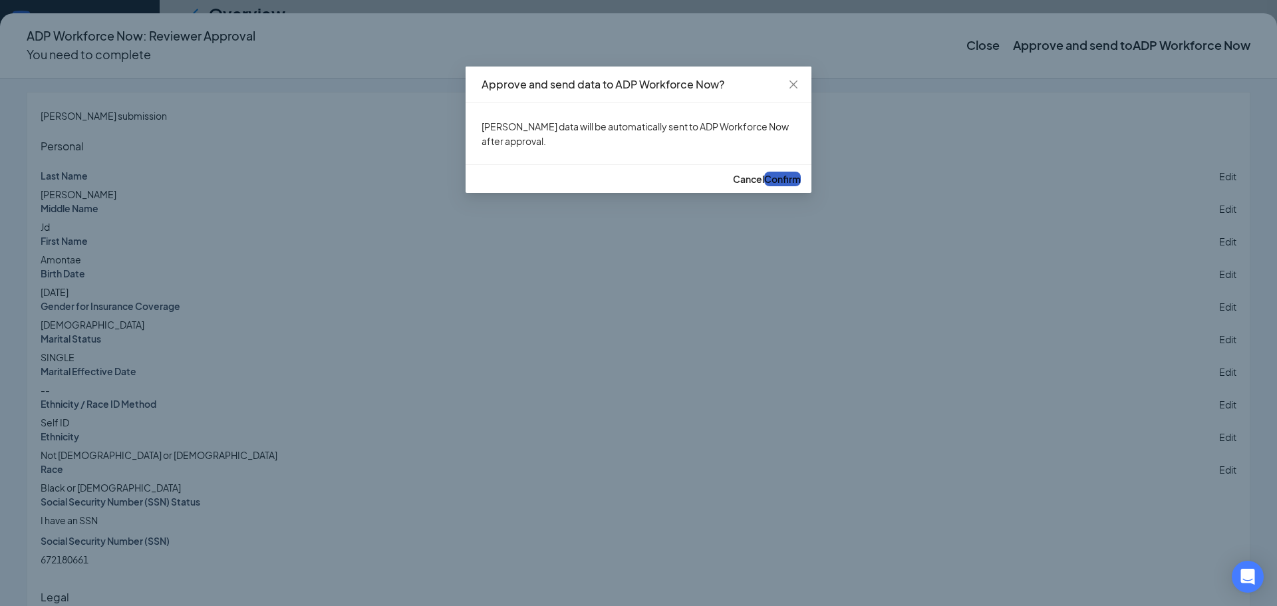
click at [764, 186] on button "Confirm" at bounding box center [782, 179] width 37 height 15
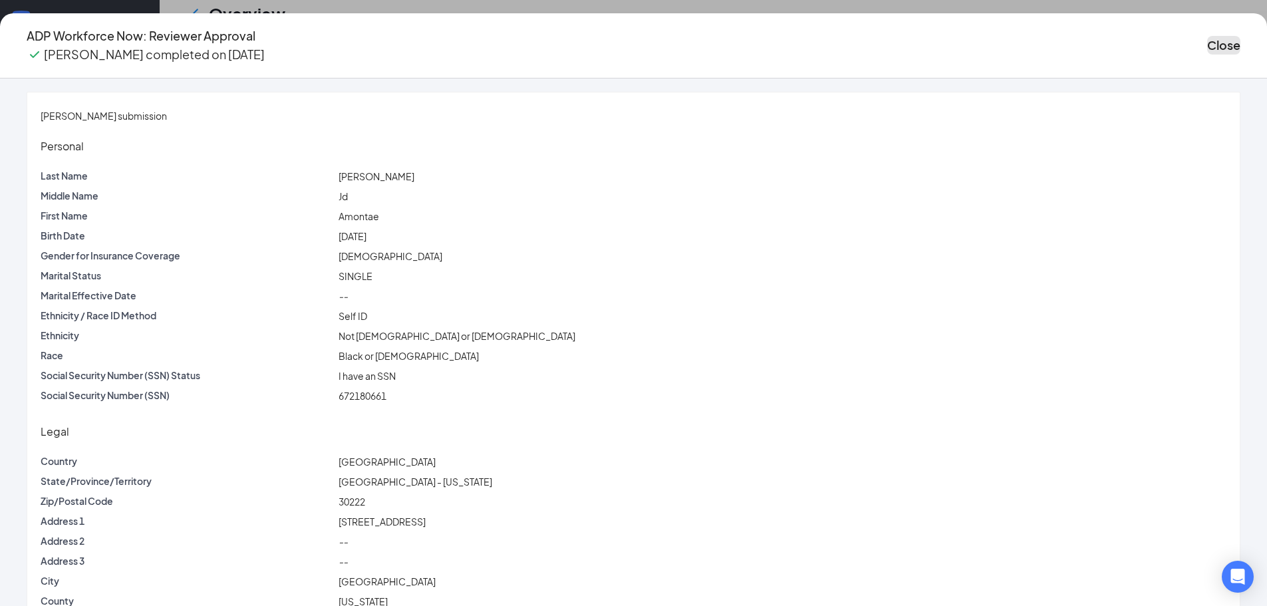
click at [1207, 36] on button "Close" at bounding box center [1223, 45] width 33 height 19
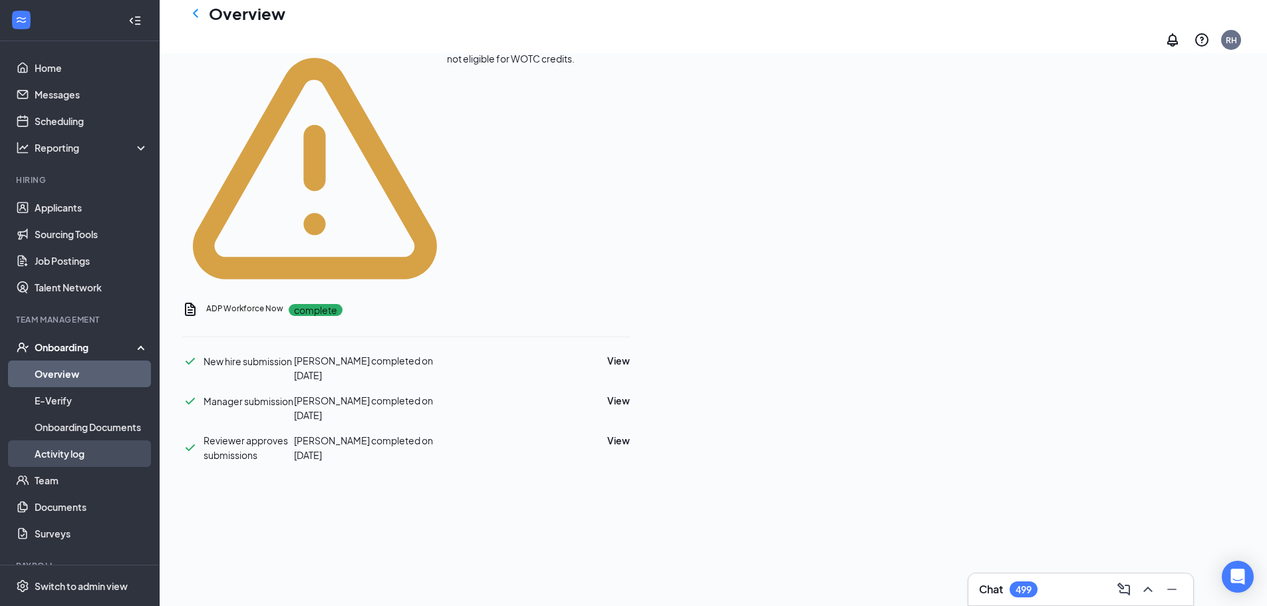
click at [104, 452] on link "Activity log" at bounding box center [92, 453] width 114 height 27
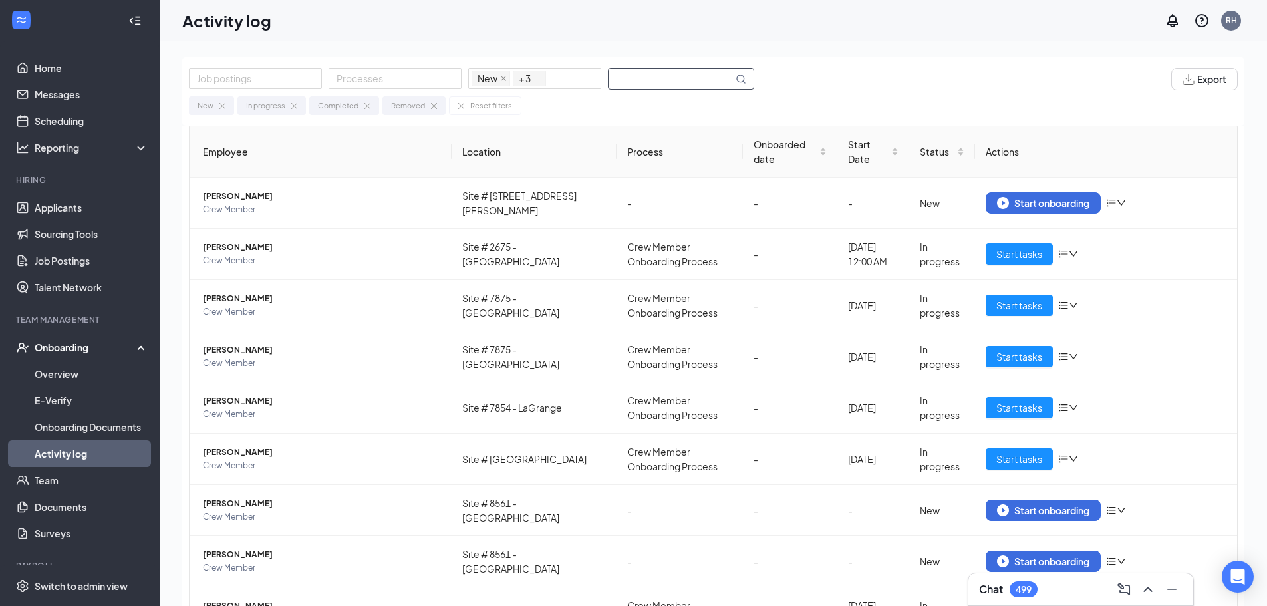
click at [663, 75] on input "text" at bounding box center [671, 79] width 124 height 21
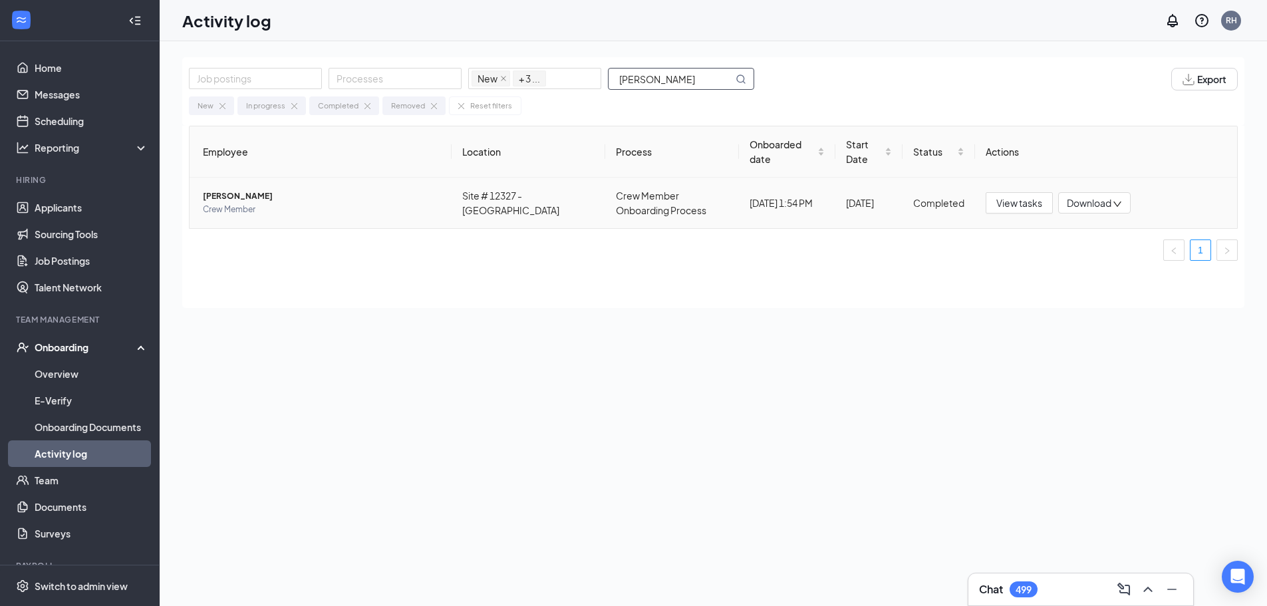
click at [382, 202] on span "[PERSON_NAME]" at bounding box center [322, 196] width 238 height 13
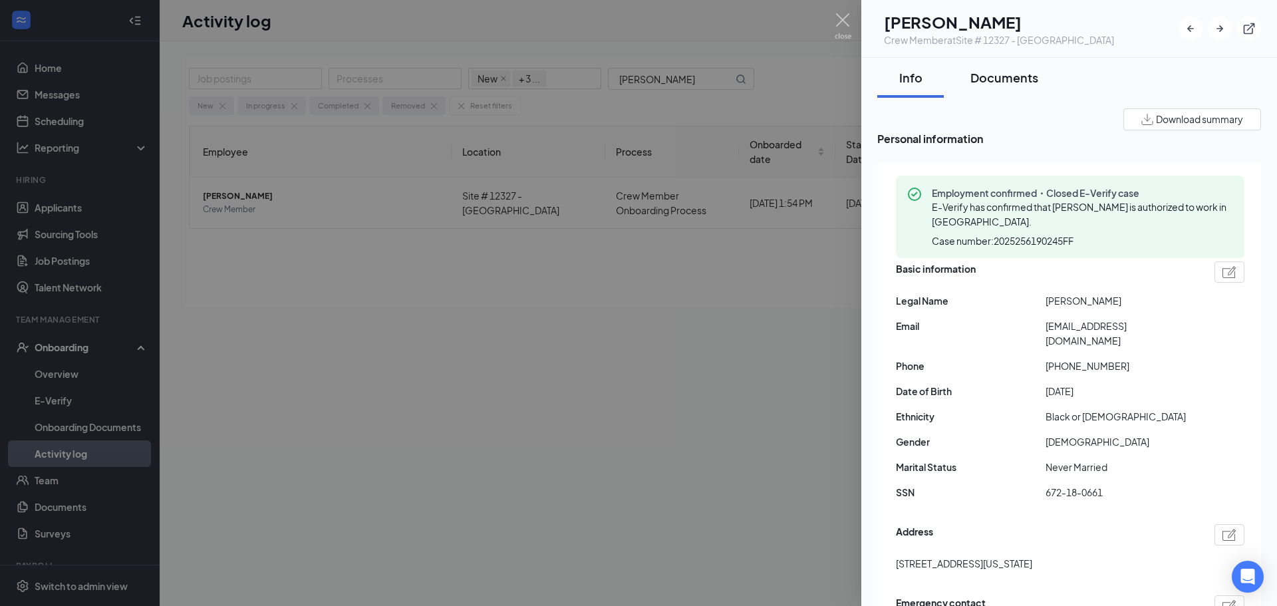
click at [1002, 78] on div "Documents" at bounding box center [1005, 77] width 68 height 17
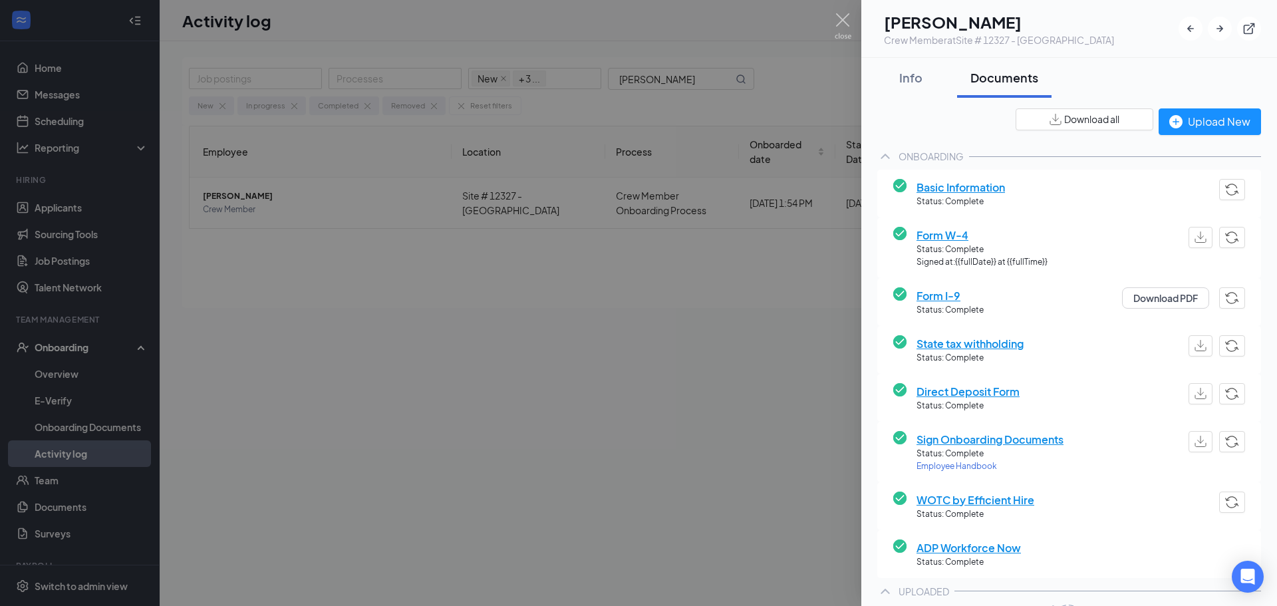
drag, startPoint x: 826, startPoint y: 400, endPoint x: 845, endPoint y: 390, distance: 22.0
click at [823, 400] on div at bounding box center [638, 303] width 1277 height 606
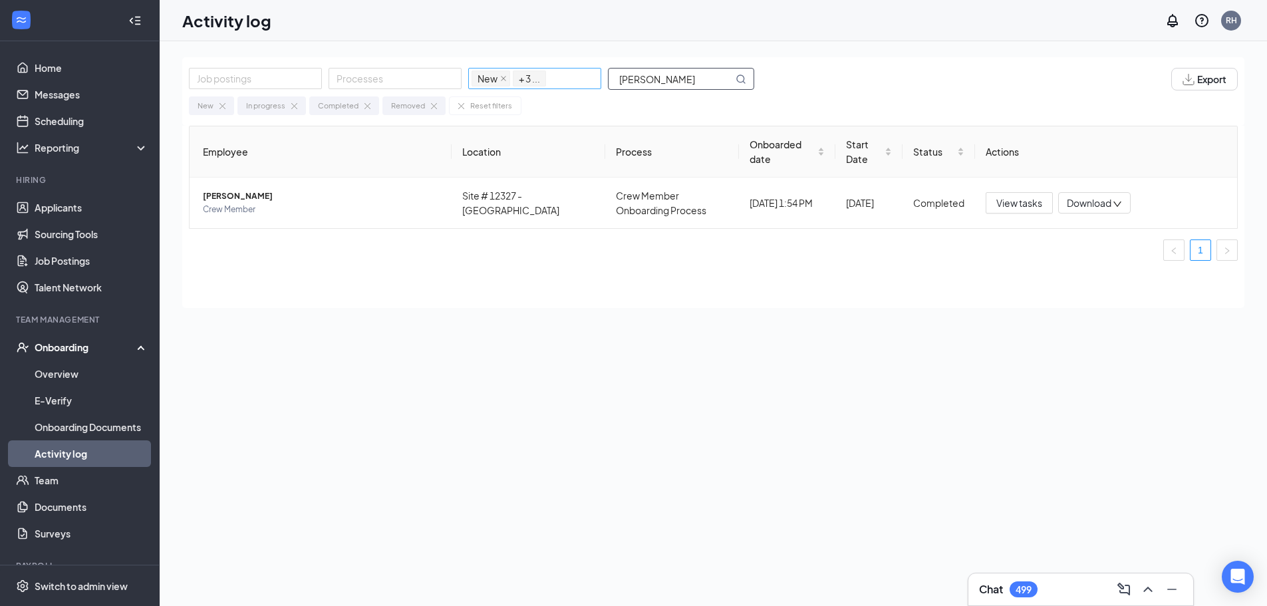
drag, startPoint x: 700, startPoint y: 74, endPoint x: 569, endPoint y: 73, distance: 131.0
click at [569, 73] on div "Job postings Processes New In progress Completed Removed + 3 ... [PERSON_NAME]" at bounding box center [478, 79] width 579 height 23
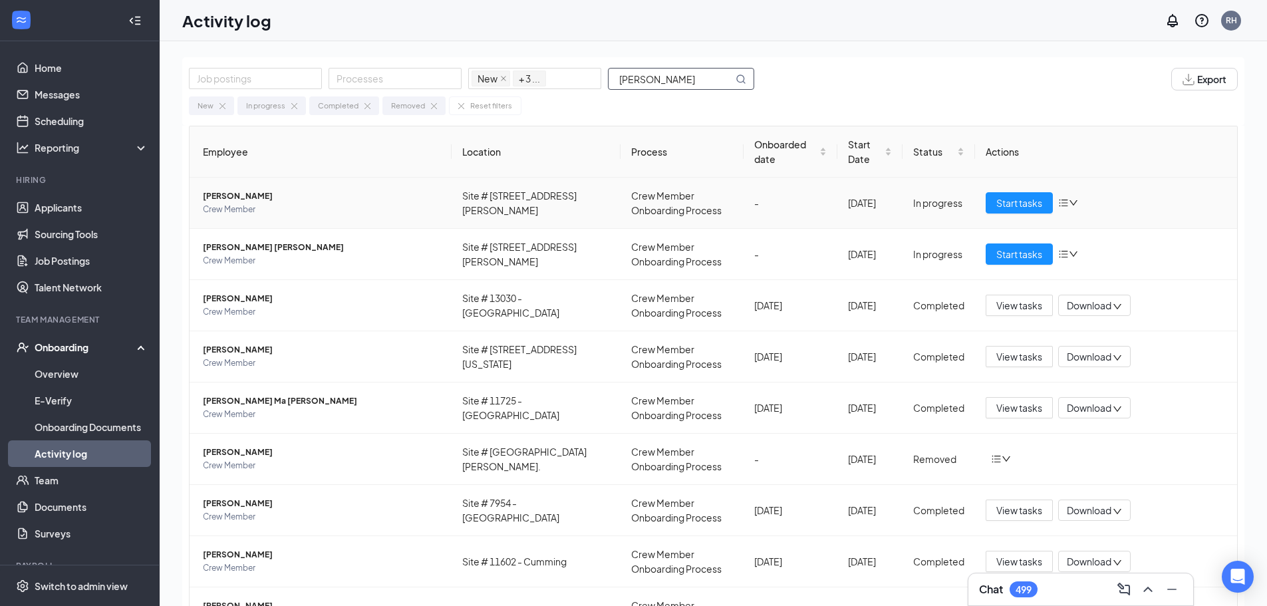
click at [375, 207] on span "Crew Member" at bounding box center [322, 209] width 238 height 13
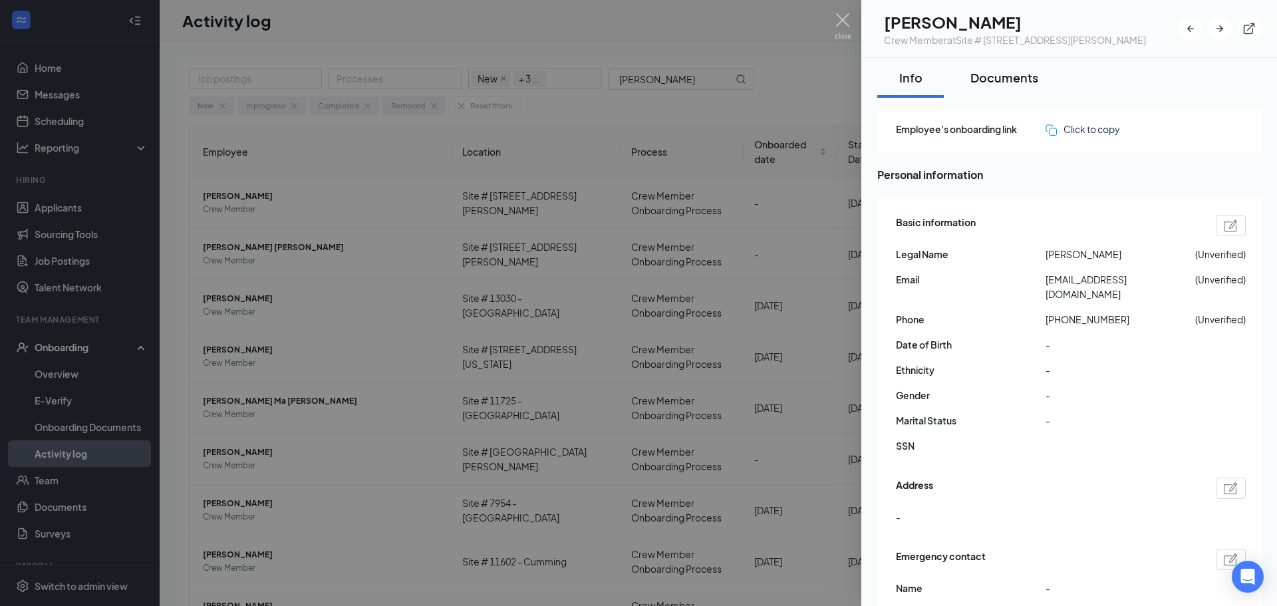
click at [1018, 73] on div "Documents" at bounding box center [1005, 77] width 68 height 17
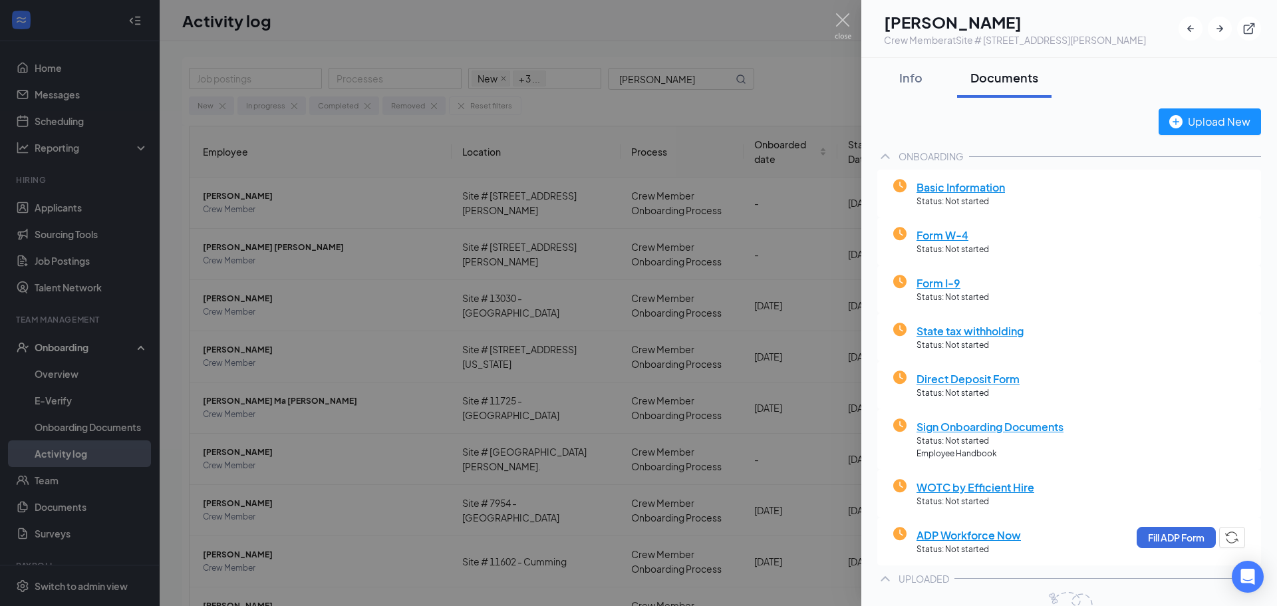
click at [561, 367] on div at bounding box center [638, 303] width 1277 height 606
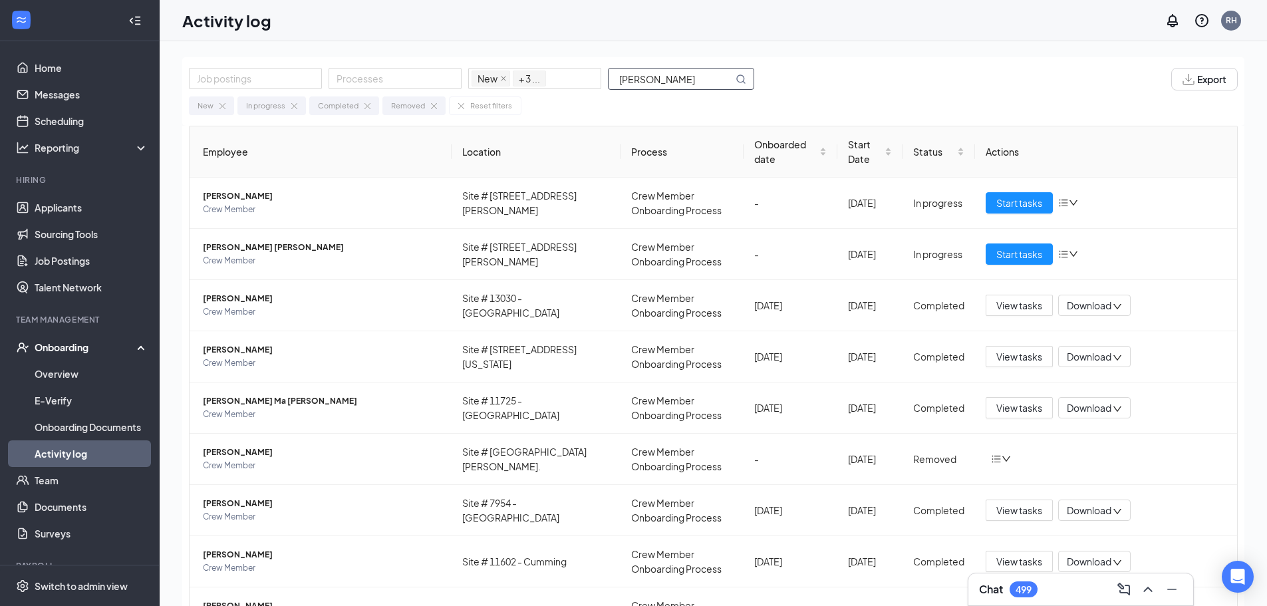
drag, startPoint x: 679, startPoint y: 78, endPoint x: 526, endPoint y: 100, distance: 155.3
click at [526, 100] on div "Job postings Processes New In progress Completed Removed + 3 ... alexander Expo…" at bounding box center [713, 91] width 1062 height 69
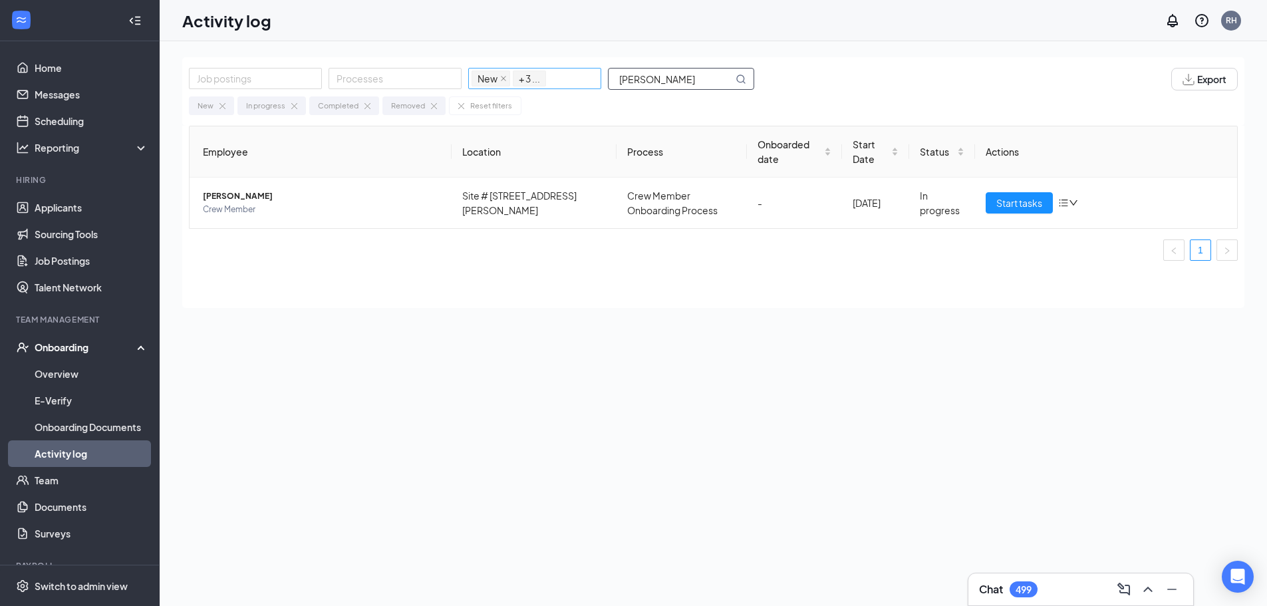
drag, startPoint x: 652, startPoint y: 83, endPoint x: 565, endPoint y: 74, distance: 87.6
click at [565, 74] on div "Job postings Processes New In progress Completed Removed + 3 ... [PERSON_NAME]" at bounding box center [478, 79] width 579 height 23
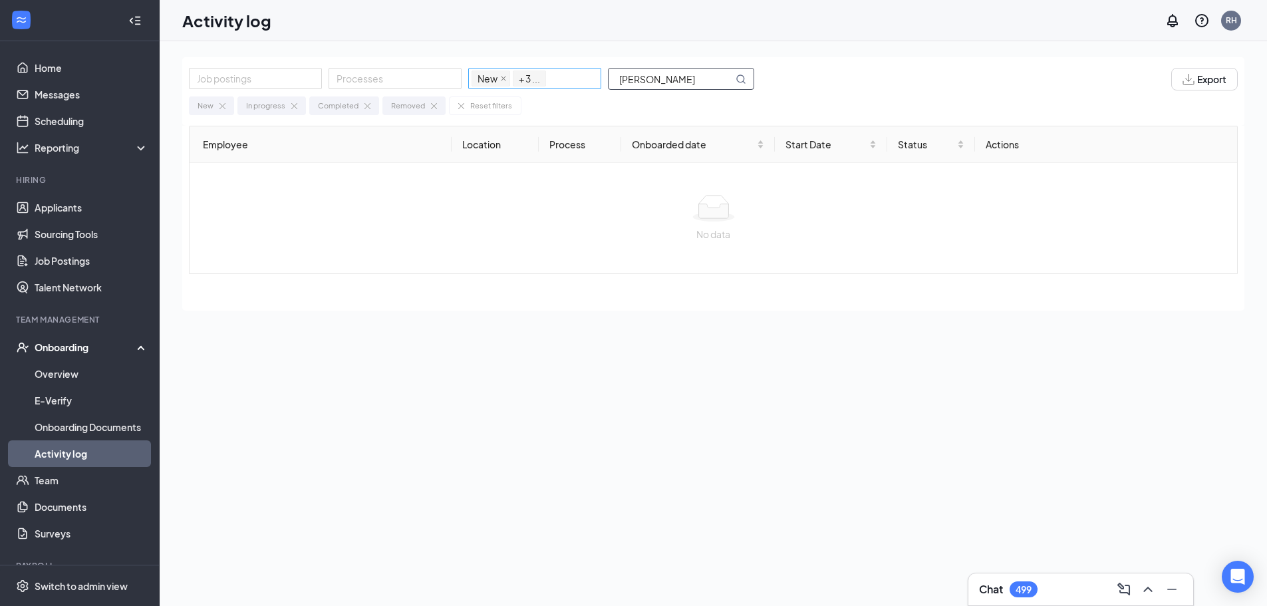
drag, startPoint x: 684, startPoint y: 83, endPoint x: 542, endPoint y: 76, distance: 141.8
click at [542, 76] on div "Job postings Processes New In progress Completed Removed + 3 ... [PERSON_NAME]" at bounding box center [478, 79] width 579 height 23
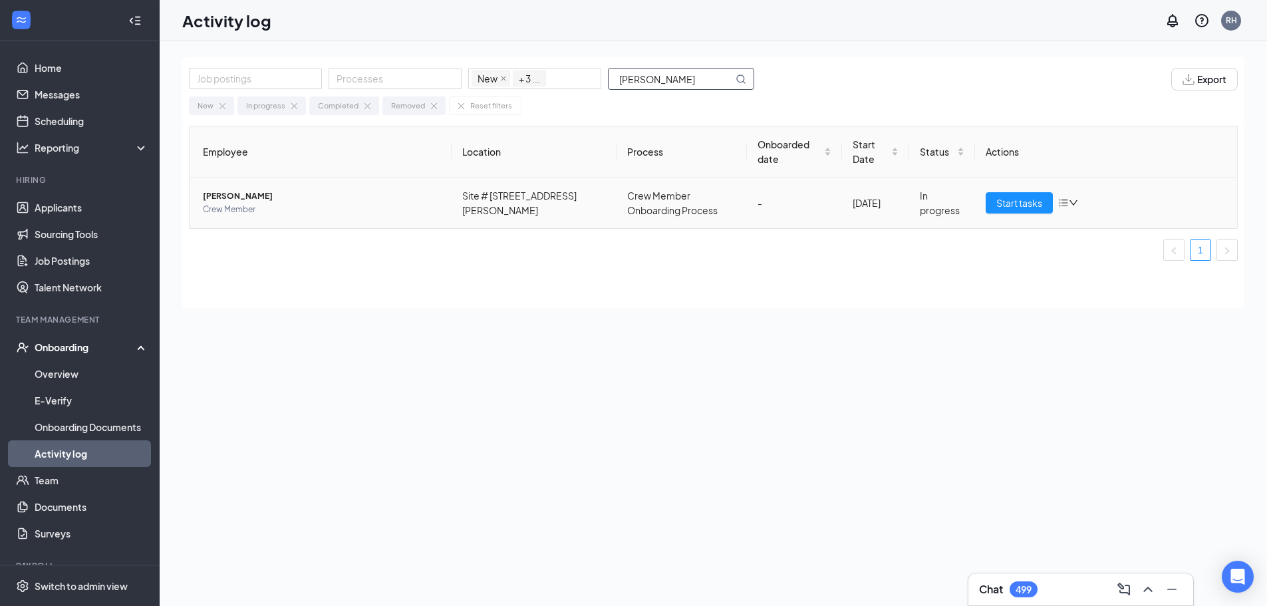
click at [344, 194] on span "[PERSON_NAME]" at bounding box center [322, 196] width 238 height 13
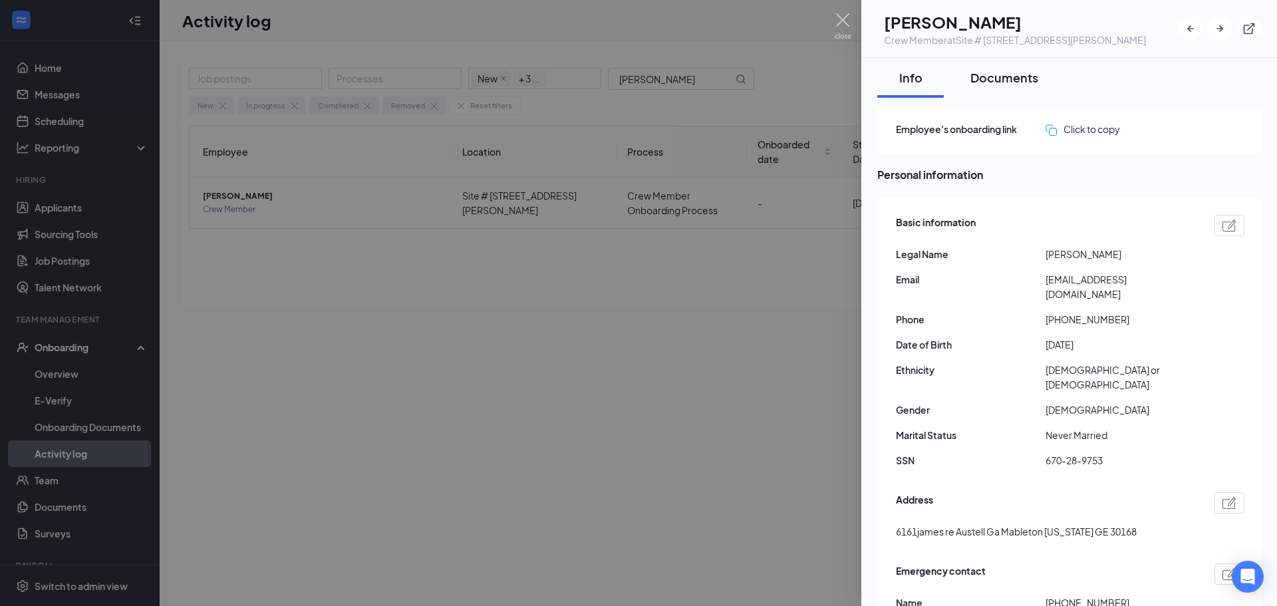
click at [1009, 75] on div "Documents" at bounding box center [1005, 77] width 68 height 17
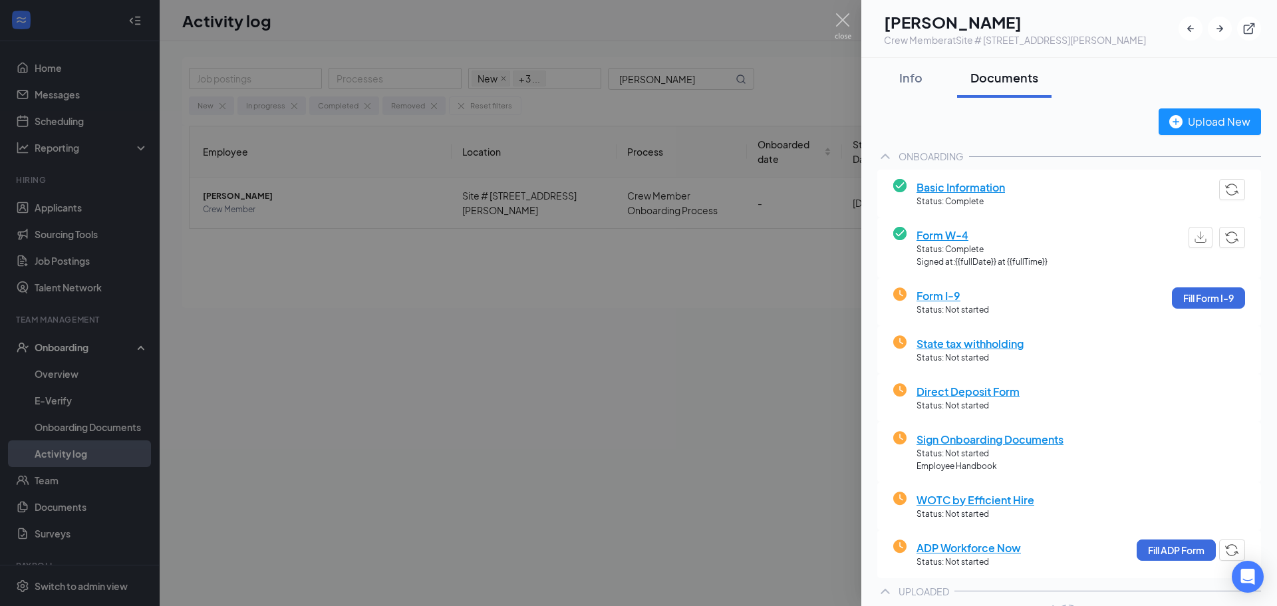
click at [633, 420] on div at bounding box center [638, 303] width 1277 height 606
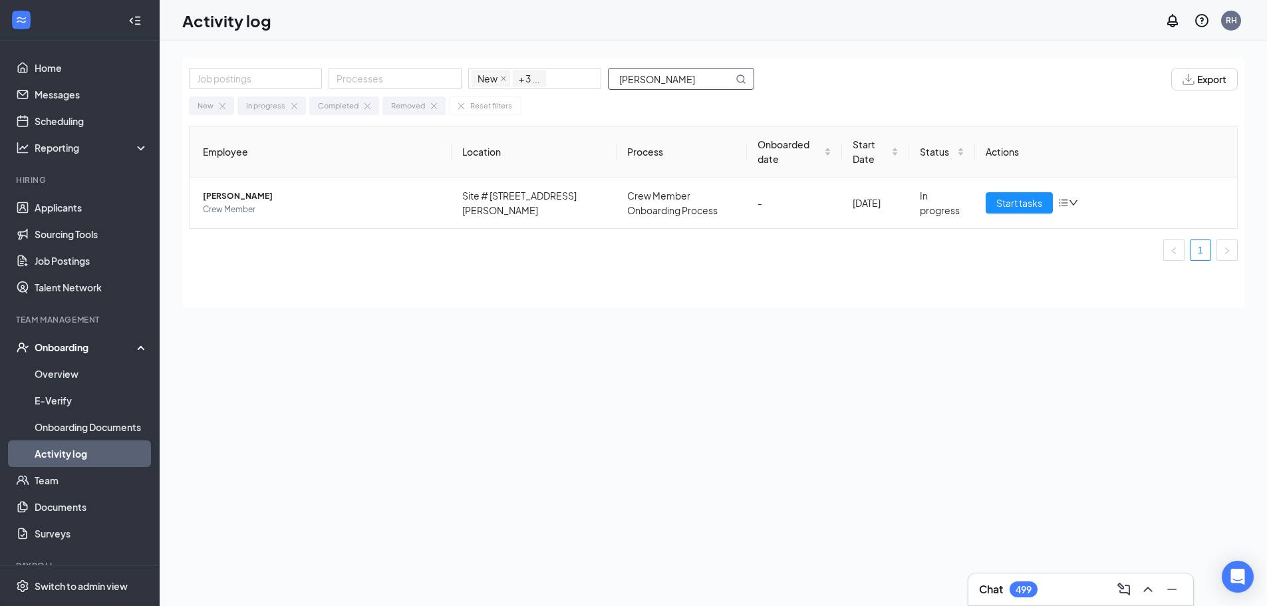
drag, startPoint x: 716, startPoint y: 70, endPoint x: 698, endPoint y: 76, distance: 19.8
click at [708, 75] on input "[PERSON_NAME]" at bounding box center [671, 79] width 124 height 21
drag, startPoint x: 698, startPoint y: 76, endPoint x: 525, endPoint y: 67, distance: 173.2
click at [525, 67] on div "Job postings Processes New In progress Completed Removed + 3 ... [PERSON_NAME] …" at bounding box center [713, 91] width 1062 height 69
click at [319, 203] on span "Crew Member" at bounding box center [322, 209] width 238 height 13
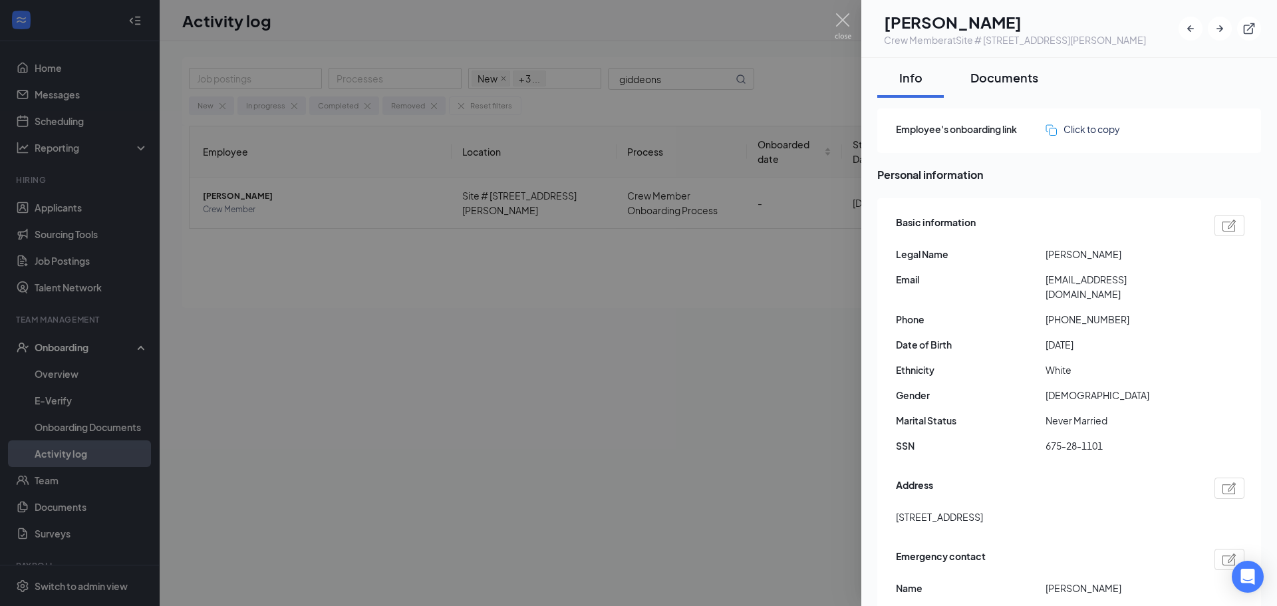
click at [1008, 75] on div "Documents" at bounding box center [1005, 77] width 68 height 17
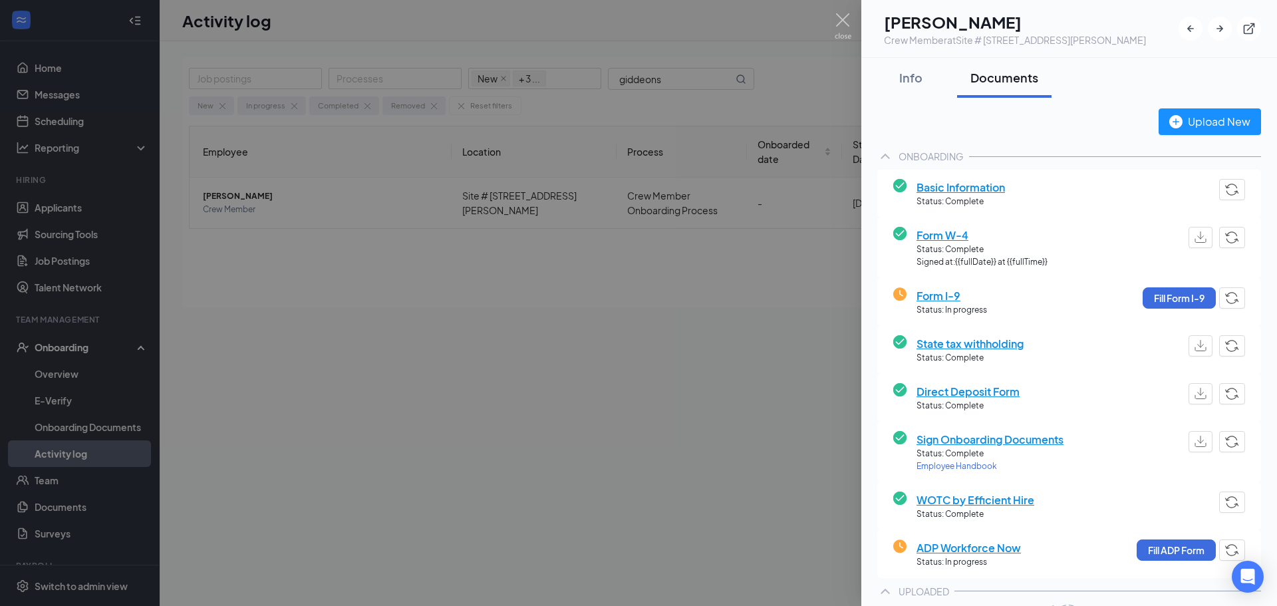
click at [595, 442] on div at bounding box center [638, 303] width 1277 height 606
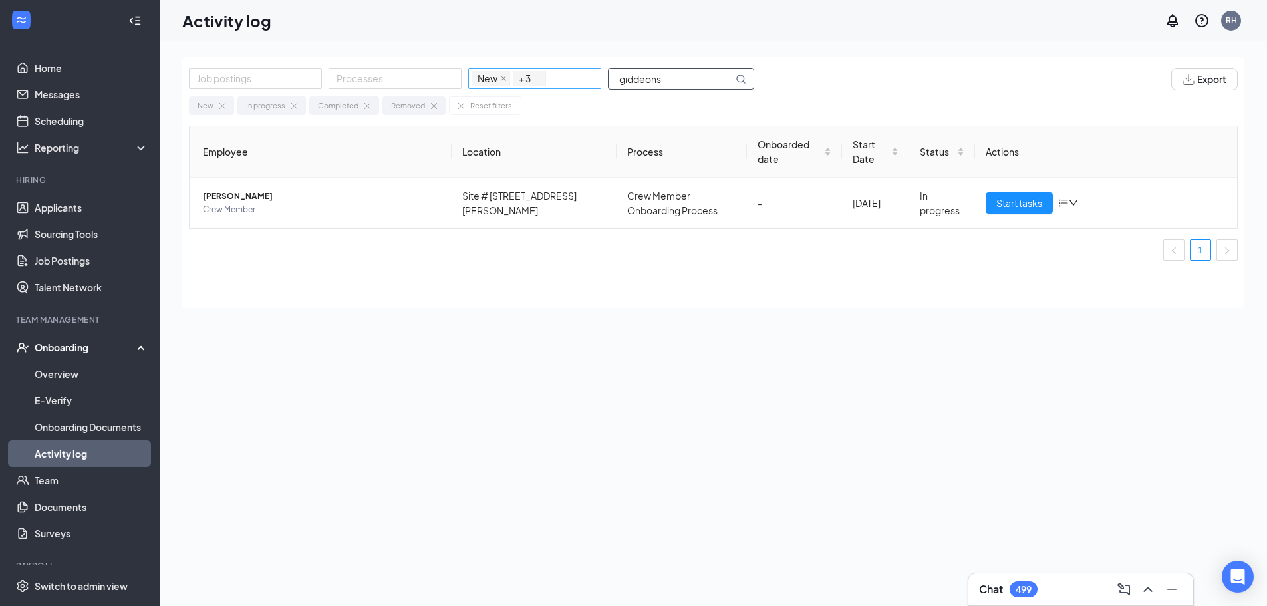
drag, startPoint x: 698, startPoint y: 88, endPoint x: 553, endPoint y: 82, distance: 145.1
click at [553, 82] on div "Job postings Processes New In progress Completed Removed + 3 ... giddeons" at bounding box center [478, 79] width 579 height 23
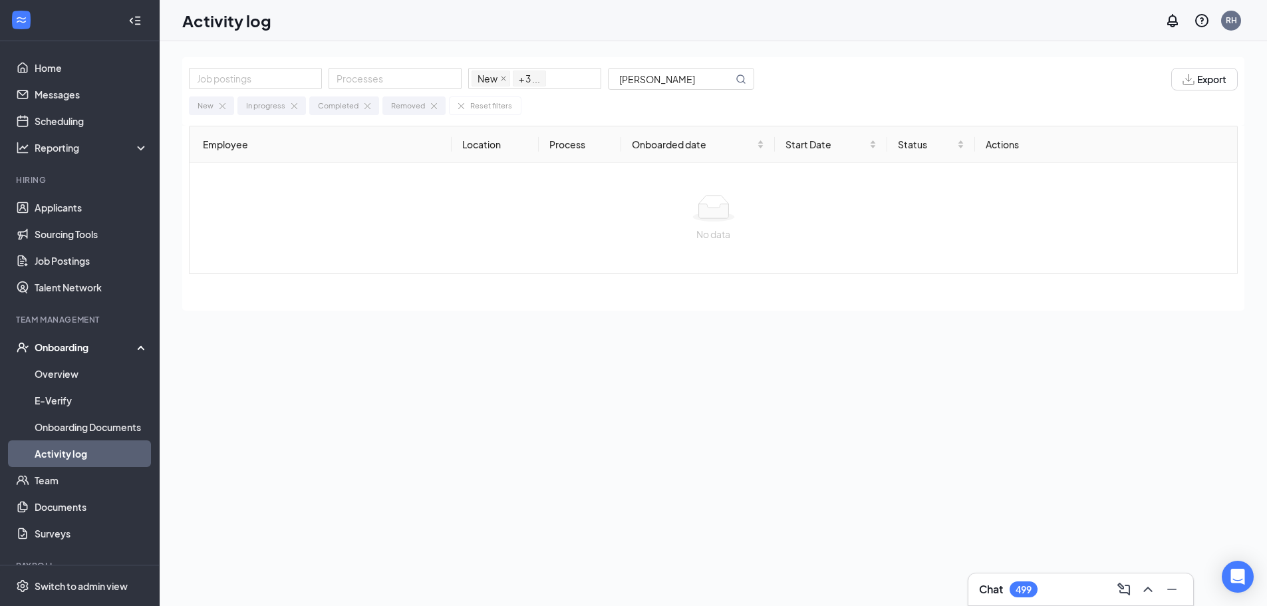
click at [645, 359] on div "Job postings Processes New In progress Completed Removed + 3 ... [PERSON_NAME] …" at bounding box center [713, 353] width 1062 height 593
drag, startPoint x: 702, startPoint y: 73, endPoint x: 492, endPoint y: 69, distance: 209.6
click at [496, 69] on div "Job postings Processes New In progress Completed Removed + 3 ... [PERSON_NAME]" at bounding box center [478, 79] width 579 height 23
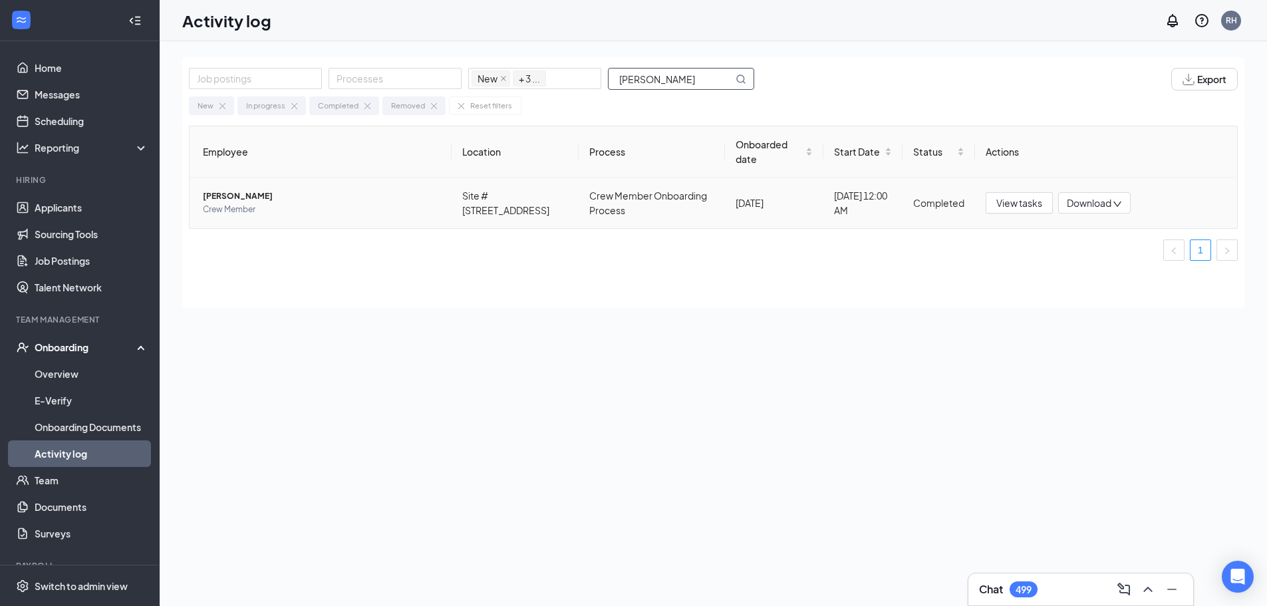
type input "[PERSON_NAME]"
click at [316, 203] on span "Crew Member" at bounding box center [322, 209] width 238 height 13
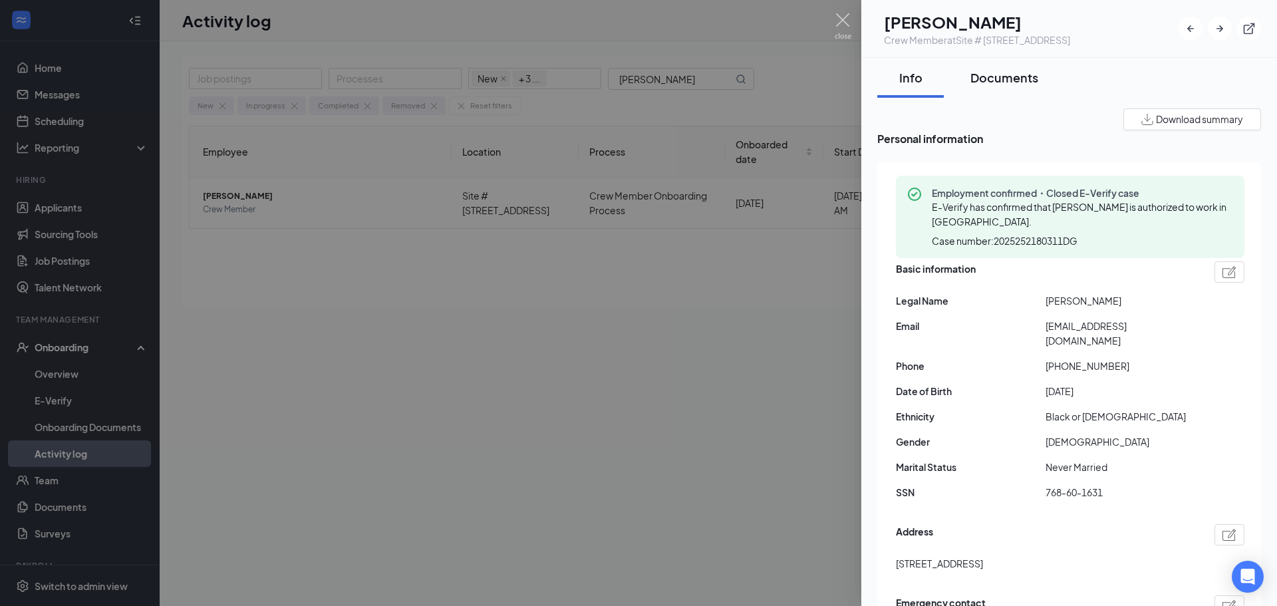
click at [1002, 70] on div "Documents" at bounding box center [1005, 77] width 68 height 17
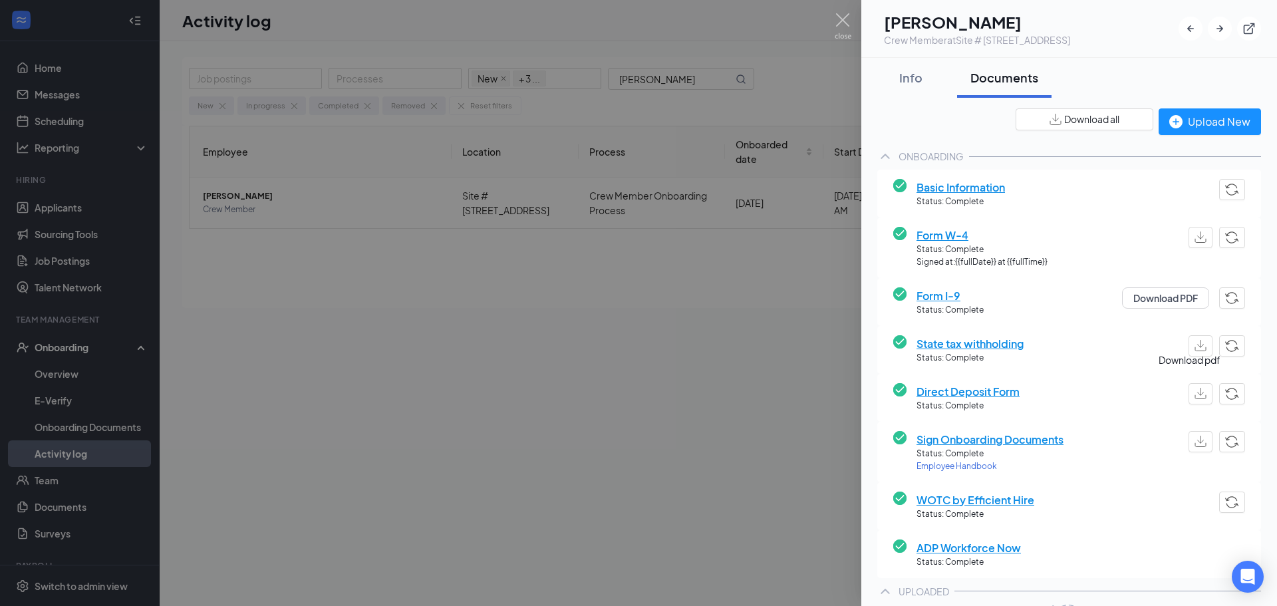
click at [1191, 386] on button "button" at bounding box center [1201, 393] width 24 height 21
drag, startPoint x: 746, startPoint y: 443, endPoint x: 746, endPoint y: 428, distance: 14.6
click at [746, 442] on div at bounding box center [638, 303] width 1277 height 606
